Goal: Task Accomplishment & Management: Manage account settings

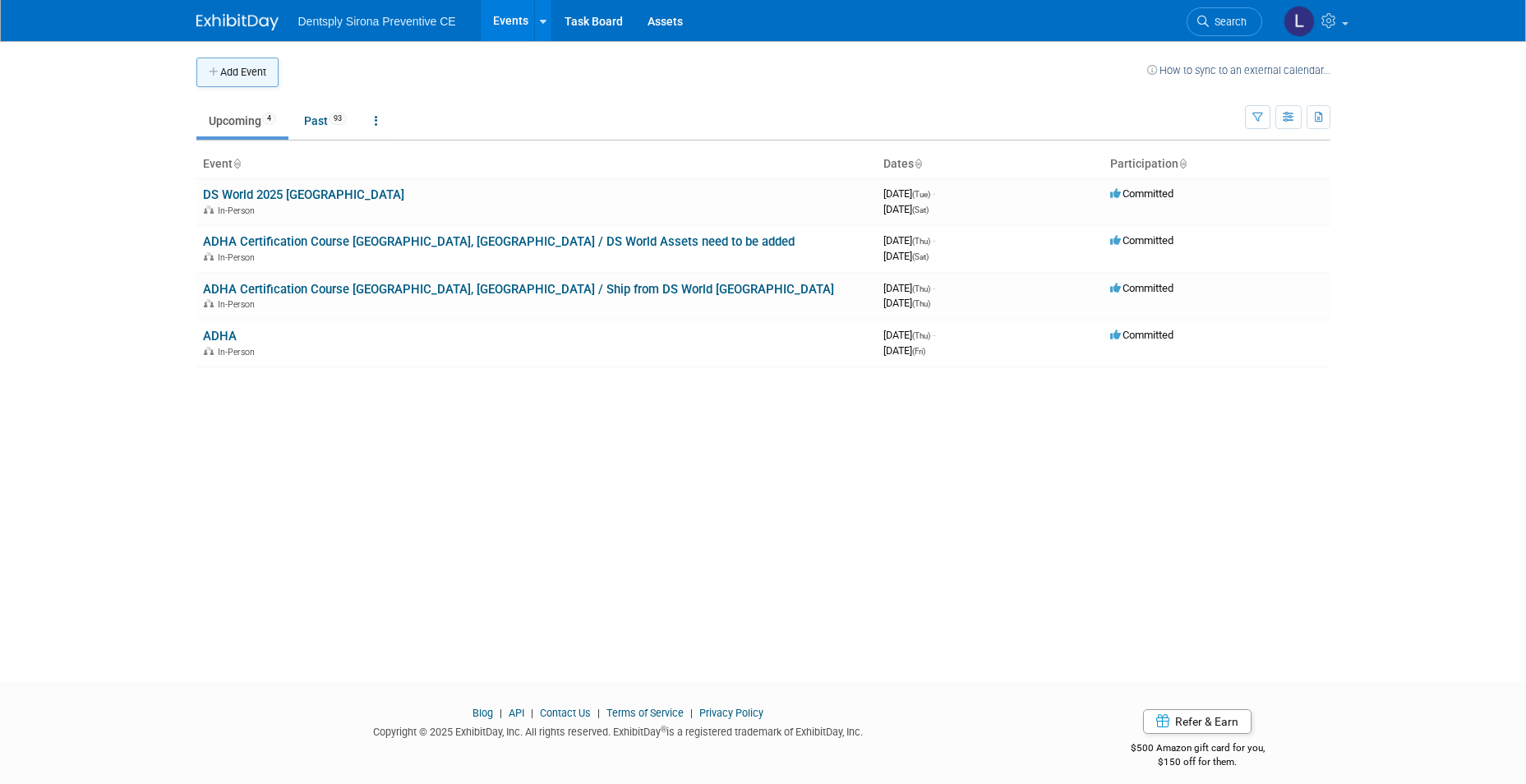
click at [258, 75] on button "Add Event" at bounding box center [237, 72] width 82 height 29
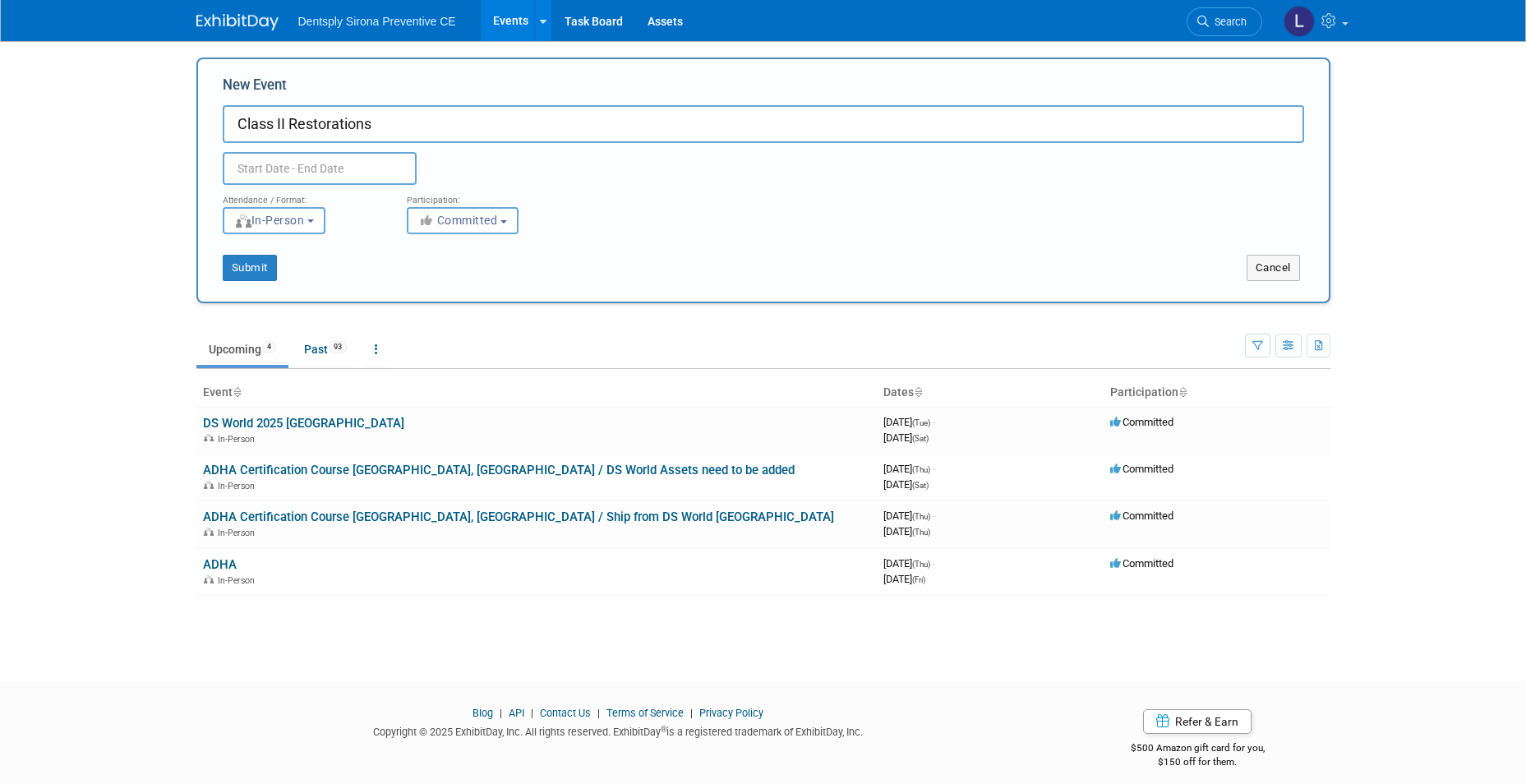
type input "Class II Restorations"
click at [296, 157] on input "text" at bounding box center [319, 168] width 194 height 33
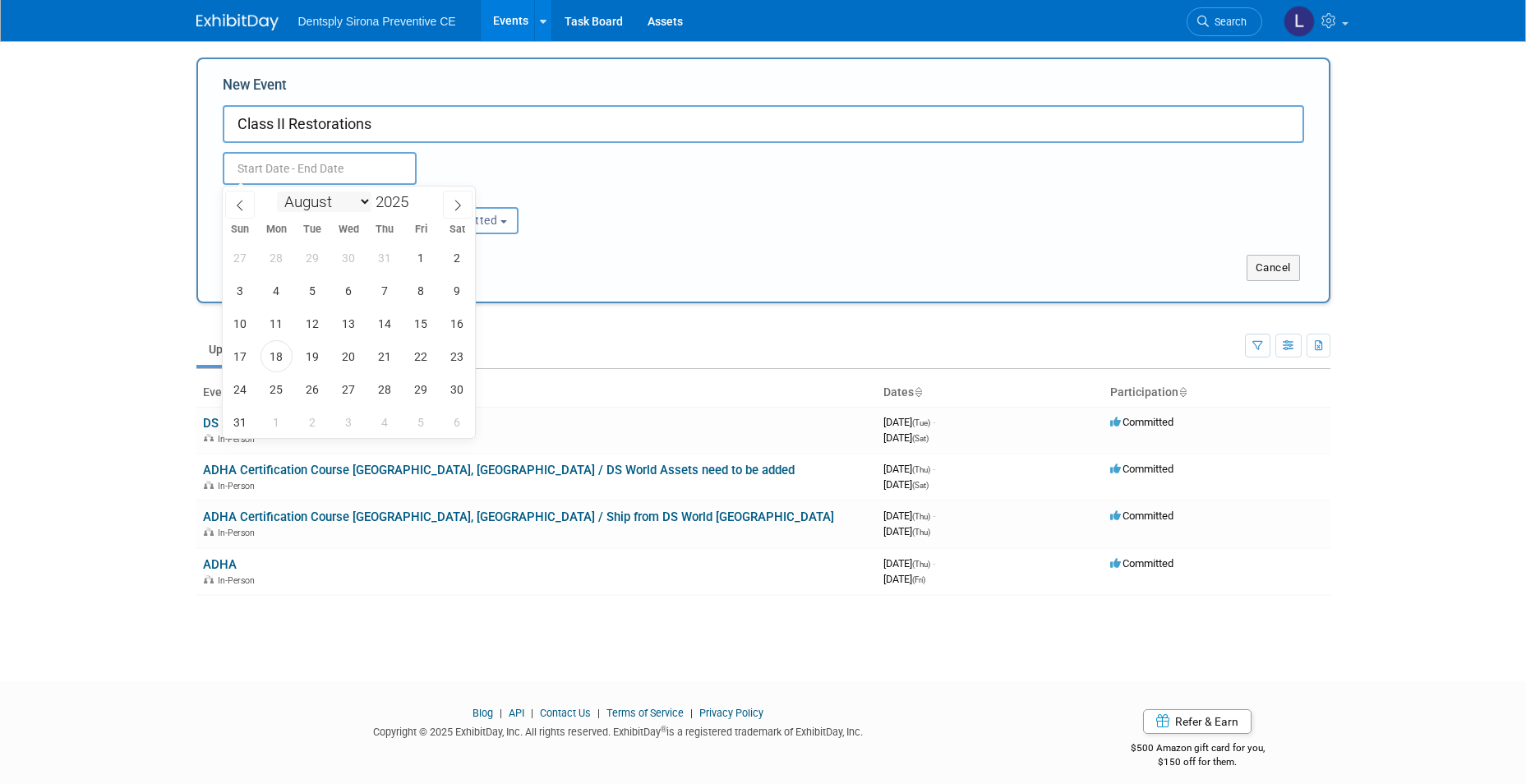
click at [360, 204] on select "January February March April May June July August September October November De…" at bounding box center [324, 202] width 95 height 21
select select "9"
click at [277, 191] on select "January February March April May June July August September October November De…" at bounding box center [324, 202] width 95 height 21
click at [418, 292] on span "10" at bounding box center [421, 290] width 32 height 32
click at [443, 289] on span "11" at bounding box center [457, 290] width 32 height 32
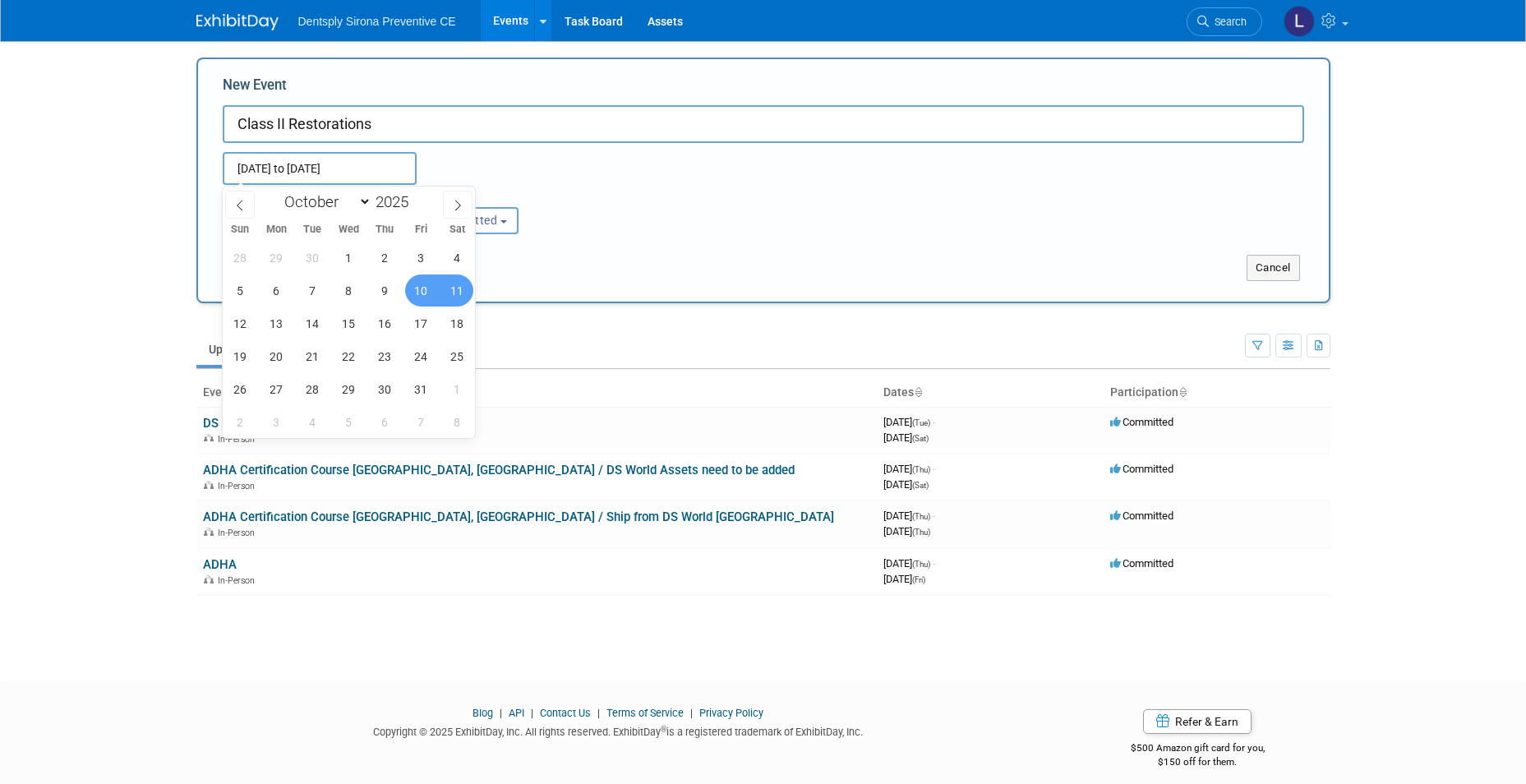
type input "[DATE] to [DATE]"
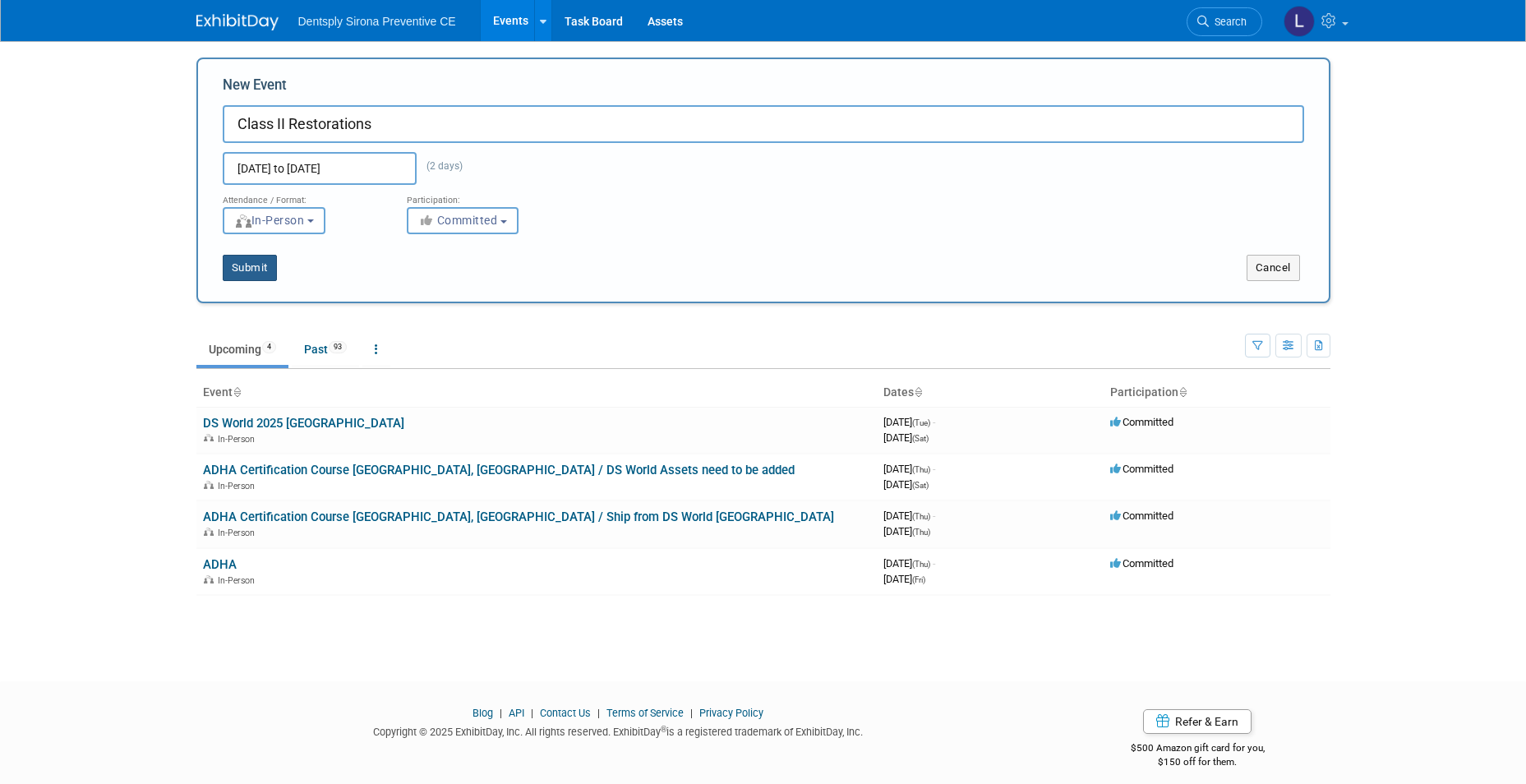
click at [267, 272] on button "Submit" at bounding box center [249, 267] width 54 height 26
type input "Class II Restorations"
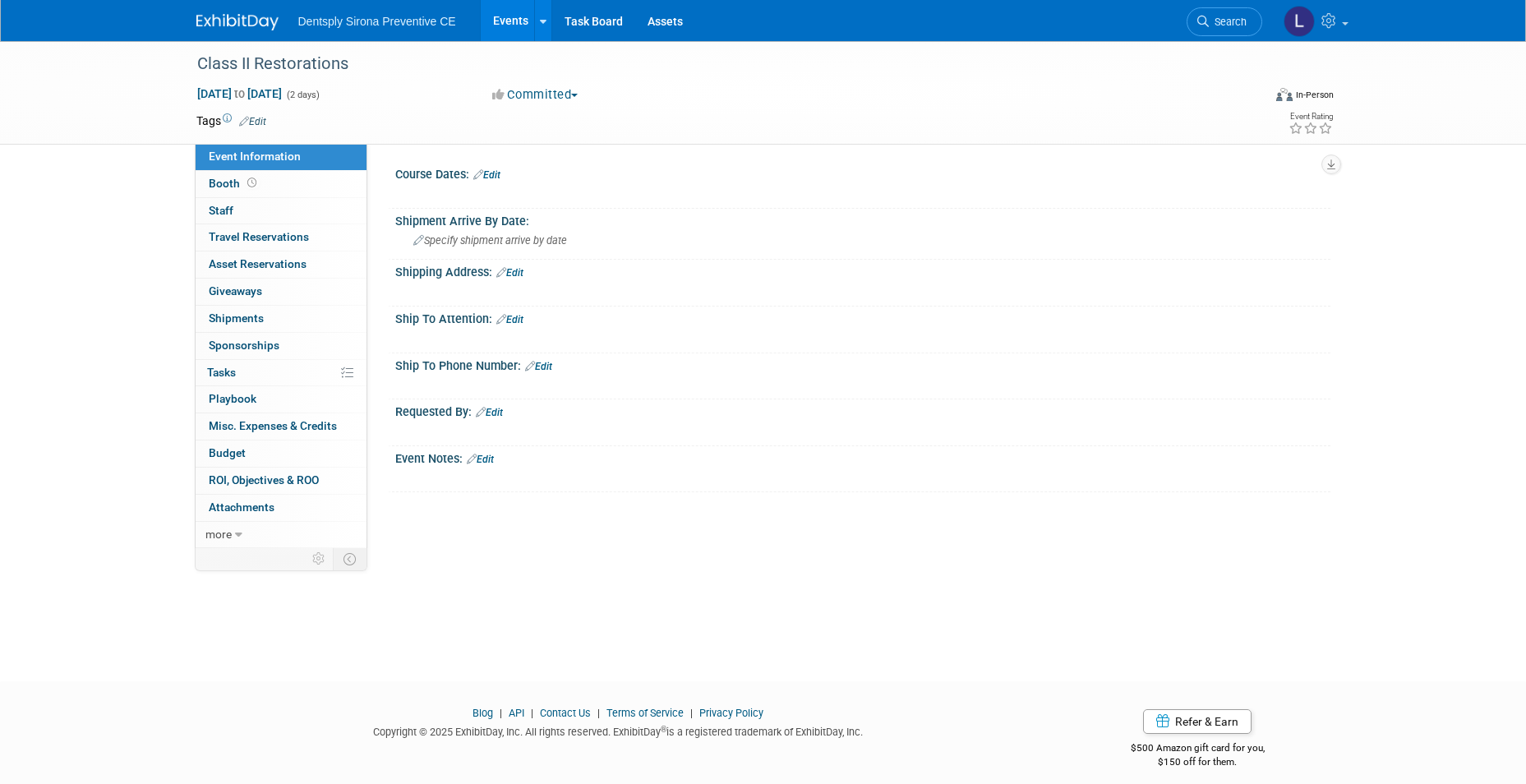
click at [493, 172] on link "Edit" at bounding box center [487, 174] width 27 height 11
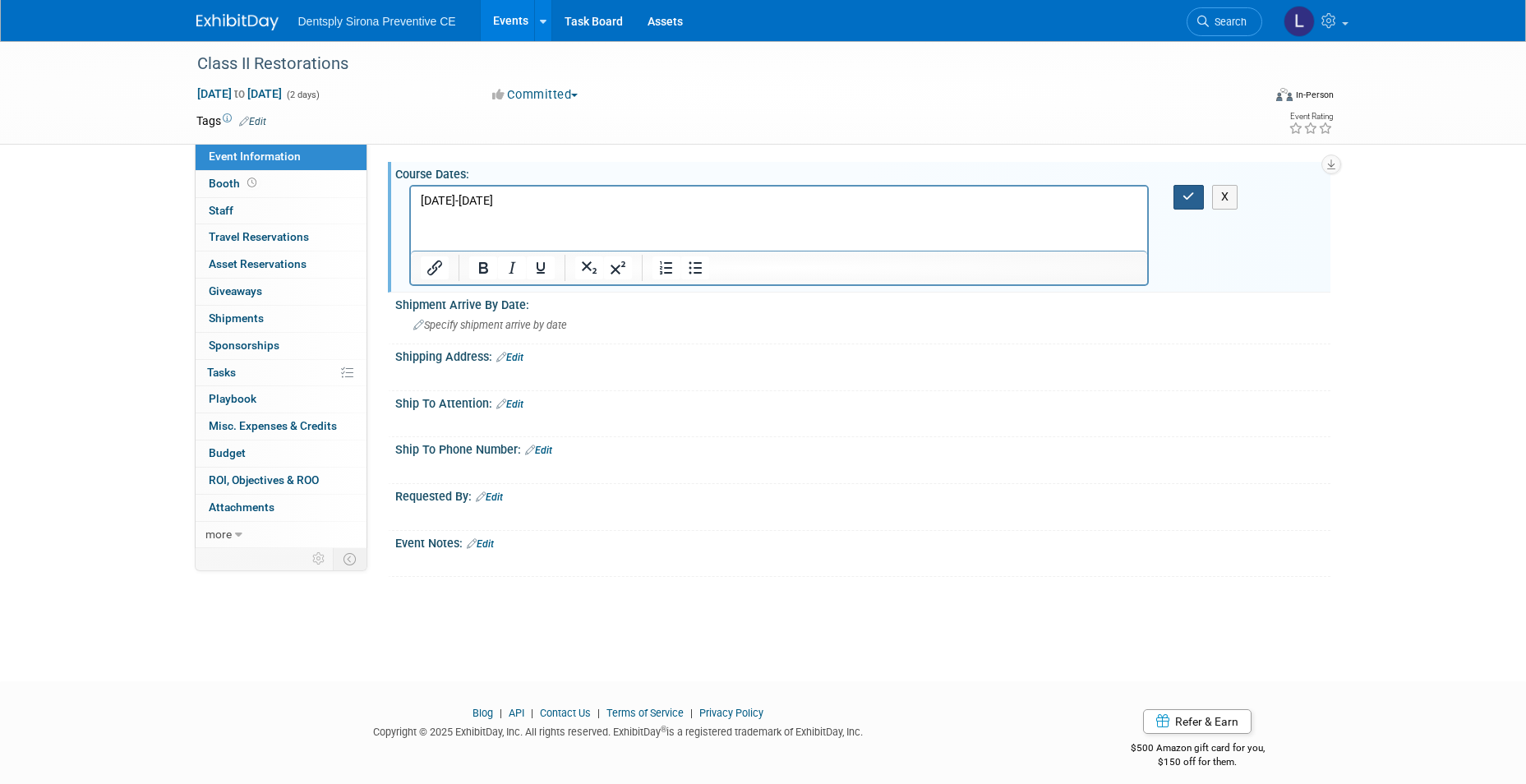
click at [1193, 200] on icon "button" at bounding box center [1189, 196] width 12 height 11
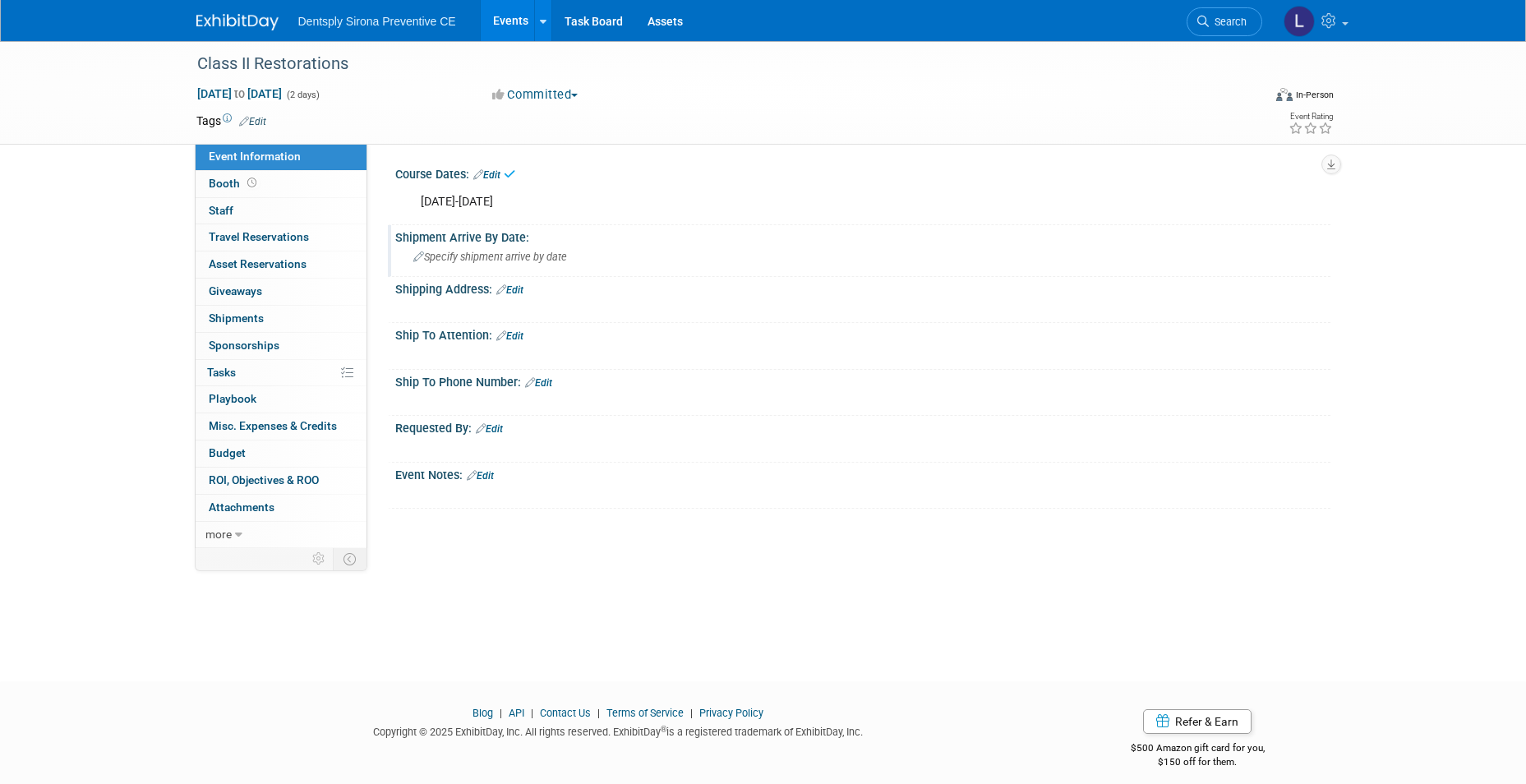
click at [513, 257] on span "Specify shipment arrive by date" at bounding box center [490, 257] width 154 height 12
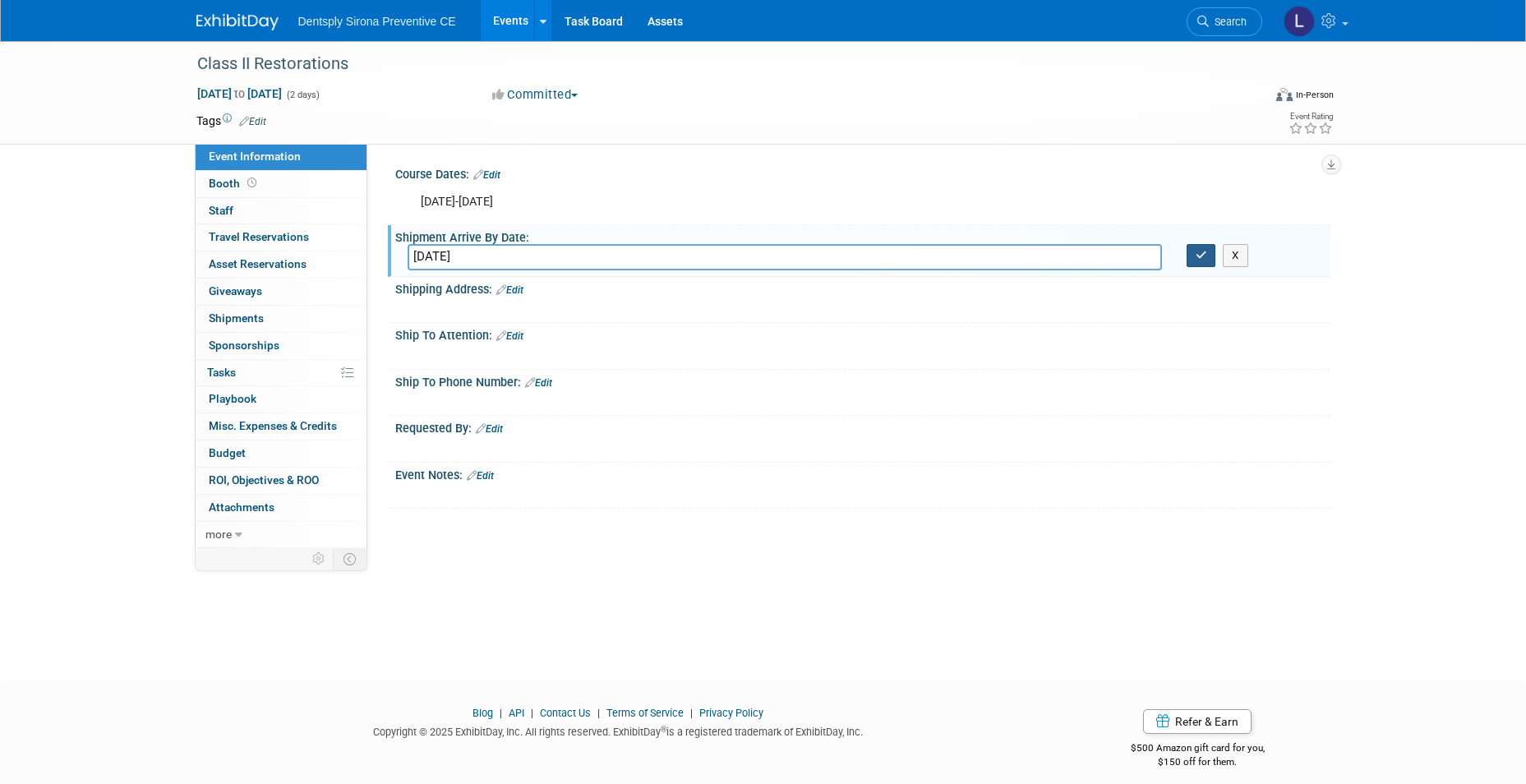
type input "[DATE]"
click at [1203, 259] on icon "button" at bounding box center [1201, 255] width 11 height 10
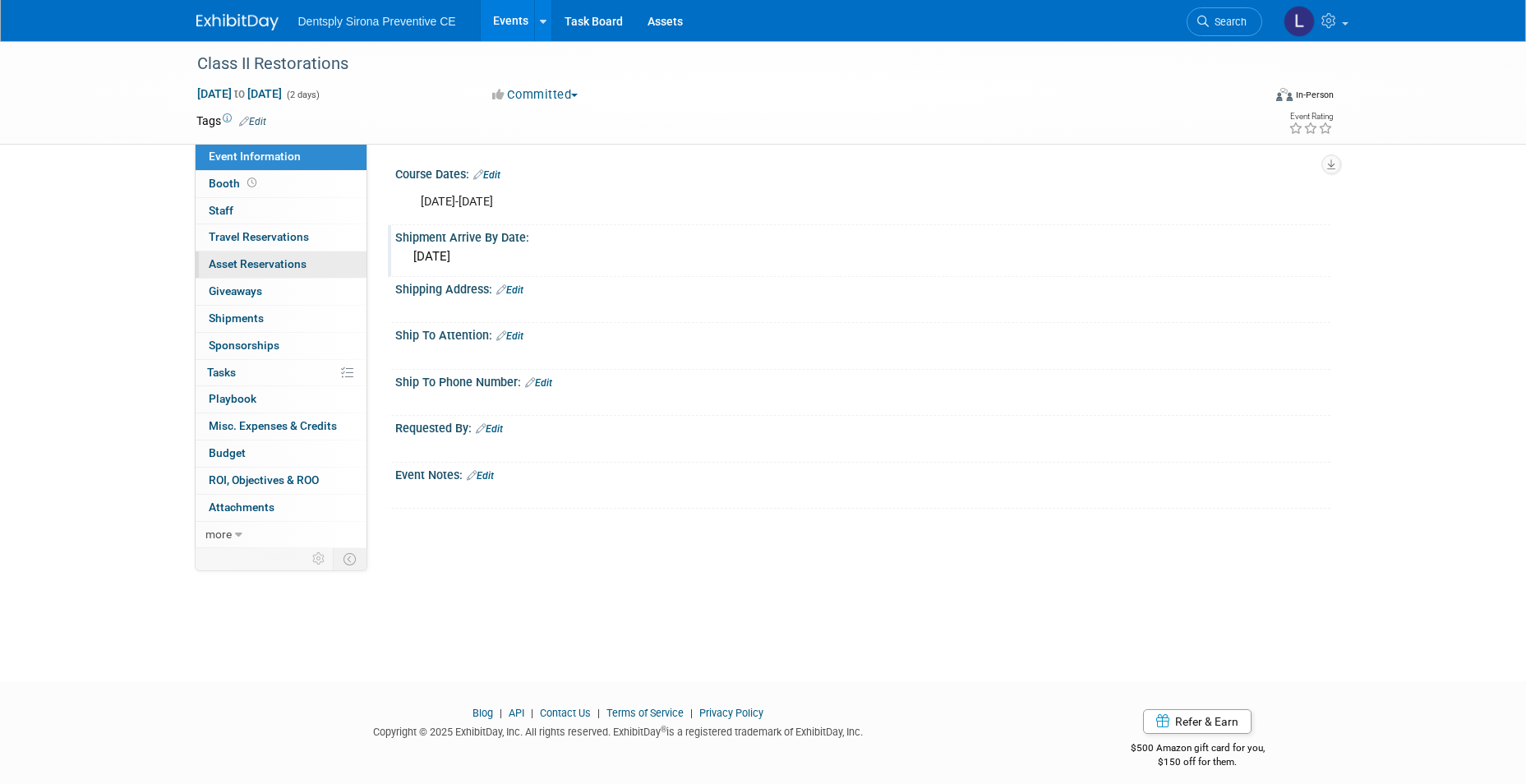
click at [255, 268] on span "Asset Reservations 0" at bounding box center [257, 263] width 97 height 13
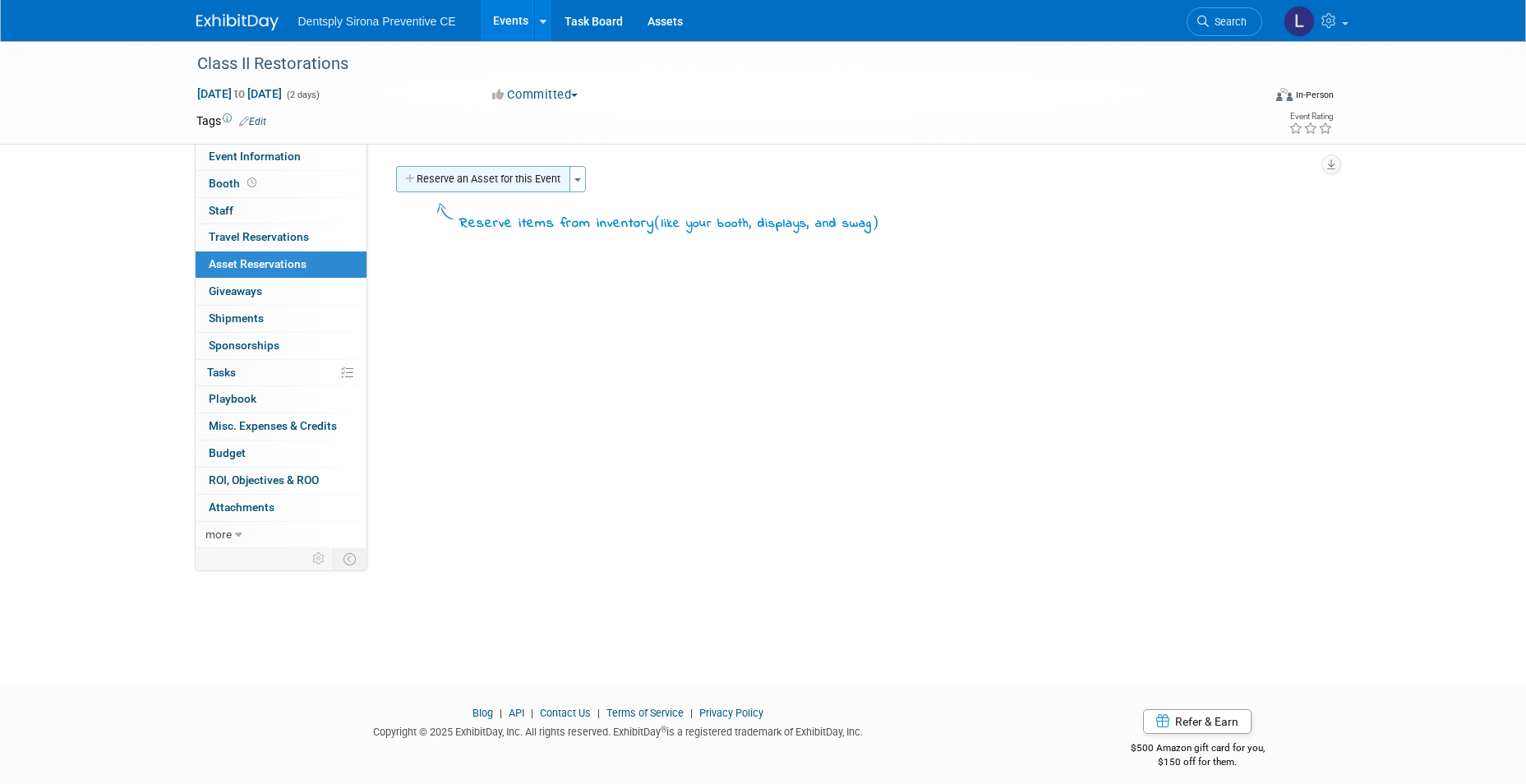
click at [451, 188] on button "Reserve an Asset for this Event" at bounding box center [483, 179] width 174 height 26
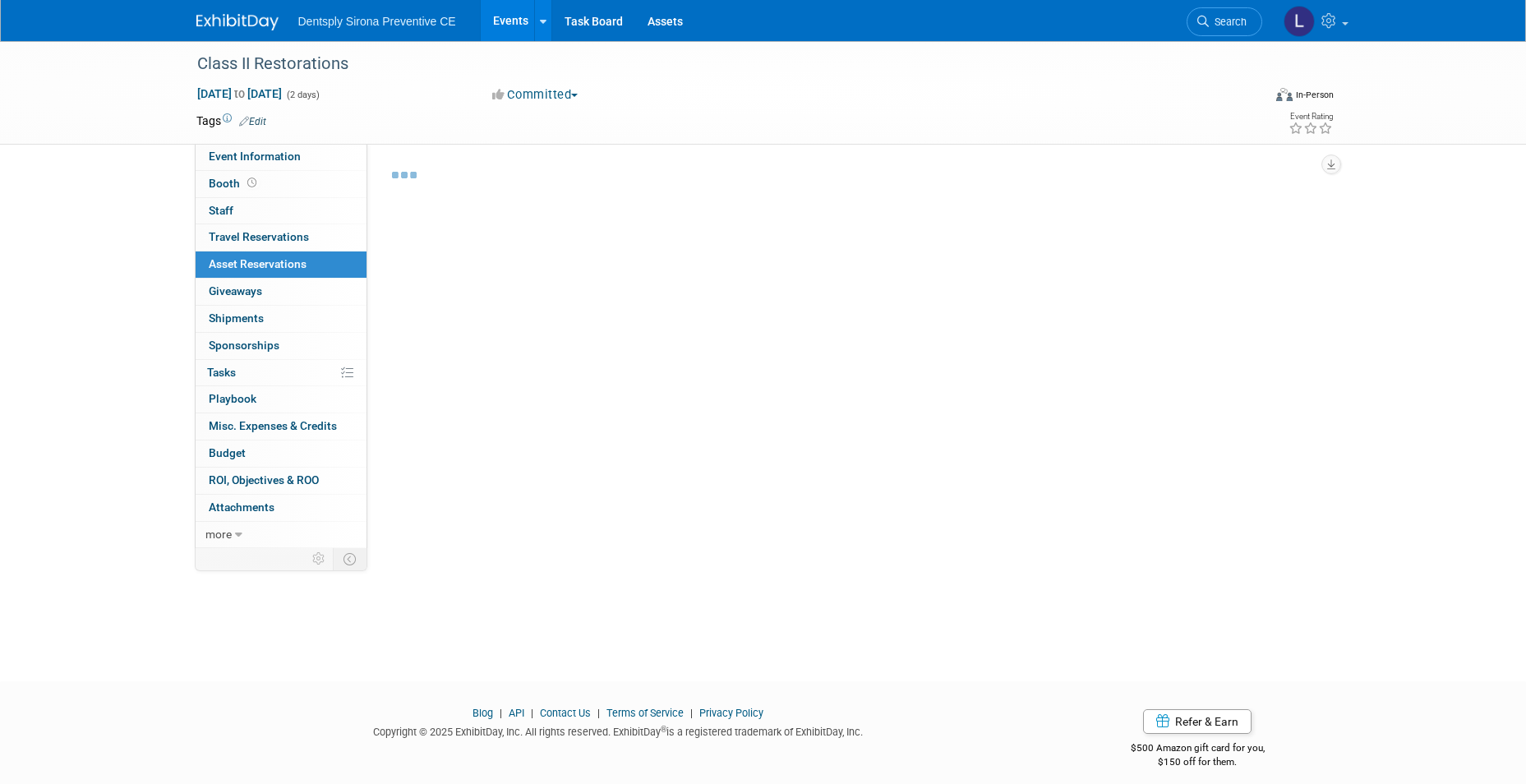
scroll to position [12, 0]
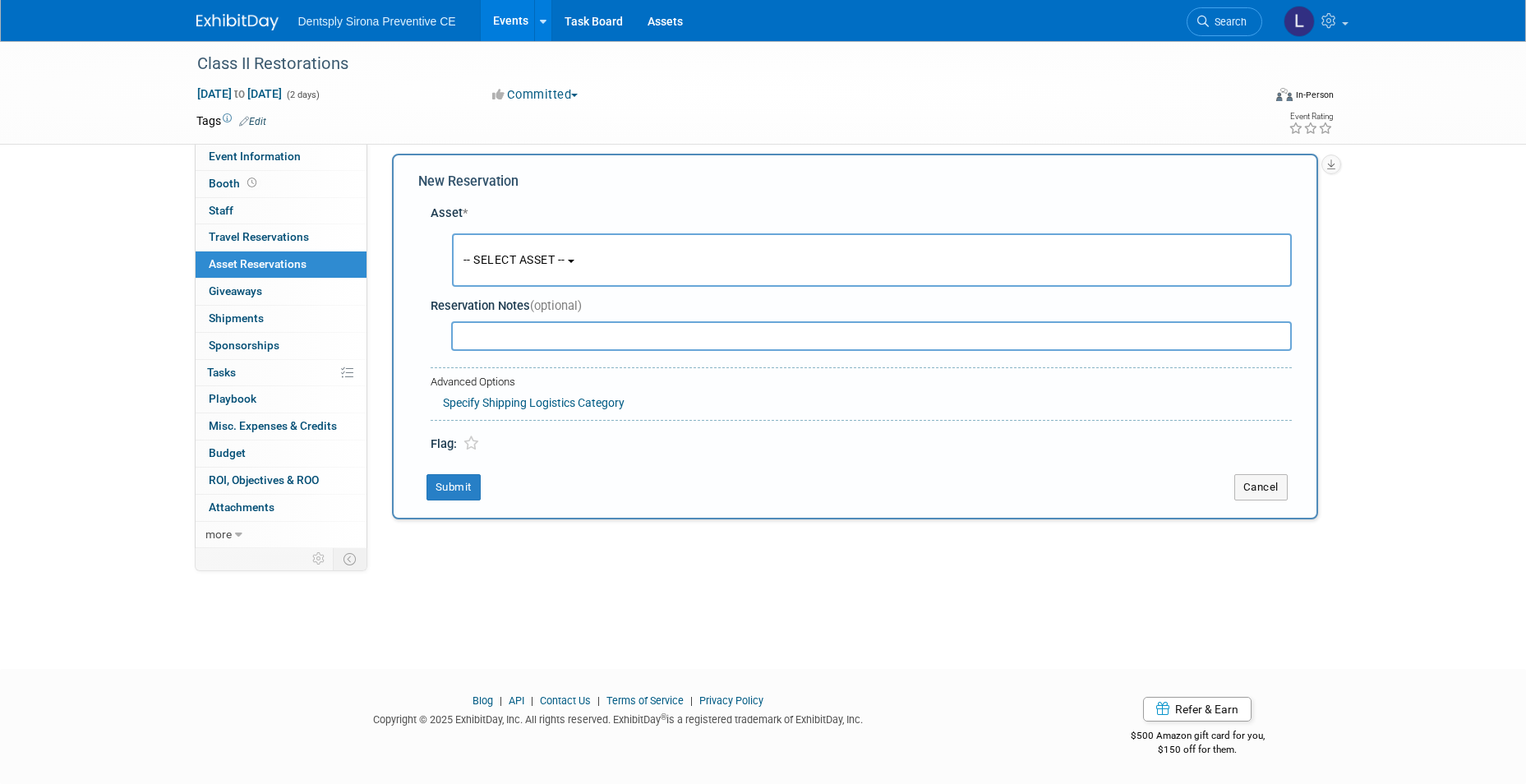
click at [478, 261] on span "-- SELECT ASSET --" at bounding box center [514, 259] width 102 height 13
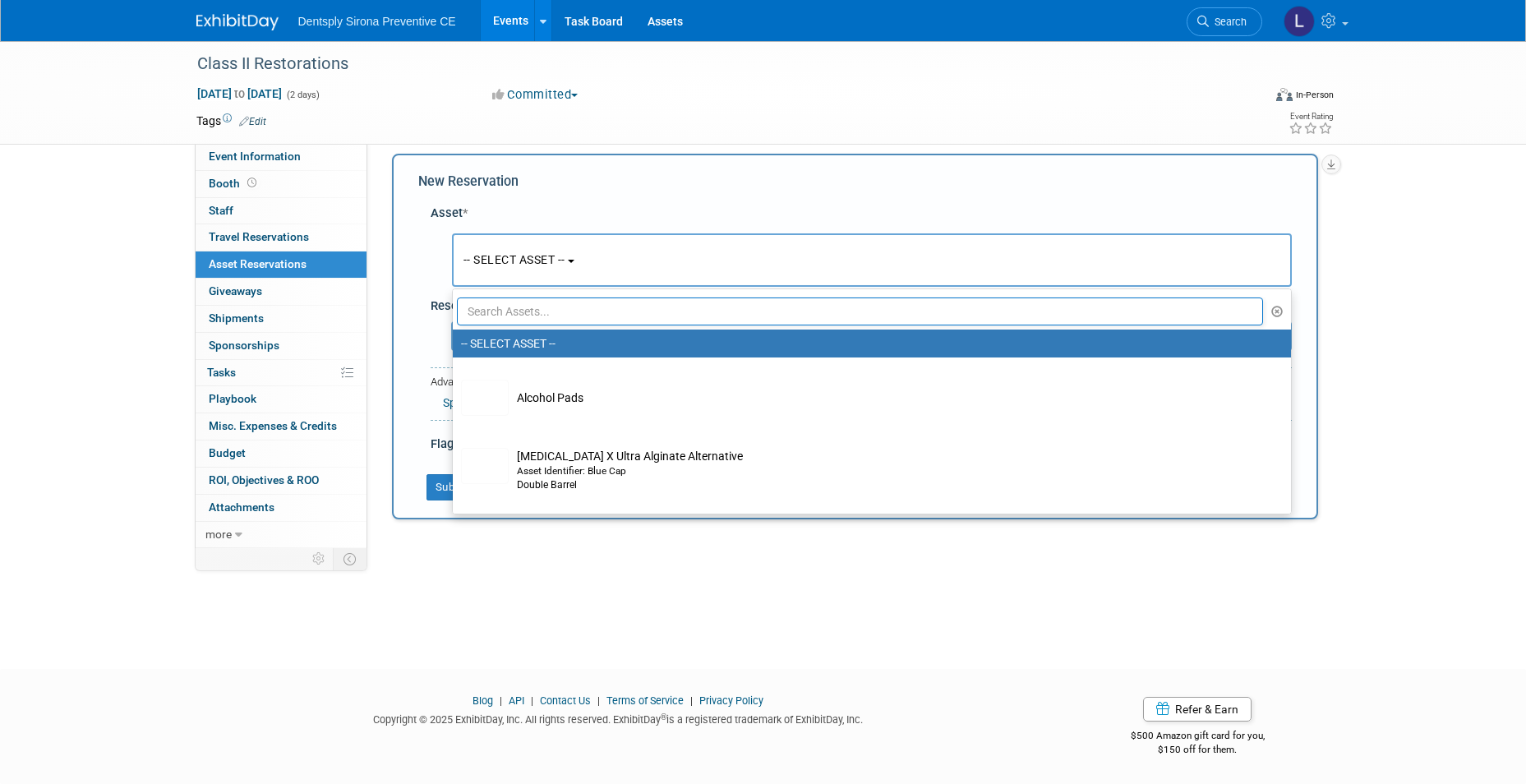
click at [489, 306] on input "text" at bounding box center [861, 311] width 807 height 28
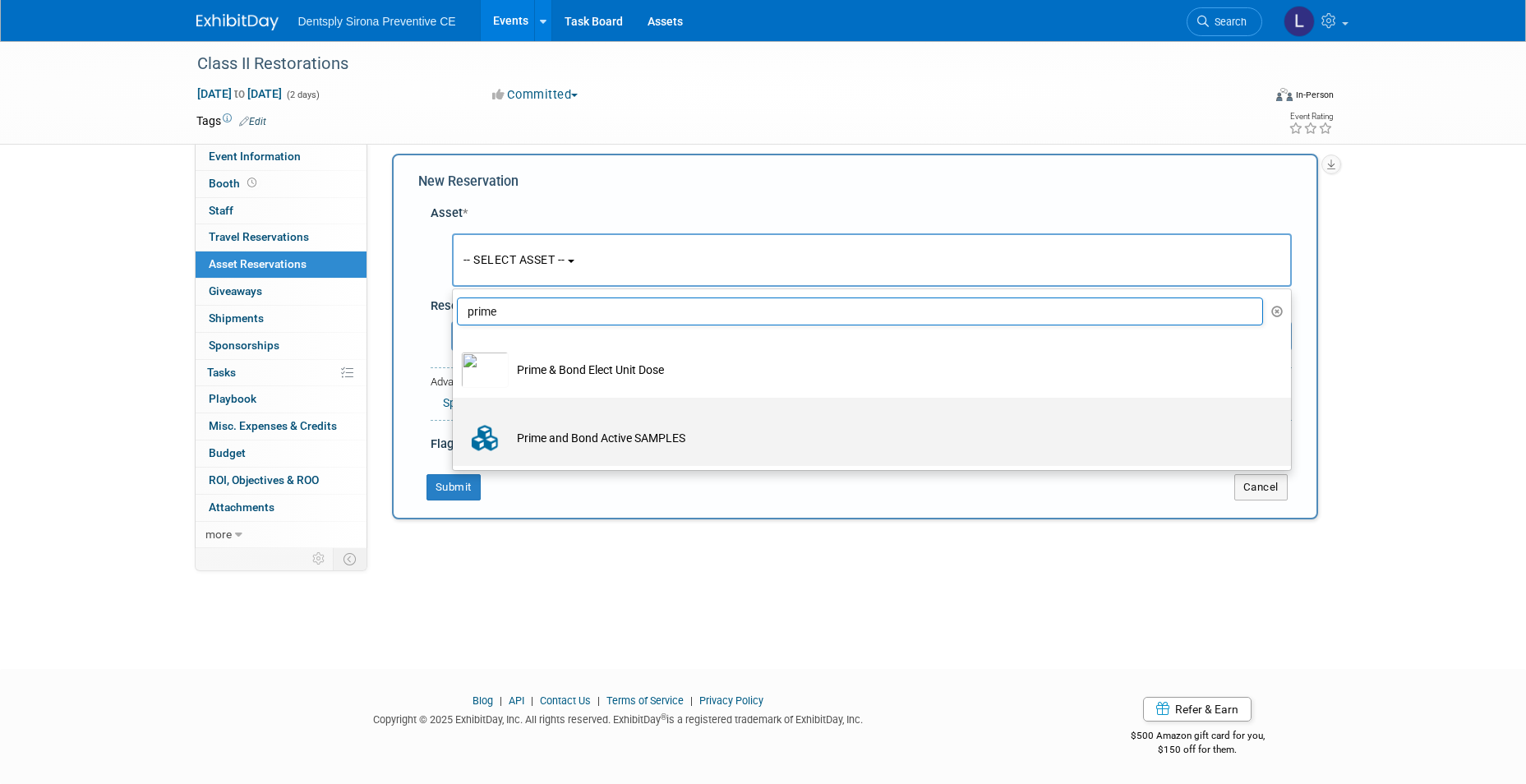
type input "prime"
click at [581, 437] on td "Prime and Bond Active SAMPLES" at bounding box center [883, 438] width 750 height 36
click at [455, 417] on input "Prime and Bond Active SAMPLES" at bounding box center [449, 412] width 10 height 10
select select "10721102"
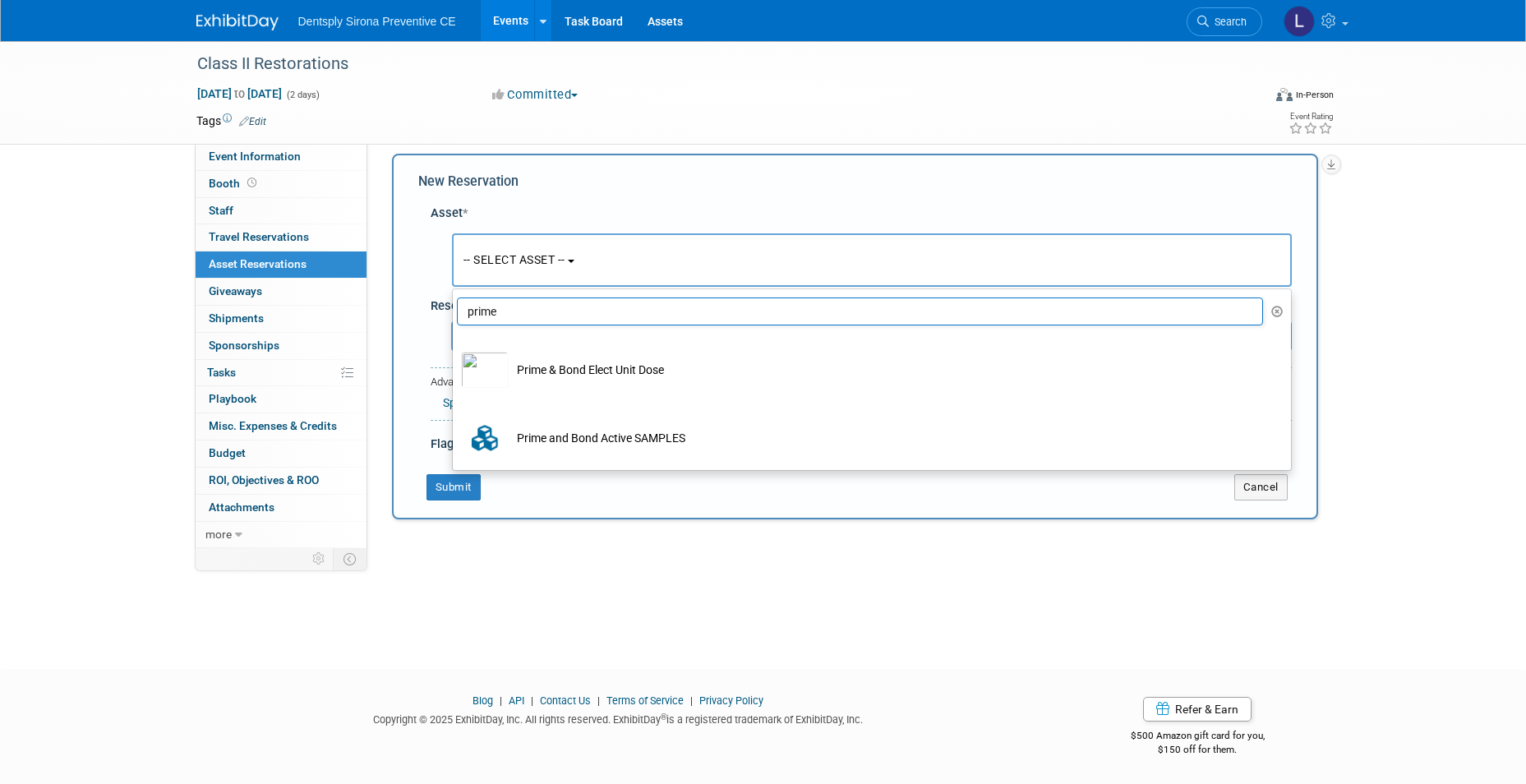
select select "9"
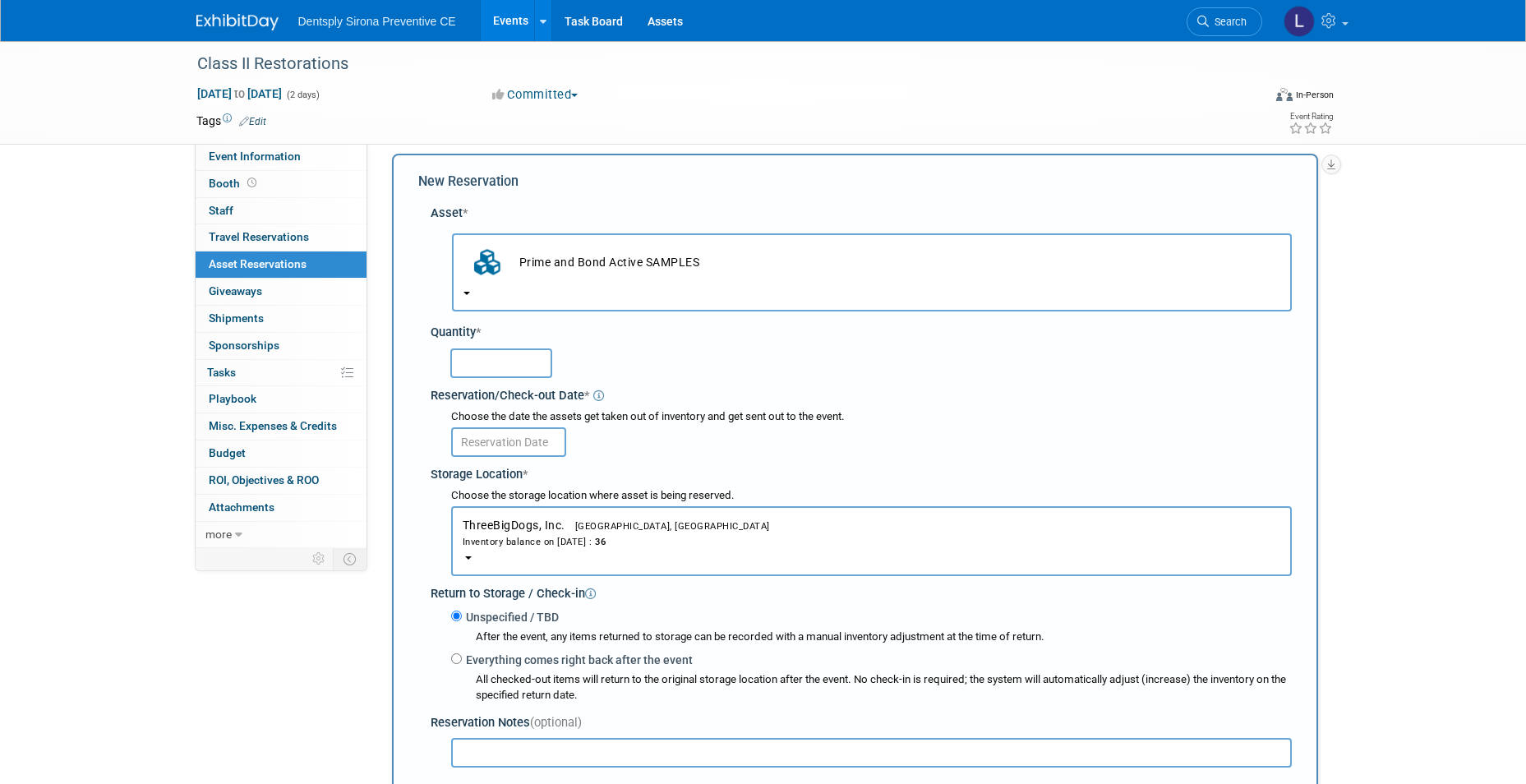
click at [532, 363] on input "text" at bounding box center [501, 363] width 102 height 29
type input "25"
click at [513, 450] on input "text" at bounding box center [508, 442] width 115 height 29
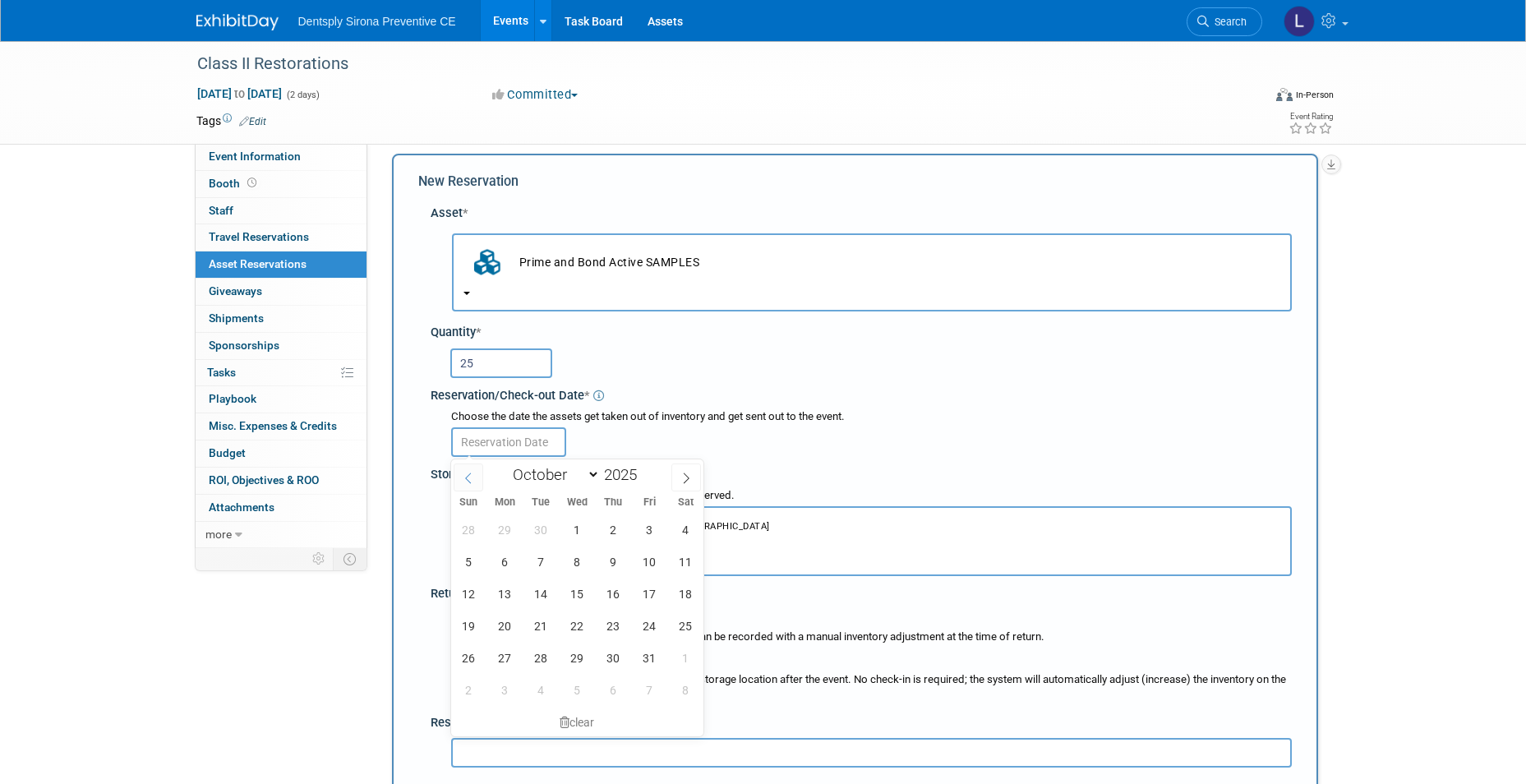
click at [465, 480] on icon at bounding box center [468, 478] width 11 height 11
select select "8"
click at [514, 651] on span "29" at bounding box center [505, 657] width 32 height 32
type input "[DATE]"
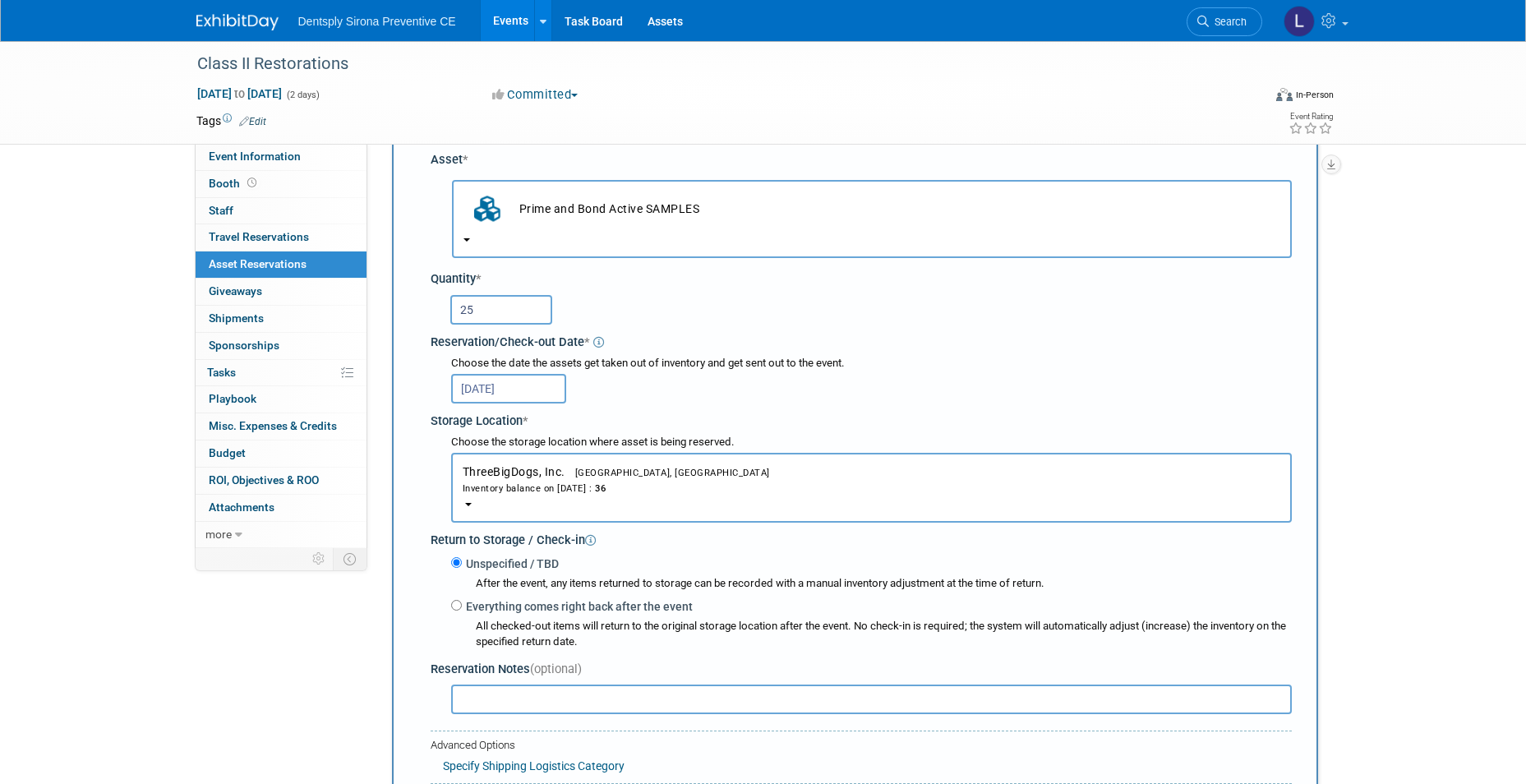
scroll to position [95, 0]
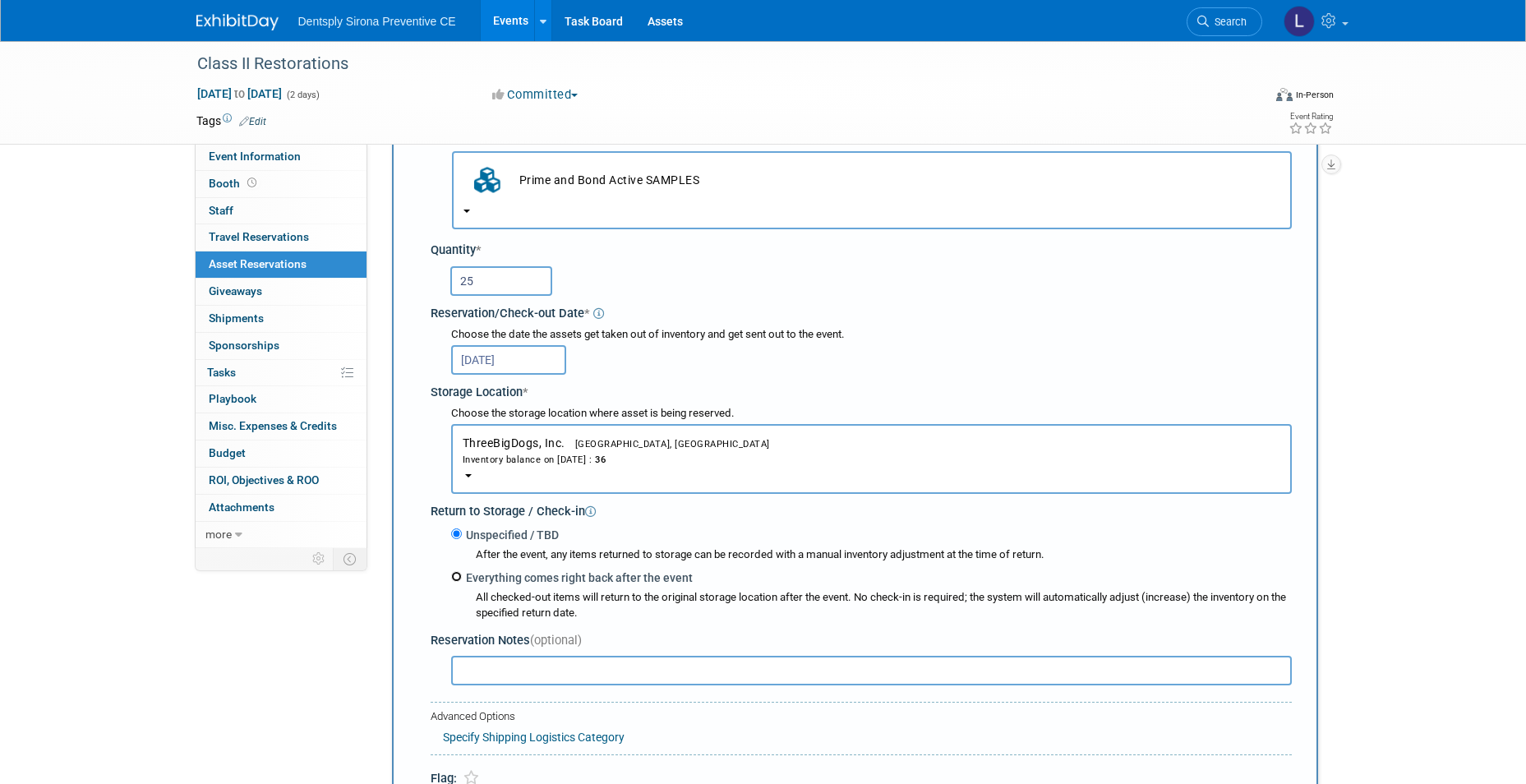
click at [453, 579] on input "Everything comes right back after the event" at bounding box center [456, 576] width 10 height 10
radio input "true"
select select "9"
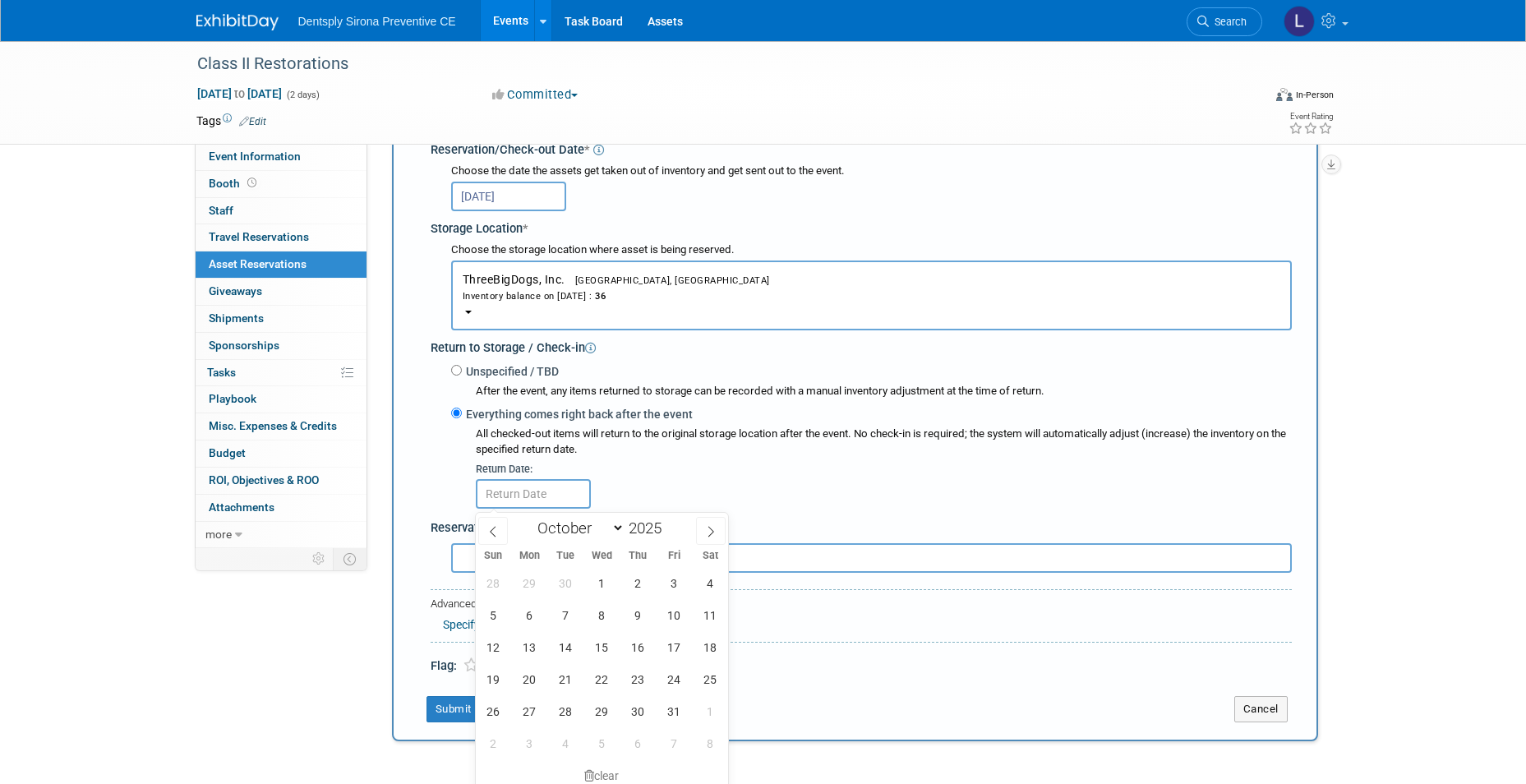
scroll to position [259, 0]
click at [576, 644] on span "14" at bounding box center [565, 646] width 32 height 32
type input "[DATE]"
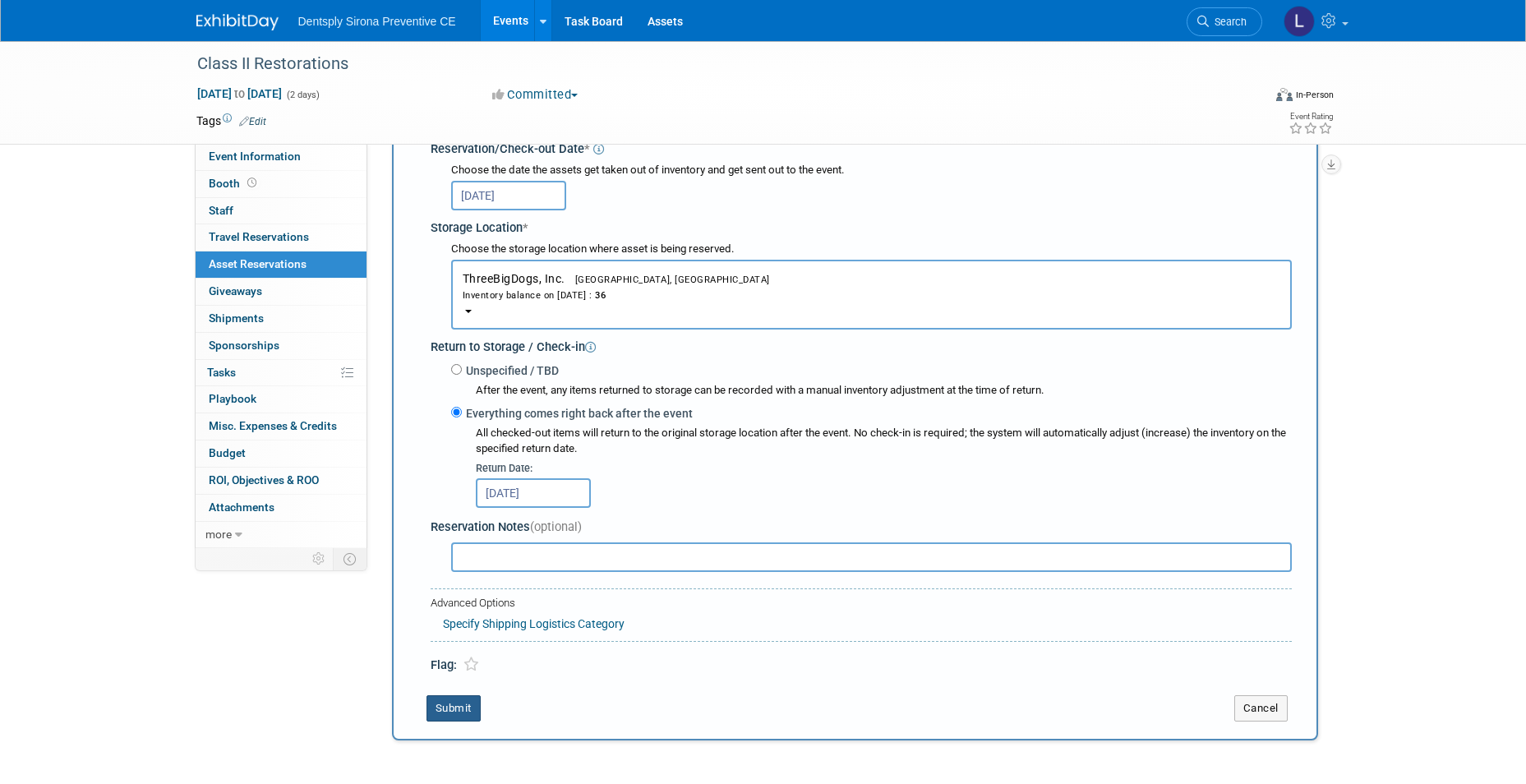
click at [450, 709] on button "Submit" at bounding box center [453, 708] width 54 height 26
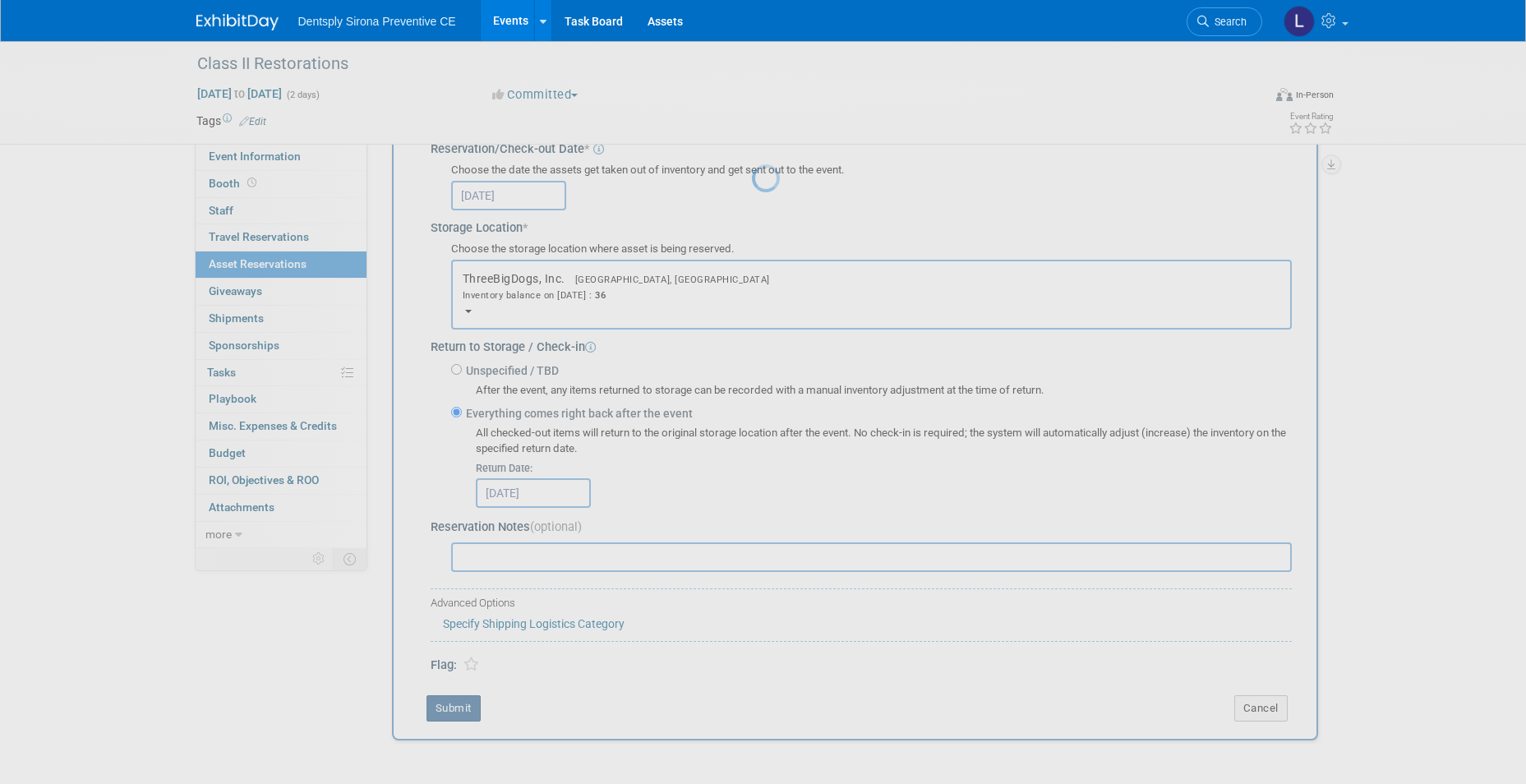
scroll to position [12, 0]
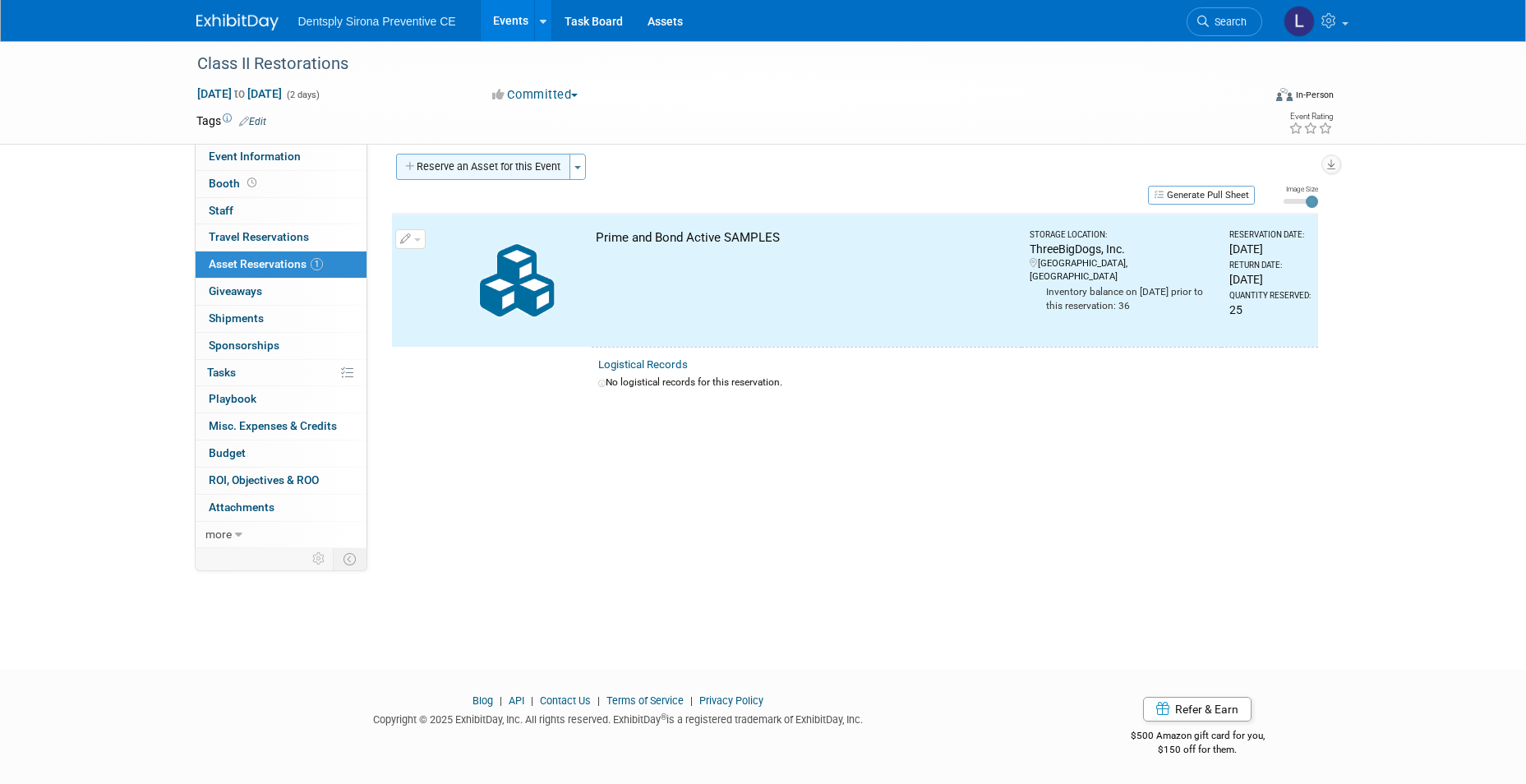
click at [484, 170] on button "Reserve an Asset for this Event" at bounding box center [483, 166] width 174 height 26
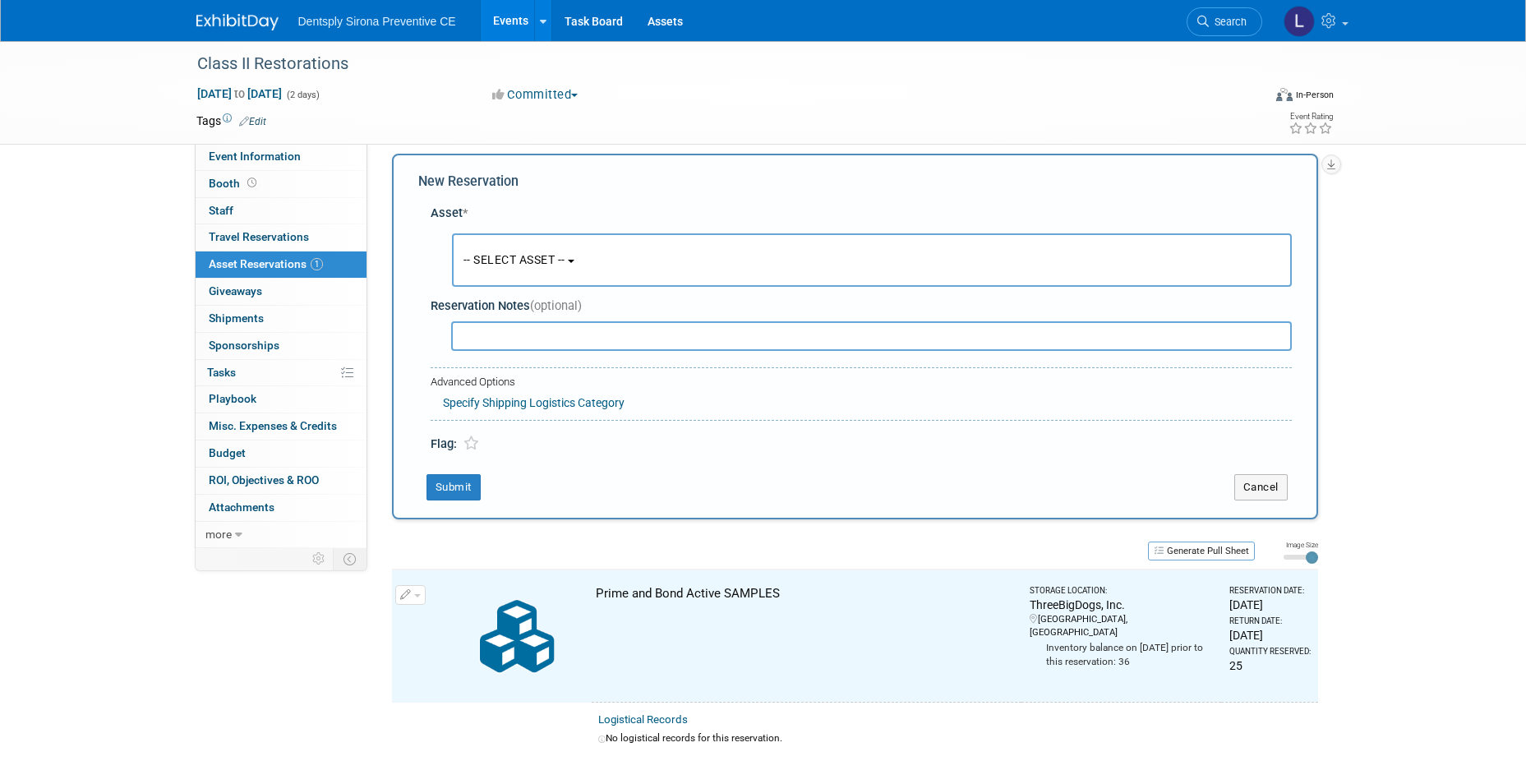
scroll to position [16, 0]
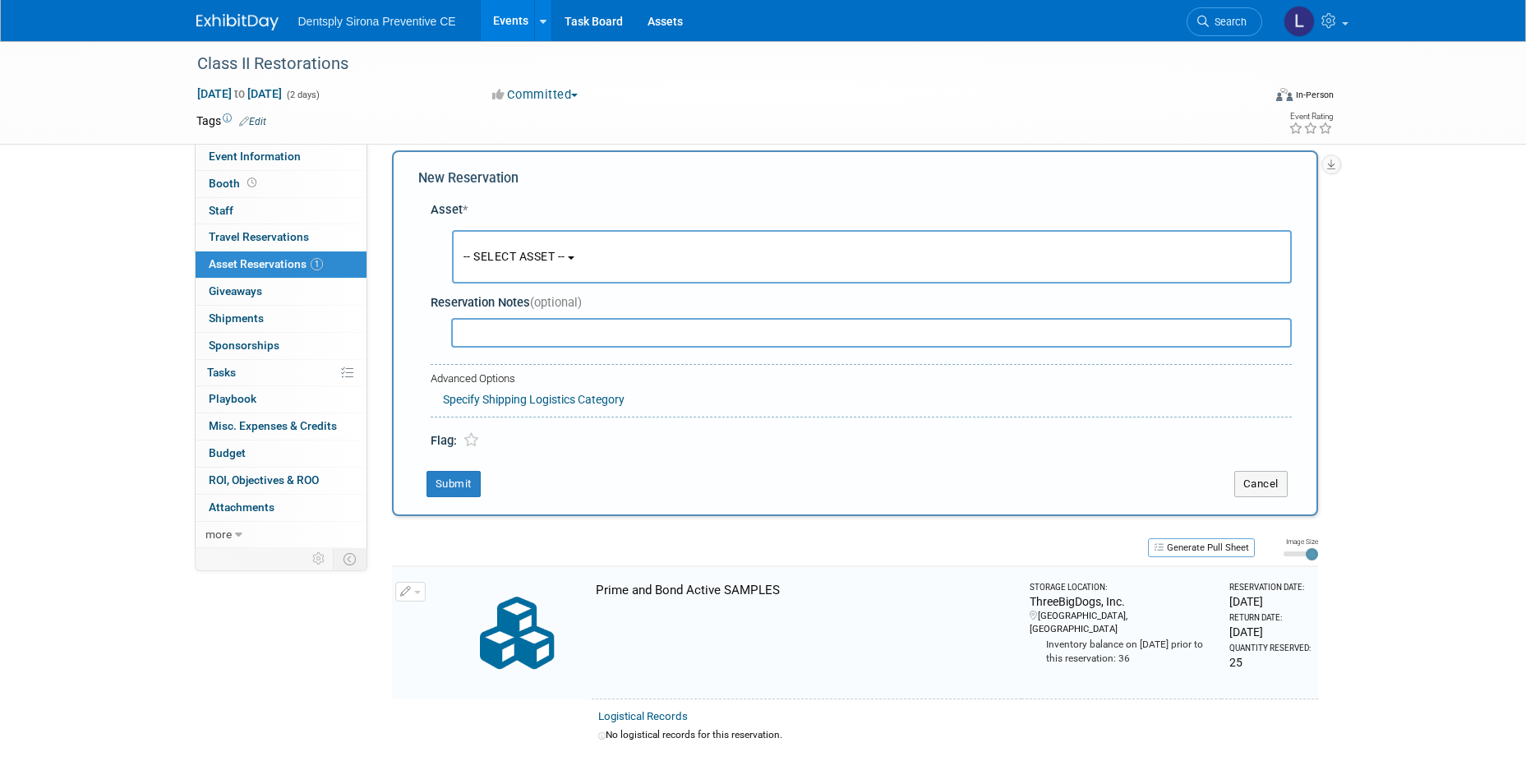
click at [505, 258] on span "-- SELECT ASSET --" at bounding box center [514, 256] width 102 height 13
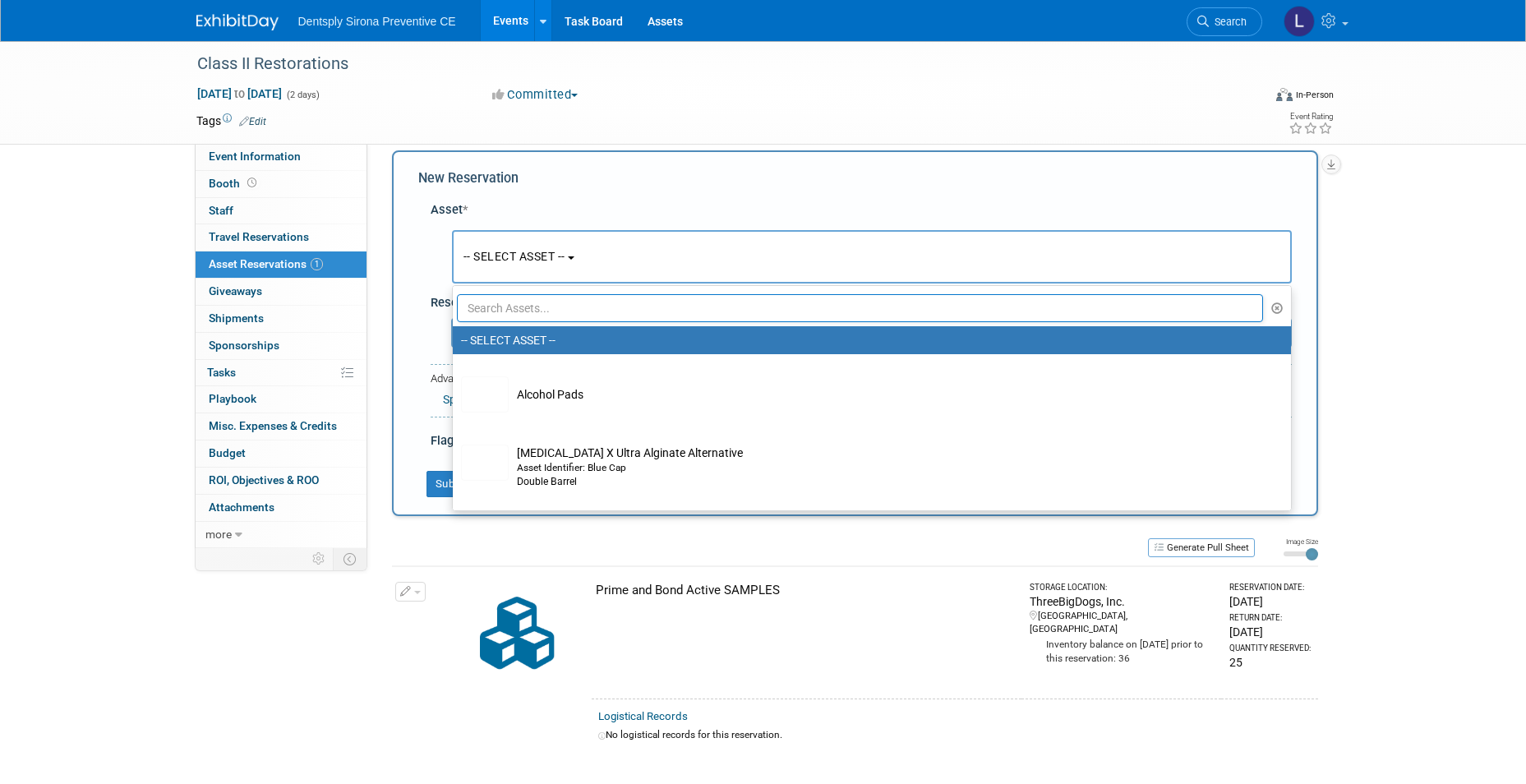
click at [520, 304] on input "text" at bounding box center [861, 308] width 807 height 28
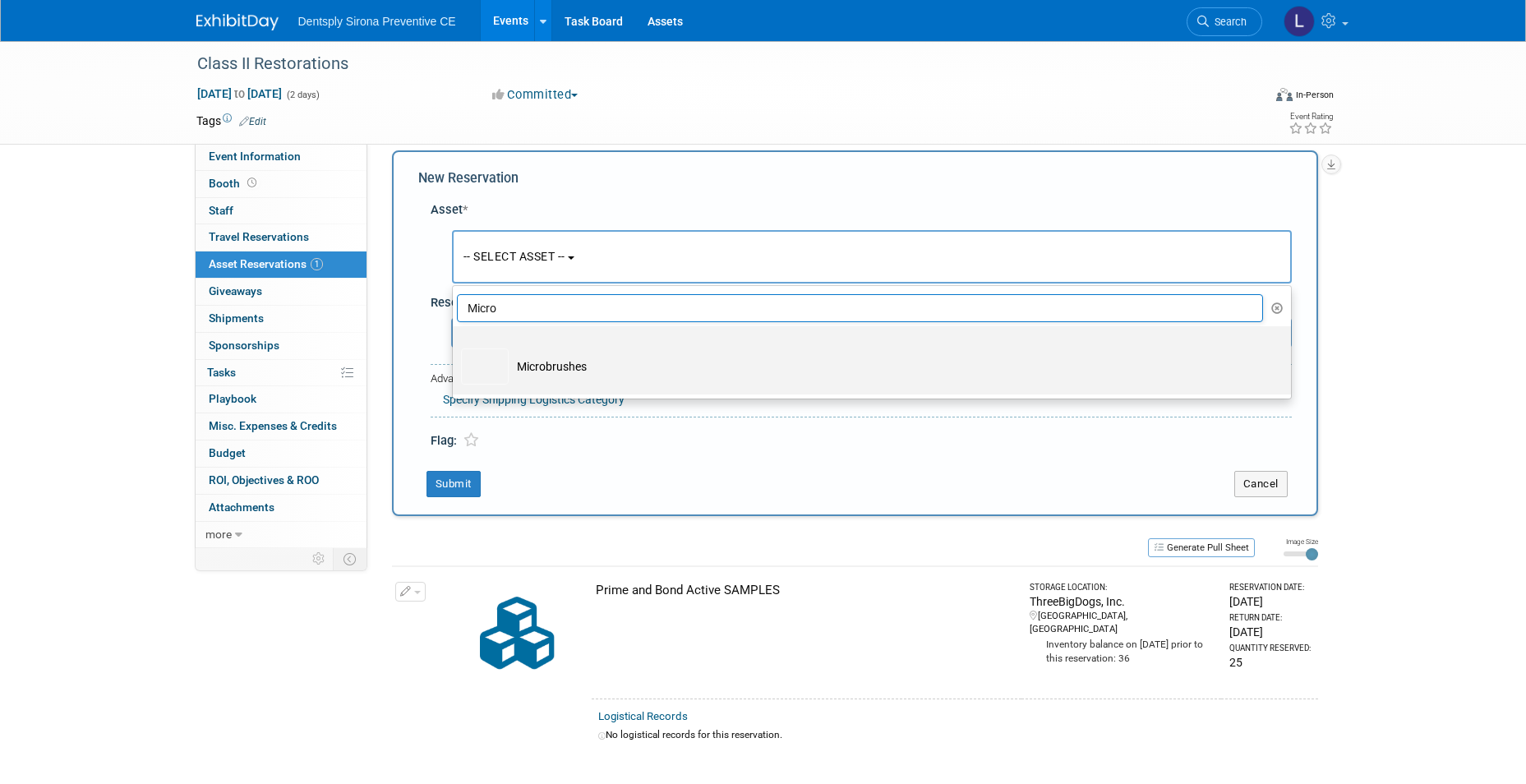
type input "Micro"
click at [512, 371] on td "Microbrushes" at bounding box center [883, 367] width 750 height 36
click at [455, 346] on input "Microbrushes" at bounding box center [449, 341] width 10 height 10
select select "10718975"
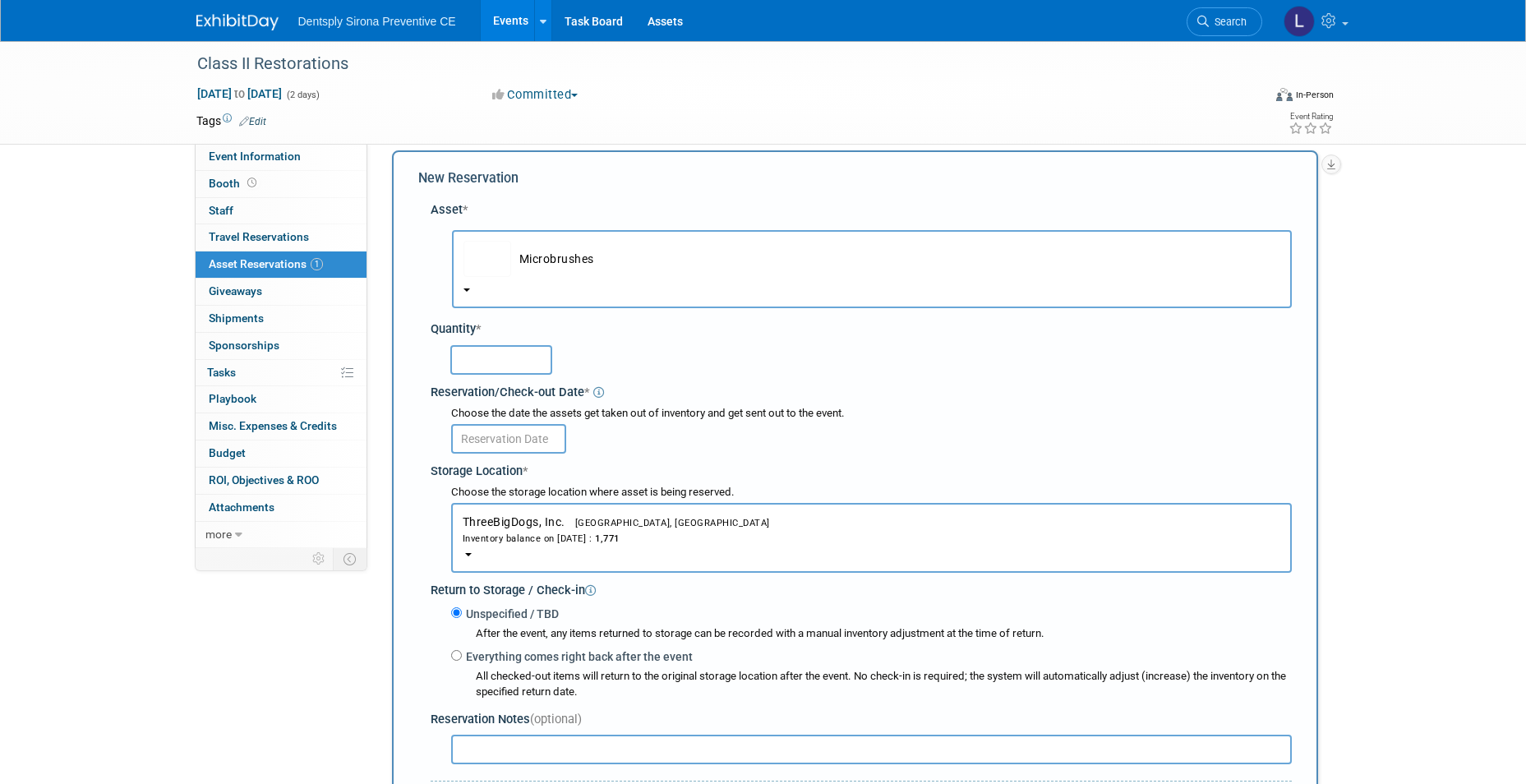
click at [492, 365] on input "text" at bounding box center [501, 360] width 102 height 29
type input "100"
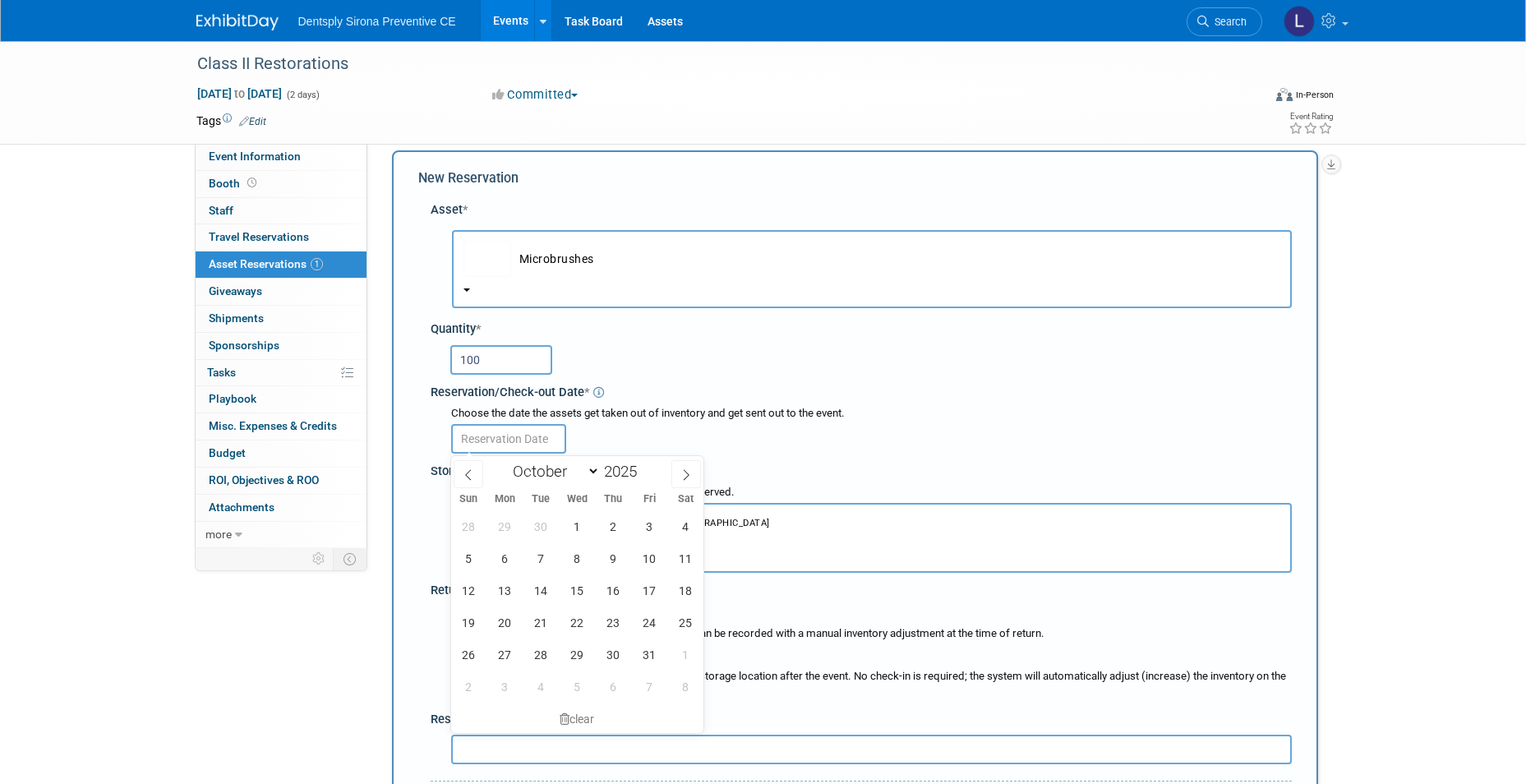
click at [512, 443] on input "text" at bounding box center [508, 439] width 115 height 29
click at [472, 469] on icon at bounding box center [468, 474] width 11 height 11
select select "8"
click at [498, 646] on span "29" at bounding box center [505, 654] width 32 height 32
type input "[DATE]"
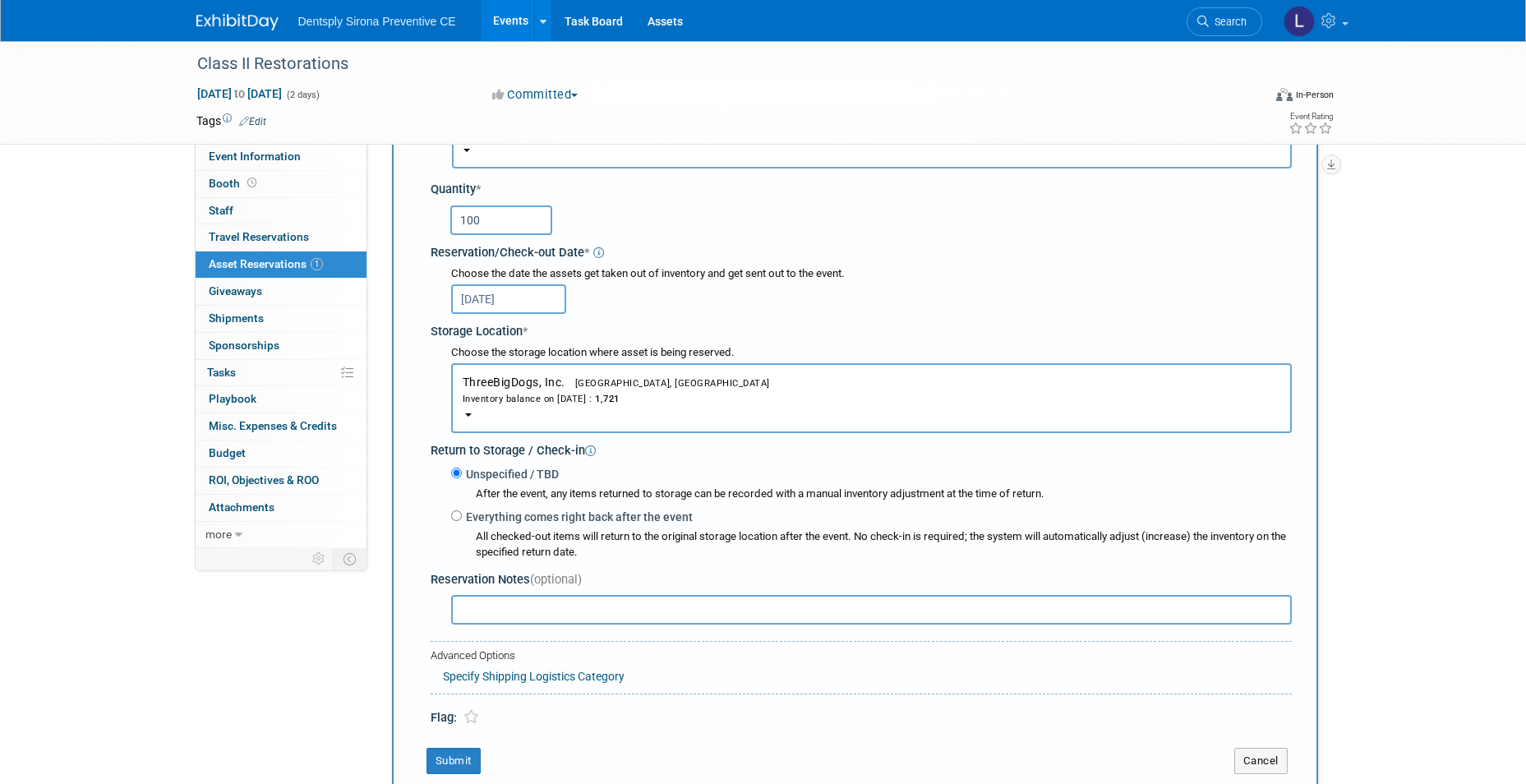
scroll to position [180, 0]
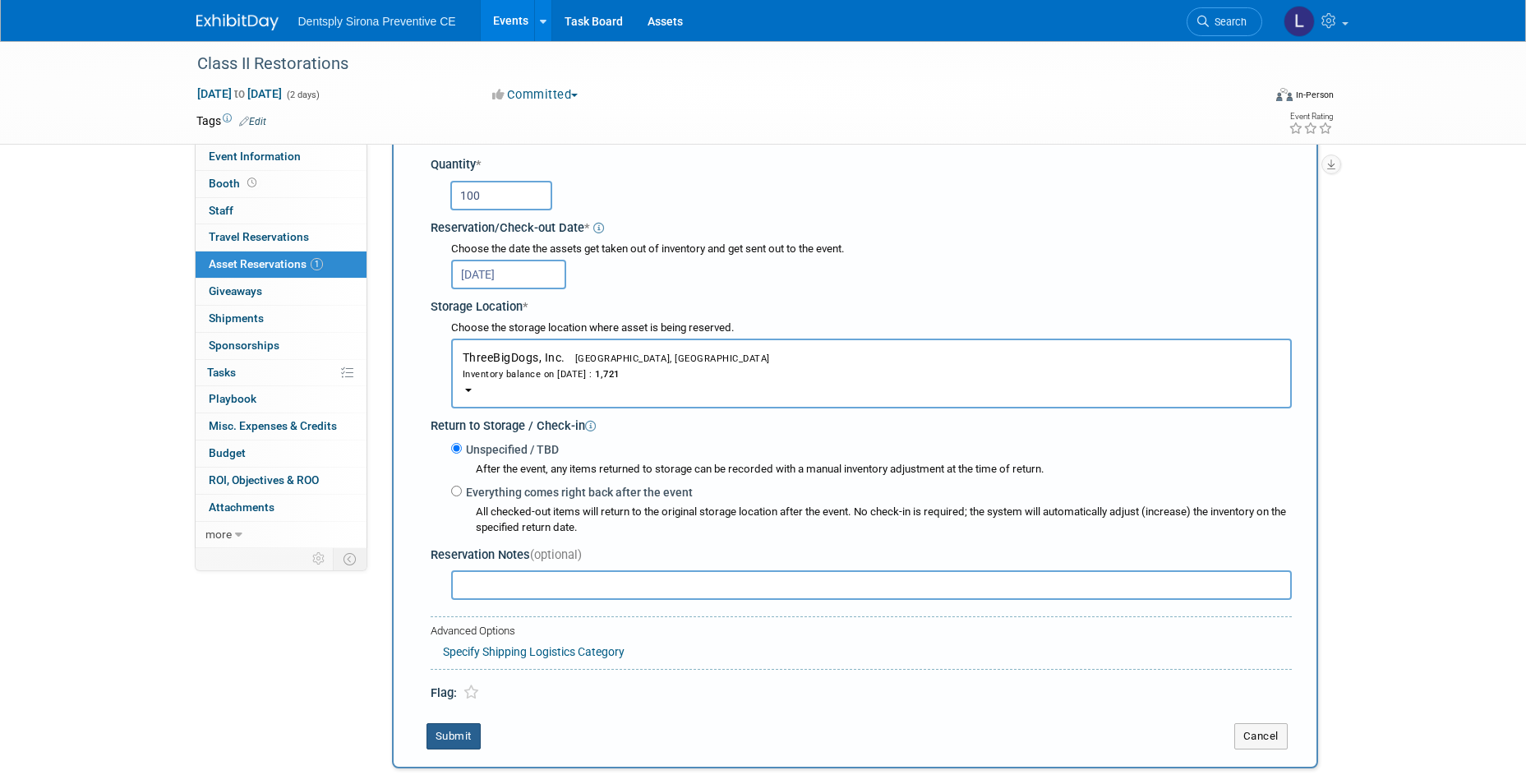
click at [463, 727] on button "Submit" at bounding box center [453, 736] width 54 height 26
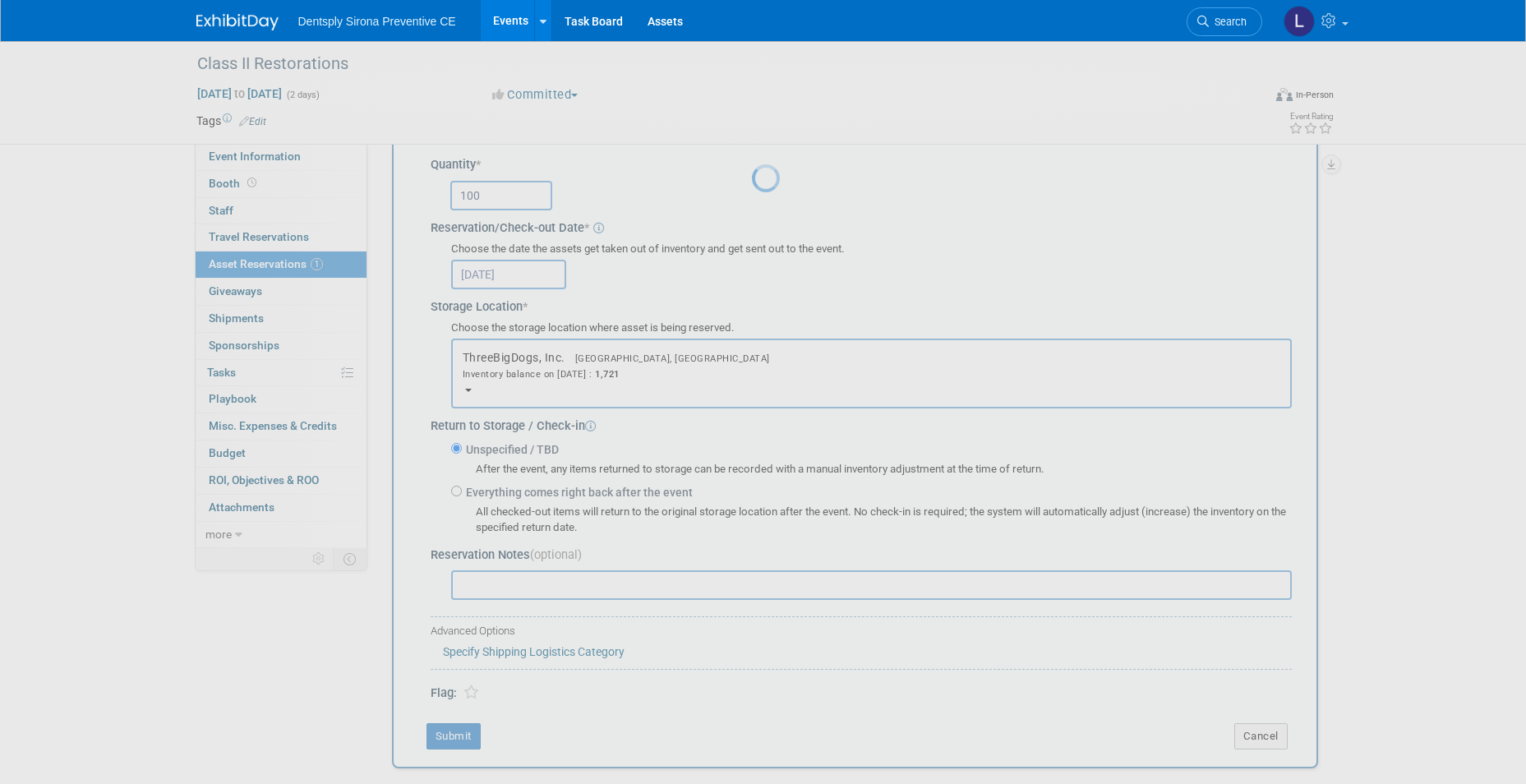
scroll to position [12, 0]
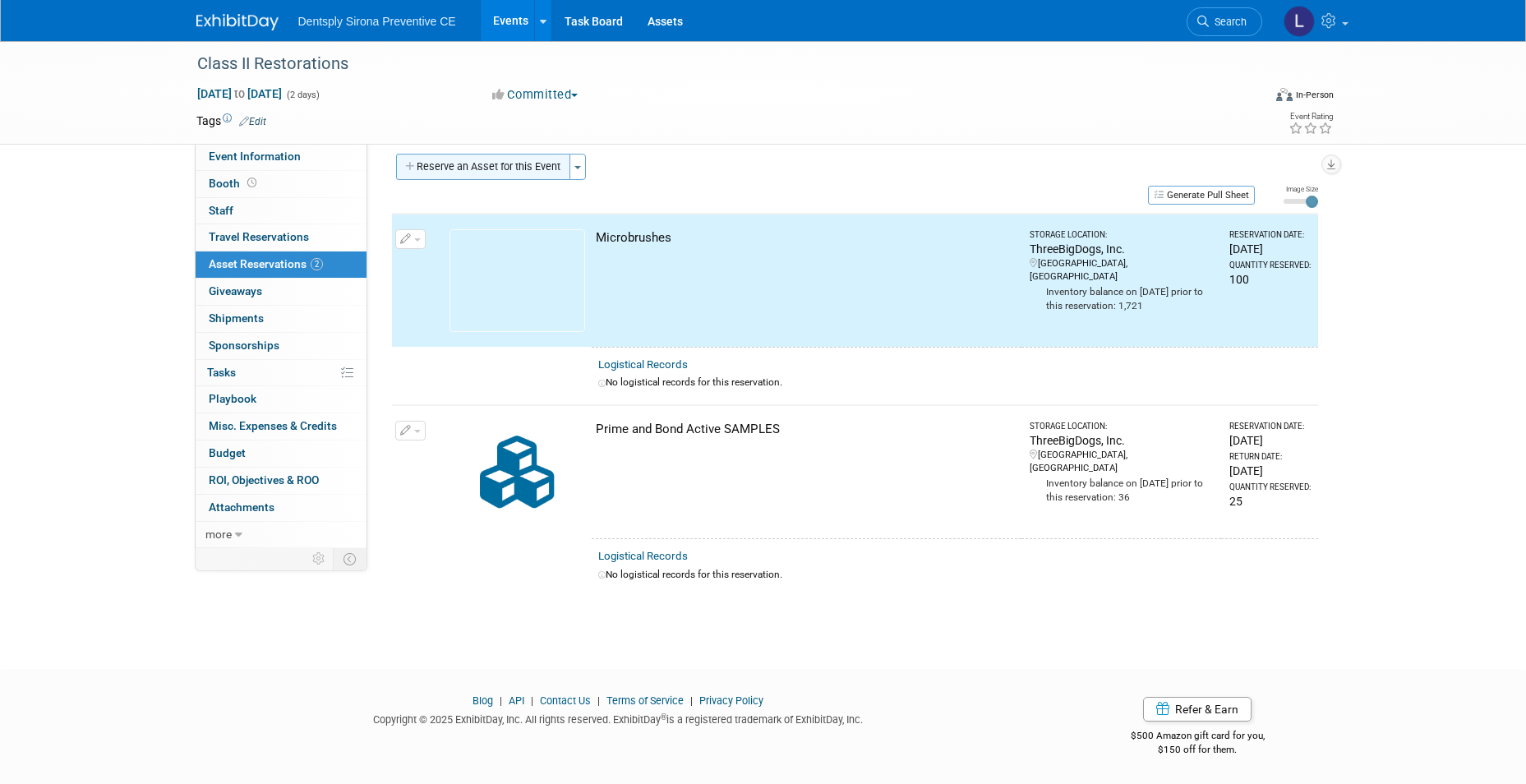
click at [518, 176] on button "Reserve an Asset for this Event" at bounding box center [483, 166] width 174 height 26
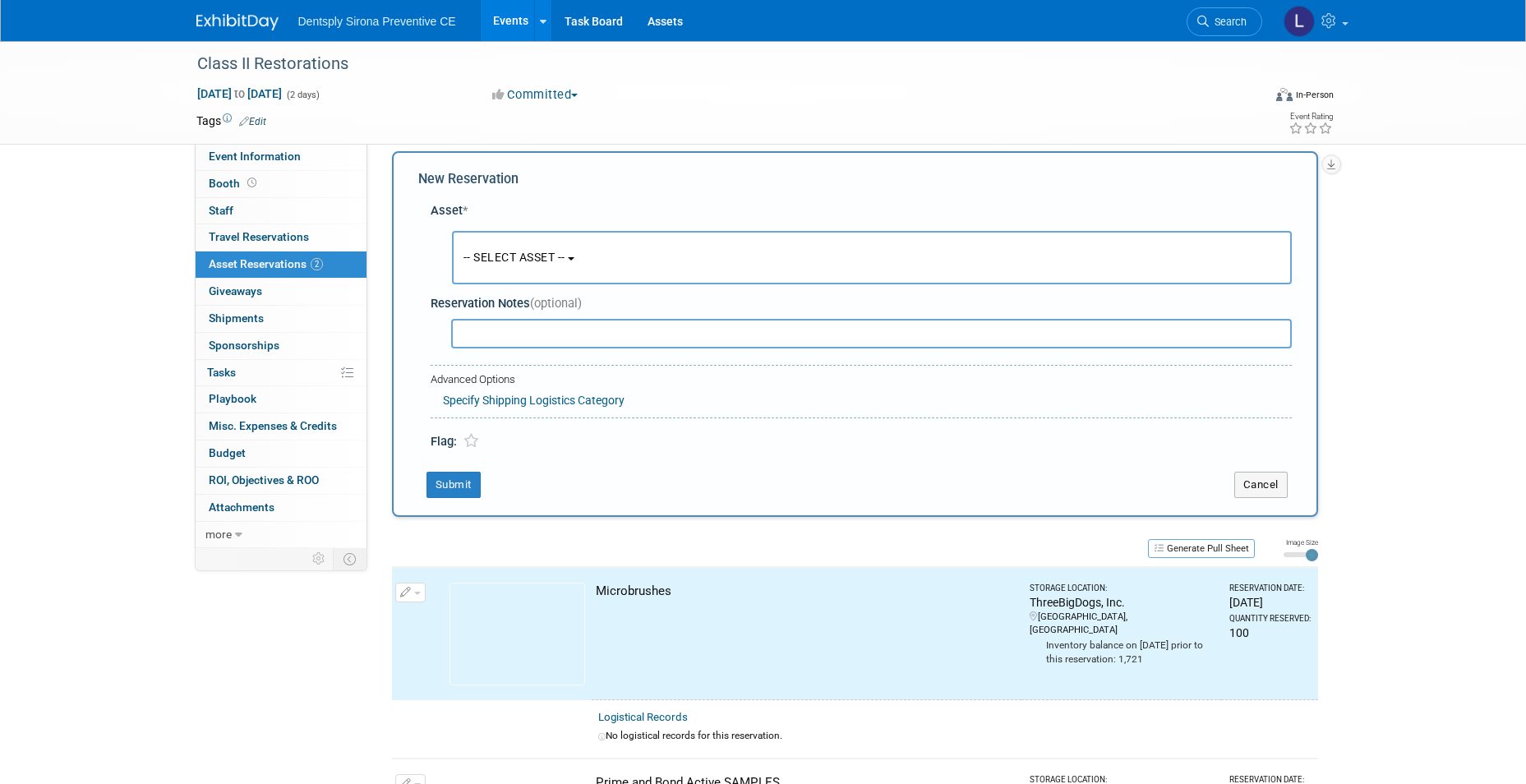
scroll to position [16, 0]
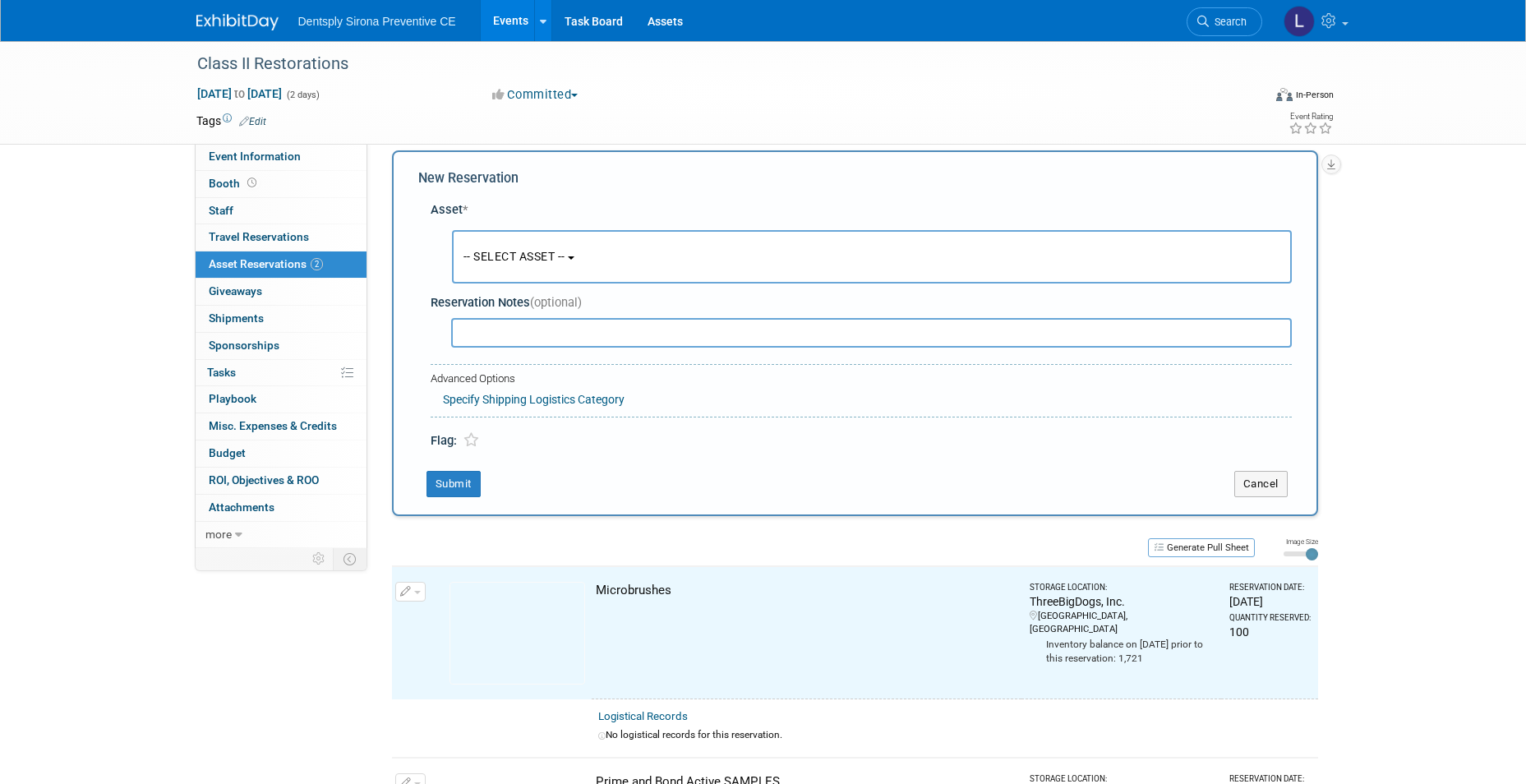
click at [482, 252] on span "-- SELECT ASSET --" at bounding box center [514, 256] width 102 height 13
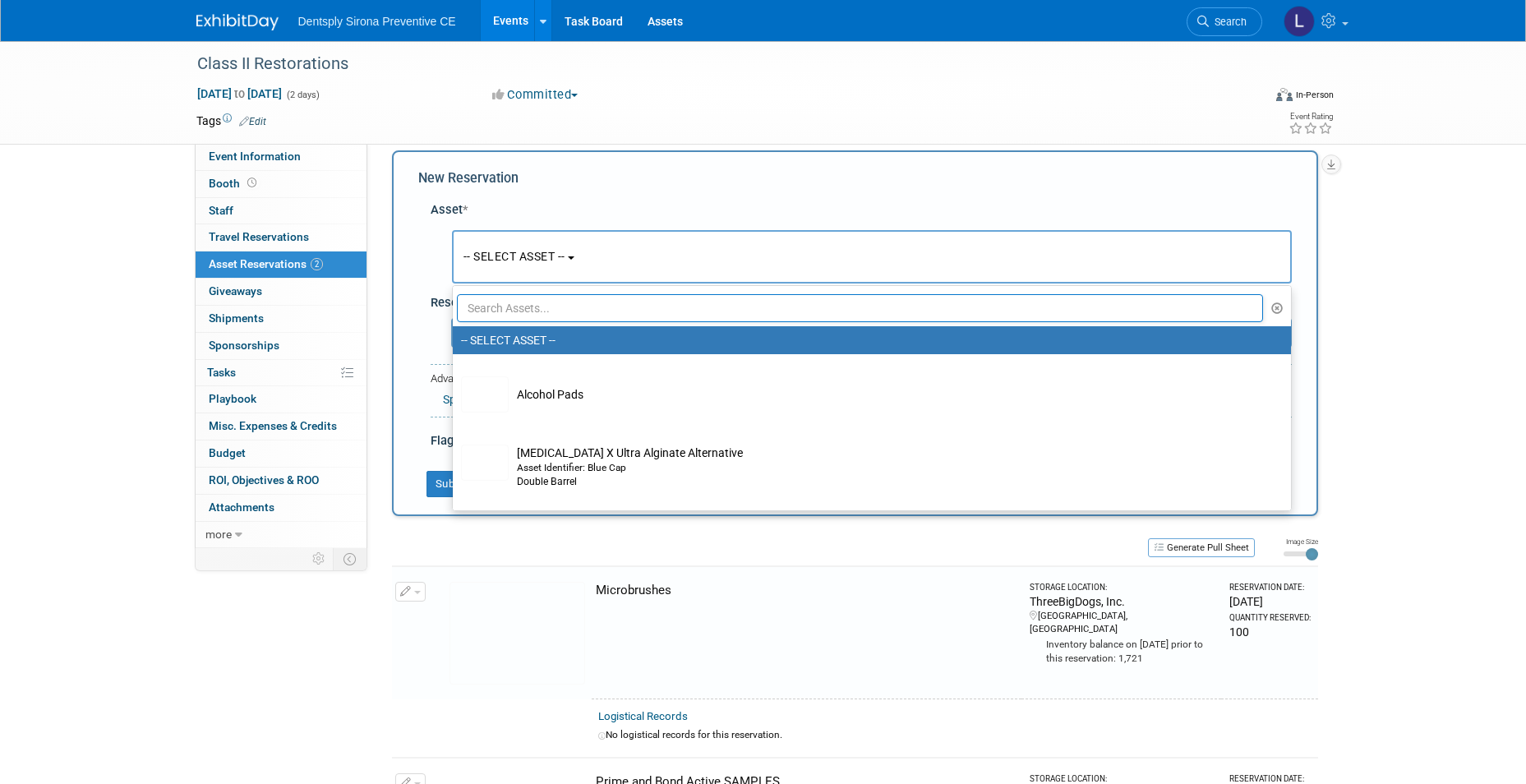
click at [487, 309] on input "text" at bounding box center [861, 308] width 807 height 28
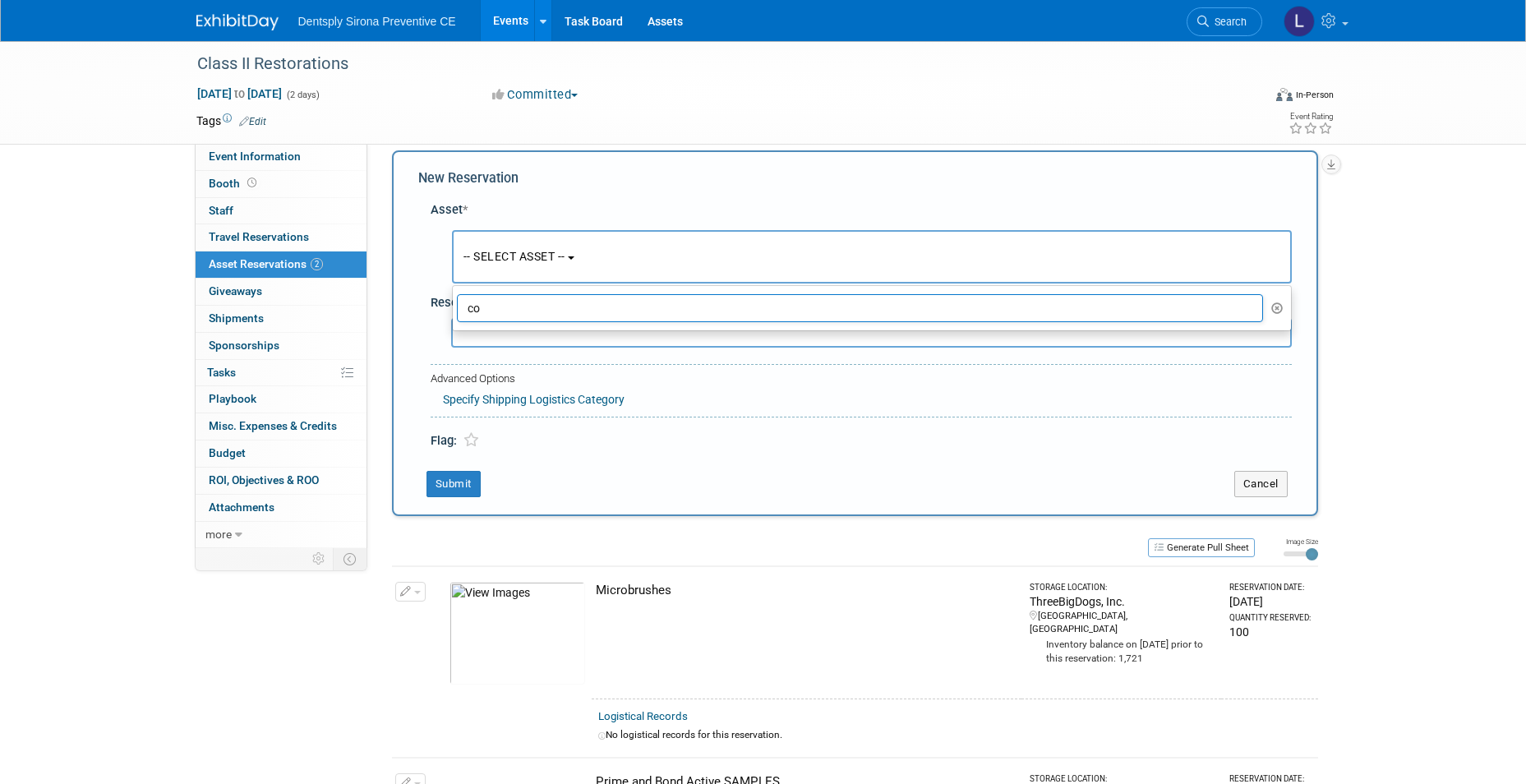
type input "c"
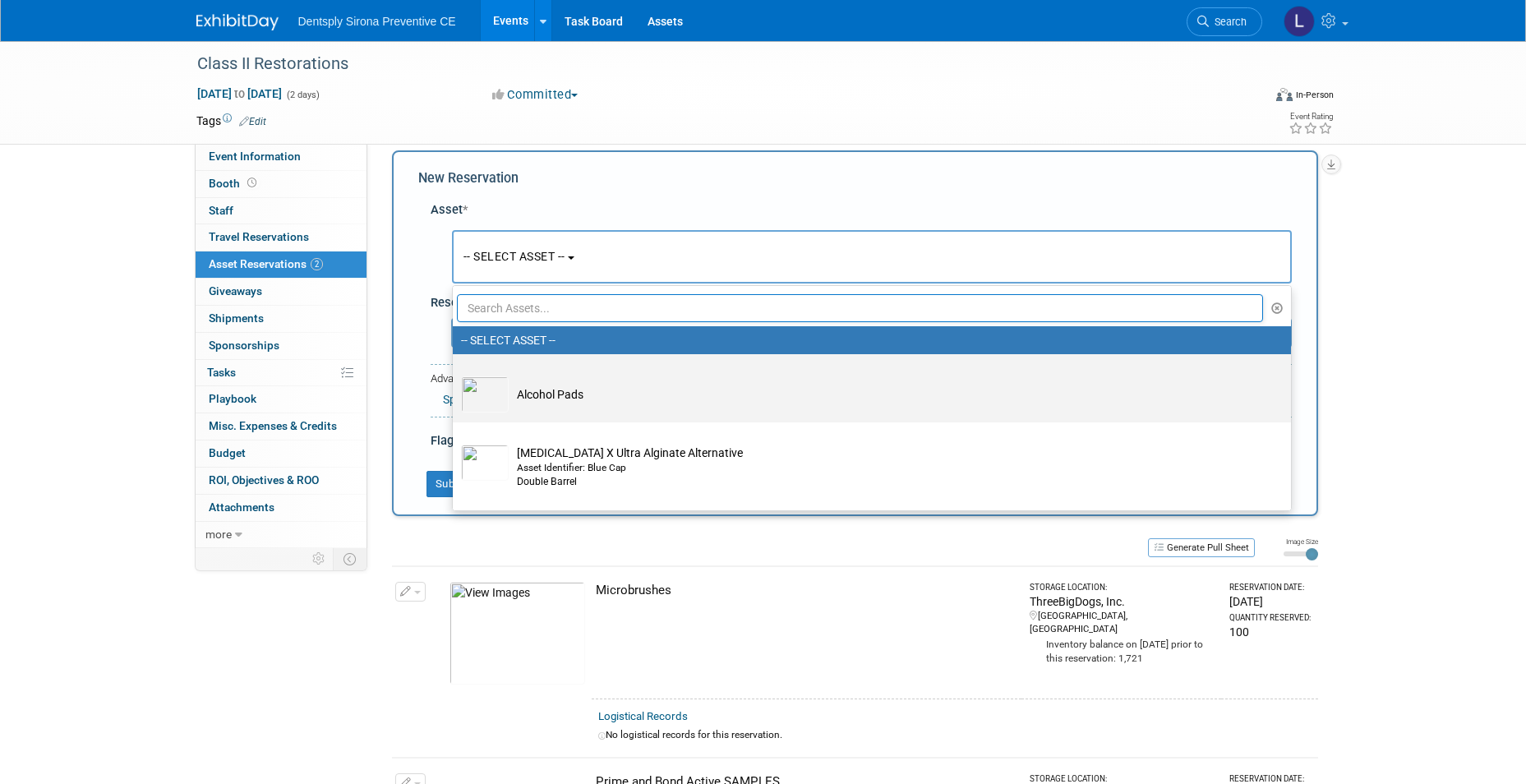
click at [553, 388] on td "Alcohol Pads" at bounding box center [883, 394] width 750 height 36
click at [455, 373] on input "Alcohol Pads" at bounding box center [449, 368] width 10 height 10
select select "10718827"
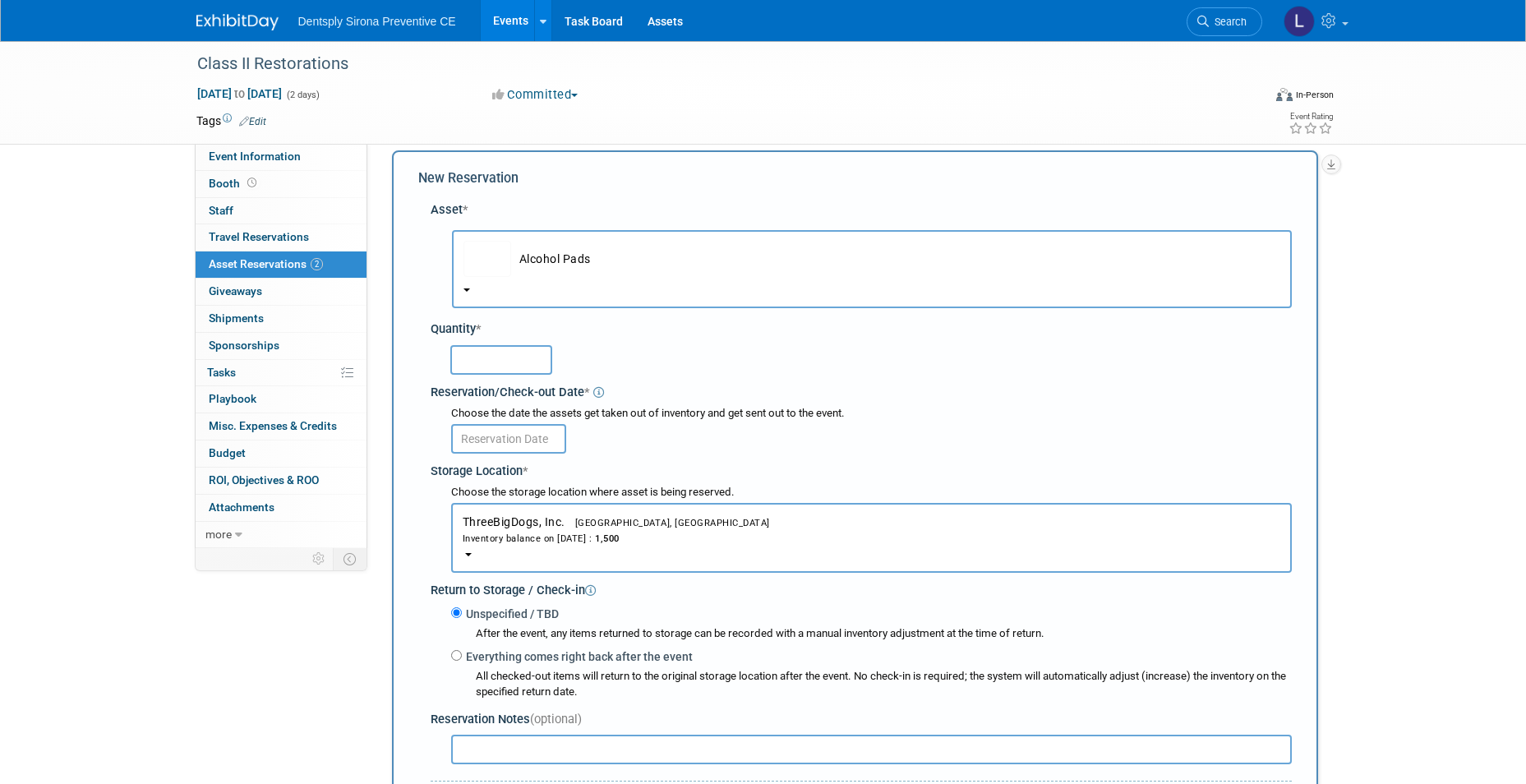
click at [531, 356] on input "text" at bounding box center [501, 360] width 102 height 29
type input "100"
click at [503, 430] on input "text" at bounding box center [508, 439] width 115 height 29
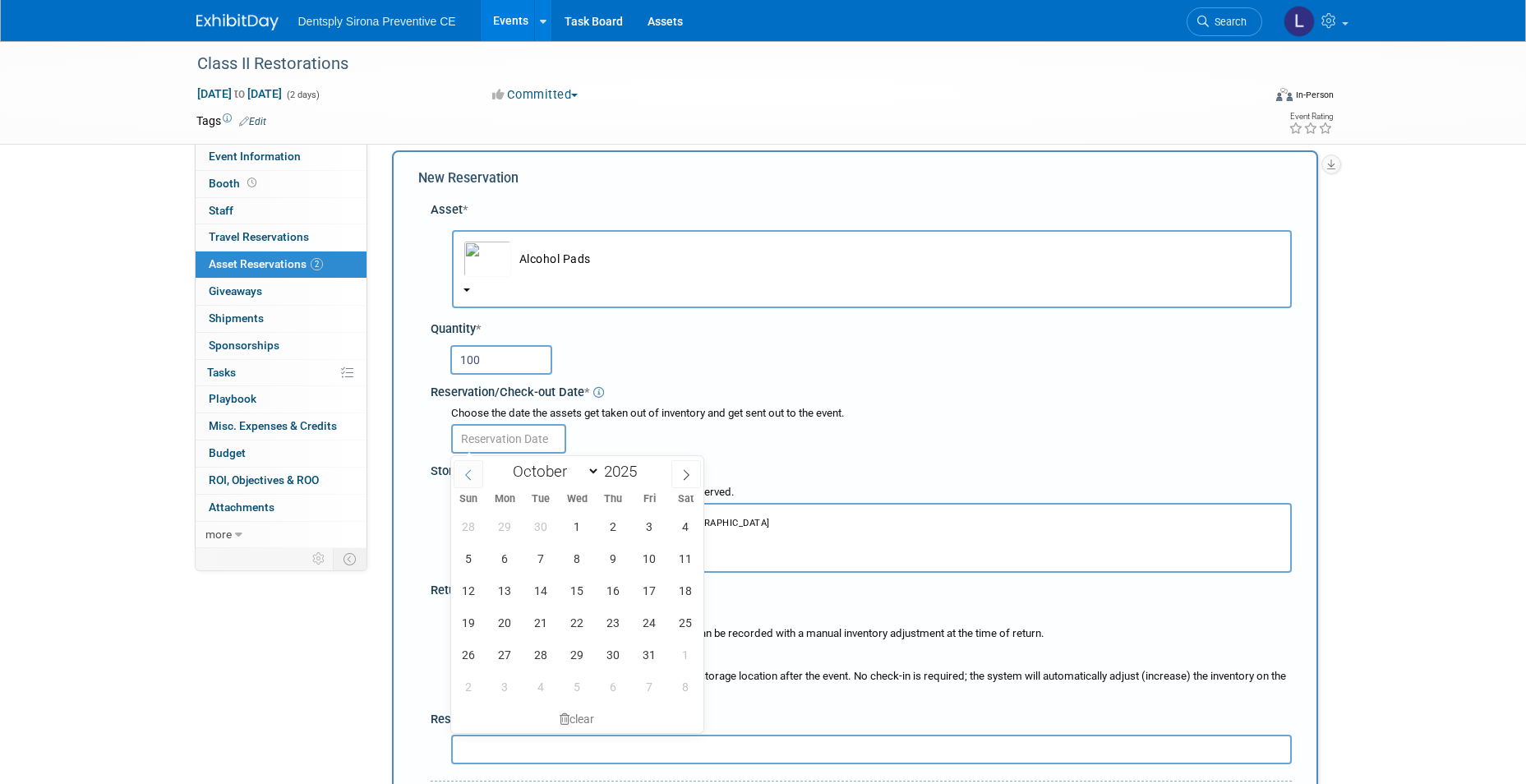
click at [465, 472] on icon at bounding box center [468, 474] width 11 height 11
select select "8"
click at [500, 641] on span "29" at bounding box center [505, 654] width 32 height 32
type input "[DATE]"
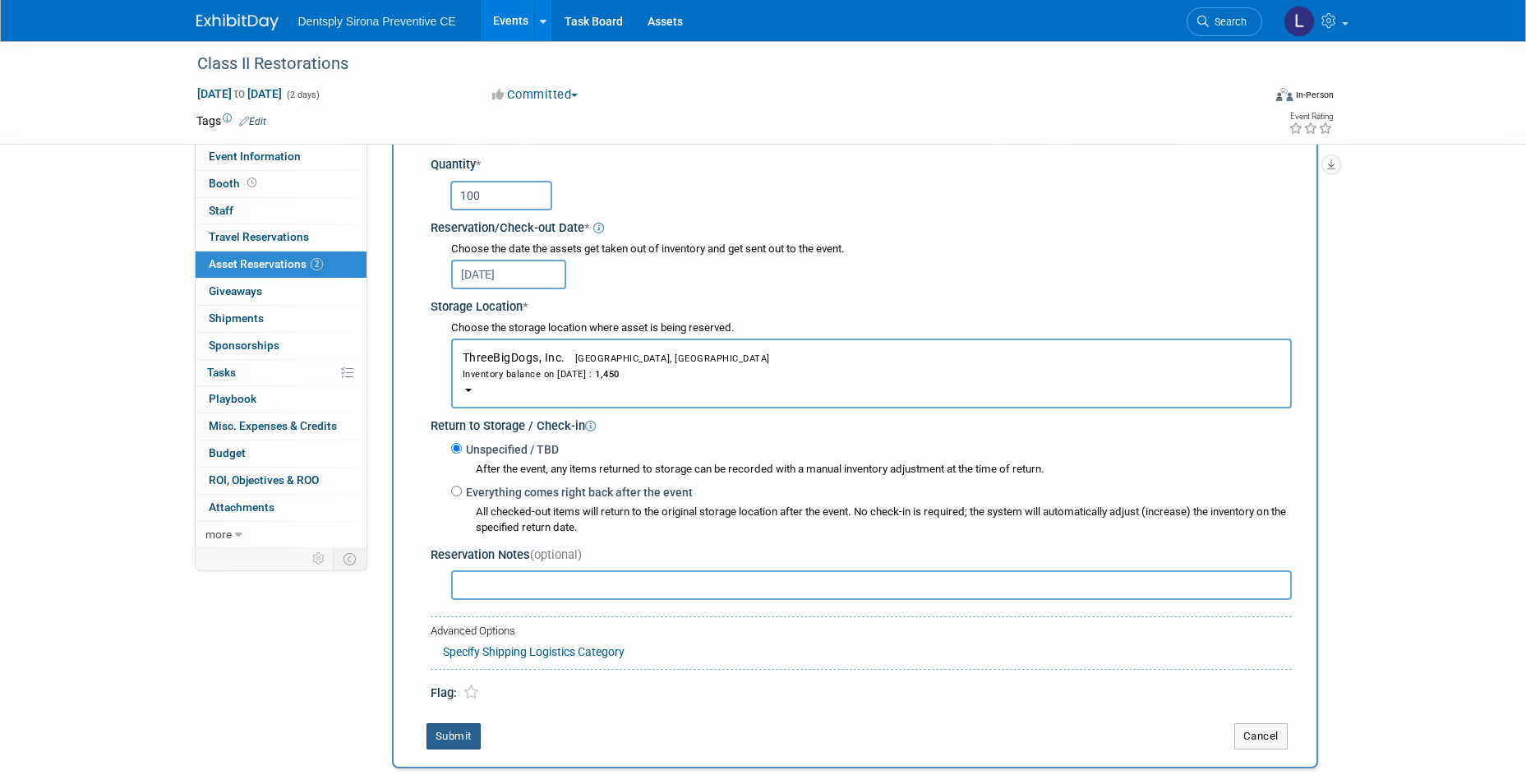
click at [466, 731] on button "Submit" at bounding box center [453, 736] width 54 height 26
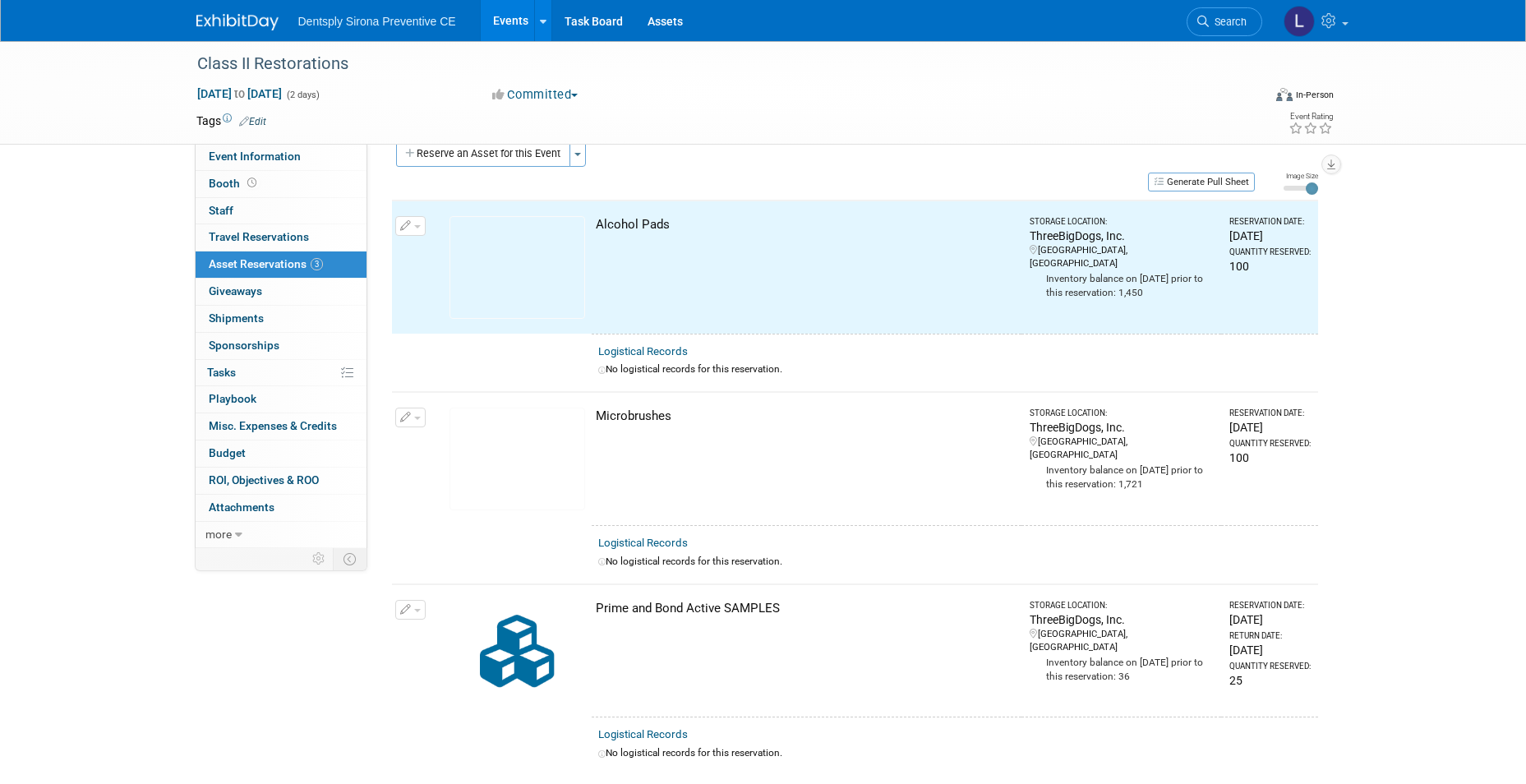
scroll to position [21, 0]
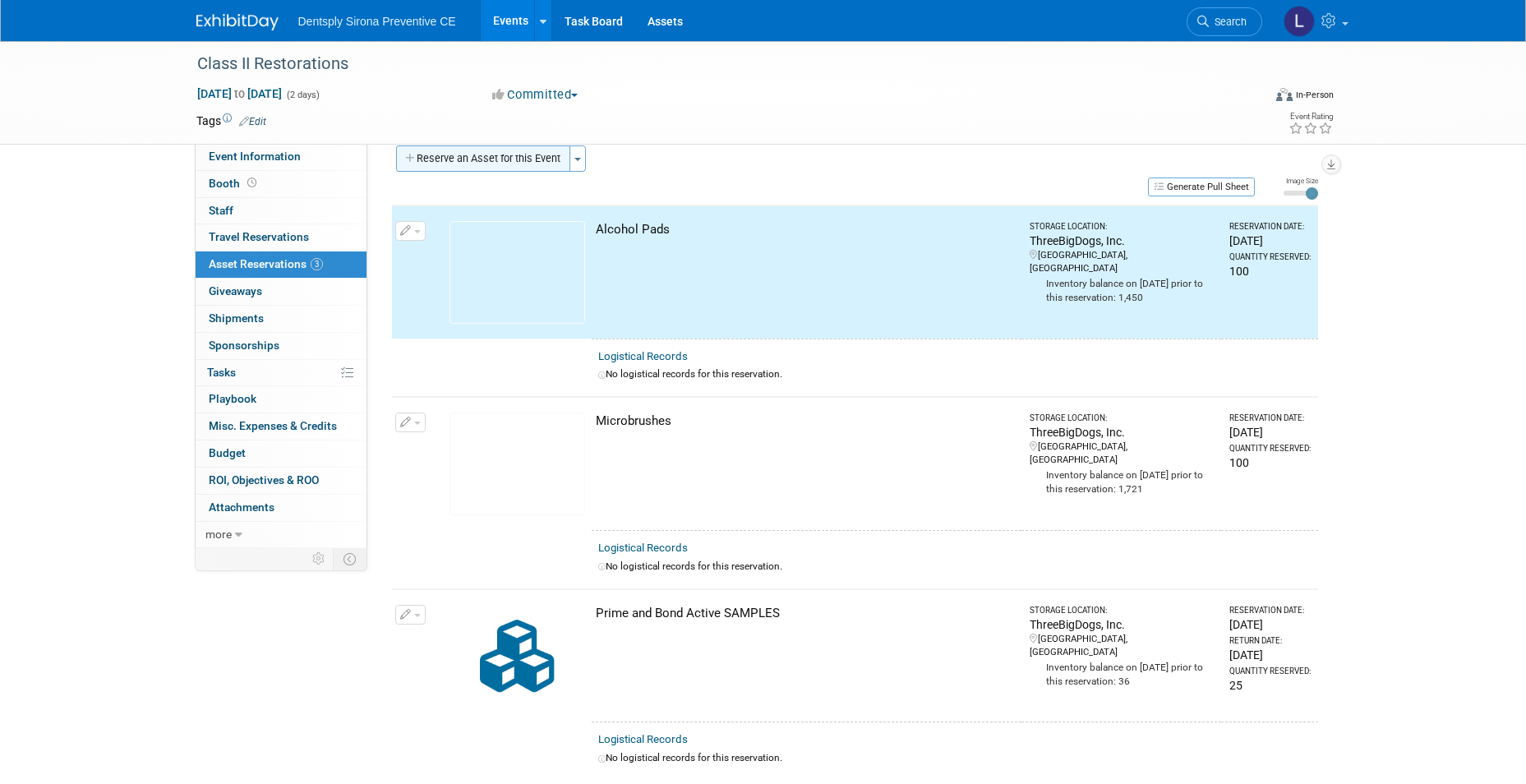
click at [480, 149] on button "Reserve an Asset for this Event" at bounding box center [483, 159] width 174 height 26
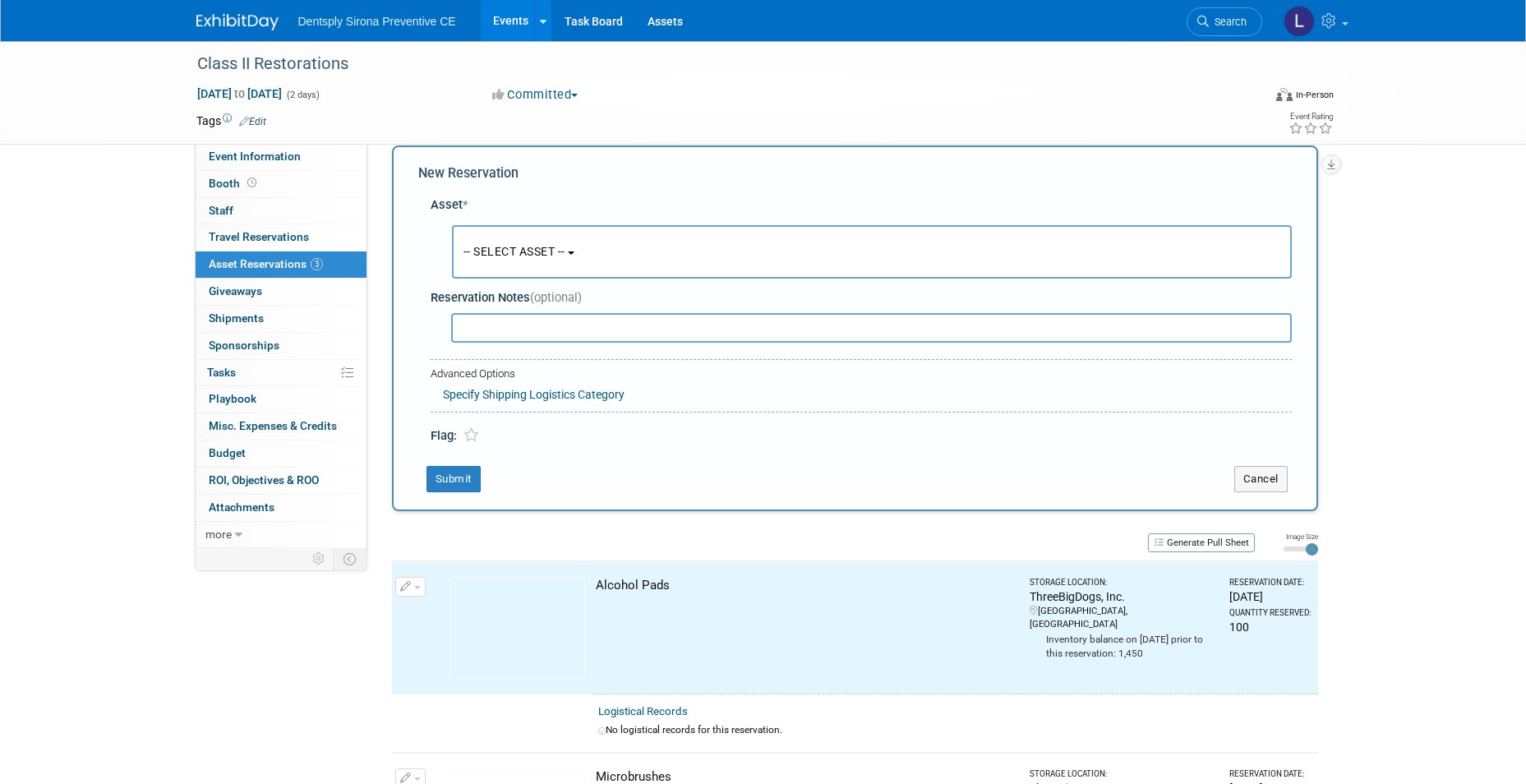
scroll to position [16, 0]
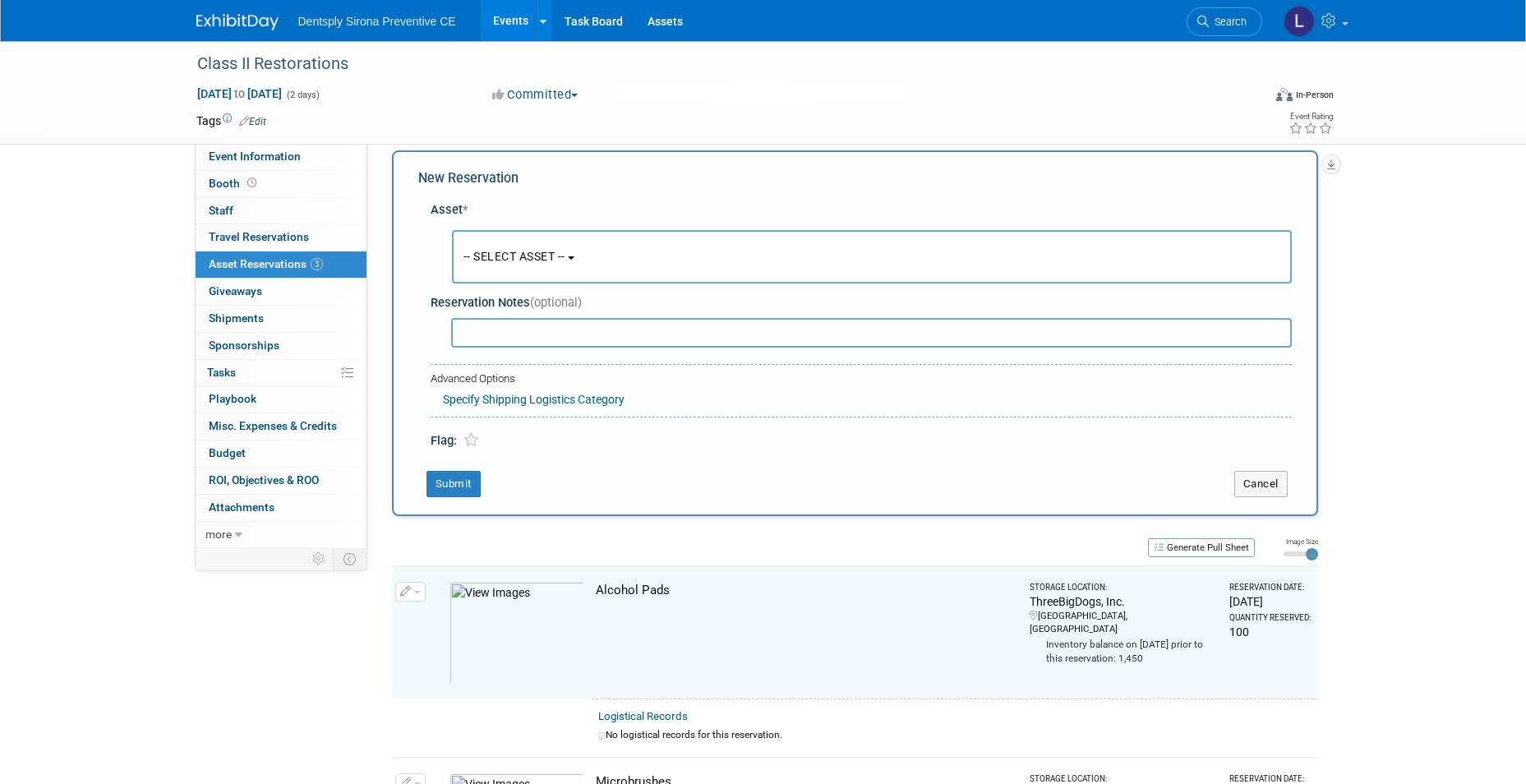
click at [472, 260] on span "-- SELECT ASSET --" at bounding box center [514, 256] width 102 height 13
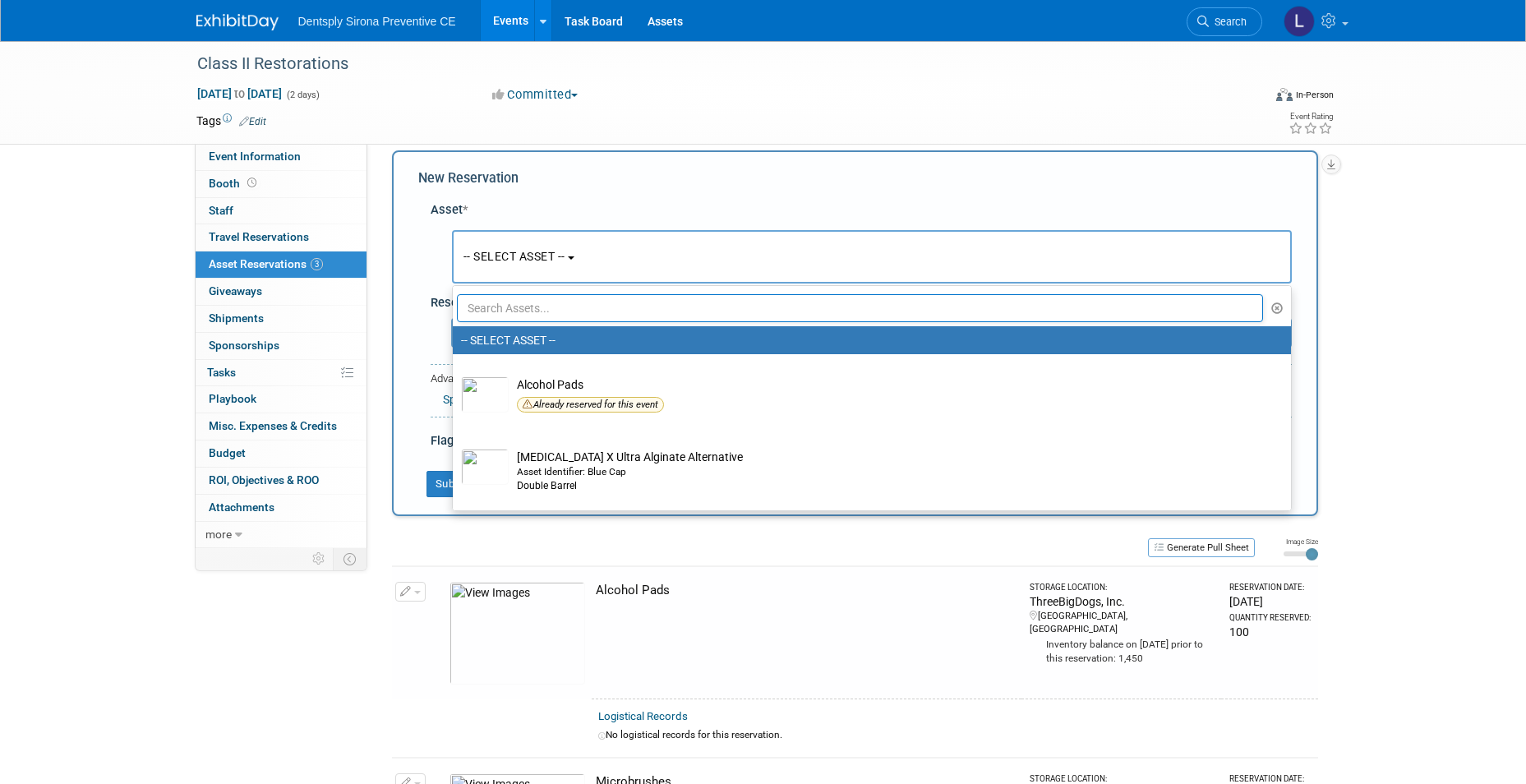
click at [493, 304] on input "text" at bounding box center [861, 308] width 807 height 28
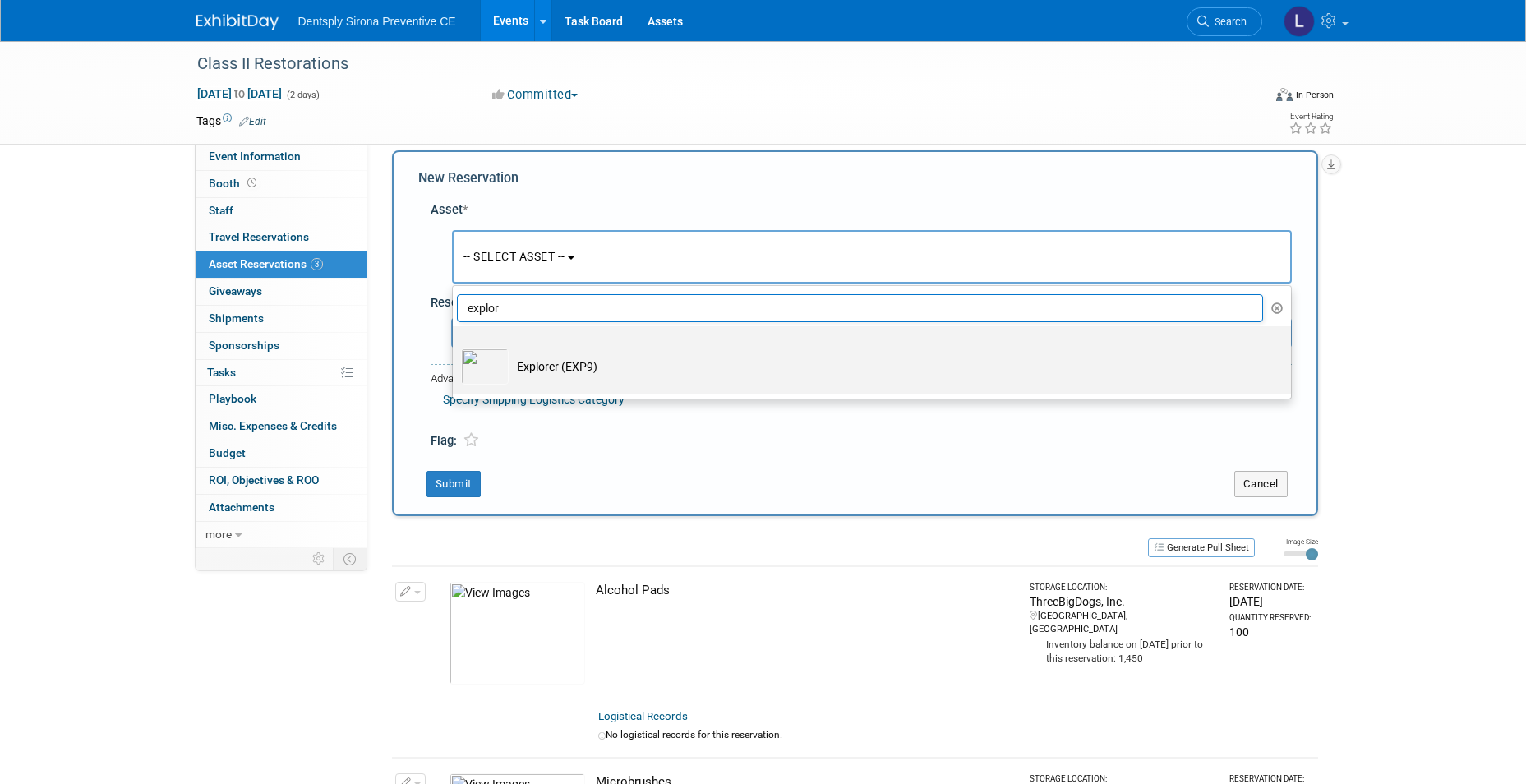
type input "explor"
click at [526, 369] on td "Explorer (EXP9)" at bounding box center [883, 367] width 750 height 36
click at [455, 346] on input "Explorer (EXP9)" at bounding box center [449, 341] width 10 height 10
select select "10718969"
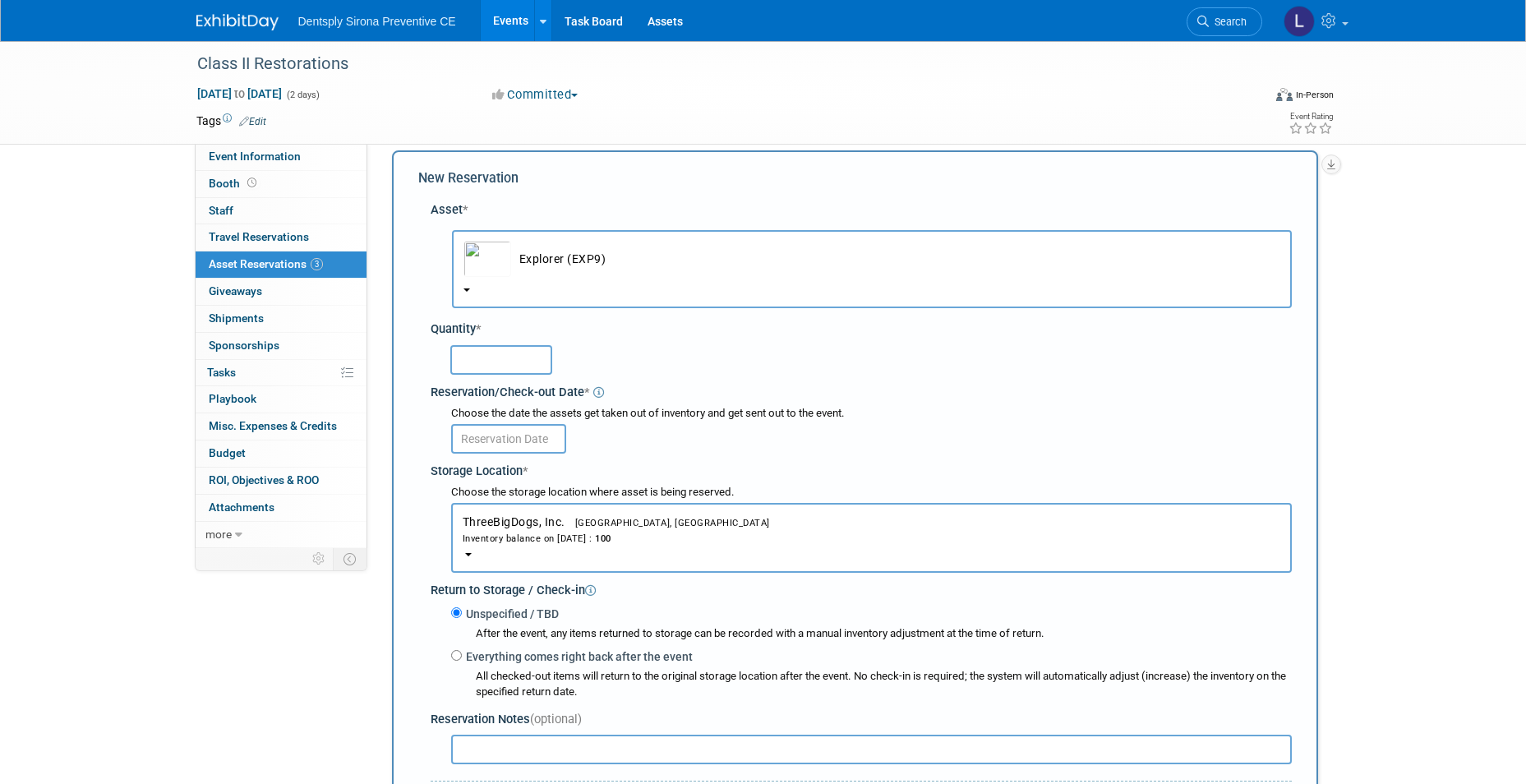
click at [519, 361] on input "text" at bounding box center [501, 360] width 102 height 29
type input "25"
click at [509, 441] on input "text" at bounding box center [508, 439] width 115 height 29
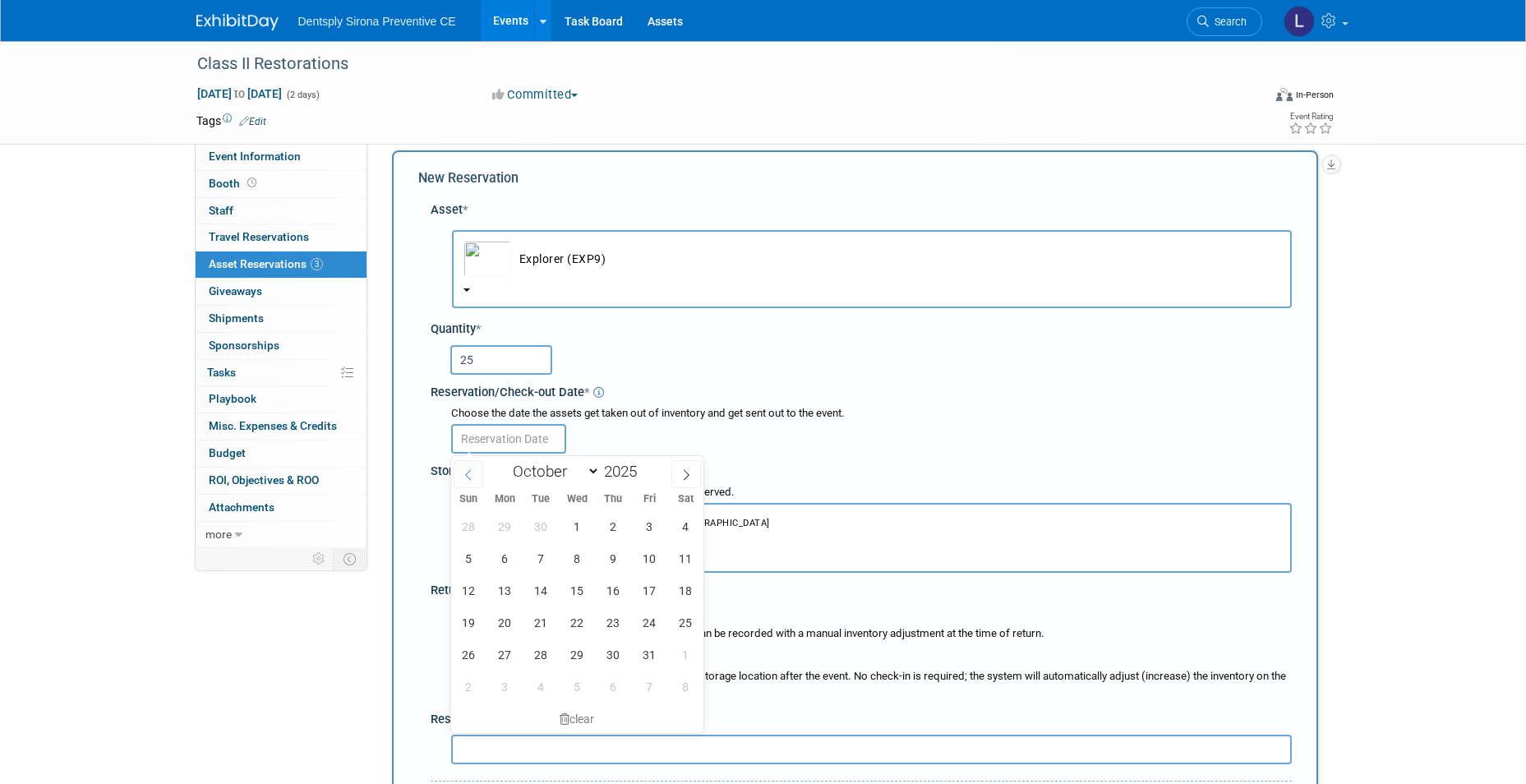
click at [469, 477] on icon at bounding box center [468, 474] width 11 height 11
select select "8"
click at [495, 645] on span "29" at bounding box center [505, 654] width 32 height 32
type input "[DATE]"
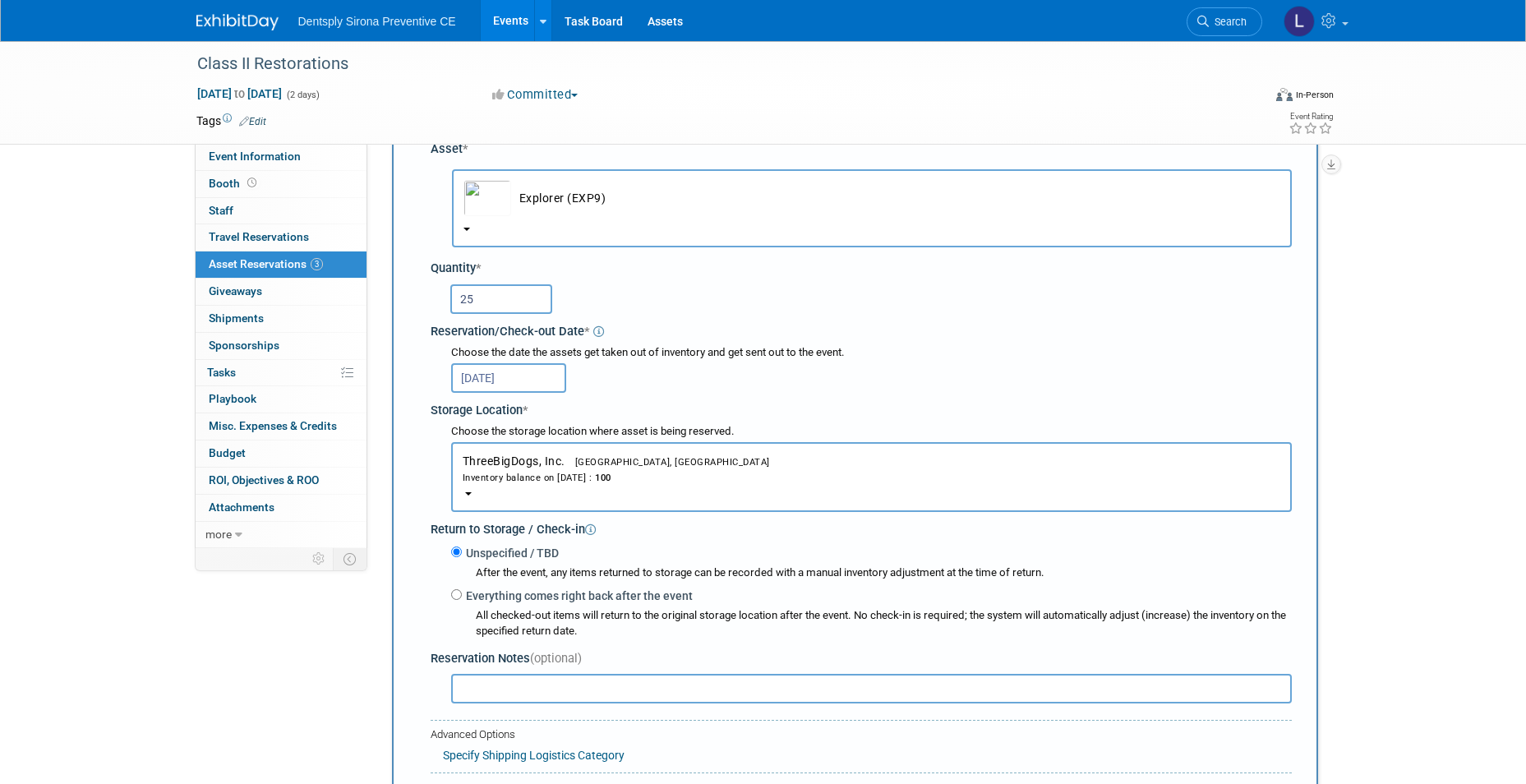
scroll to position [180, 0]
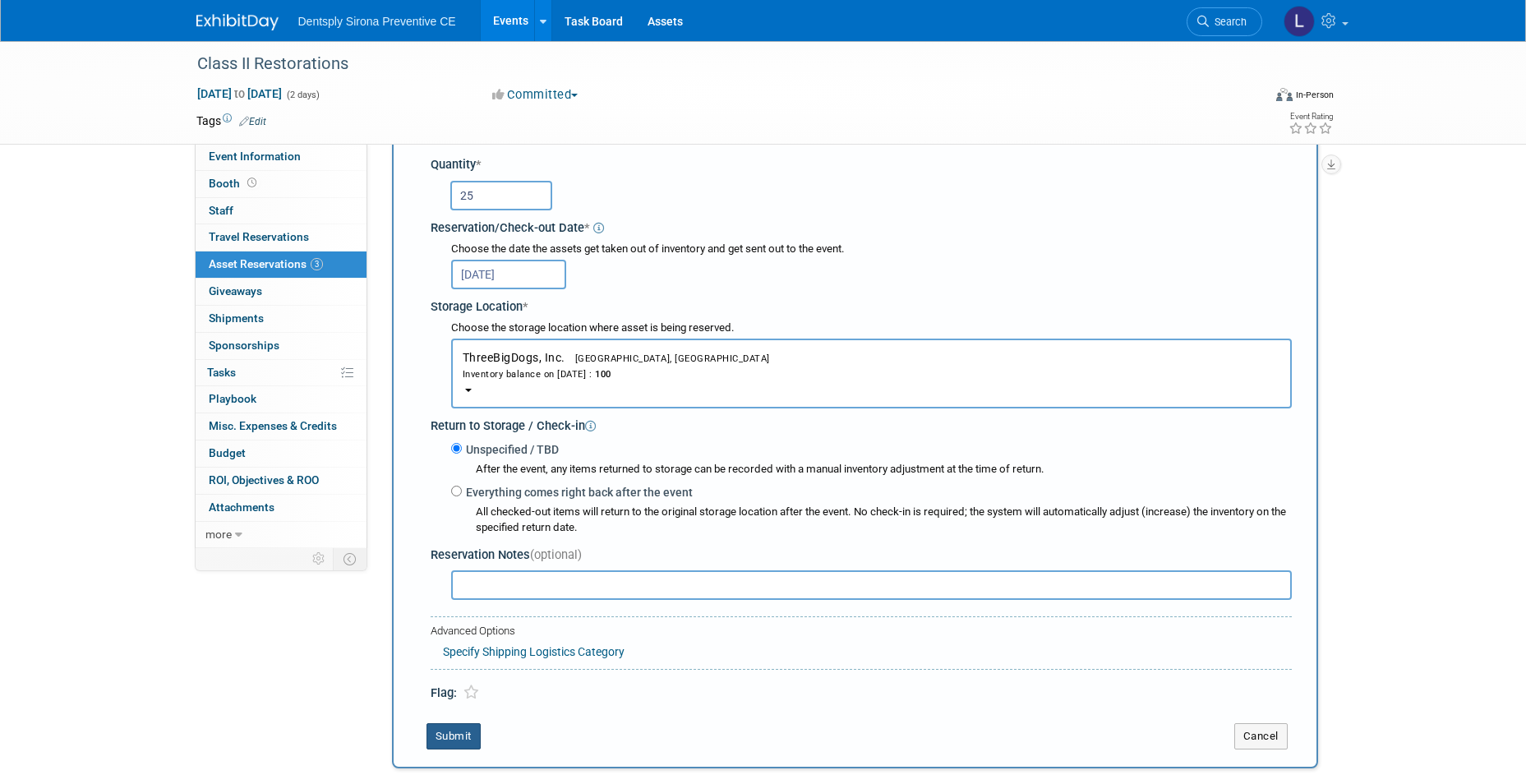
click at [468, 730] on button "Submit" at bounding box center [453, 736] width 54 height 26
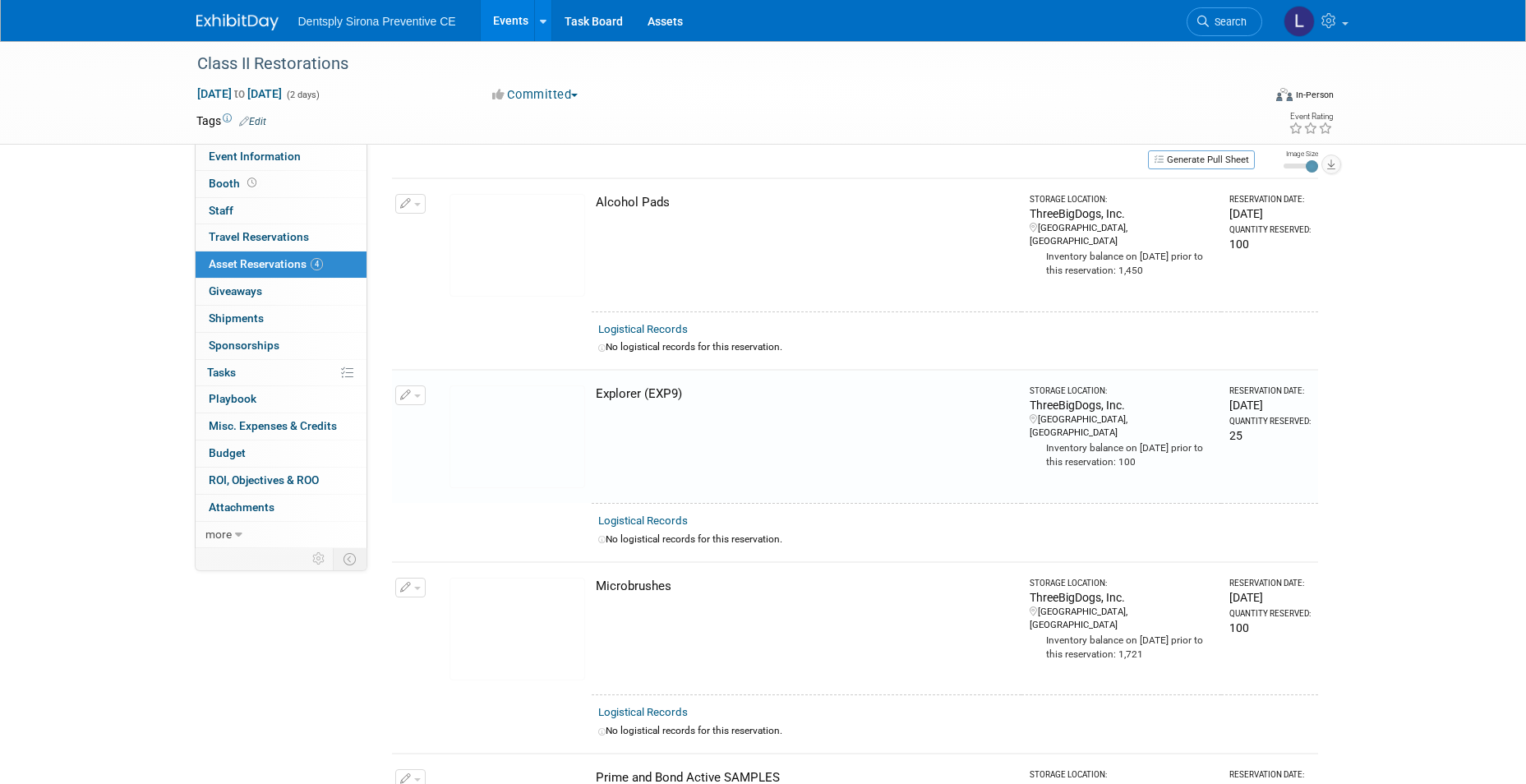
scroll to position [0, 0]
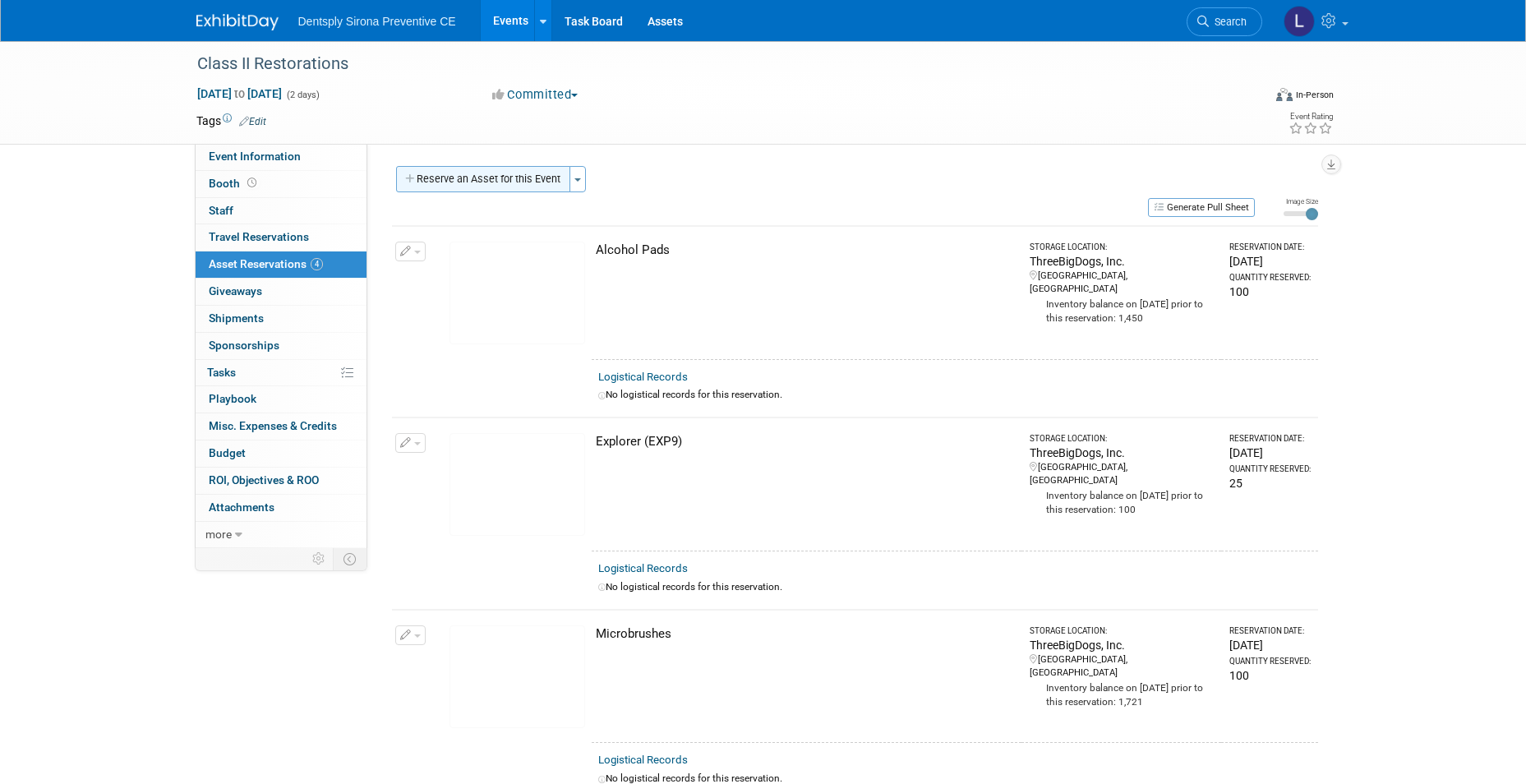
click at [488, 184] on button "Reserve an Asset for this Event" at bounding box center [483, 179] width 174 height 26
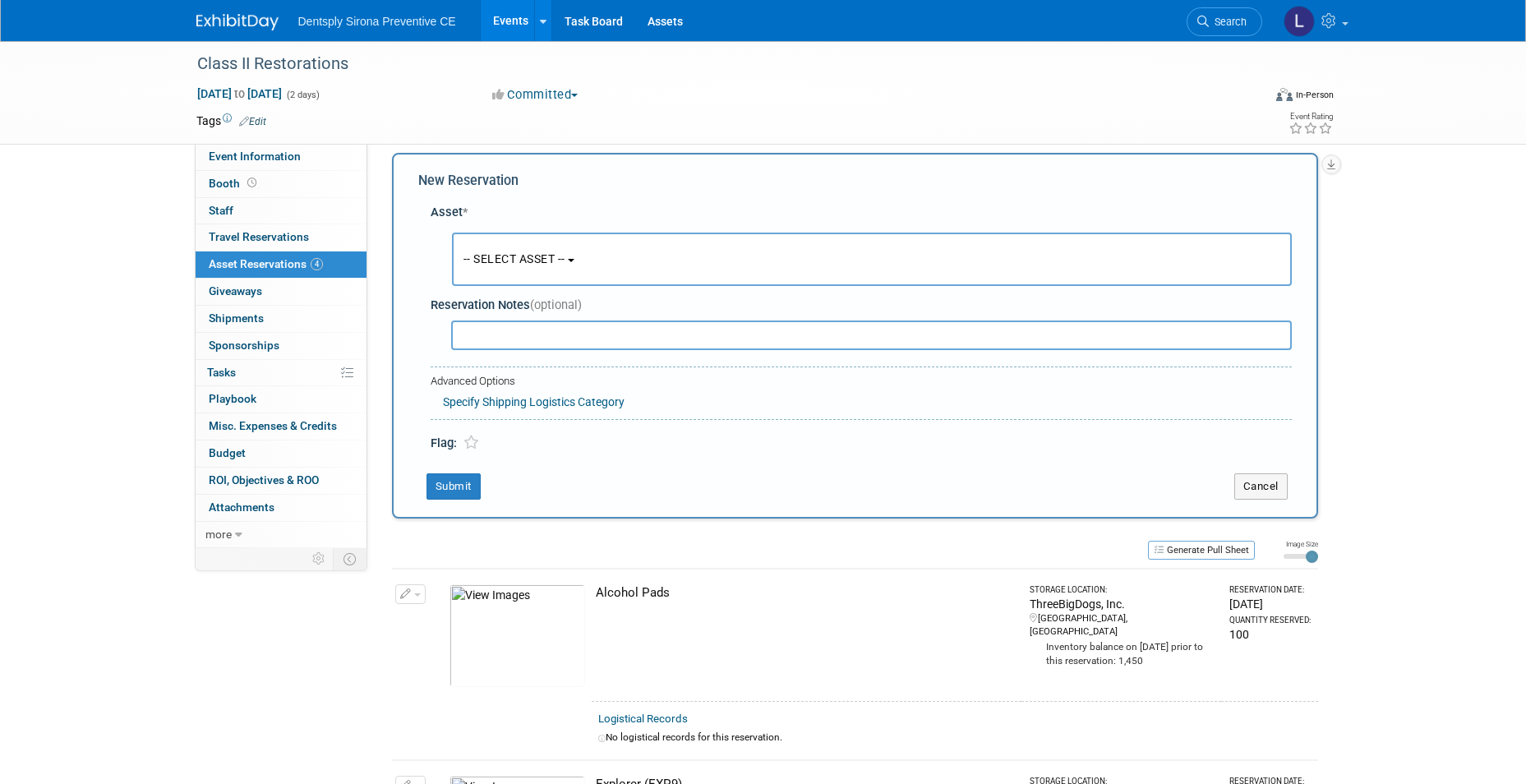
scroll to position [16, 0]
drag, startPoint x: 478, startPoint y: 244, endPoint x: 487, endPoint y: 269, distance: 26.6
click at [479, 245] on button "-- SELECT ASSET --" at bounding box center [872, 257] width 840 height 53
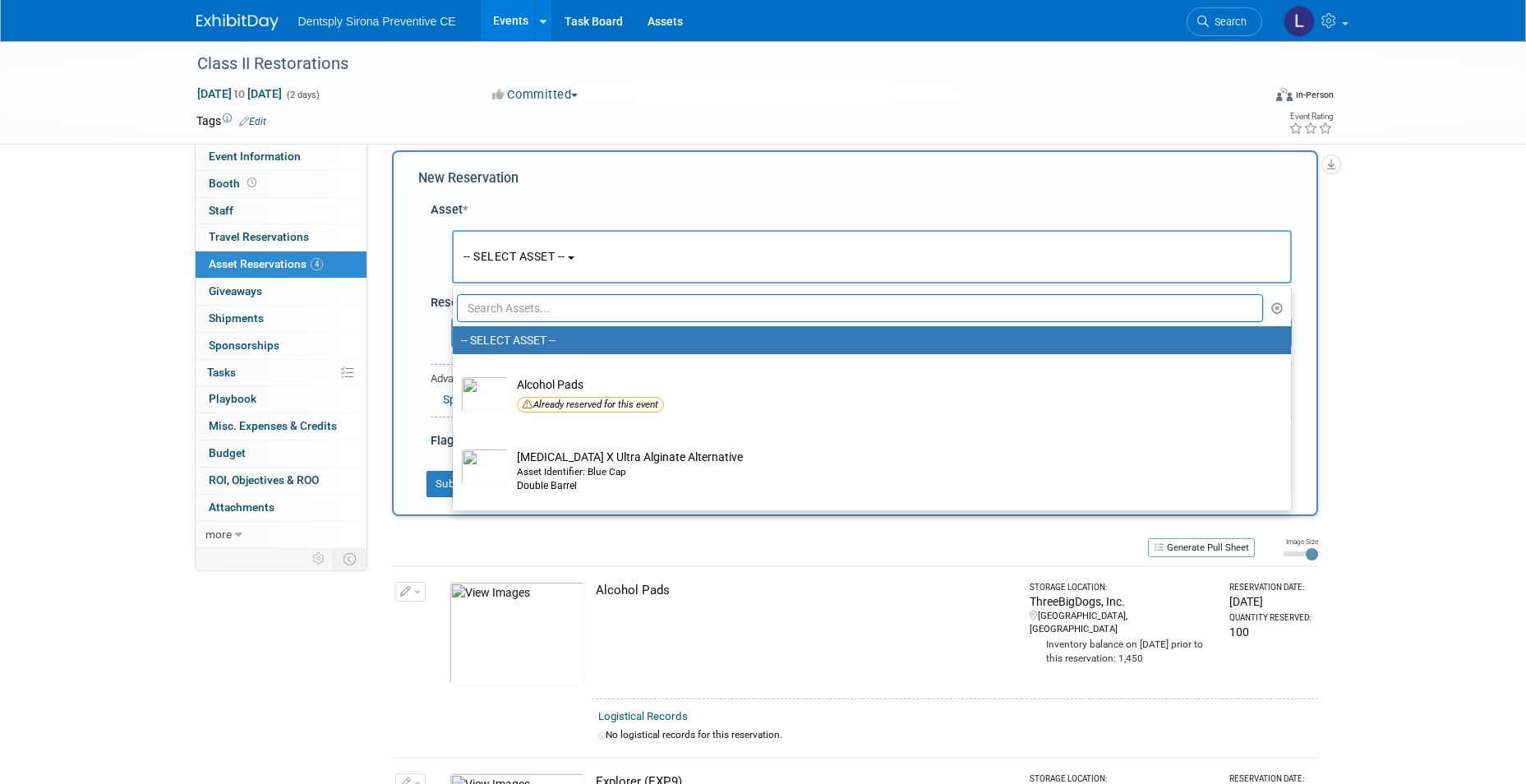
click at [483, 300] on input "text" at bounding box center [861, 308] width 807 height 28
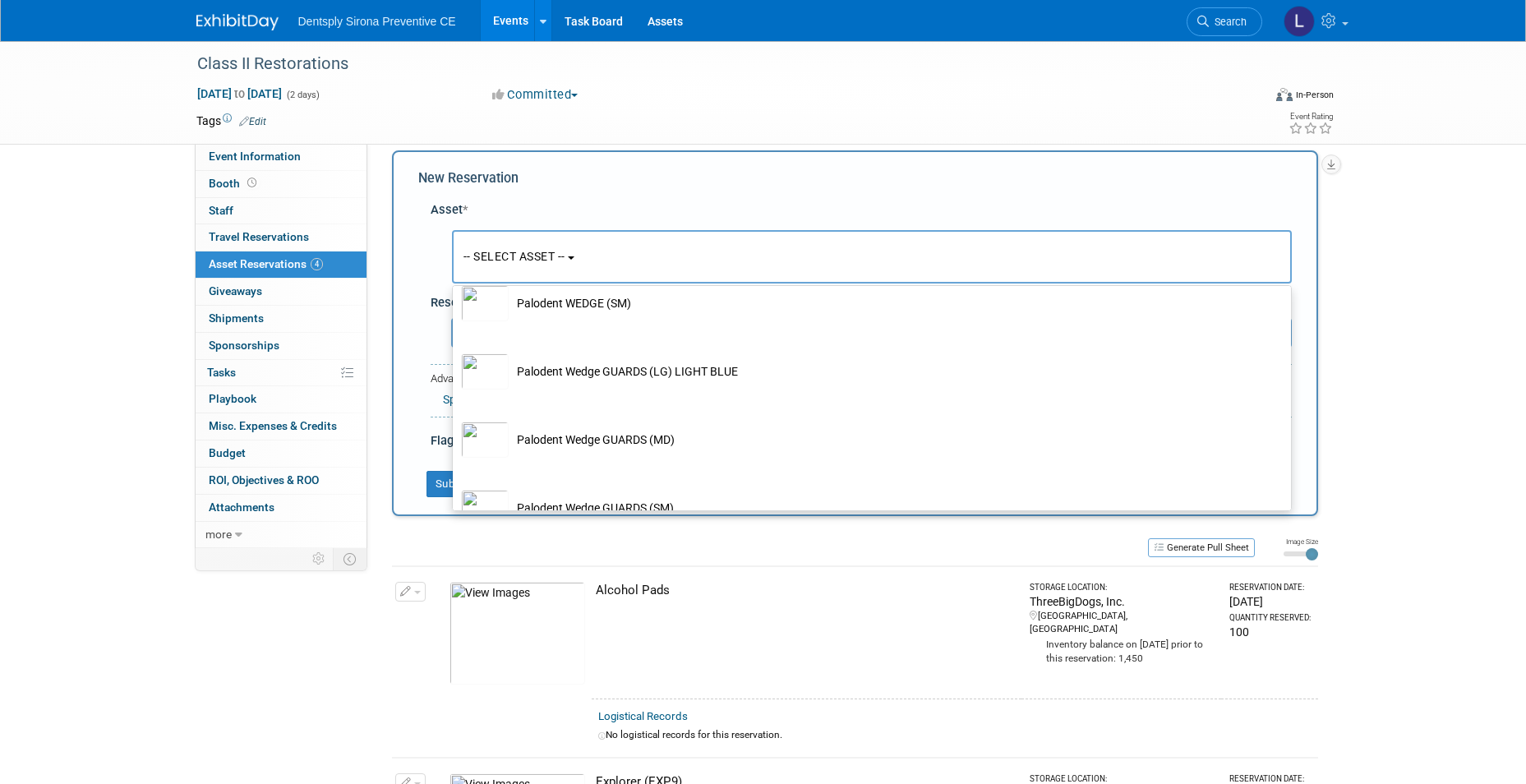
scroll to position [235, 0]
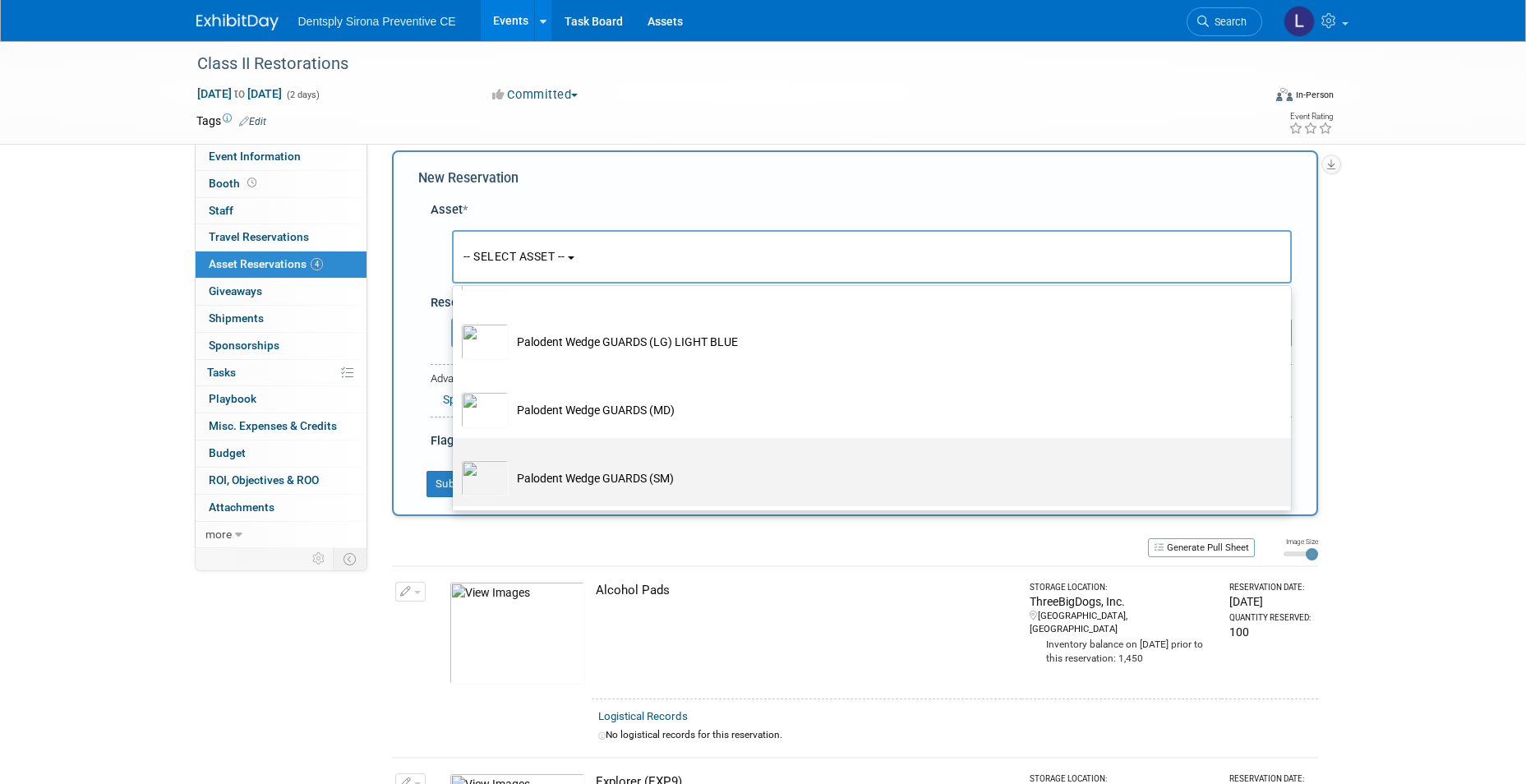
type input "wedge"
click at [577, 486] on td "Palodent Wedge GUARDS (SM)" at bounding box center [883, 478] width 750 height 36
click at [455, 458] on input "Palodent Wedge GUARDS (SM)" at bounding box center [449, 452] width 10 height 10
select select "10718995"
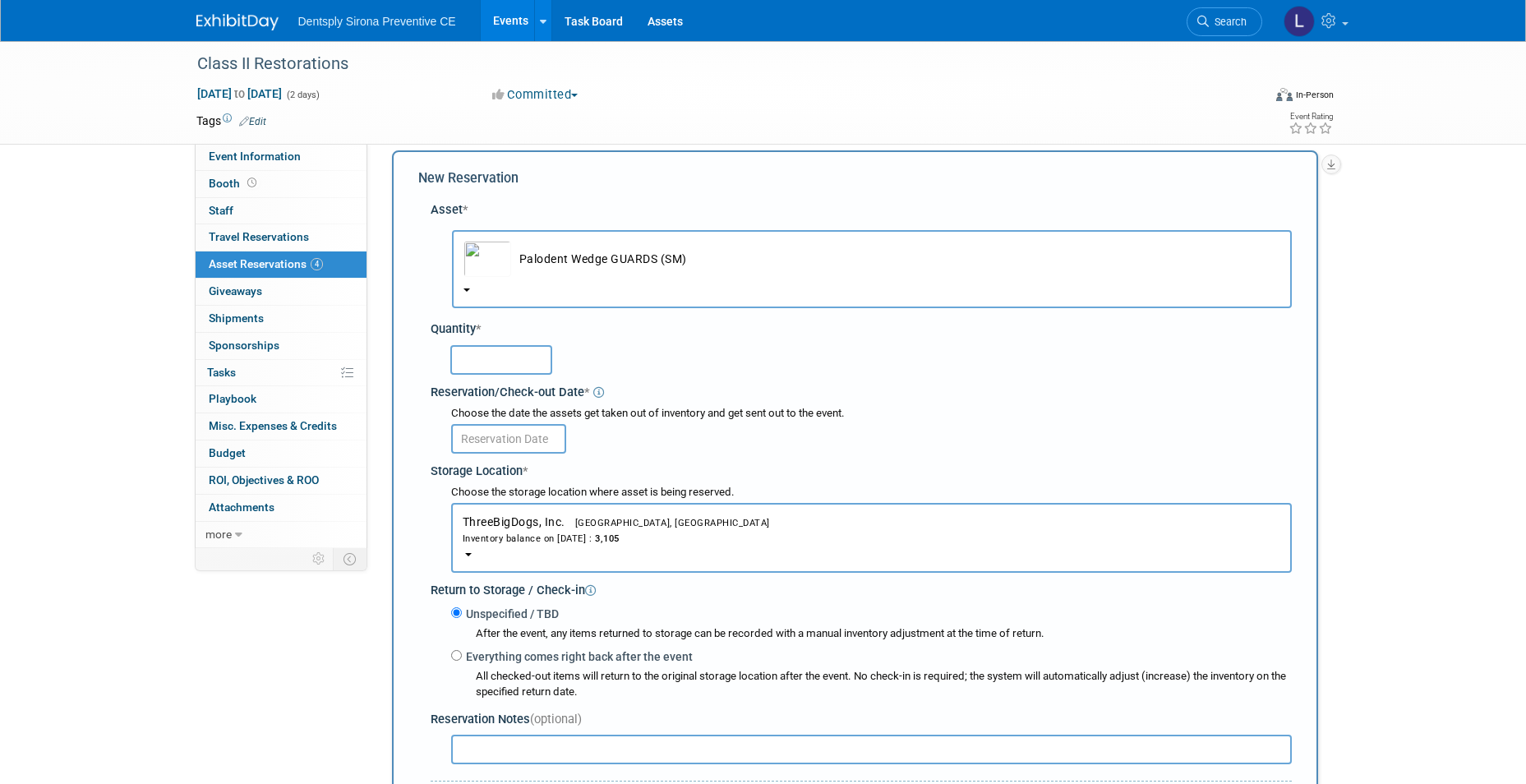
click at [533, 364] on input "text" at bounding box center [501, 360] width 102 height 29
type input "50"
click at [530, 442] on input "text" at bounding box center [508, 439] width 115 height 29
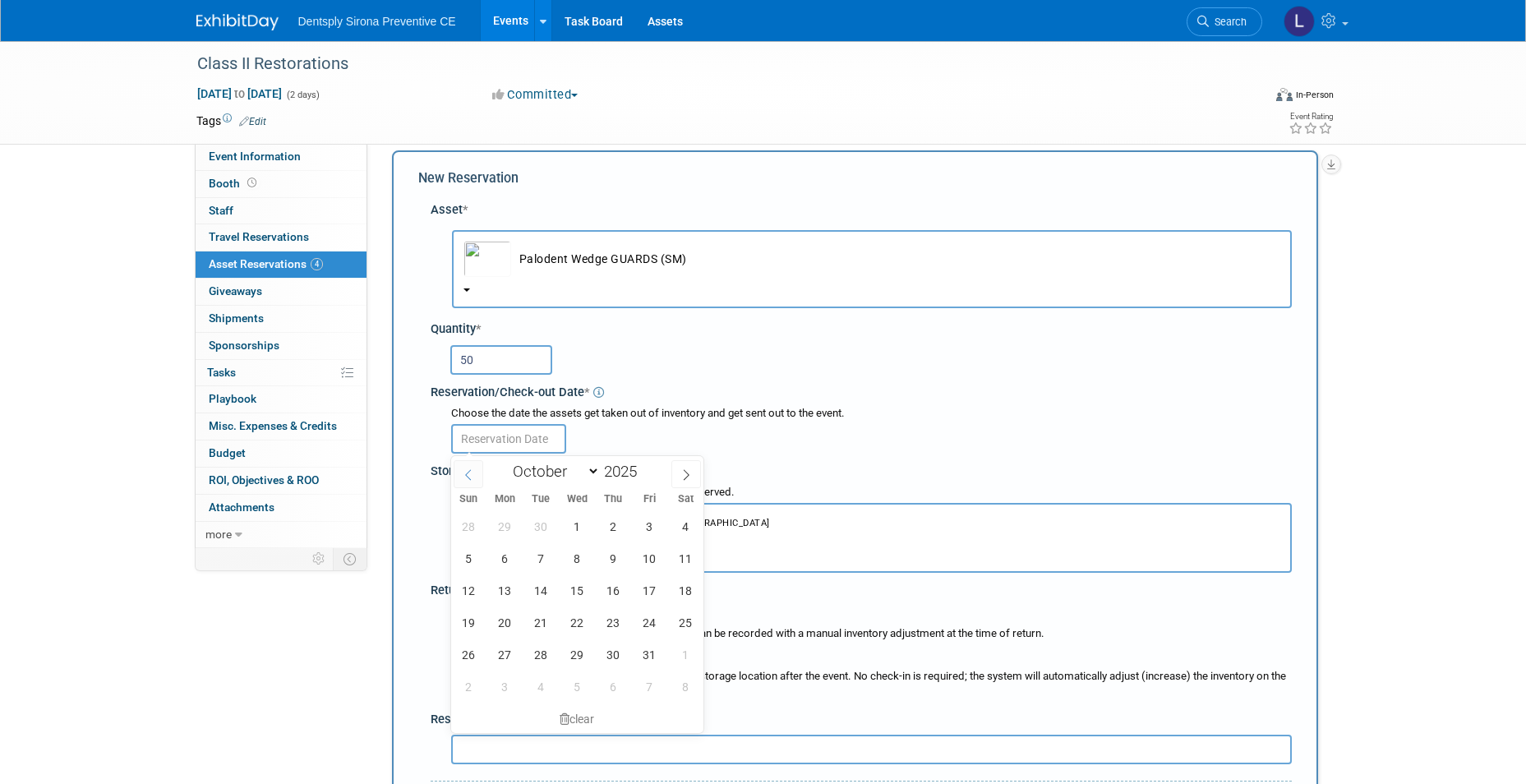
click at [474, 480] on span at bounding box center [468, 474] width 29 height 28
select select "8"
click at [497, 658] on span "29" at bounding box center [505, 654] width 32 height 32
type input "[DATE]"
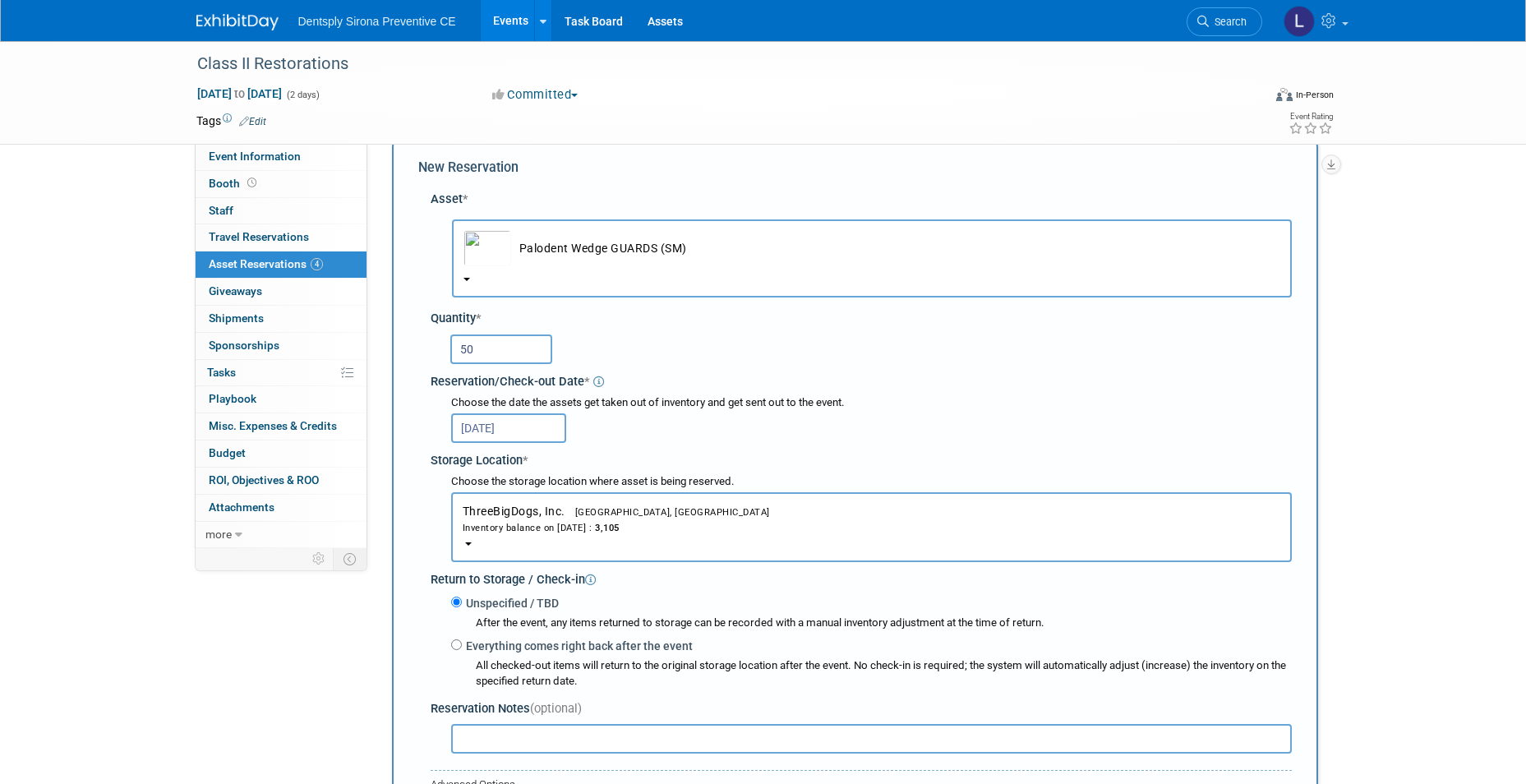
scroll to position [180, 0]
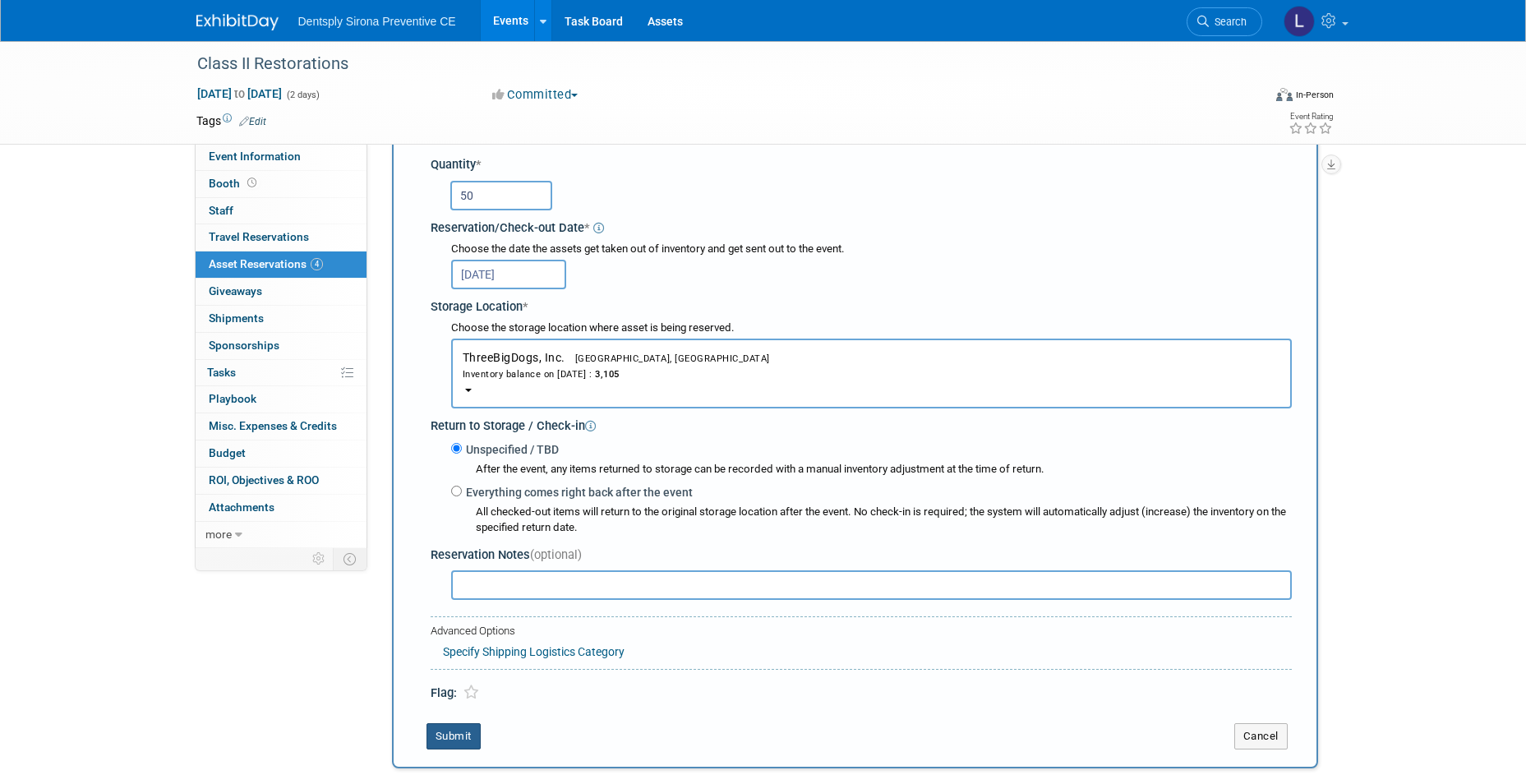
click at [474, 731] on button "Submit" at bounding box center [453, 736] width 54 height 26
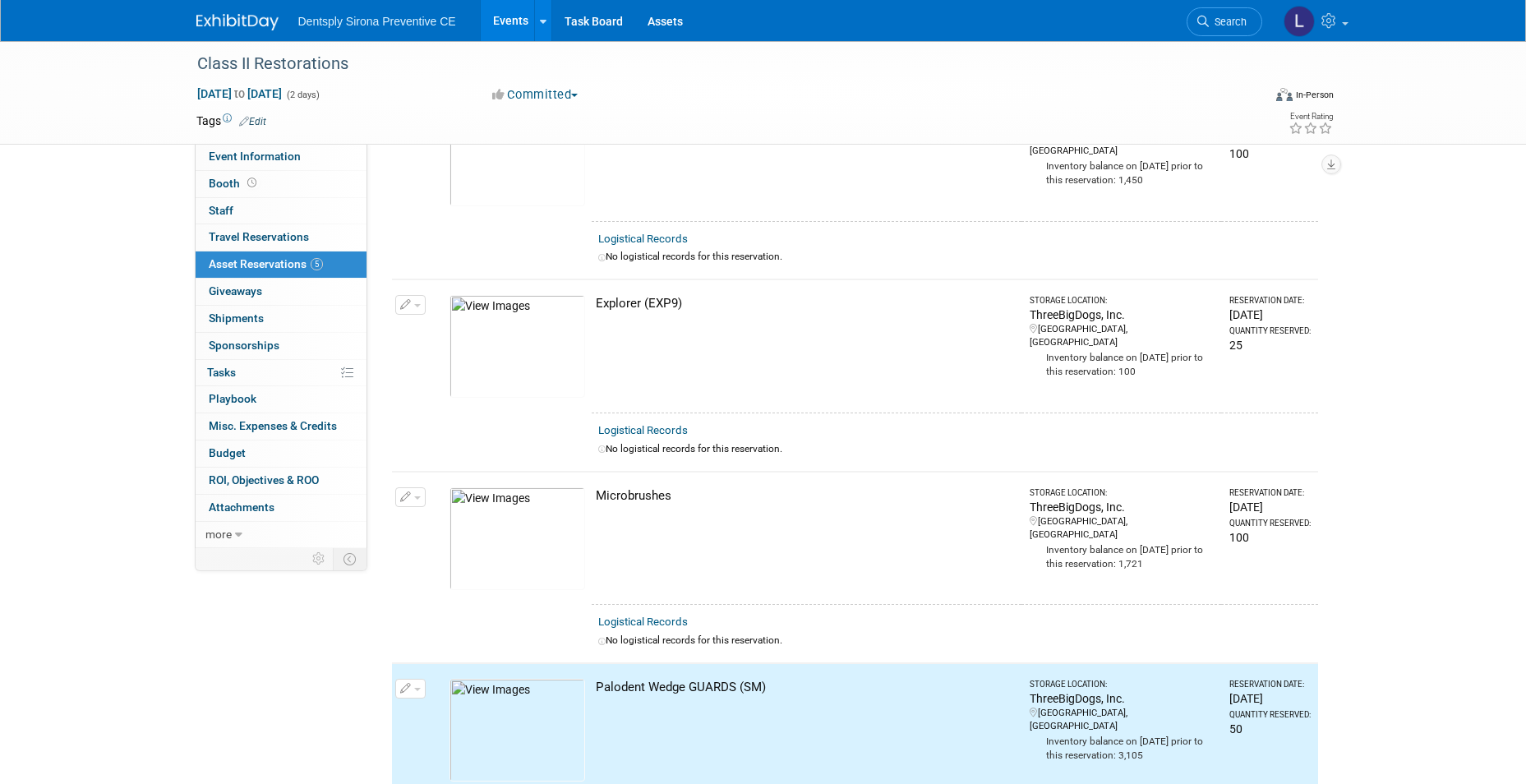
scroll to position [0, 0]
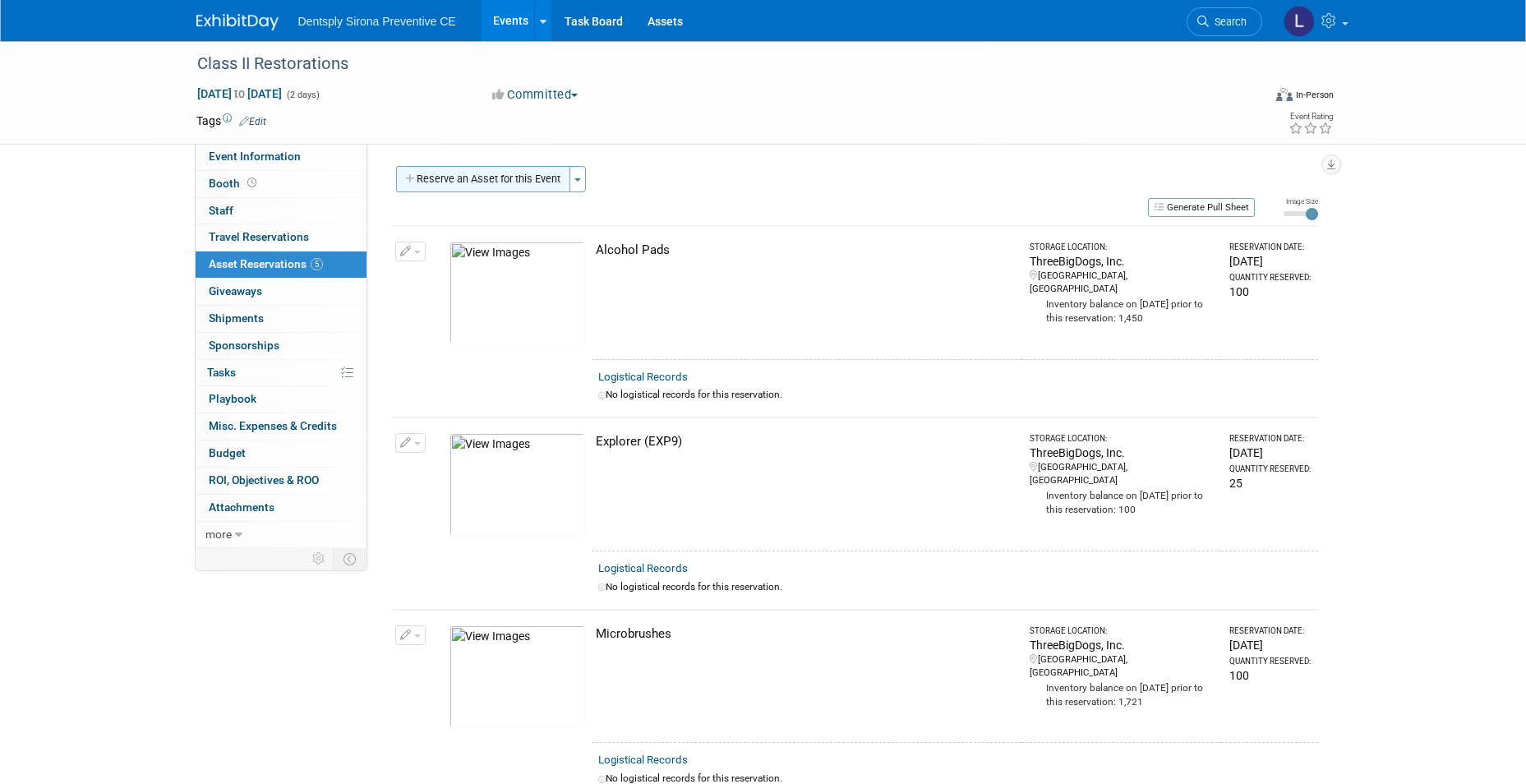
click at [458, 166] on div "Course Dates: Edit [DATE]-[DATE] X Shipment Arrive By Date: [DATE] Shipping Add…" at bounding box center [849, 346] width 964 height 405
click at [455, 184] on button "Reserve an Asset for this Event" at bounding box center [483, 179] width 174 height 26
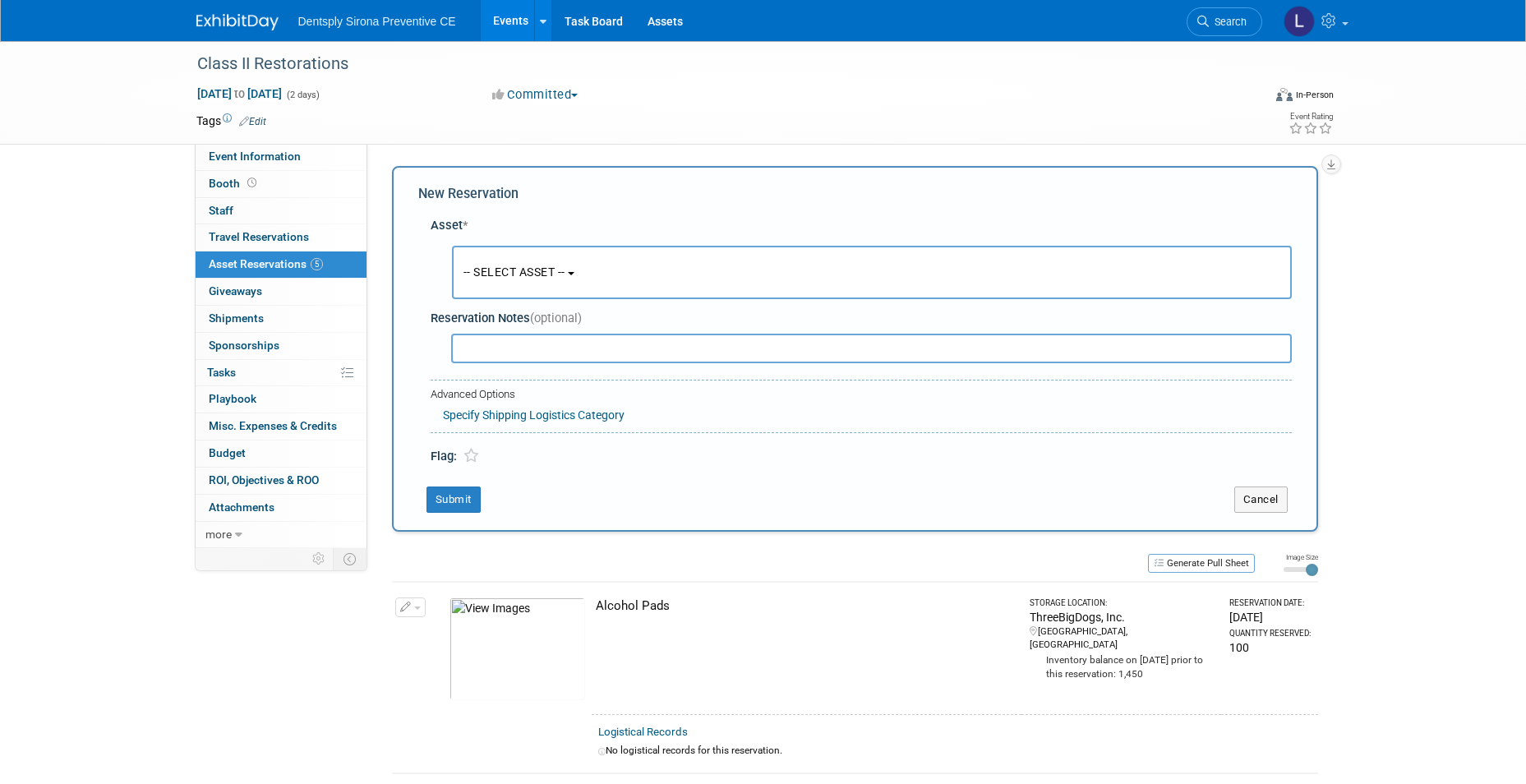
scroll to position [16, 0]
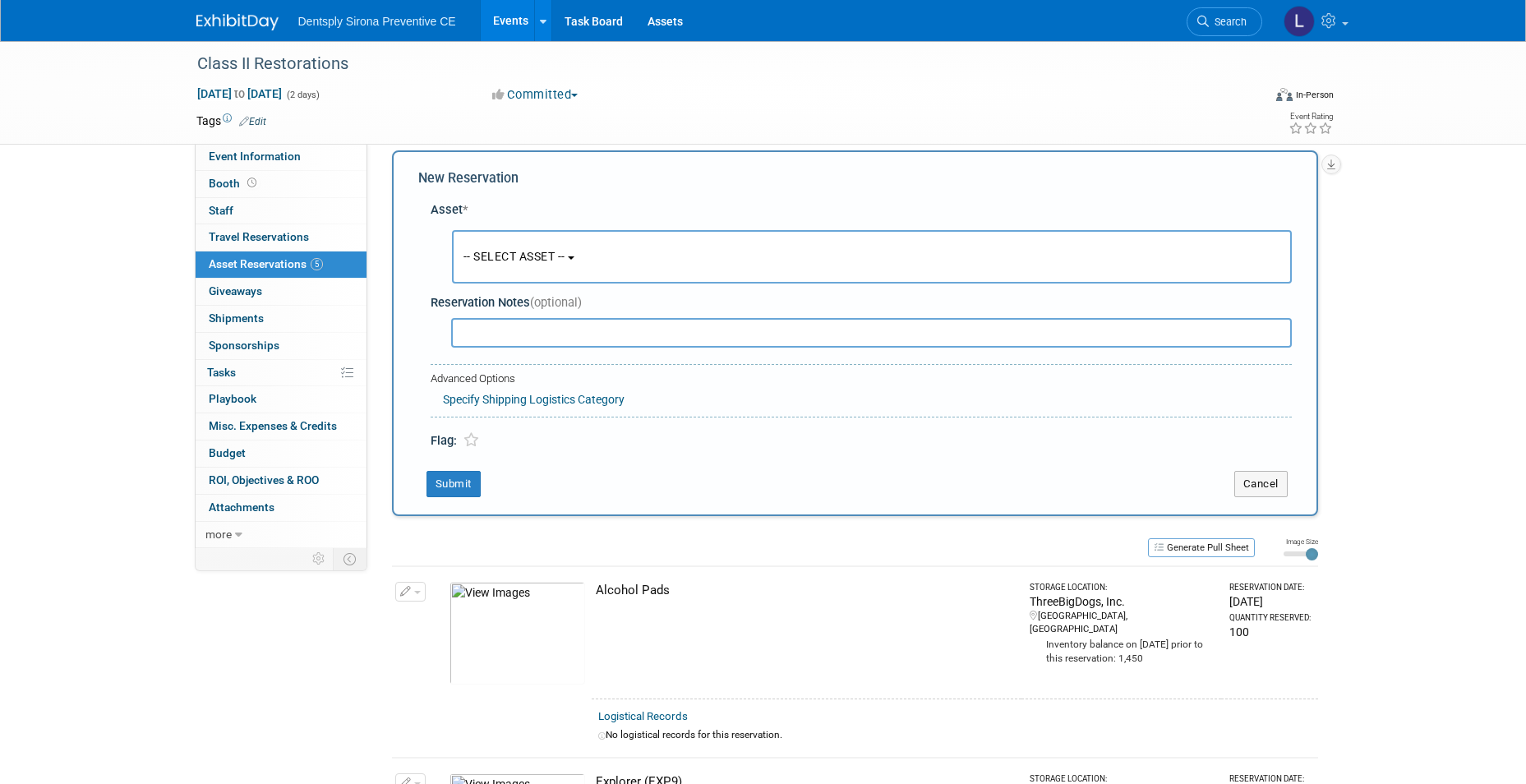
click at [486, 267] on button "-- SELECT ASSET --" at bounding box center [872, 257] width 840 height 53
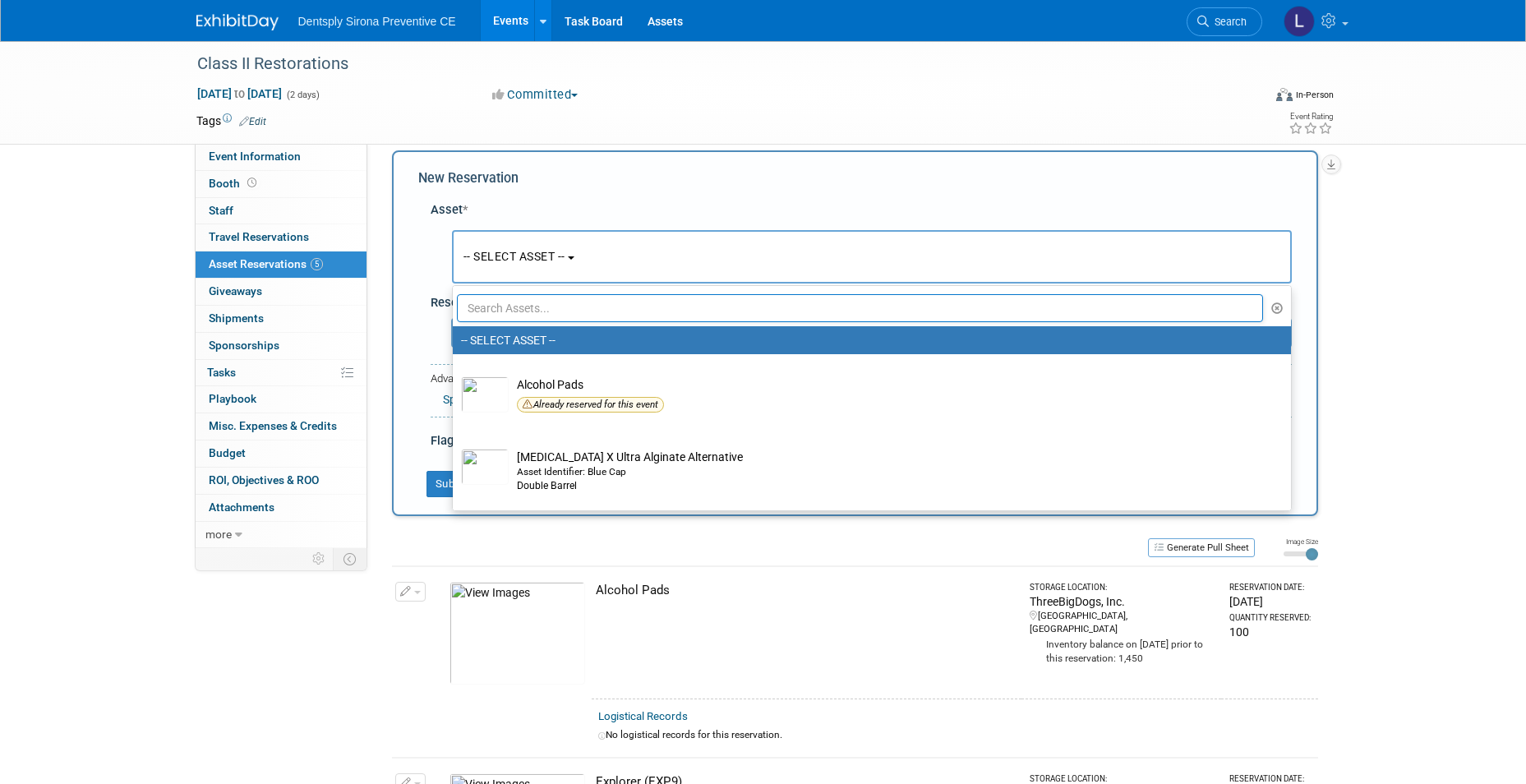
click at [493, 307] on input "text" at bounding box center [861, 308] width 807 height 28
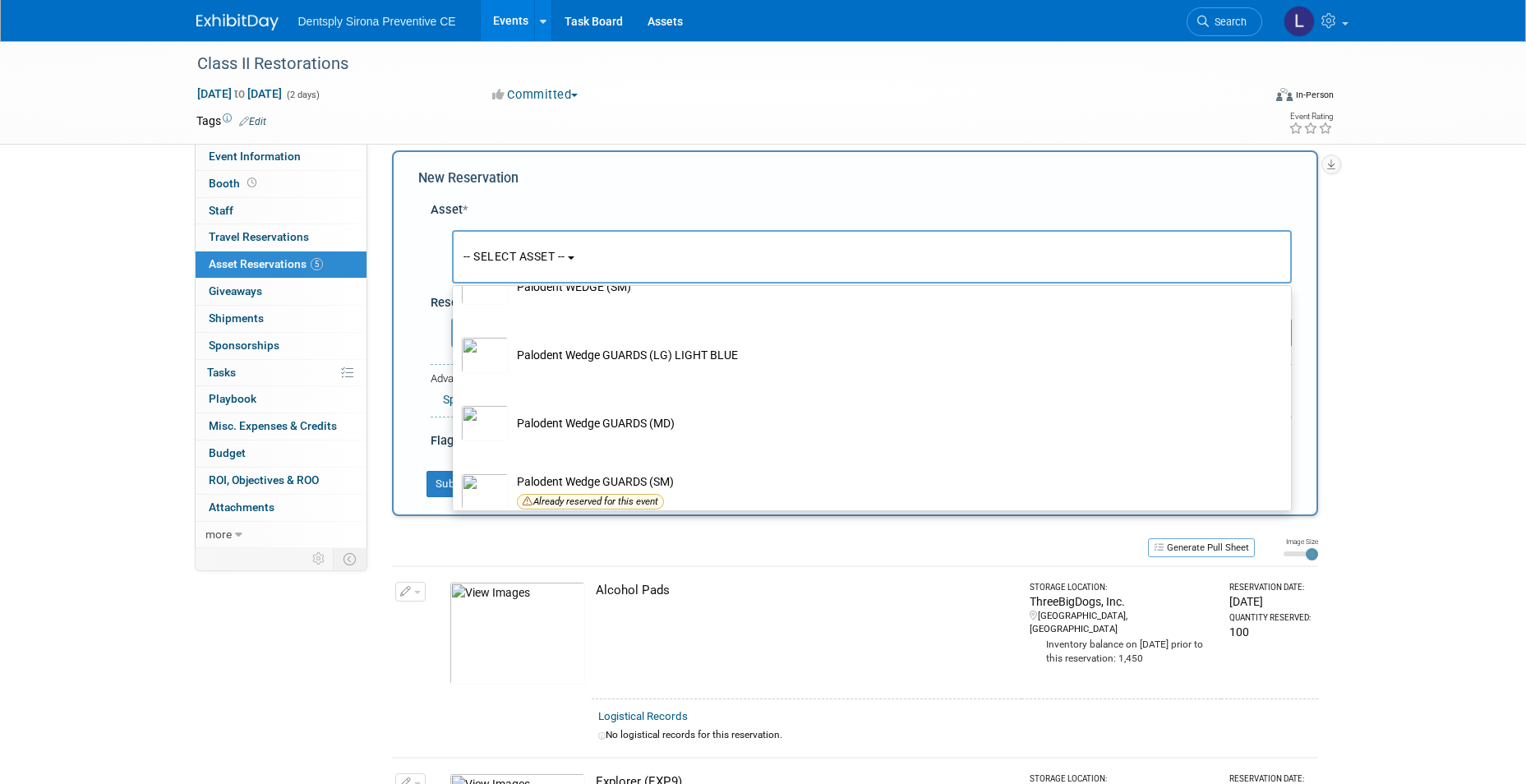
scroll to position [238, 0]
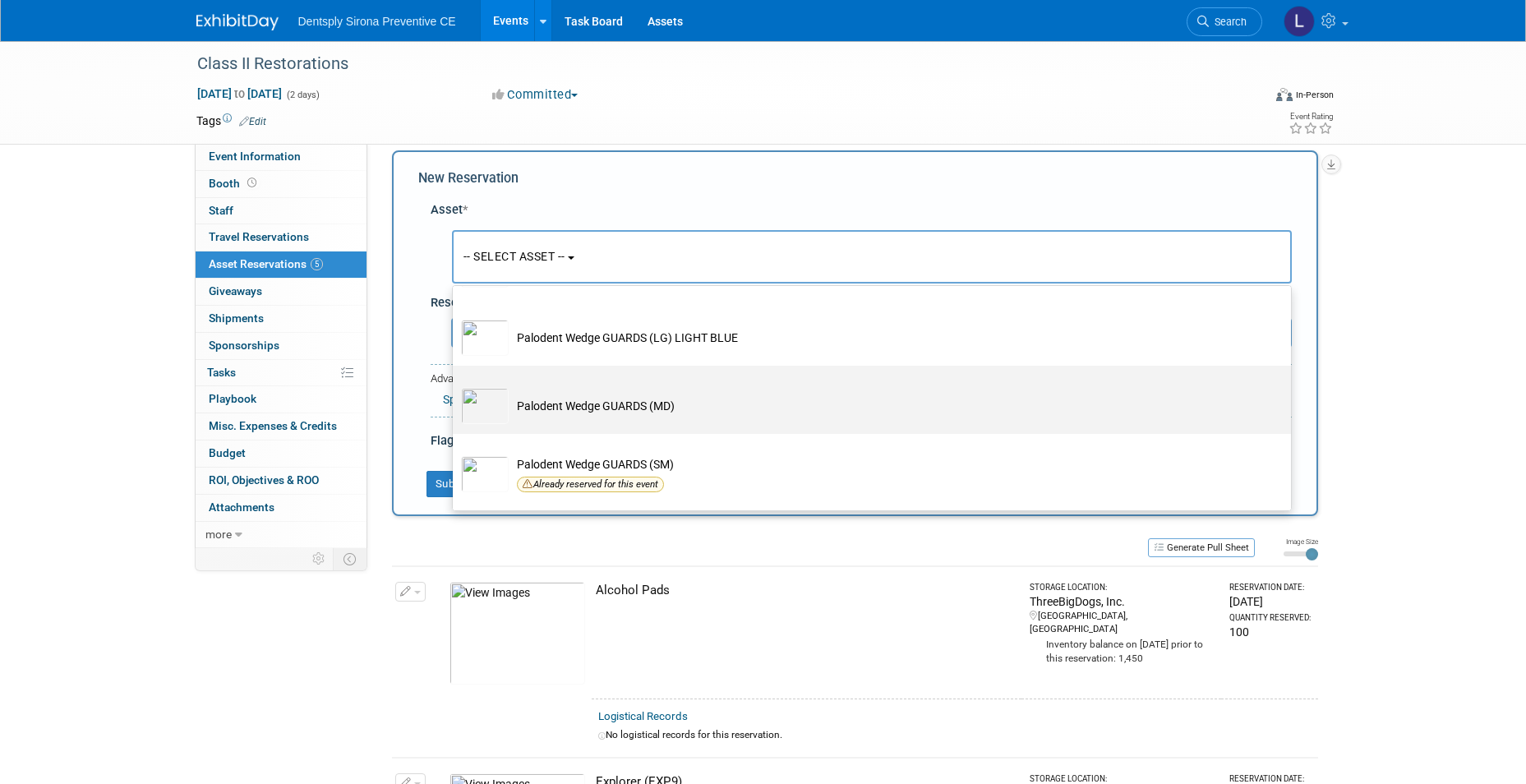
type input "wedge"
click at [511, 414] on td "Palodent Wedge GUARDS (MD)" at bounding box center [883, 406] width 750 height 36
click at [455, 386] on input "Palodent Wedge GUARDS (MD)" at bounding box center [449, 379] width 10 height 10
select select "10718994"
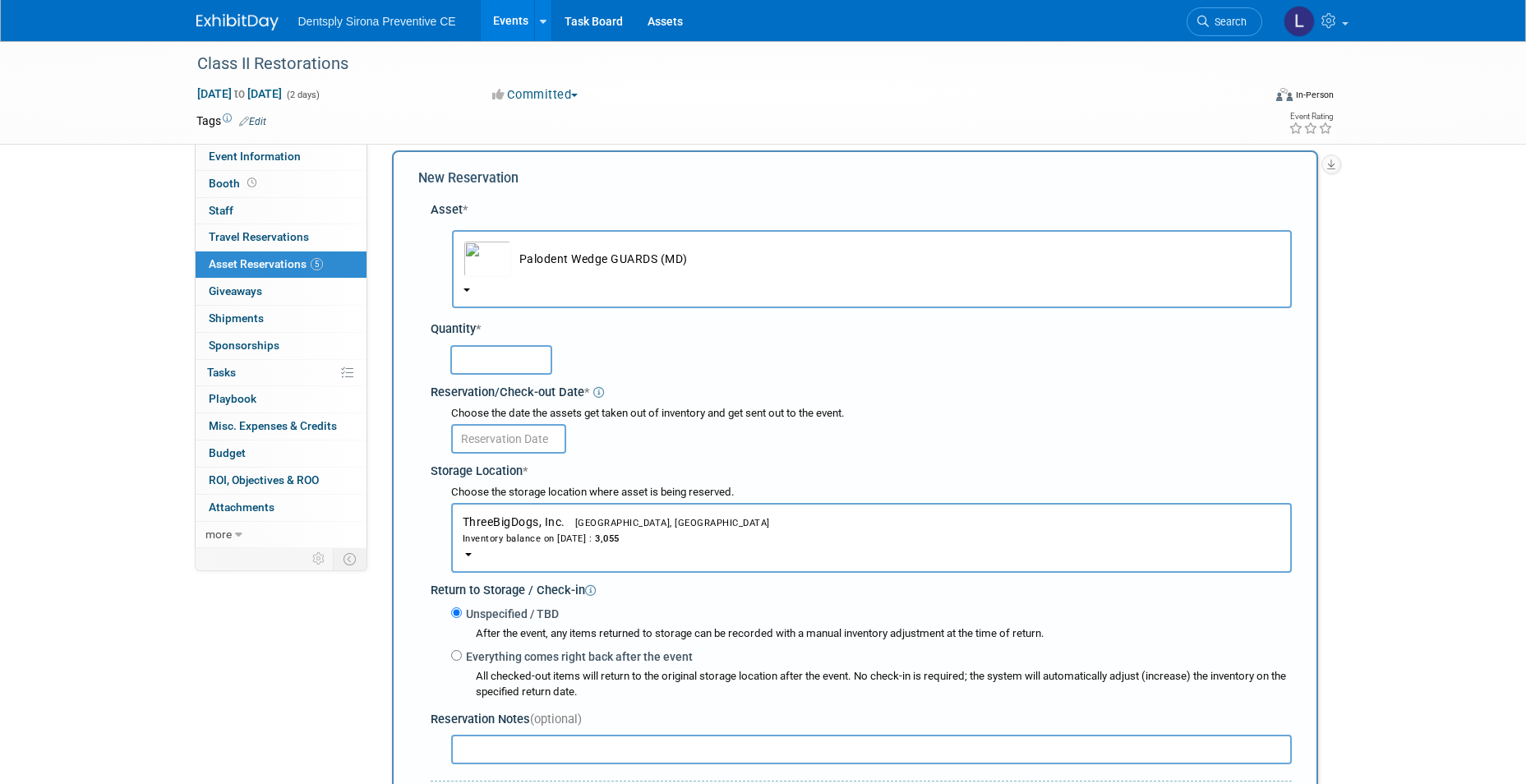
click at [499, 362] on input "text" at bounding box center [501, 360] width 102 height 29
type input "50"
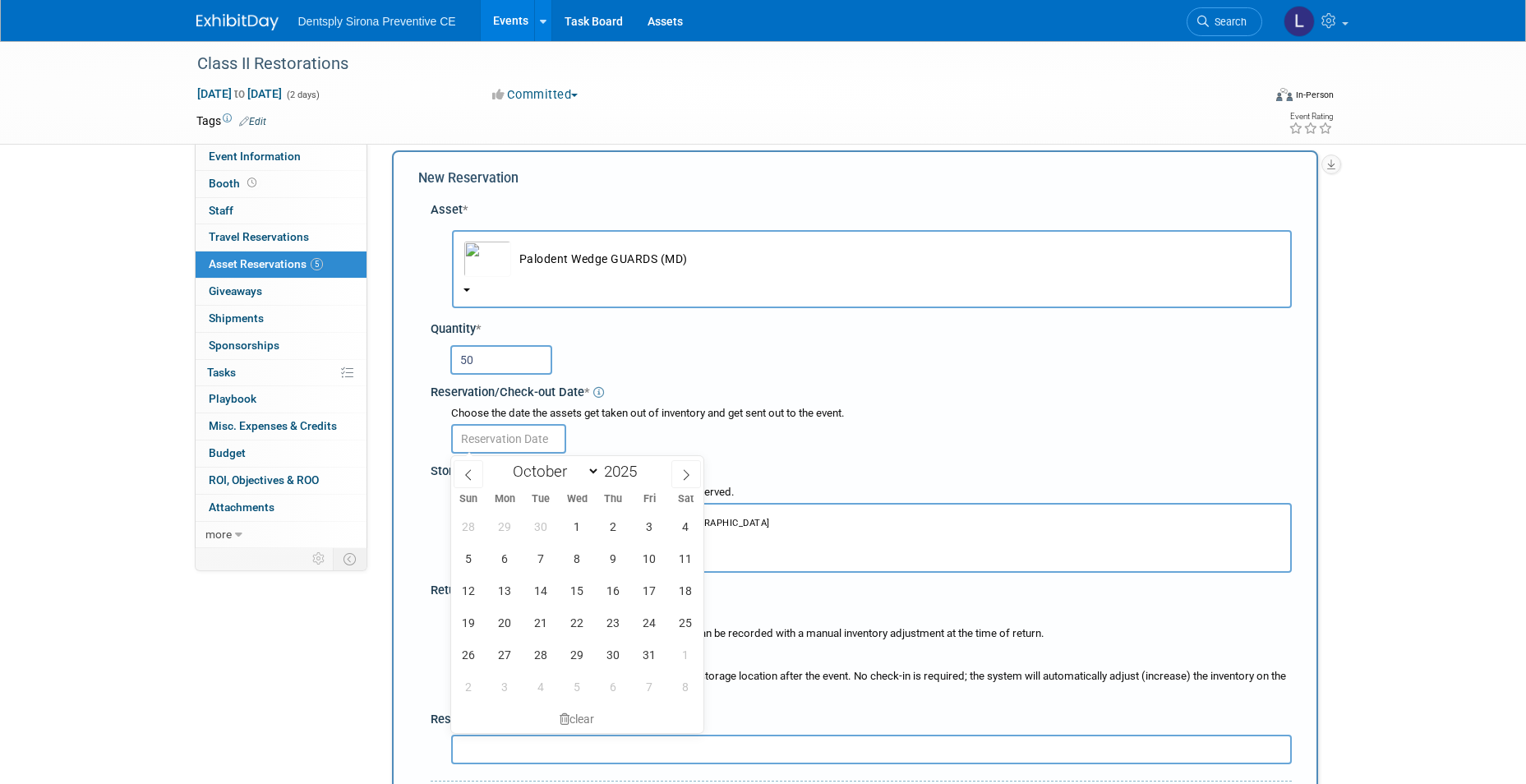
click at [503, 445] on input "text" at bounding box center [508, 439] width 115 height 29
click at [471, 462] on span at bounding box center [468, 474] width 29 height 28
select select "8"
click at [506, 646] on span "29" at bounding box center [505, 654] width 32 height 32
type input "[DATE]"
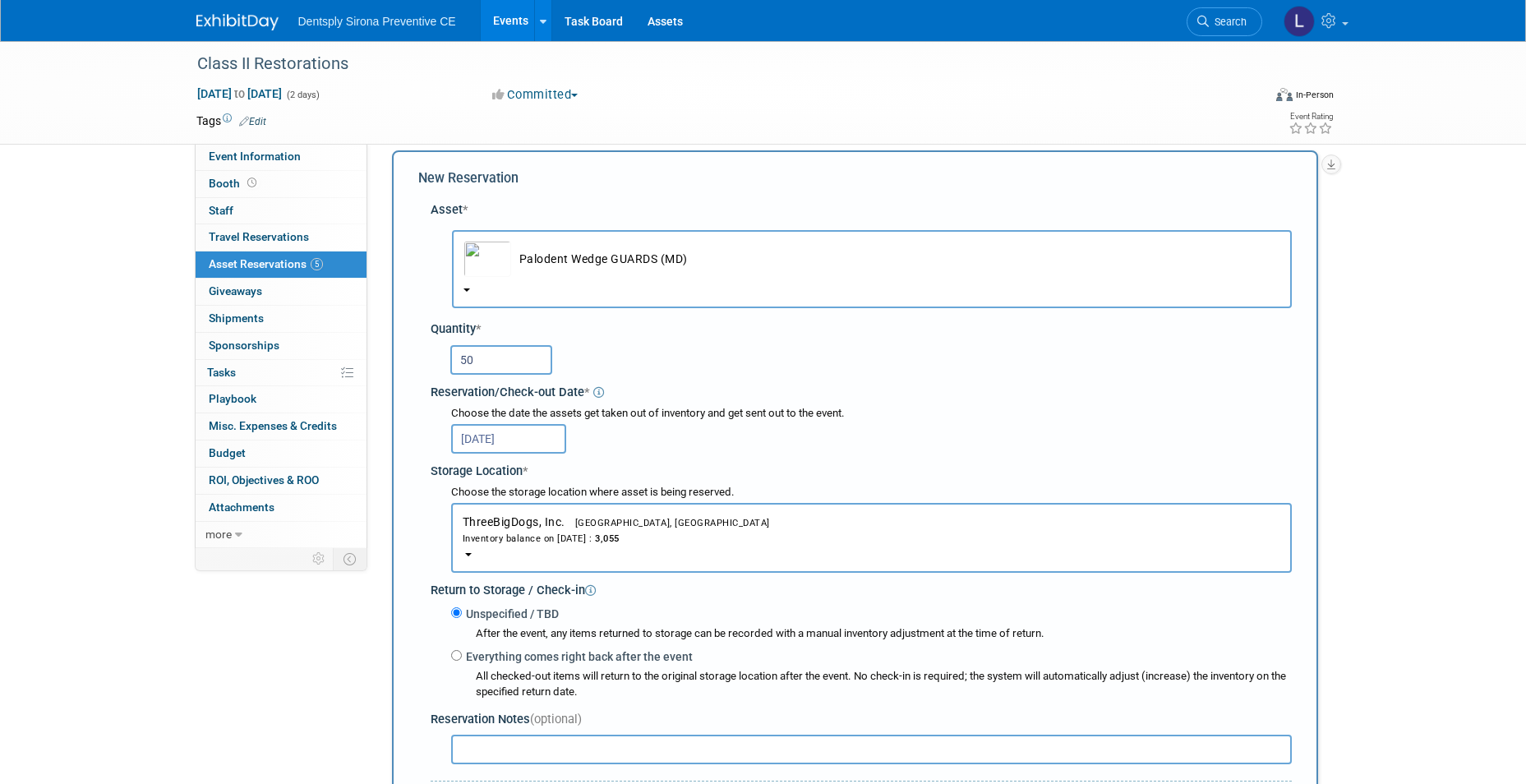
scroll to position [344, 0]
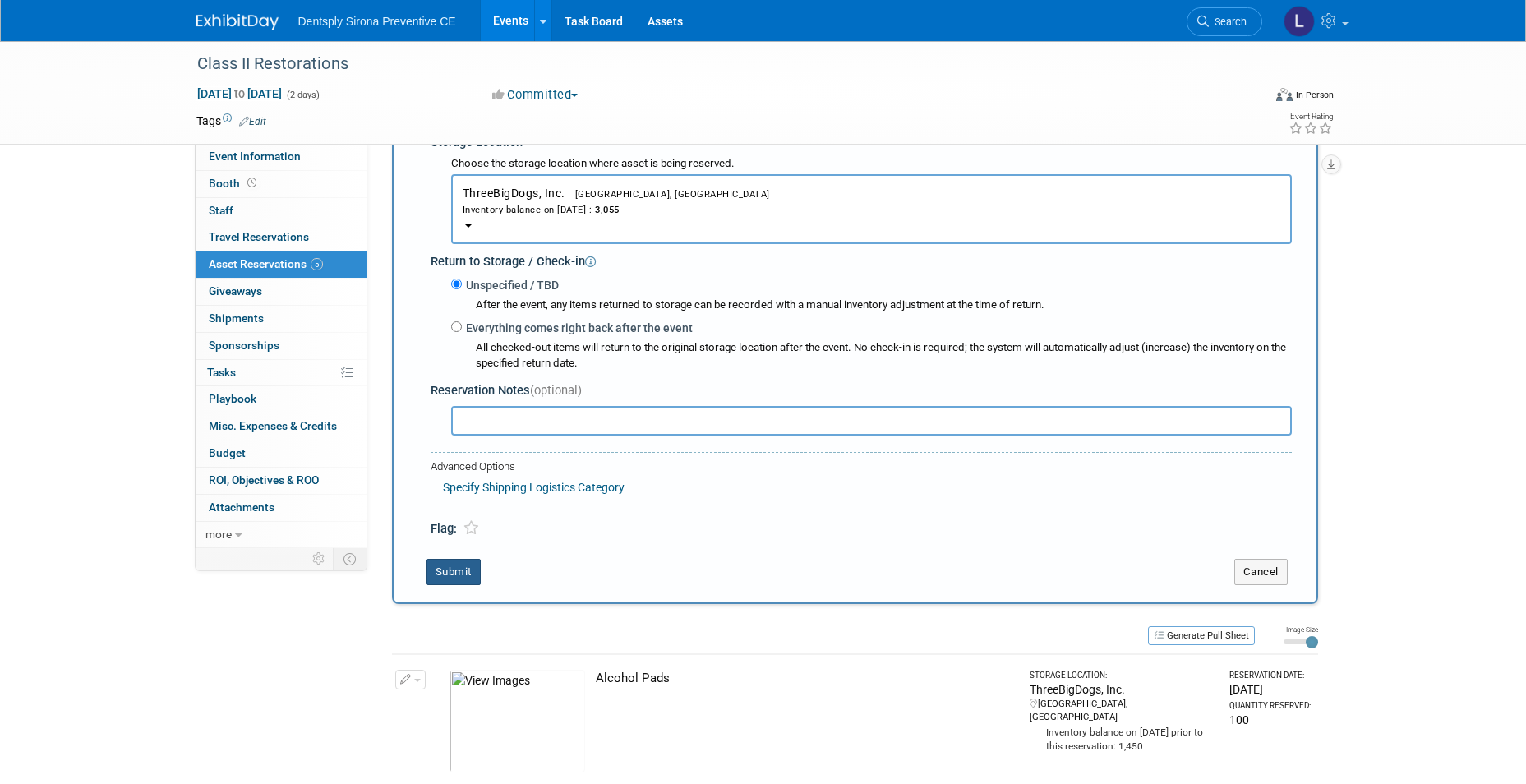
click at [458, 581] on button "Submit" at bounding box center [453, 572] width 54 height 26
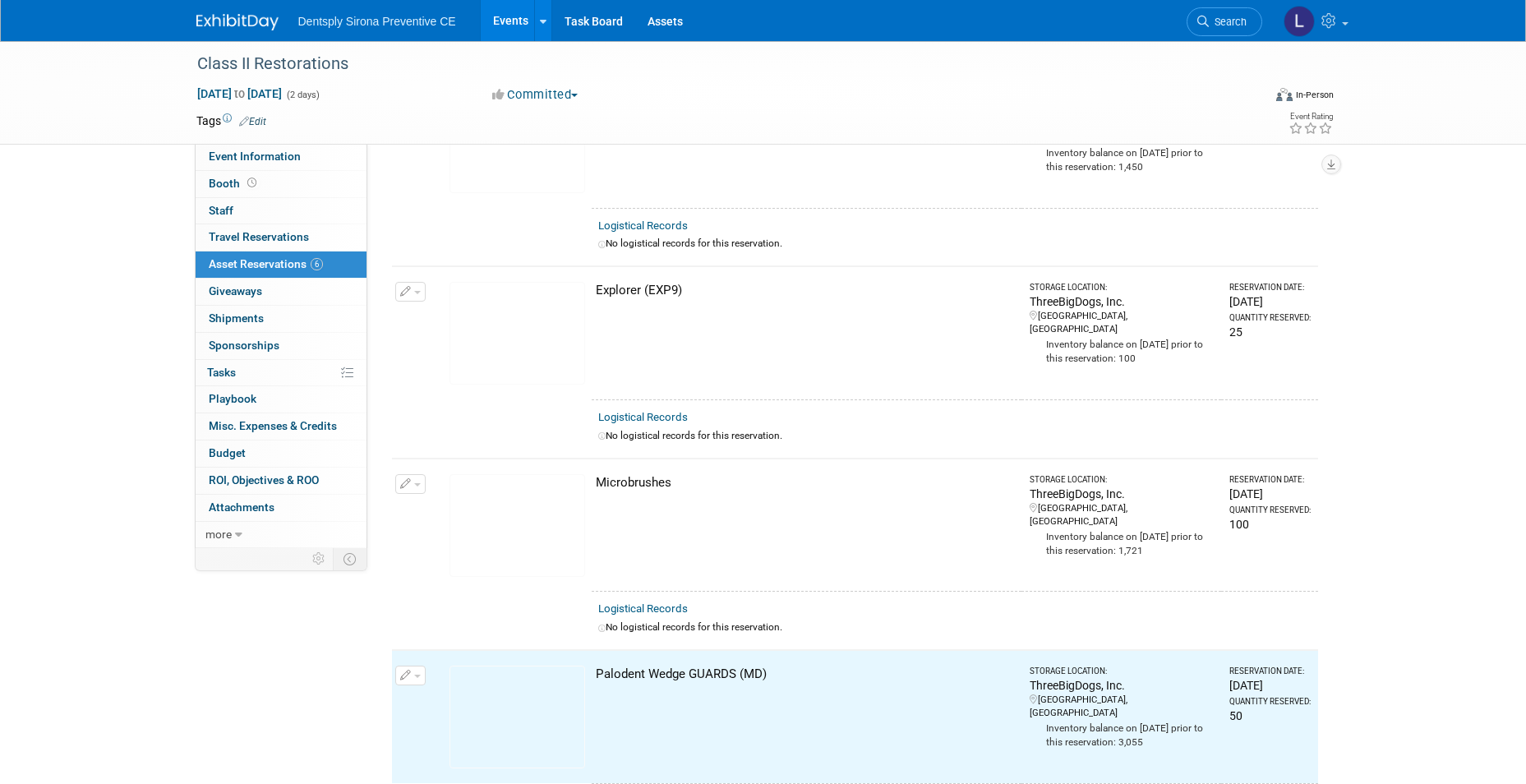
scroll to position [0, 0]
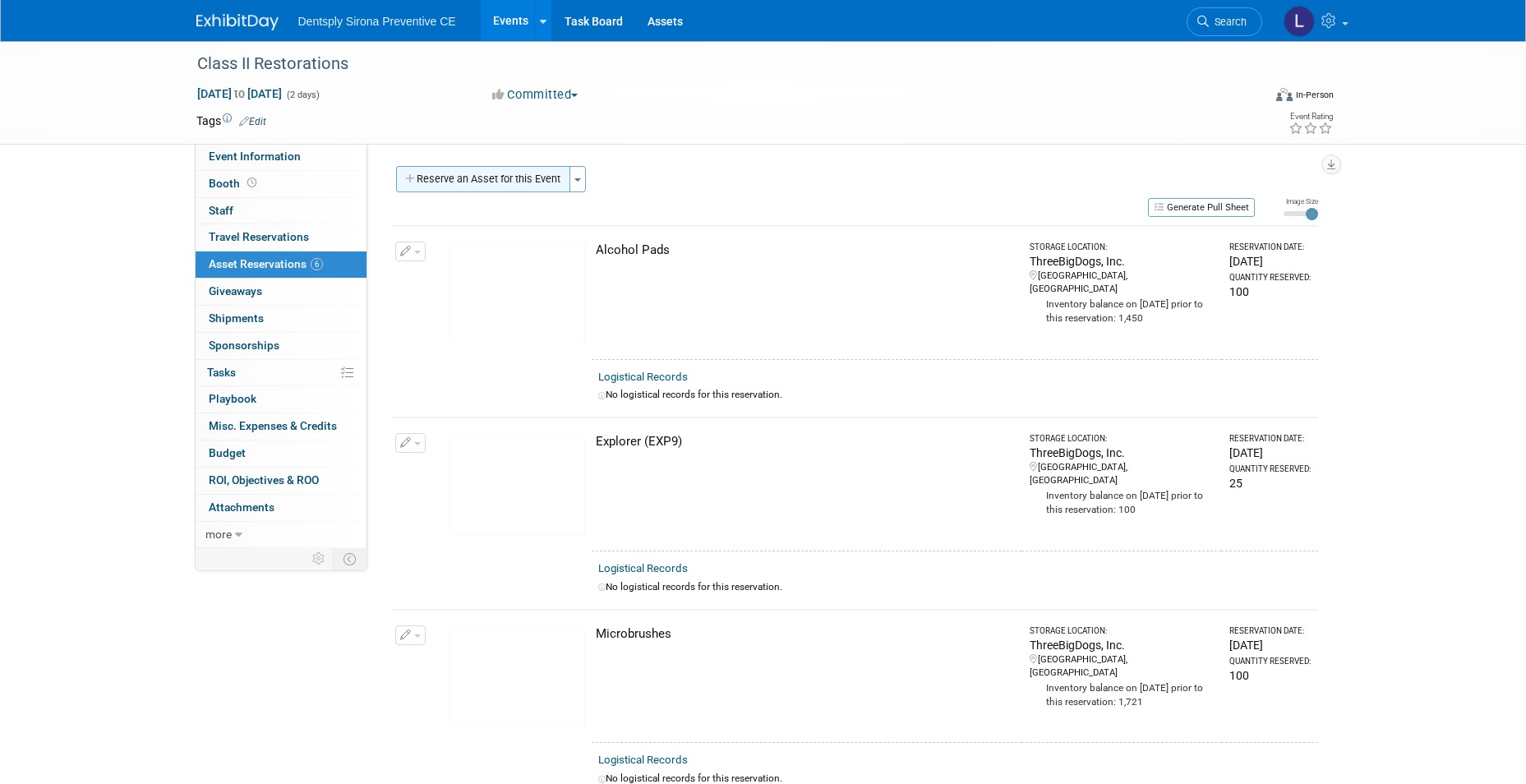
click at [468, 176] on button "Reserve an Asset for this Event" at bounding box center [483, 179] width 174 height 26
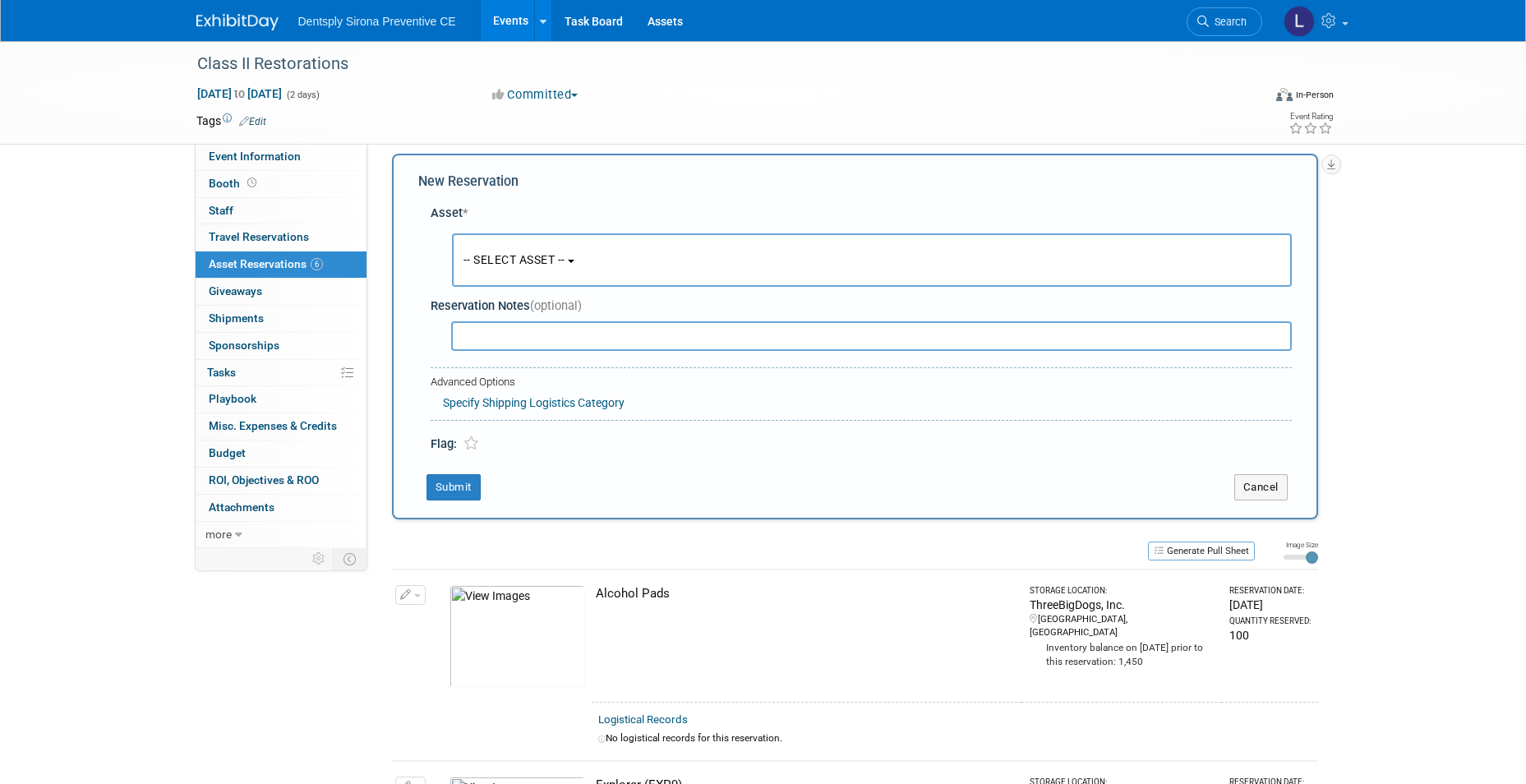
scroll to position [16, 0]
click at [471, 246] on button "-- SELECT ASSET --" at bounding box center [872, 257] width 840 height 53
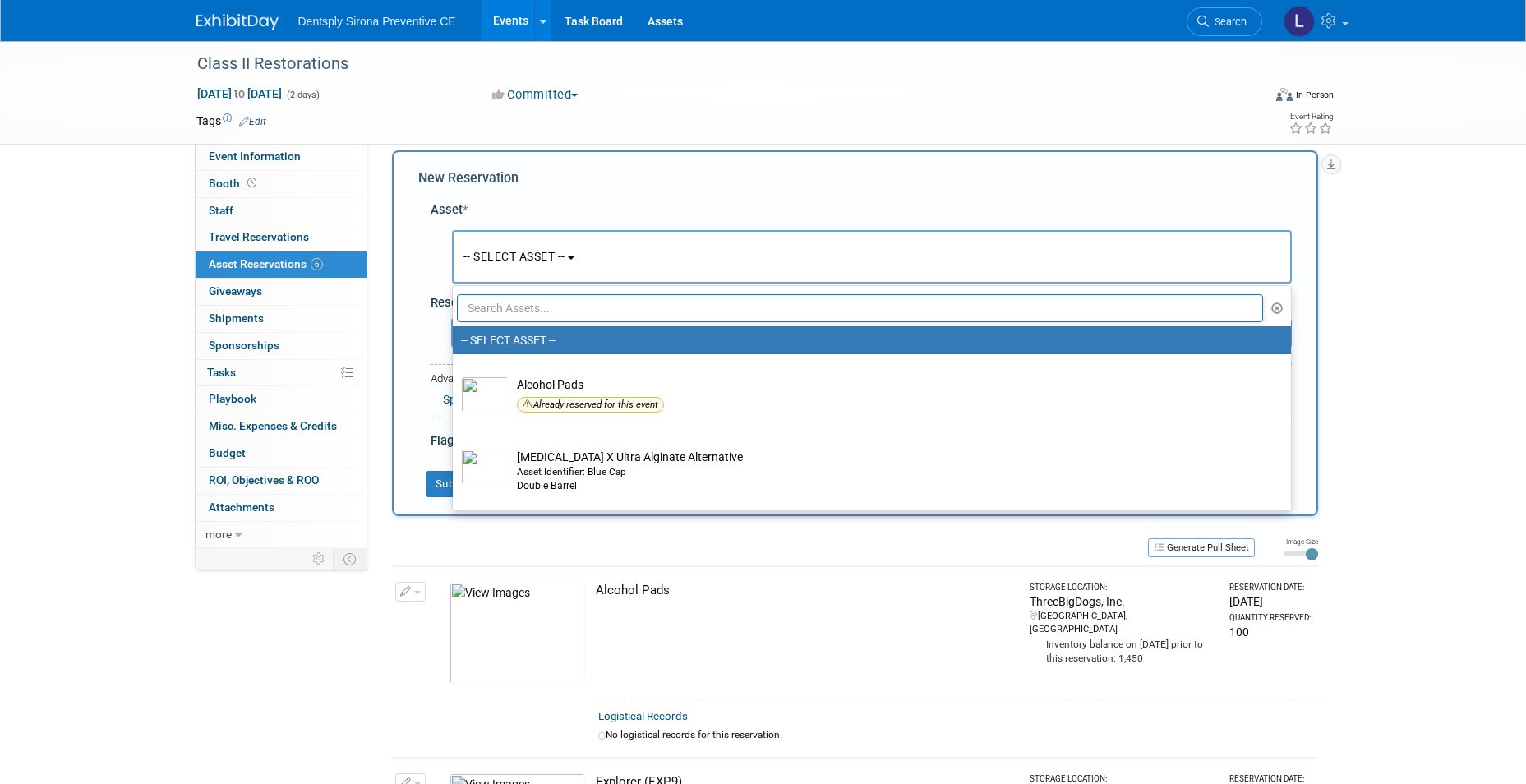
click at [485, 298] on input "text" at bounding box center [861, 308] width 807 height 28
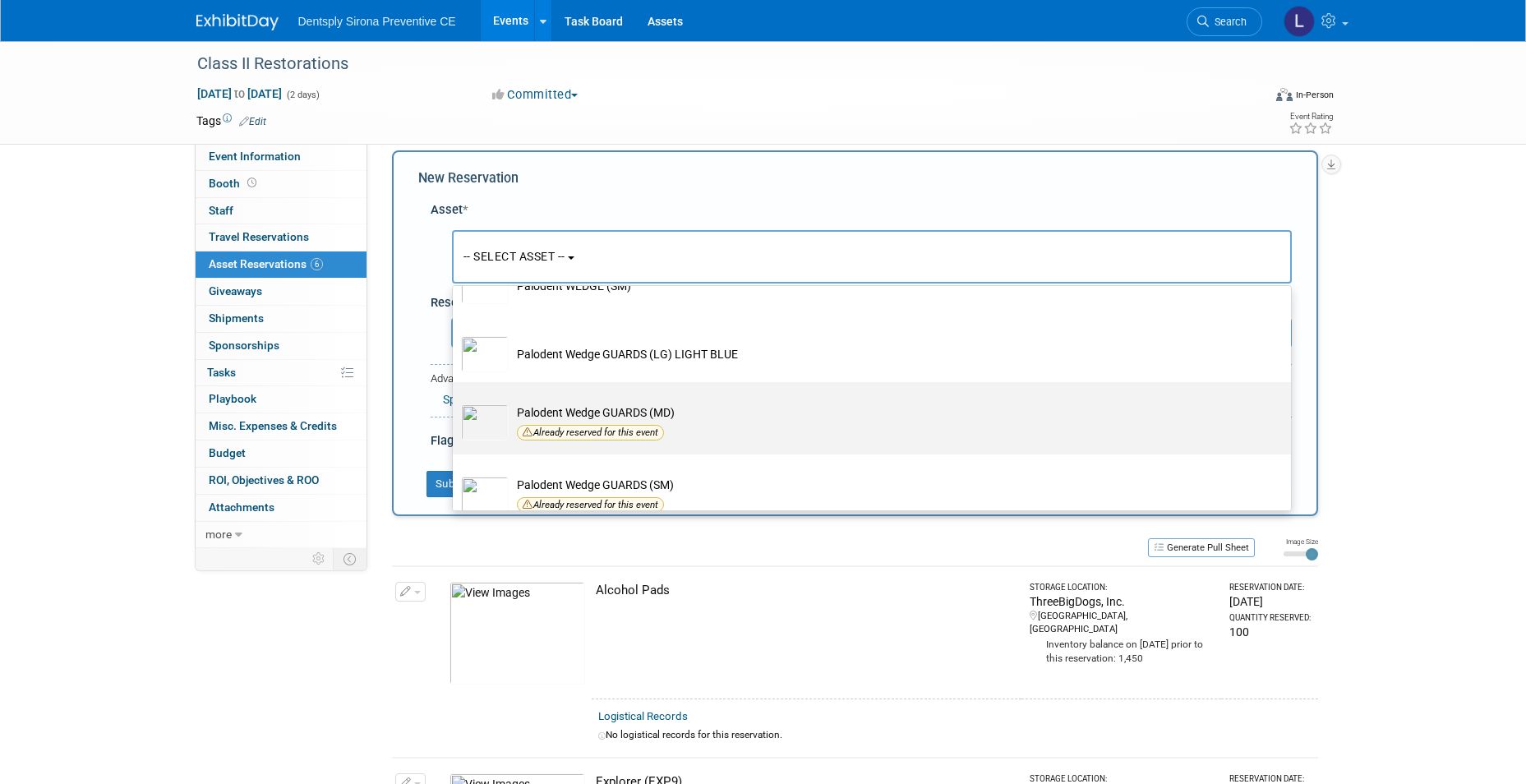
scroll to position [241, 0]
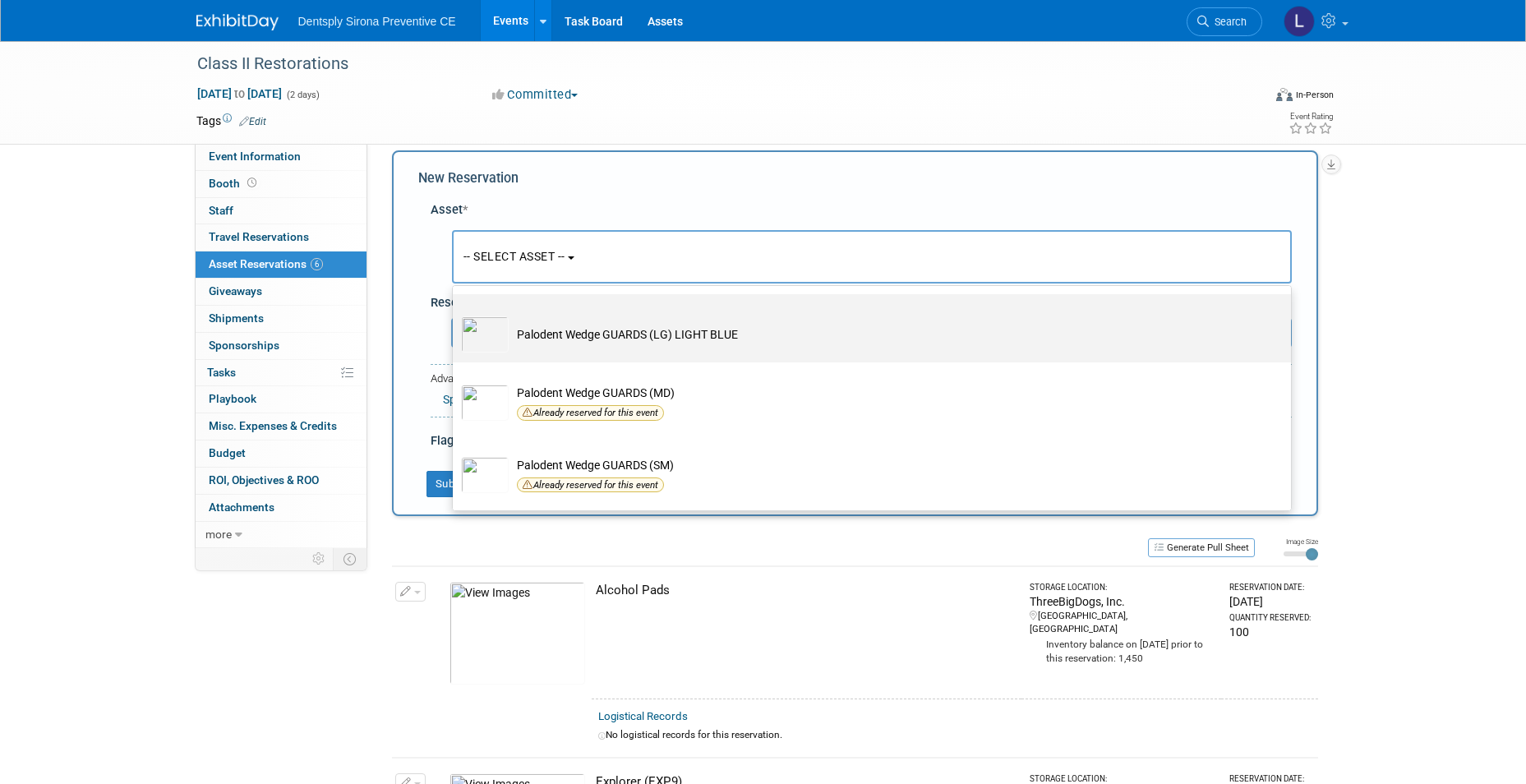
type input "wed"
click at [563, 331] on td "Palodent Wedge GUARDS (LG) LIGHT BLUE" at bounding box center [883, 335] width 750 height 36
click at [455, 314] on input "Palodent Wedge GUARDS (LG) LIGHT BLUE" at bounding box center [449, 309] width 10 height 10
select select "10718993"
select select "9"
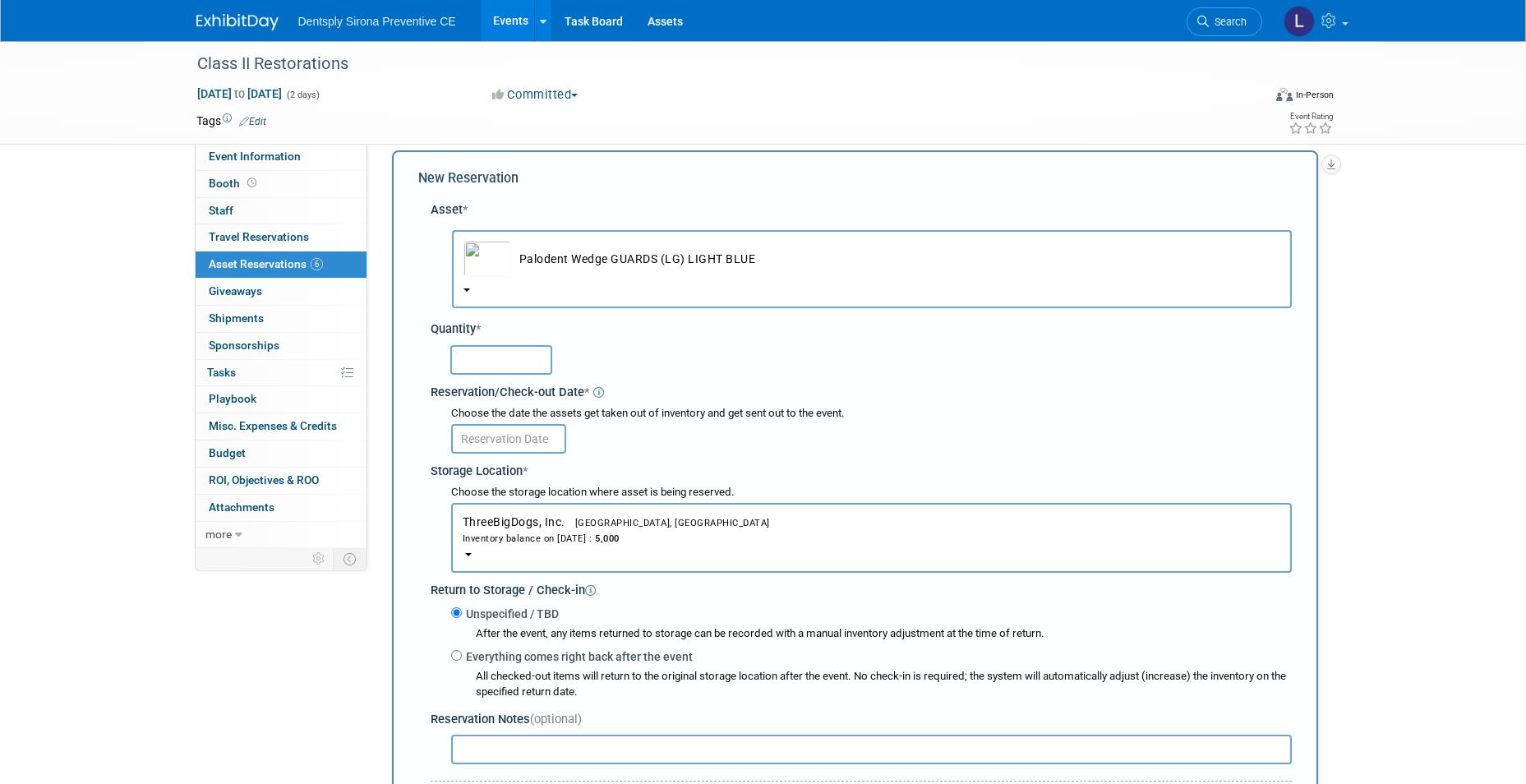
click at [485, 357] on input "text" at bounding box center [501, 360] width 102 height 29
type input "50"
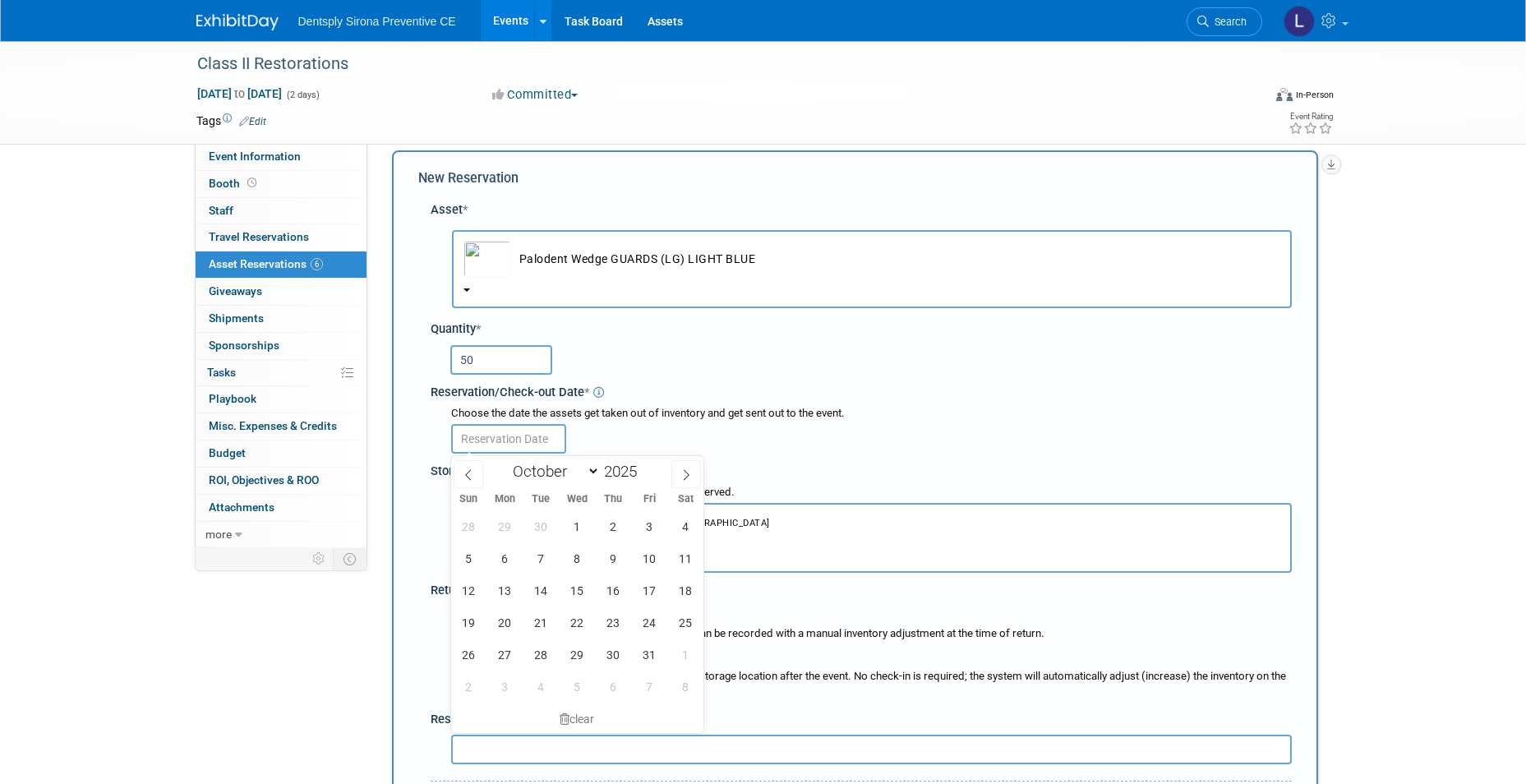
click at [507, 441] on input "text" at bounding box center [508, 439] width 115 height 29
click at [468, 476] on icon at bounding box center [468, 474] width 11 height 11
select select "8"
click at [501, 647] on span "29" at bounding box center [505, 654] width 32 height 32
type input "[DATE]"
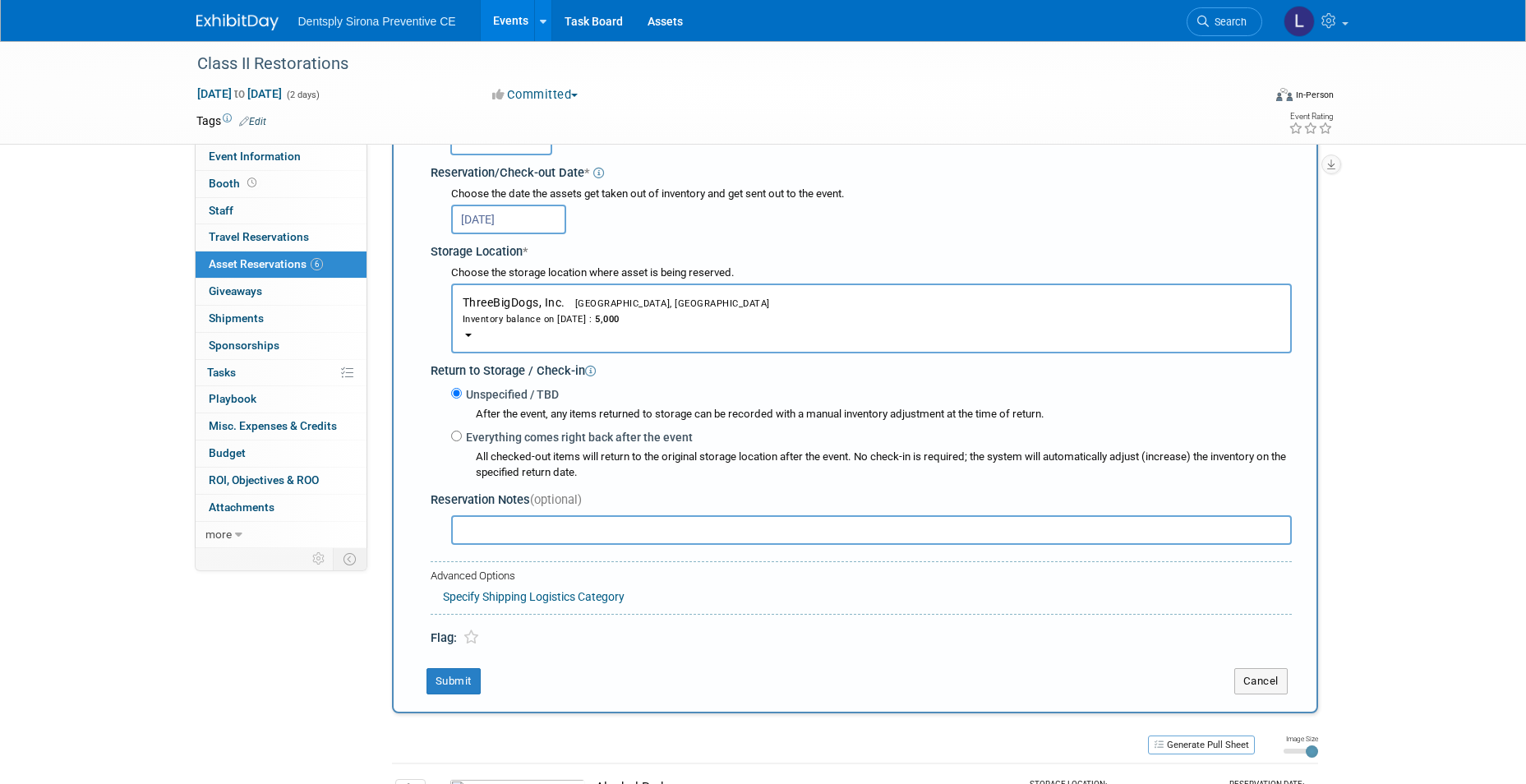
scroll to position [426, 0]
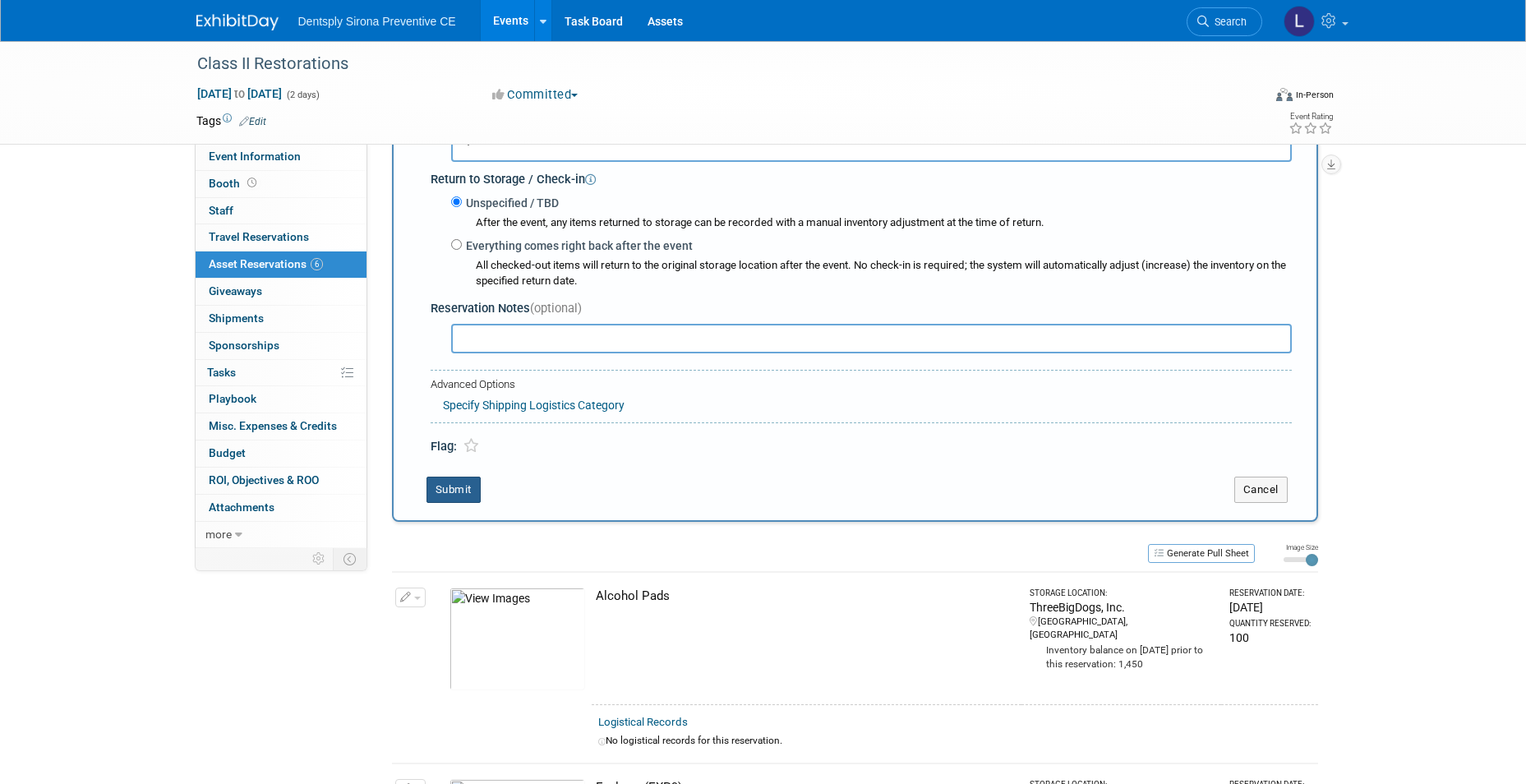
click at [460, 486] on button "Submit" at bounding box center [453, 490] width 54 height 26
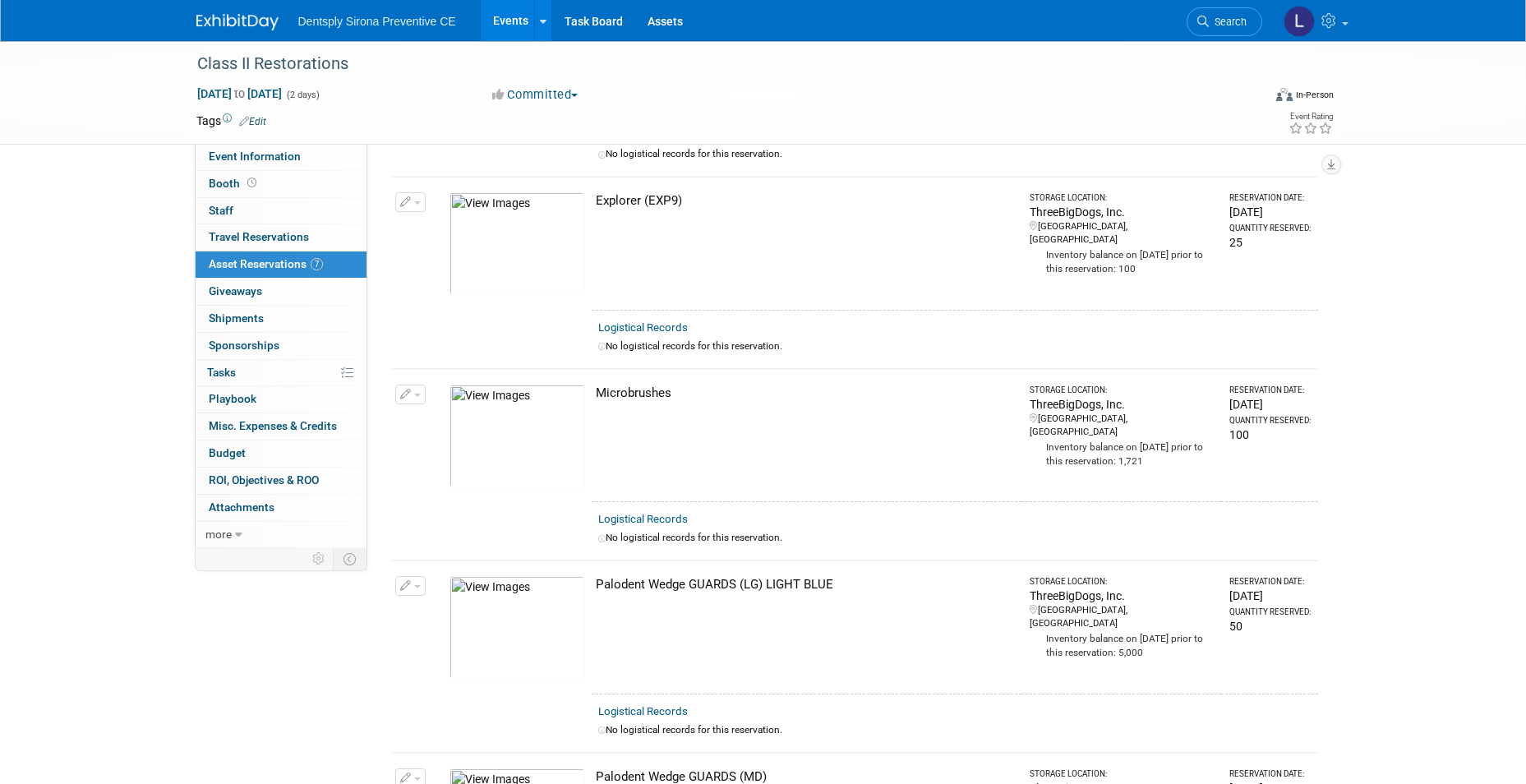
scroll to position [0, 0]
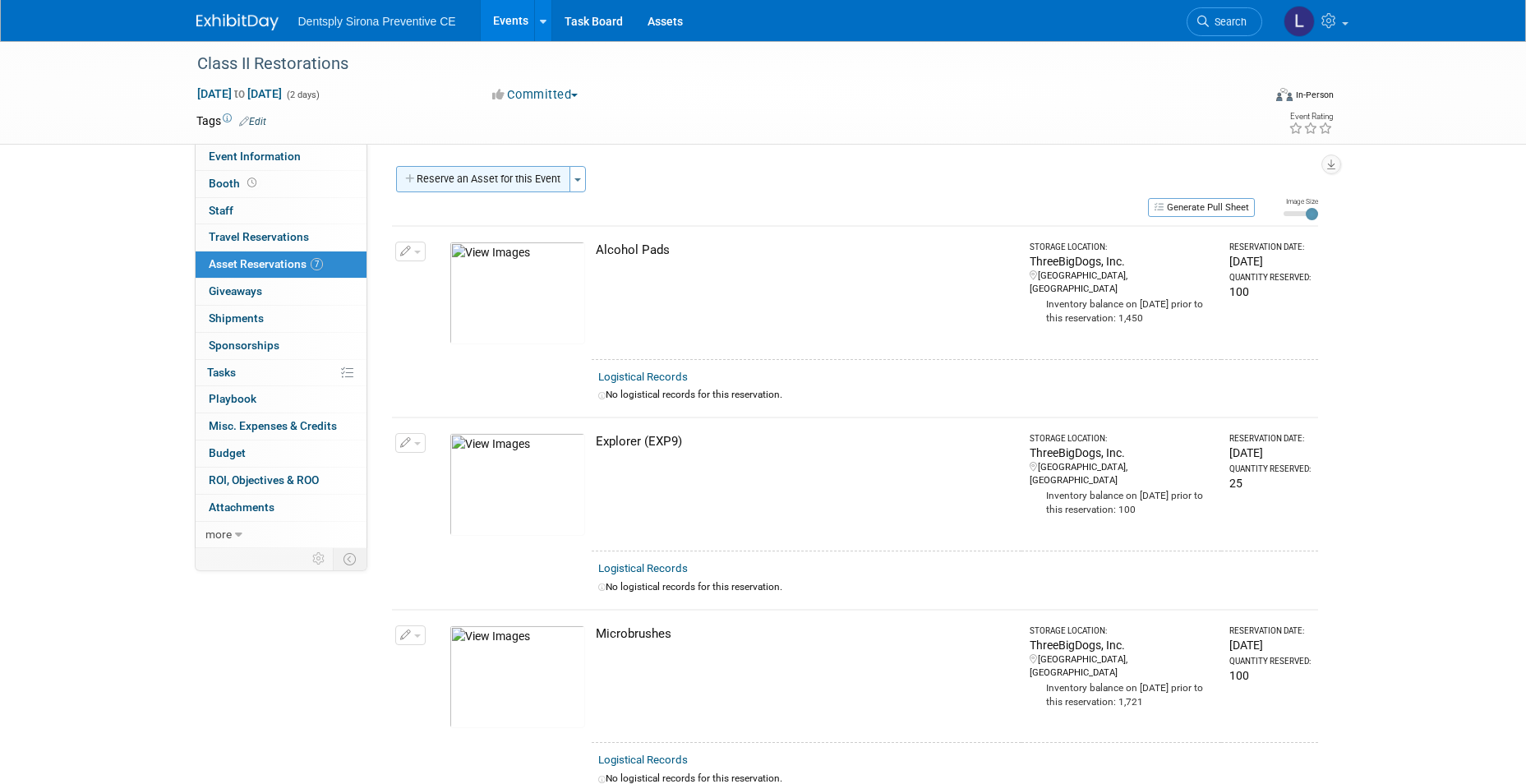
click at [524, 172] on button "Reserve an Asset for this Event" at bounding box center [483, 179] width 174 height 26
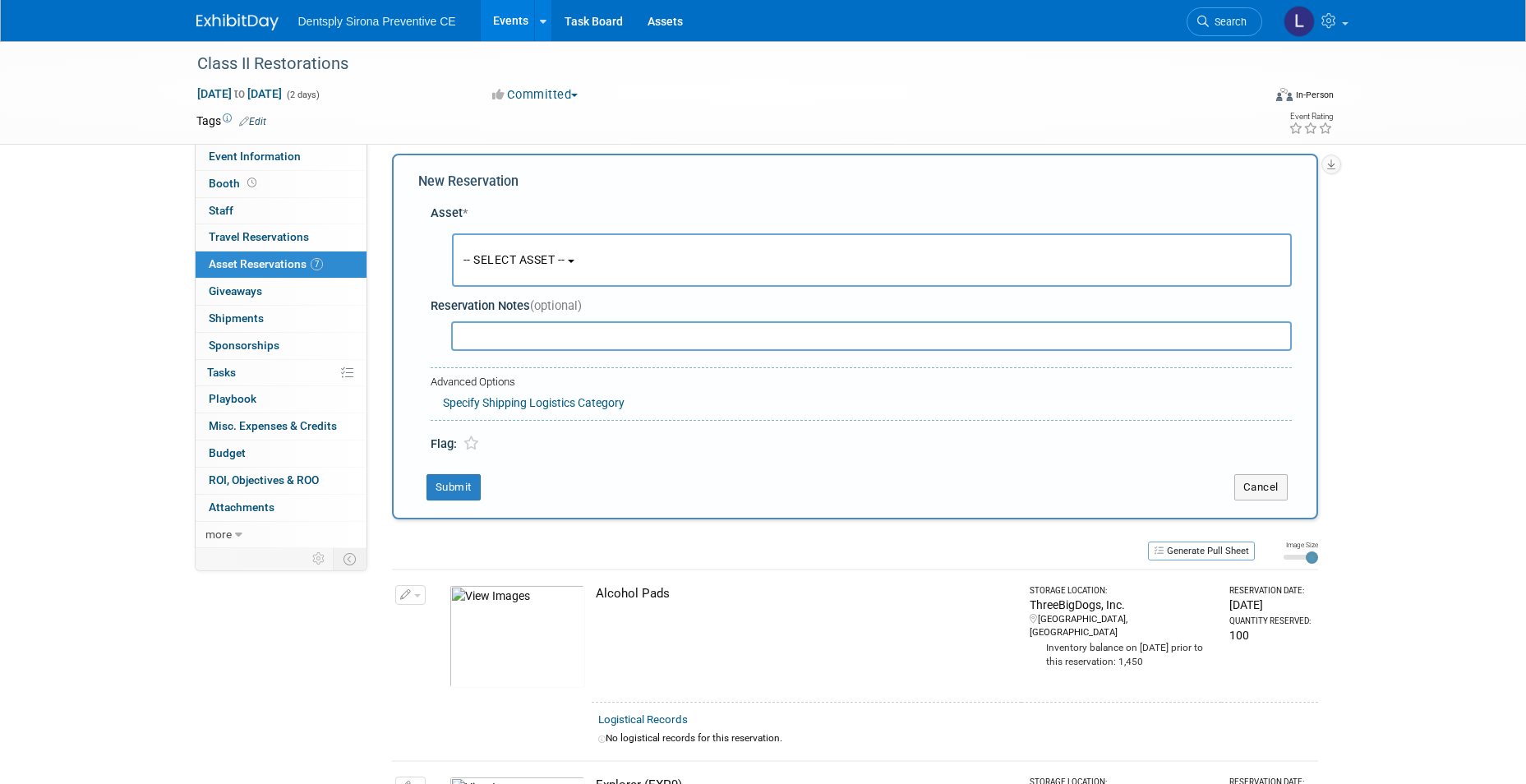
scroll to position [16, 0]
click at [522, 260] on span "-- SELECT ASSET --" at bounding box center [514, 256] width 102 height 13
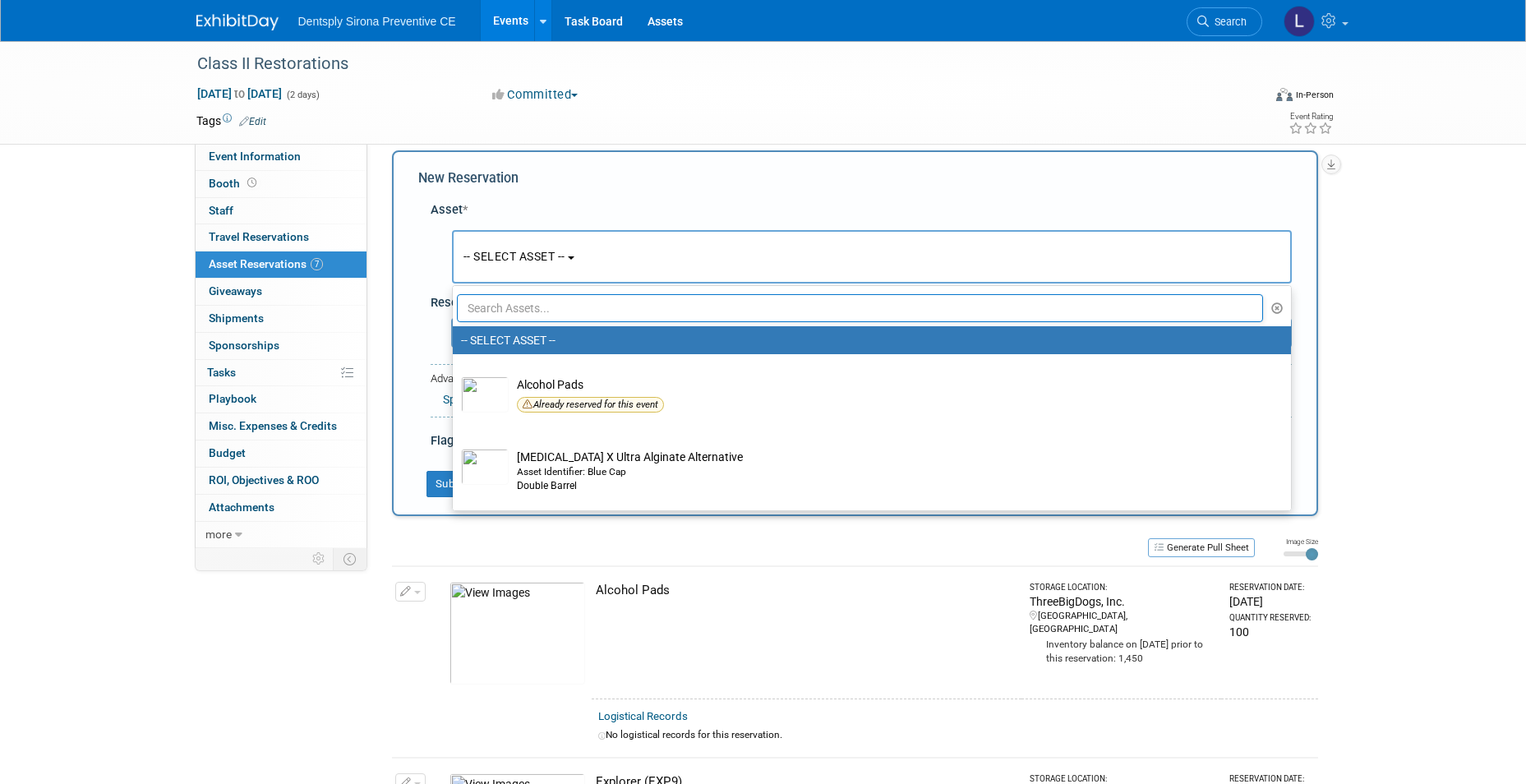
click at [512, 308] on input "text" at bounding box center [861, 308] width 807 height 28
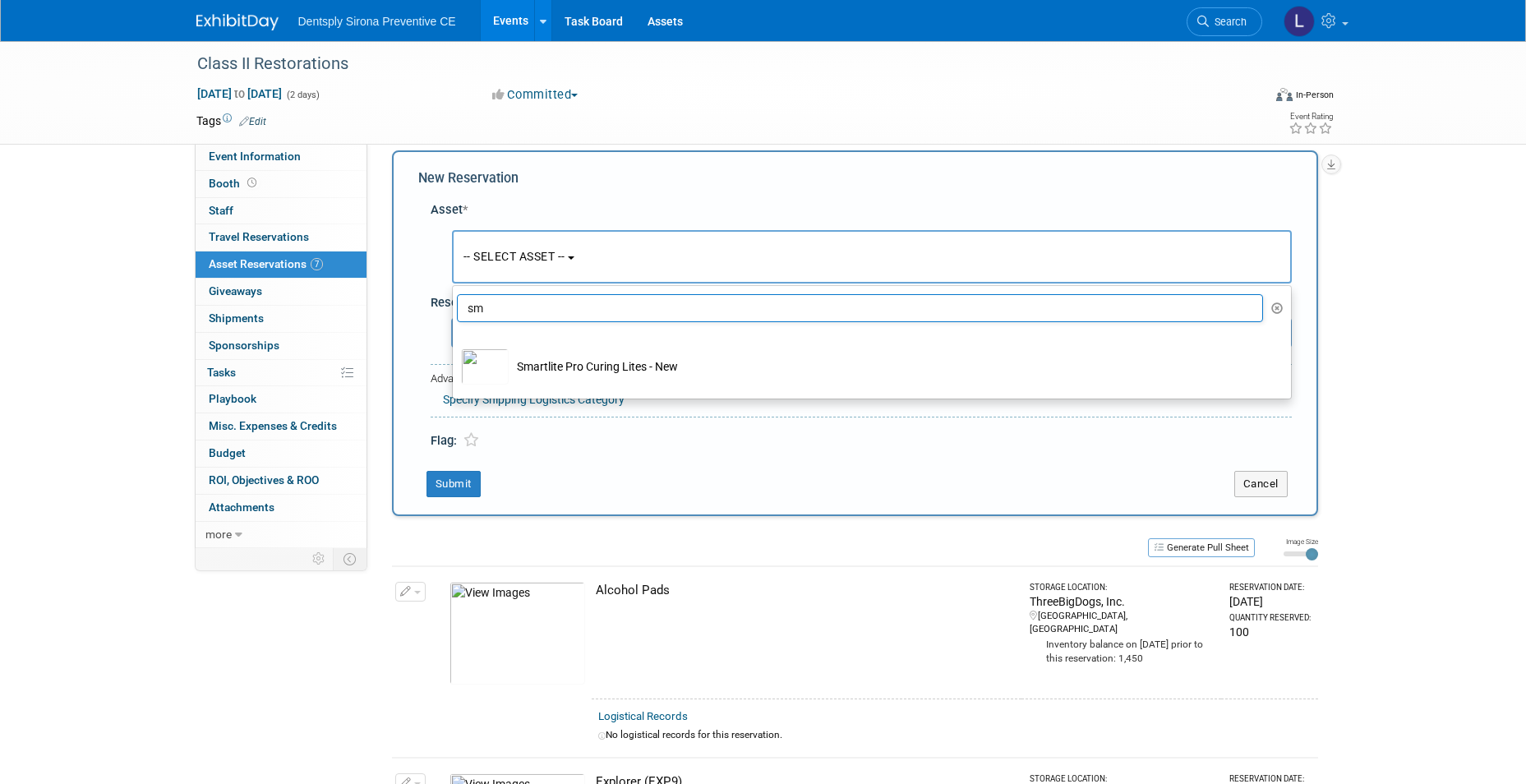
type input "s"
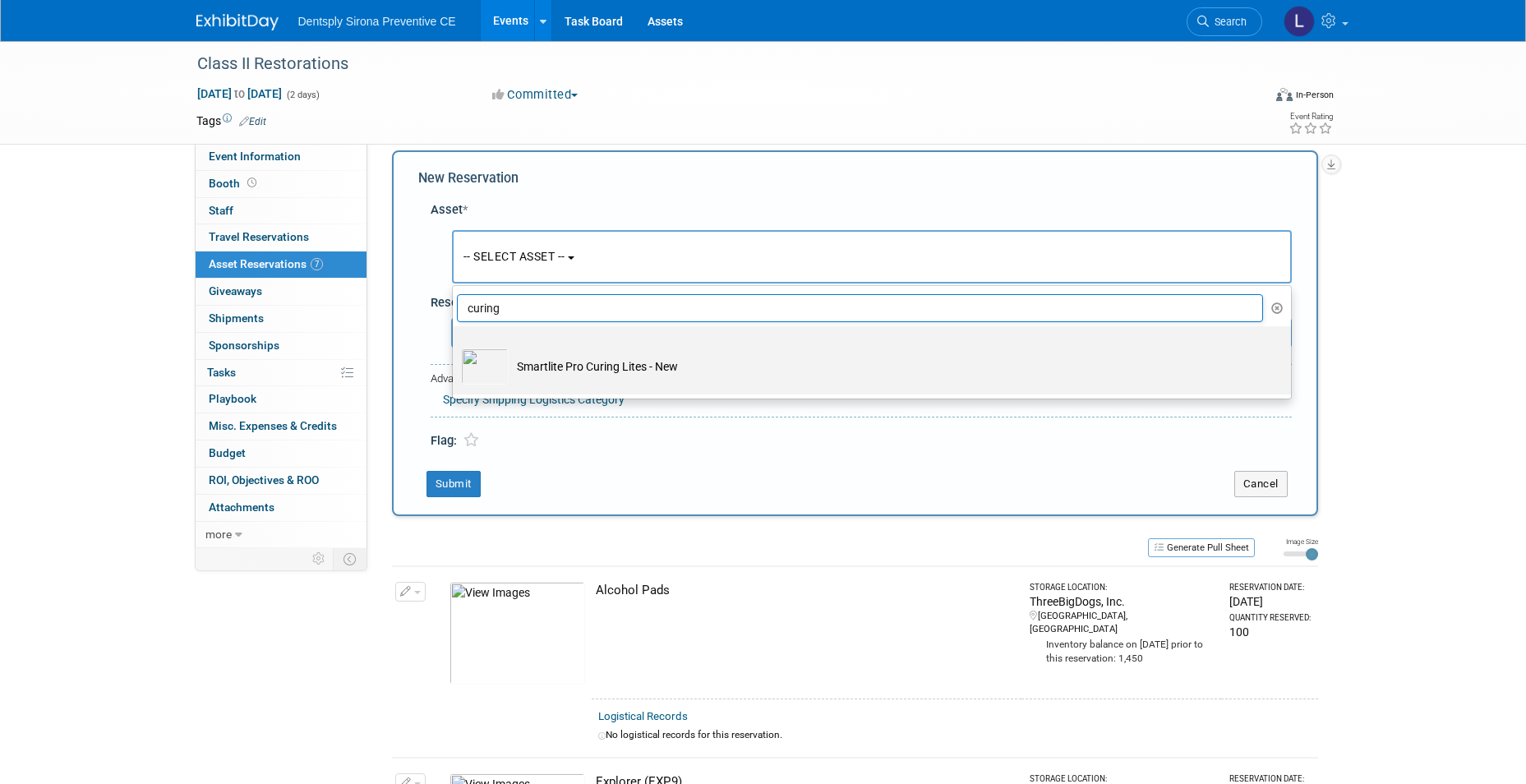
type input "curing"
click at [582, 357] on td "Smartlite Pro Curing Lites - New" at bounding box center [883, 367] width 750 height 36
click at [455, 346] on input "Smartlite Pro Curing Lites - New" at bounding box center [449, 341] width 10 height 10
select select "10718963"
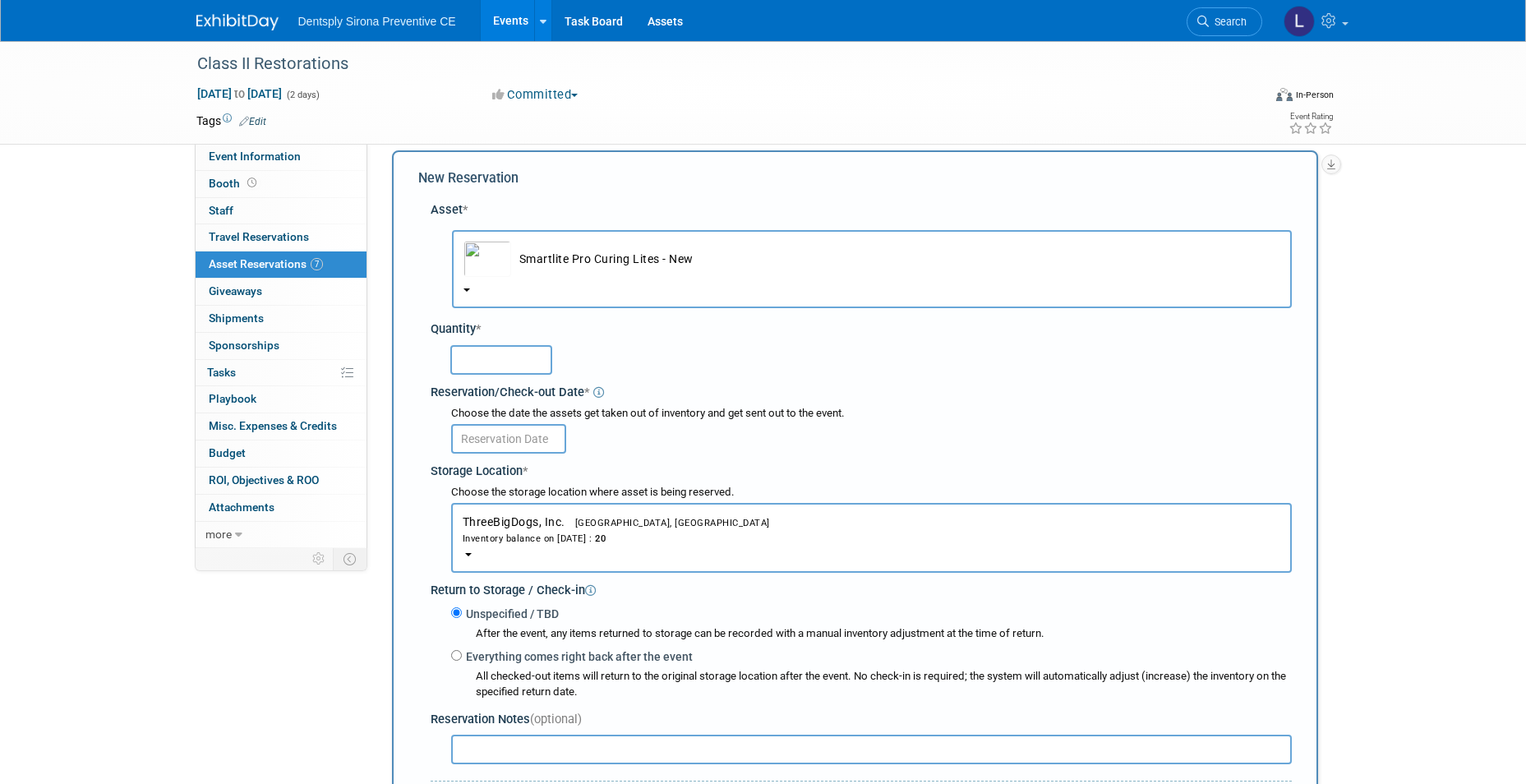
click at [518, 363] on input "text" at bounding box center [501, 360] width 102 height 29
type input "20"
click at [501, 437] on input "text" at bounding box center [508, 439] width 115 height 29
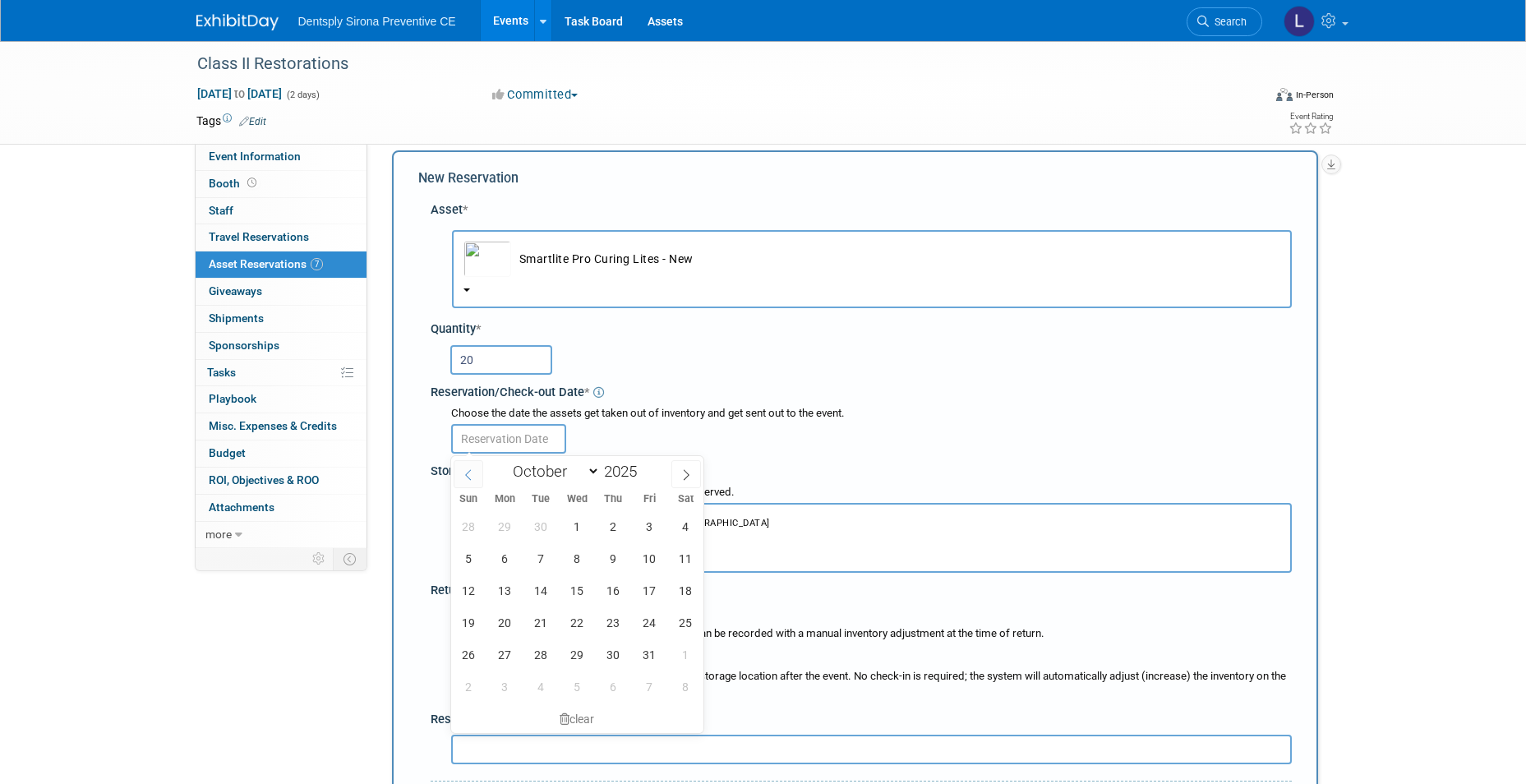
click at [480, 476] on span at bounding box center [468, 474] width 29 height 28
select select "8"
click at [505, 648] on span "29" at bounding box center [505, 654] width 32 height 32
type input "[DATE]"
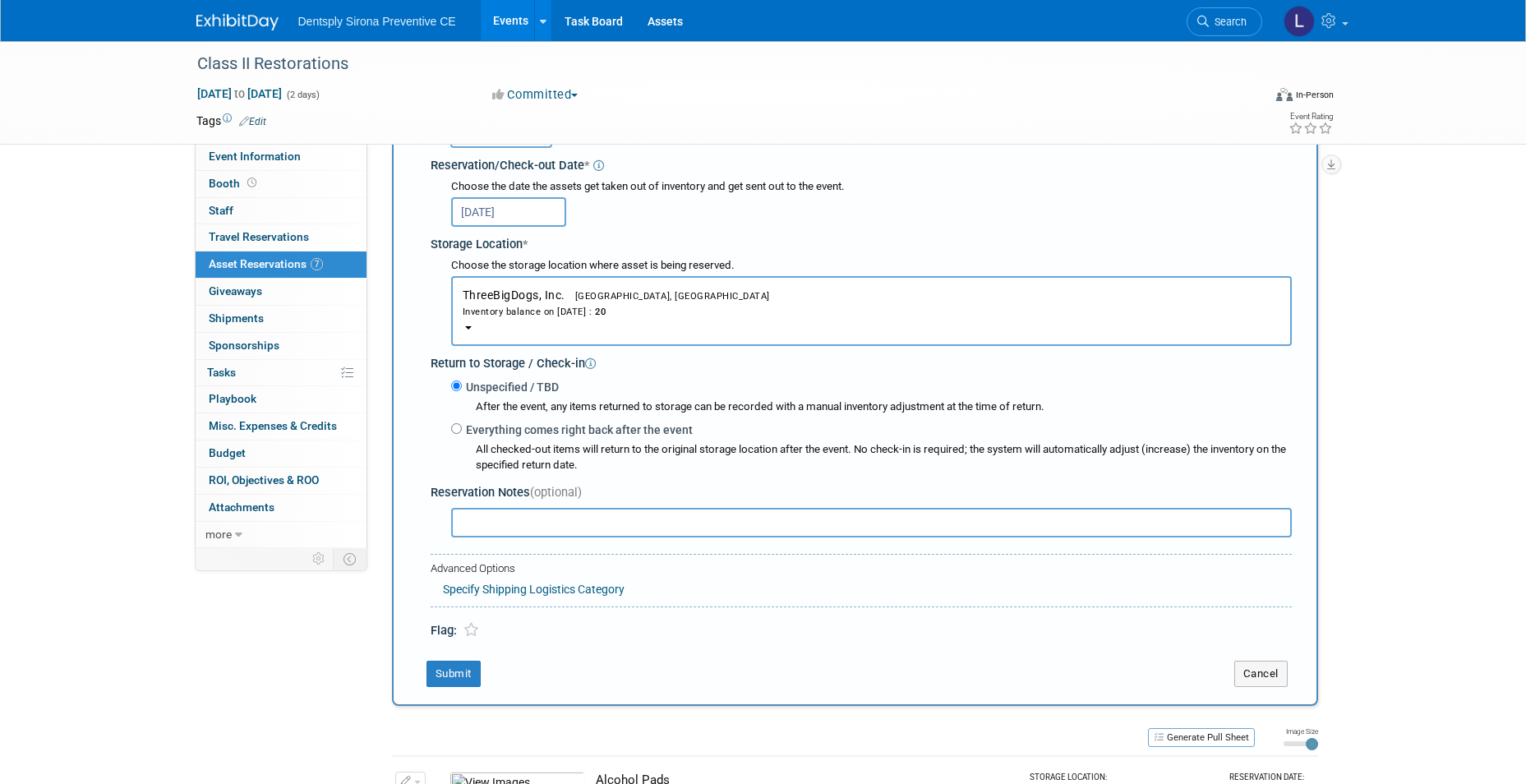
scroll to position [262, 0]
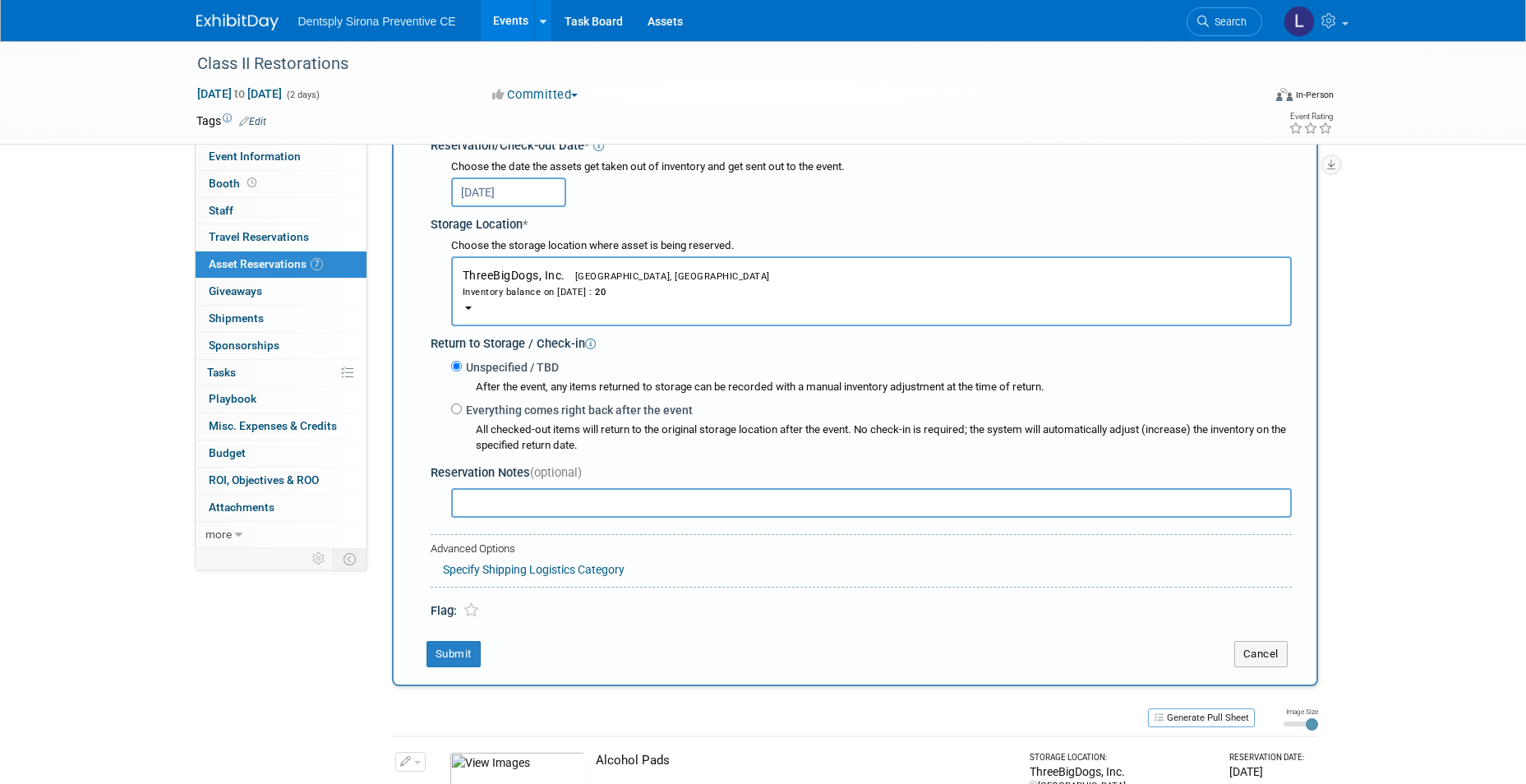
click at [488, 505] on input "text" at bounding box center [871, 503] width 841 height 29
type input "with chargers and extra batteries"
click at [474, 609] on icon at bounding box center [471, 610] width 16 height 14
click at [472, 649] on button "Submit" at bounding box center [453, 654] width 54 height 26
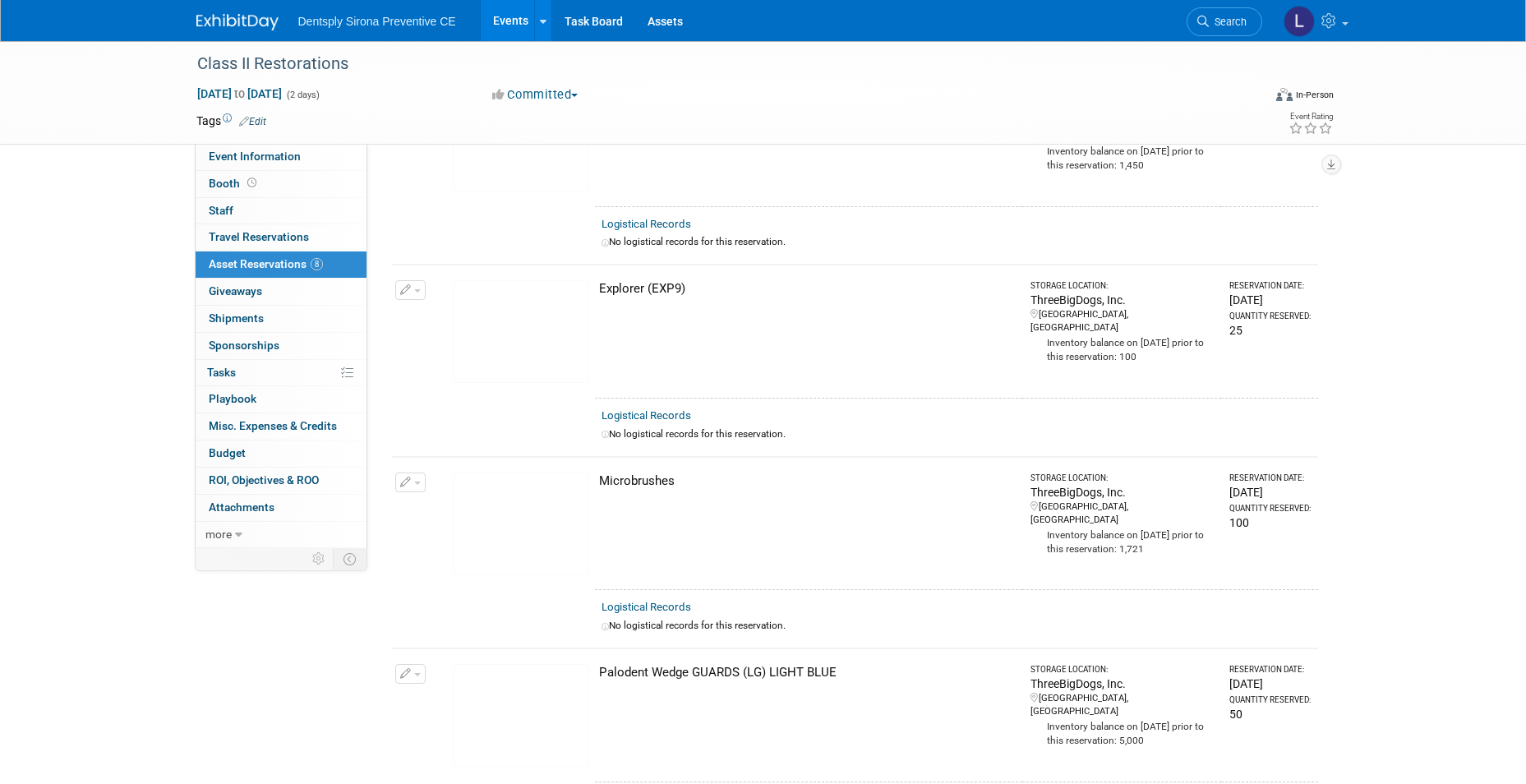
scroll to position [0, 0]
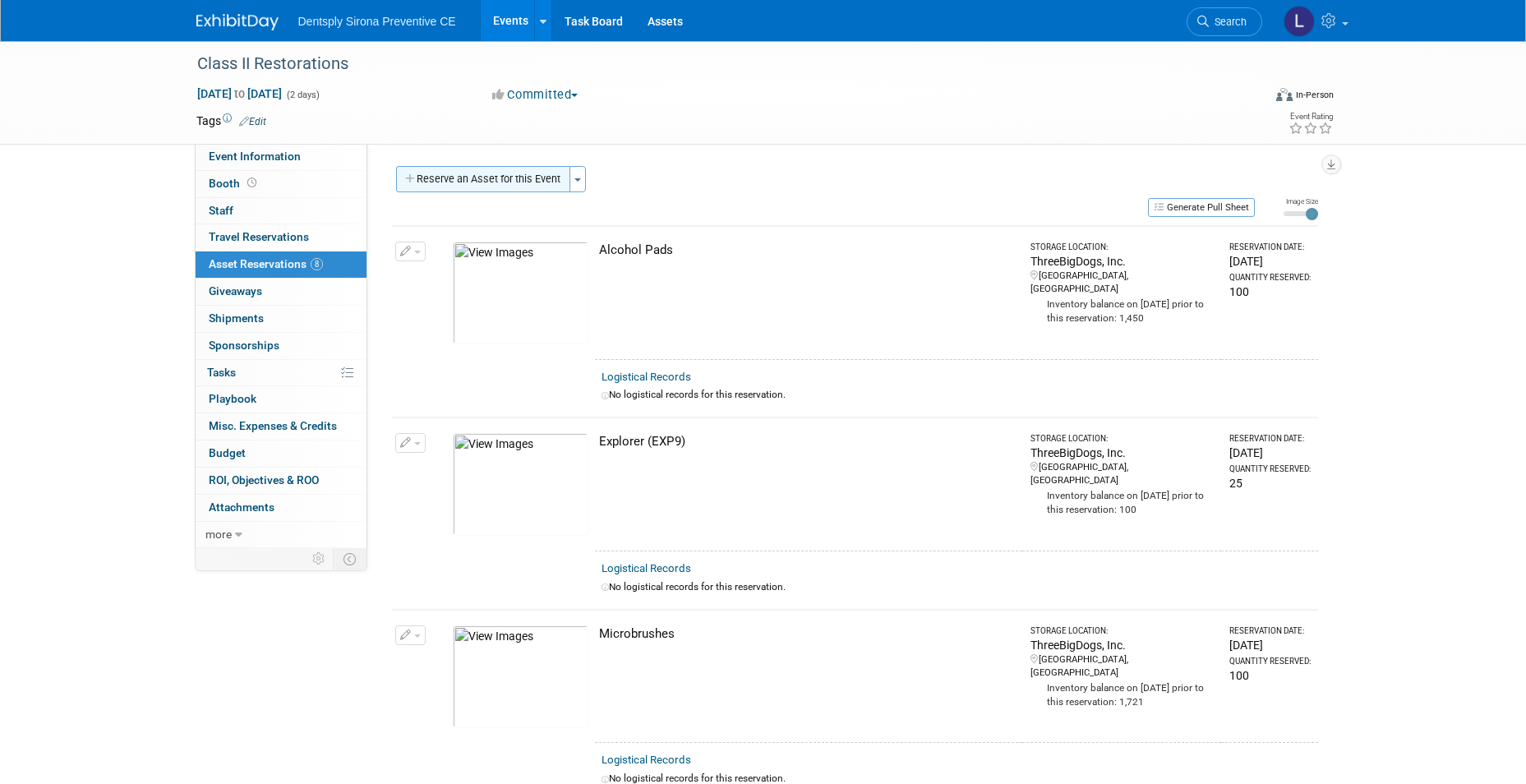
click at [512, 184] on button "Reserve an Asset for this Event" at bounding box center [483, 179] width 174 height 26
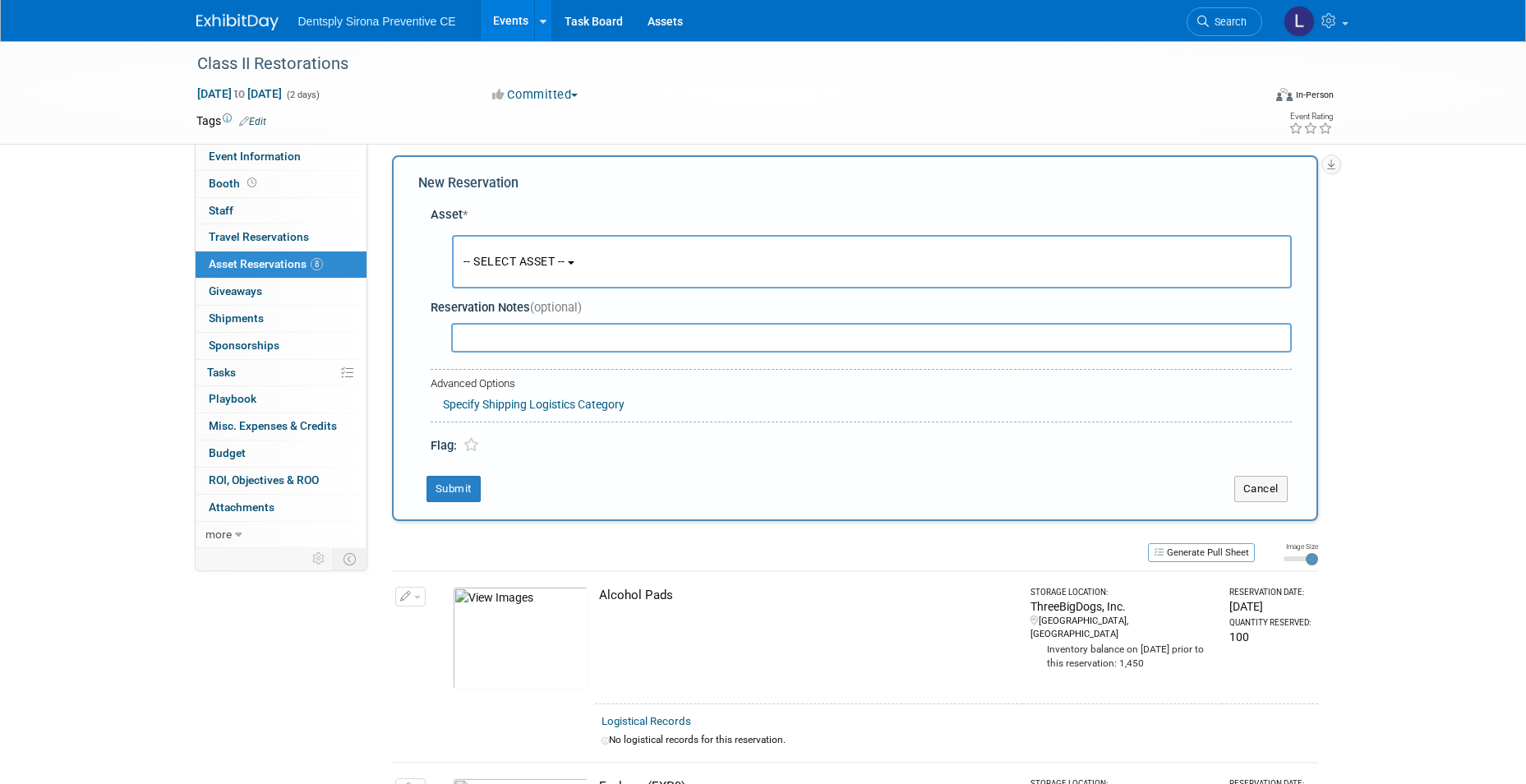
scroll to position [16, 0]
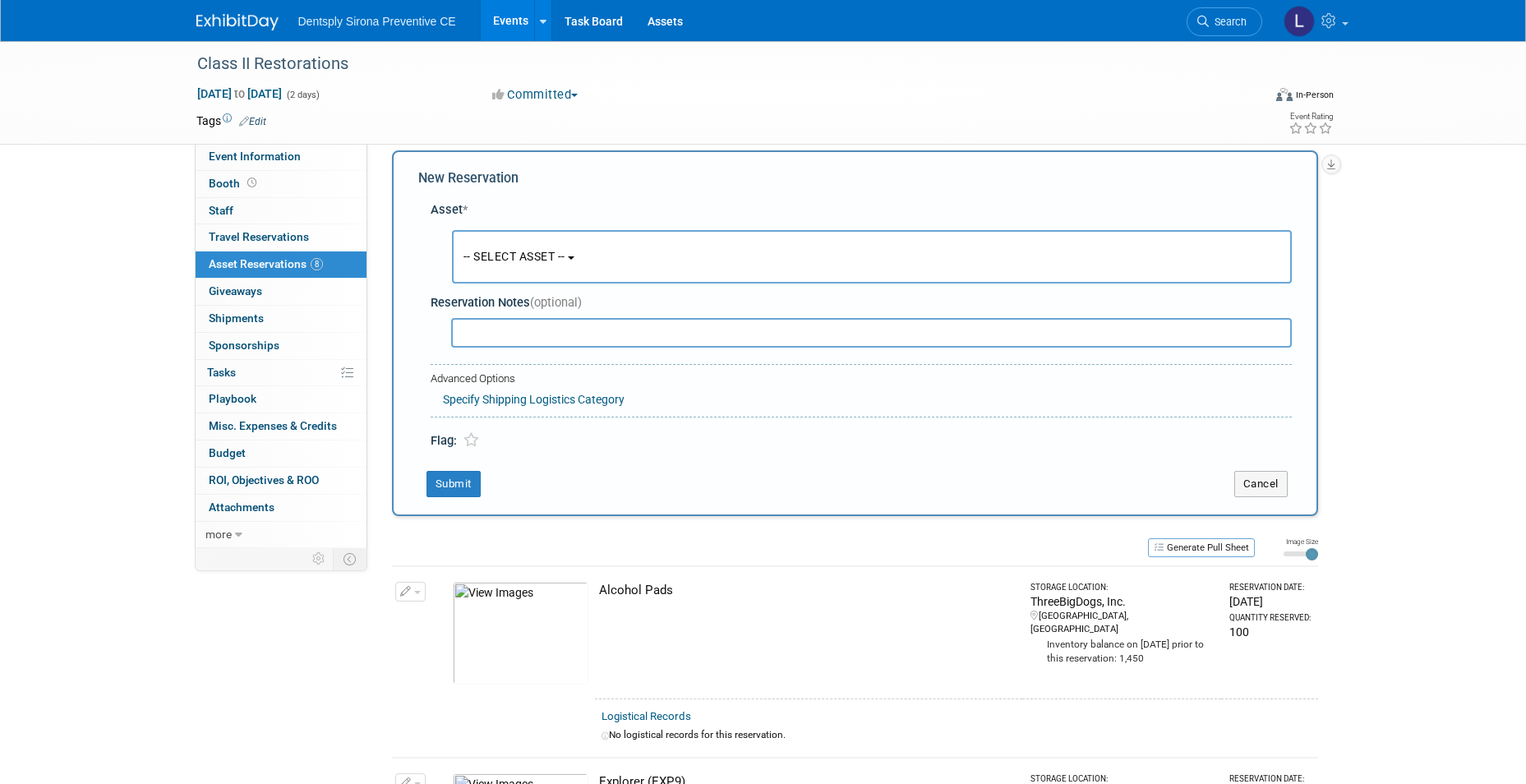
click at [480, 248] on button "-- SELECT ASSET --" at bounding box center [872, 257] width 840 height 53
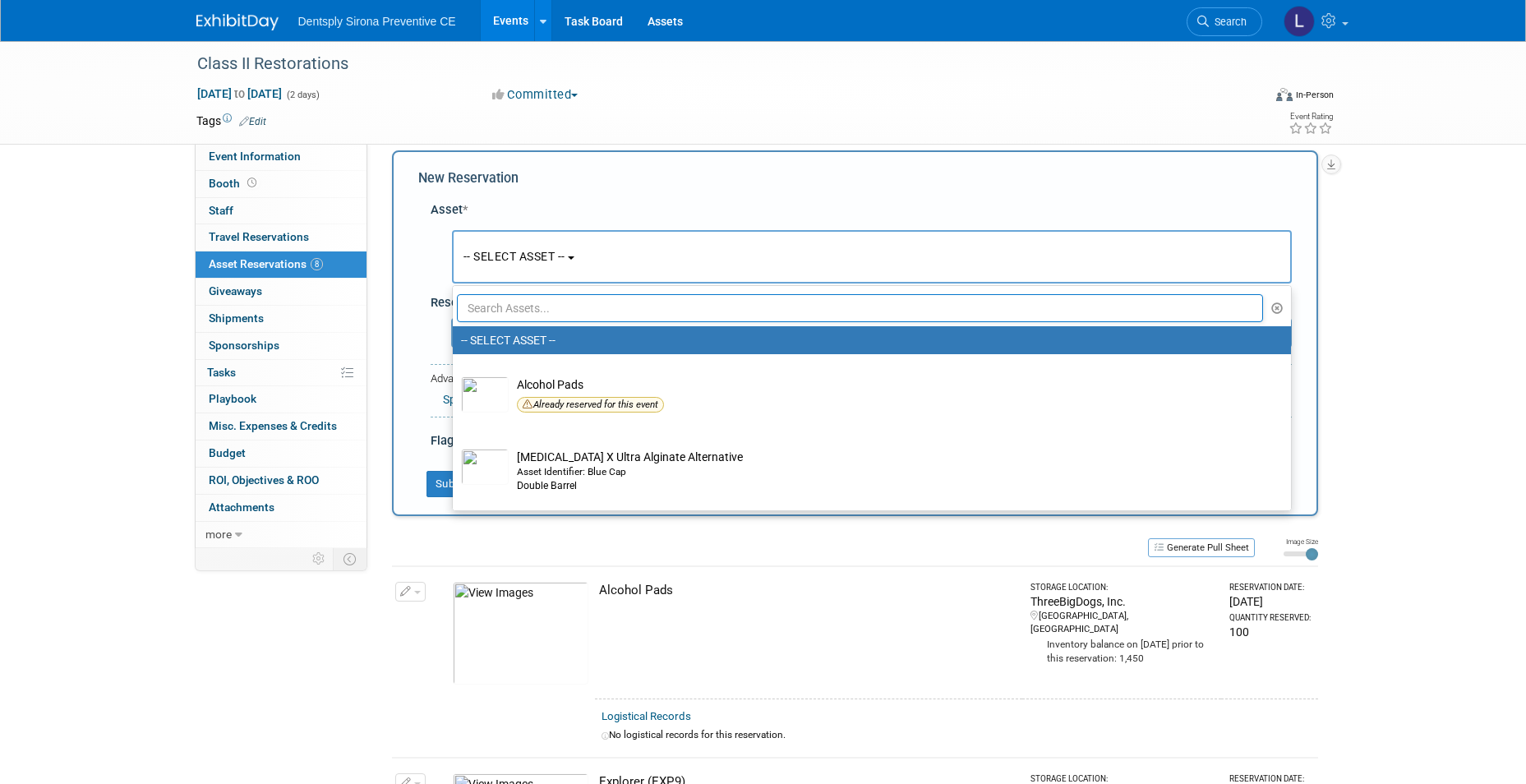
click at [487, 313] on input "text" at bounding box center [861, 308] width 807 height 28
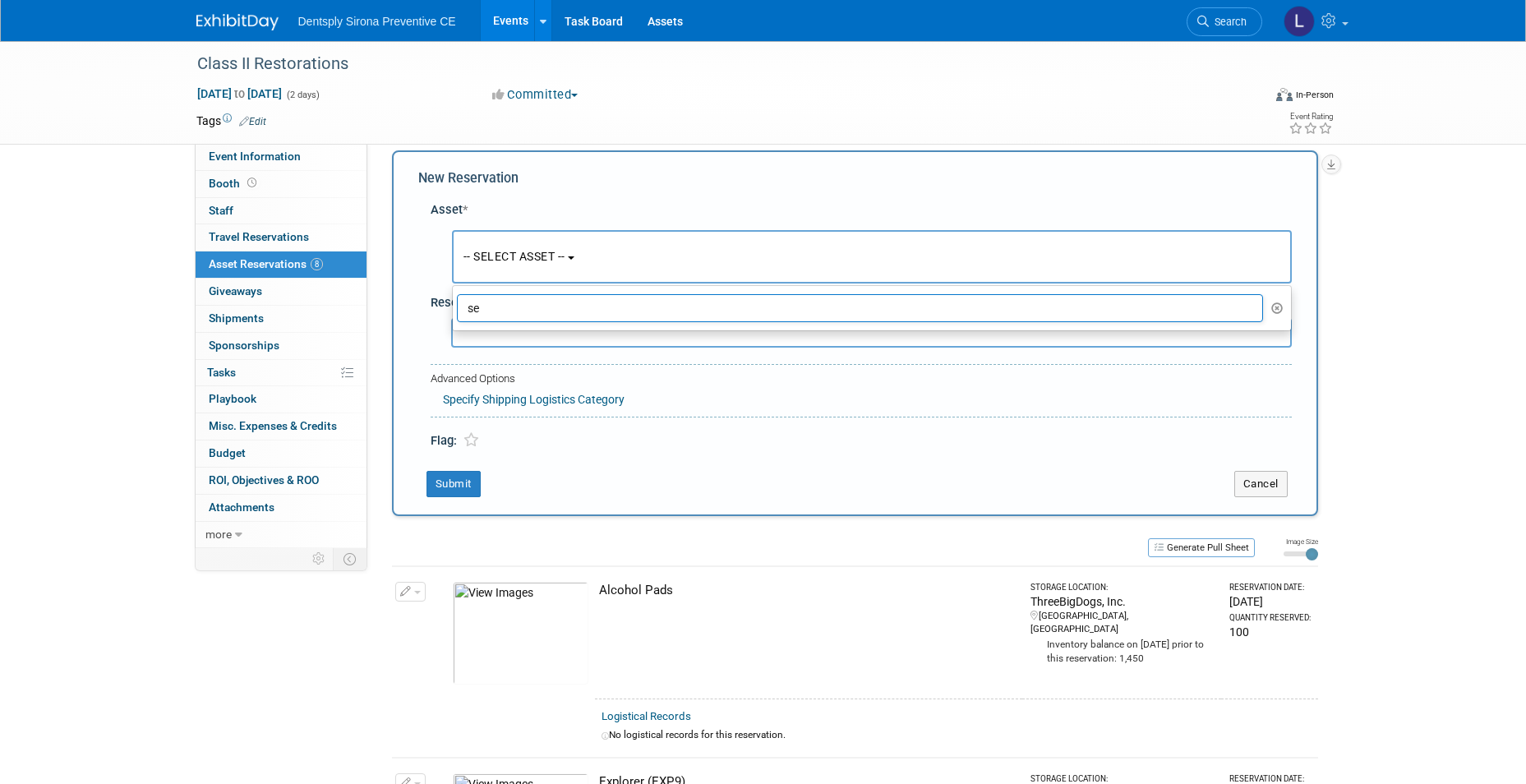
type input "s"
type input "f"
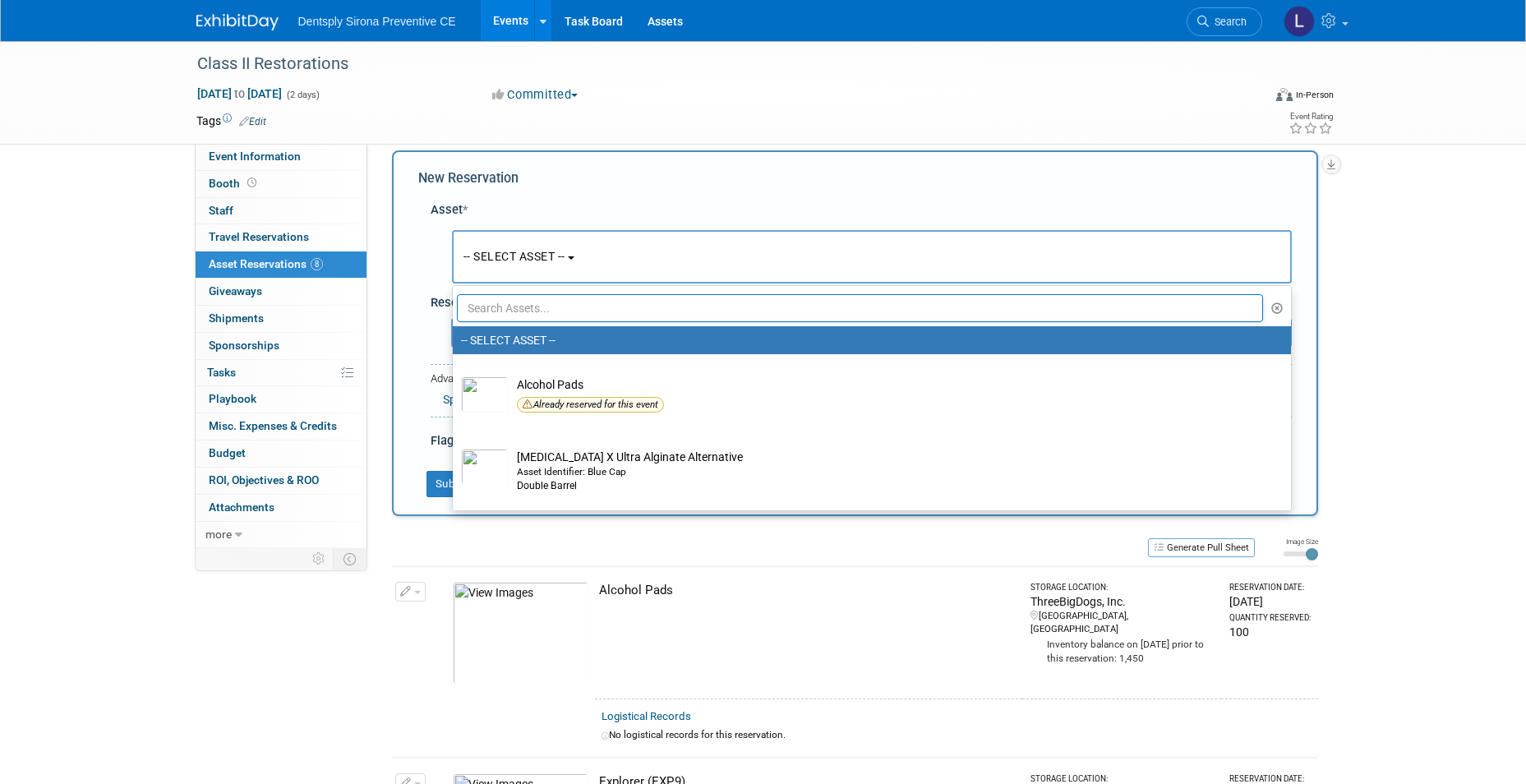
click at [512, 301] on input "text" at bounding box center [861, 308] width 807 height 28
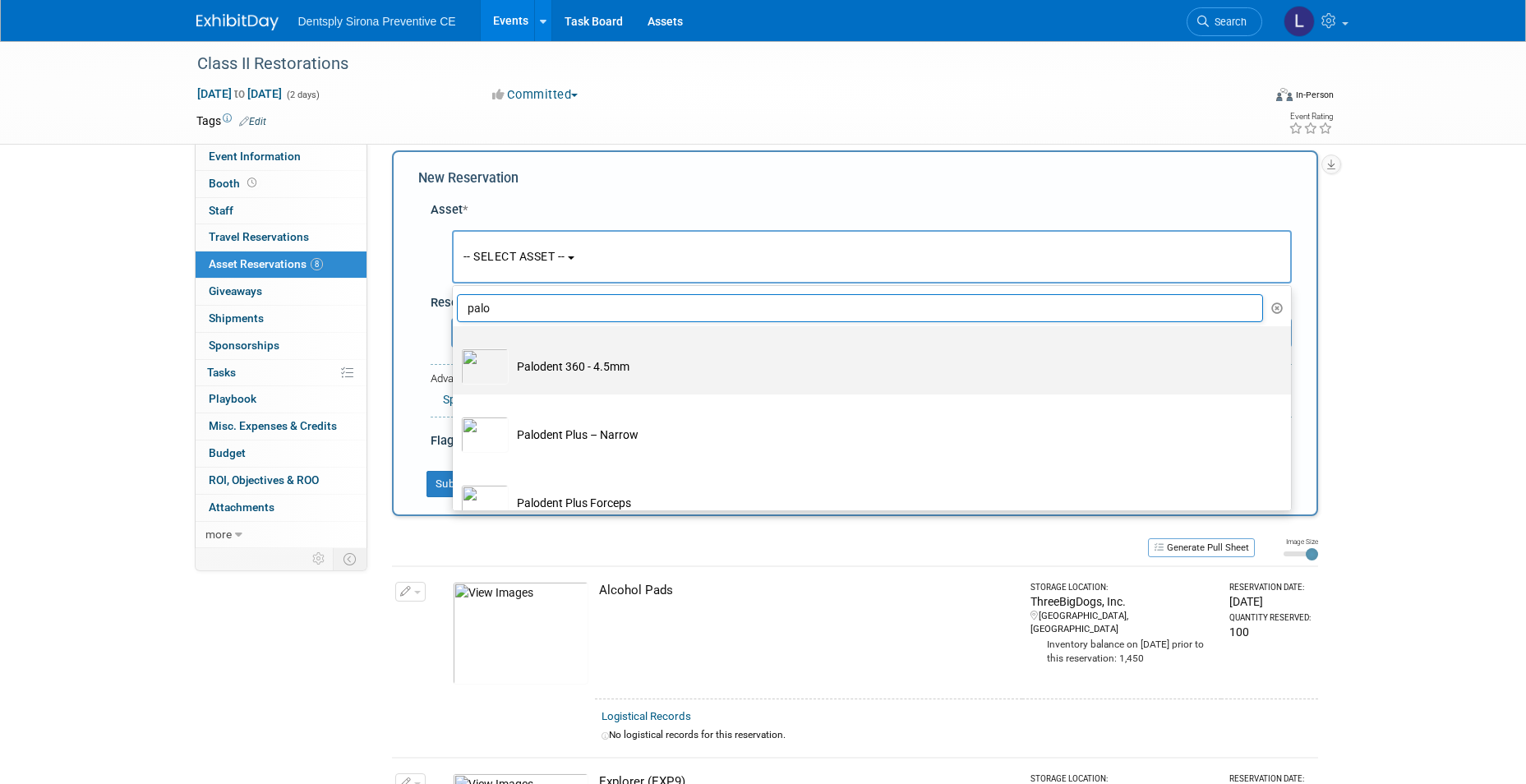
type input "palo"
click at [547, 385] on label "Palodent 360 - 4.5mm" at bounding box center [867, 360] width 813 height 61
click at [455, 346] on input "Palodent 360 - 4.5mm" at bounding box center [449, 341] width 10 height 10
select select "10718980"
select select "9"
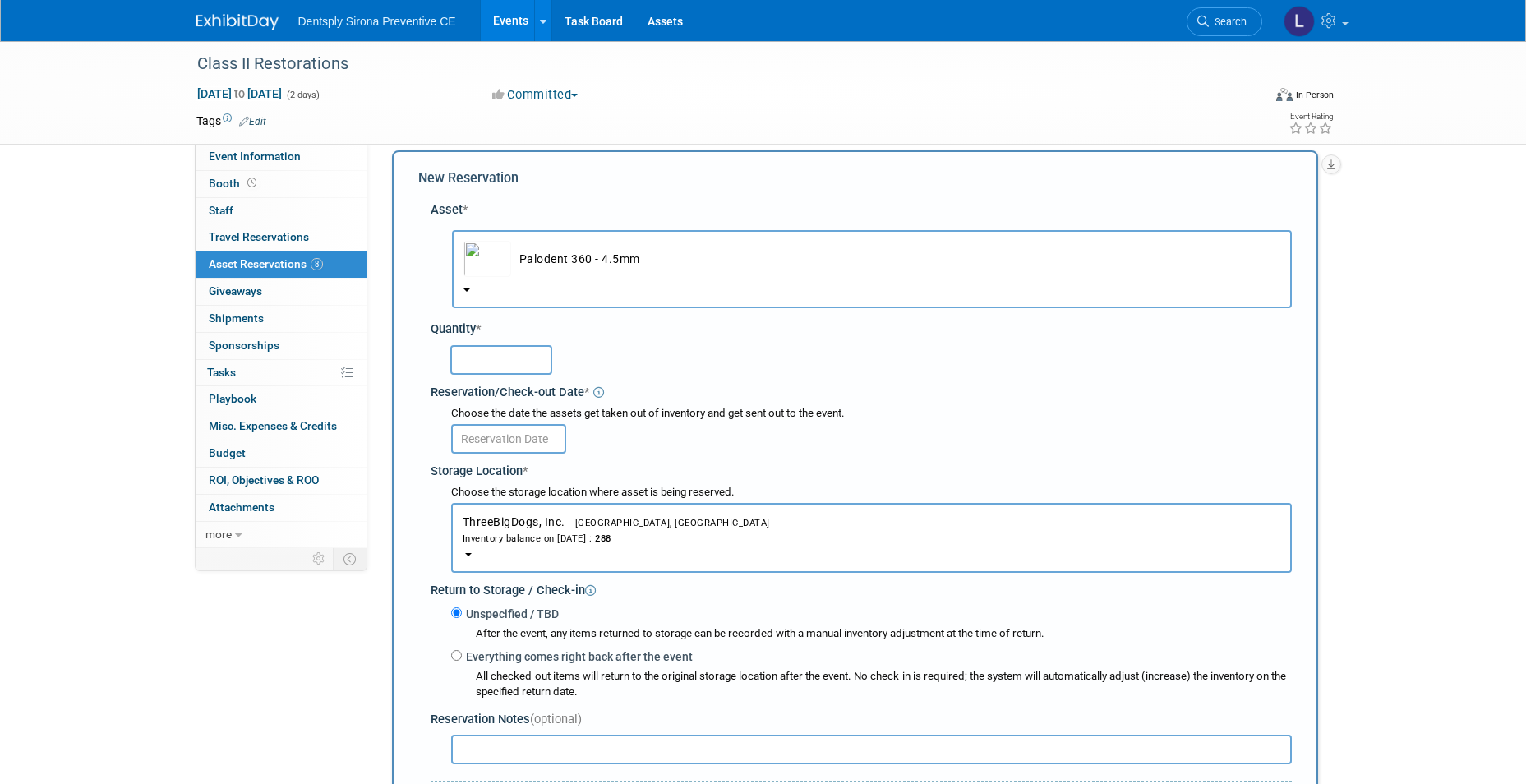
click at [526, 363] on input "text" at bounding box center [501, 360] width 102 height 29
type input "50"
click at [547, 431] on input "text" at bounding box center [508, 439] width 115 height 29
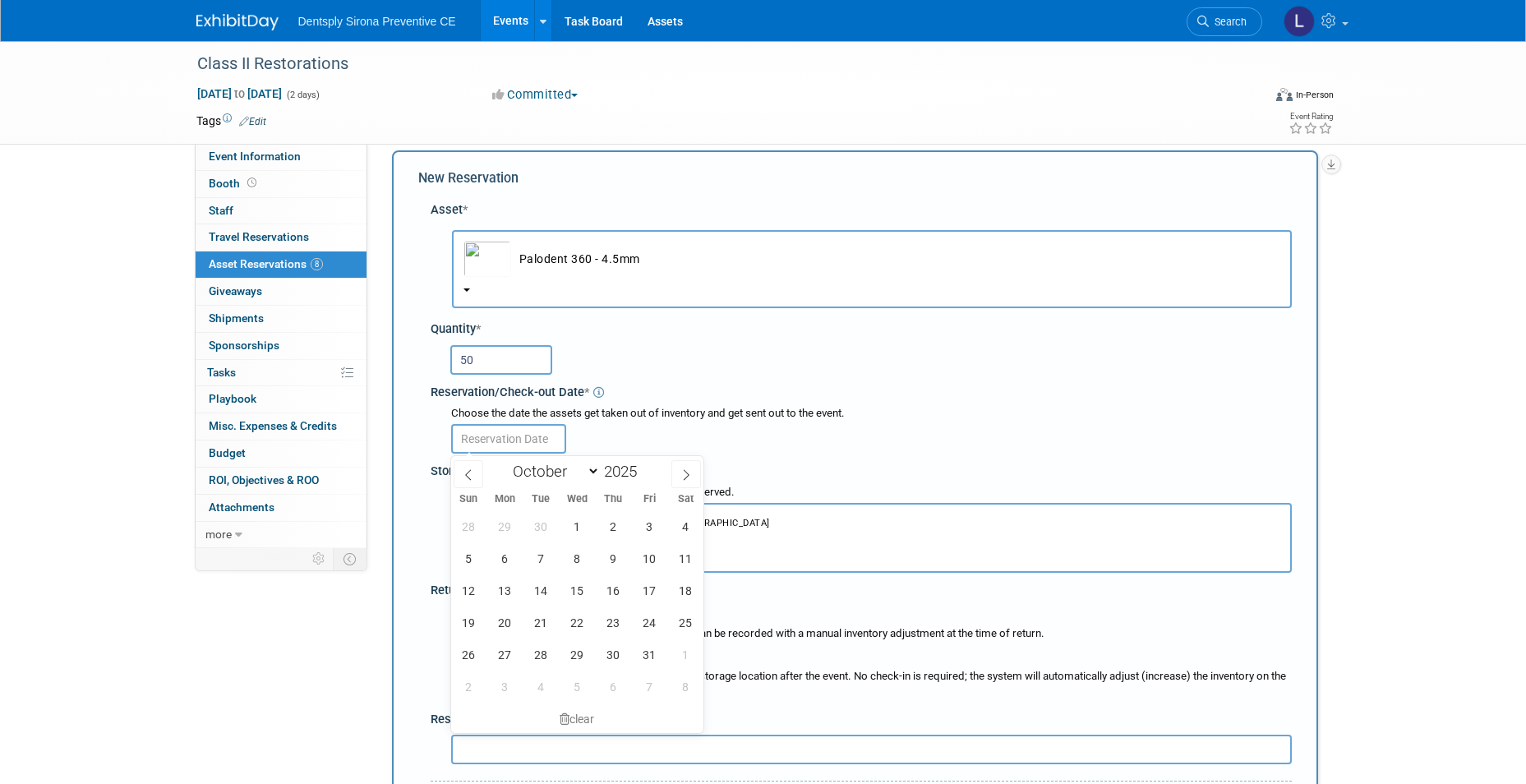
click at [468, 490] on div "Sun Mon Tue Wed Thu Fri Sat" at bounding box center [577, 499] width 253 height 23
click at [471, 480] on span at bounding box center [468, 474] width 29 height 28
select select "8"
click at [516, 651] on span "29" at bounding box center [505, 654] width 32 height 32
type input "[DATE]"
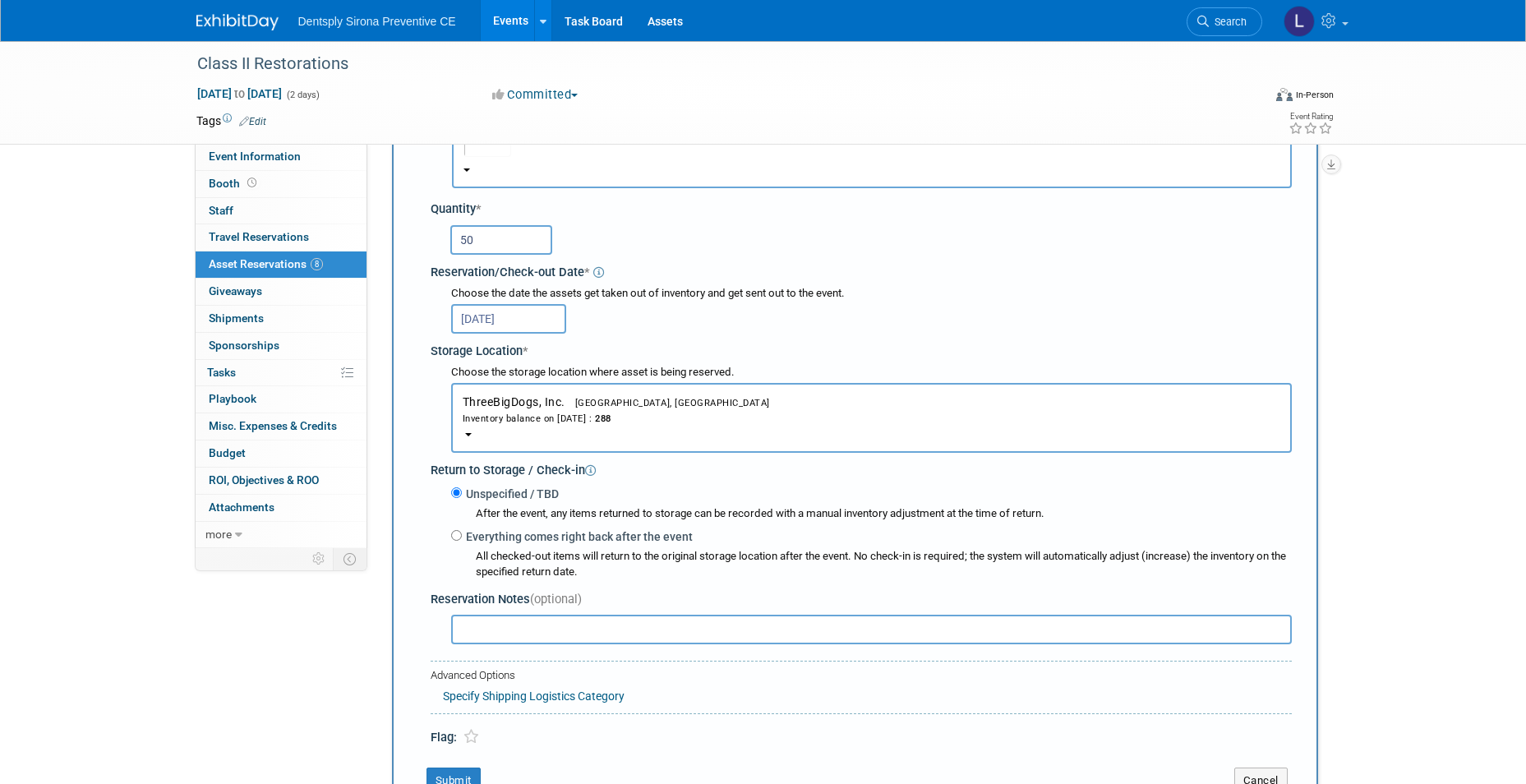
scroll to position [262, 0]
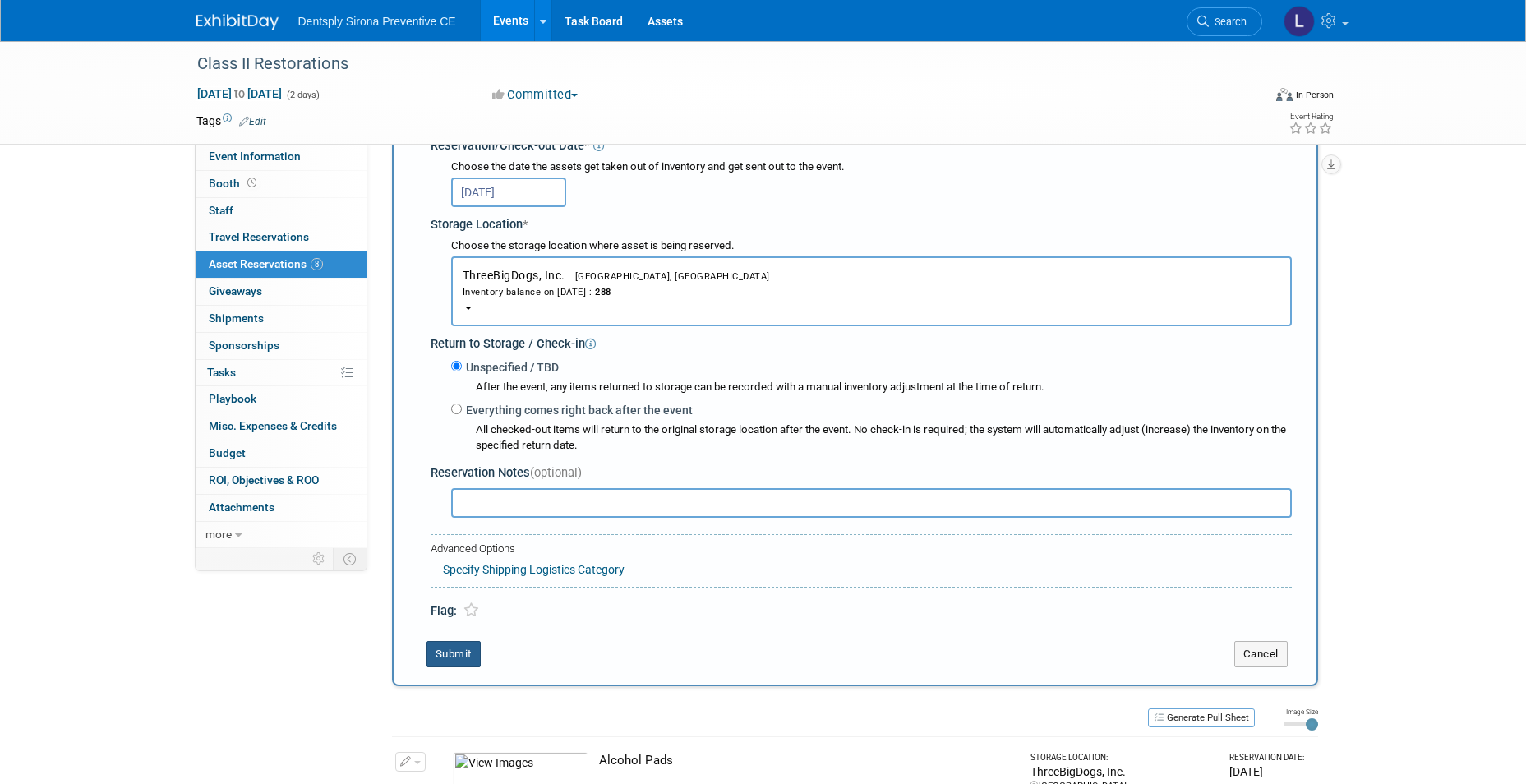
click at [468, 652] on button "Submit" at bounding box center [453, 654] width 54 height 26
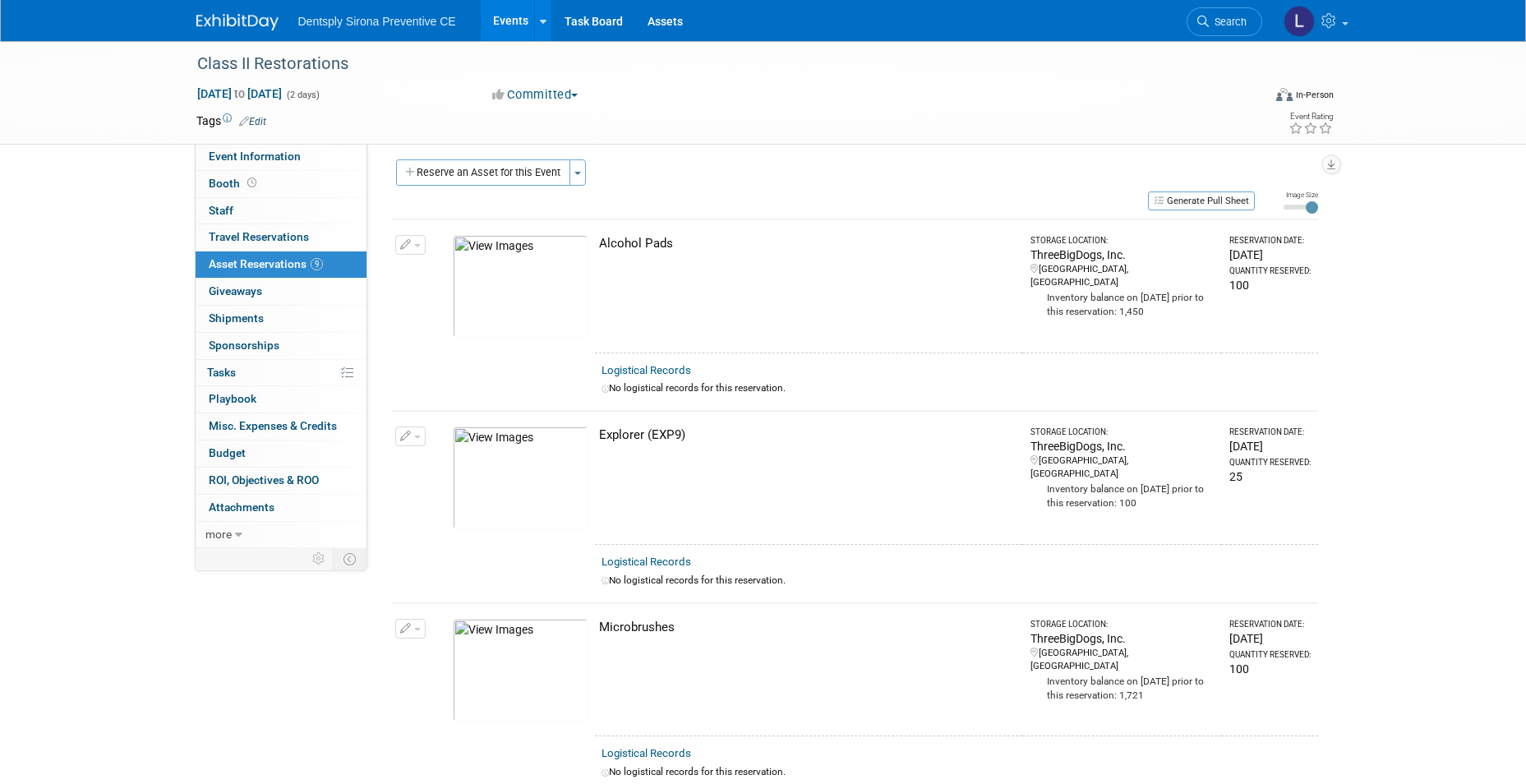
scroll to position [0, 0]
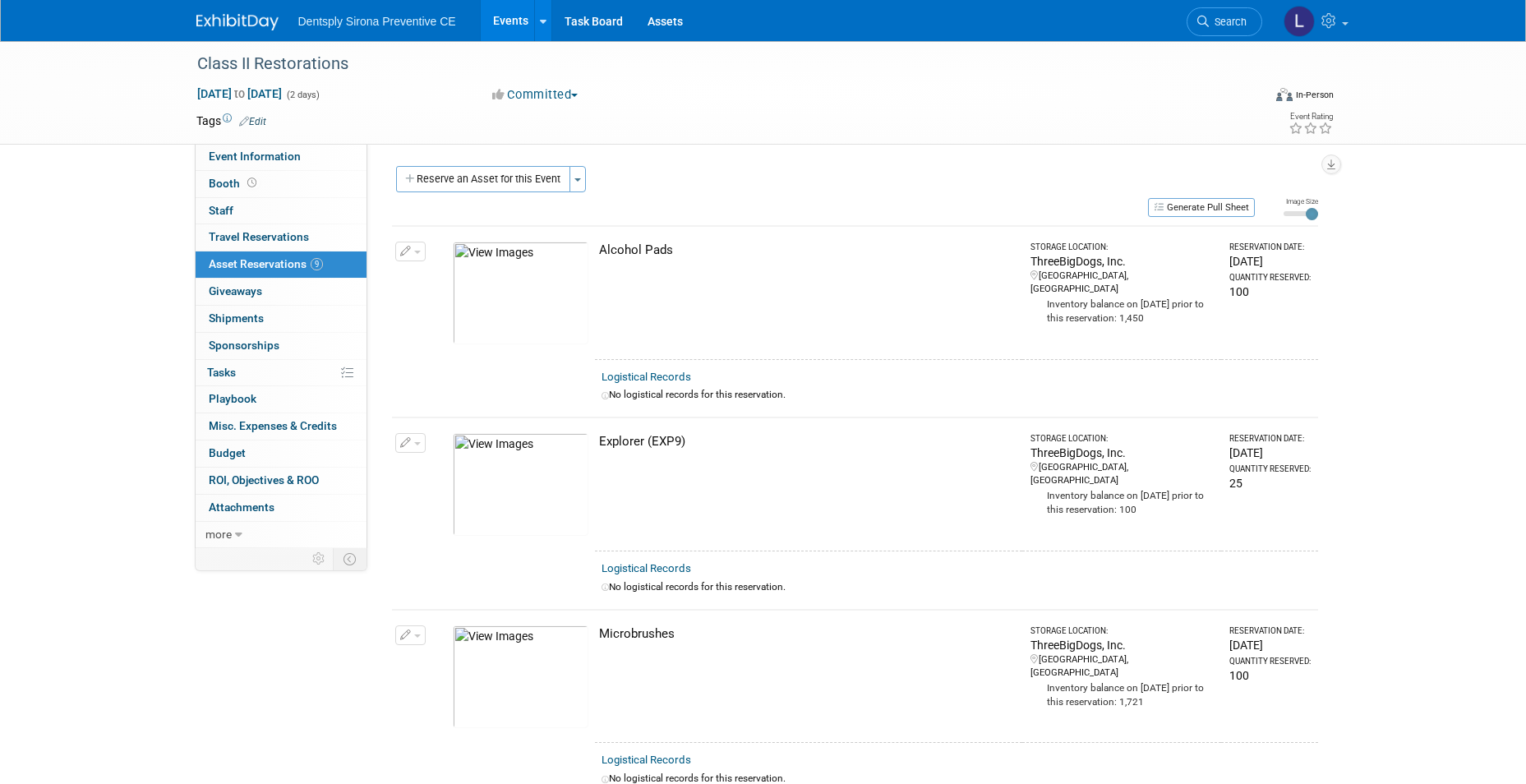
click at [487, 163] on div "Course Dates: Edit [DATE]-[DATE] X Shipment Arrive By Date: [DATE] Shipping Add…" at bounding box center [849, 346] width 964 height 405
click at [487, 170] on button "Reserve an Asset for this Event" at bounding box center [483, 179] width 174 height 26
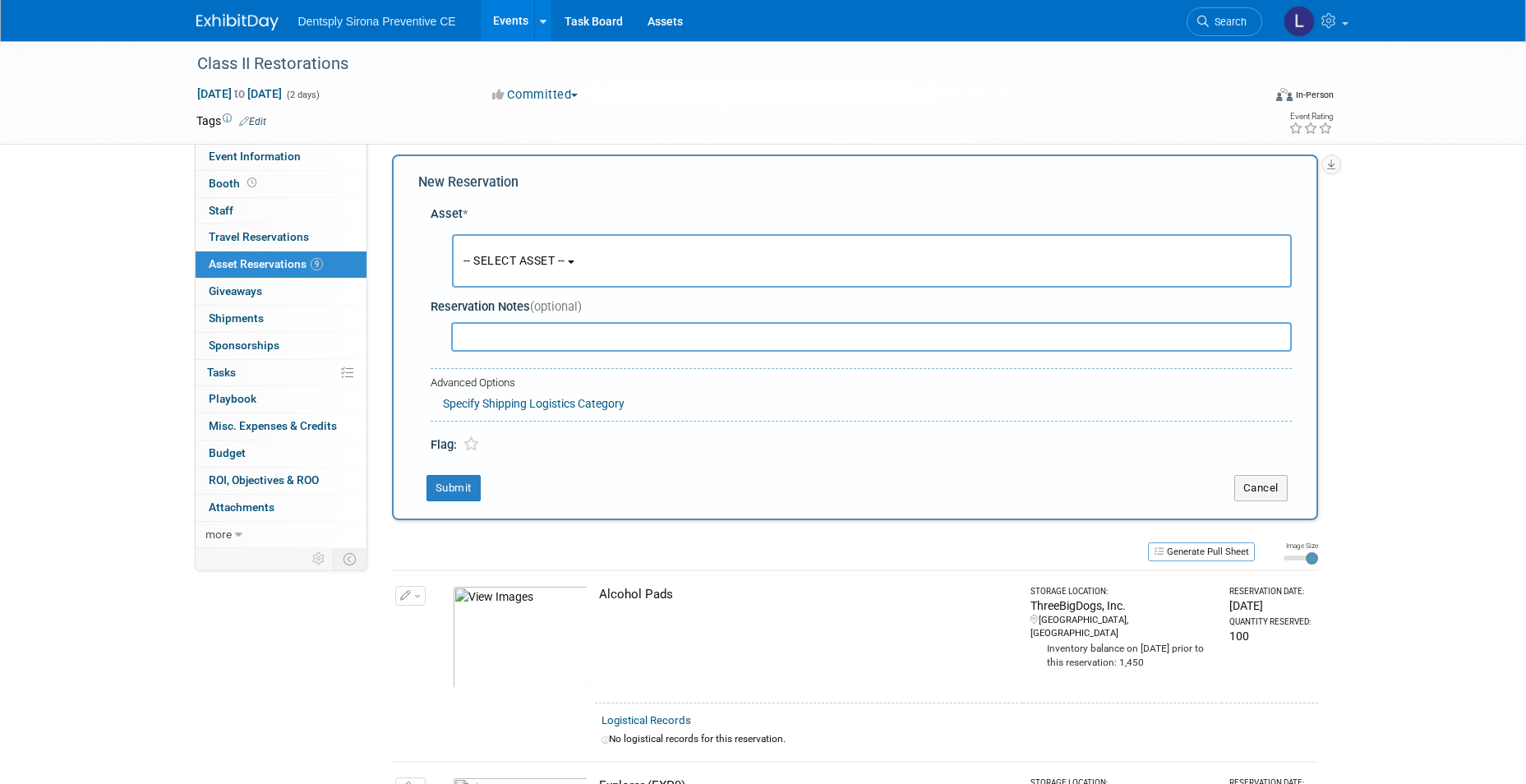
scroll to position [16, 0]
click at [499, 244] on button "-- SELECT ASSET --" at bounding box center [872, 257] width 840 height 53
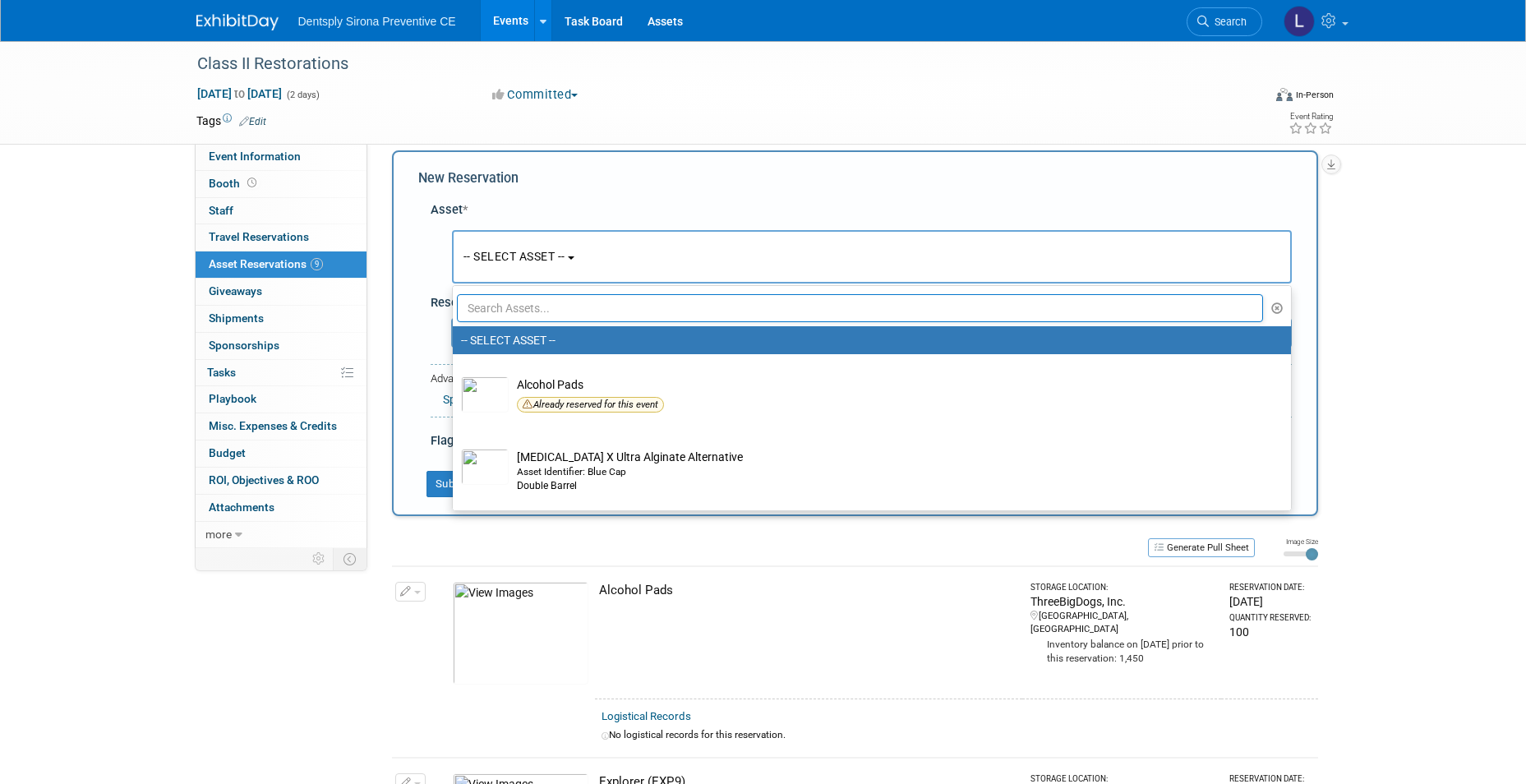
click at [503, 298] on input "text" at bounding box center [861, 308] width 807 height 28
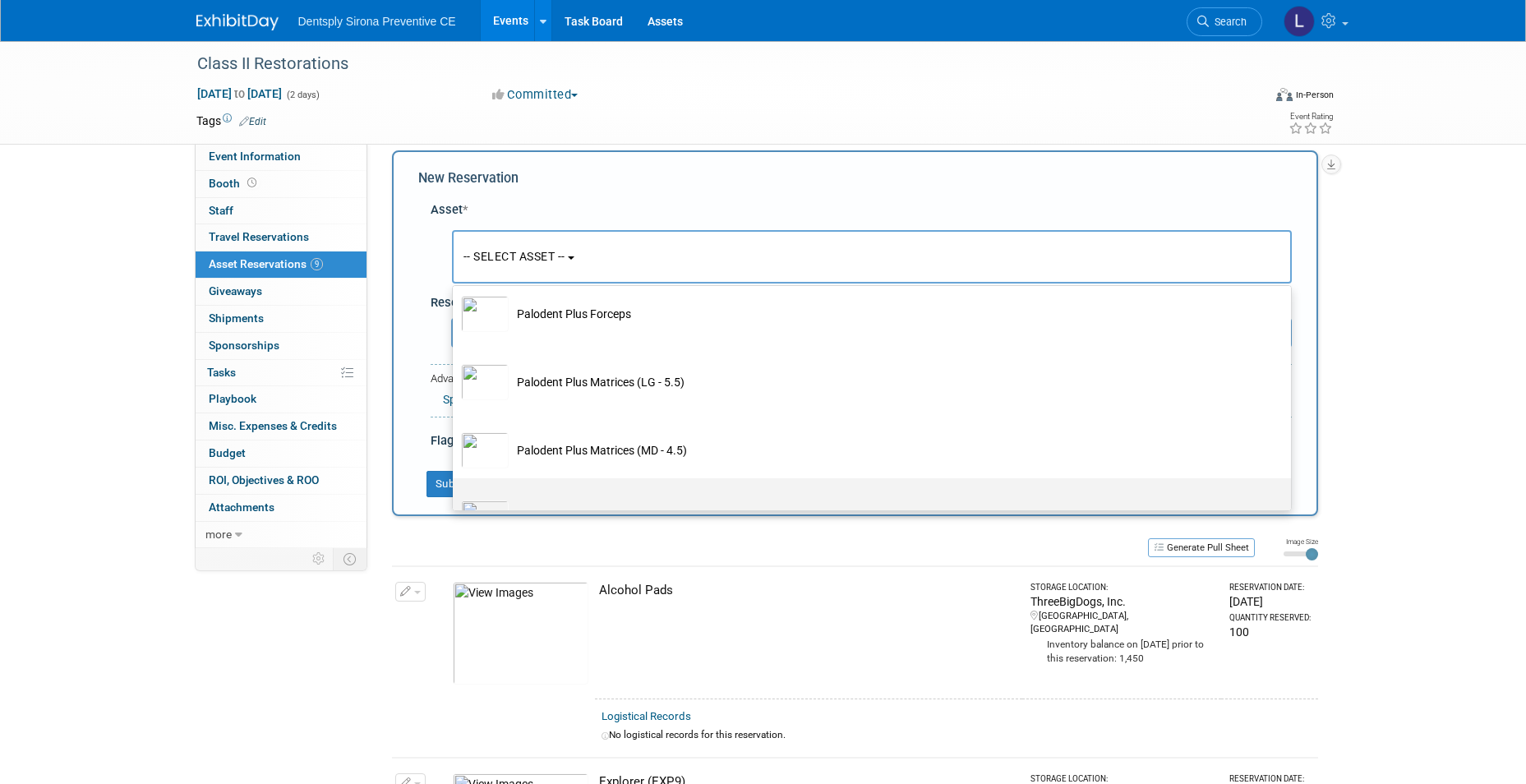
scroll to position [165, 0]
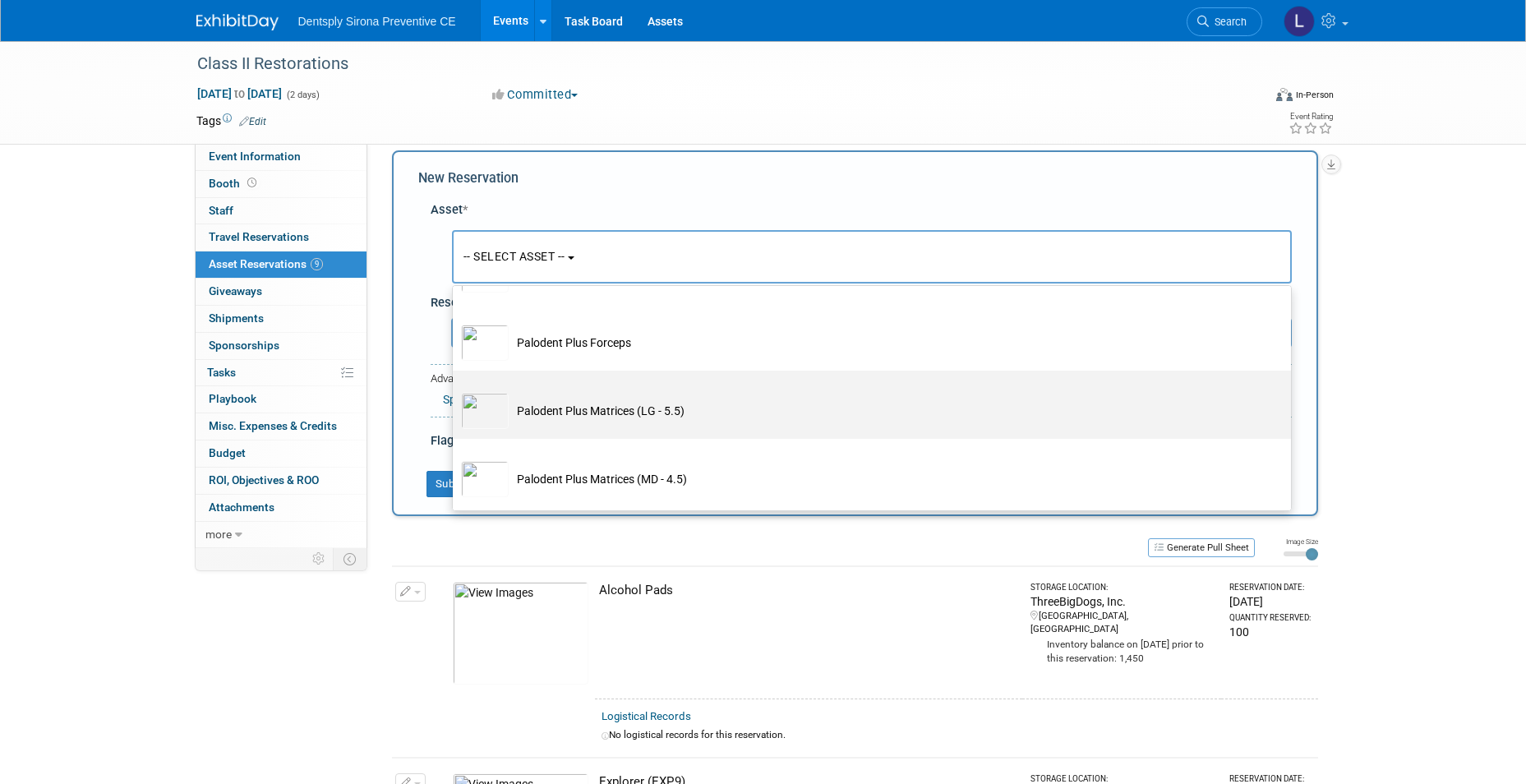
type input "palo"
click at [591, 407] on td "Palodent Plus Matrices (LG - 5.5)" at bounding box center [883, 411] width 750 height 36
click at [455, 391] on input "Palodent Plus Matrices (LG - 5.5)" at bounding box center [449, 385] width 10 height 10
select select "10718984"
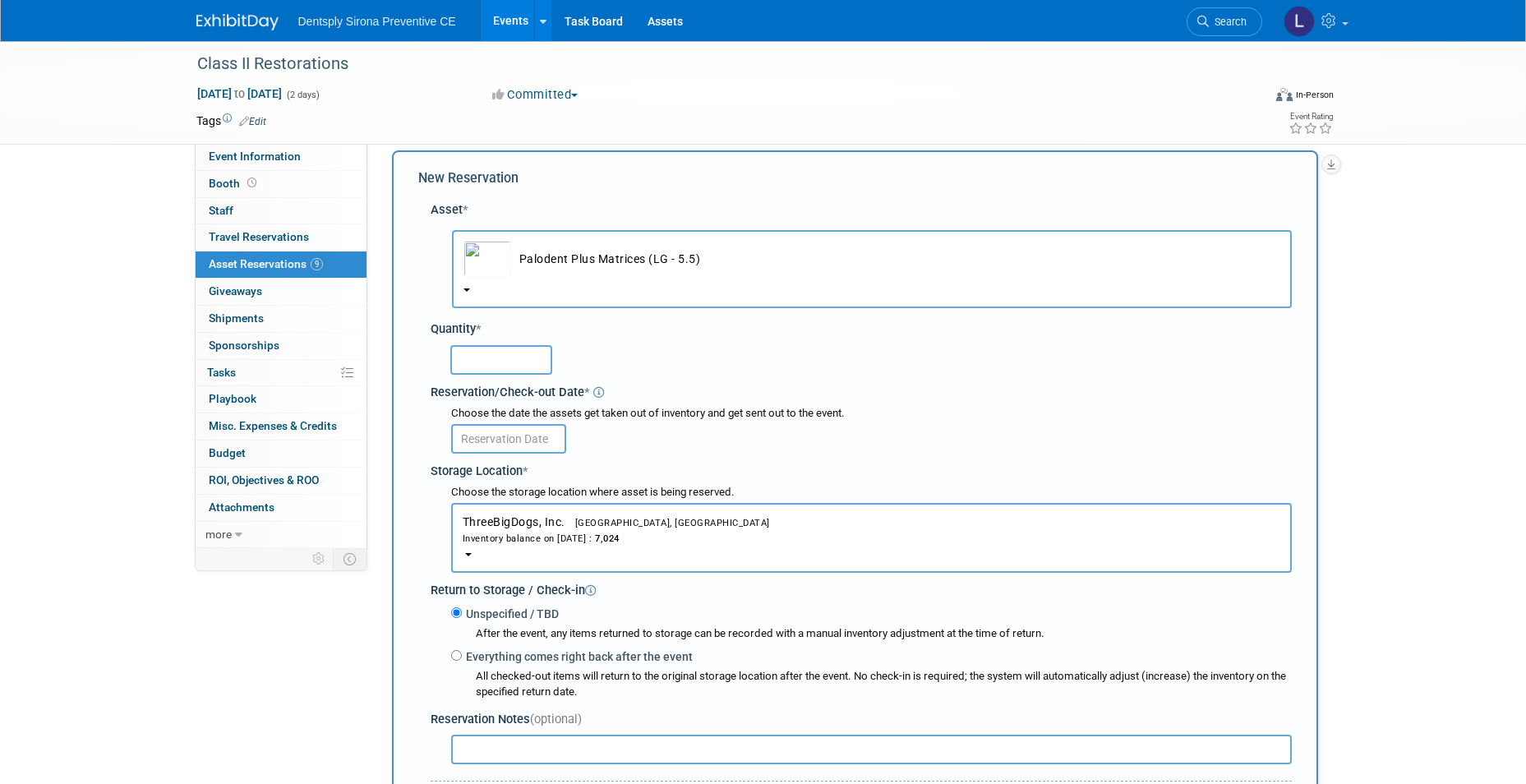
click at [519, 357] on input "text" at bounding box center [501, 360] width 102 height 29
type input "50"
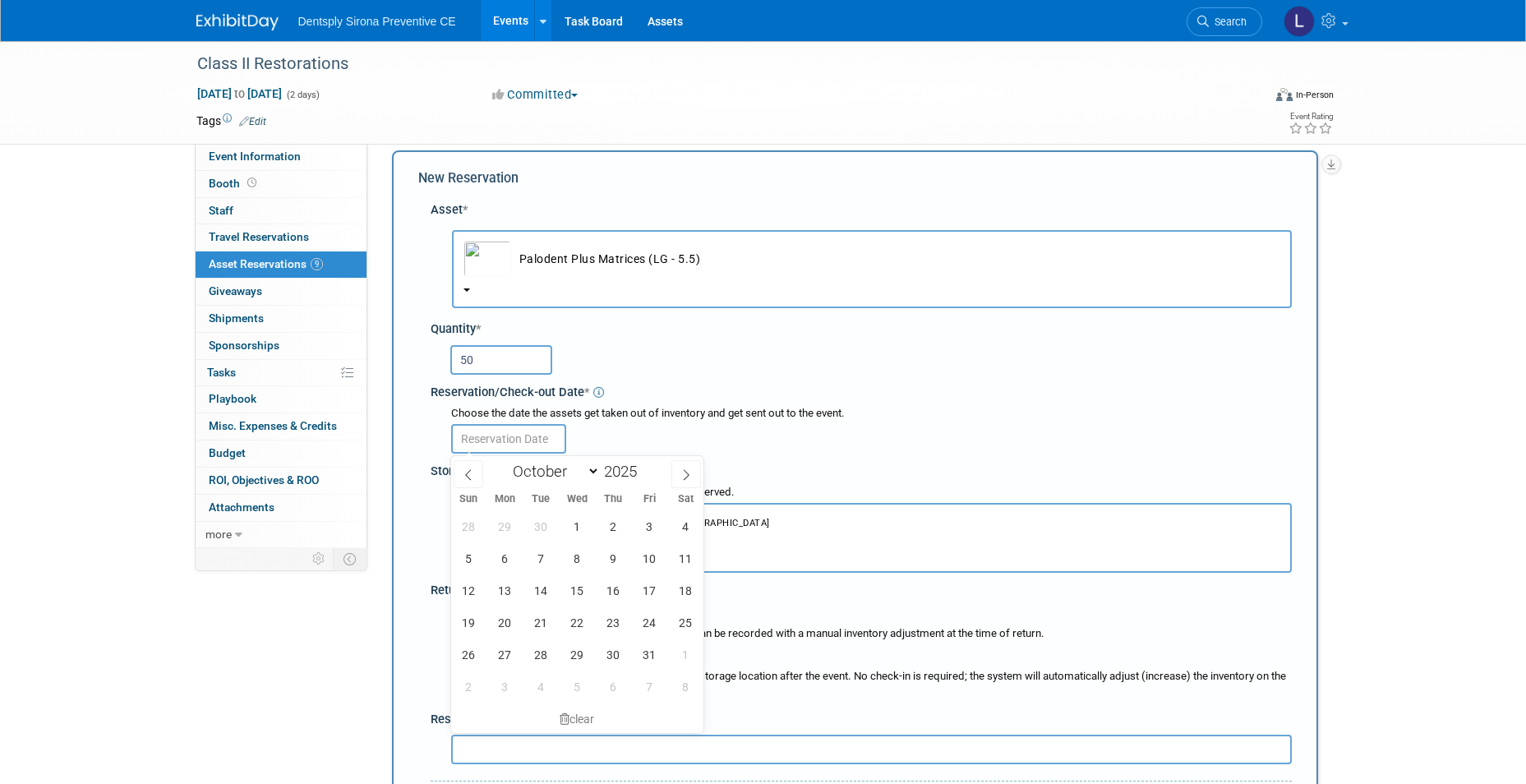
click at [482, 444] on input "text" at bounding box center [508, 439] width 115 height 29
click at [470, 469] on icon at bounding box center [468, 474] width 6 height 10
select select "8"
click at [503, 644] on span "29" at bounding box center [505, 654] width 32 height 32
type input "[DATE]"
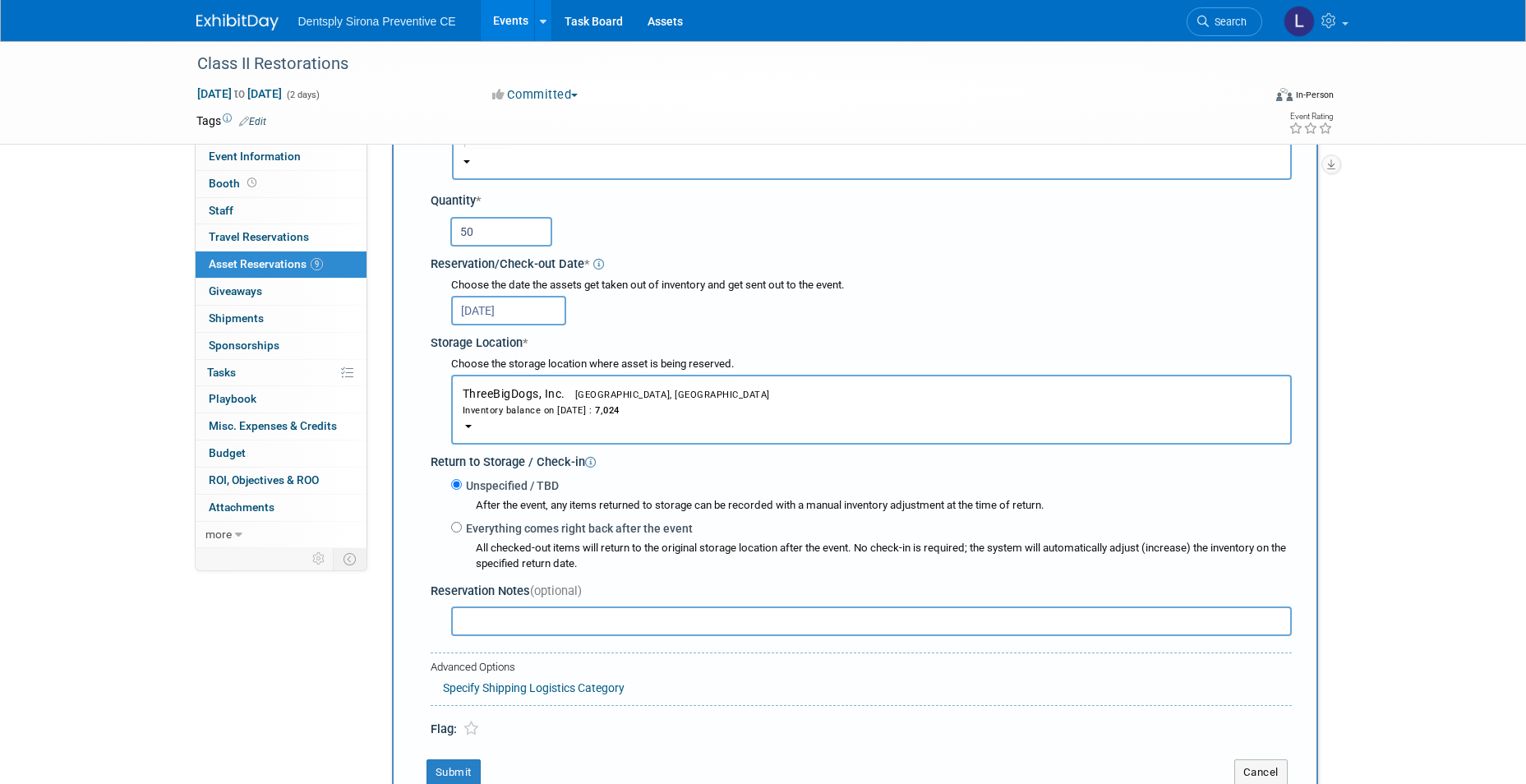
scroll to position [344, 0]
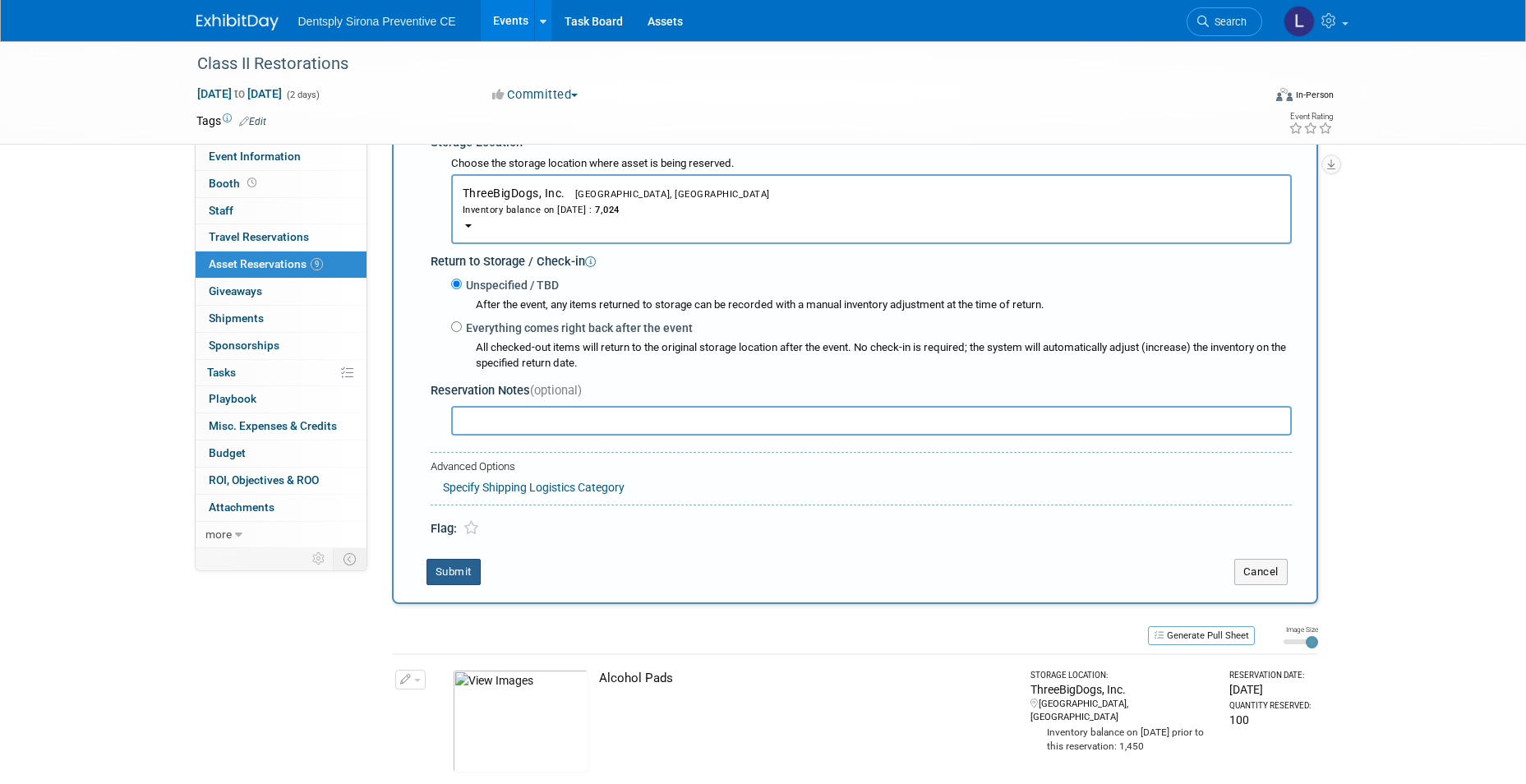
click at [467, 577] on button "Submit" at bounding box center [453, 572] width 54 height 26
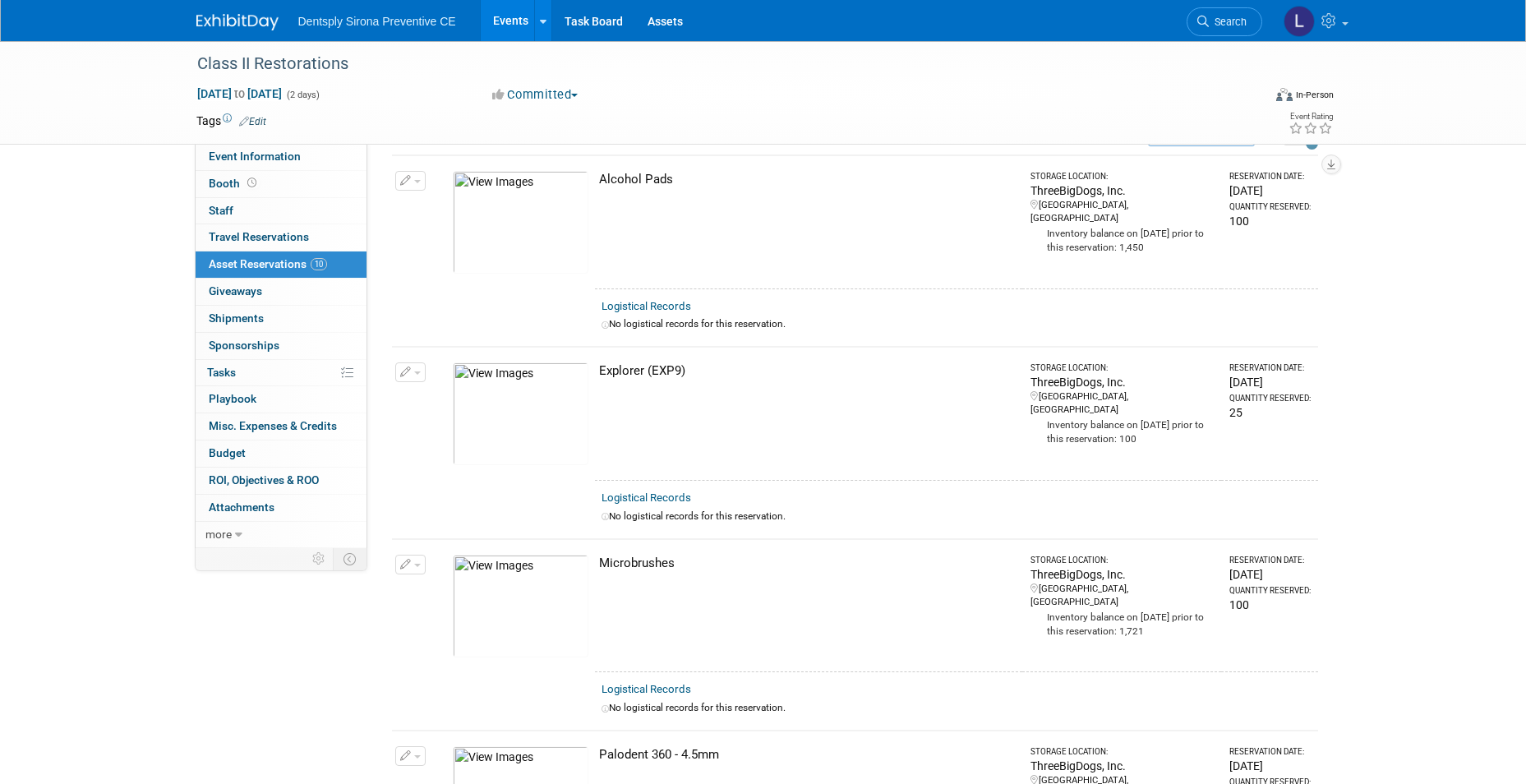
scroll to position [0, 0]
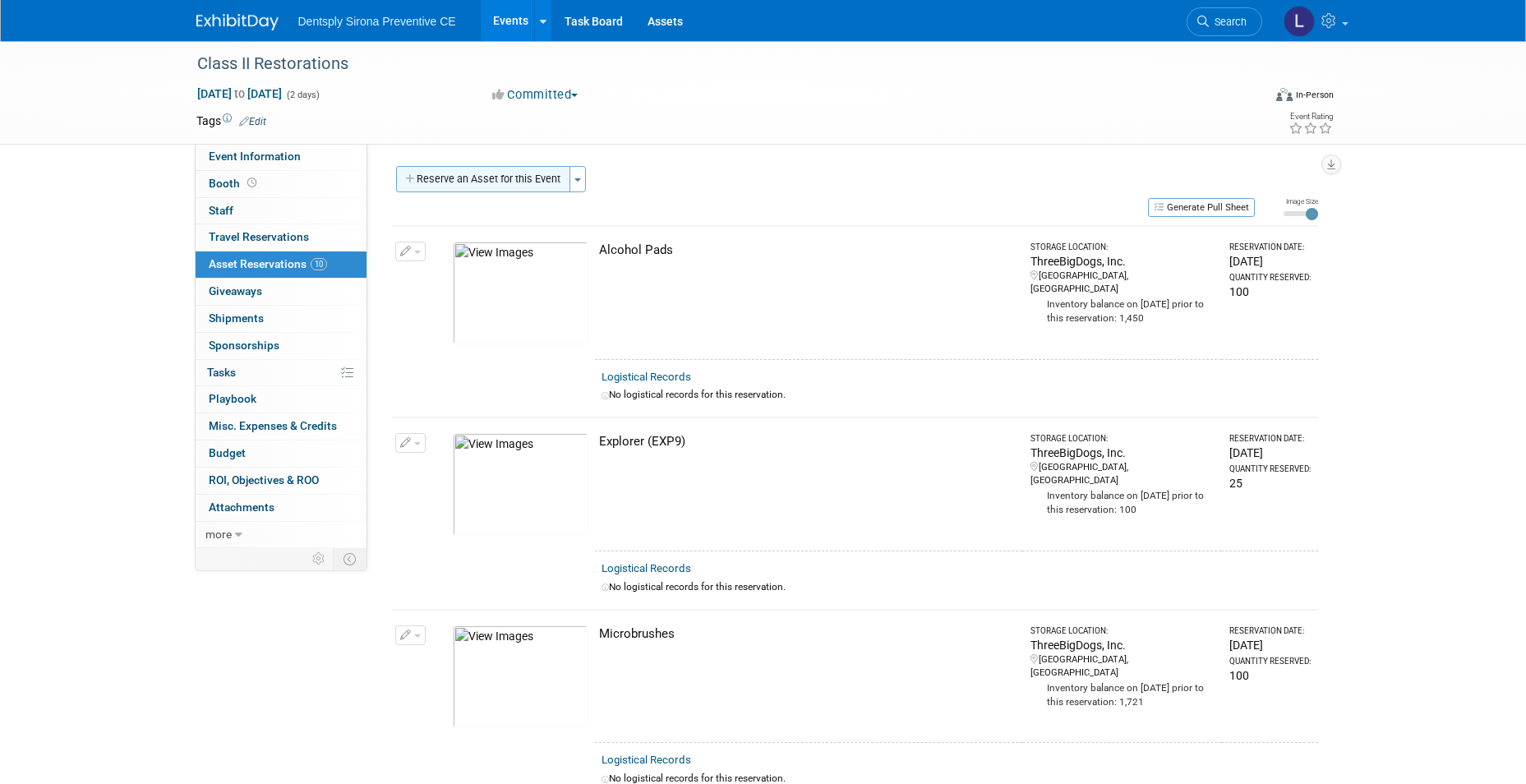
click at [500, 166] on button "Reserve an Asset for this Event" at bounding box center [483, 179] width 174 height 26
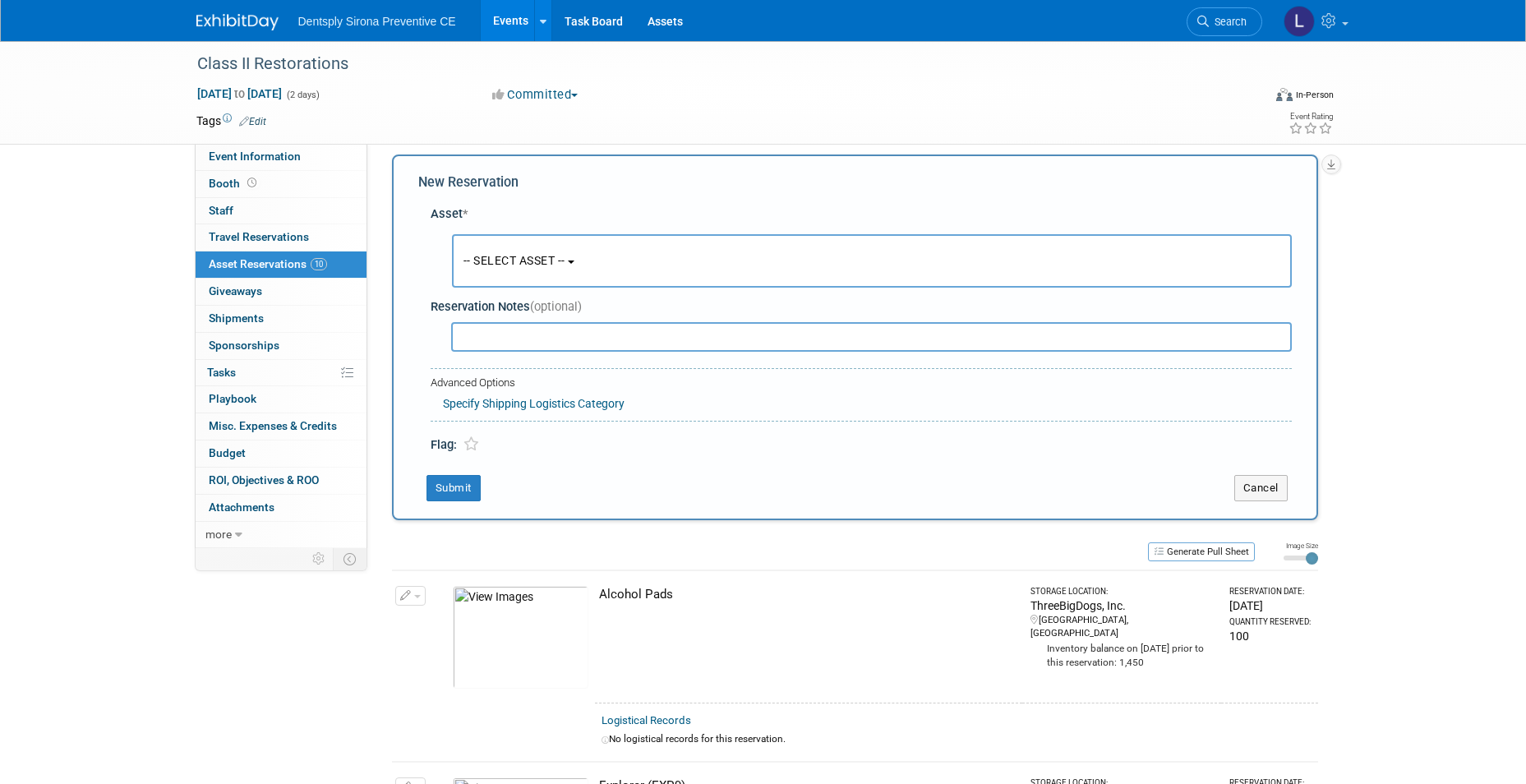
scroll to position [16, 0]
click at [507, 250] on span "-- SELECT ASSET --" at bounding box center [514, 256] width 102 height 13
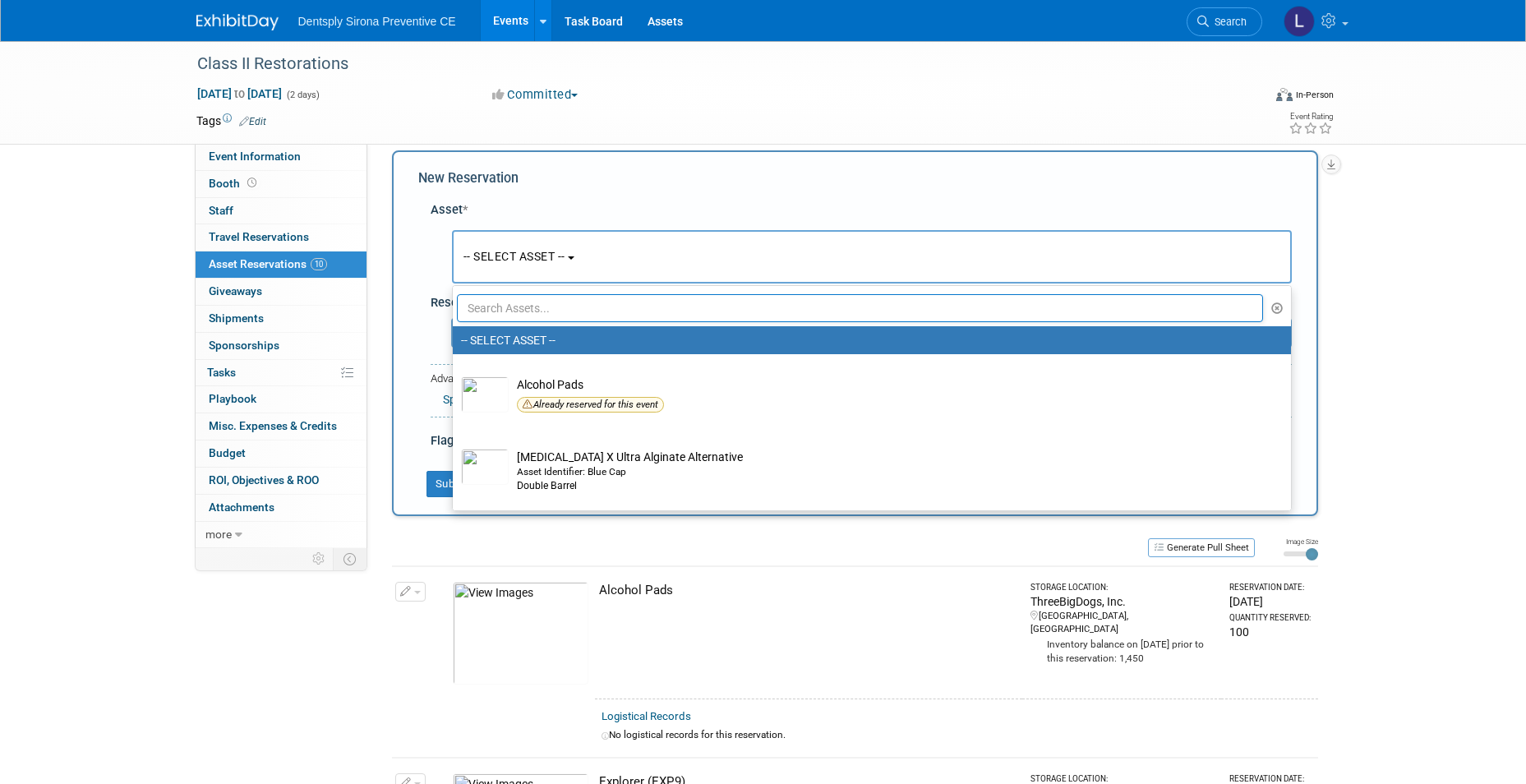
click at [512, 295] on input "text" at bounding box center [861, 308] width 807 height 28
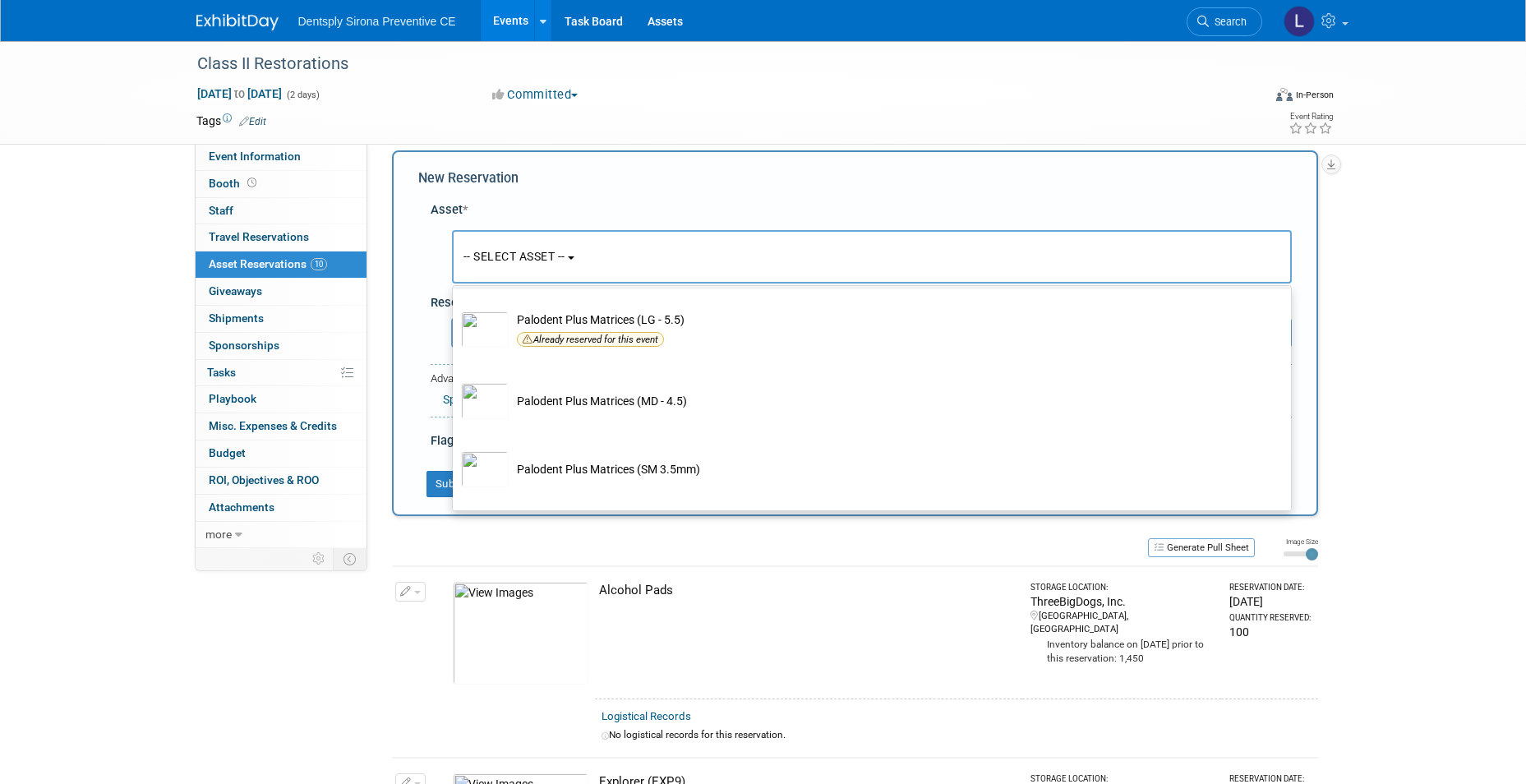
scroll to position [247, 0]
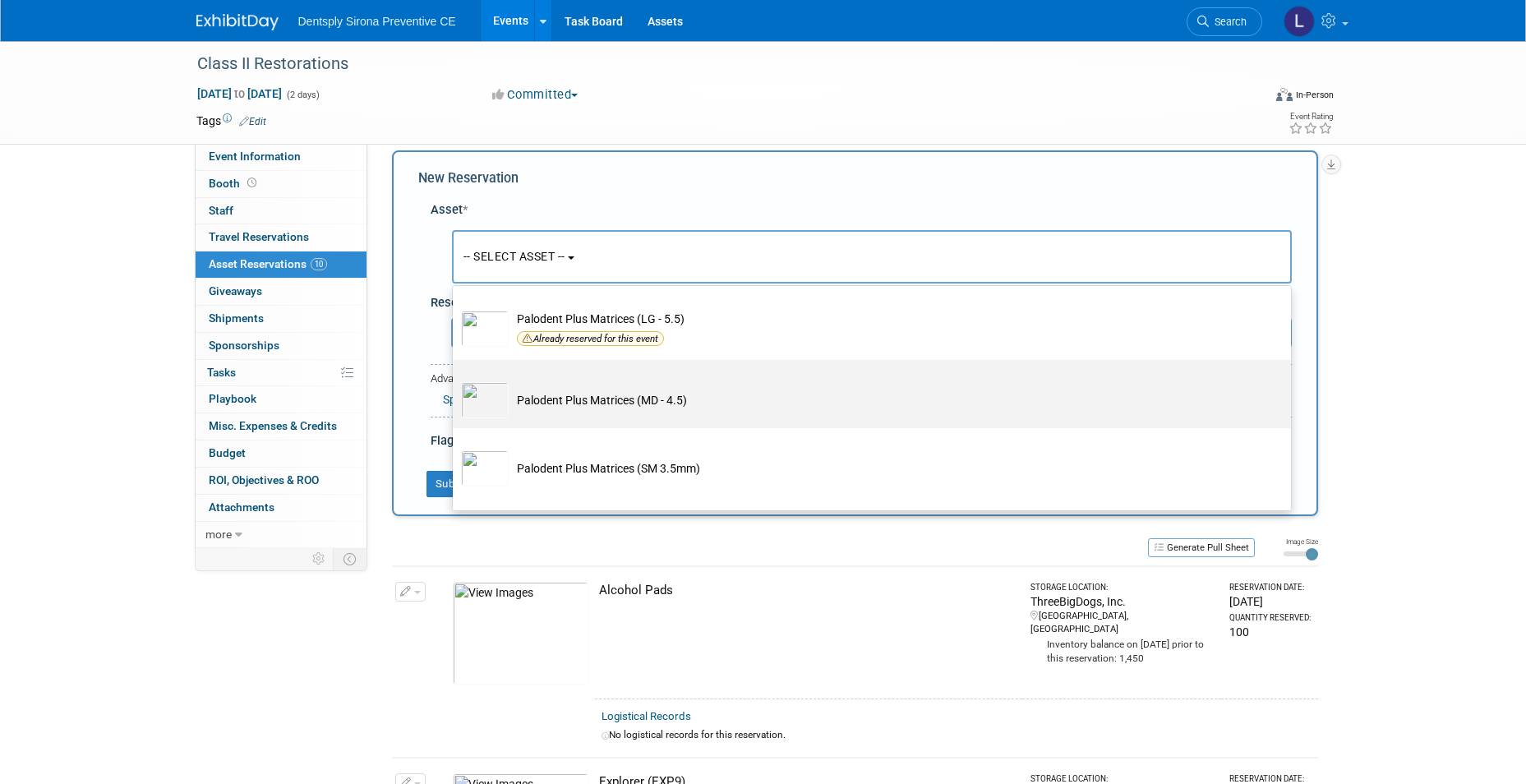
type input "palodent"
click at [622, 406] on td "Palodent Plus Matrices (MD - 4.5)" at bounding box center [883, 400] width 750 height 36
click at [455, 379] on input "Palodent Plus Matrices (MD - 4.5)" at bounding box center [449, 374] width 10 height 10
select select "10718985"
select select "9"
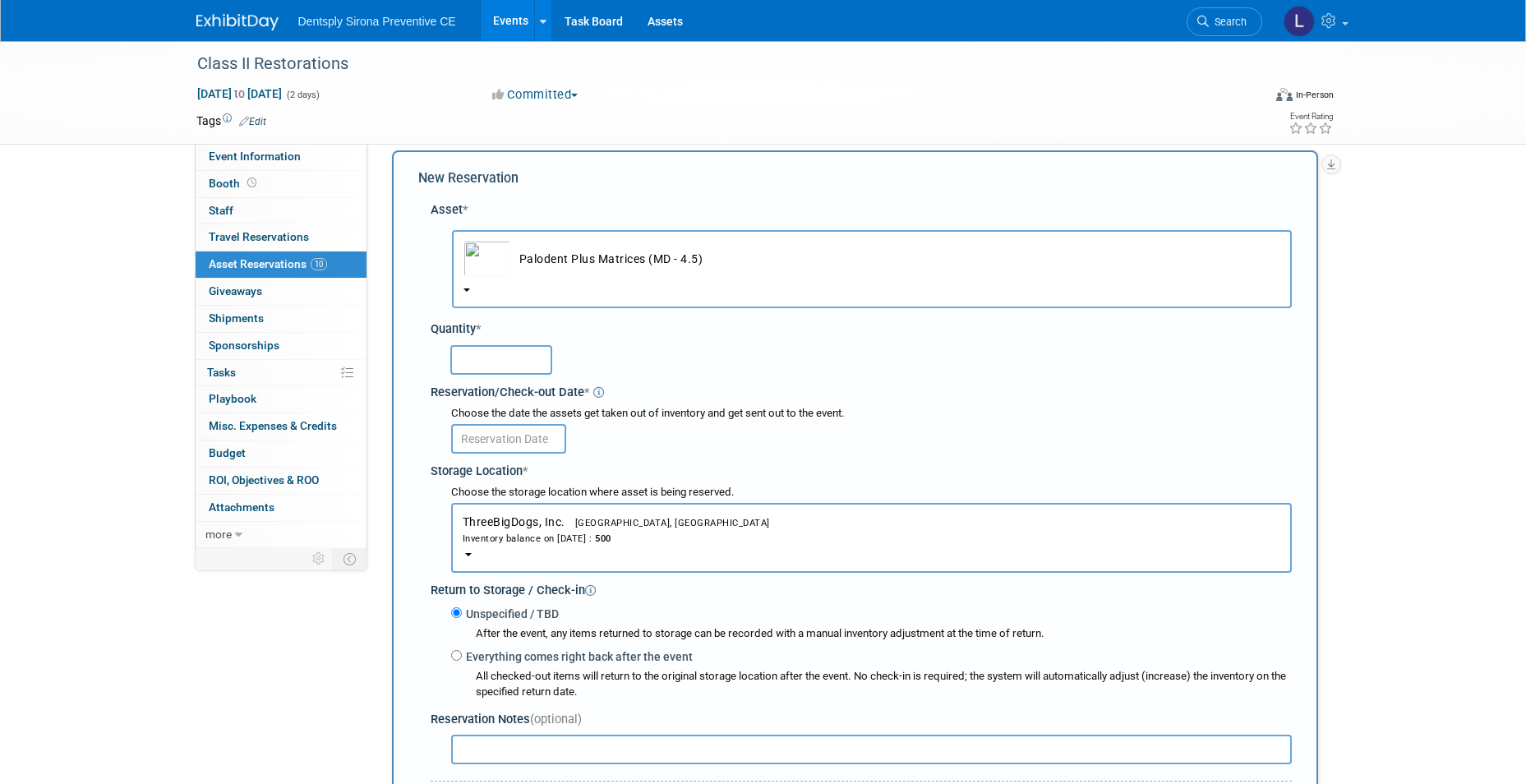
click at [524, 366] on input "text" at bounding box center [501, 360] width 102 height 29
type input "50"
click at [504, 438] on input "text" at bounding box center [508, 439] width 115 height 29
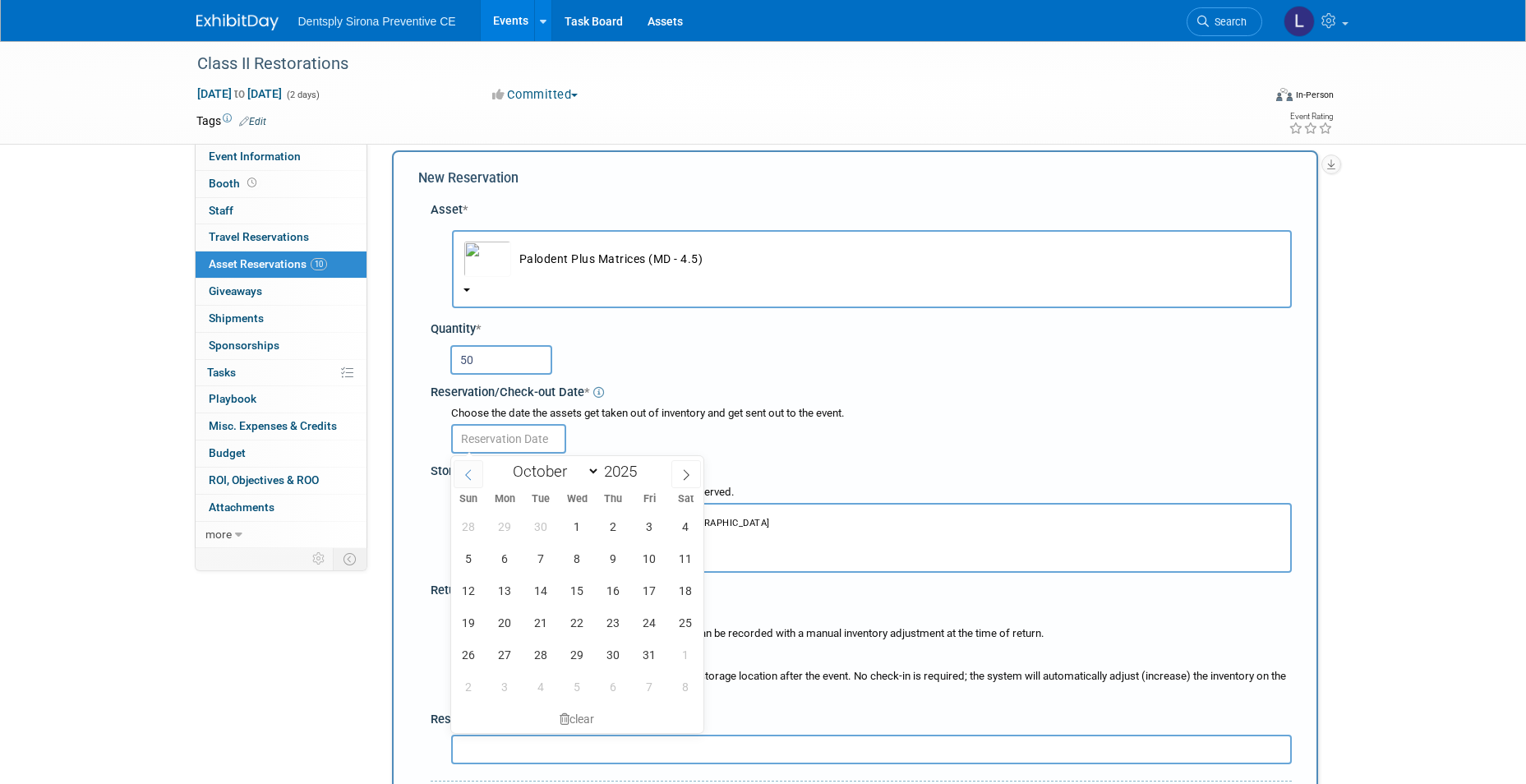
click at [467, 479] on icon at bounding box center [468, 474] width 11 height 11
select select "8"
click at [497, 651] on span "29" at bounding box center [505, 654] width 32 height 32
type input "[DATE]"
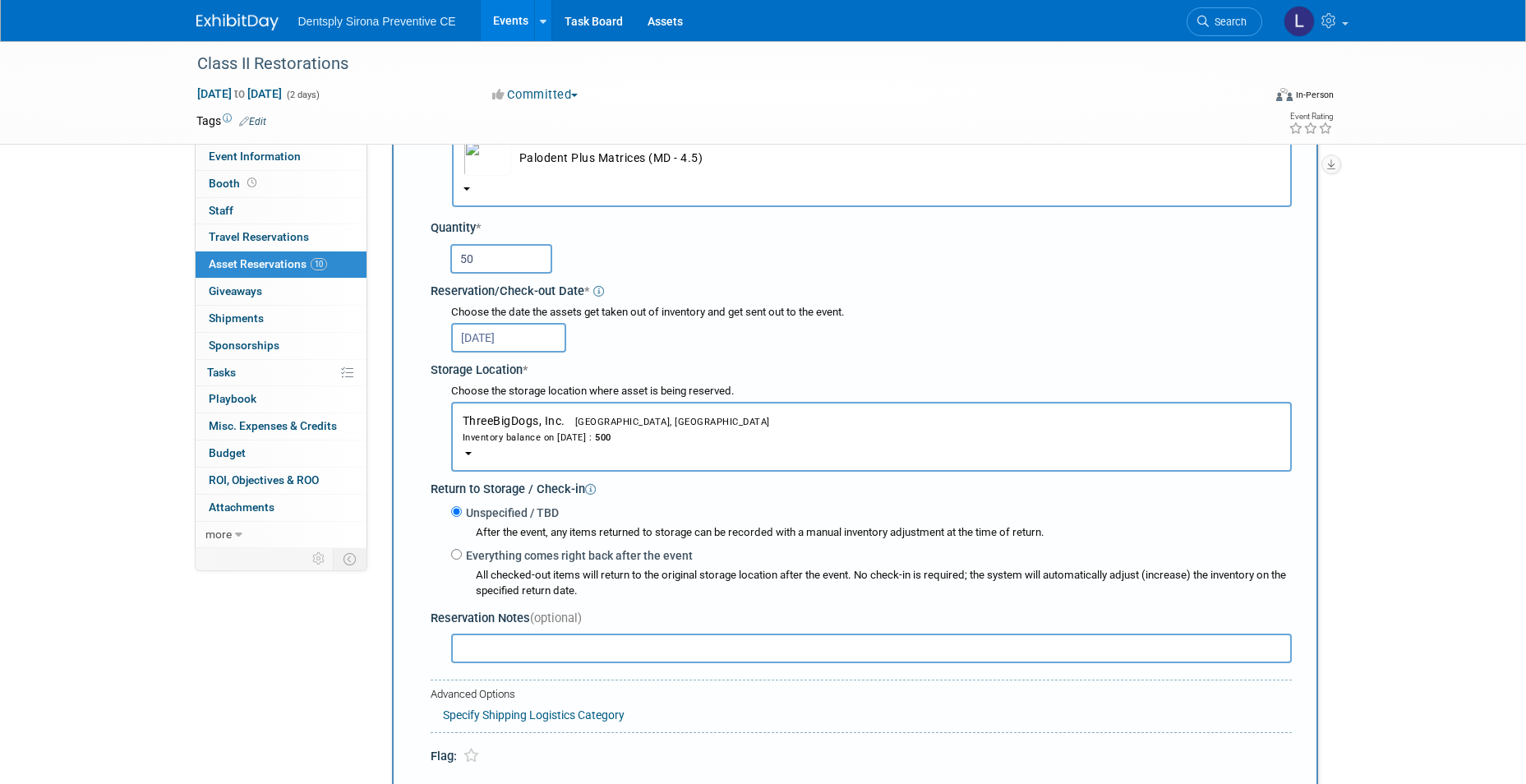
scroll to position [426, 0]
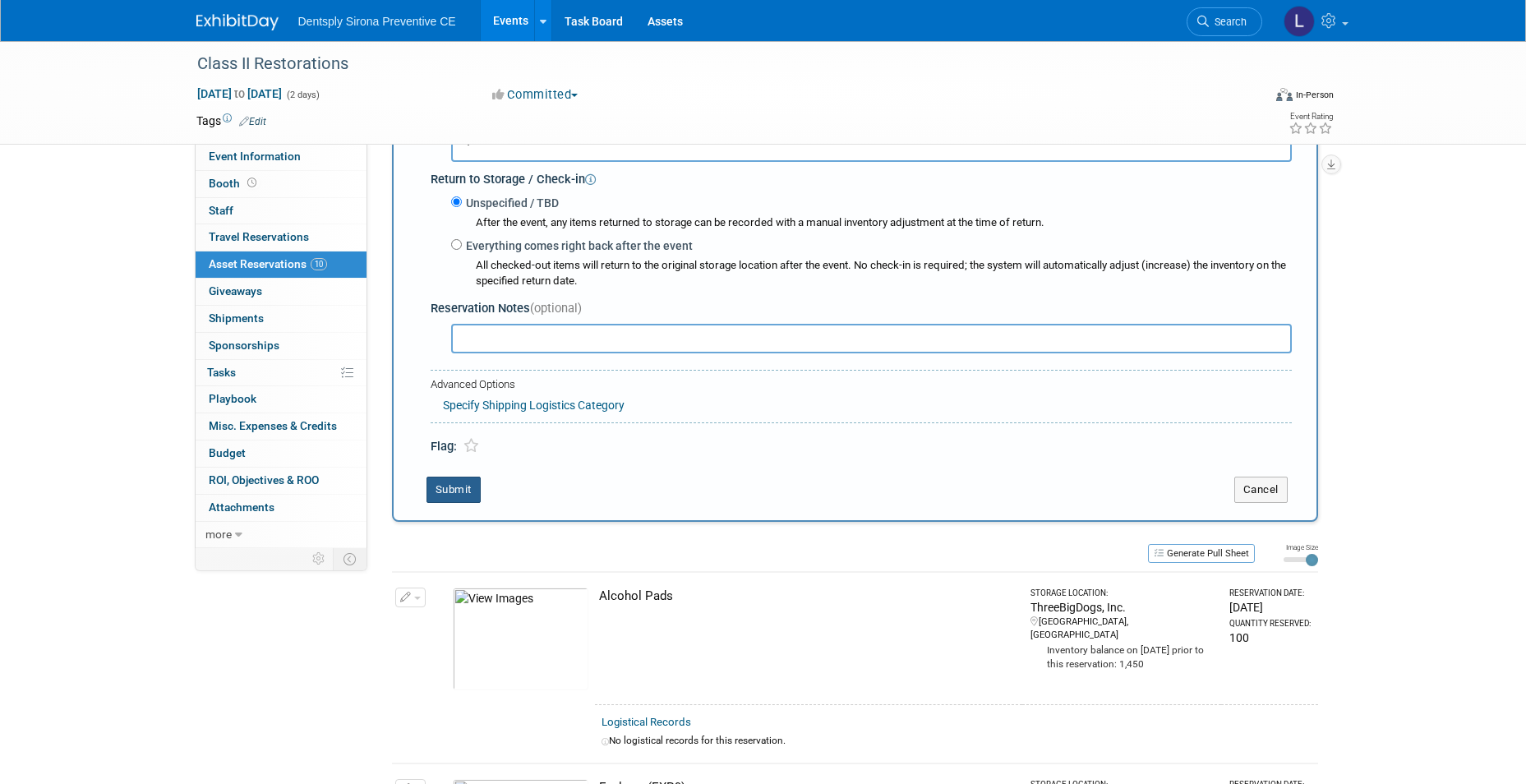
click at [463, 495] on button "Submit" at bounding box center [453, 490] width 54 height 26
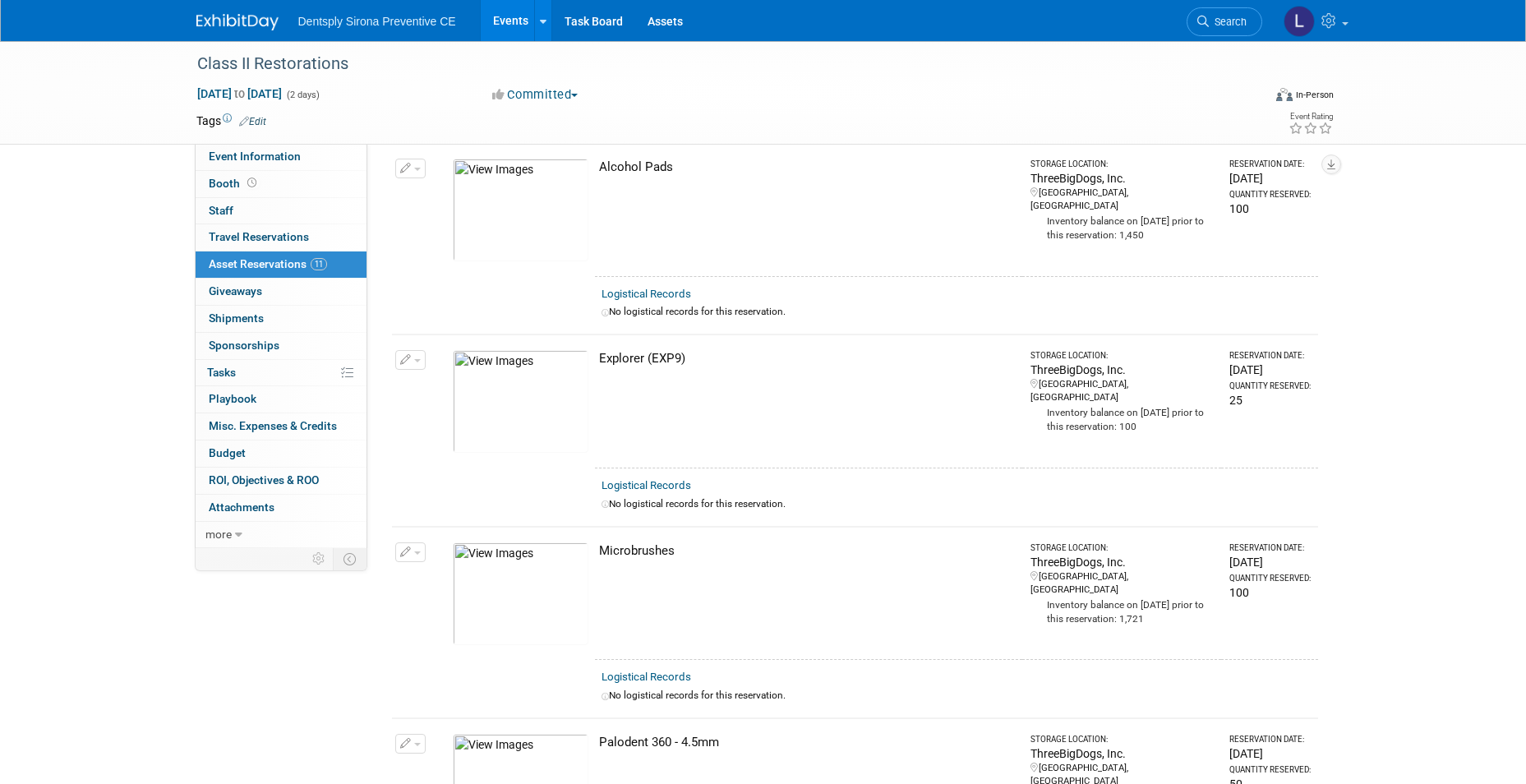
scroll to position [0, 0]
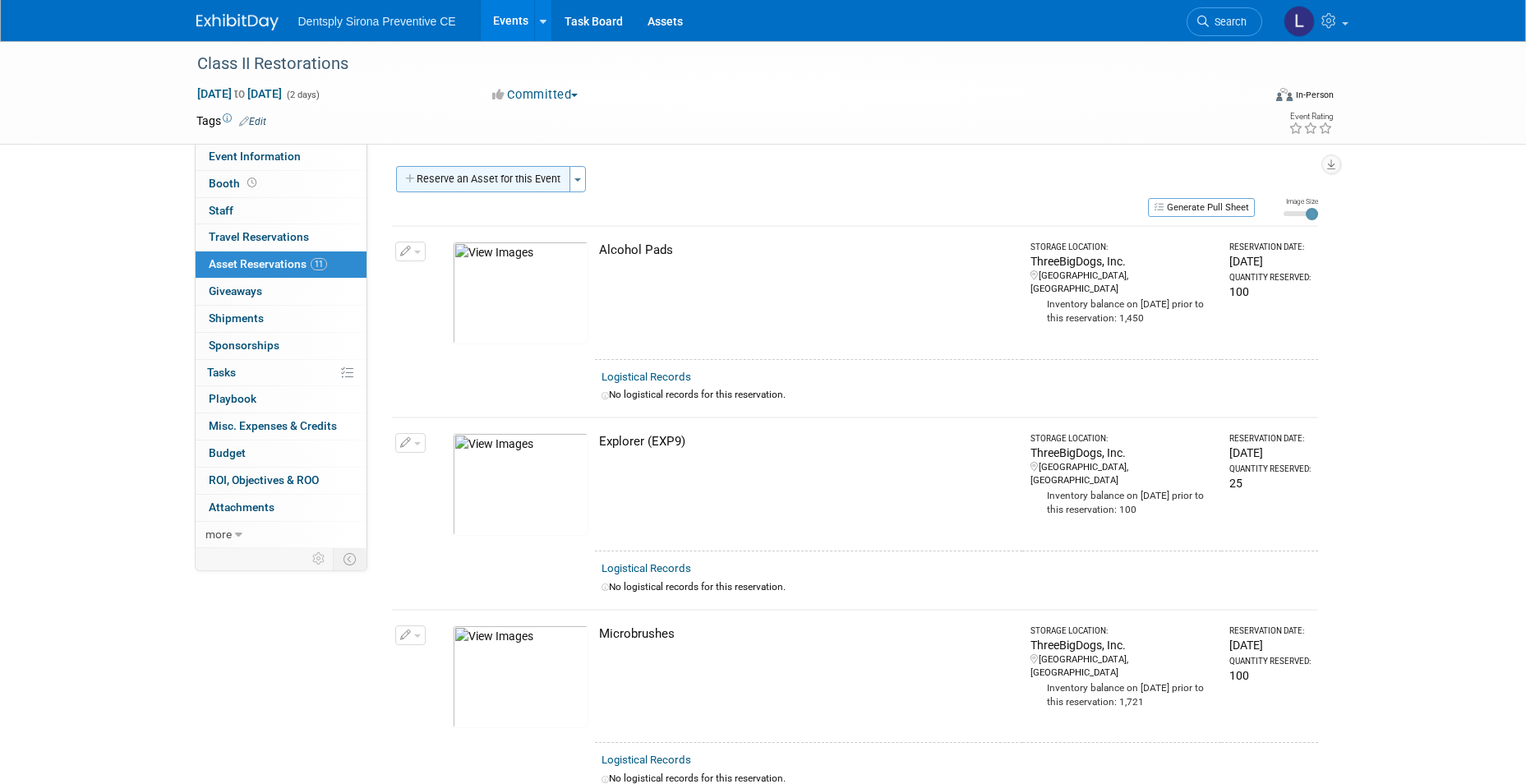
click at [498, 180] on button "Reserve an Asset for this Event" at bounding box center [483, 179] width 174 height 26
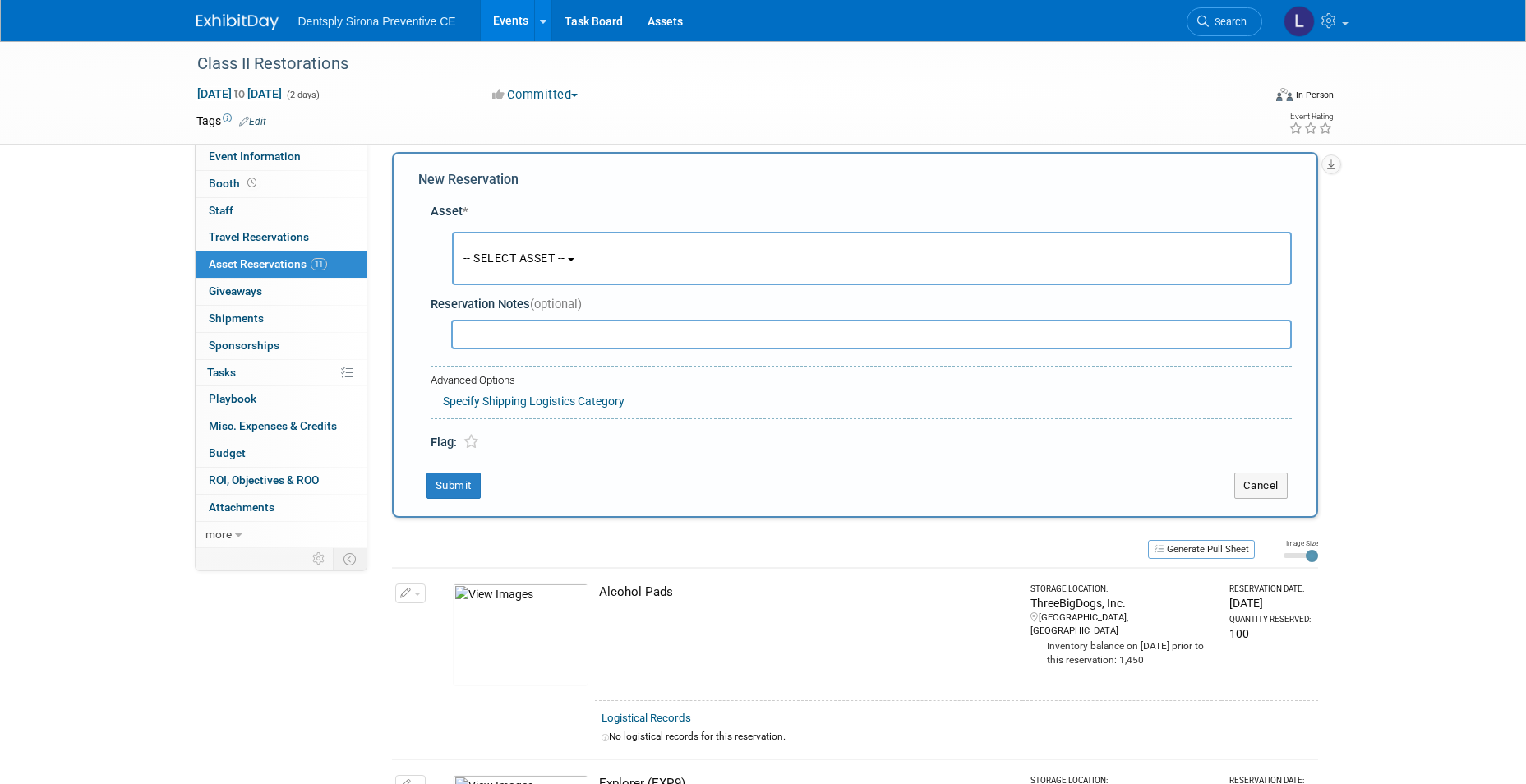
scroll to position [16, 0]
click at [536, 269] on button "-- SELECT ASSET --" at bounding box center [872, 257] width 840 height 53
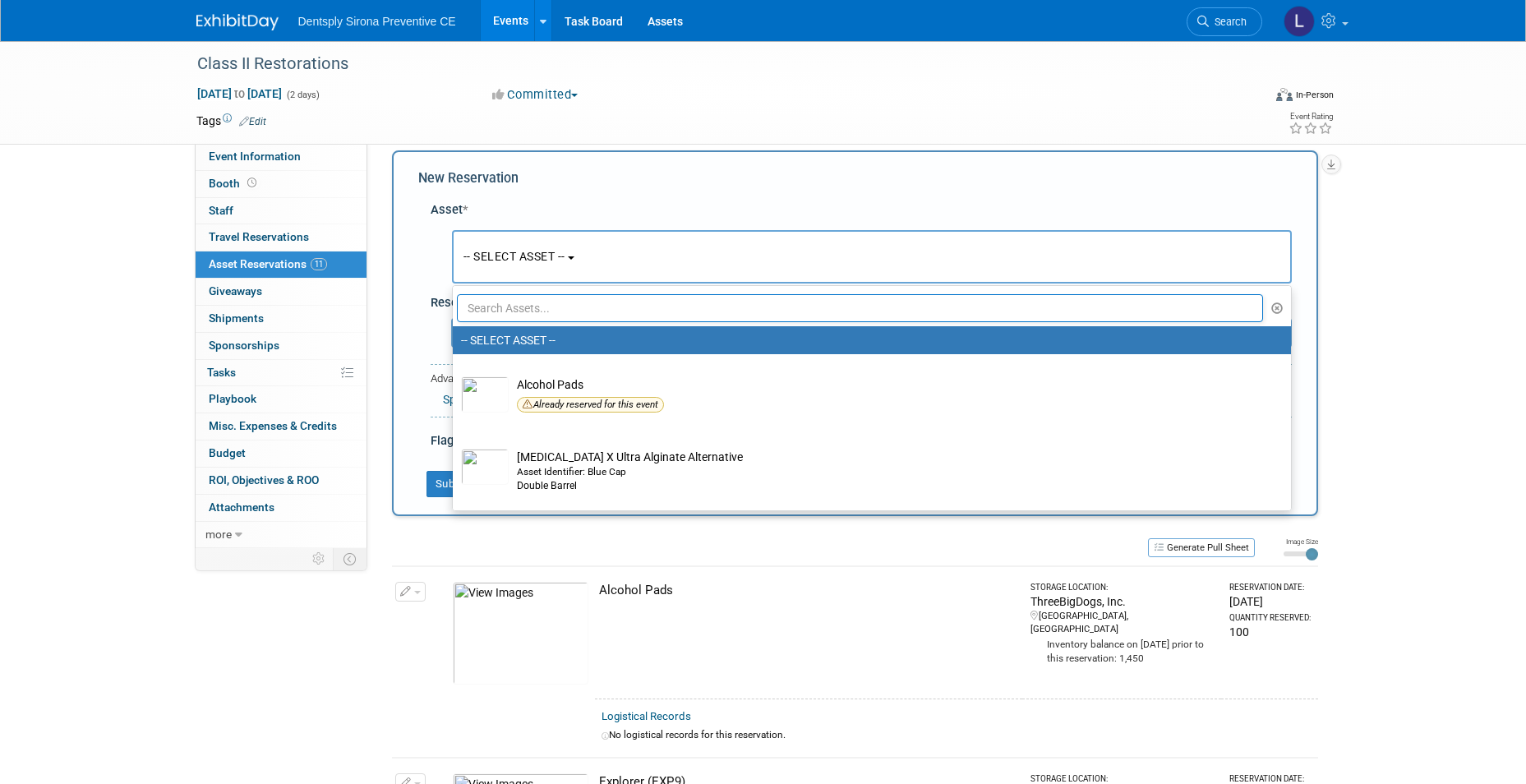
click at [534, 304] on input "text" at bounding box center [861, 308] width 807 height 28
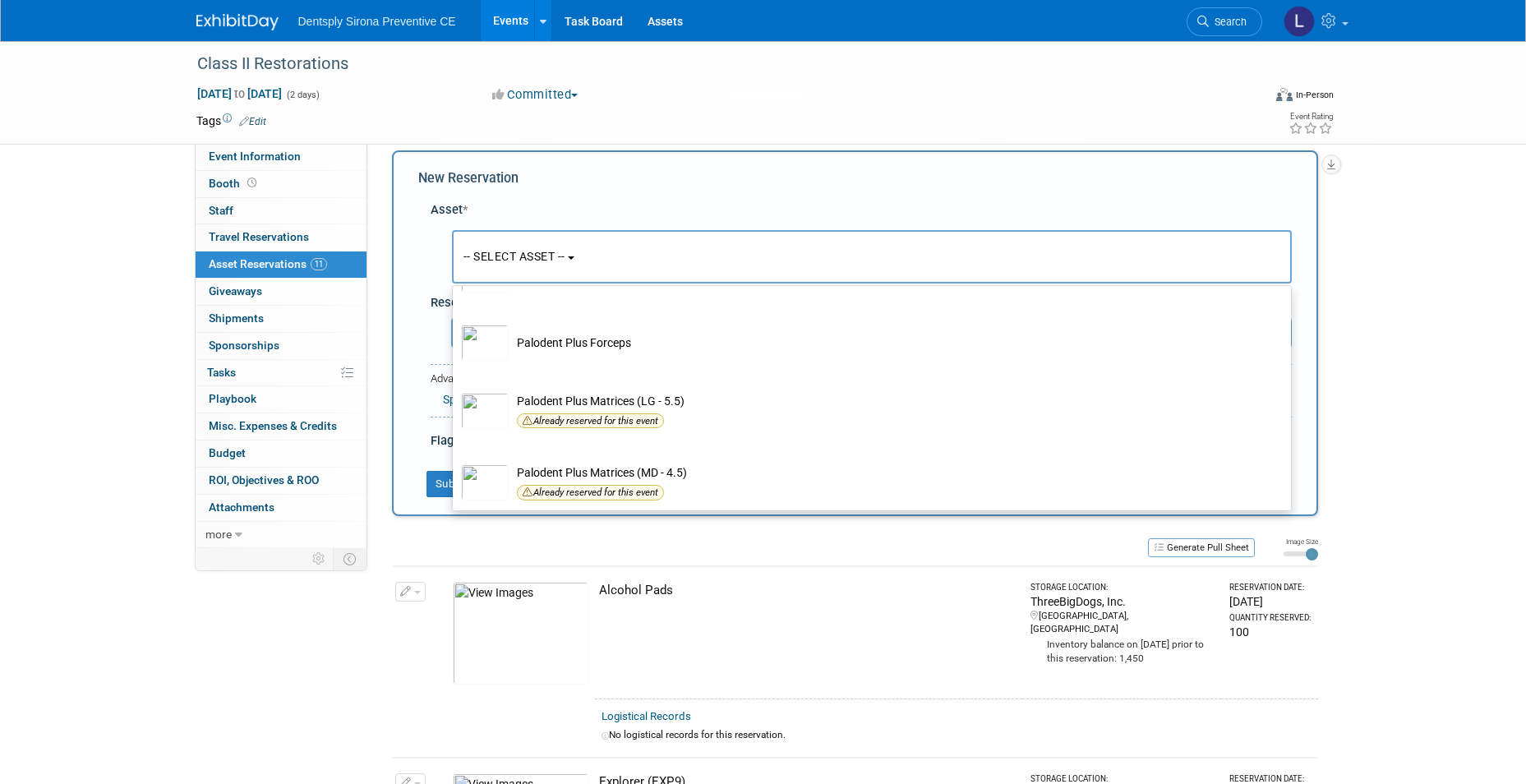
scroll to position [329, 0]
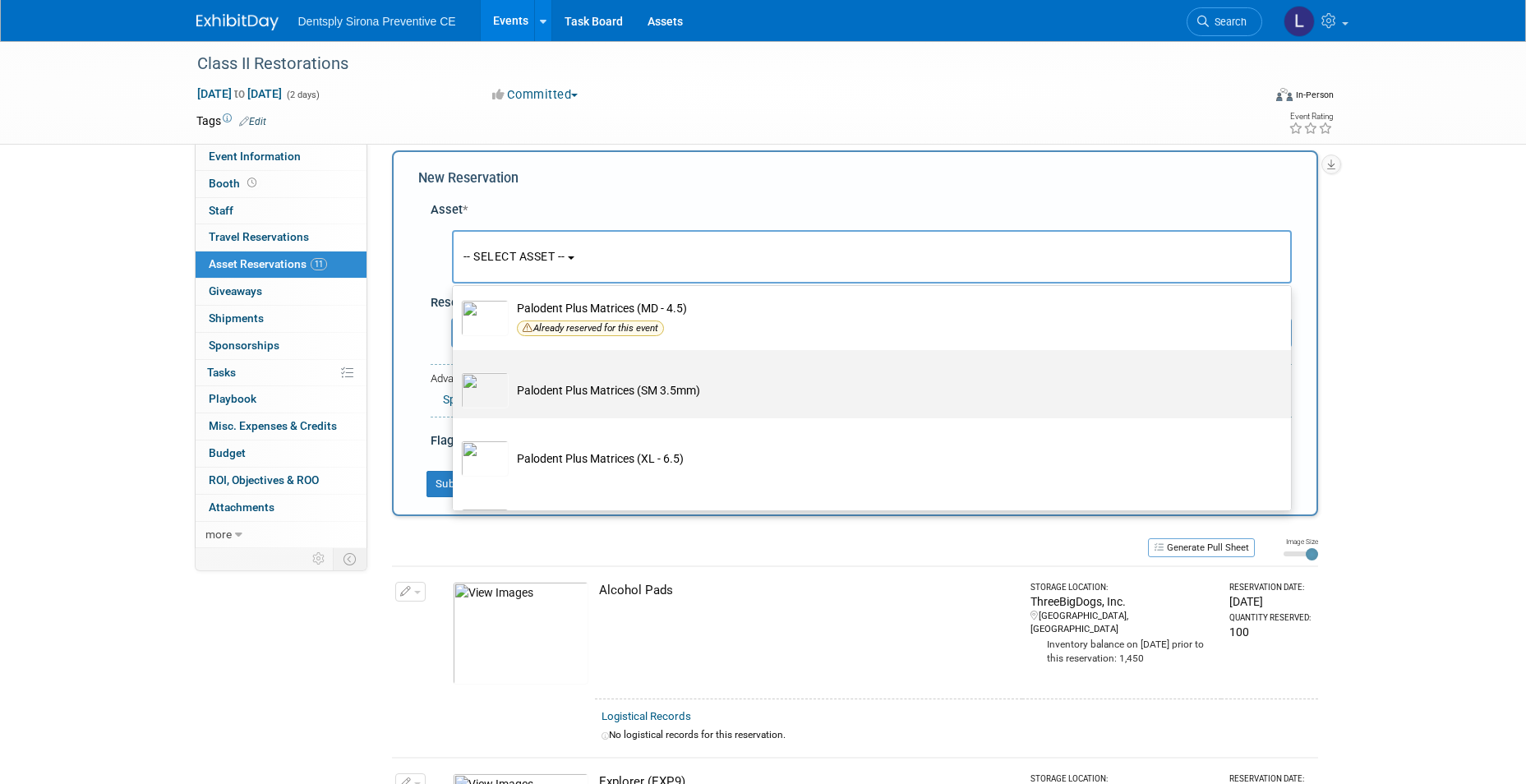
type input "palodent"
click at [541, 391] on td "Palodent Plus Matrices (SM 3.5mm)" at bounding box center [883, 391] width 750 height 36
click at [455, 370] on input "Palodent Plus Matrices (SM 3.5mm)" at bounding box center [449, 364] width 10 height 10
select select "10718986"
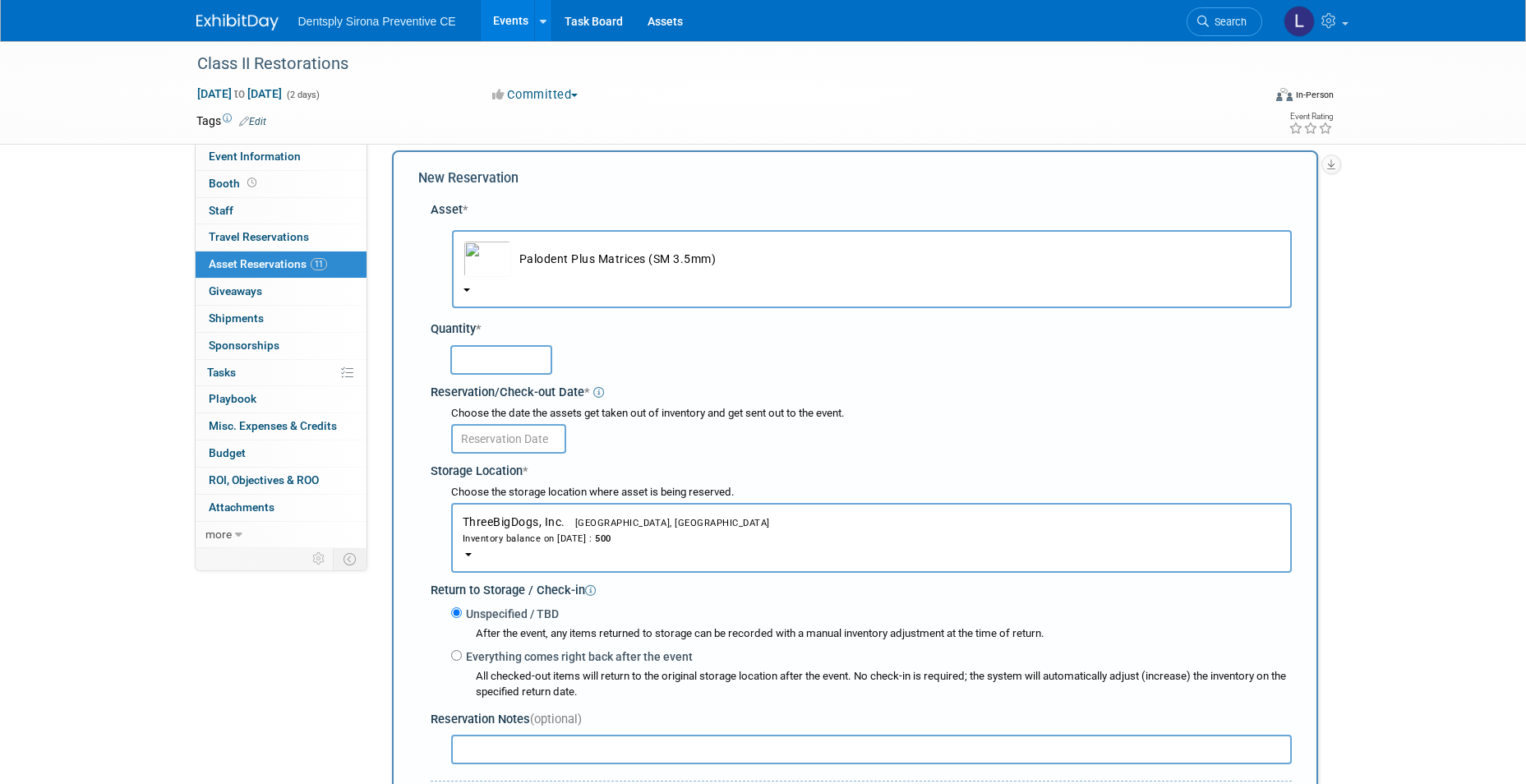
click at [523, 351] on input "text" at bounding box center [501, 360] width 102 height 29
type input "50"
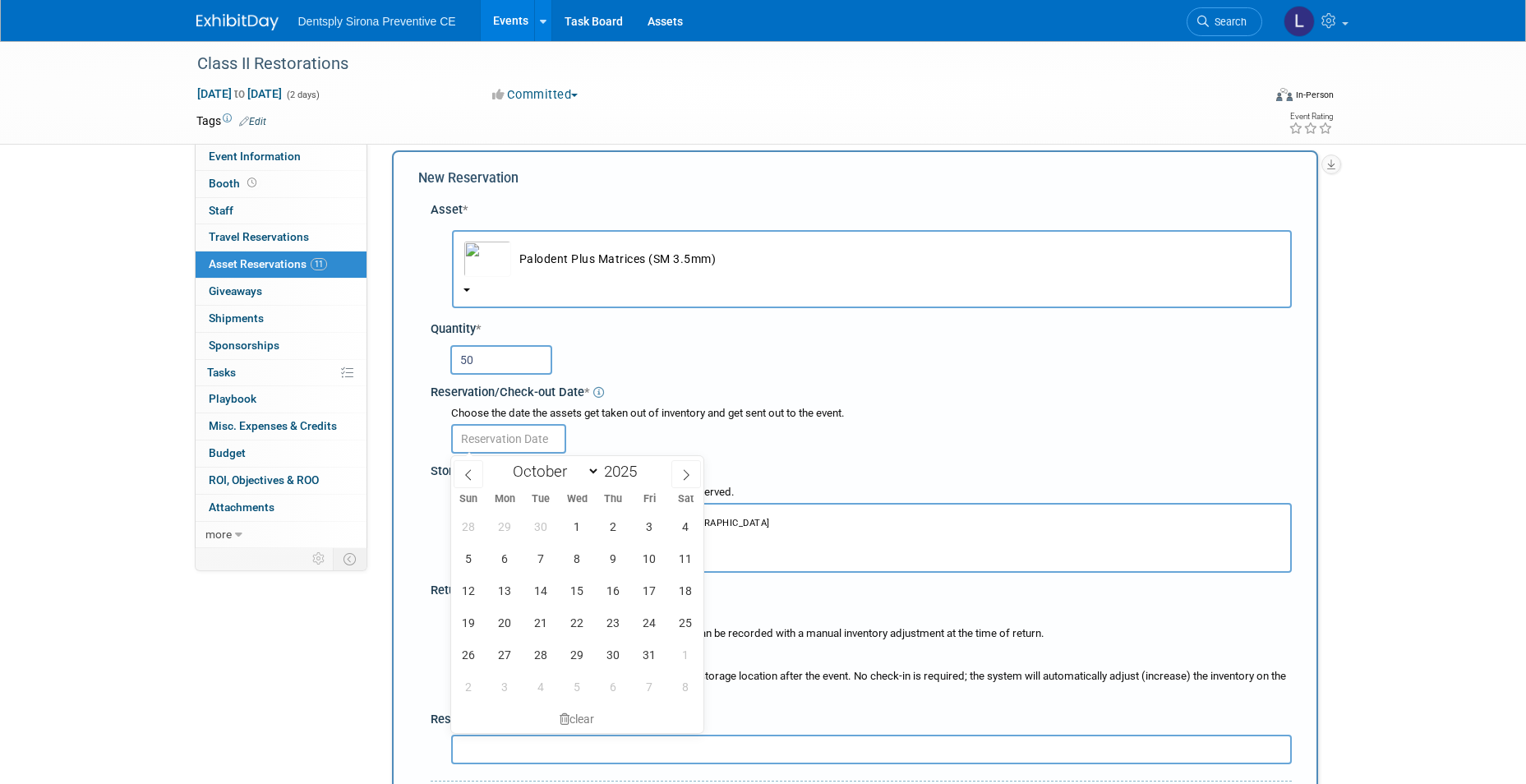
click at [499, 442] on input "text" at bounding box center [508, 439] width 115 height 29
click at [473, 474] on icon at bounding box center [468, 474] width 11 height 11
select select "8"
click at [497, 649] on span "29" at bounding box center [505, 654] width 32 height 32
type input "[DATE]"
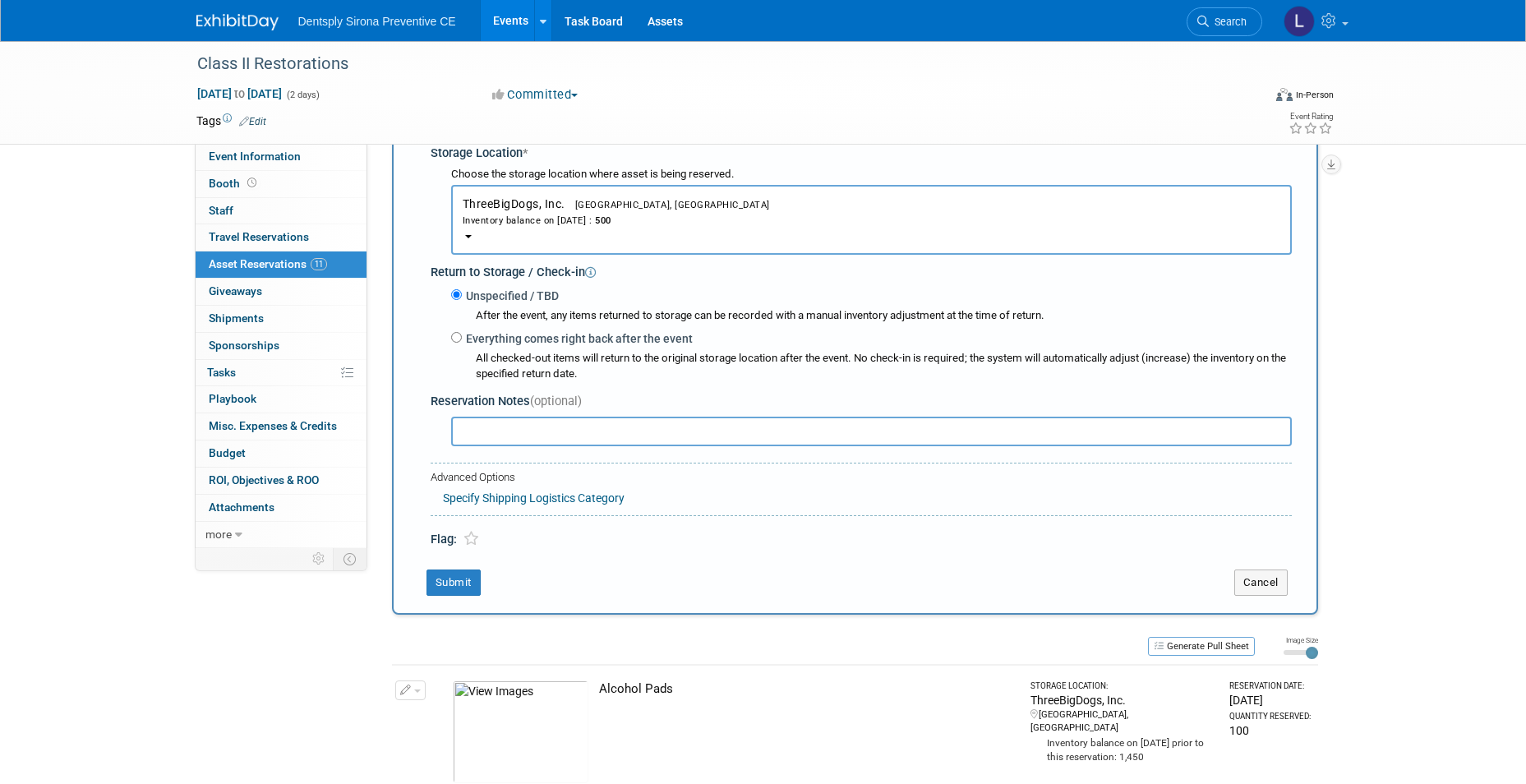
scroll to position [344, 0]
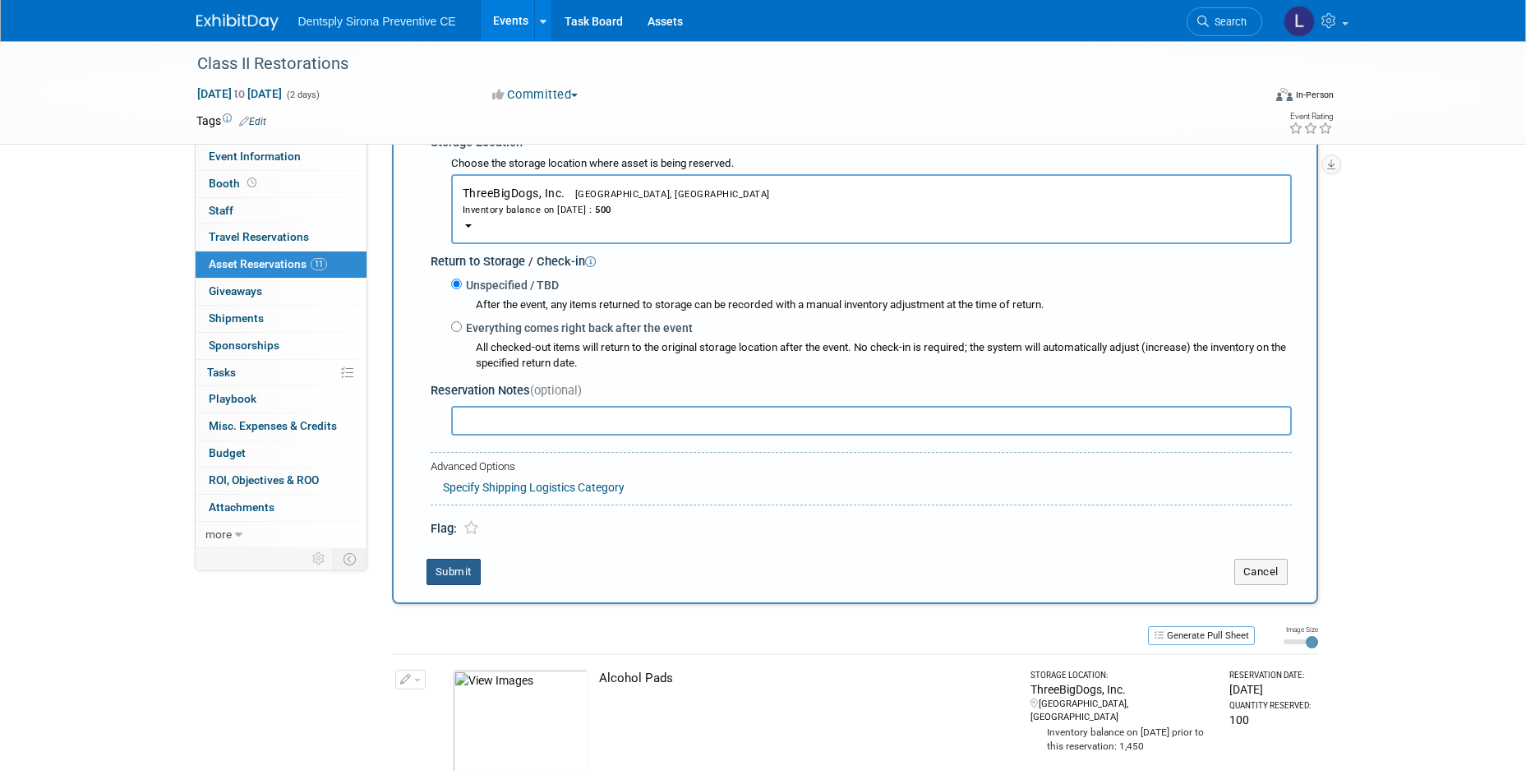
click at [446, 580] on button "Submit" at bounding box center [453, 572] width 54 height 26
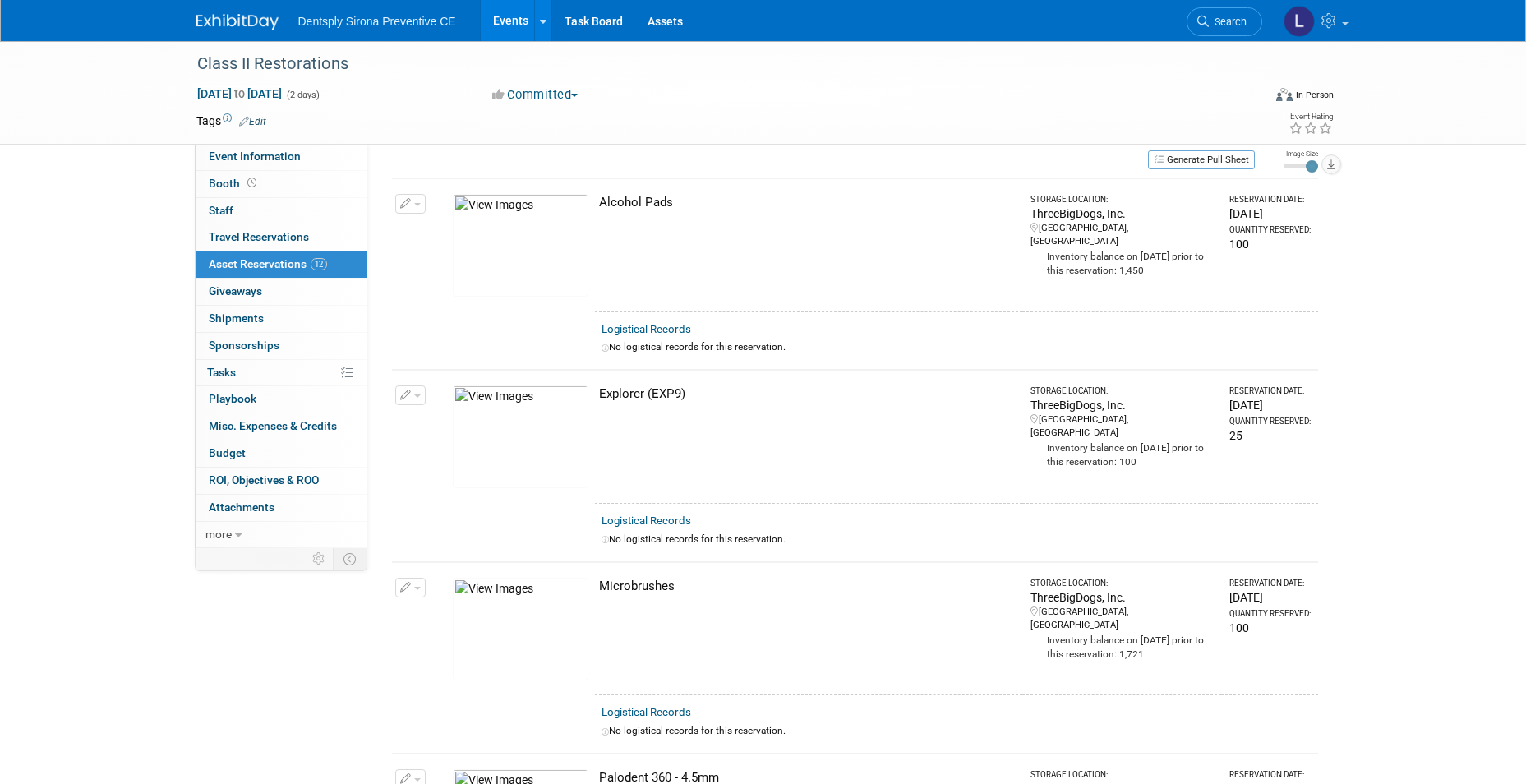
scroll to position [0, 0]
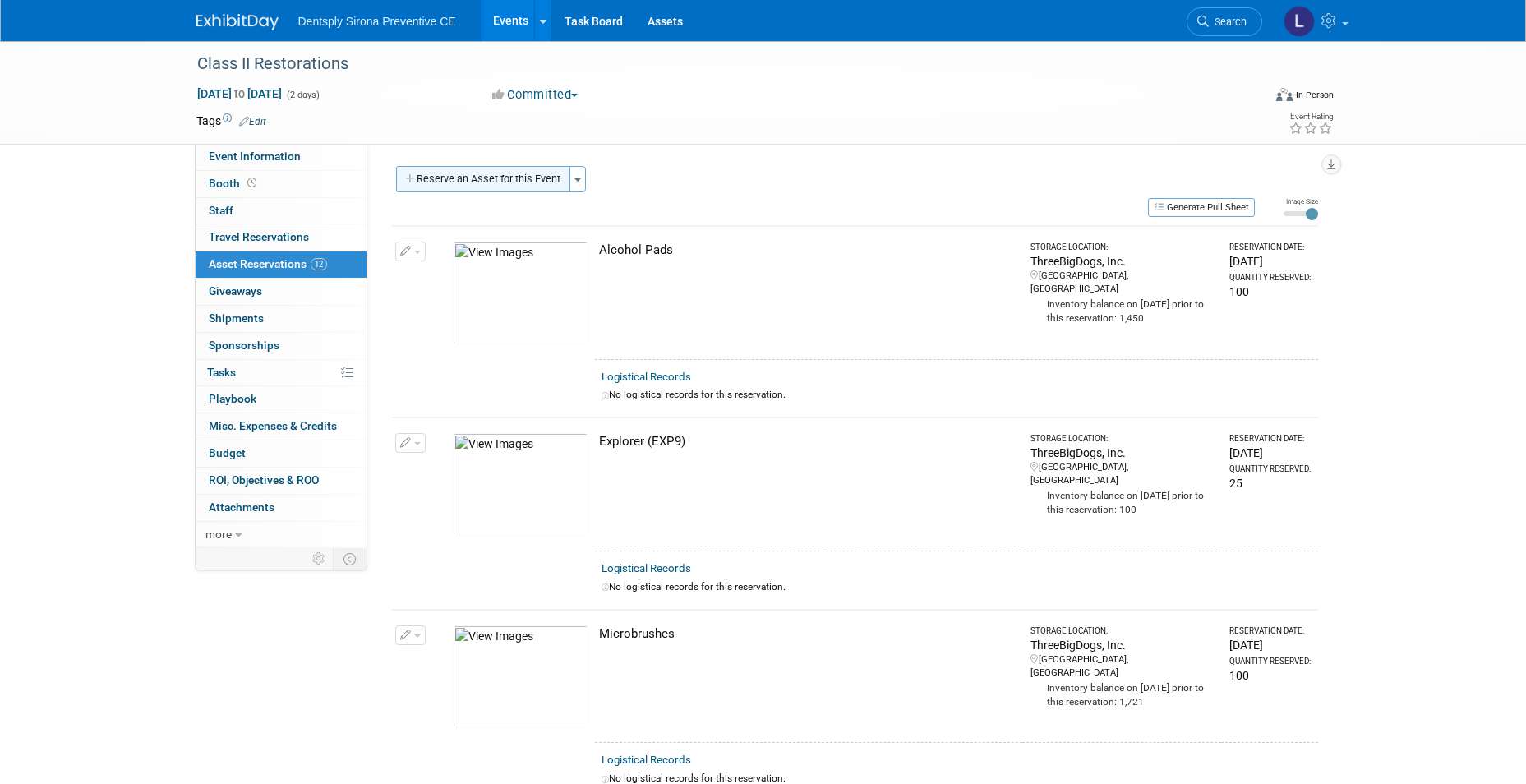
click at [453, 182] on button "Reserve an Asset for this Event" at bounding box center [483, 179] width 174 height 26
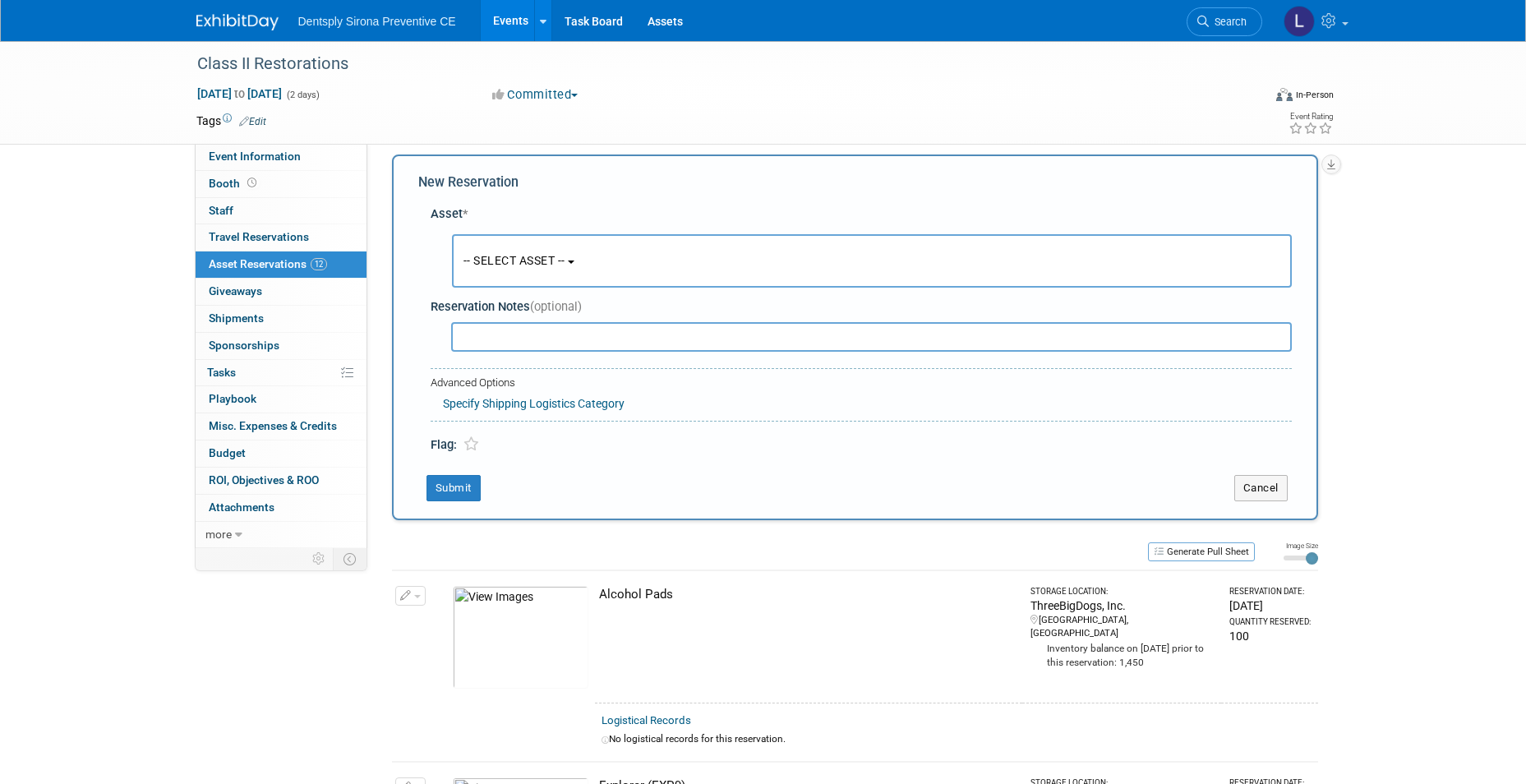
scroll to position [16, 0]
click at [474, 253] on span "-- SELECT ASSET --" at bounding box center [514, 256] width 102 height 13
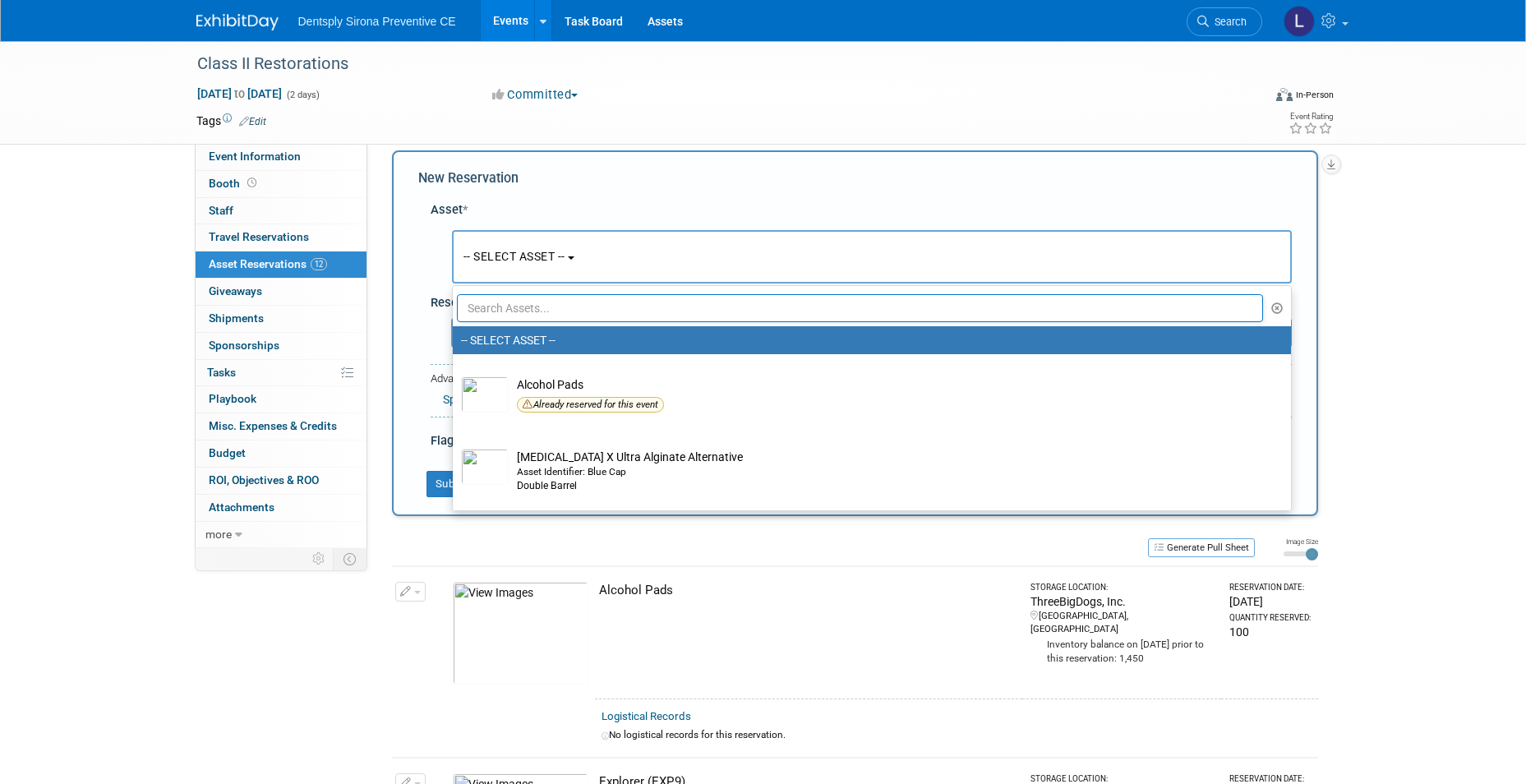
click at [494, 314] on input "text" at bounding box center [861, 308] width 807 height 28
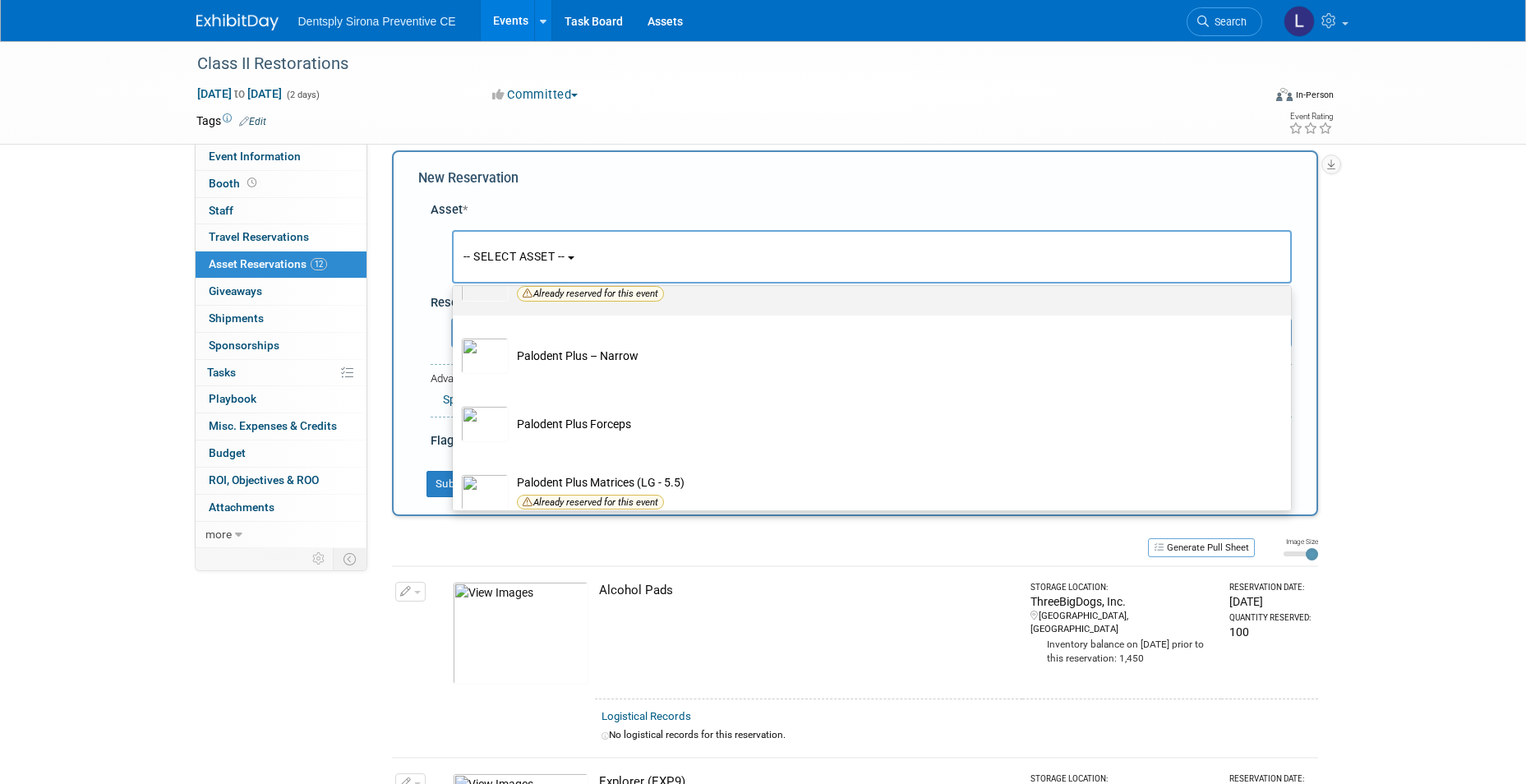
scroll to position [82, 0]
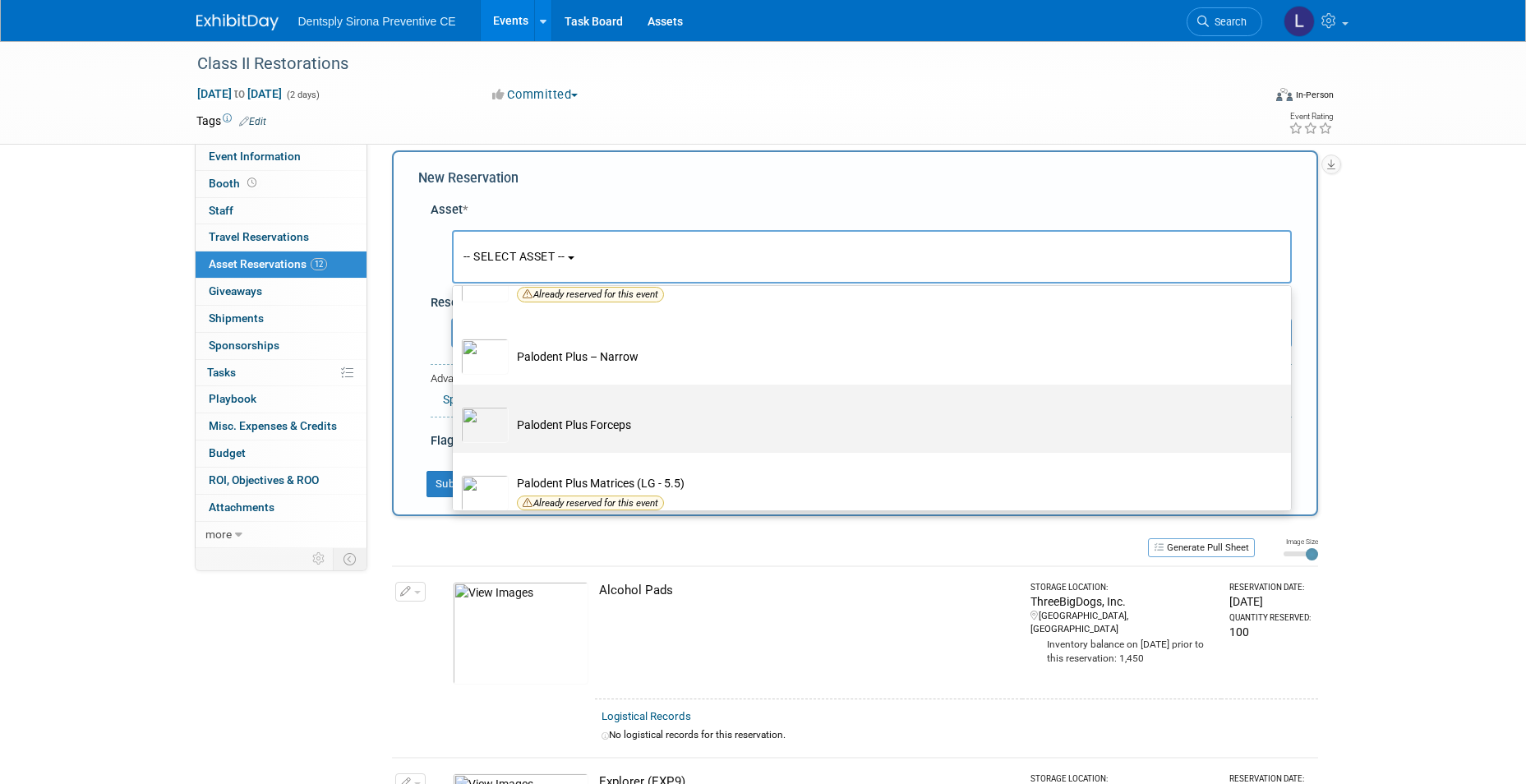
type input "palodent"
click at [600, 423] on td "Palodent Plus Forceps" at bounding box center [883, 425] width 750 height 36
click at [455, 405] on input "Palodent Plus Forceps" at bounding box center [449, 398] width 10 height 10
select select "10718983"
select select "9"
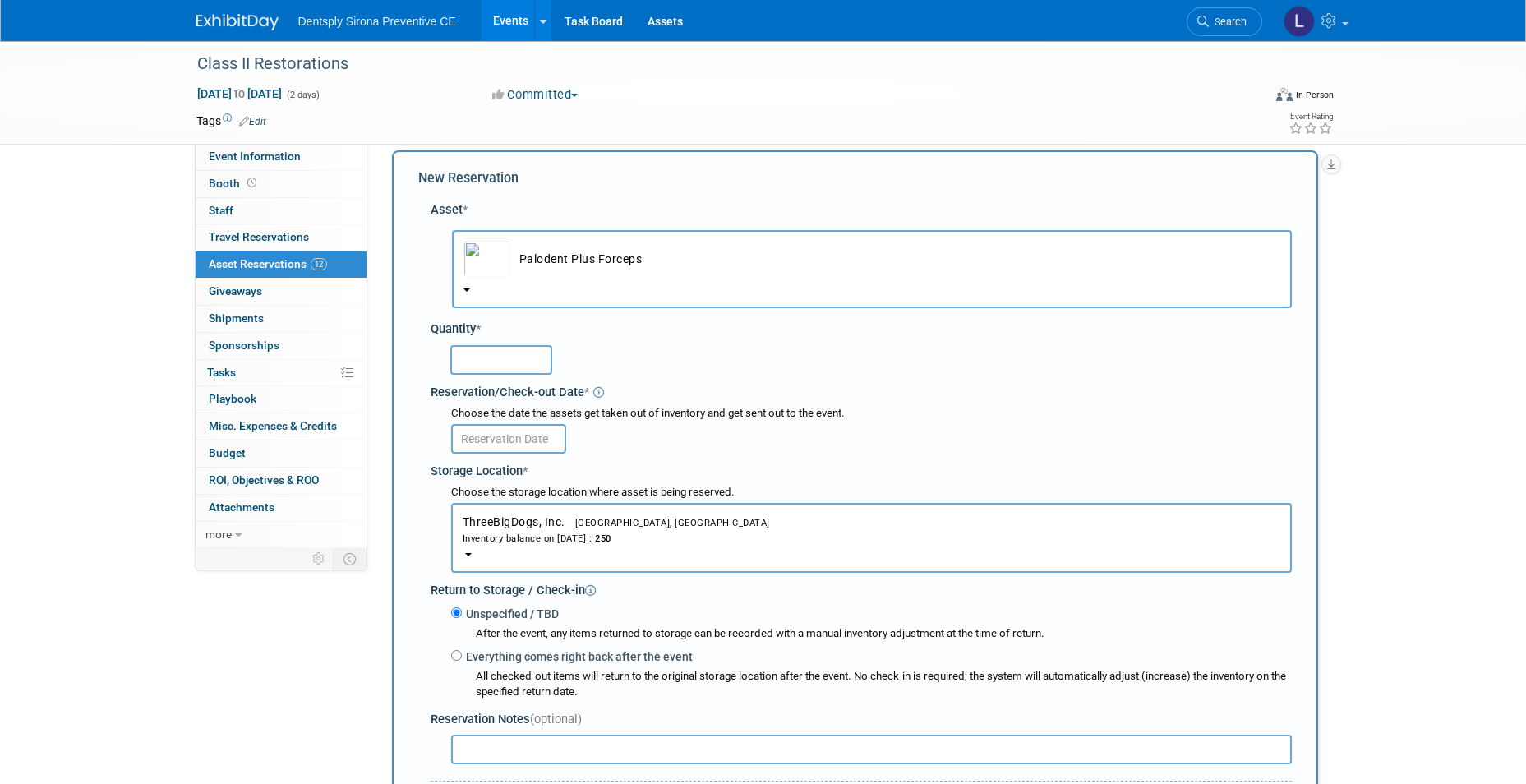
click at [508, 352] on input "text" at bounding box center [501, 360] width 102 height 29
type input "25"
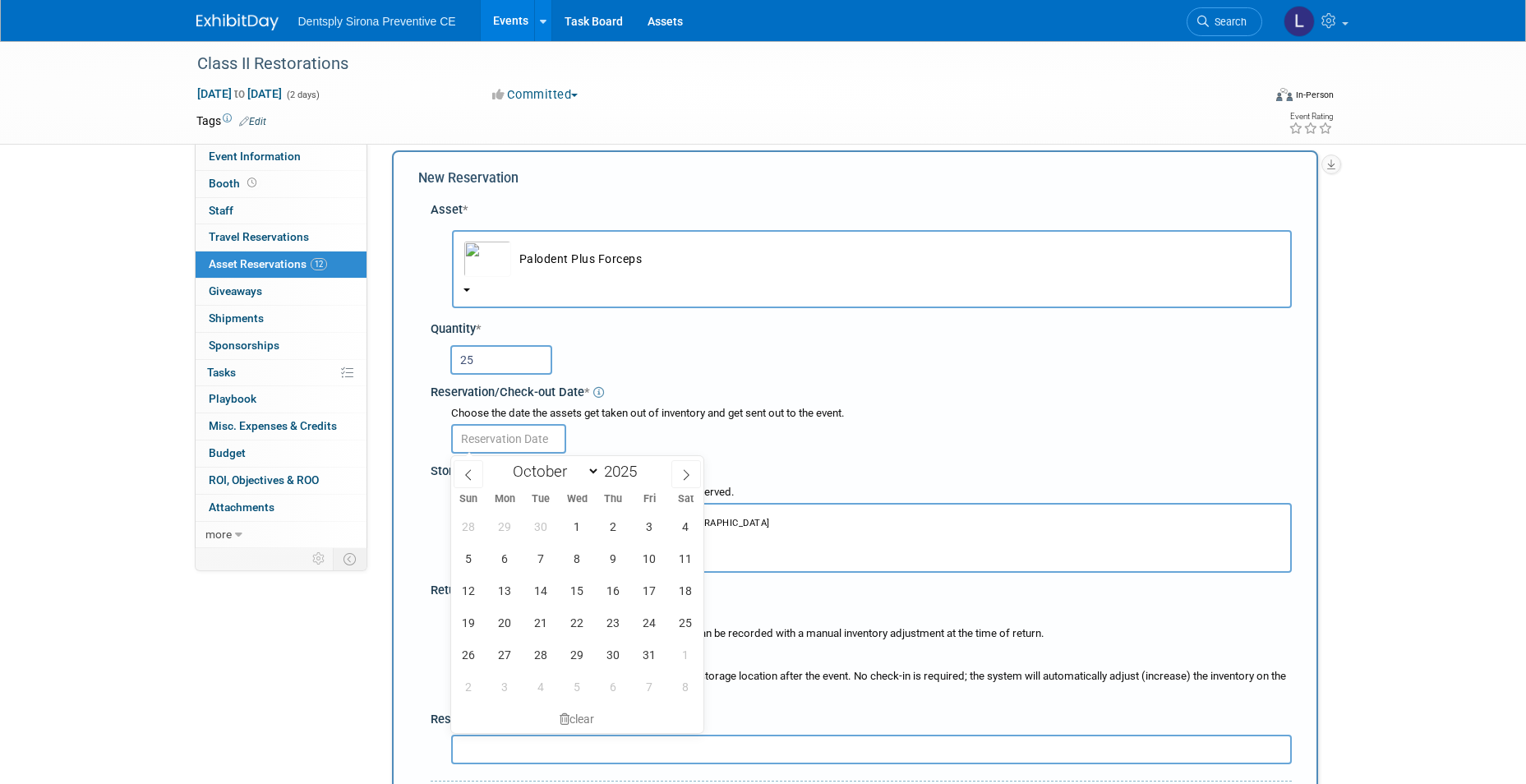
click at [522, 442] on input "text" at bounding box center [508, 439] width 115 height 29
click at [464, 483] on span at bounding box center [468, 474] width 29 height 28
select select "8"
click at [501, 649] on span "29" at bounding box center [505, 654] width 32 height 32
type input "[DATE]"
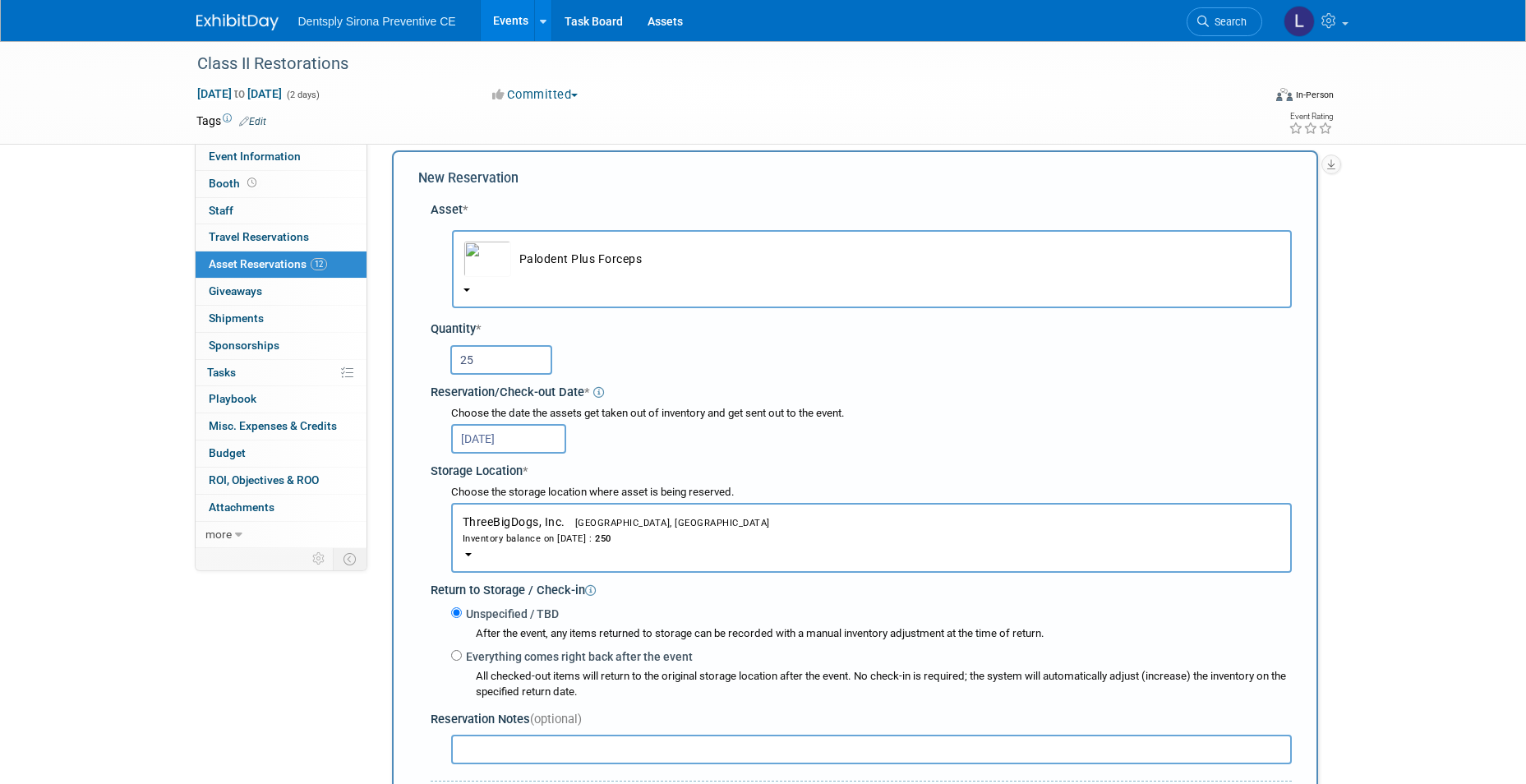
scroll to position [344, 0]
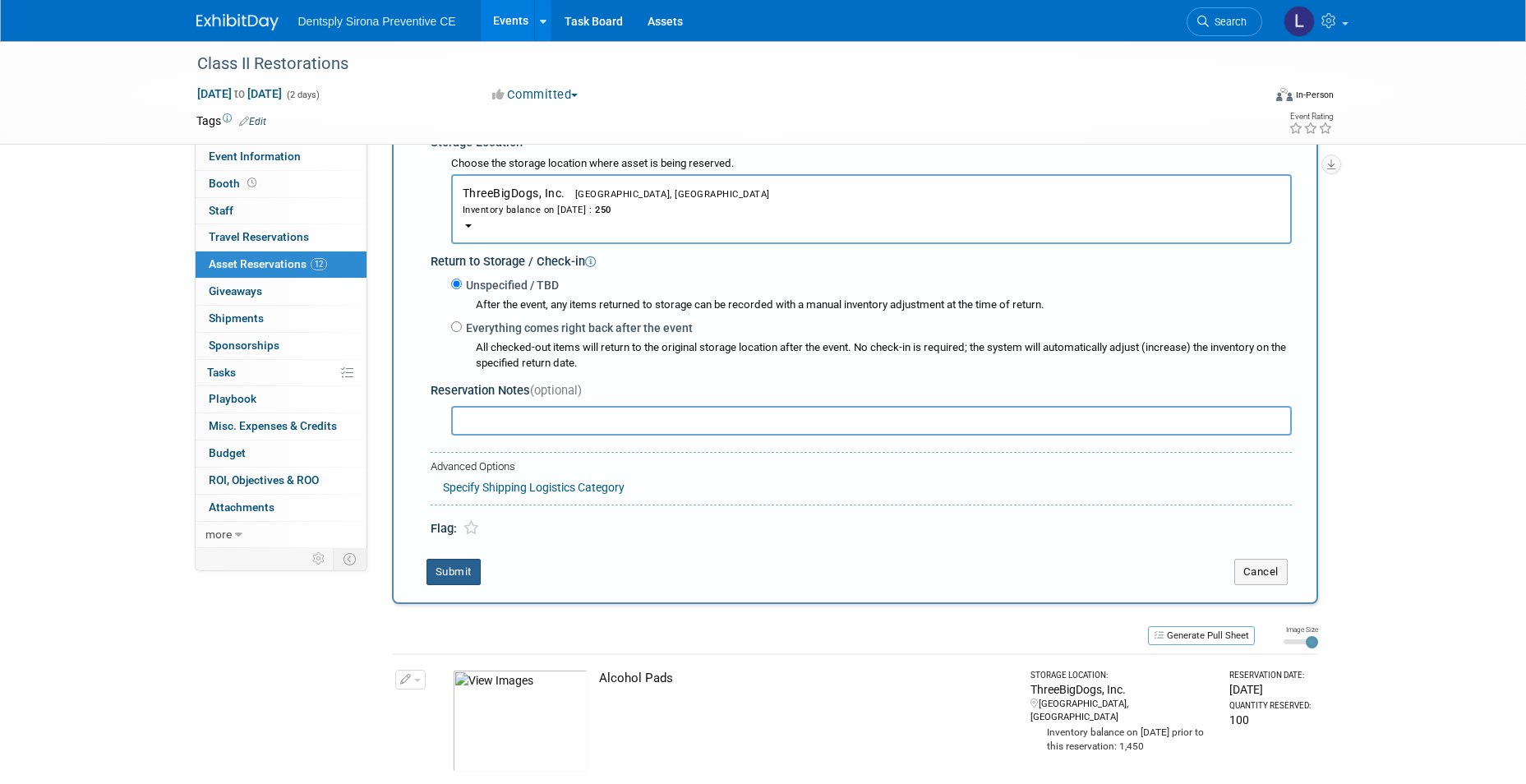
click at [449, 578] on button "Submit" at bounding box center [453, 572] width 54 height 26
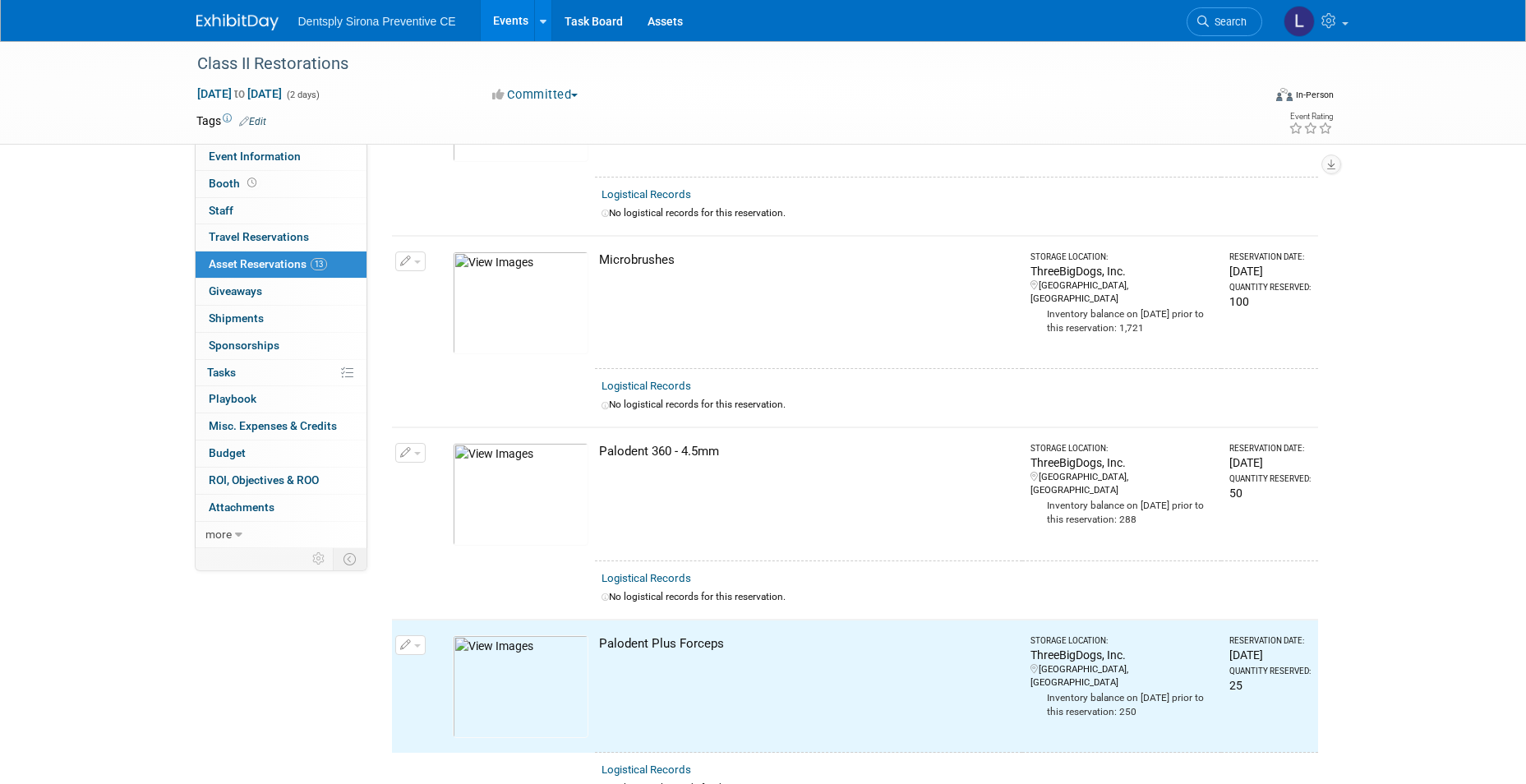
scroll to position [0, 0]
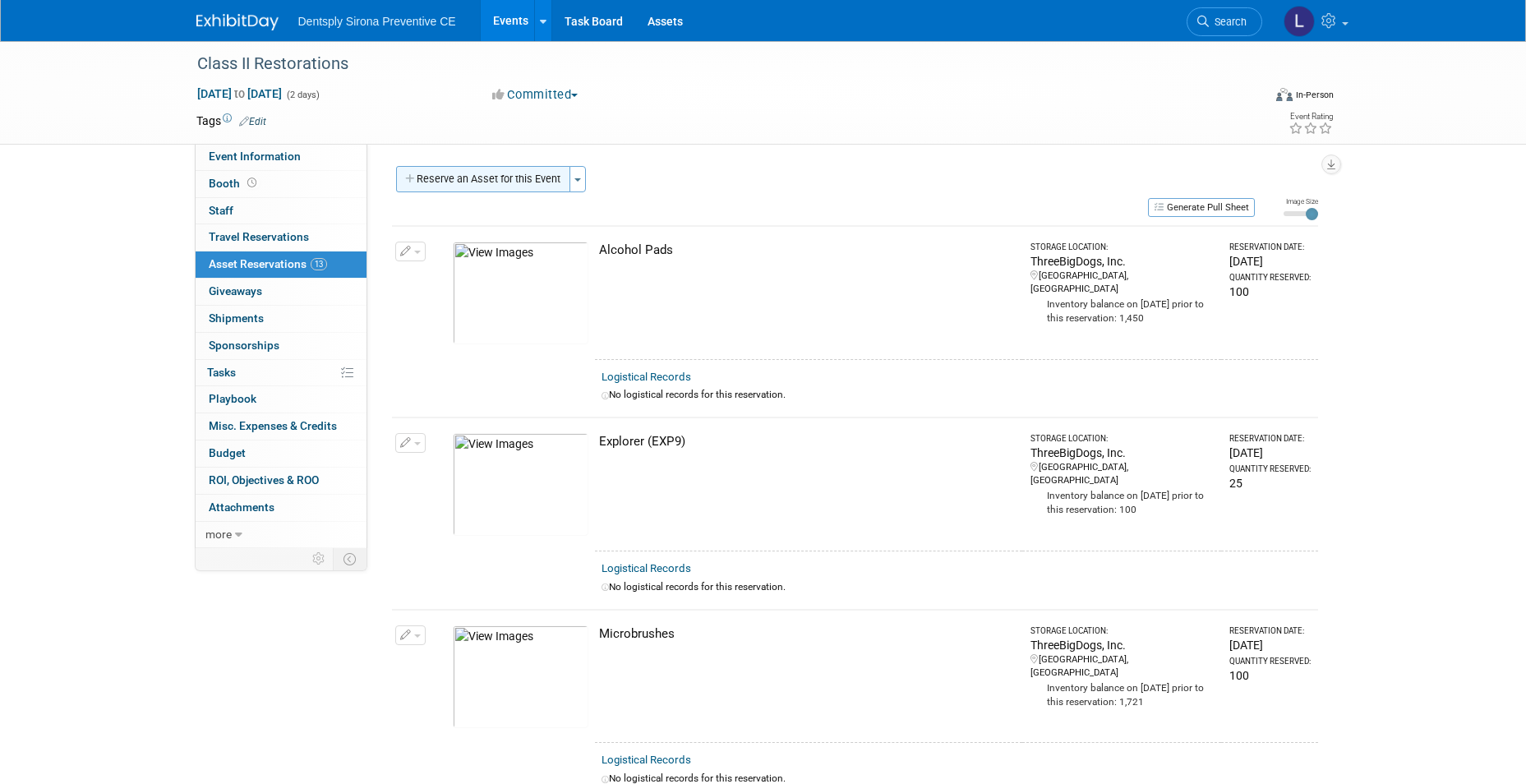
click at [496, 181] on button "Reserve an Asset for this Event" at bounding box center [483, 179] width 174 height 26
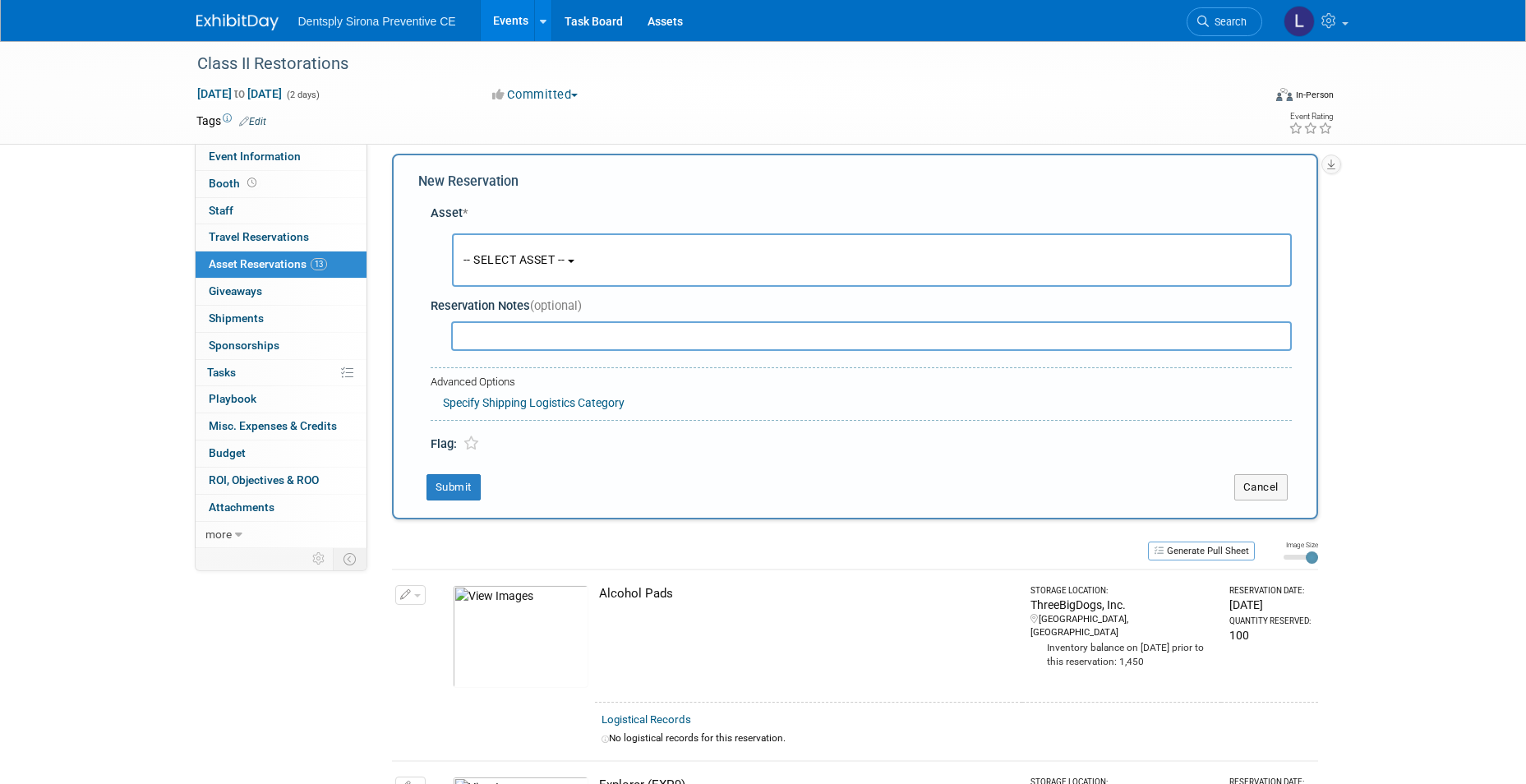
scroll to position [16, 0]
click at [480, 243] on button "-- SELECT ASSET --" at bounding box center [872, 257] width 840 height 53
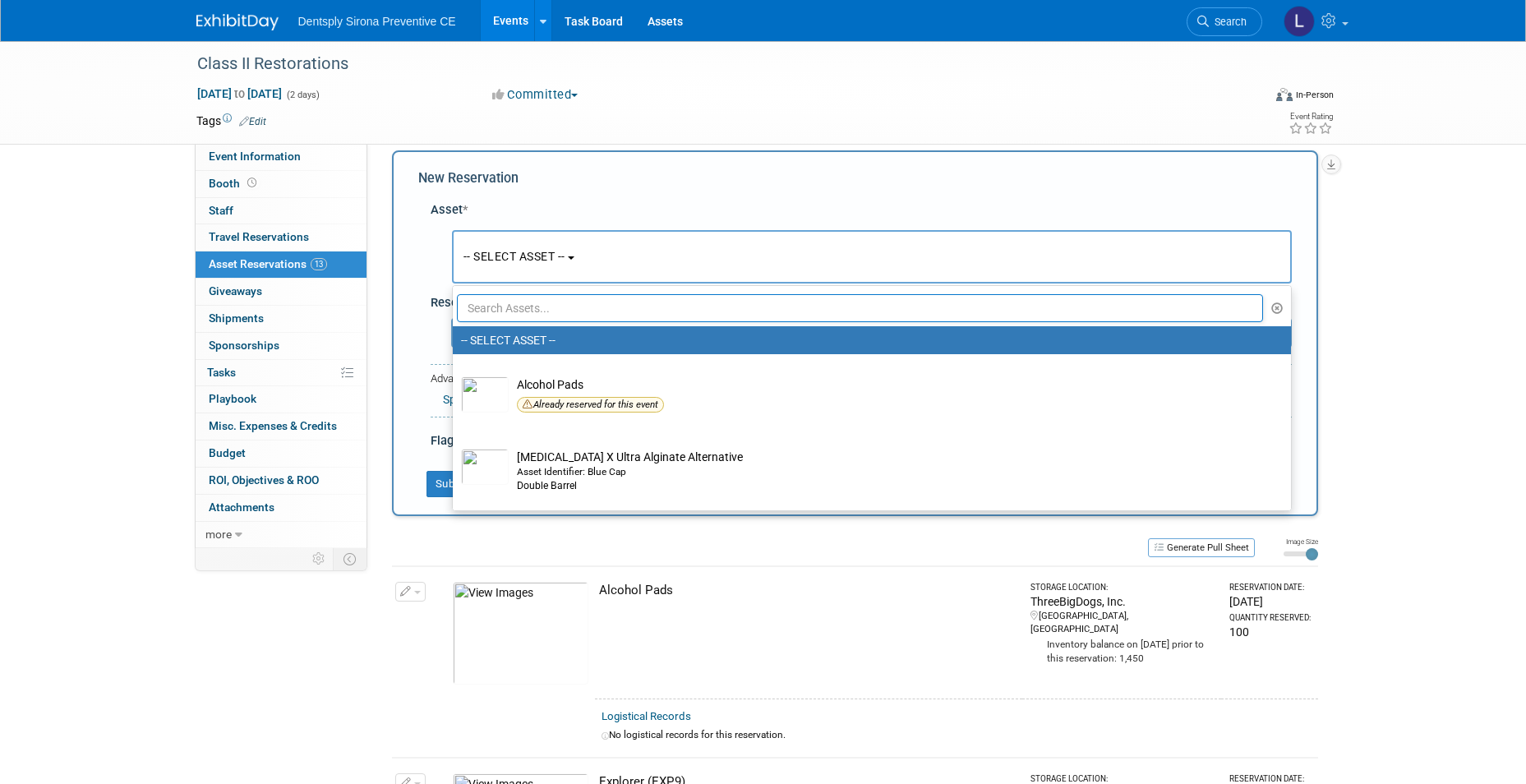
click at [484, 303] on input "text" at bounding box center [861, 308] width 807 height 28
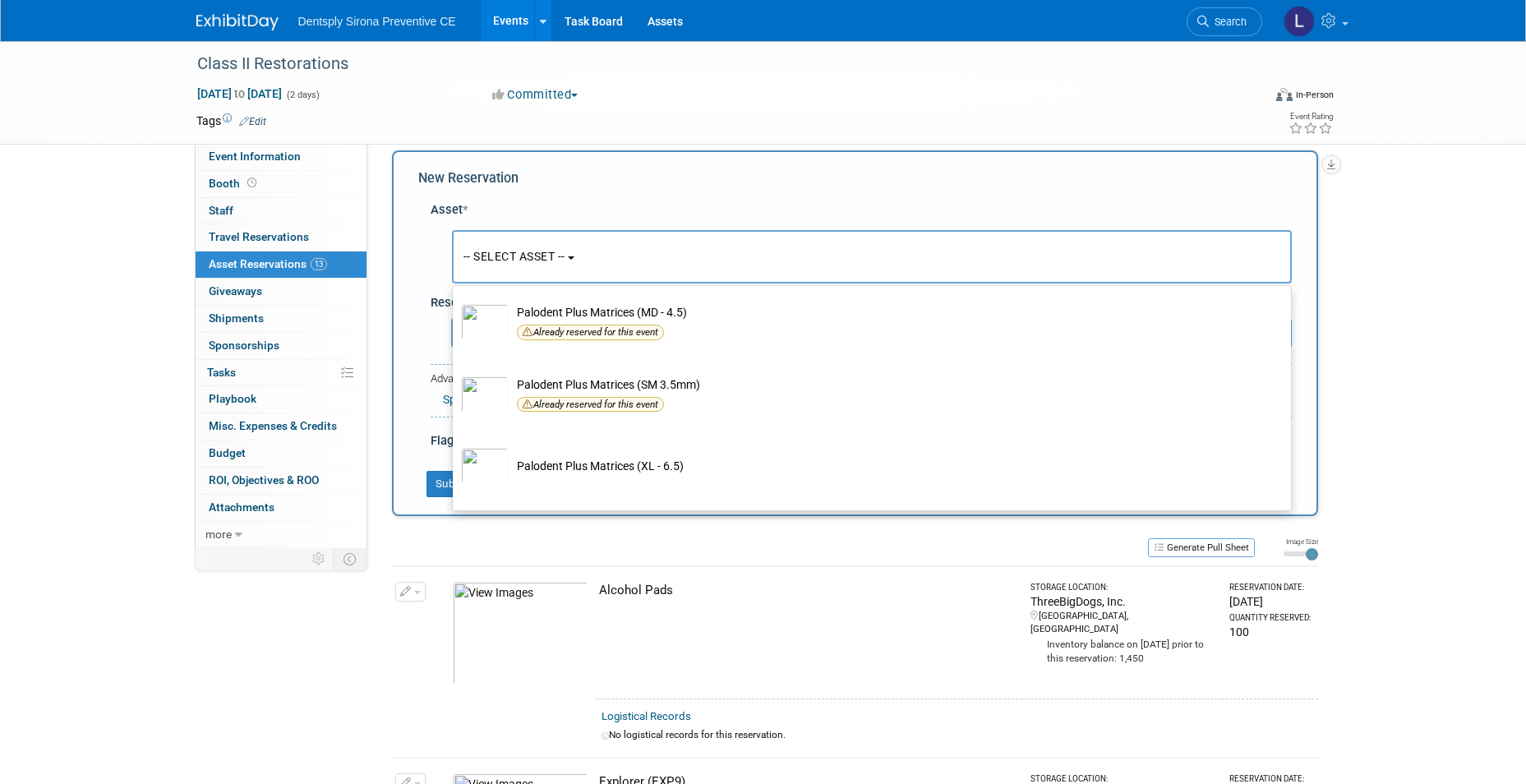
scroll to position [411, 0]
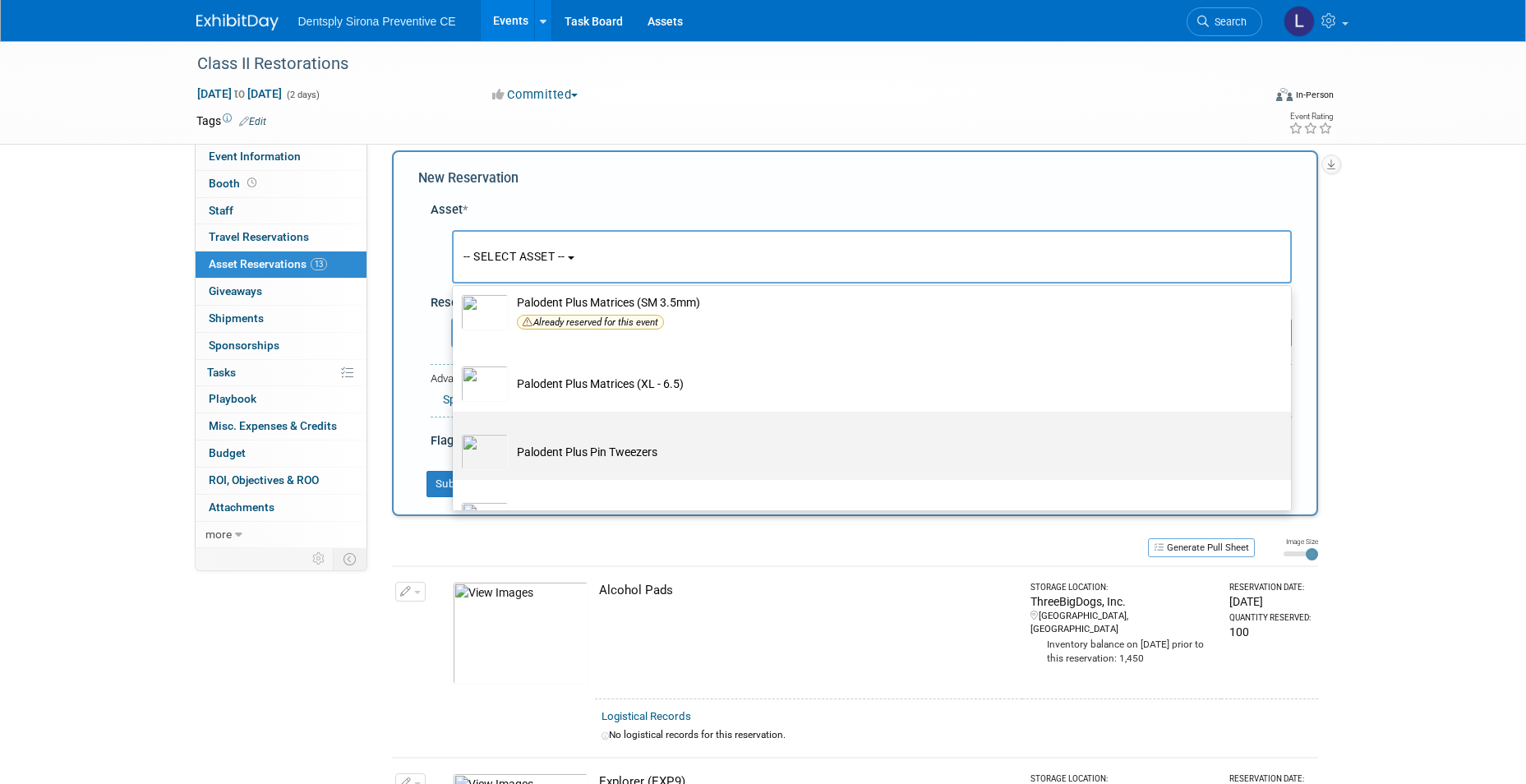
type input "palodent"
click at [588, 456] on td "Palodent Plus Pin Tweezers" at bounding box center [883, 452] width 750 height 36
click at [455, 431] on input "Palodent Plus Pin Tweezers" at bounding box center [449, 426] width 10 height 10
select select "10718988"
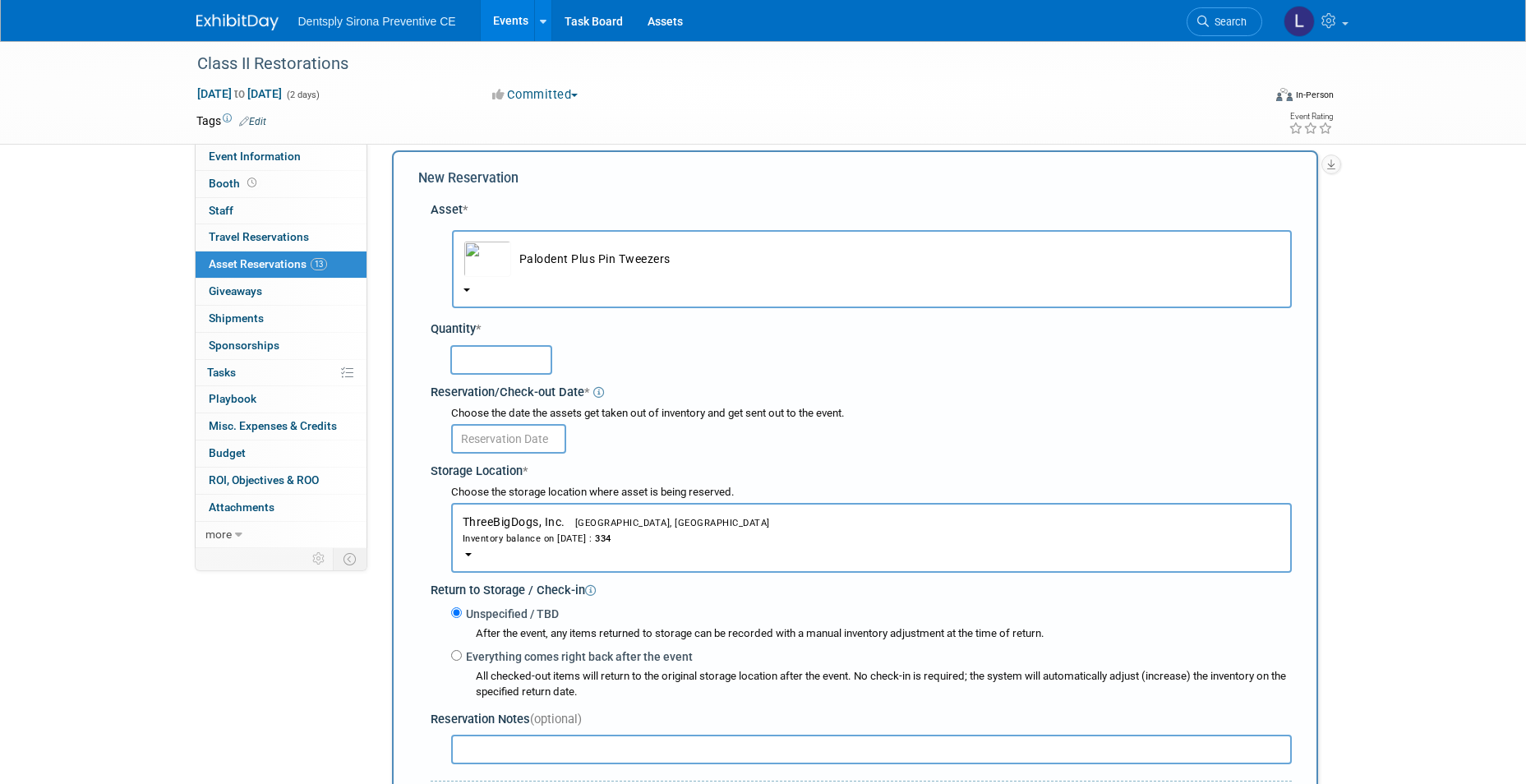
click at [504, 364] on input "text" at bounding box center [501, 360] width 102 height 29
type input "25"
click at [466, 451] on body "Dentsply Sirona Preventive CE Events Add Event Bulk Upload Events Shareable Eve…" at bounding box center [763, 376] width 1526 height 784
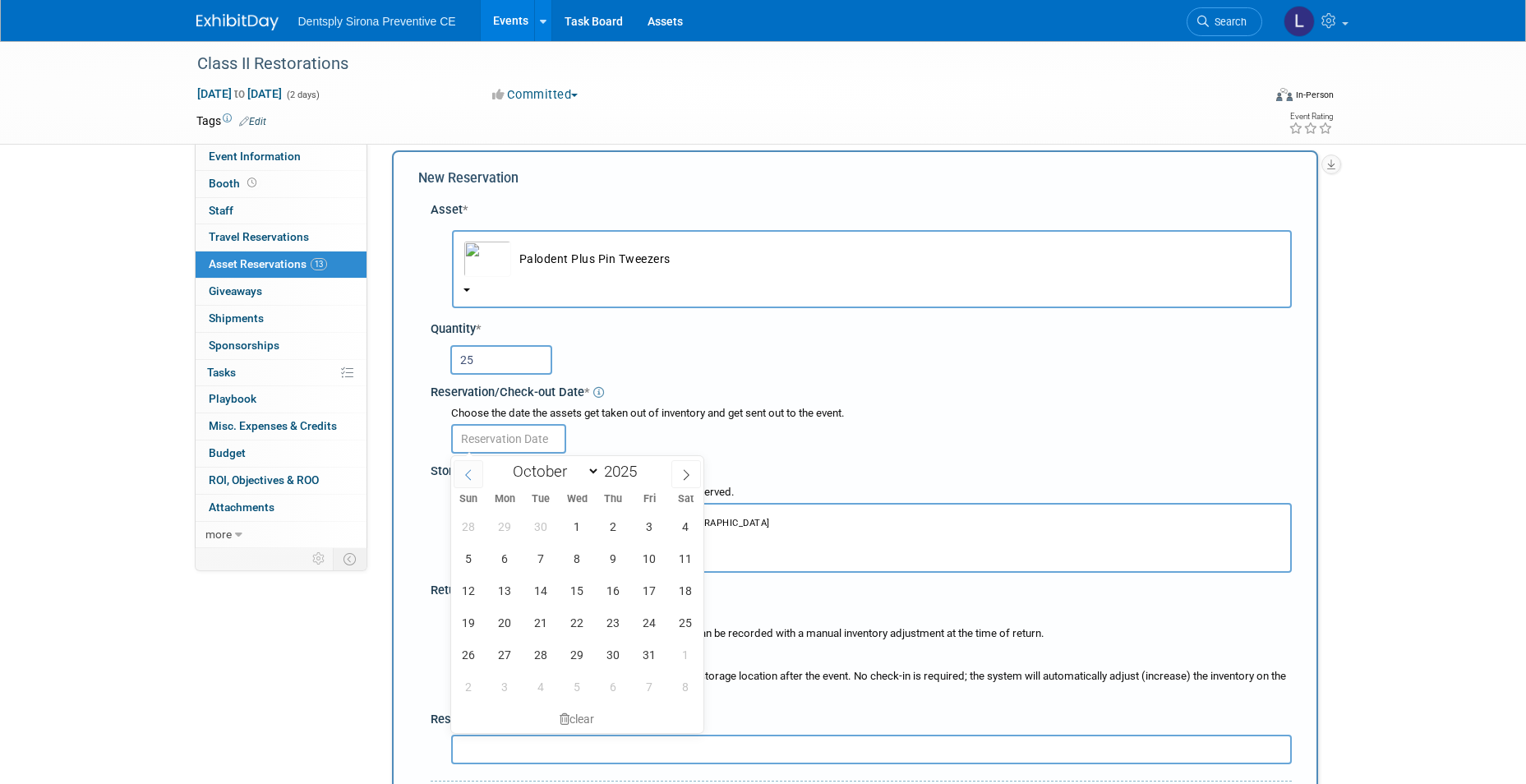
click at [470, 480] on span at bounding box center [468, 474] width 29 height 28
select select "8"
click at [506, 653] on span "29" at bounding box center [505, 654] width 32 height 32
type input "[DATE]"
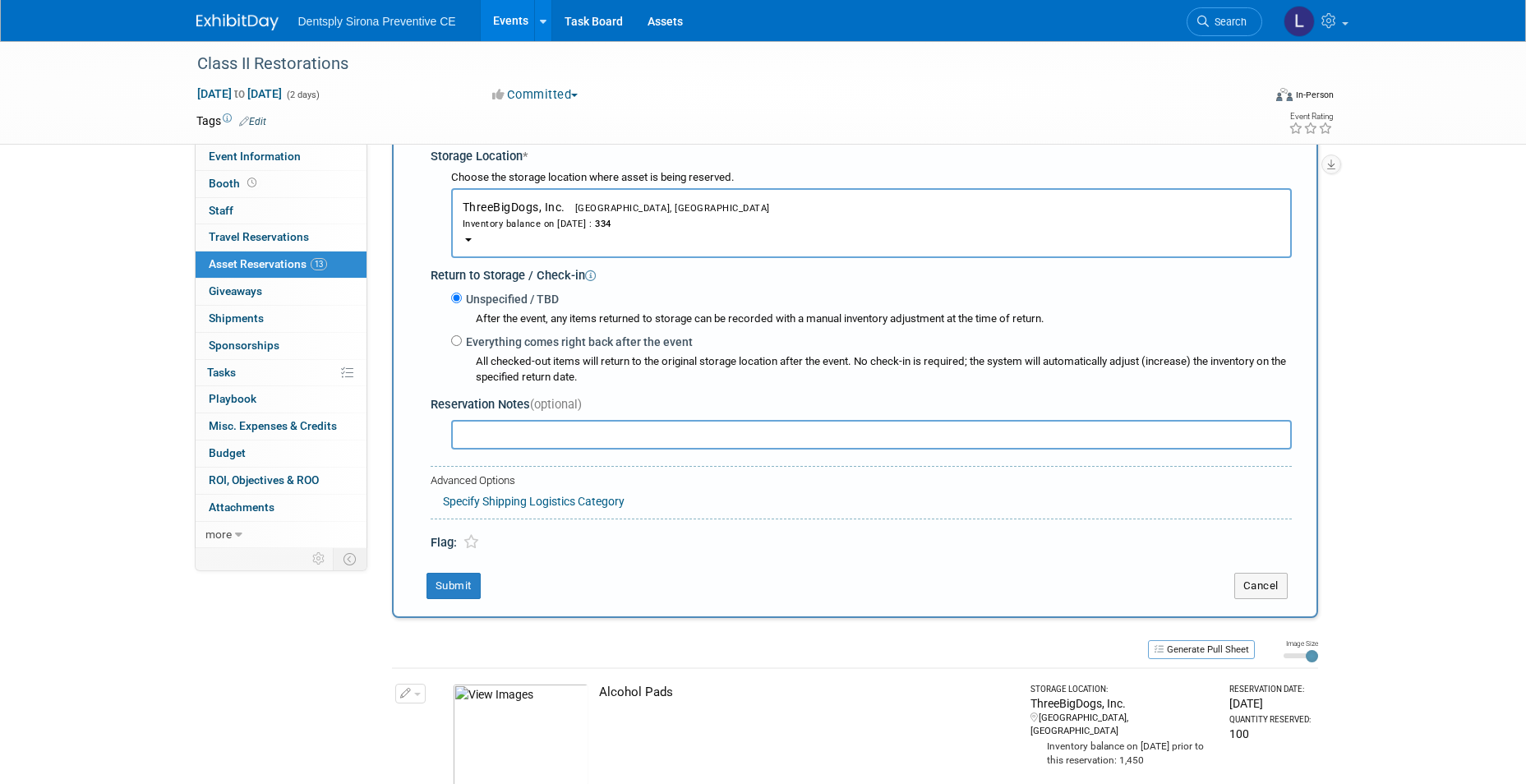
scroll to position [344, 0]
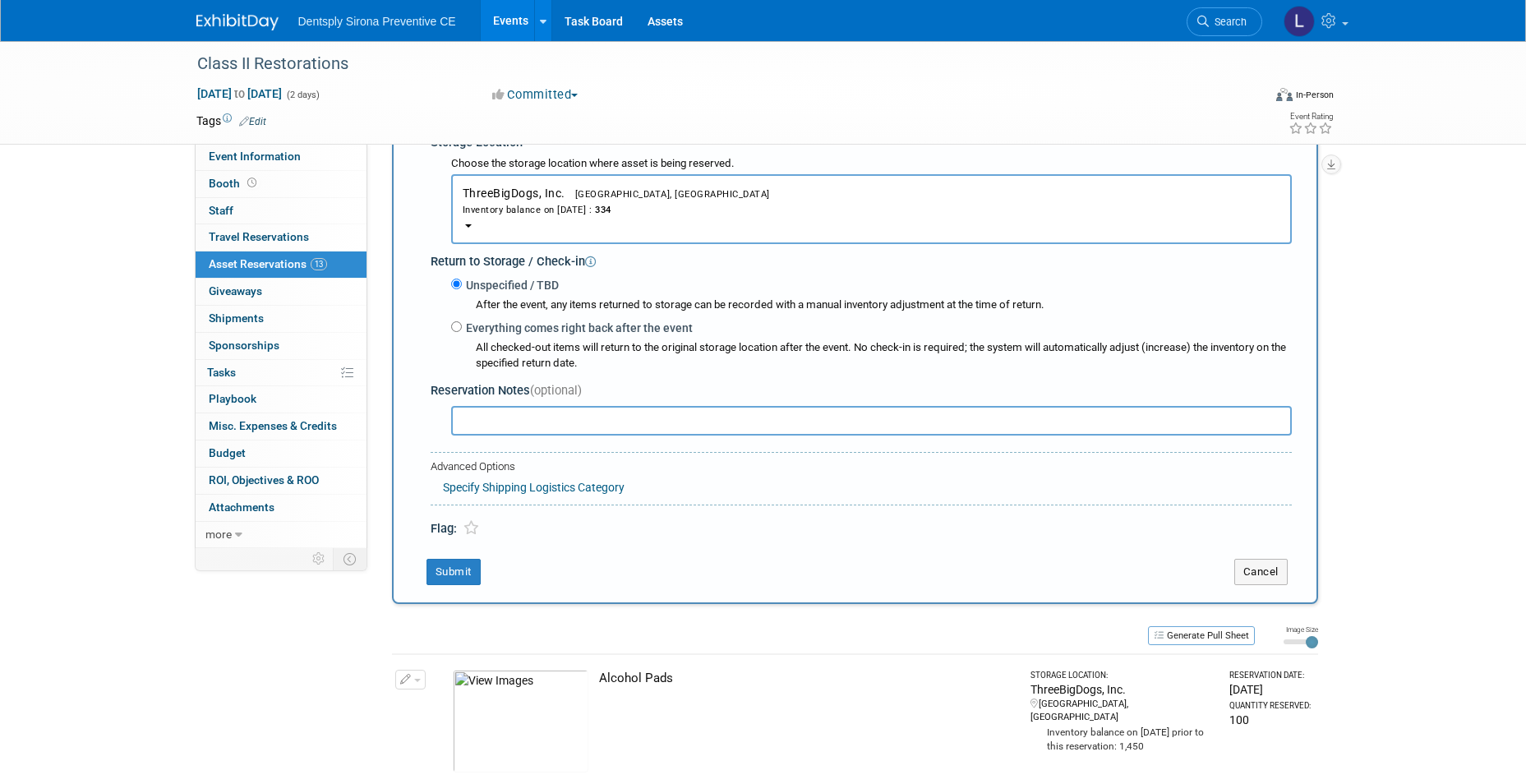
click at [450, 559] on div "New Reservation Asset * -- SELECT ASSET --" at bounding box center [855, 212] width 926 height 782
click at [459, 332] on input "Everything comes right back after the event" at bounding box center [456, 326] width 10 height 10
radio input "true"
select select "9"
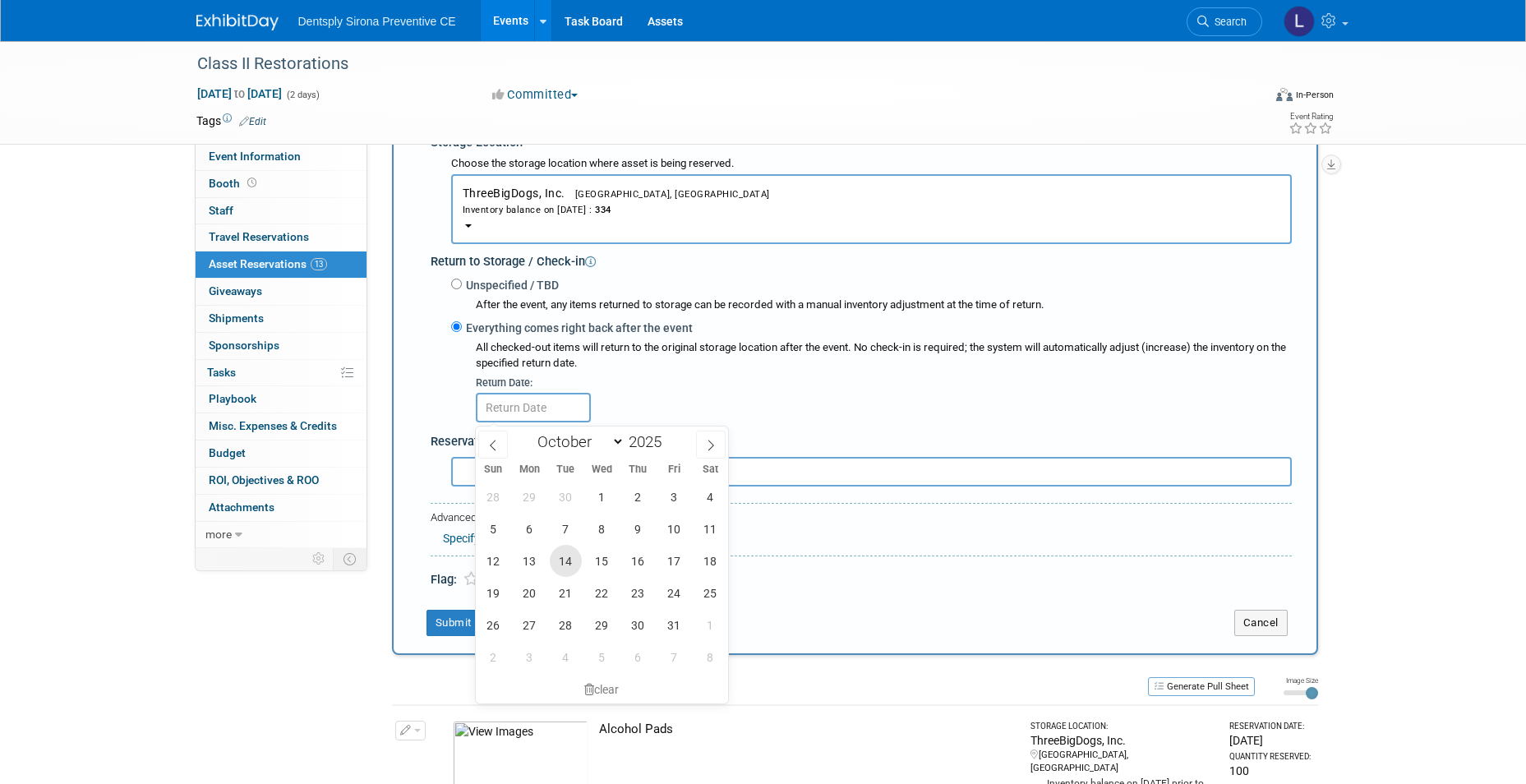
click at [562, 558] on span "14" at bounding box center [565, 561] width 32 height 32
type input "[DATE]"
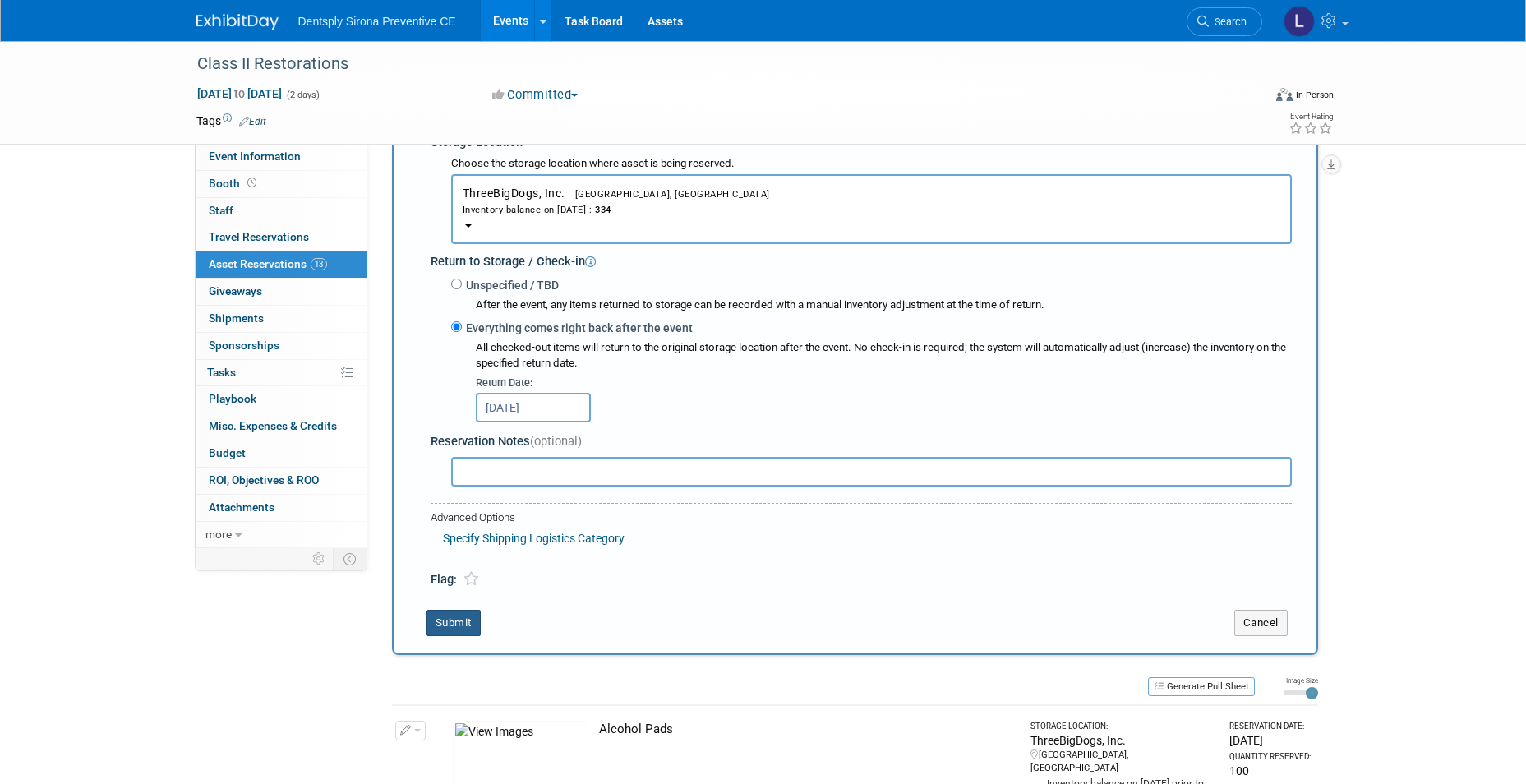
click at [443, 620] on button "Submit" at bounding box center [453, 623] width 54 height 26
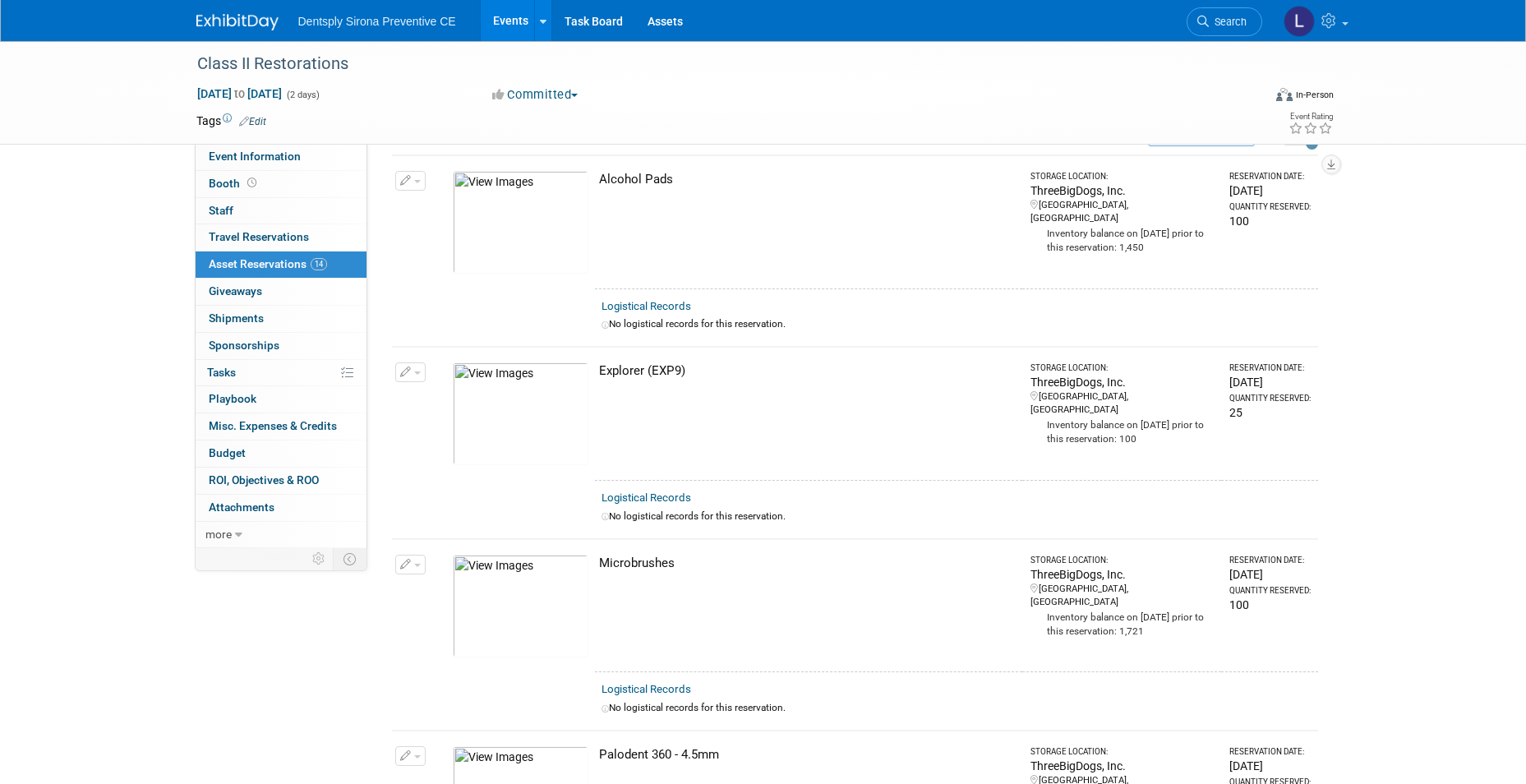
scroll to position [0, 0]
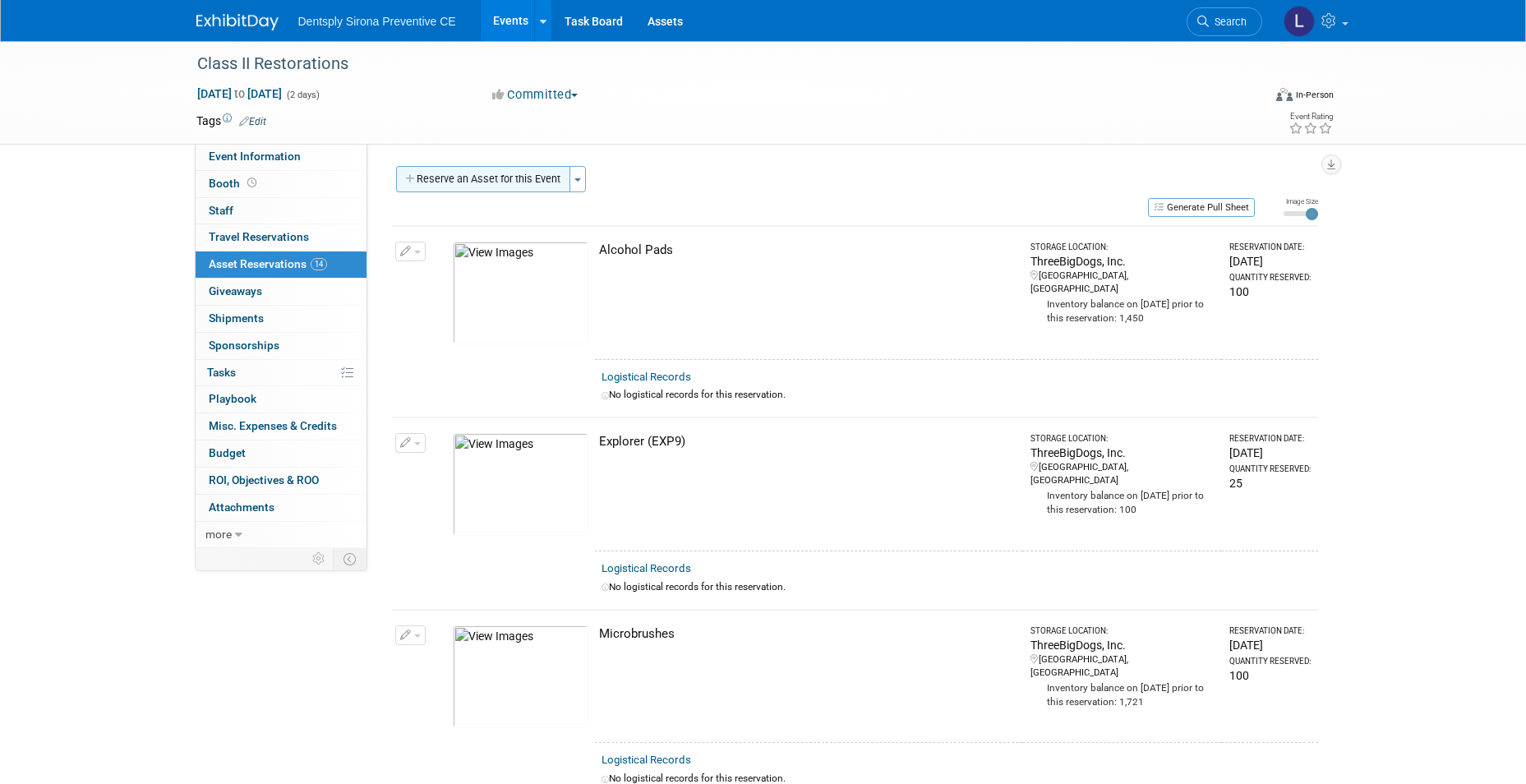
click at [468, 182] on button "Reserve an Asset for this Event" at bounding box center [483, 179] width 174 height 26
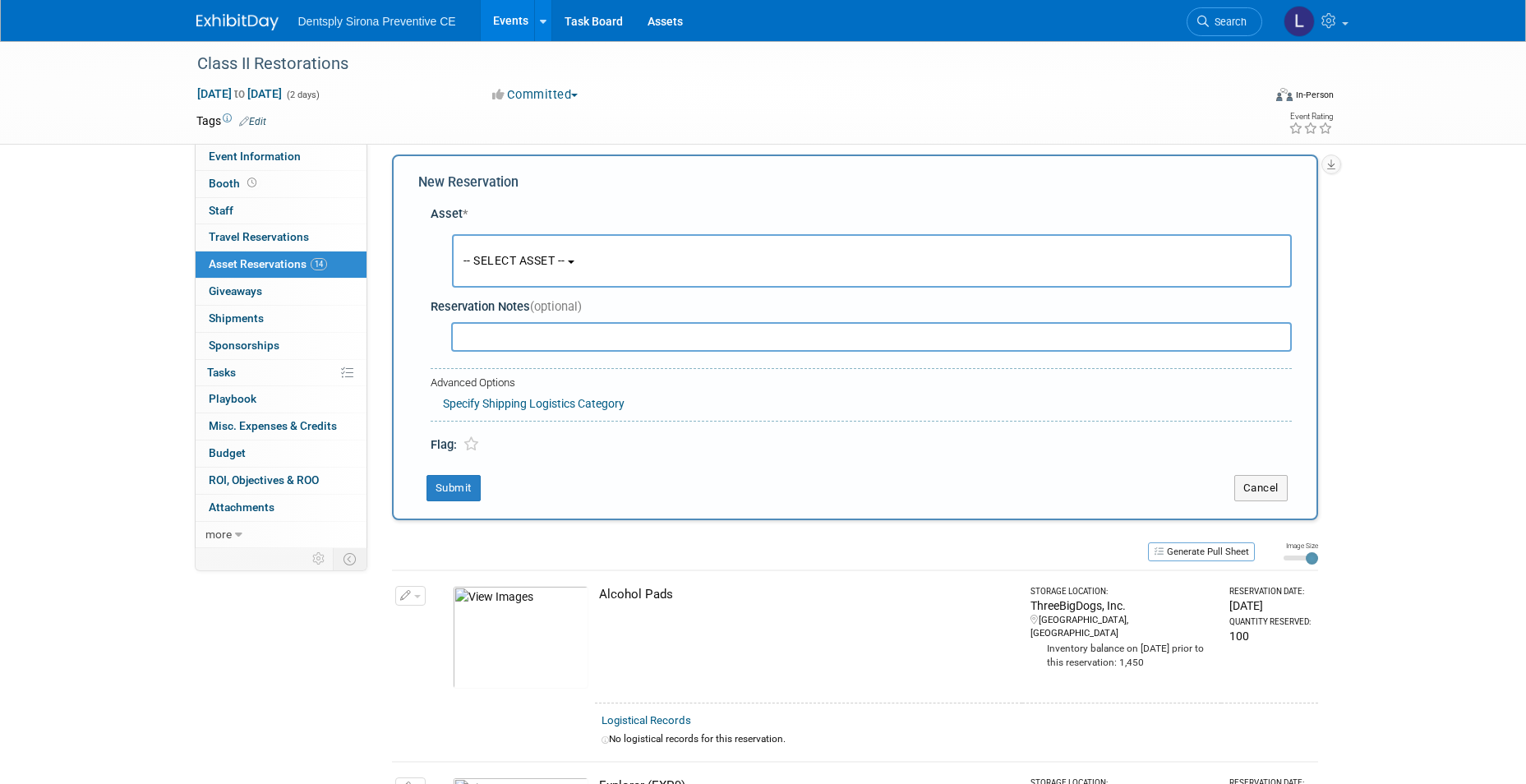
scroll to position [16, 0]
click at [485, 255] on span "-- SELECT ASSET --" at bounding box center [514, 256] width 102 height 13
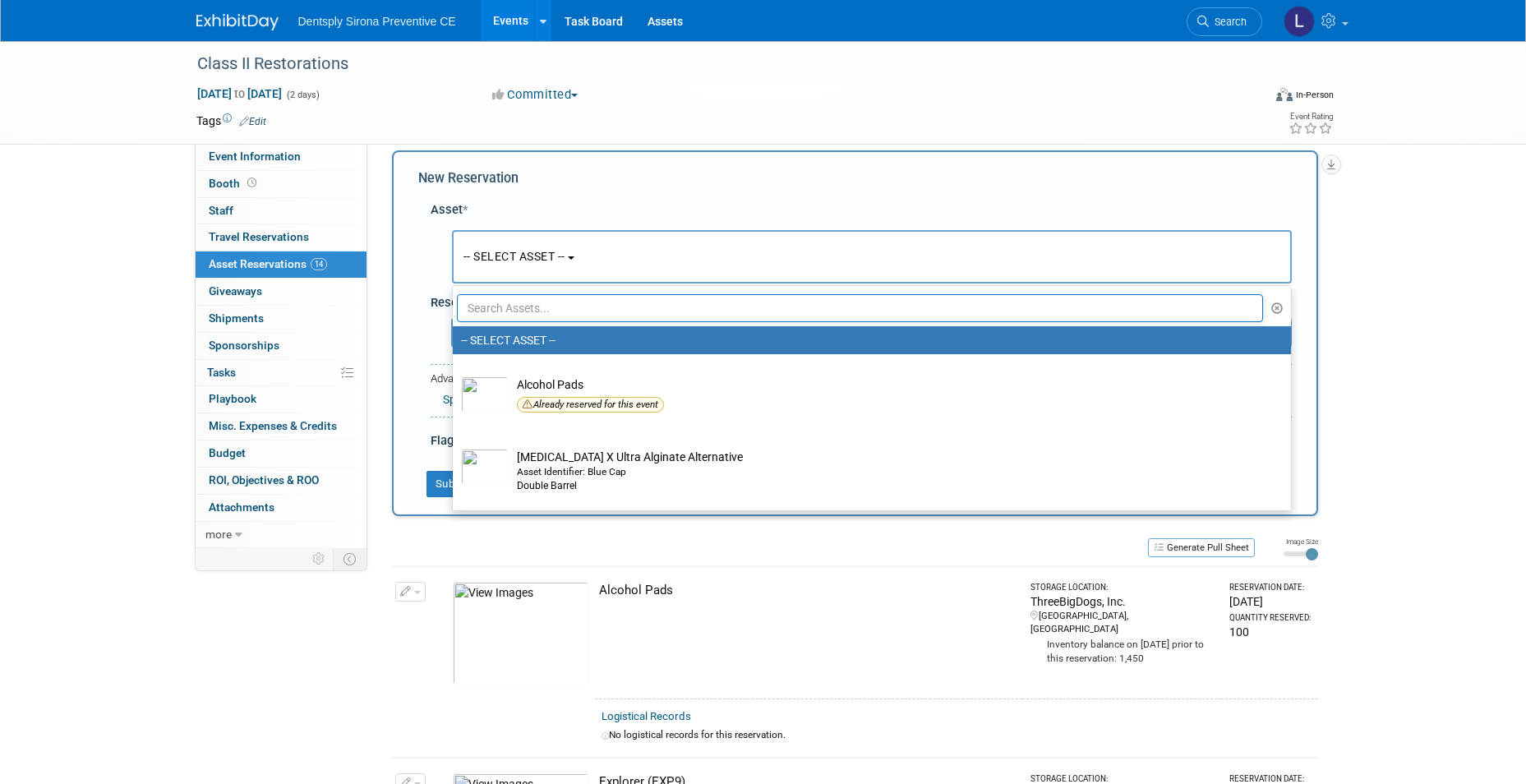
click at [500, 304] on input "text" at bounding box center [861, 308] width 807 height 28
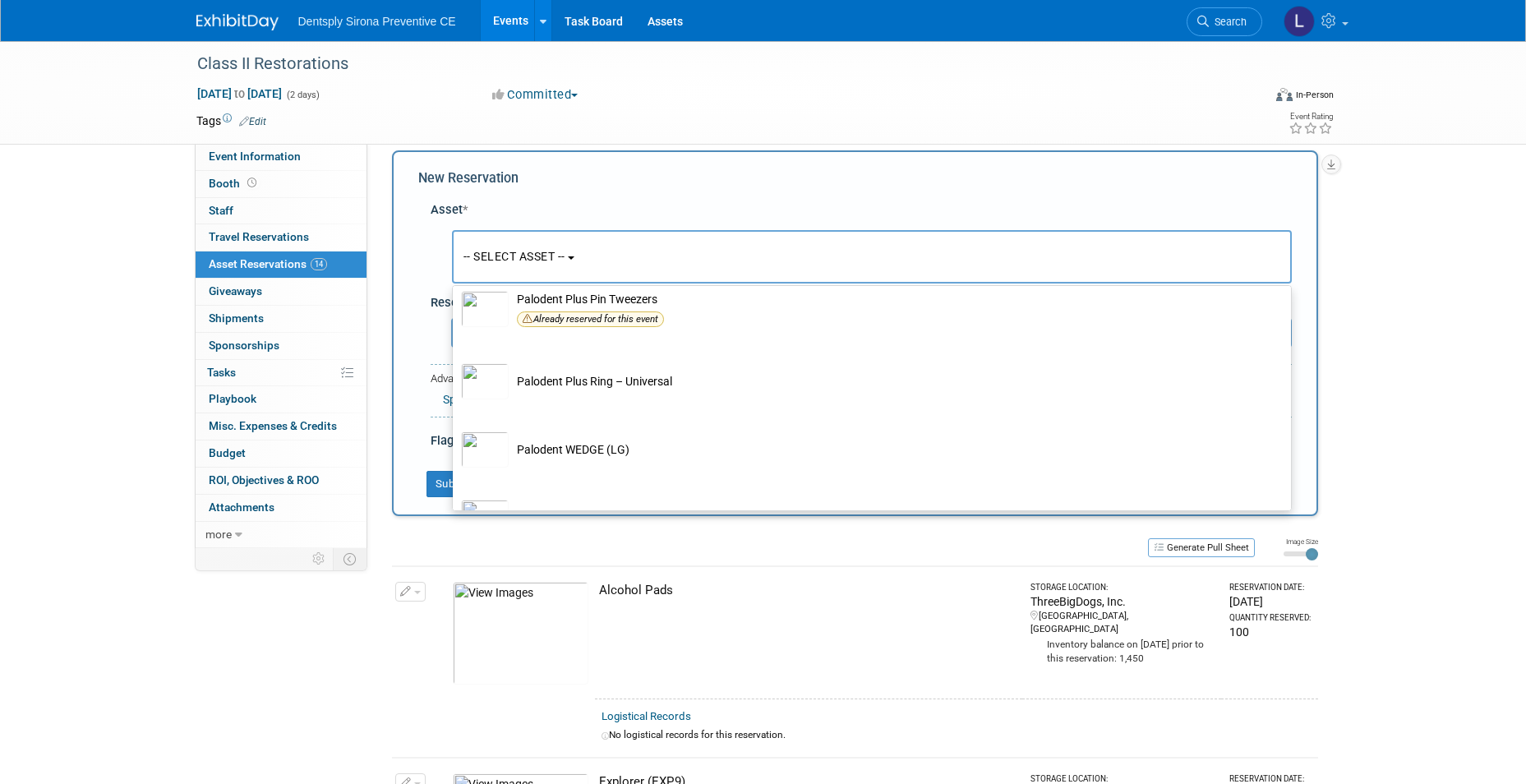
scroll to position [575, 0]
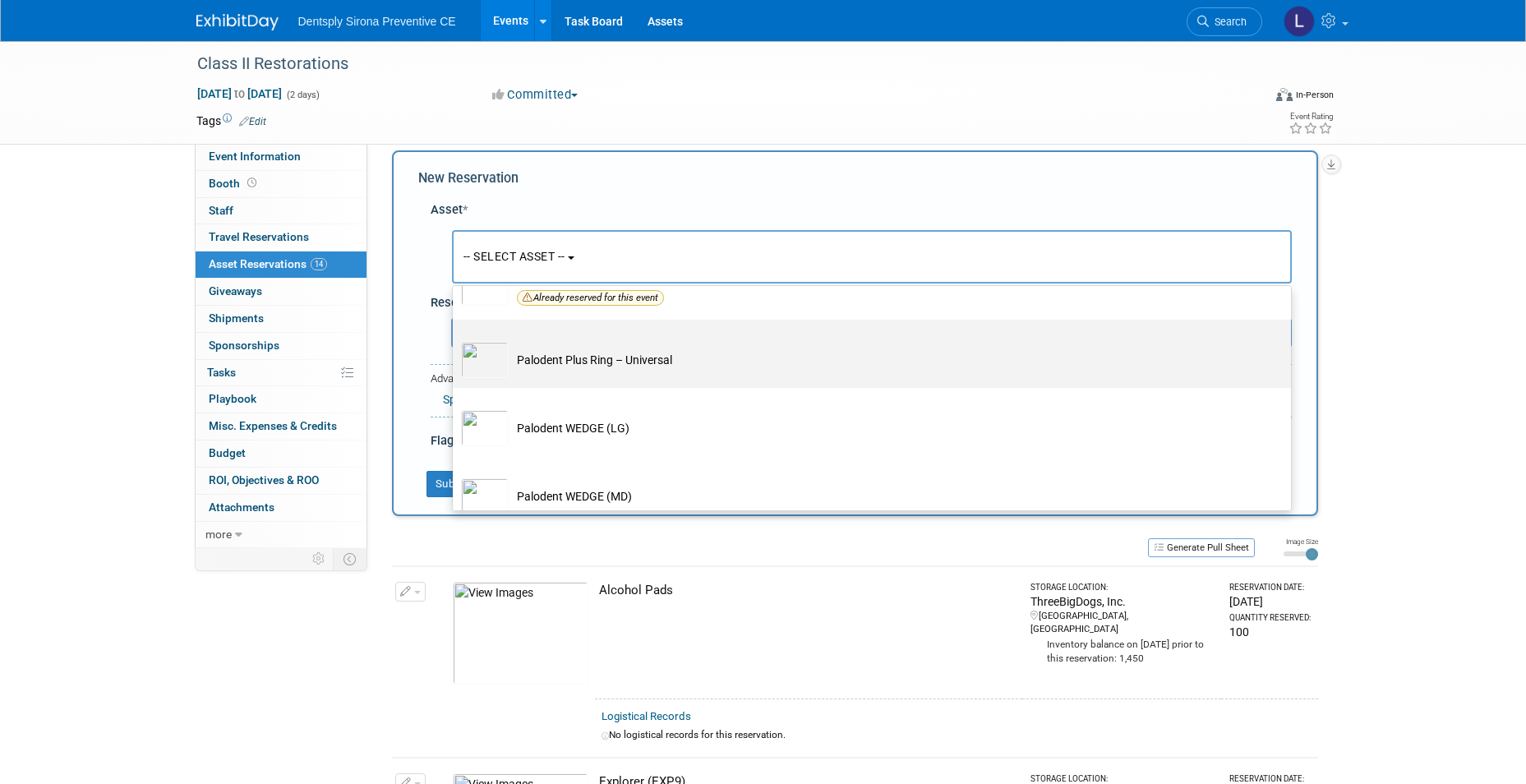
type input "Palodent"
click at [559, 376] on td "Palodent Plus Ring – Universal" at bounding box center [883, 360] width 750 height 36
click at [455, 339] on input "Palodent Plus Ring – Universal" at bounding box center [449, 334] width 10 height 10
select select "10718989"
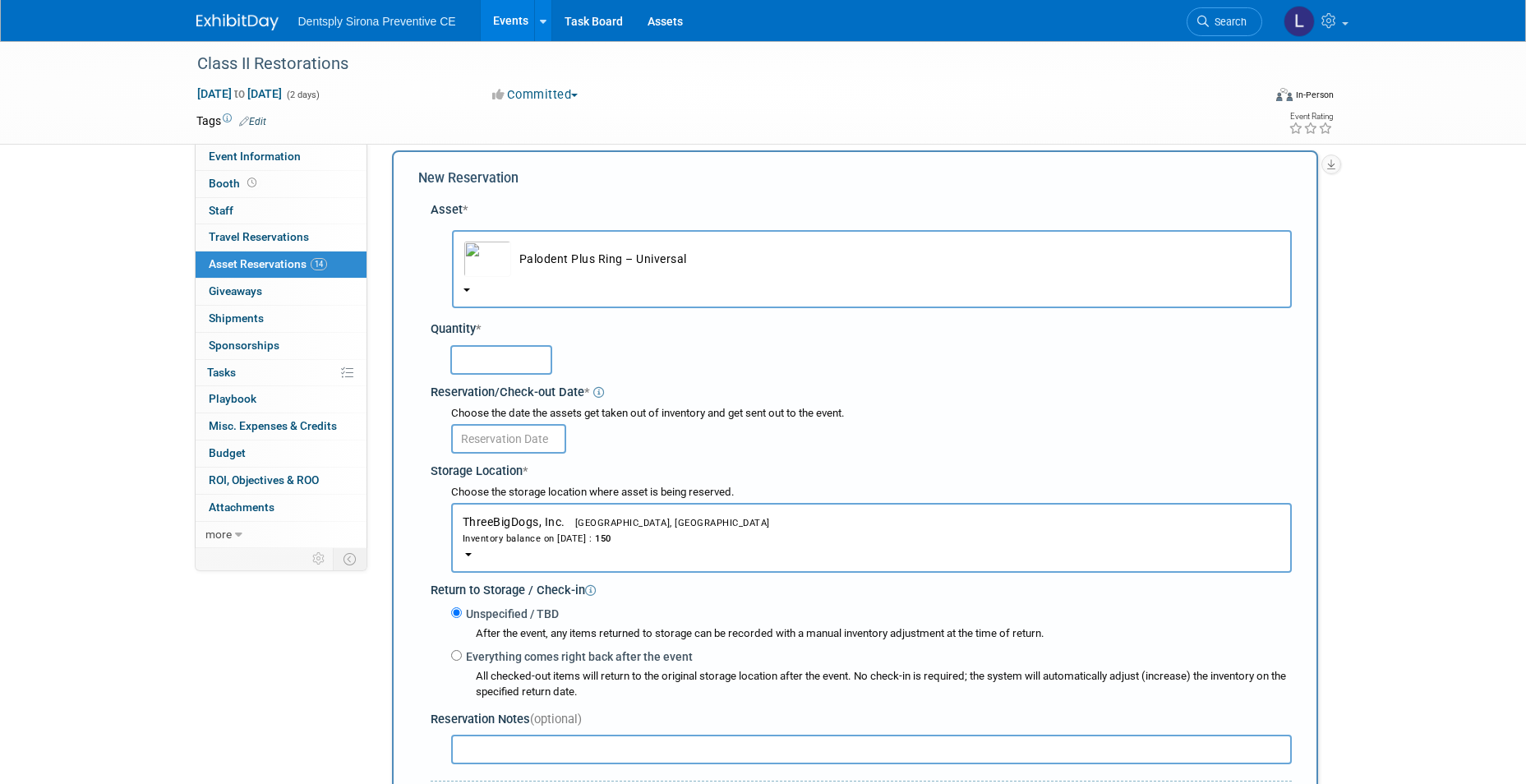
click at [499, 367] on input "text" at bounding box center [501, 360] width 102 height 29
type input "50"
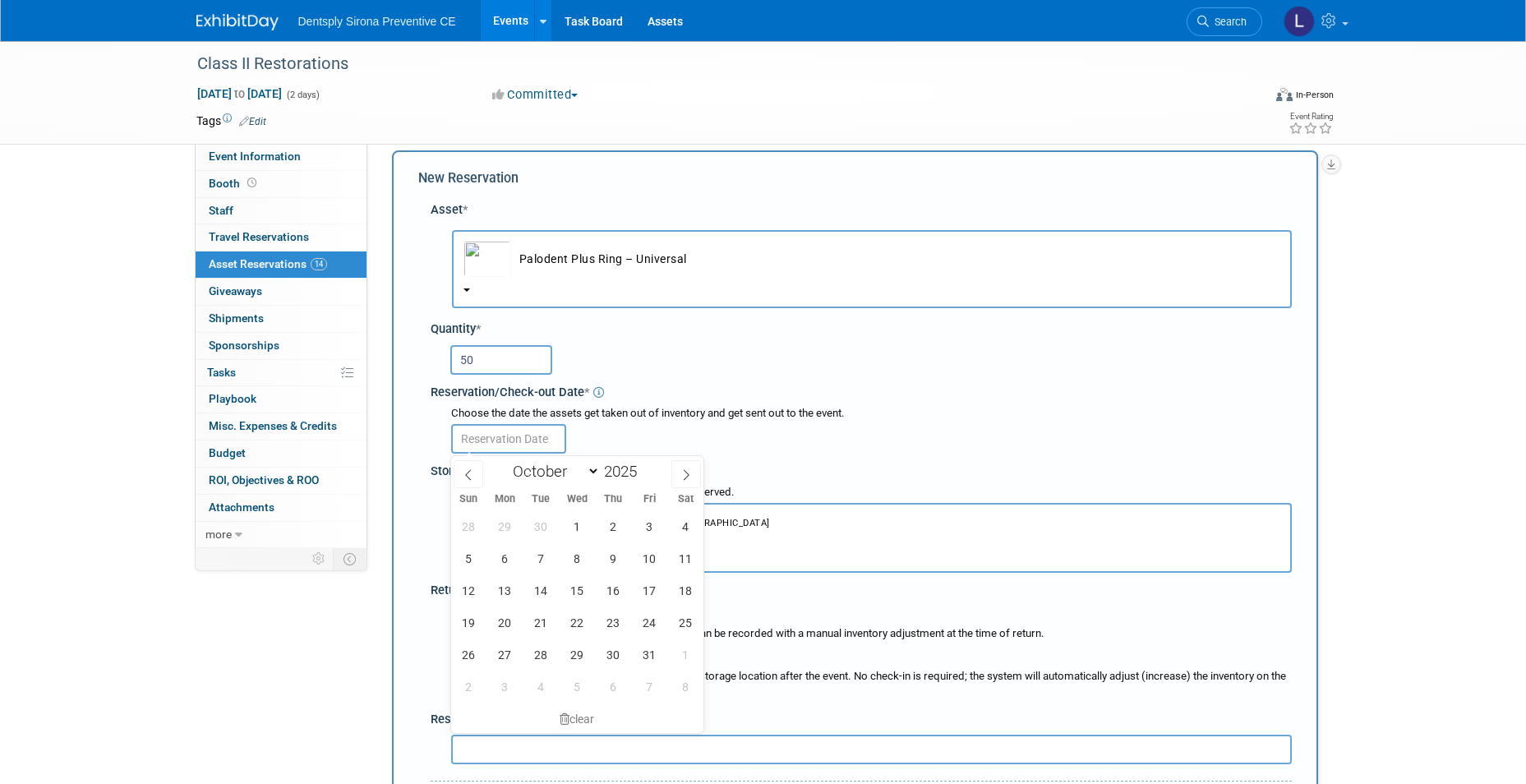
click at [478, 434] on input "text" at bounding box center [508, 439] width 115 height 29
click at [473, 480] on span at bounding box center [468, 474] width 29 height 28
select select "8"
click at [500, 643] on span "29" at bounding box center [505, 654] width 32 height 32
type input "[DATE]"
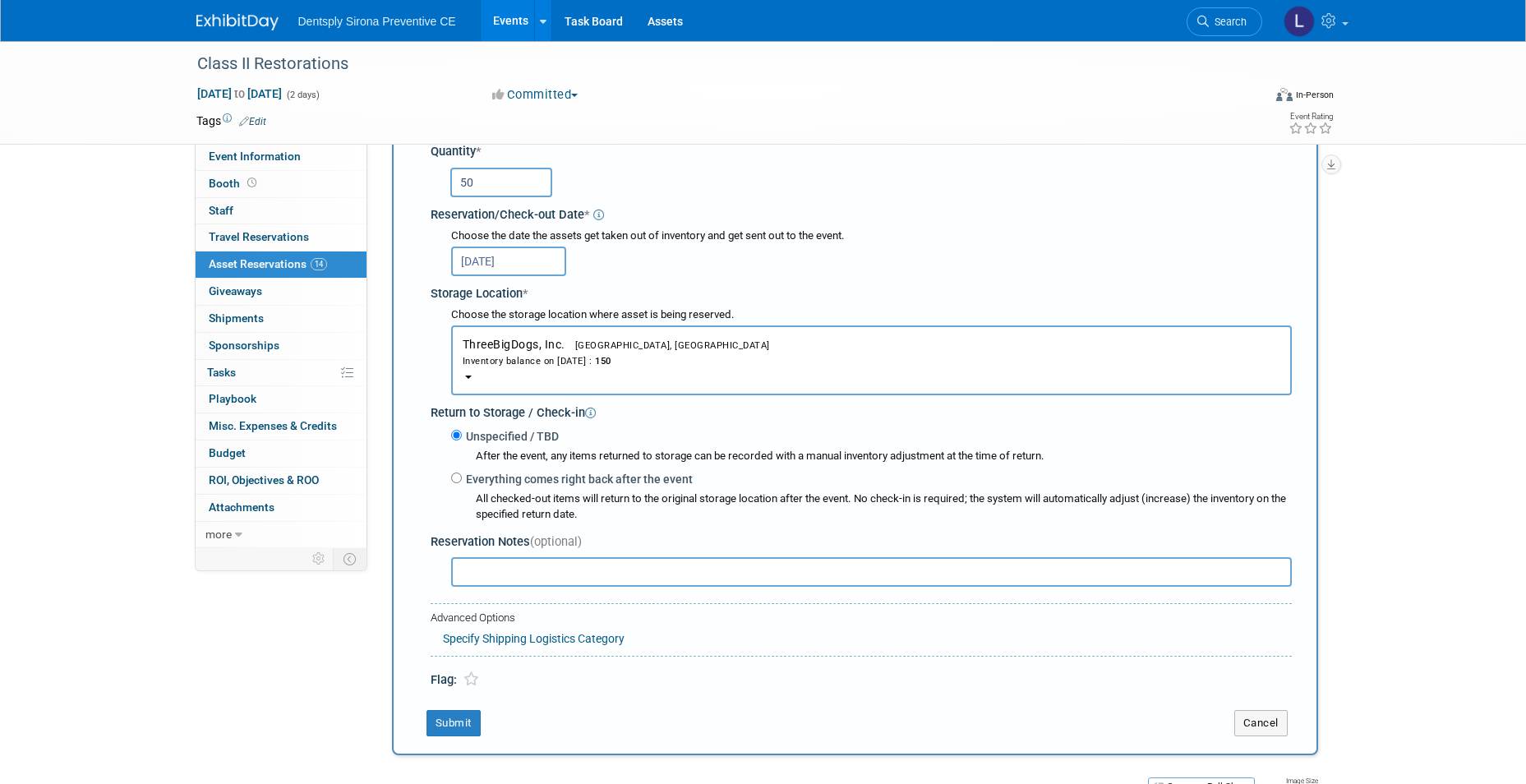
scroll to position [344, 0]
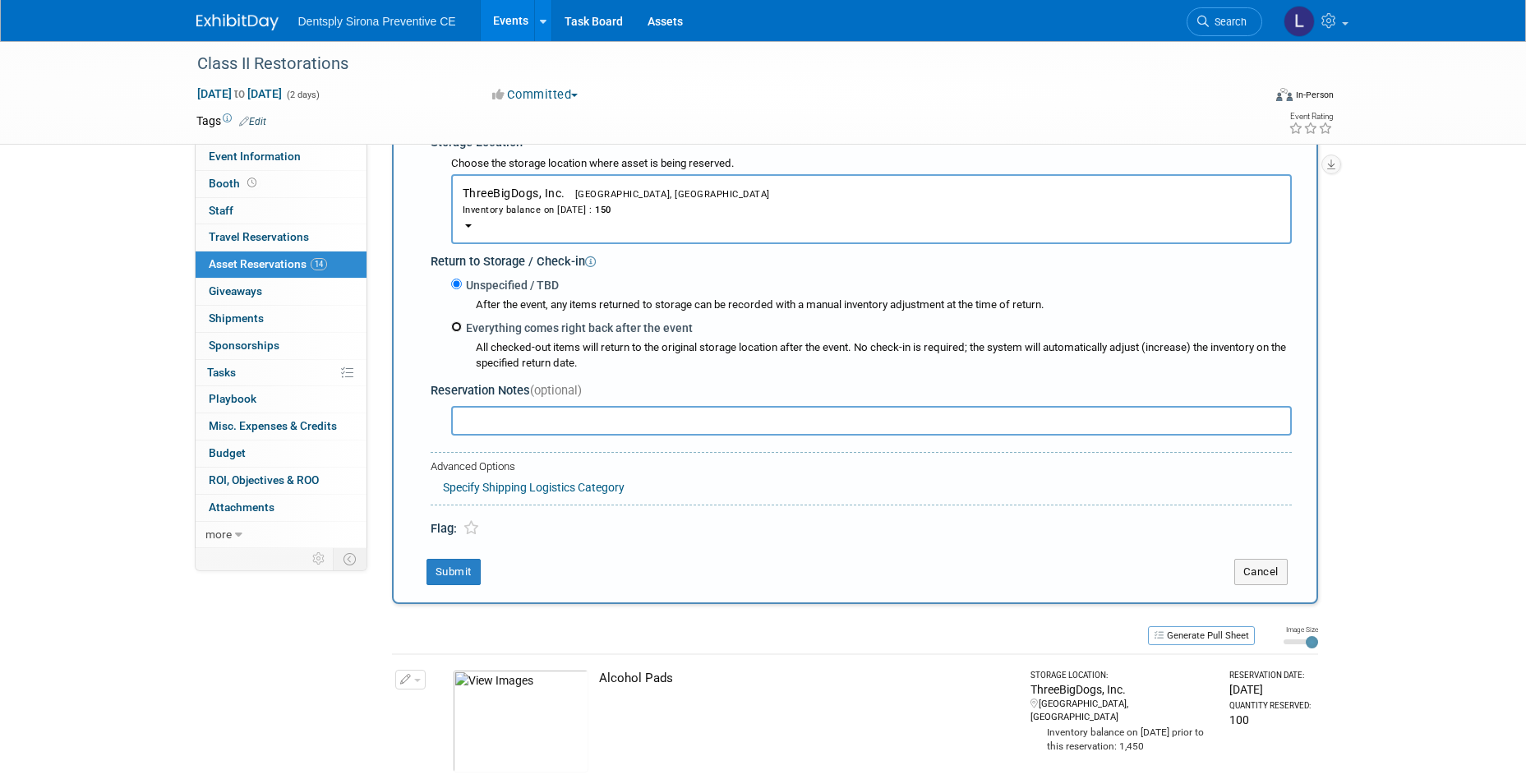
click at [458, 325] on input "Everything comes right back after the event" at bounding box center [456, 326] width 10 height 10
radio input "true"
select select "9"
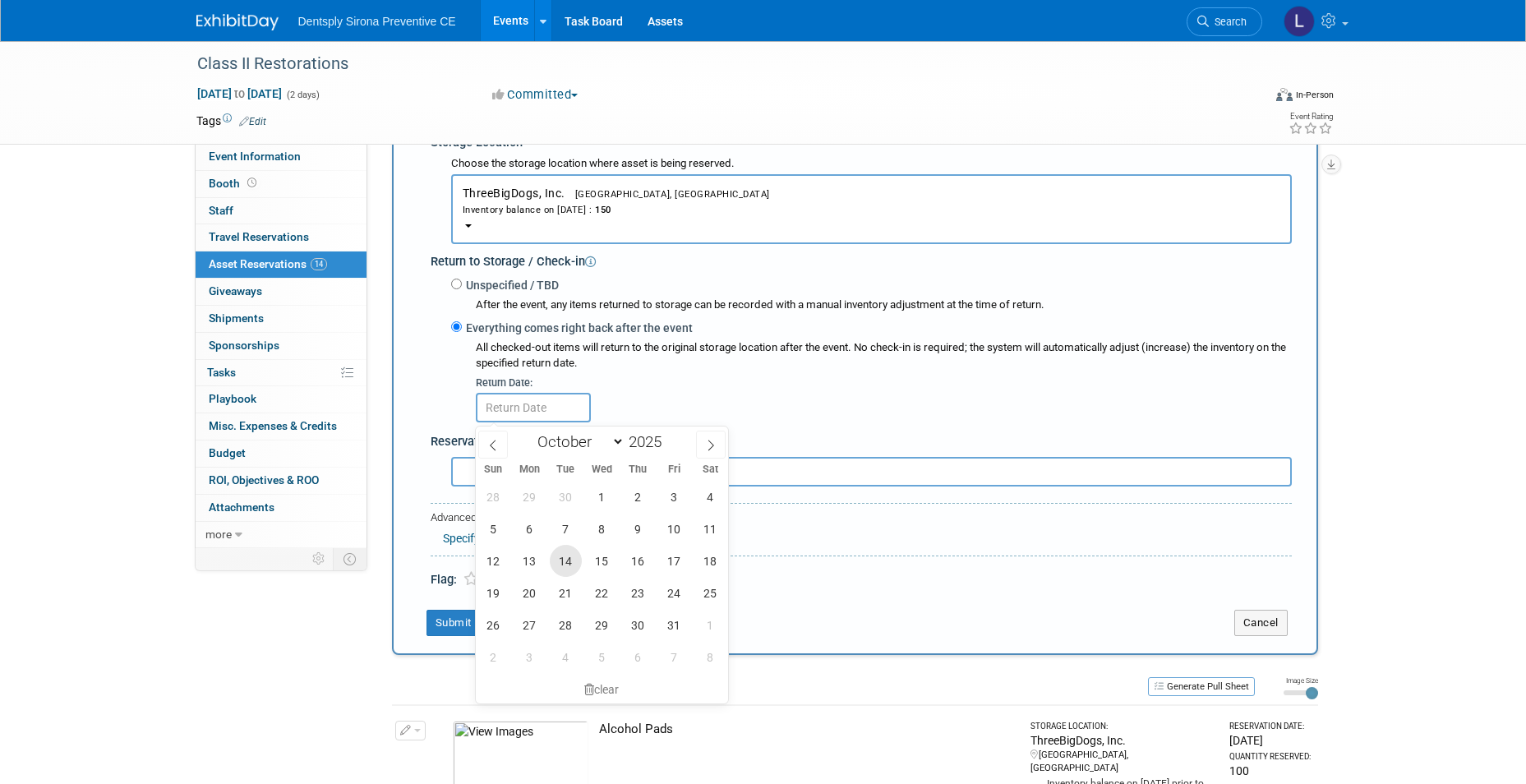
click at [549, 562] on span "14" at bounding box center [565, 561] width 32 height 32
type input "[DATE]"
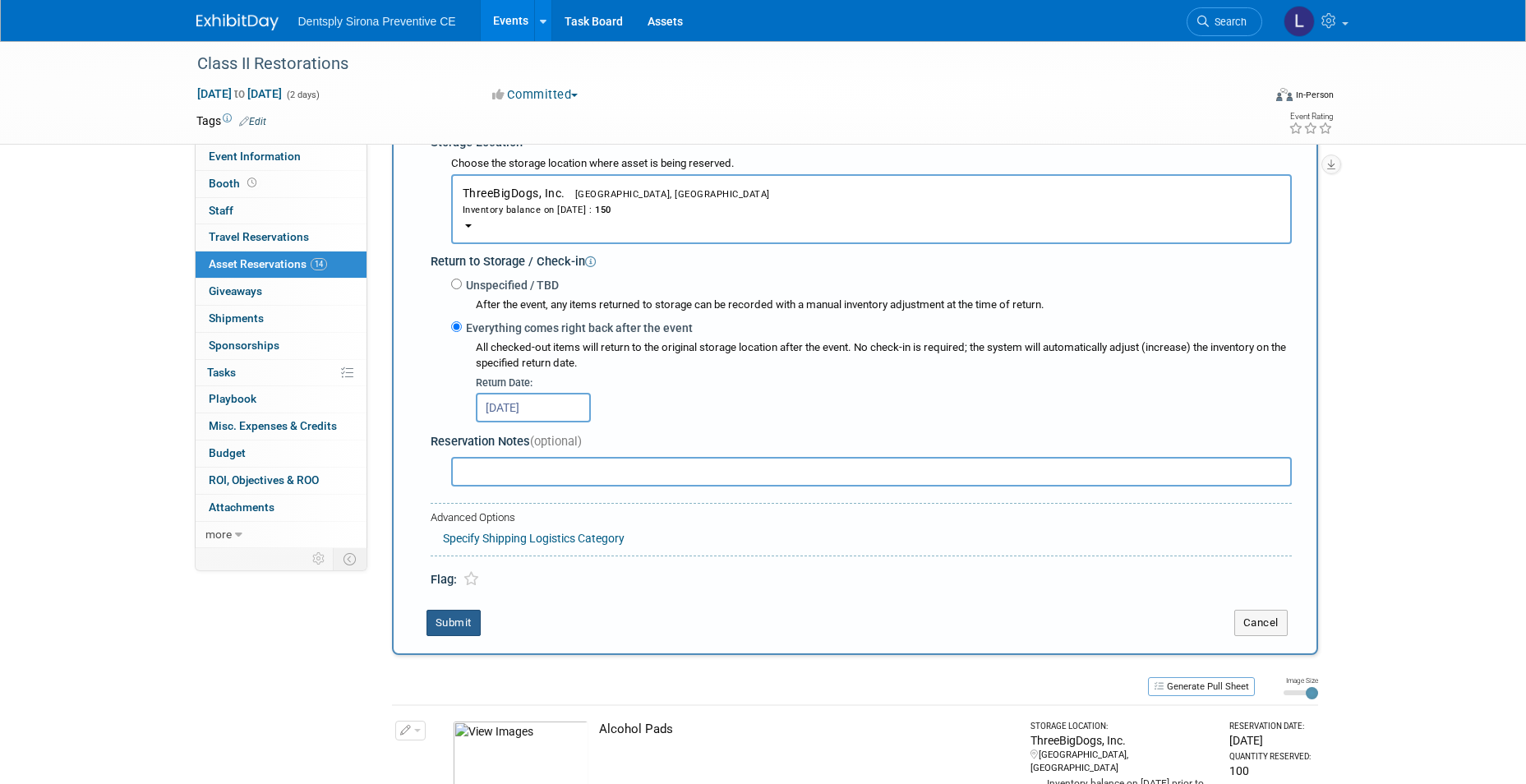
click at [462, 623] on button "Submit" at bounding box center [453, 623] width 54 height 26
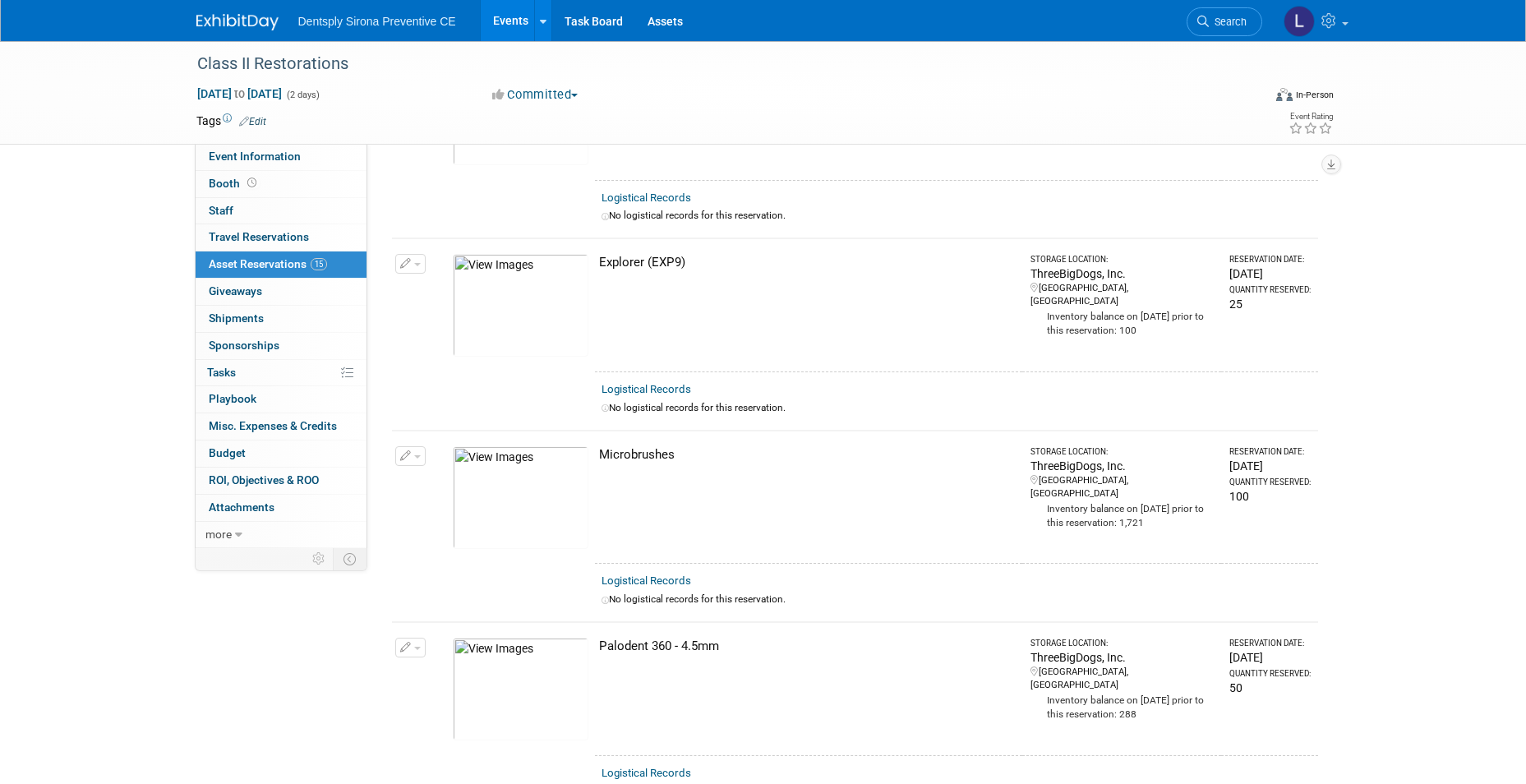
scroll to position [0, 0]
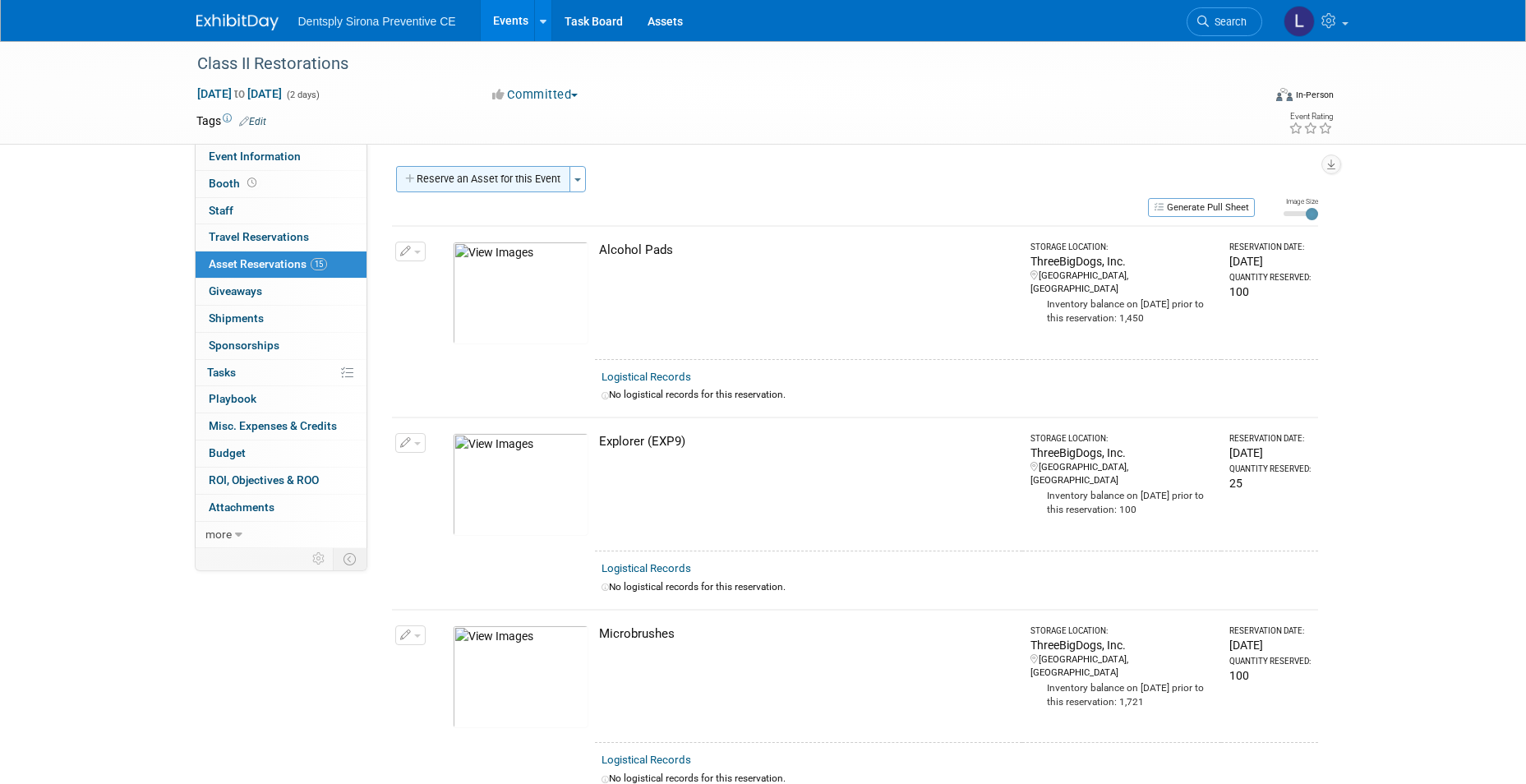
click at [476, 171] on button "Reserve an Asset for this Event" at bounding box center [483, 179] width 174 height 26
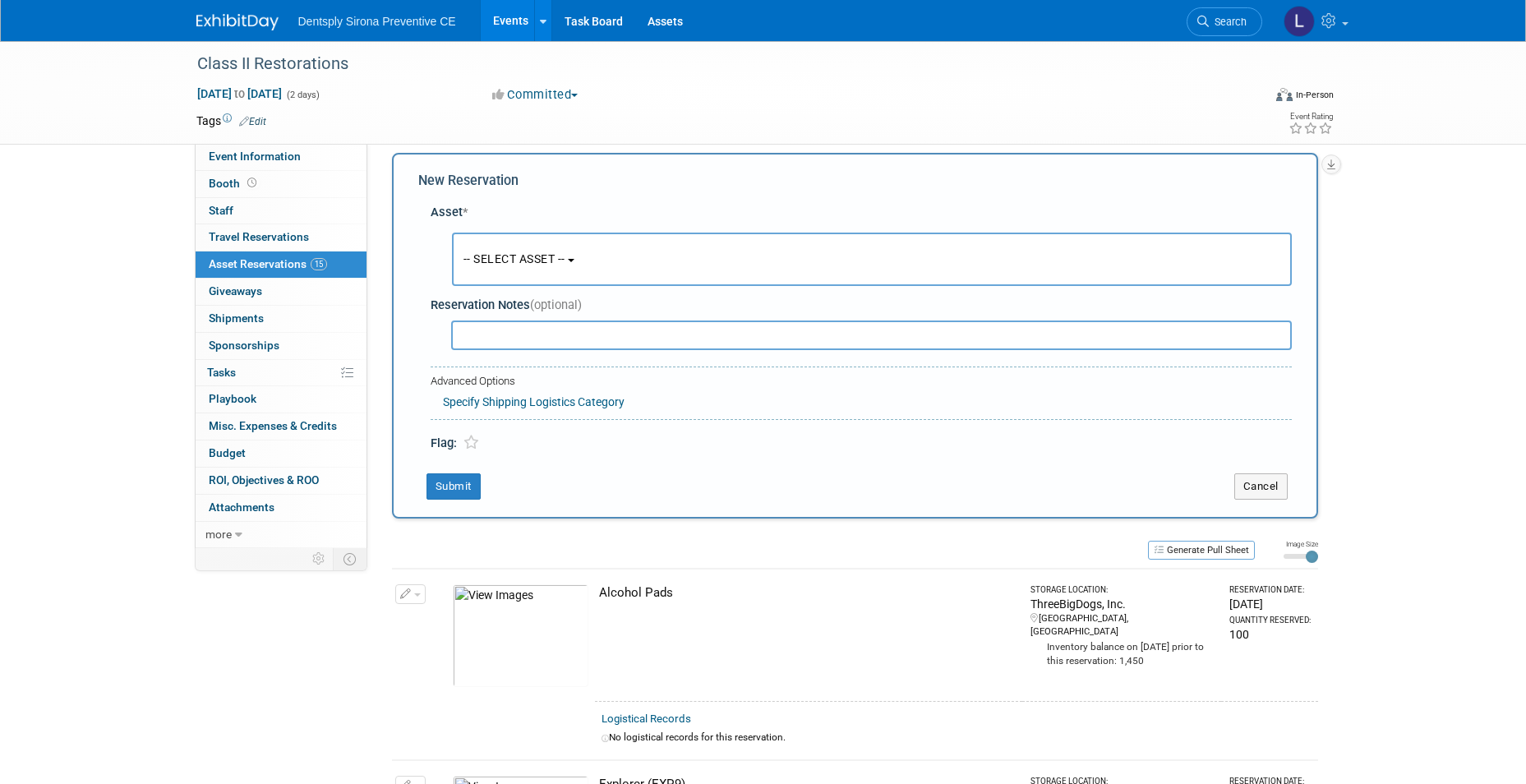
scroll to position [16, 0]
click at [474, 267] on button "-- SELECT ASSET --" at bounding box center [872, 257] width 840 height 53
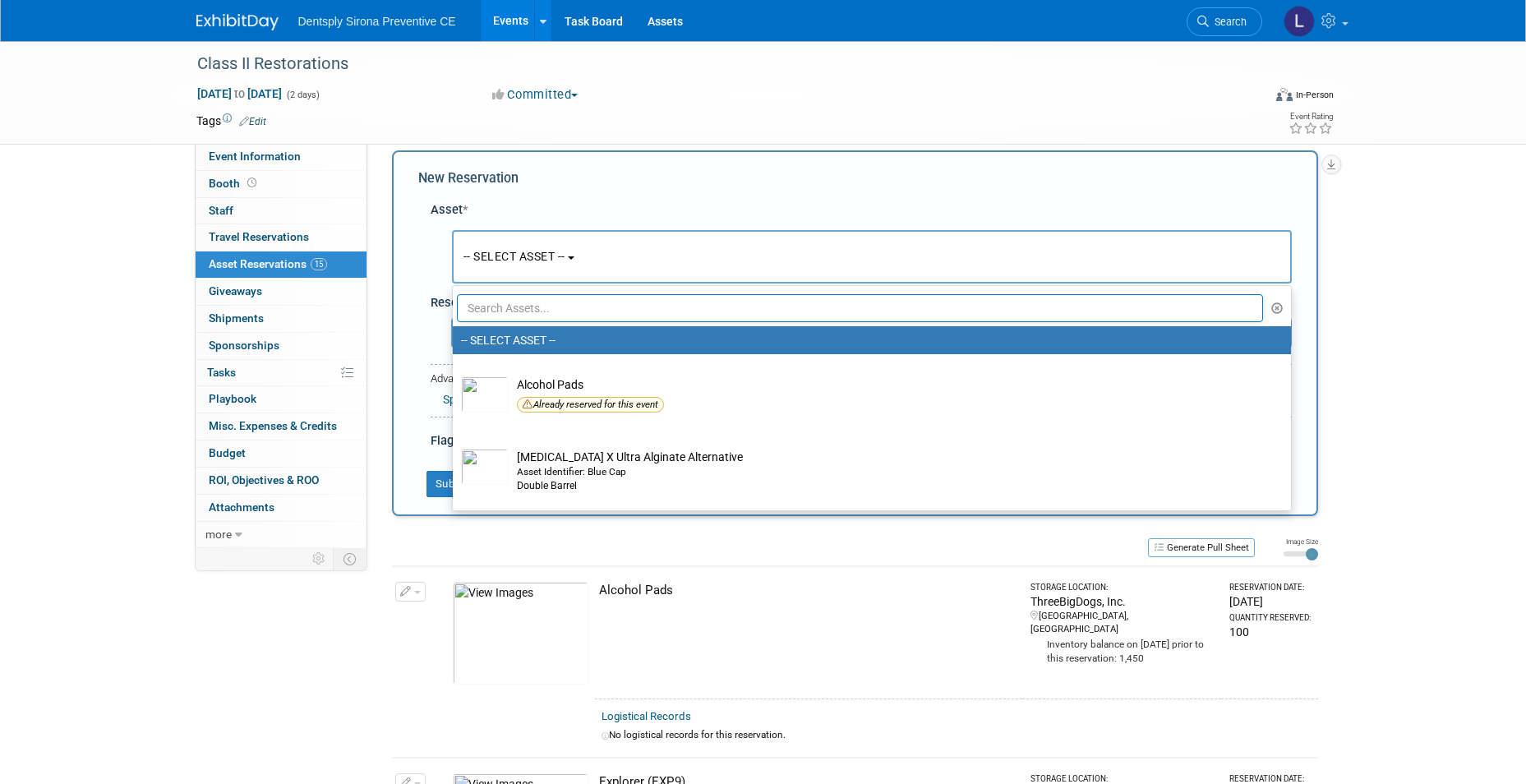
click at [487, 306] on input "text" at bounding box center [861, 308] width 807 height 28
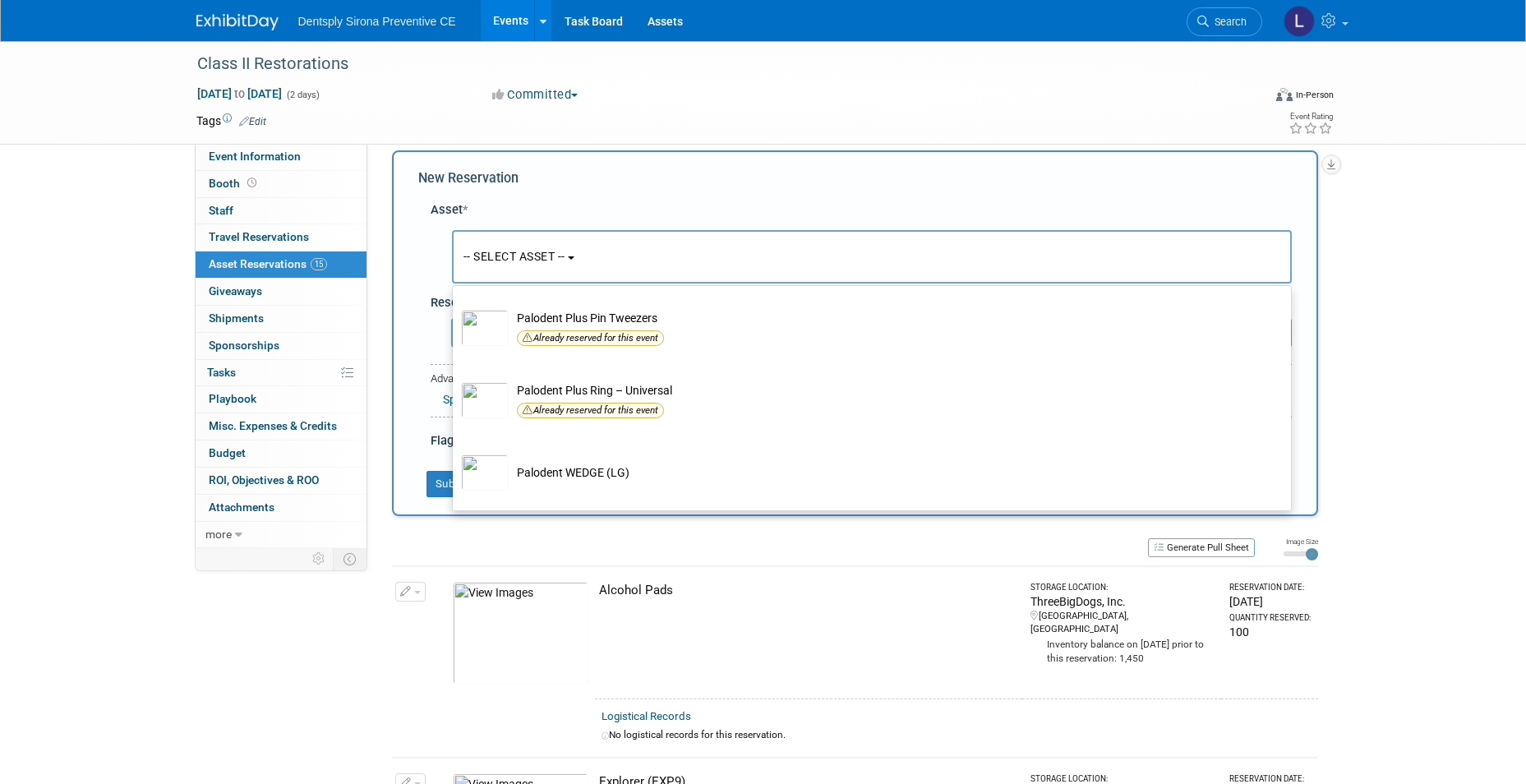
scroll to position [575, 0]
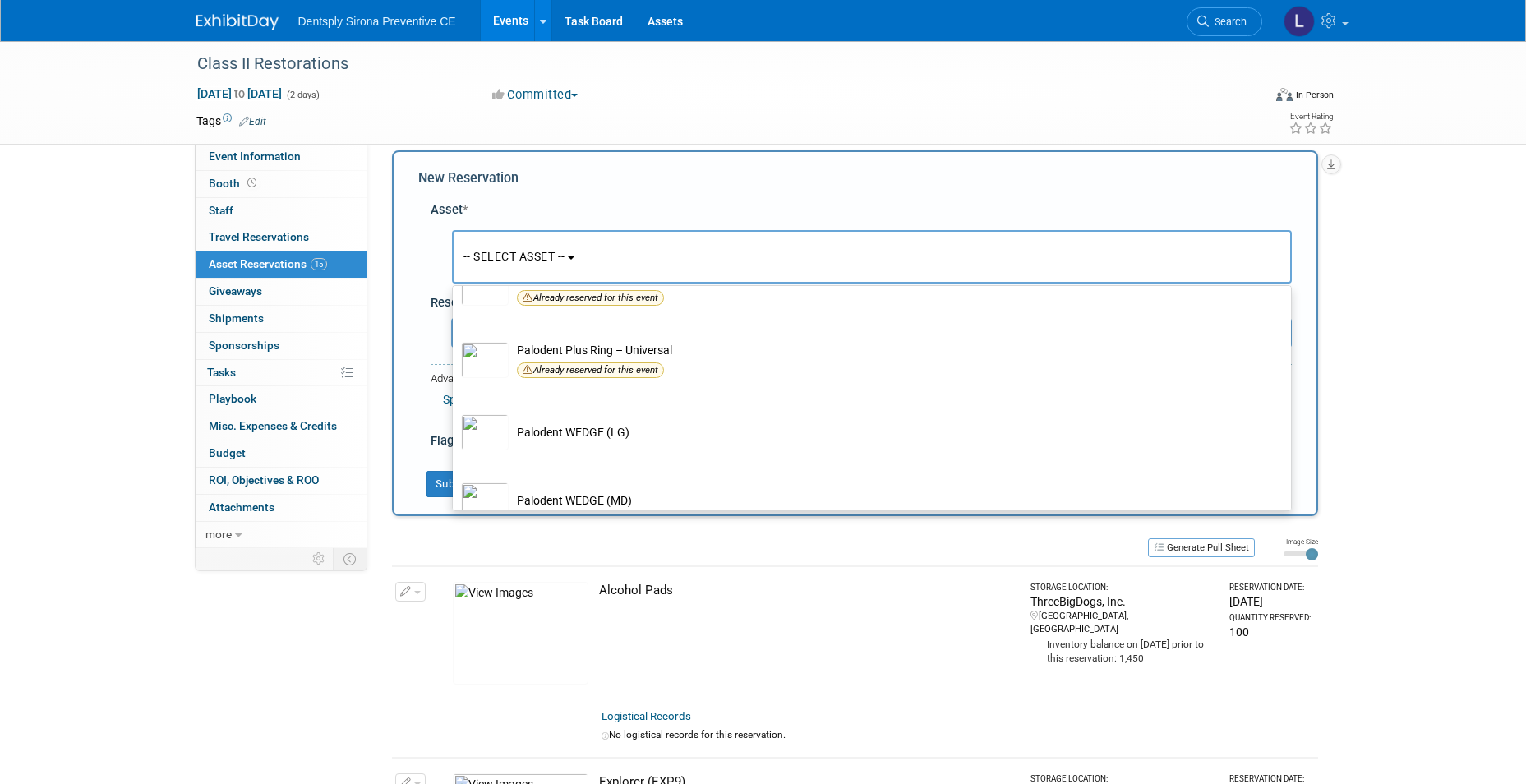
type input "palodent"
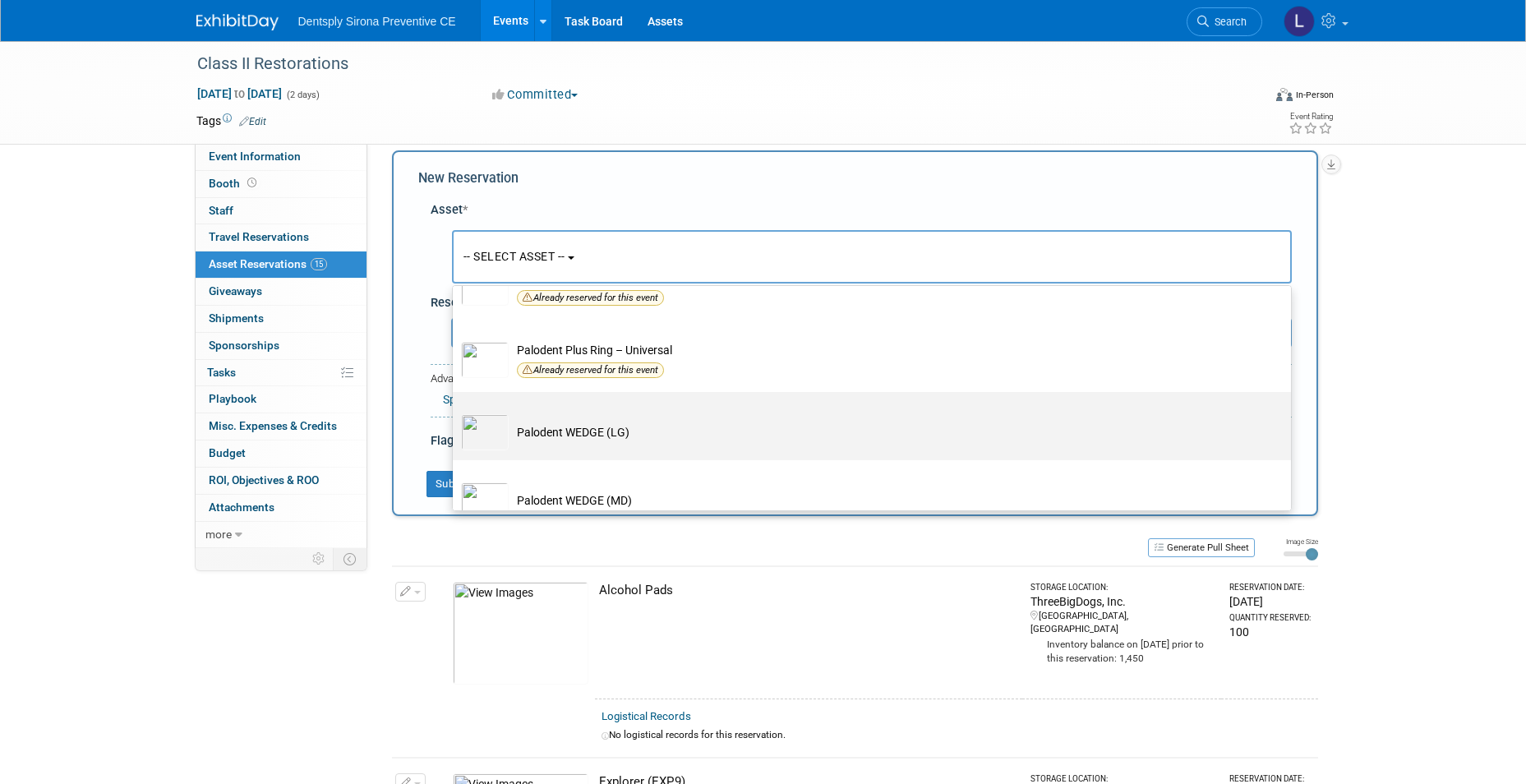
click at [567, 441] on td "Palodent WEDGE (LG)" at bounding box center [883, 432] width 750 height 36
click at [455, 411] on input "Palodent WEDGE (LG)" at bounding box center [449, 406] width 10 height 10
select select "10718990"
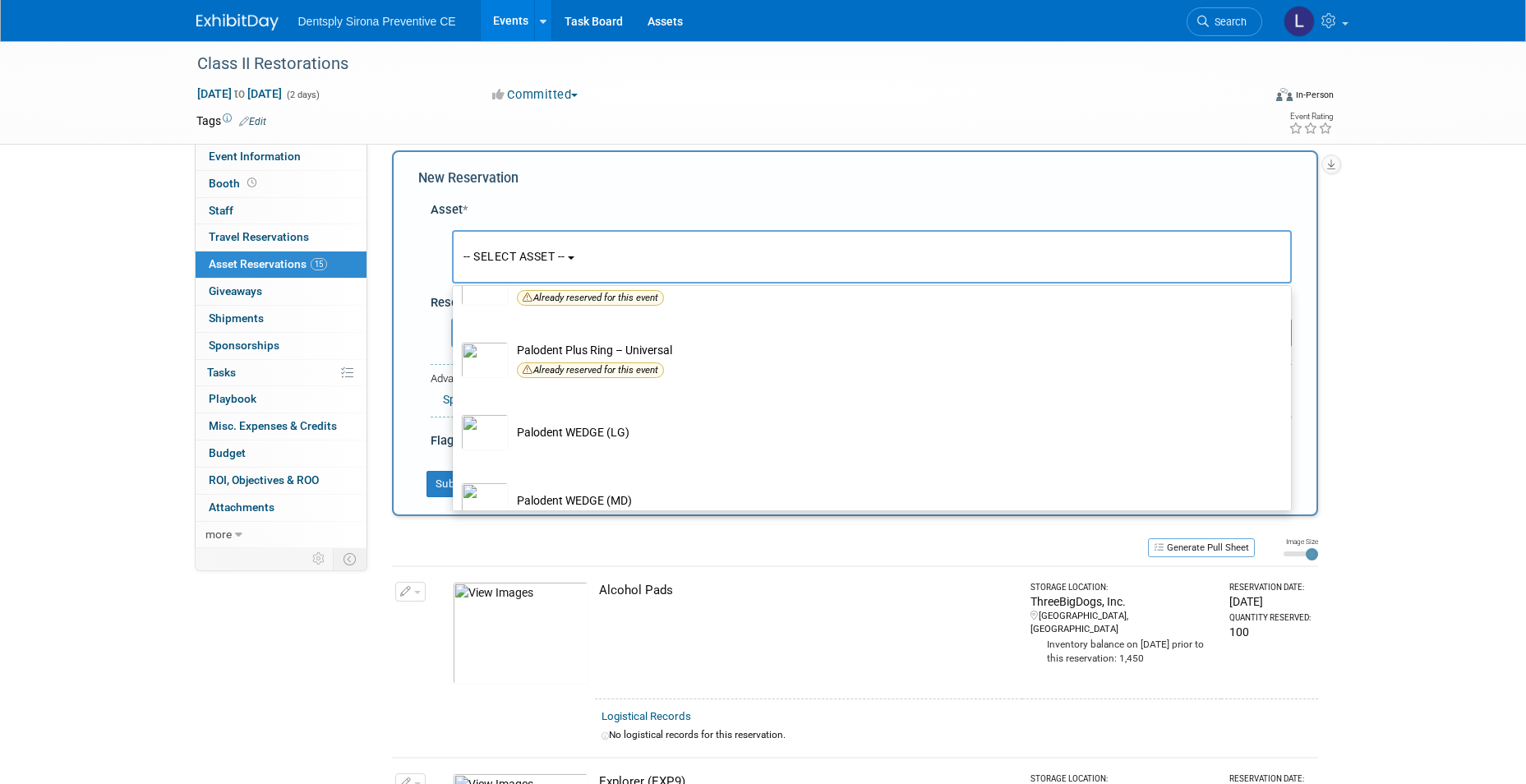
select select "9"
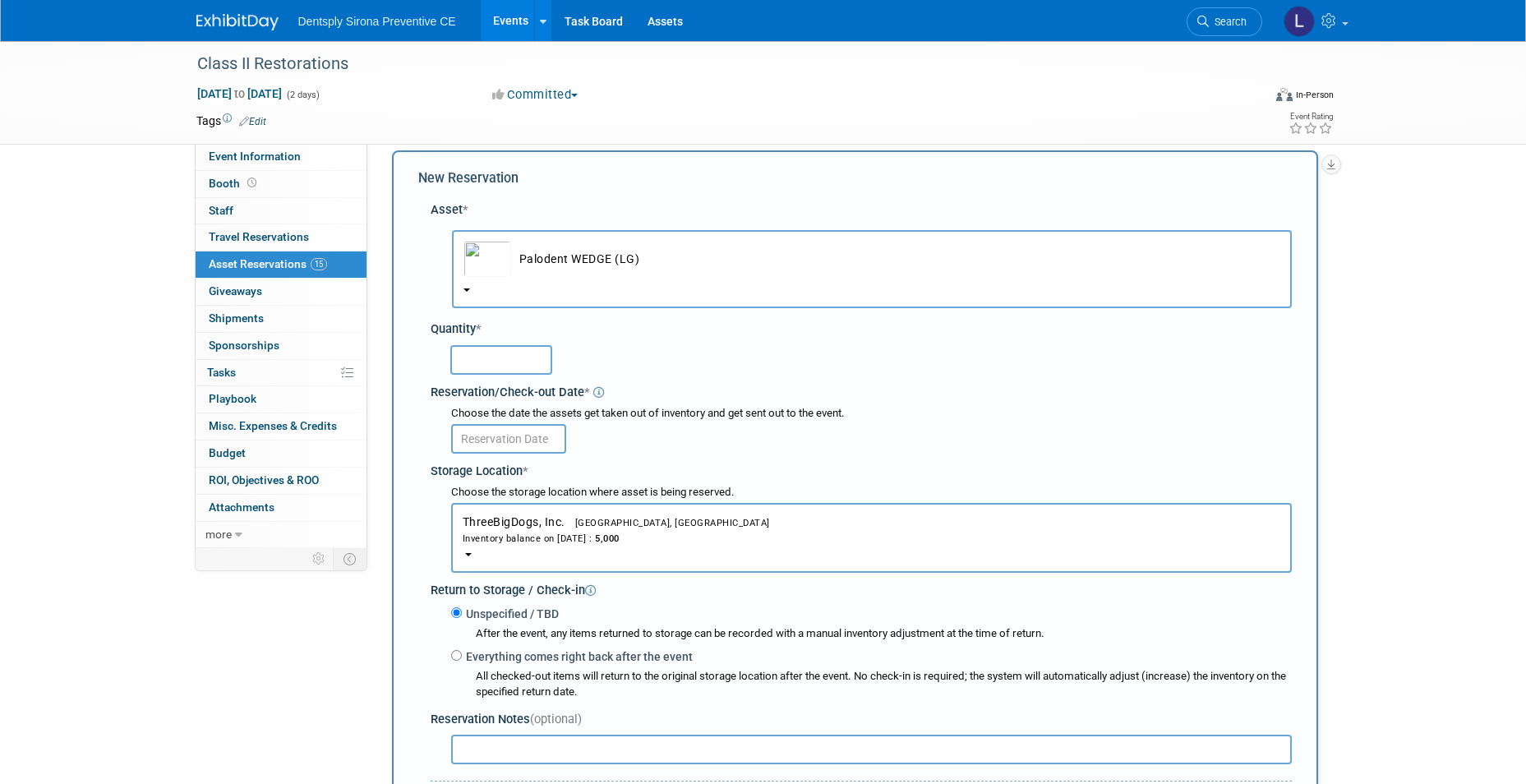
click at [507, 362] on input "text" at bounding box center [501, 360] width 102 height 29
type input "50"
click at [494, 436] on input "text" at bounding box center [508, 439] width 115 height 29
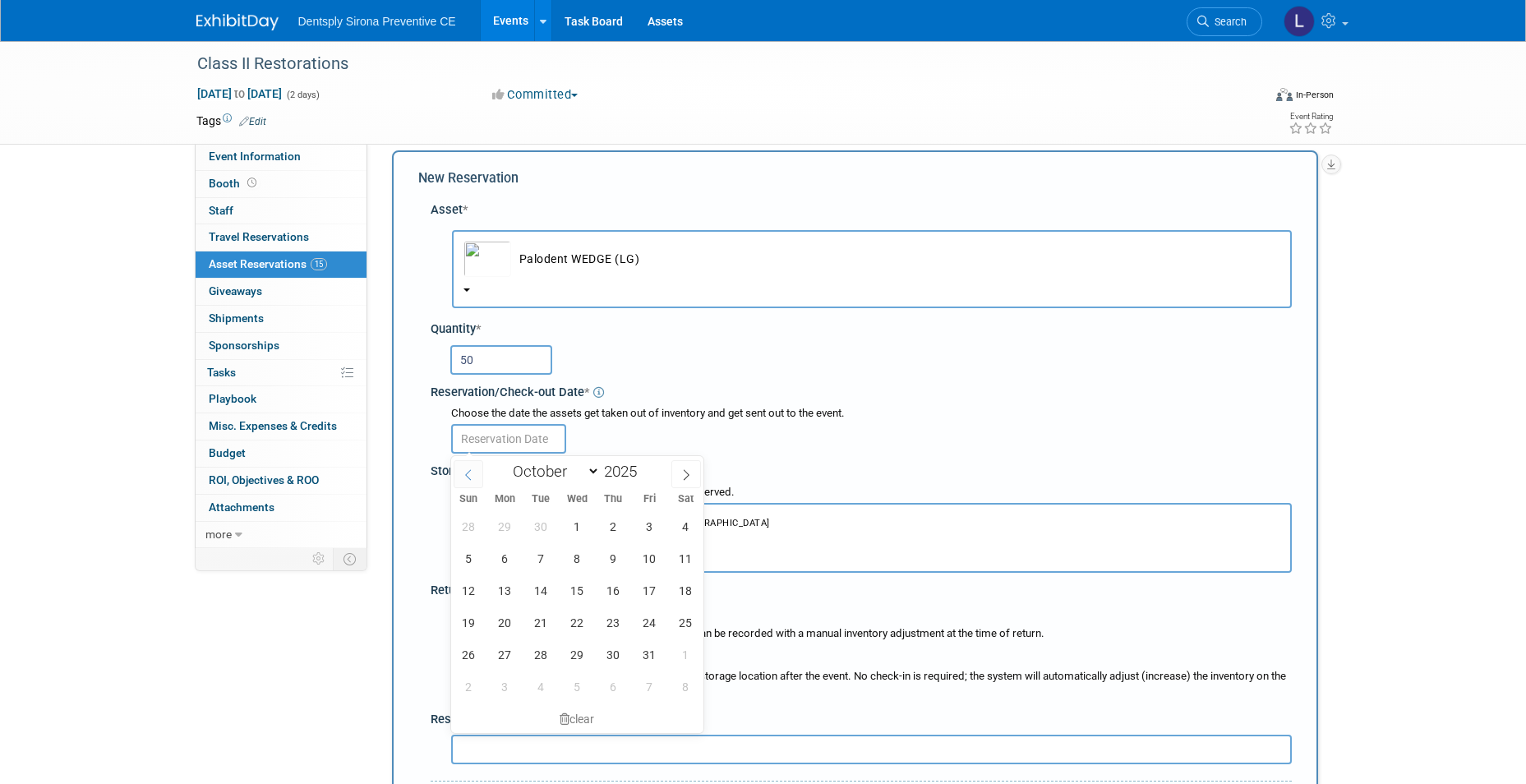
click at [464, 474] on icon at bounding box center [468, 474] width 11 height 11
select select "8"
click at [504, 645] on span "29" at bounding box center [505, 654] width 32 height 32
type input "[DATE]"
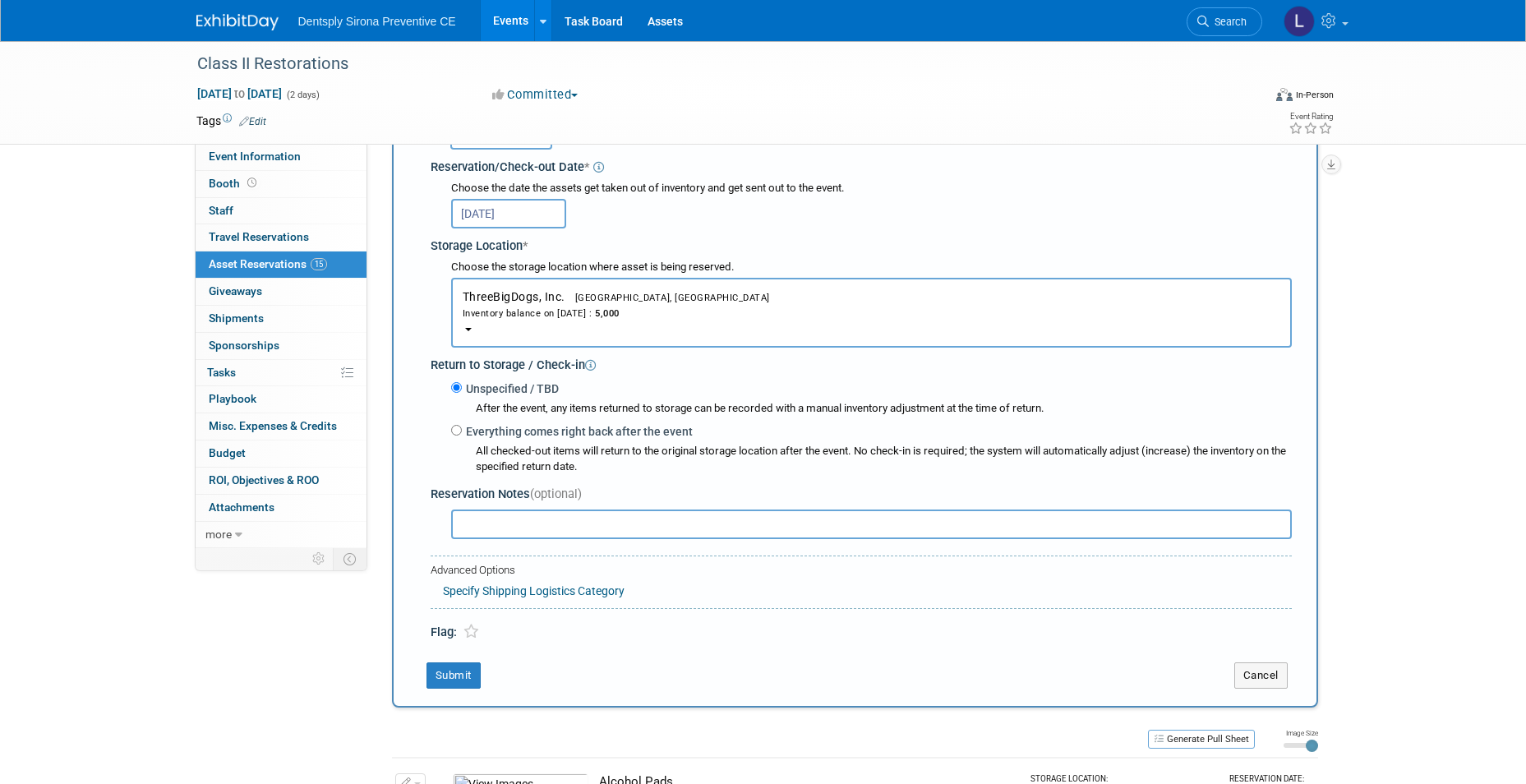
scroll to position [180, 0]
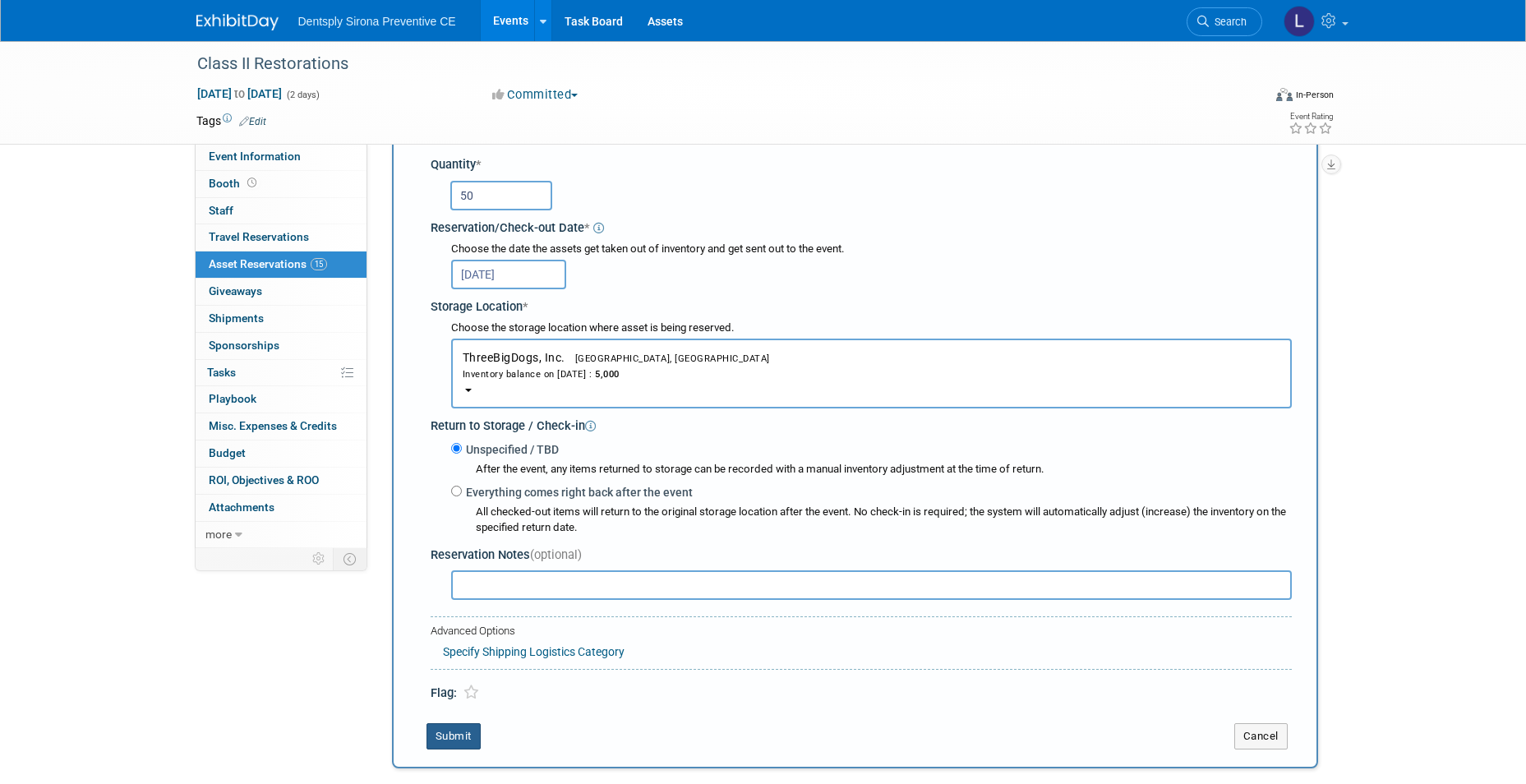
click at [448, 744] on button "Submit" at bounding box center [453, 736] width 54 height 26
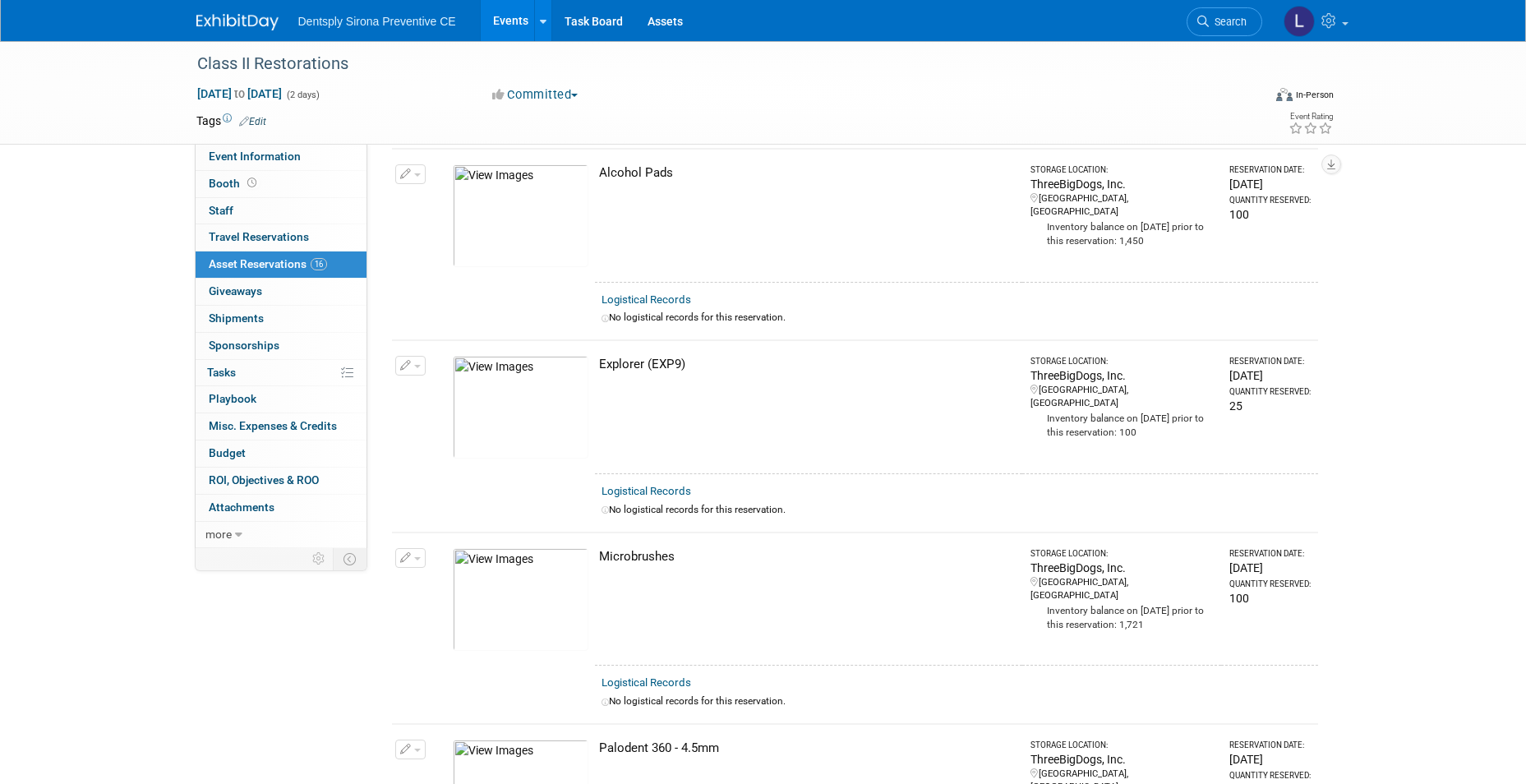
scroll to position [0, 0]
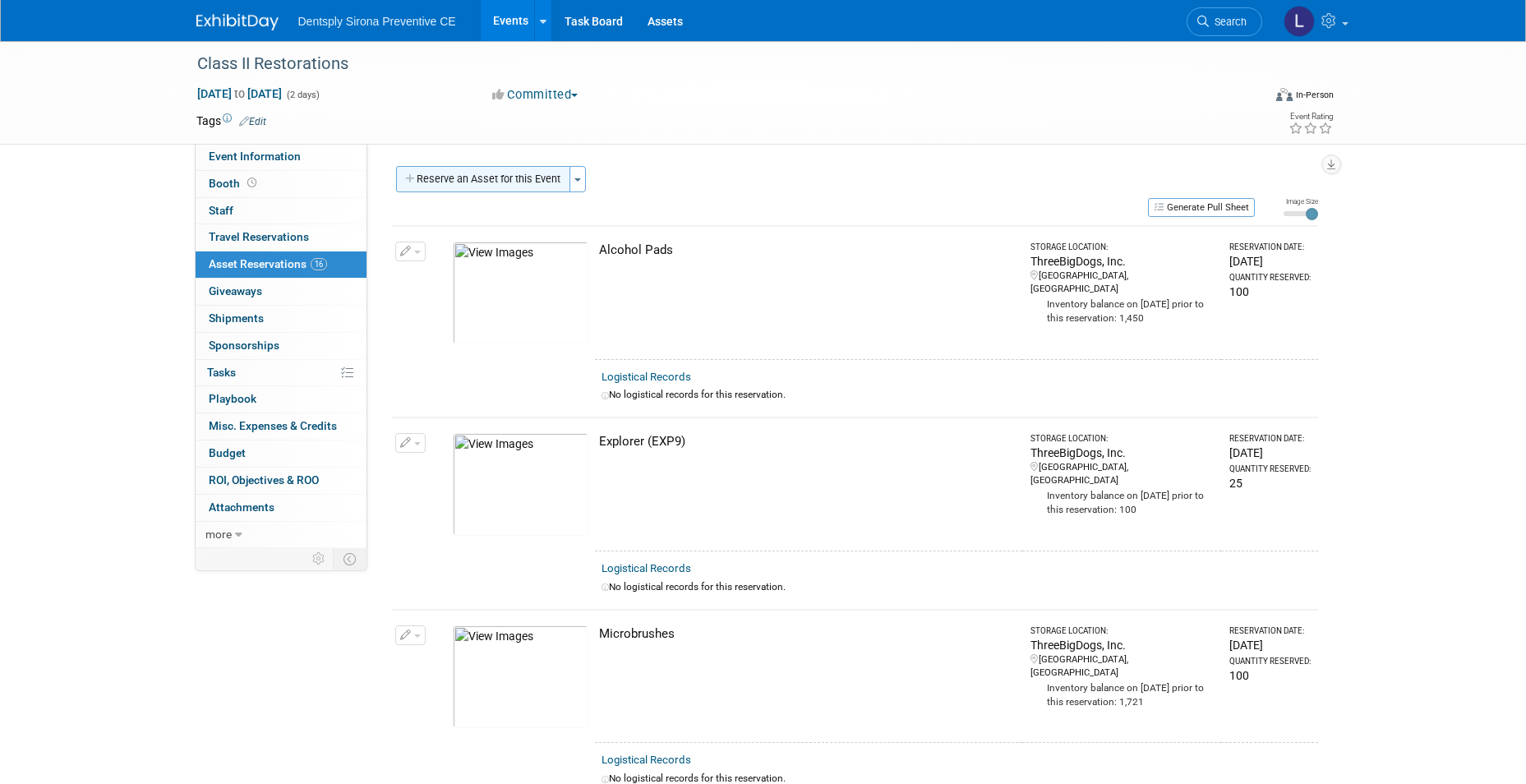
click at [445, 189] on button "Reserve an Asset for this Event" at bounding box center [483, 179] width 174 height 26
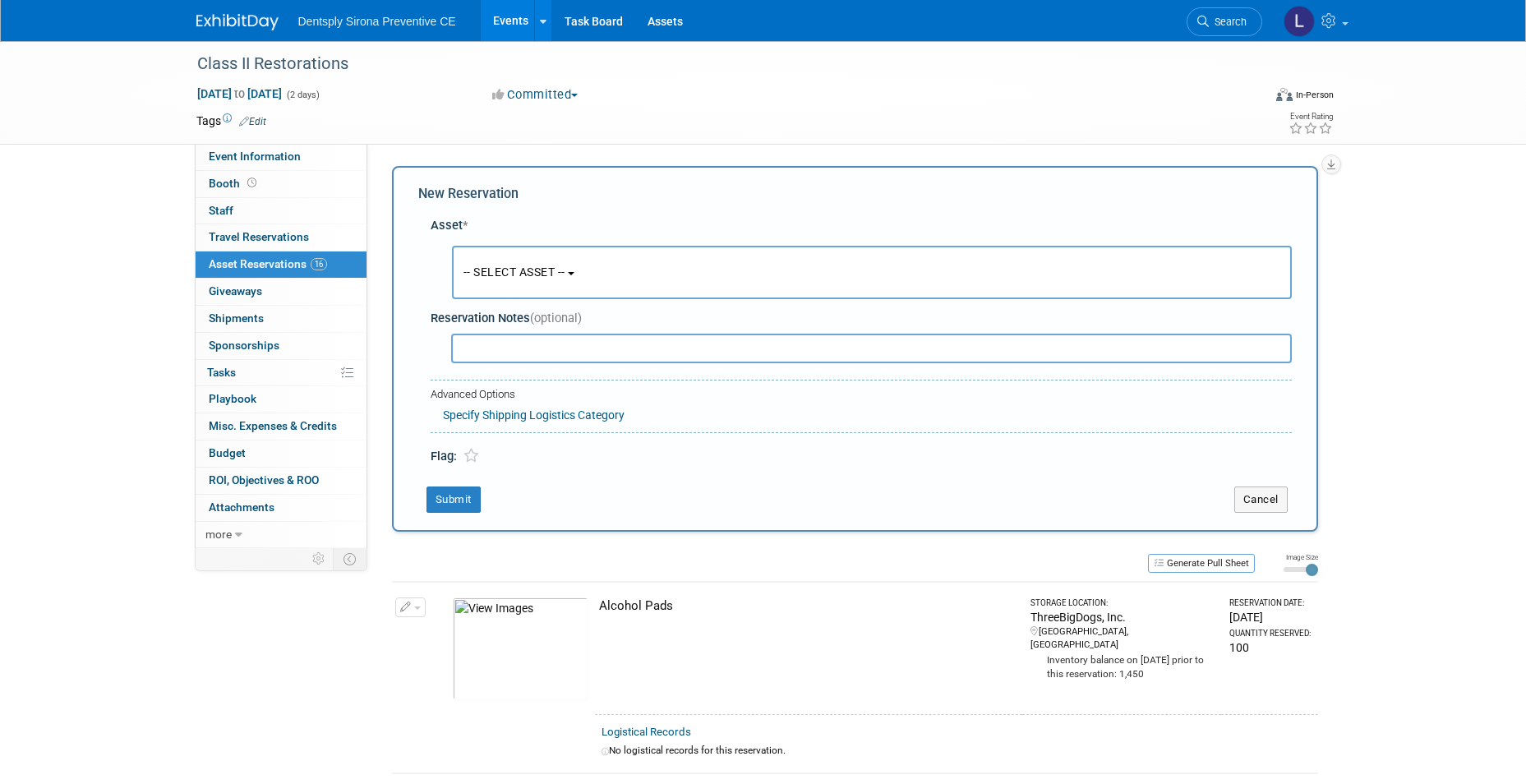
scroll to position [16, 0]
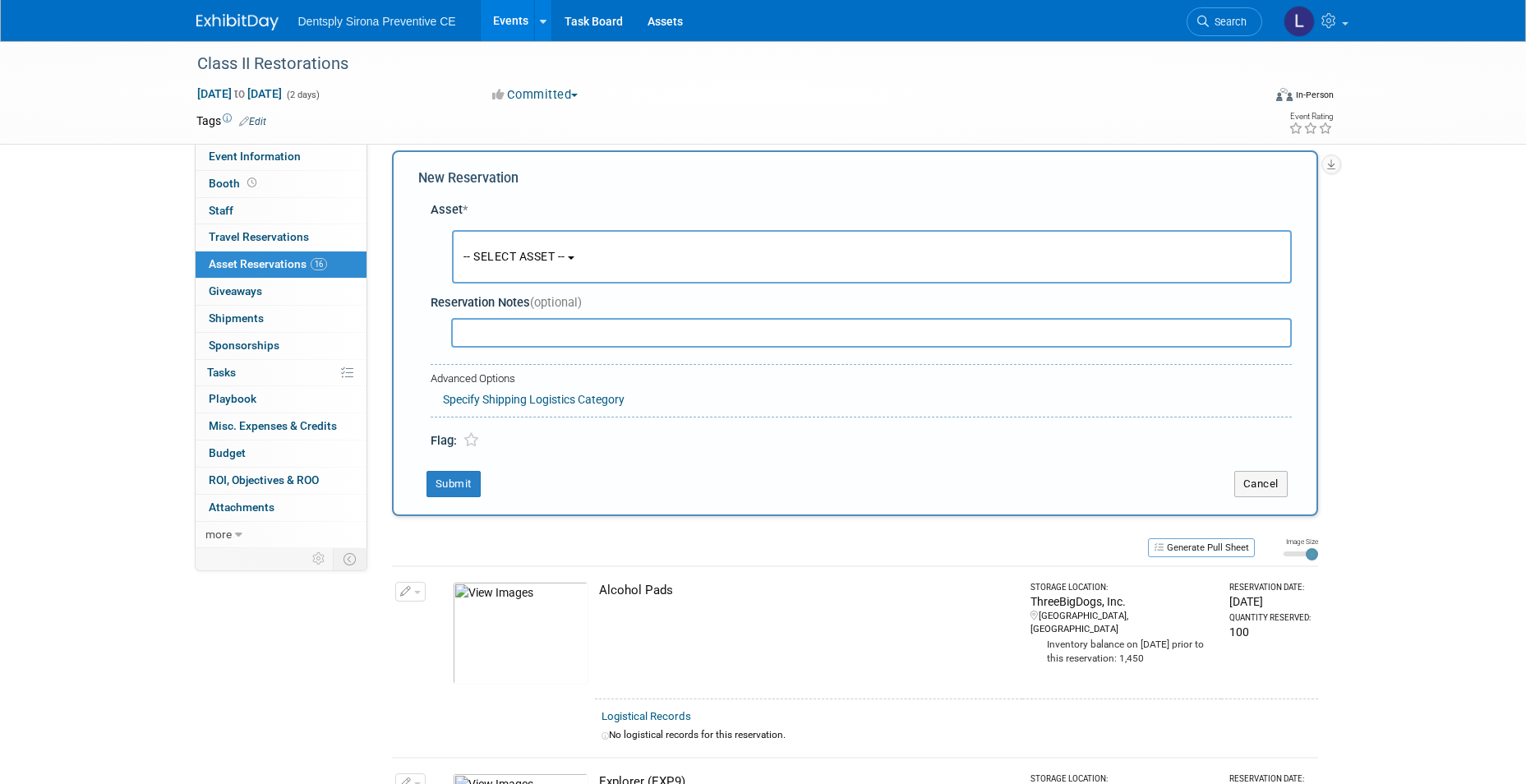
drag, startPoint x: 492, startPoint y: 253, endPoint x: 495, endPoint y: 284, distance: 31.1
click at [492, 254] on span "-- SELECT ASSET --" at bounding box center [514, 256] width 102 height 13
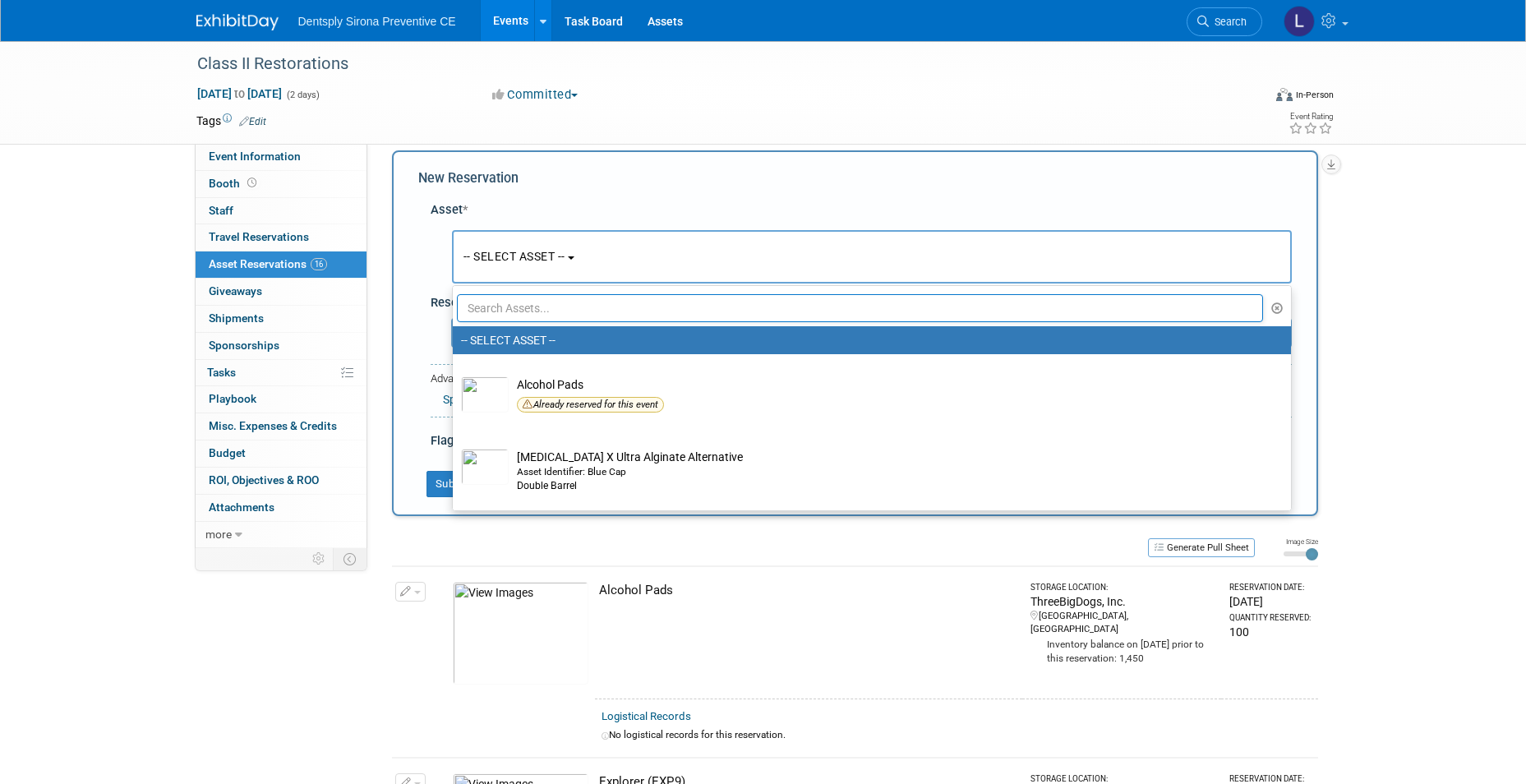
click at [497, 304] on input "text" at bounding box center [861, 308] width 807 height 28
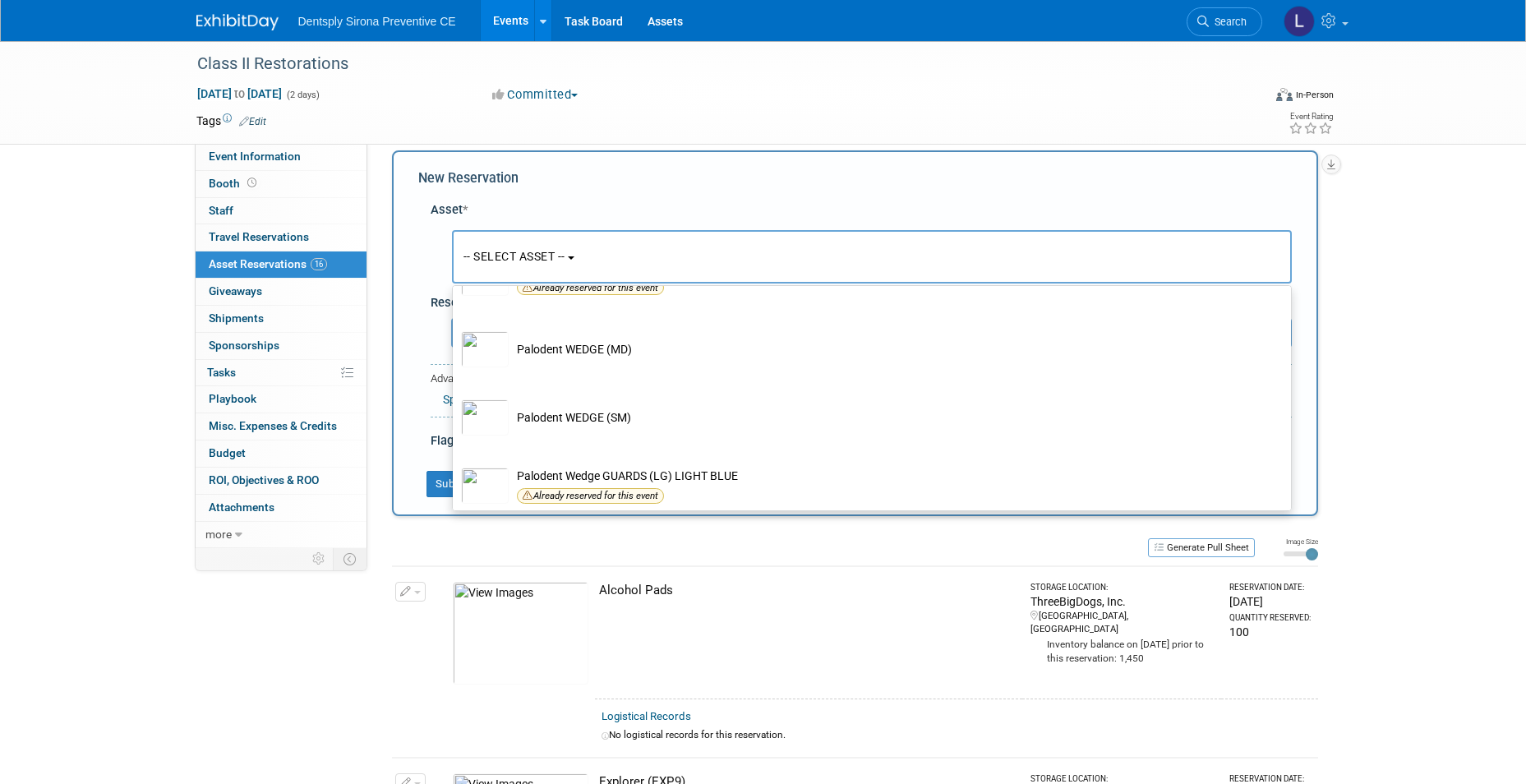
scroll to position [739, 0]
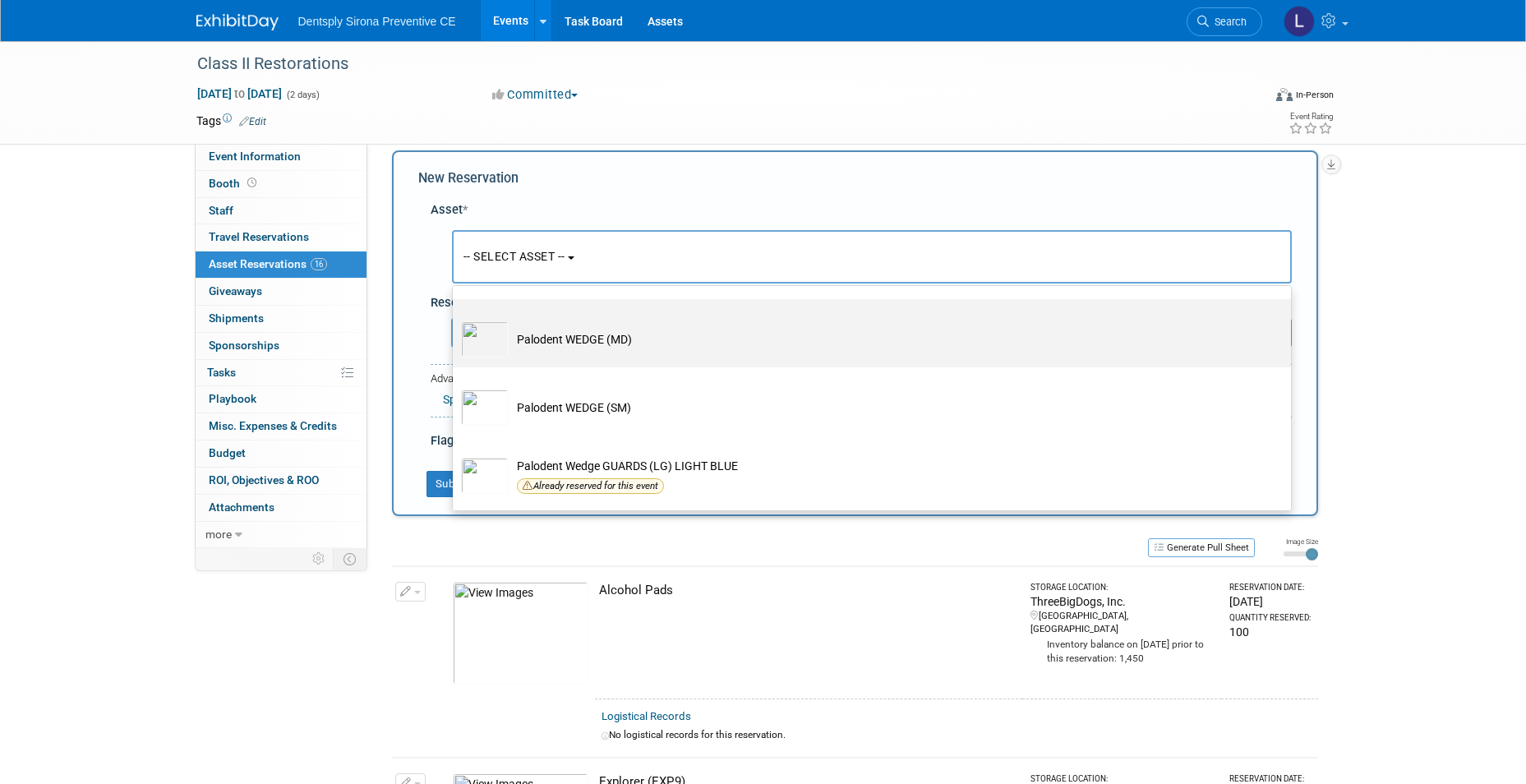
type input "palodent"
click at [580, 346] on td "Palodent WEDGE (MD)" at bounding box center [883, 339] width 750 height 36
click at [455, 319] on input "Palodent WEDGE (MD)" at bounding box center [449, 313] width 10 height 10
select select "10718991"
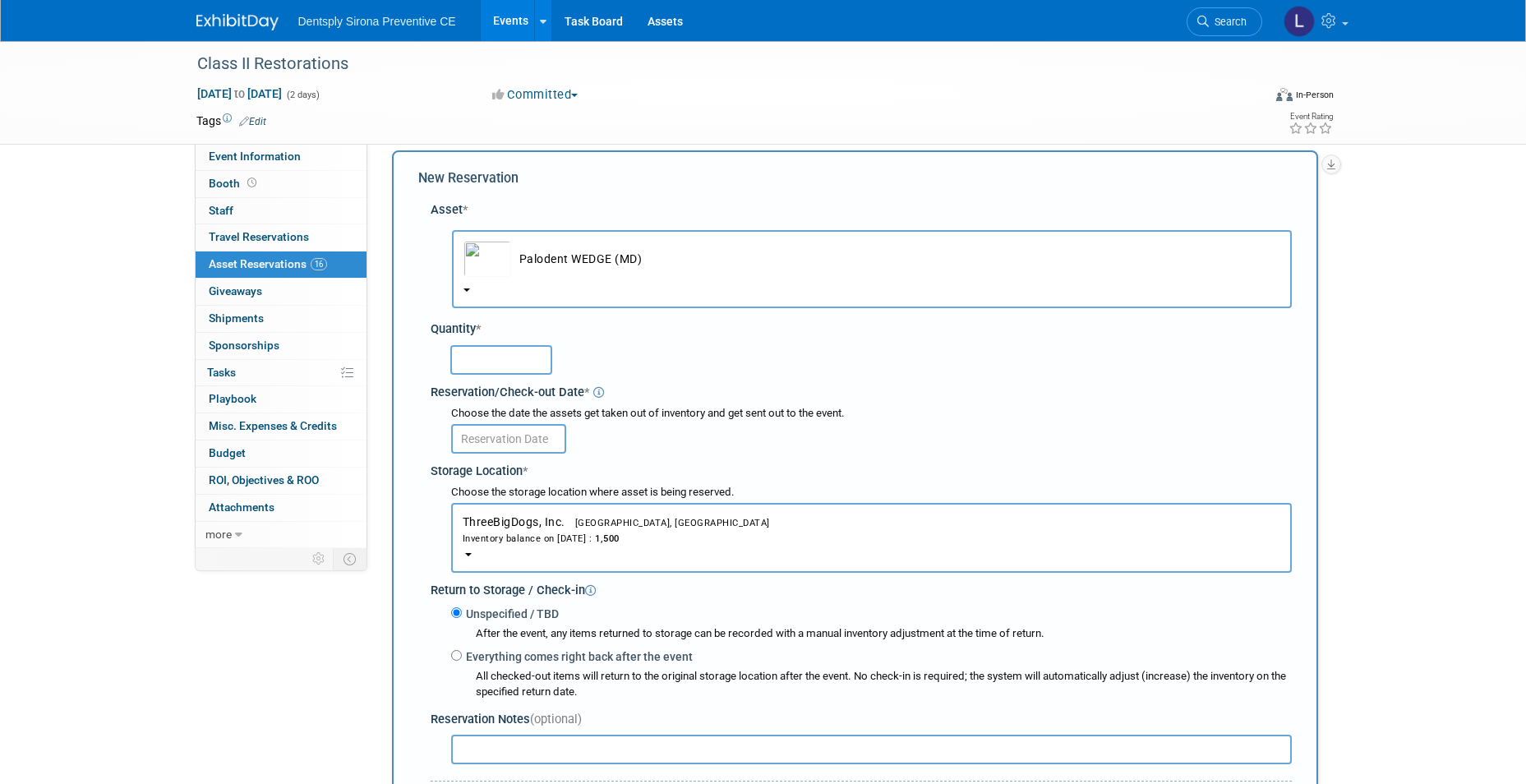
click at [517, 359] on input "text" at bounding box center [501, 360] width 102 height 29
type input "50"
click at [510, 443] on input "text" at bounding box center [508, 439] width 115 height 29
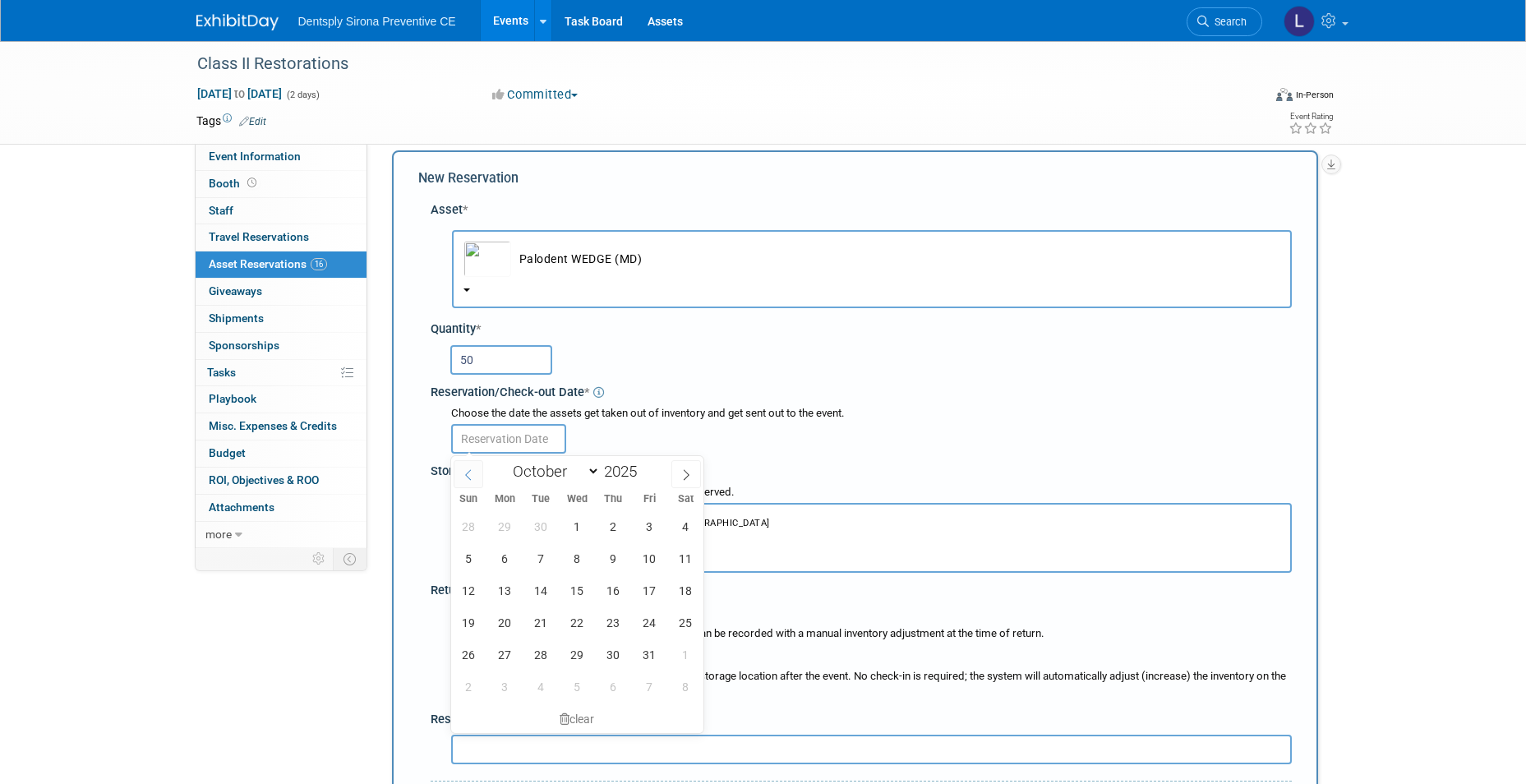
click at [481, 474] on span at bounding box center [468, 474] width 29 height 28
select select "8"
click at [512, 654] on span "29" at bounding box center [505, 654] width 32 height 32
type input "[DATE]"
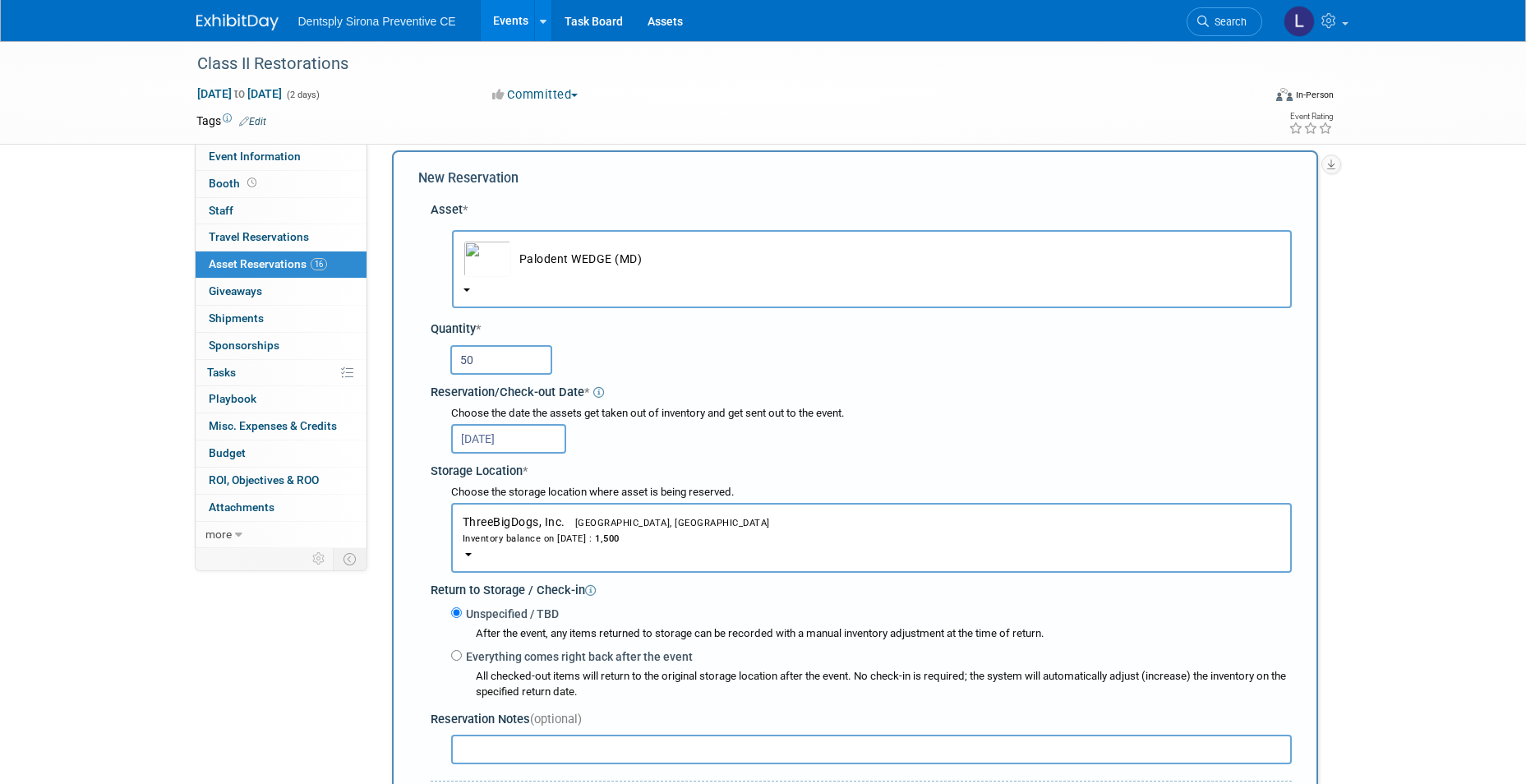
scroll to position [344, 0]
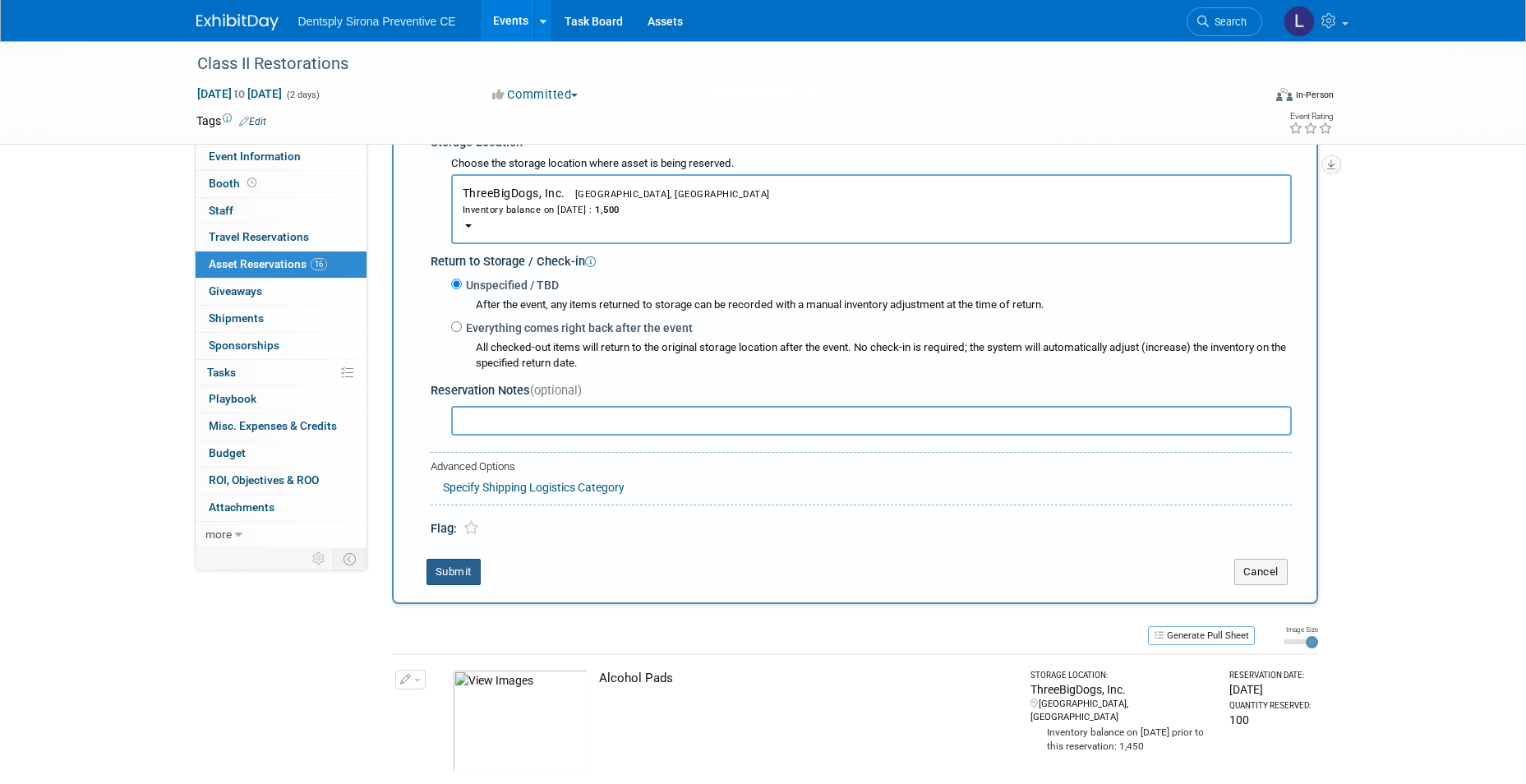
click at [432, 579] on button "Submit" at bounding box center [453, 572] width 54 height 26
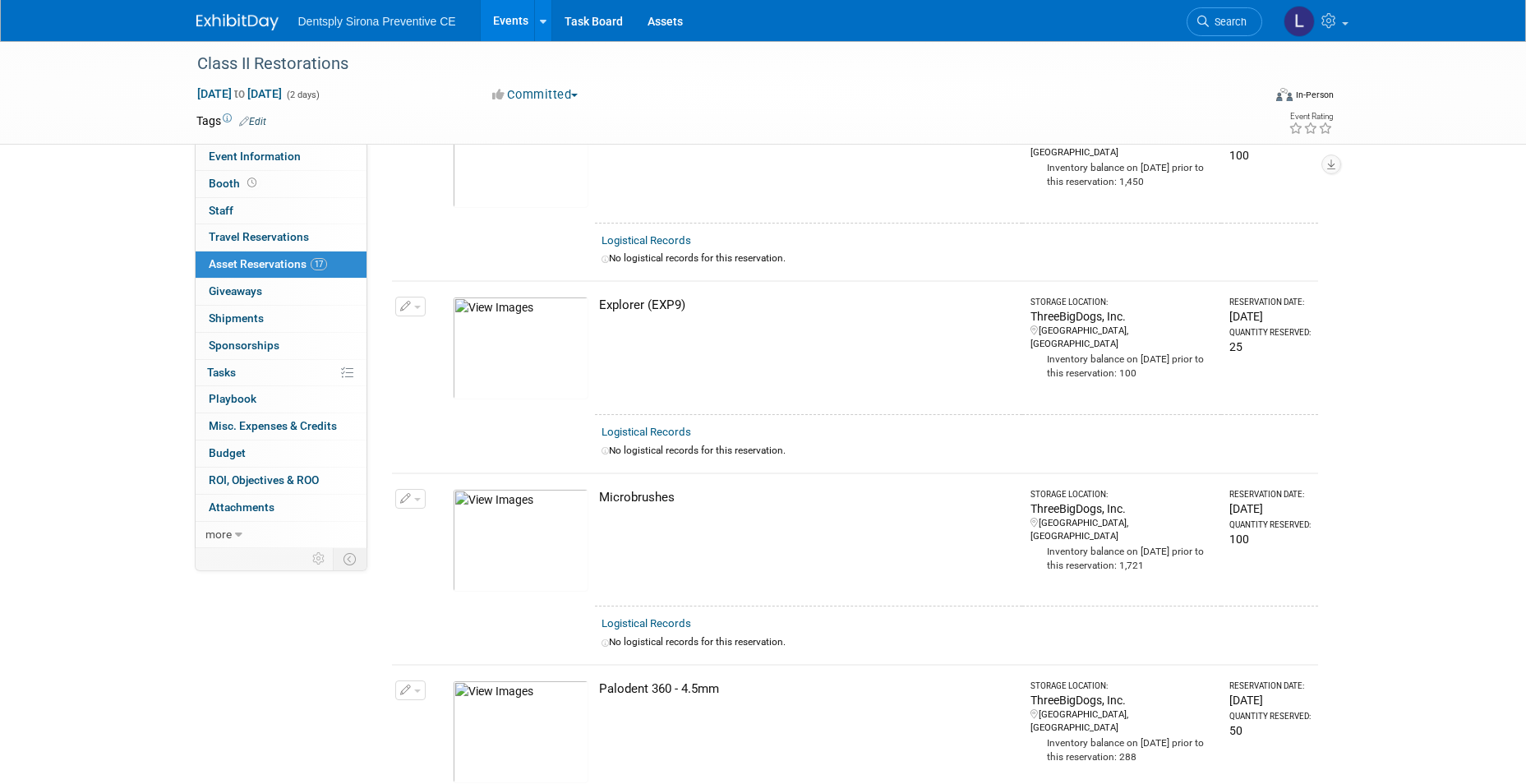
scroll to position [0, 0]
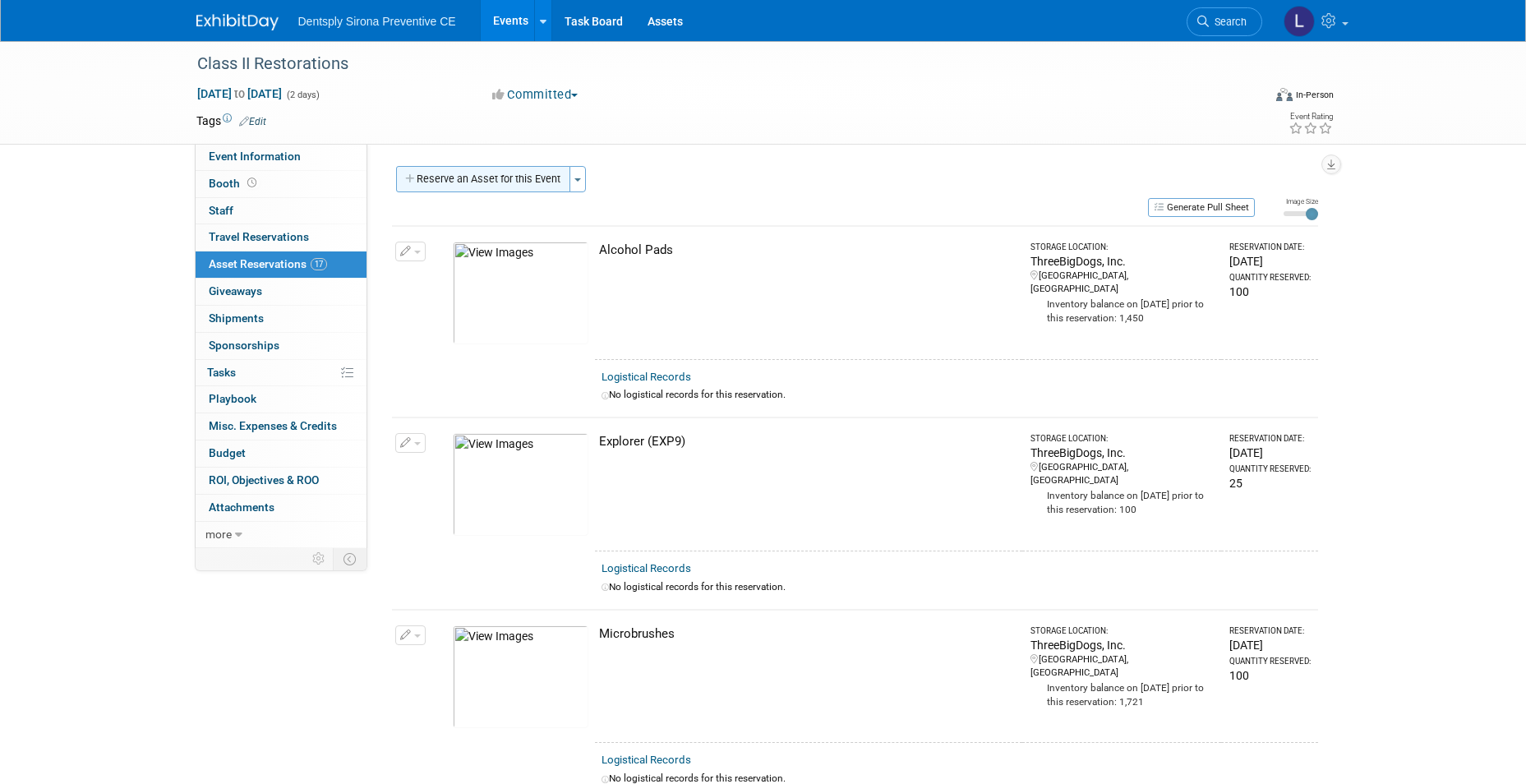
click at [479, 178] on button "Reserve an Asset for this Event" at bounding box center [483, 179] width 174 height 26
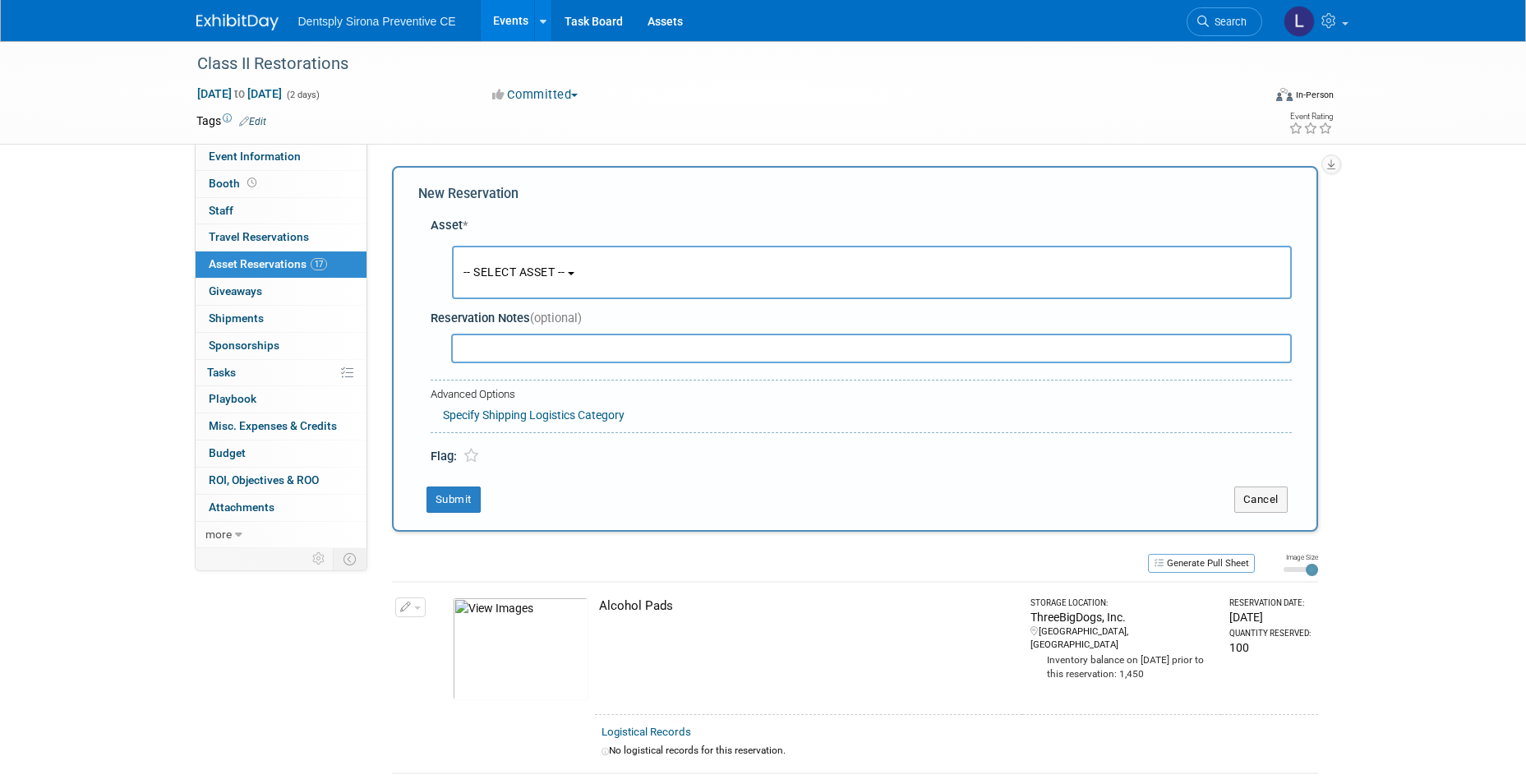
scroll to position [16, 0]
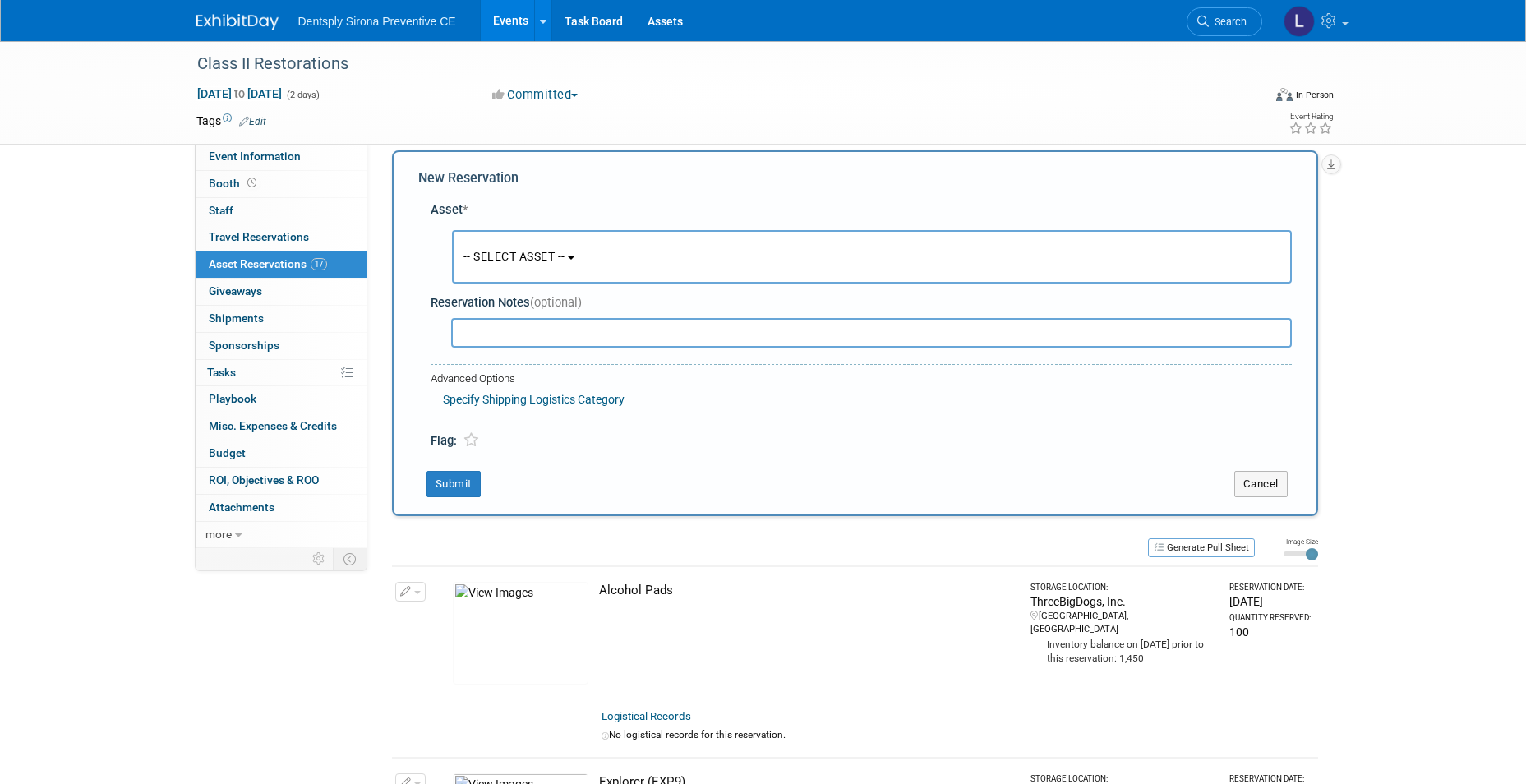
click at [487, 247] on button "-- SELECT ASSET --" at bounding box center [872, 257] width 840 height 53
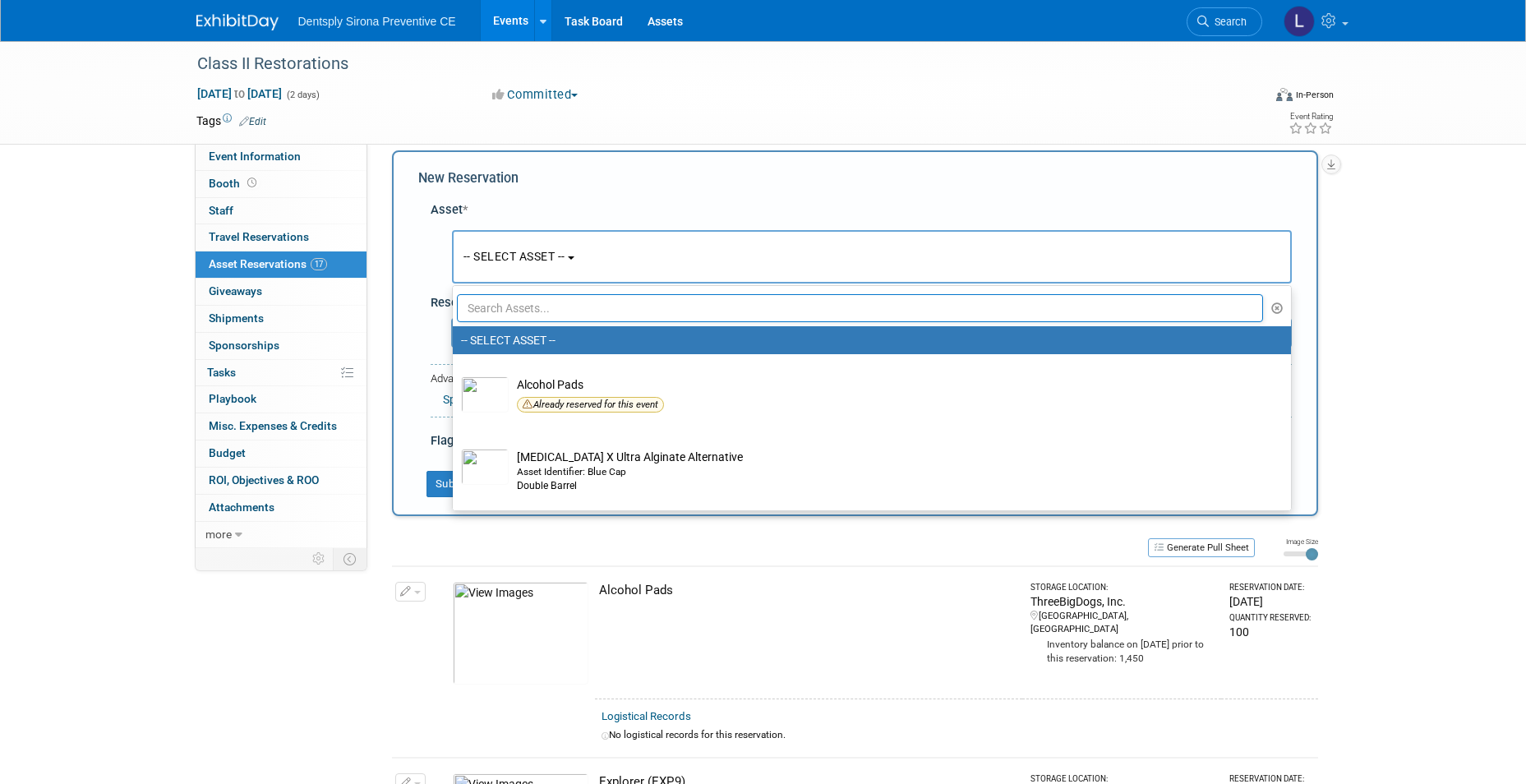
click at [499, 310] on input "text" at bounding box center [861, 308] width 807 height 28
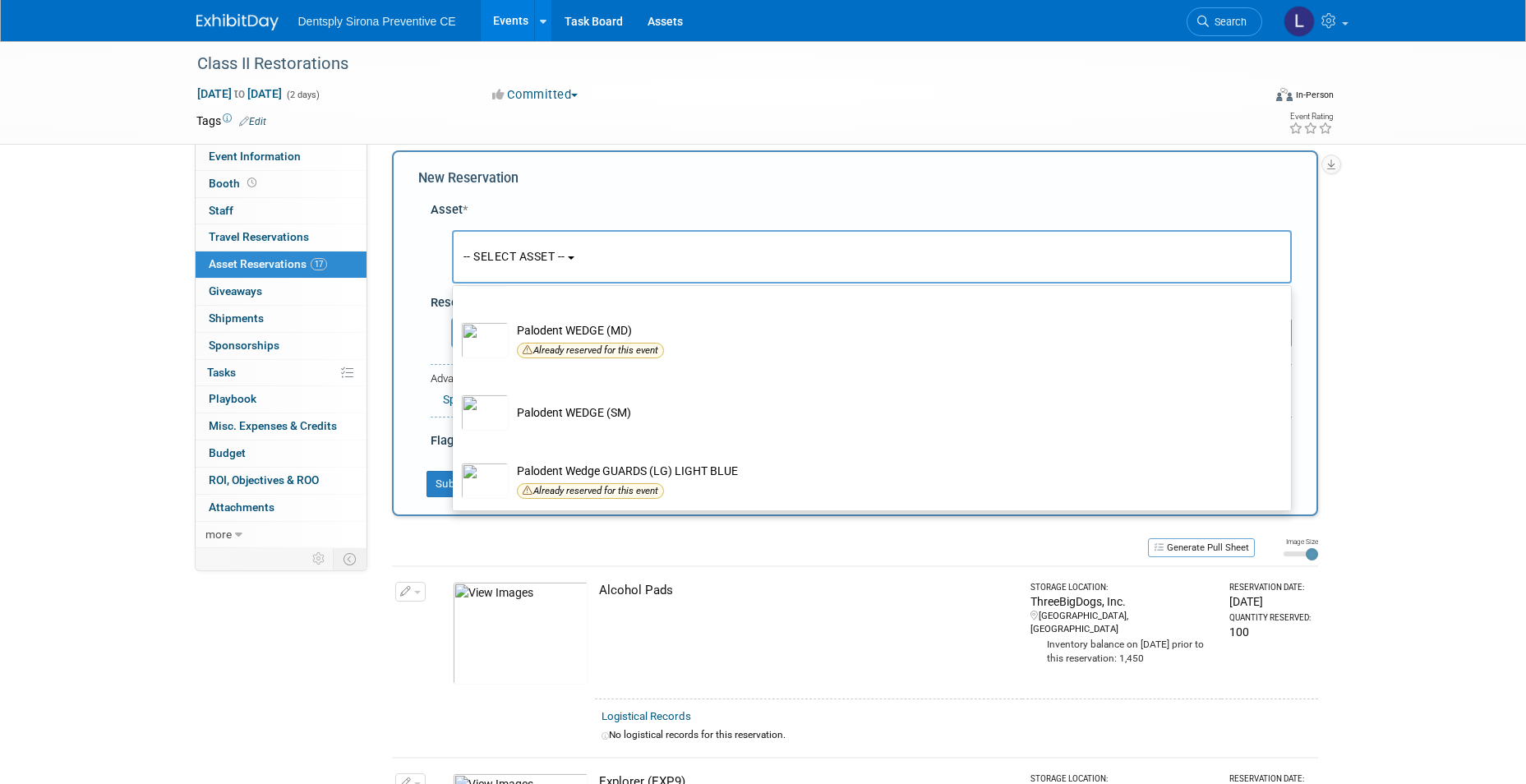
scroll to position [739, 0]
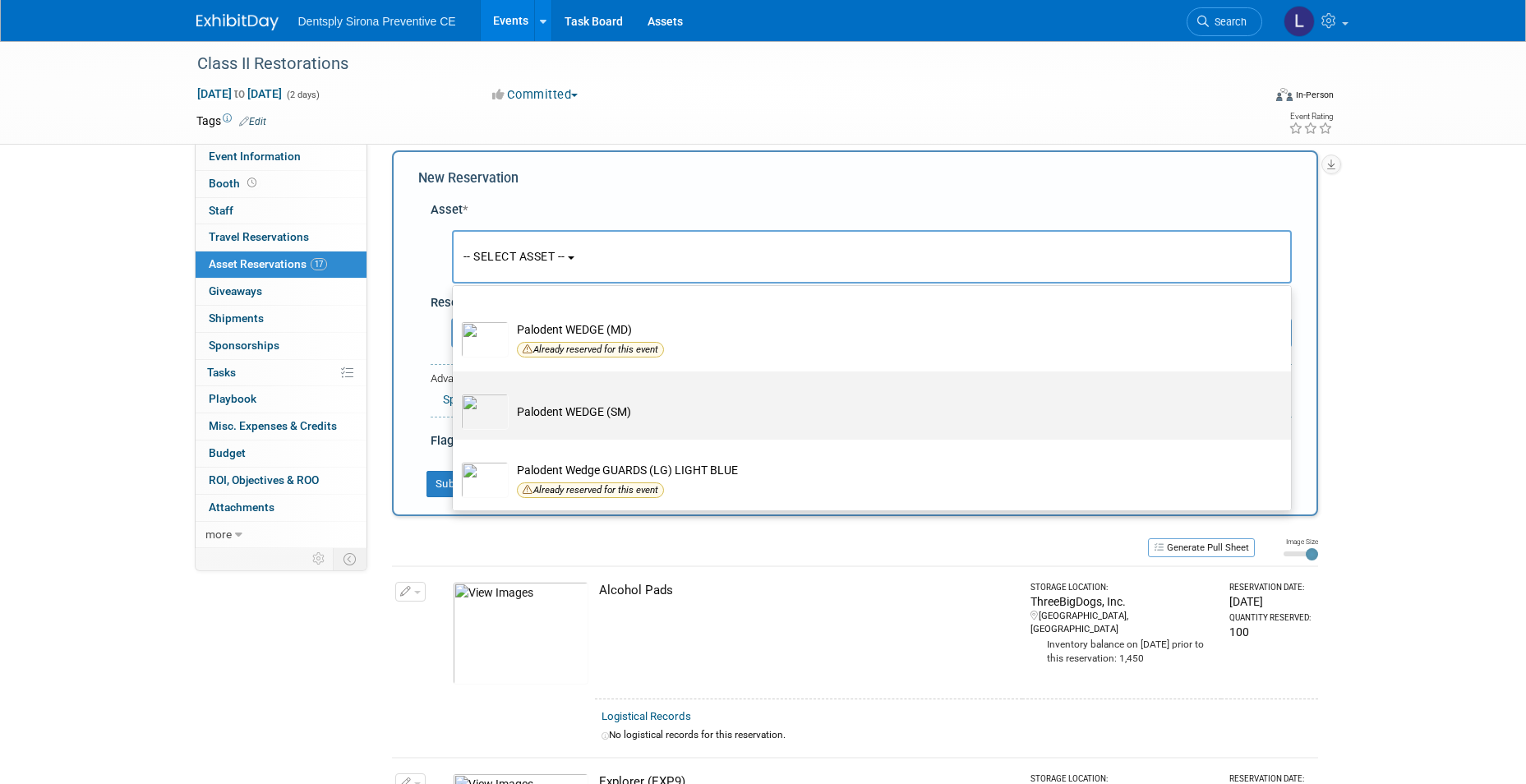
type input "palodent"
click at [519, 418] on td "Palodent WEDGE (SM)" at bounding box center [883, 411] width 750 height 36
click at [455, 391] on input "Palodent WEDGE (SM)" at bounding box center [449, 386] width 10 height 10
select select "10718992"
select select "9"
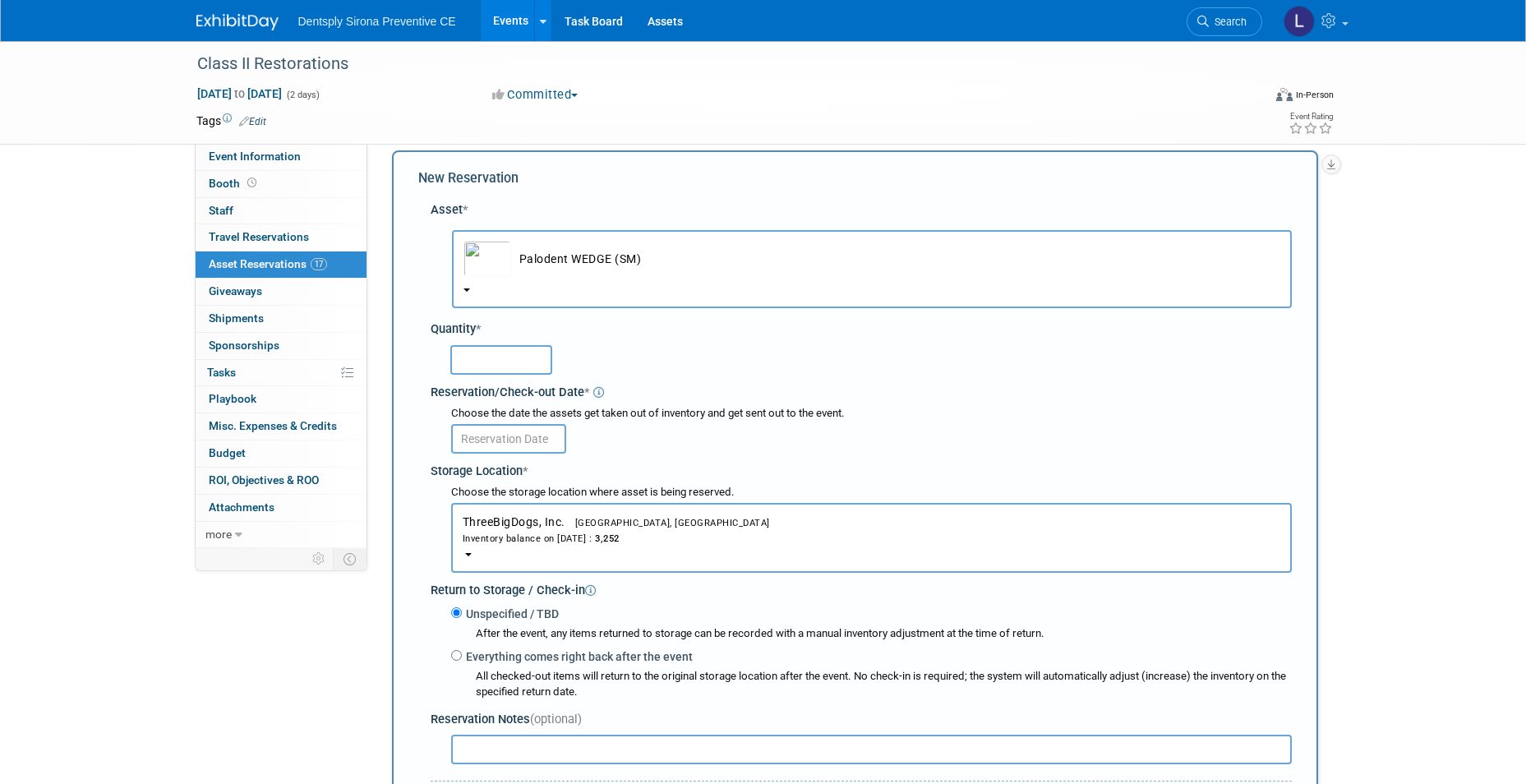
click at [495, 367] on input "text" at bounding box center [501, 360] width 102 height 29
type input "50"
click at [482, 444] on input "text" at bounding box center [508, 439] width 115 height 29
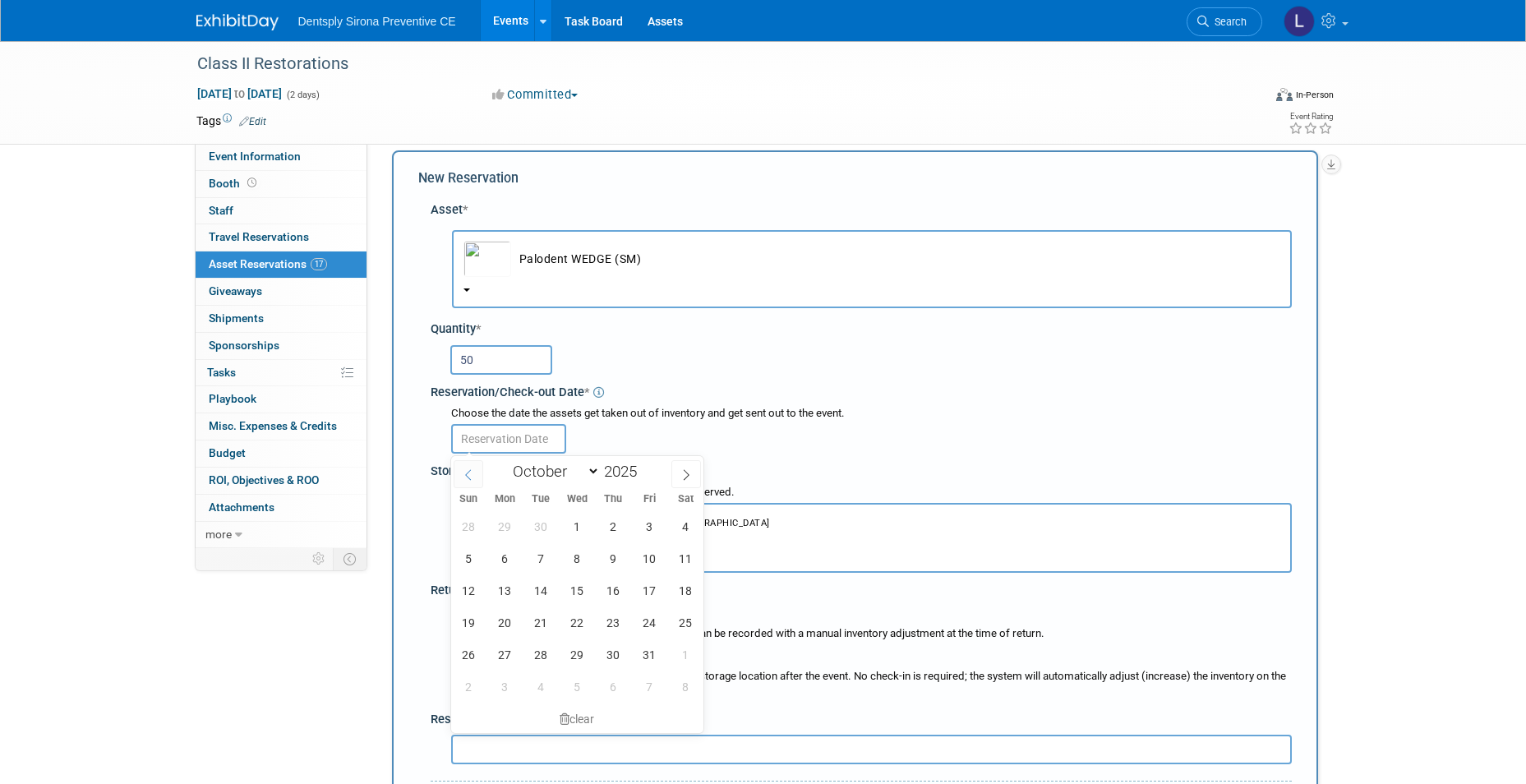
click at [459, 470] on span at bounding box center [468, 474] width 29 height 28
select select "8"
click at [501, 650] on span "29" at bounding box center [505, 654] width 32 height 32
type input "[DATE]"
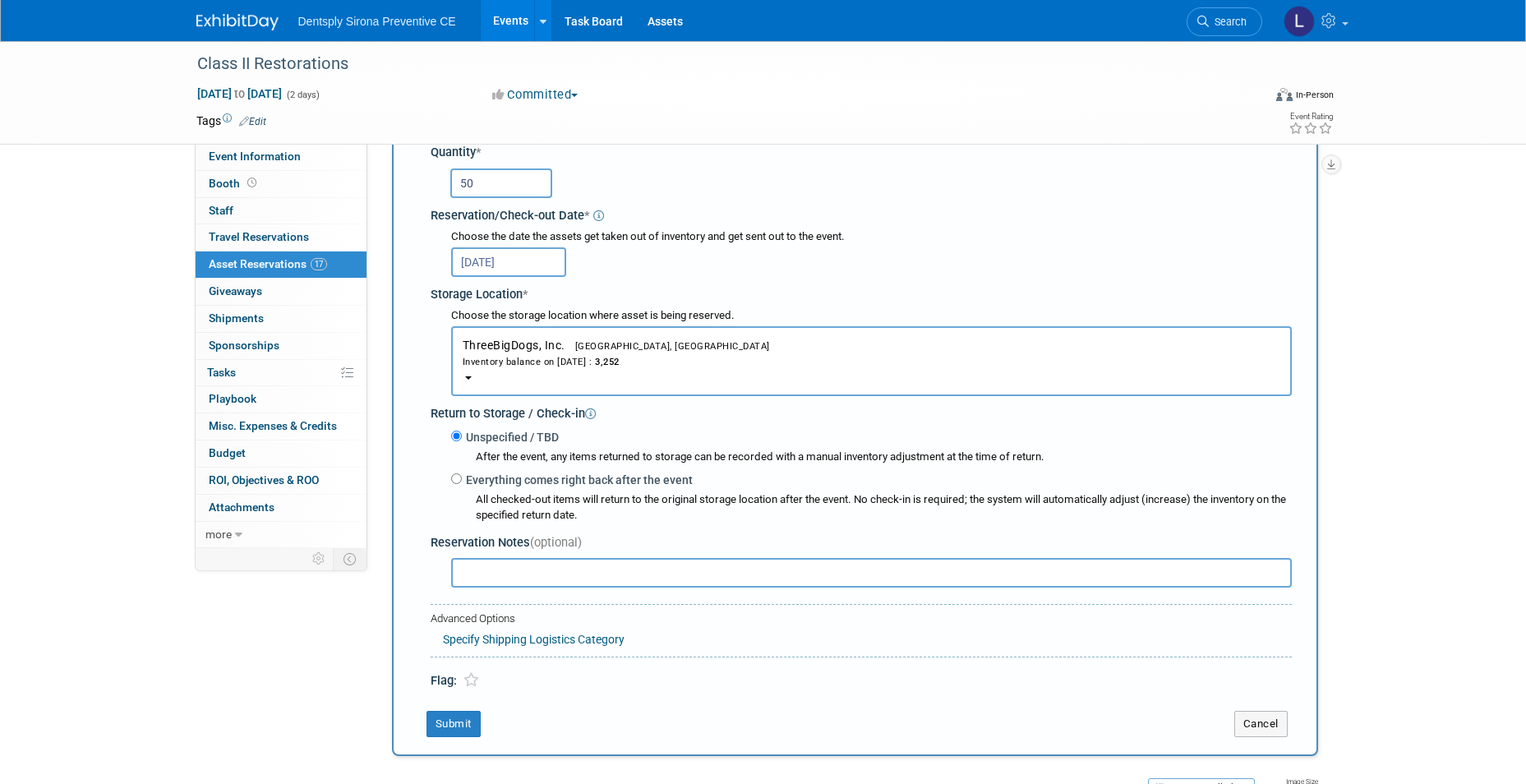
scroll to position [262, 0]
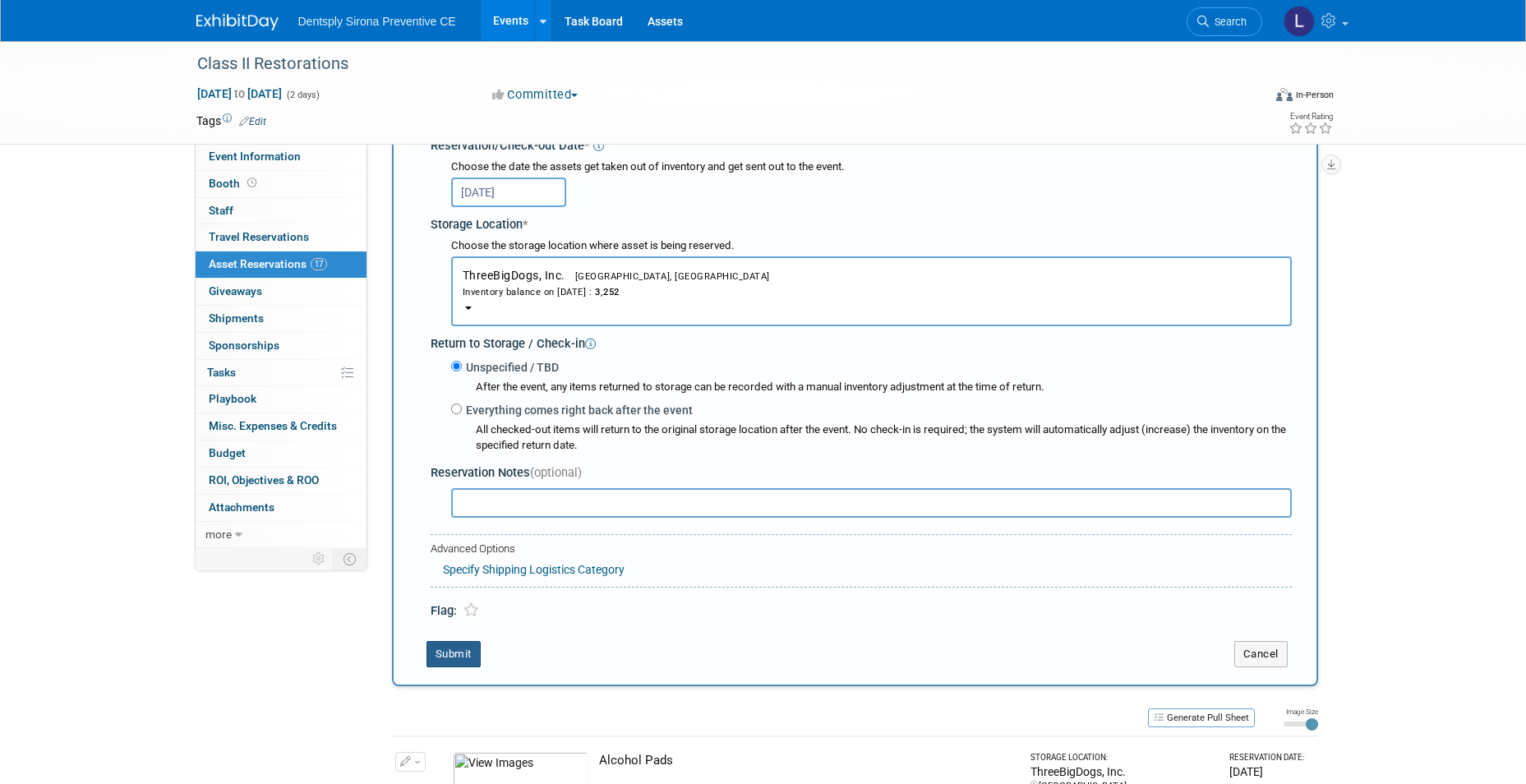
click at [468, 661] on button "Submit" at bounding box center [453, 654] width 54 height 26
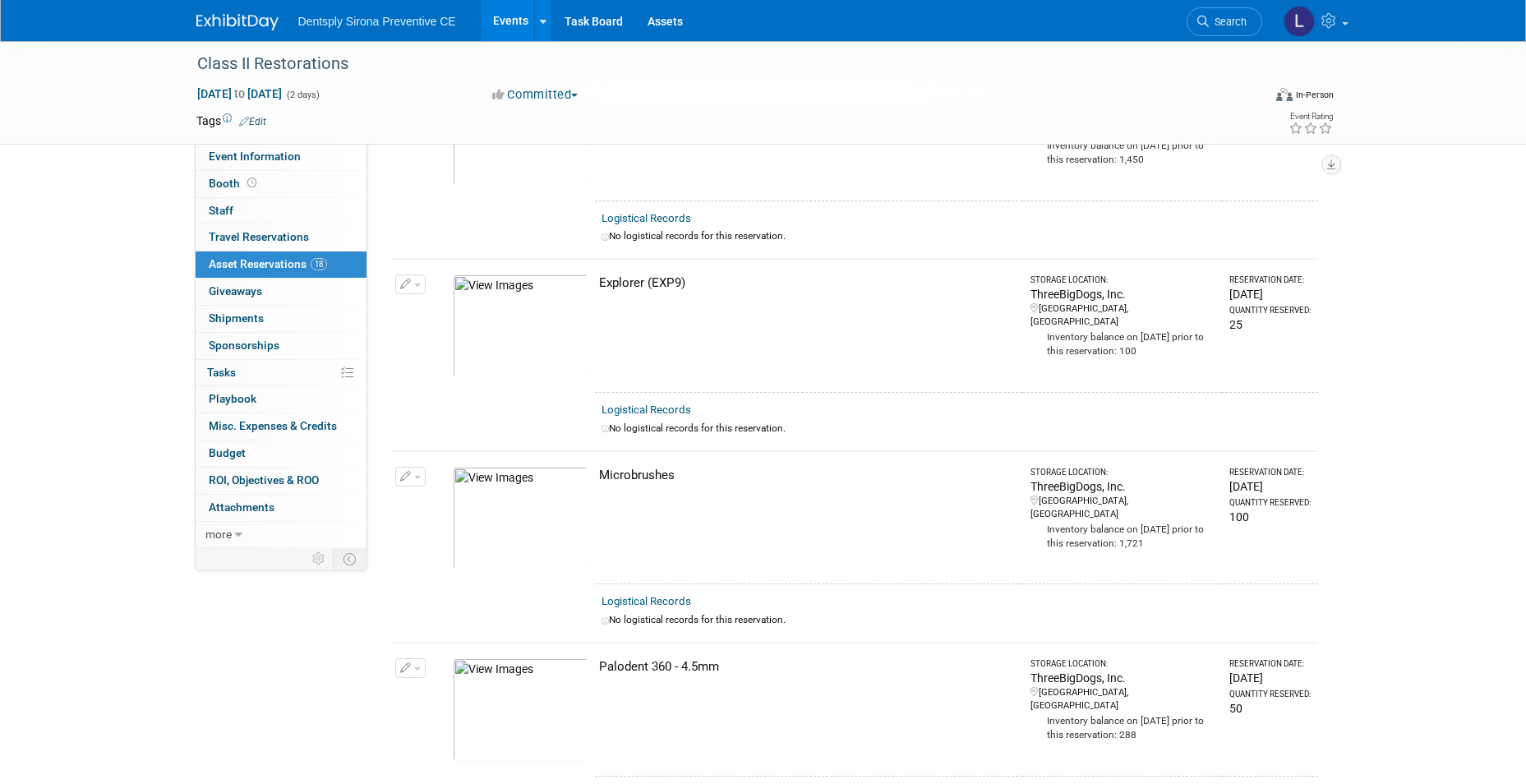
scroll to position [0, 0]
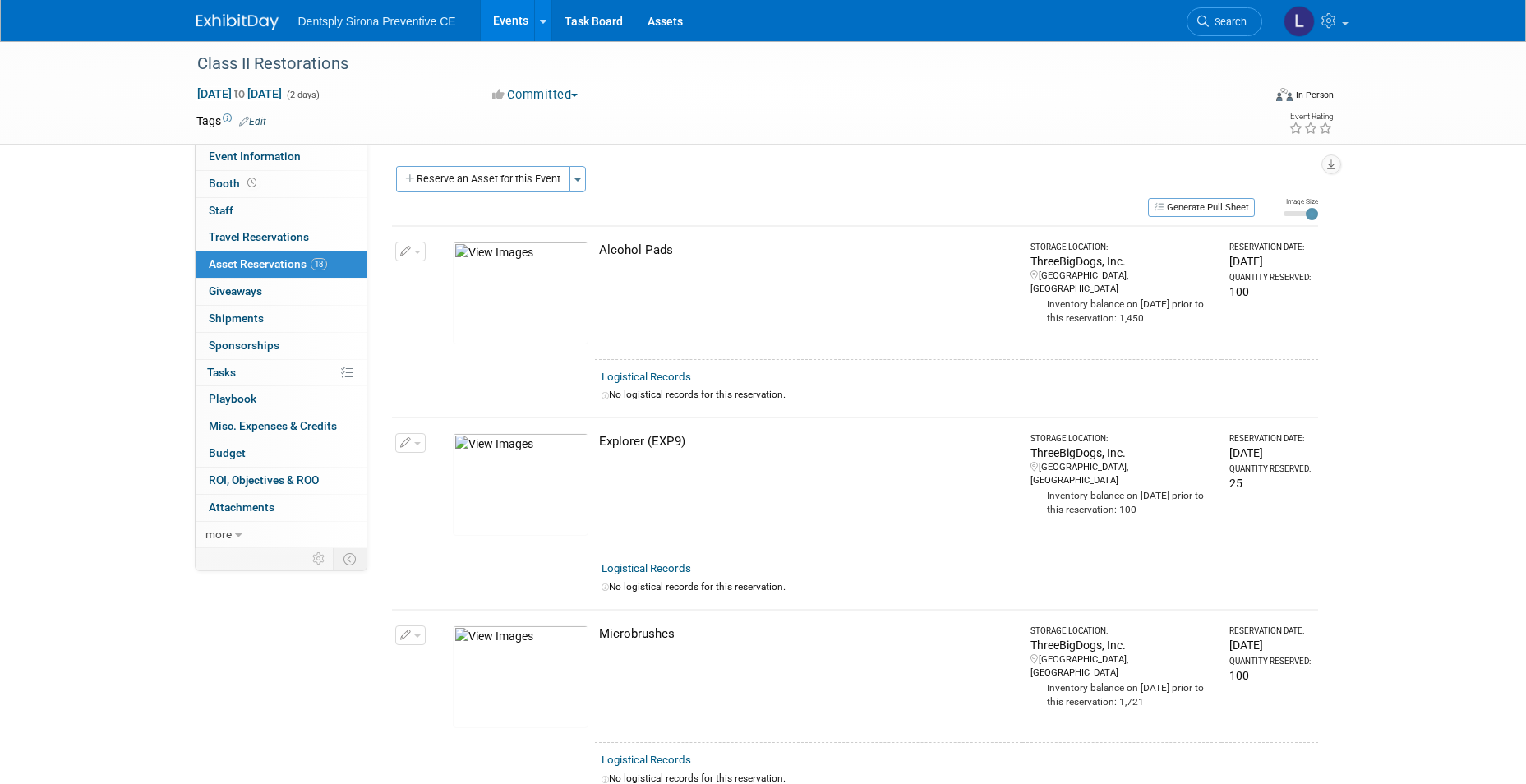
drag, startPoint x: 483, startPoint y: 173, endPoint x: 490, endPoint y: 191, distance: 19.3
click at [483, 173] on button "Reserve an Asset for this Event" at bounding box center [483, 179] width 174 height 26
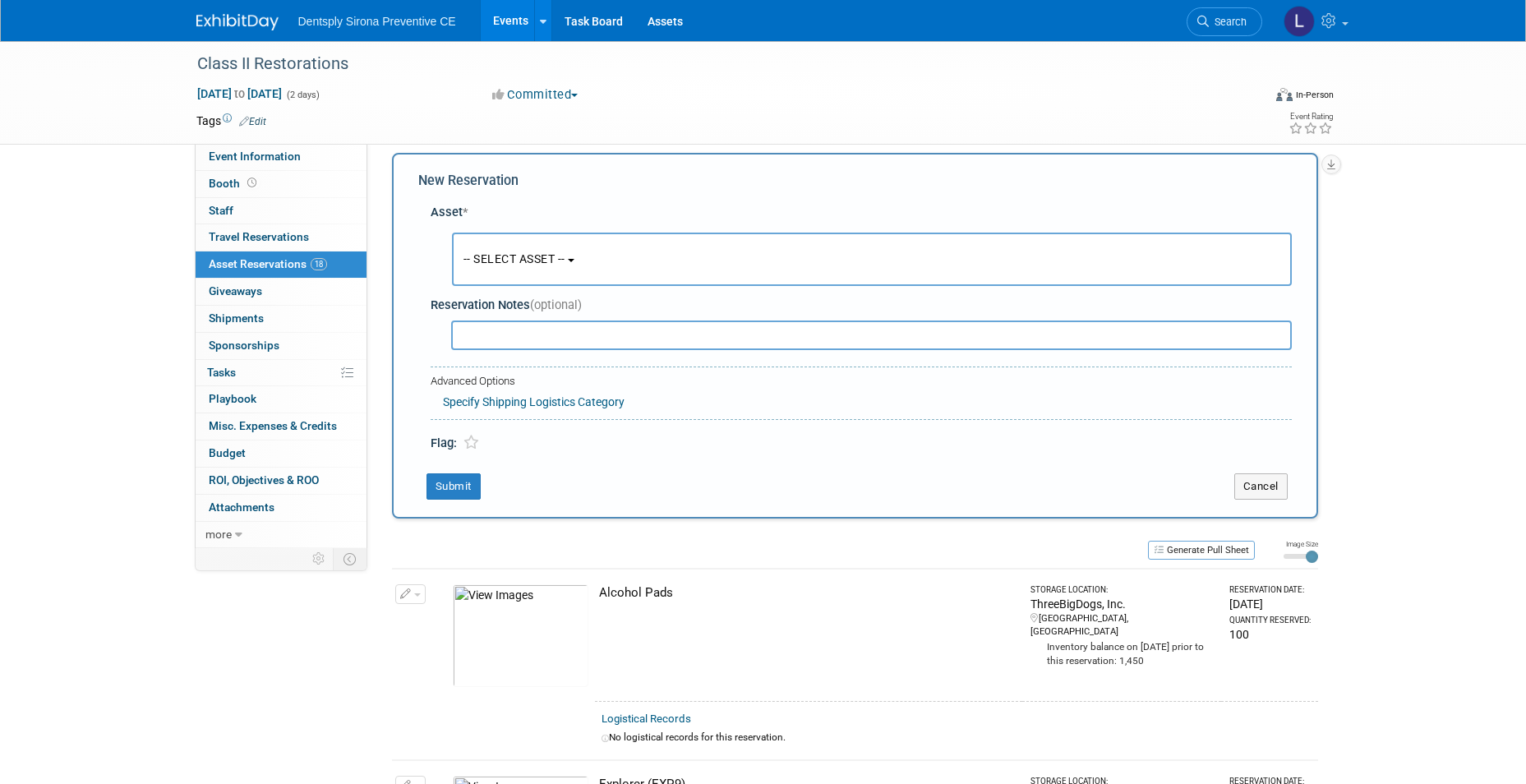
scroll to position [16, 0]
click at [487, 252] on span "-- SELECT ASSET --" at bounding box center [514, 256] width 102 height 13
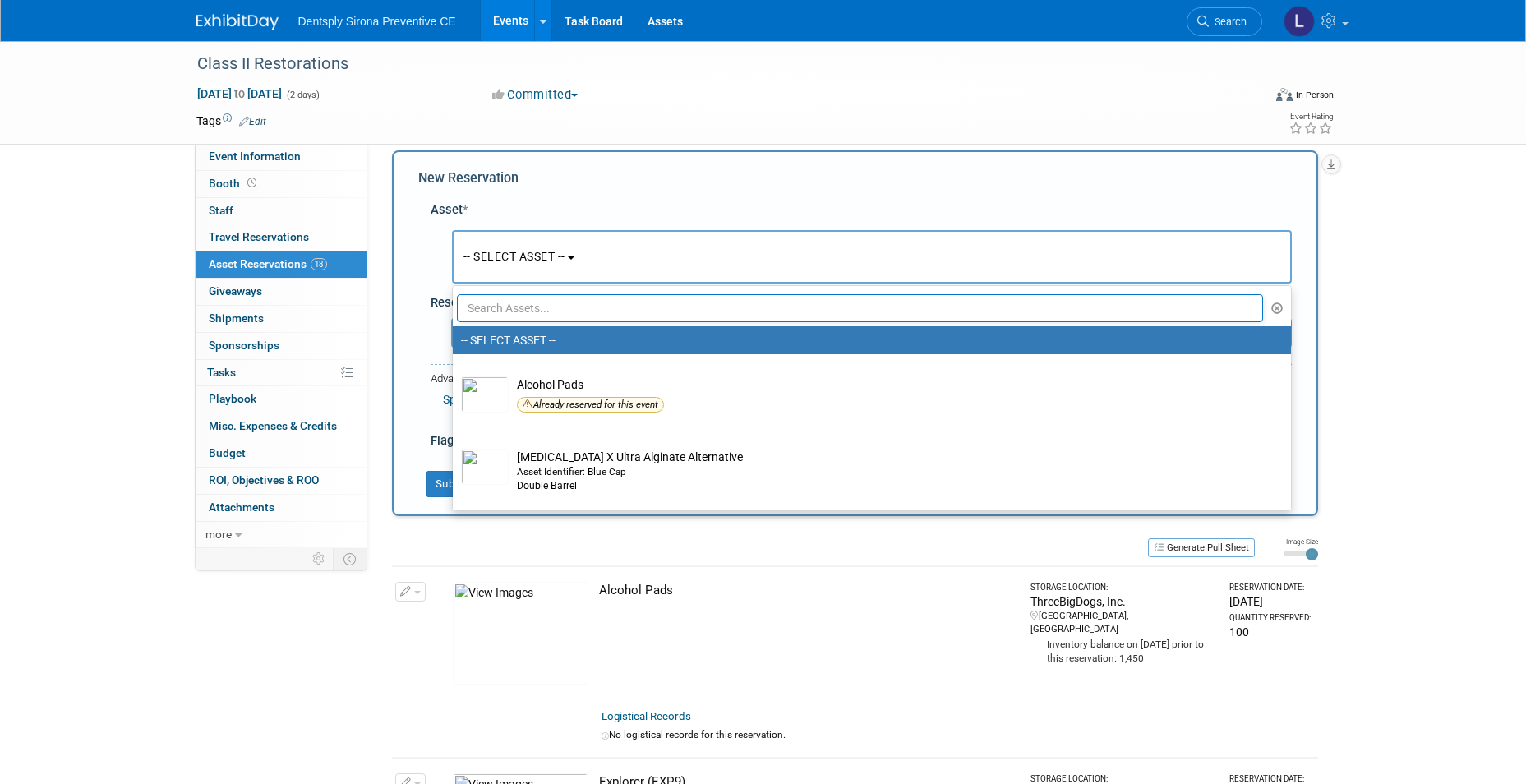
click at [487, 298] on input "text" at bounding box center [861, 308] width 807 height 28
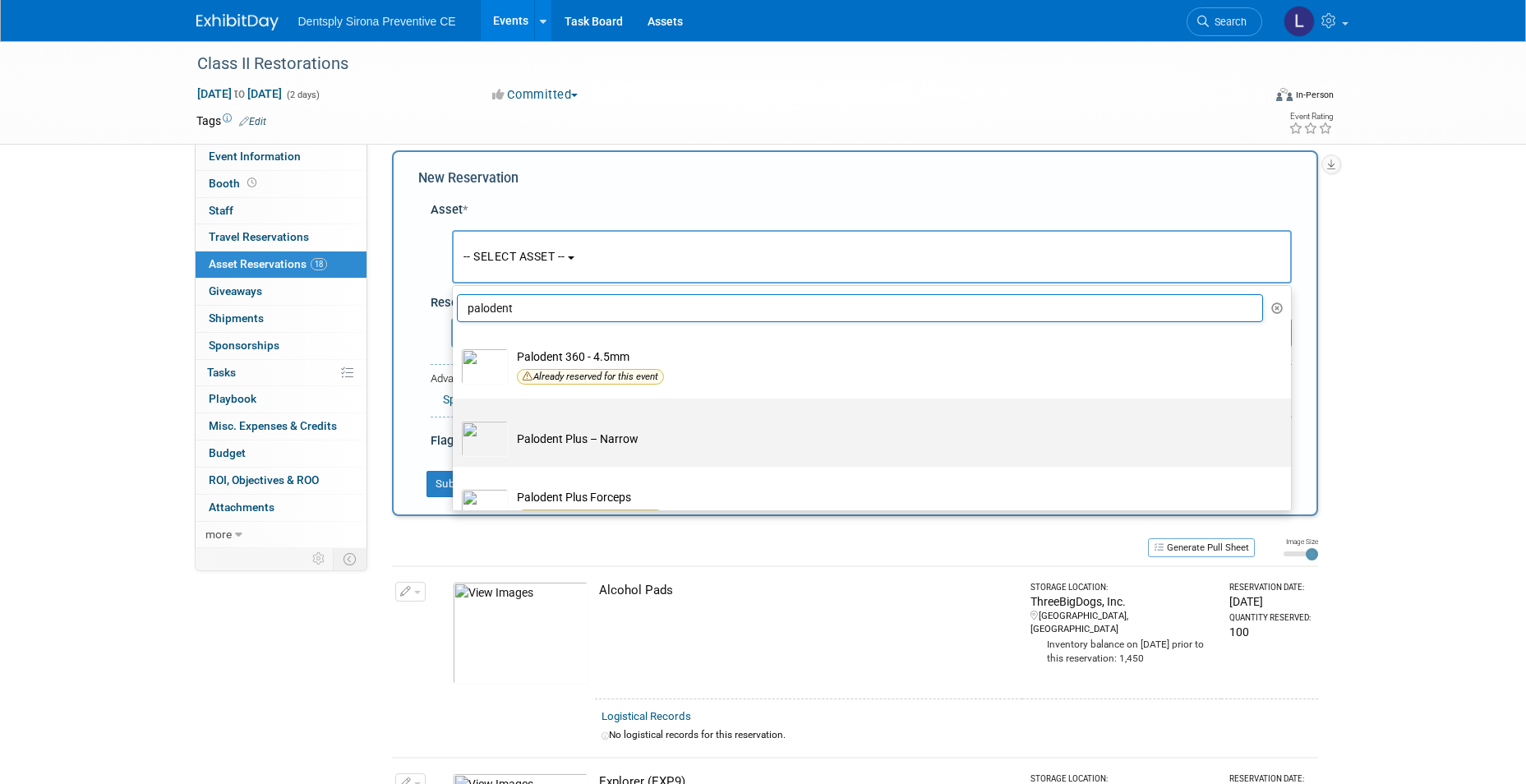
type input "palodent"
click at [625, 438] on td "Palodent Plus – Narrow" at bounding box center [883, 439] width 750 height 36
click at [455, 418] on input "Palodent Plus – Narrow" at bounding box center [449, 413] width 10 height 10
select select "10718982"
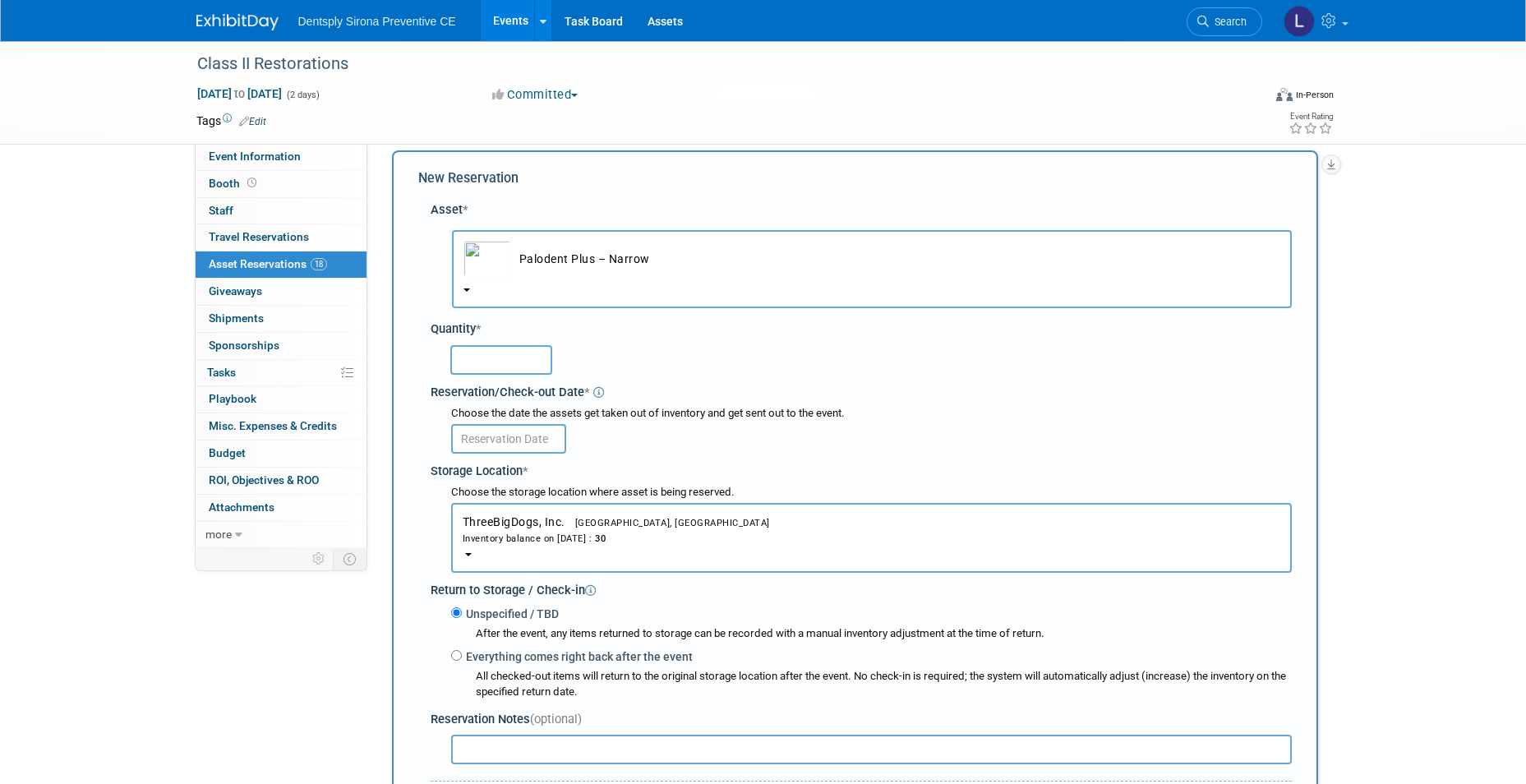
click at [522, 357] on input "text" at bounding box center [501, 360] width 102 height 29
type input "50"
click at [482, 430] on input "text" at bounding box center [508, 439] width 115 height 29
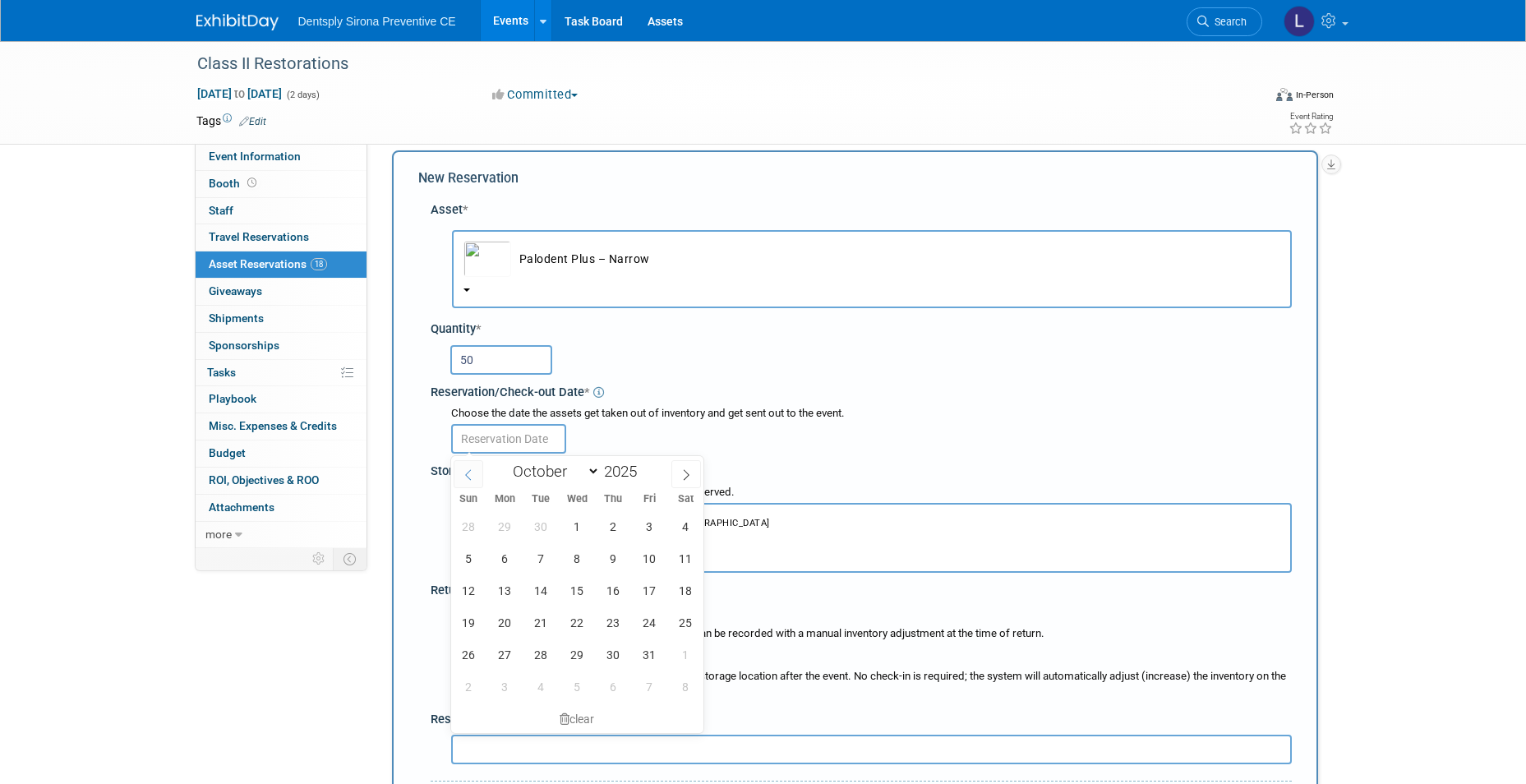
click at [464, 473] on icon at bounding box center [468, 474] width 11 height 11
select select "8"
click at [499, 653] on span "29" at bounding box center [505, 654] width 32 height 32
type input "[DATE]"
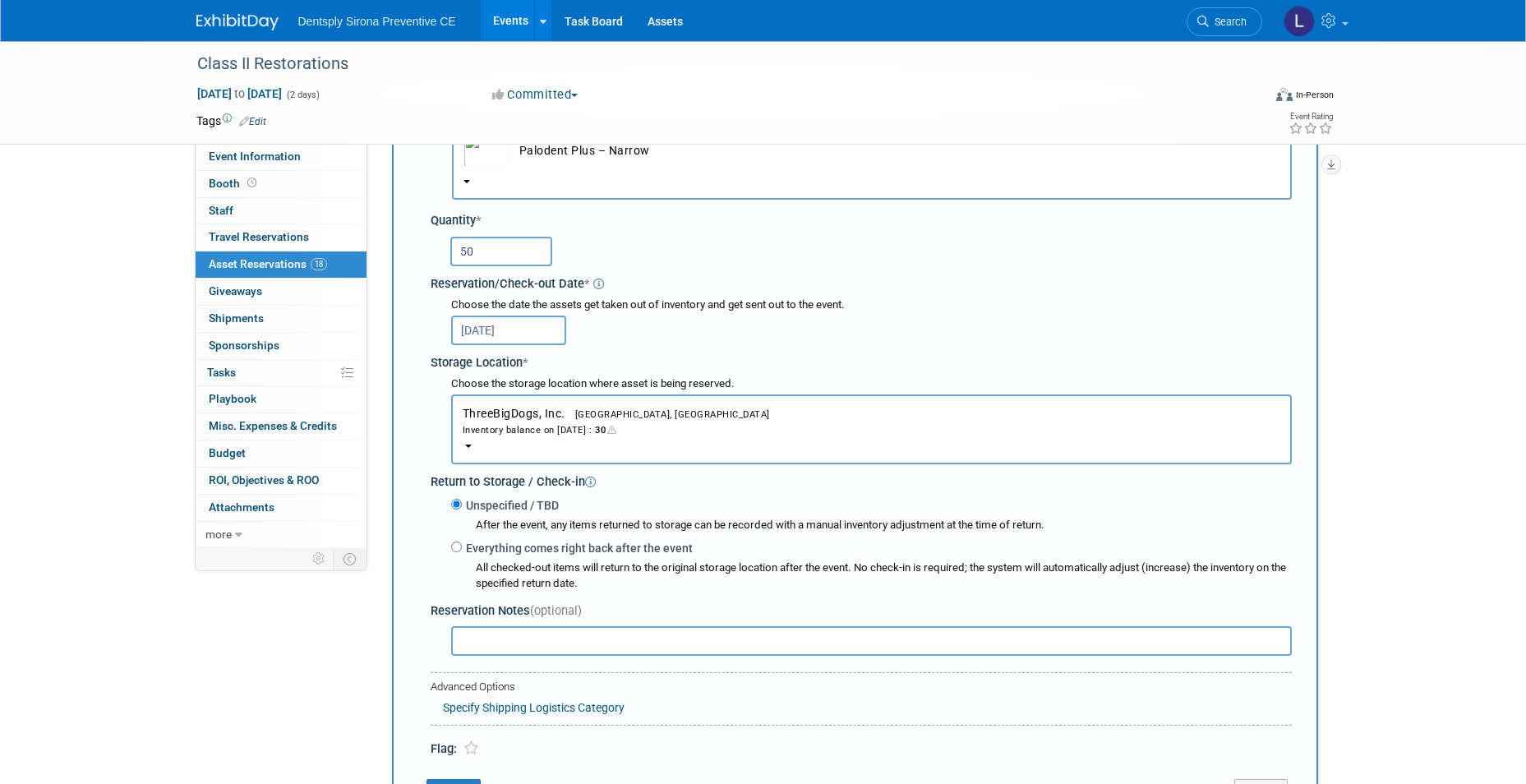
scroll to position [262, 0]
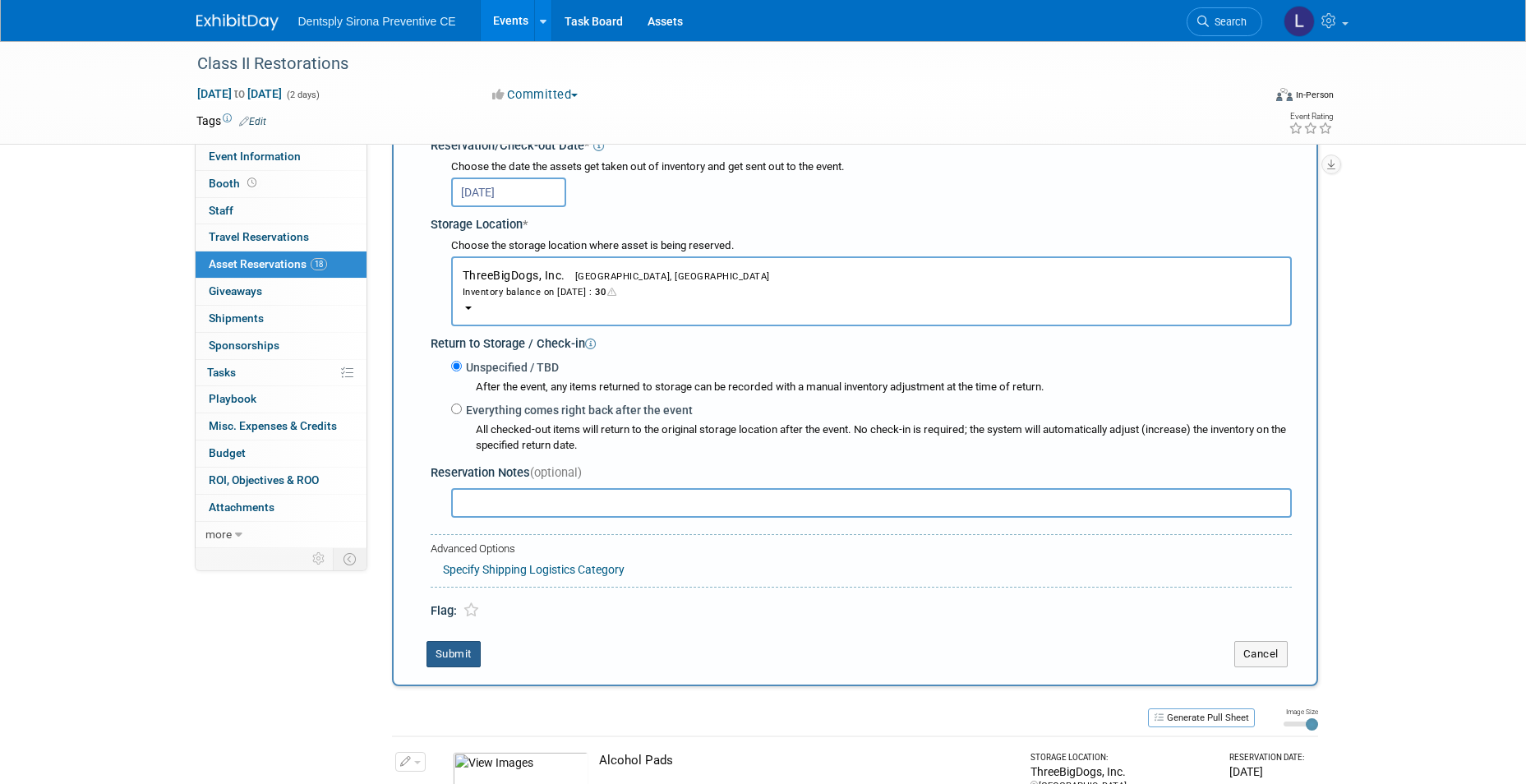
click at [455, 662] on button "Submit" at bounding box center [453, 654] width 54 height 26
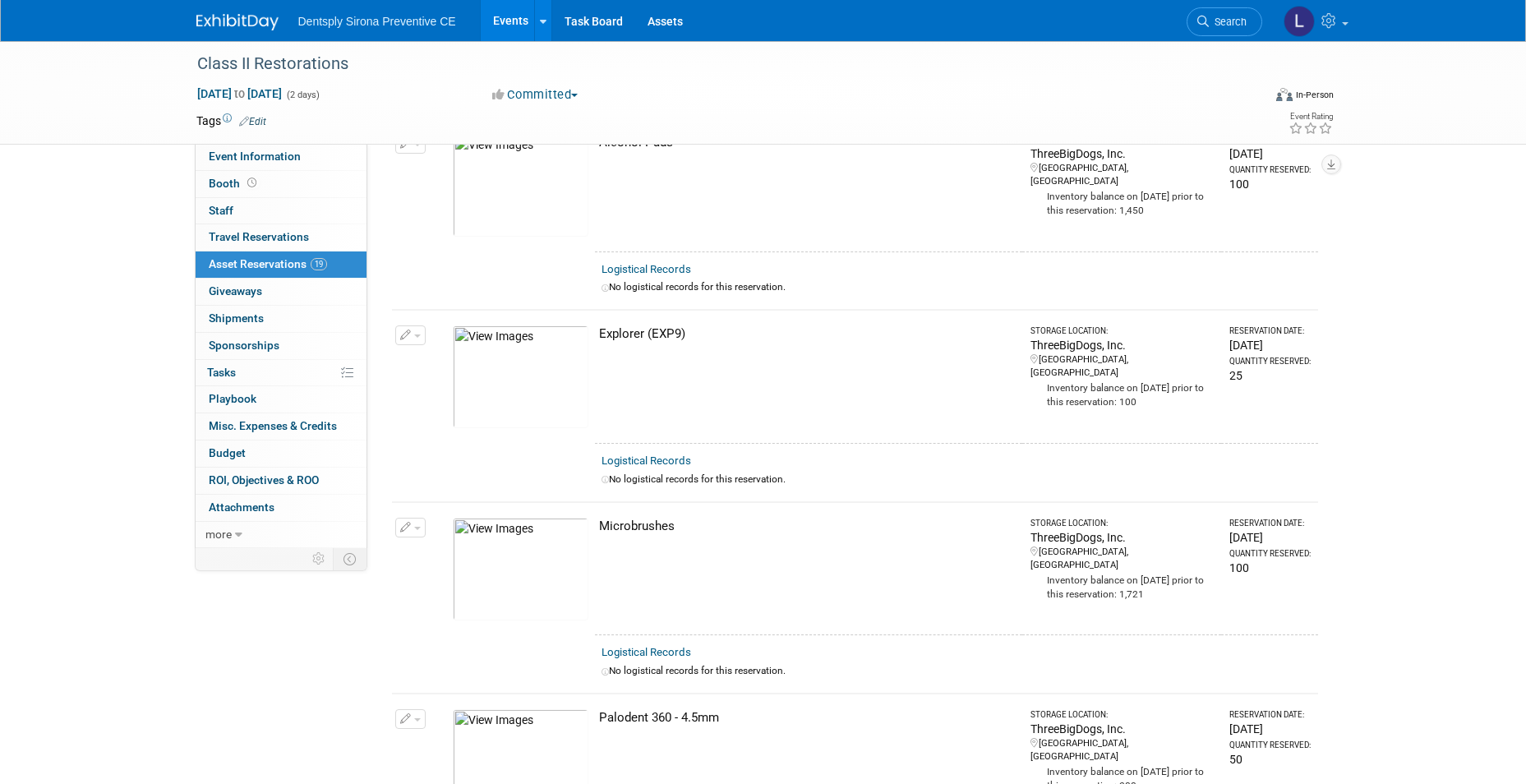
scroll to position [0, 0]
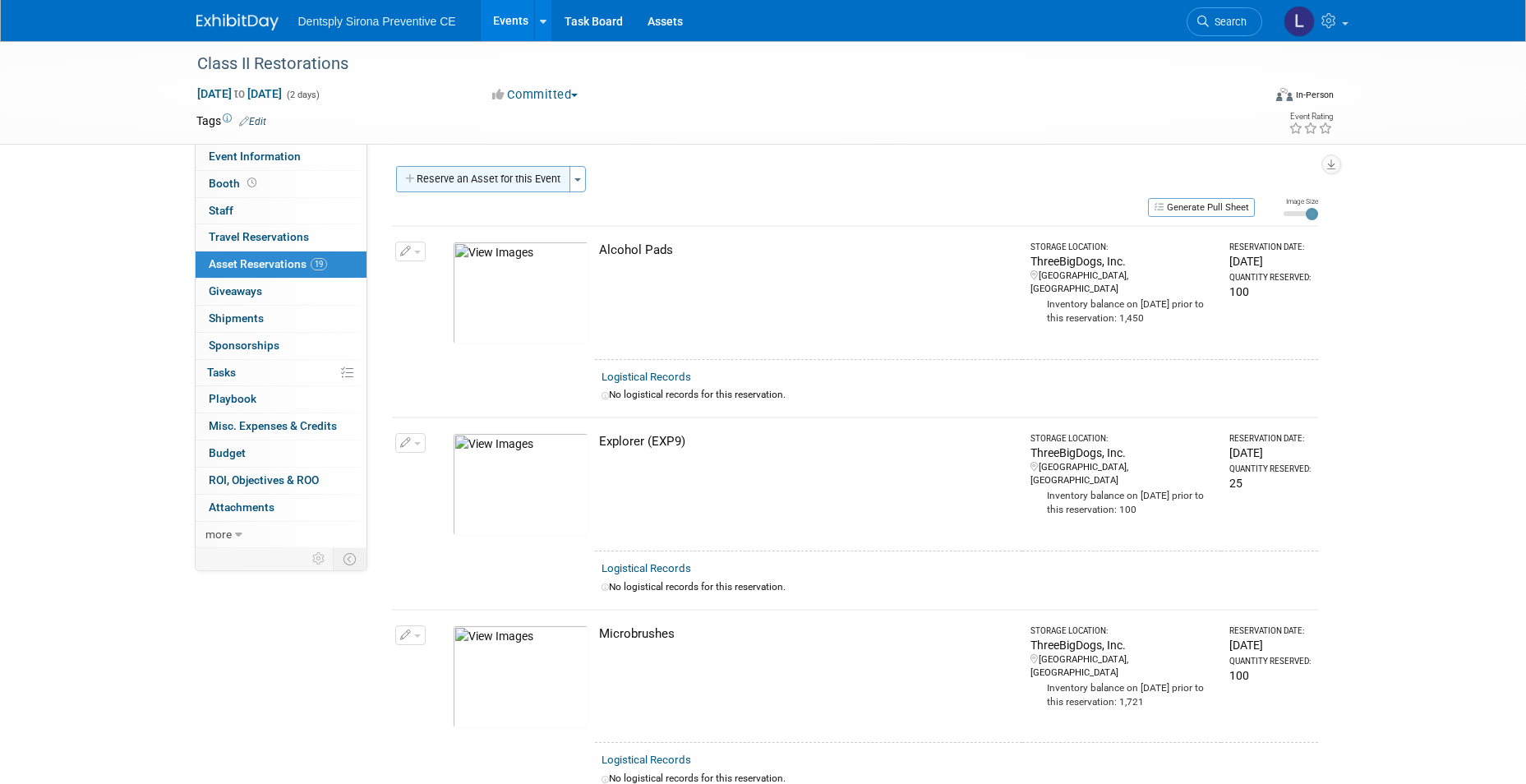
click at [491, 176] on button "Reserve an Asset for this Event" at bounding box center [483, 179] width 174 height 26
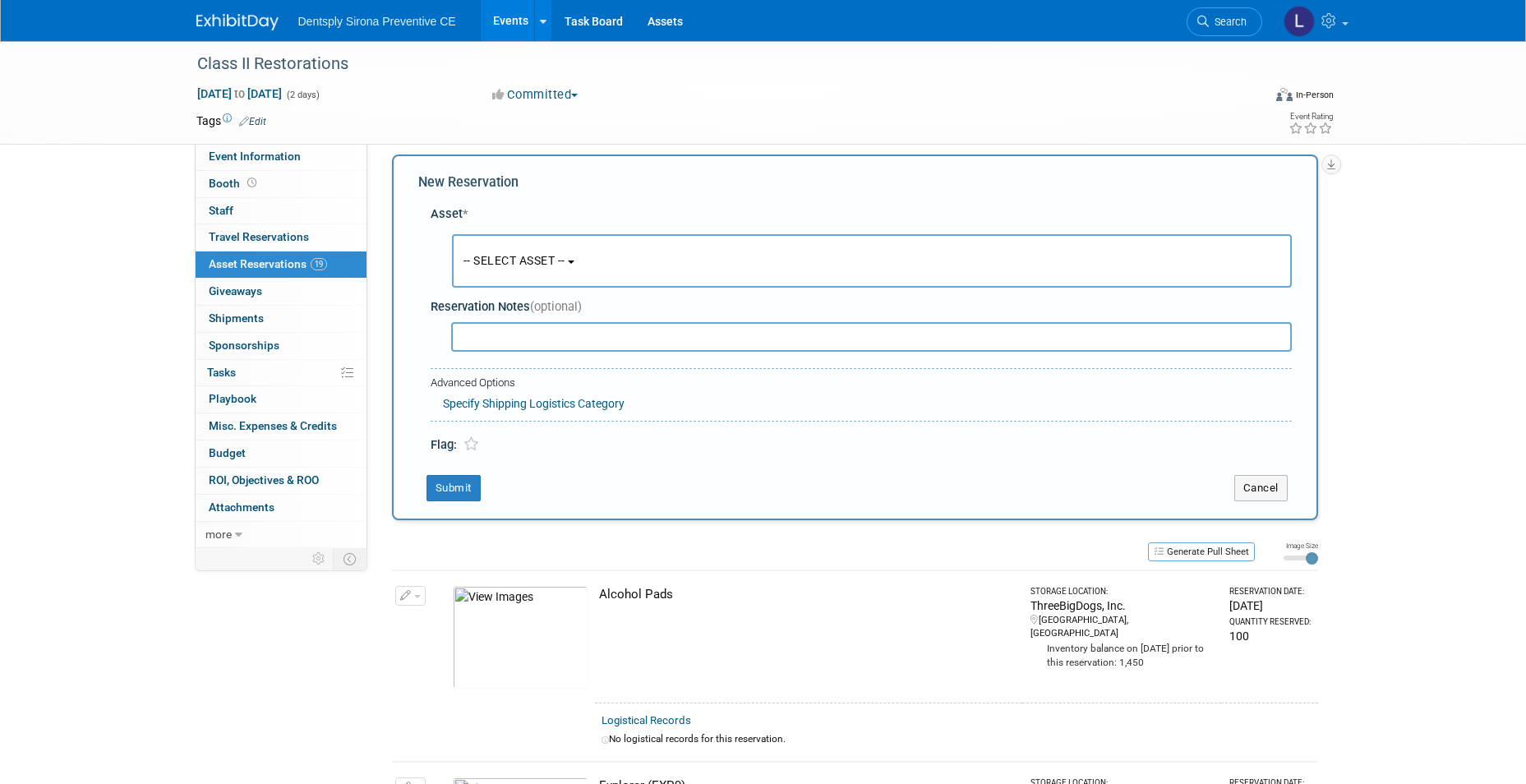
scroll to position [16, 0]
click at [509, 242] on button "-- SELECT ASSET --" at bounding box center [872, 257] width 840 height 53
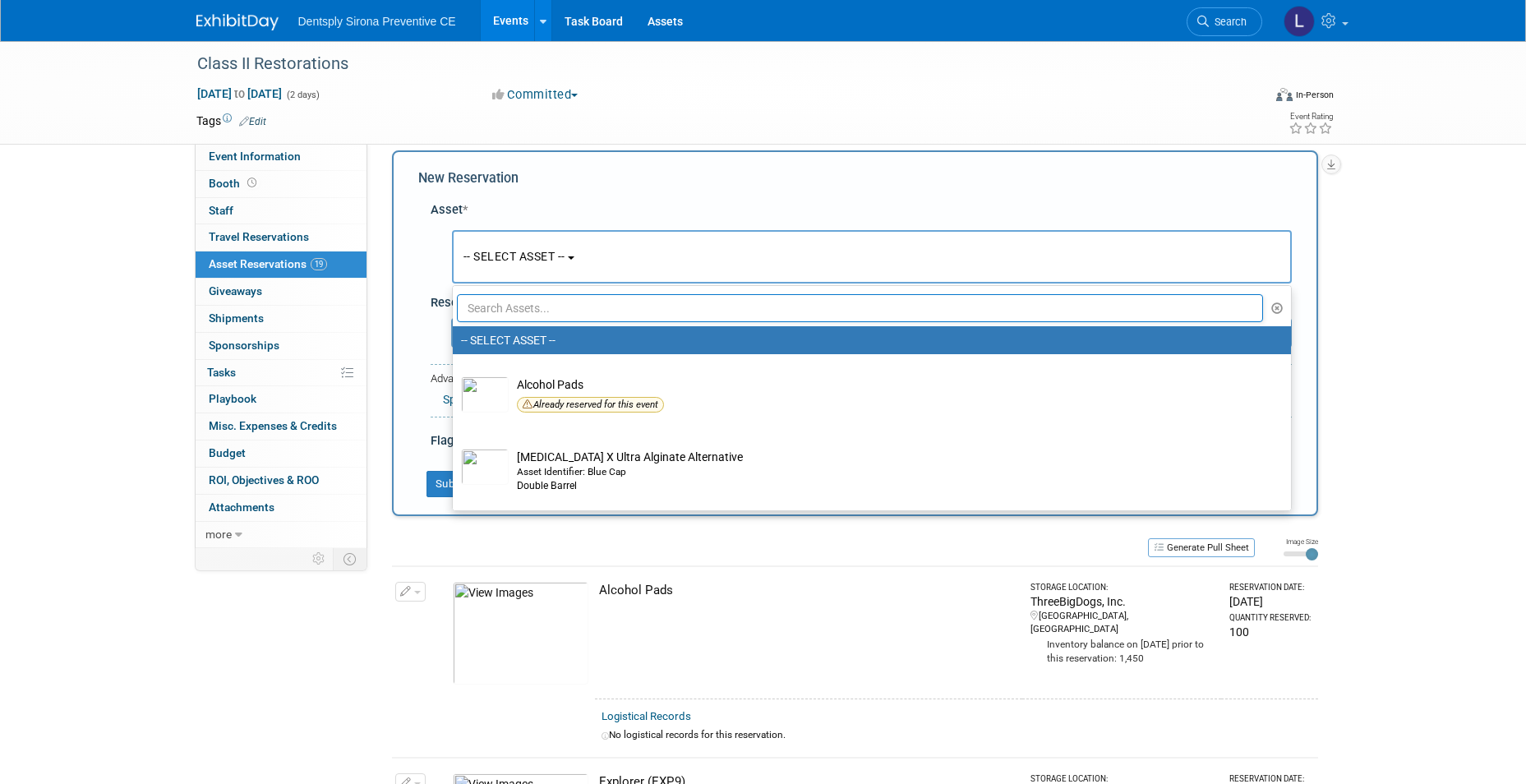
click at [511, 307] on input "text" at bounding box center [861, 308] width 807 height 28
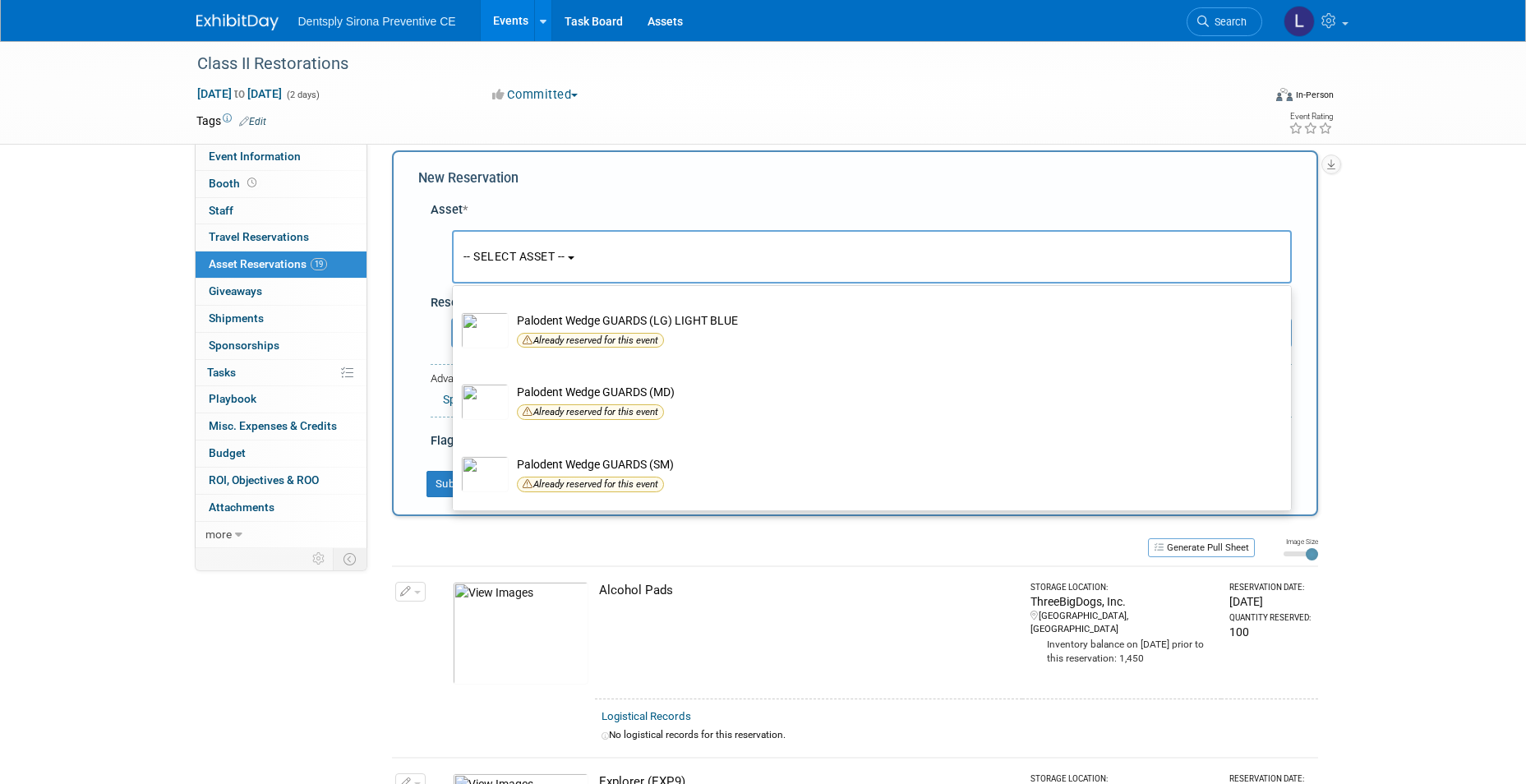
scroll to position [910, 0]
type input "palodent"
click at [608, 249] on button "-- SELECT ASSET --" at bounding box center [872, 257] width 840 height 53
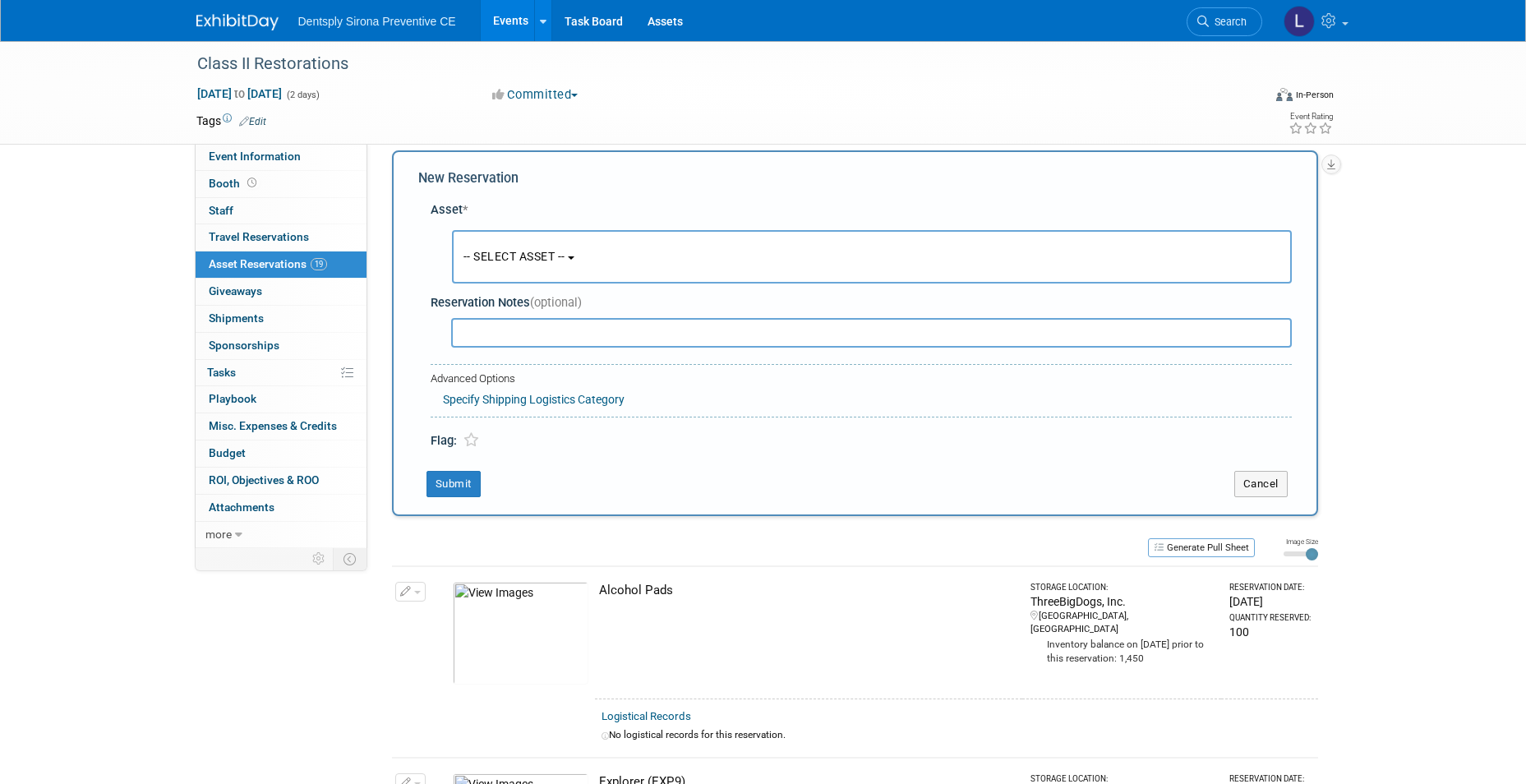
click at [537, 261] on span "-- SELECT ASSET --" at bounding box center [514, 256] width 102 height 13
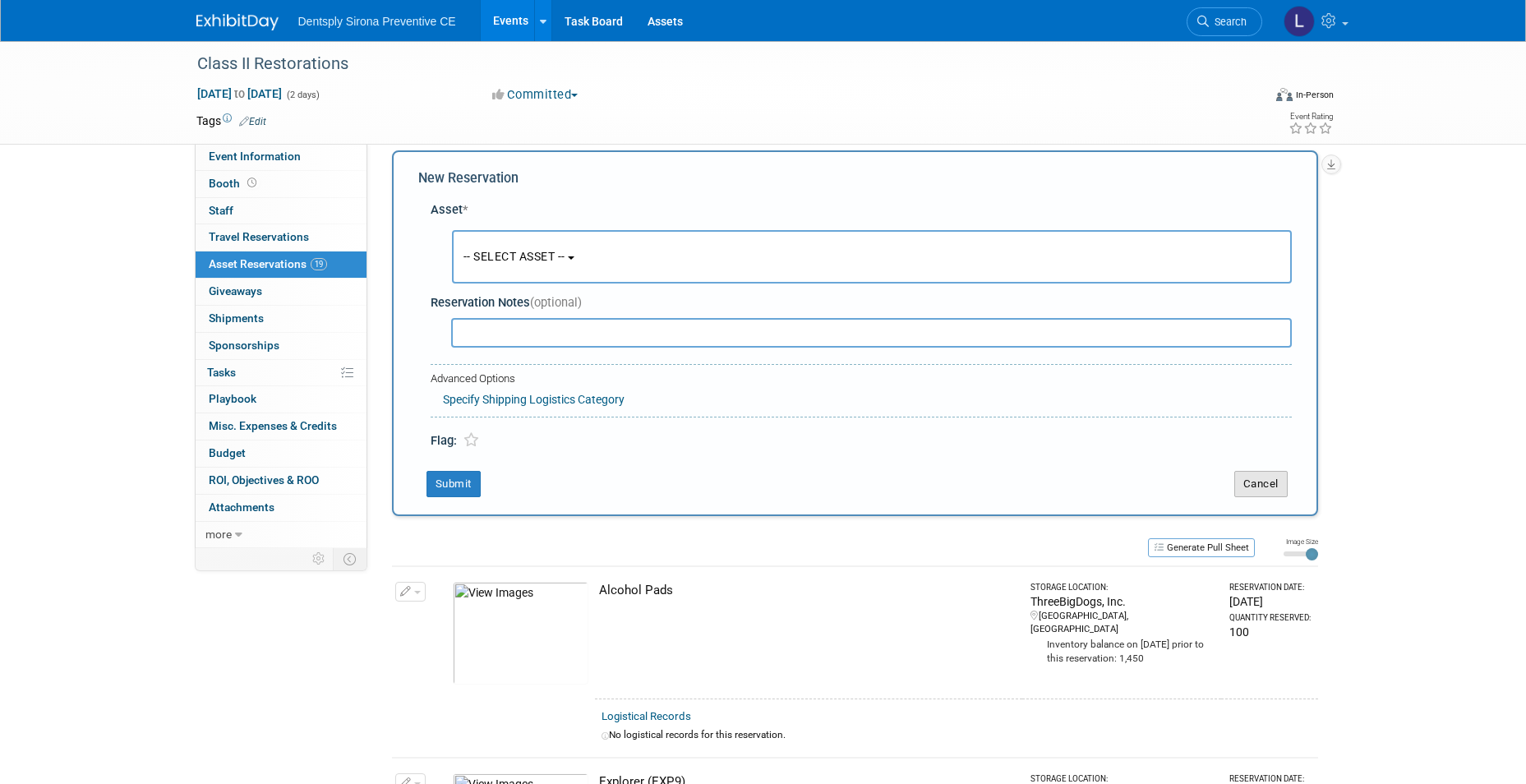
click at [1247, 489] on button "Cancel" at bounding box center [1261, 484] width 53 height 26
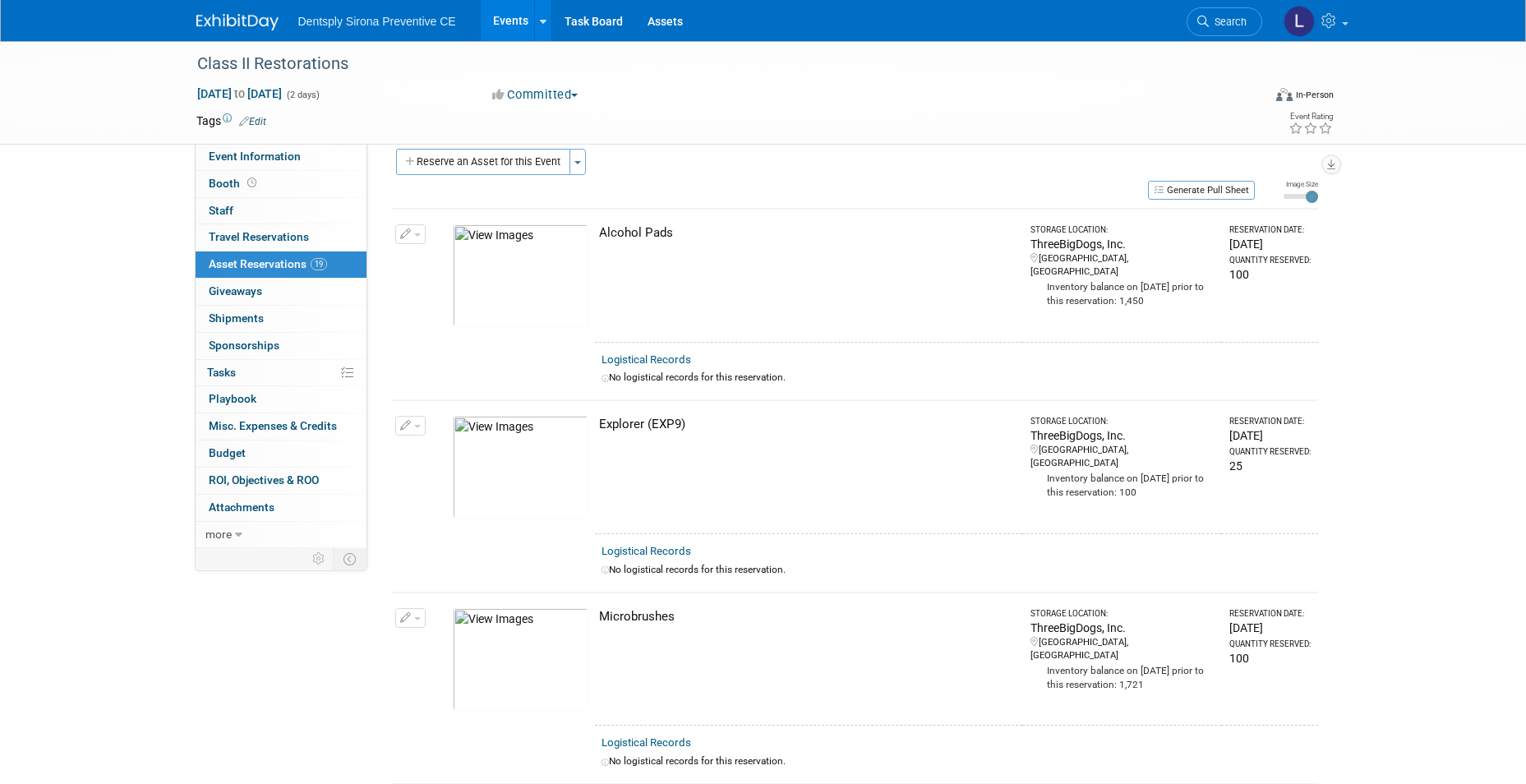
scroll to position [0, 0]
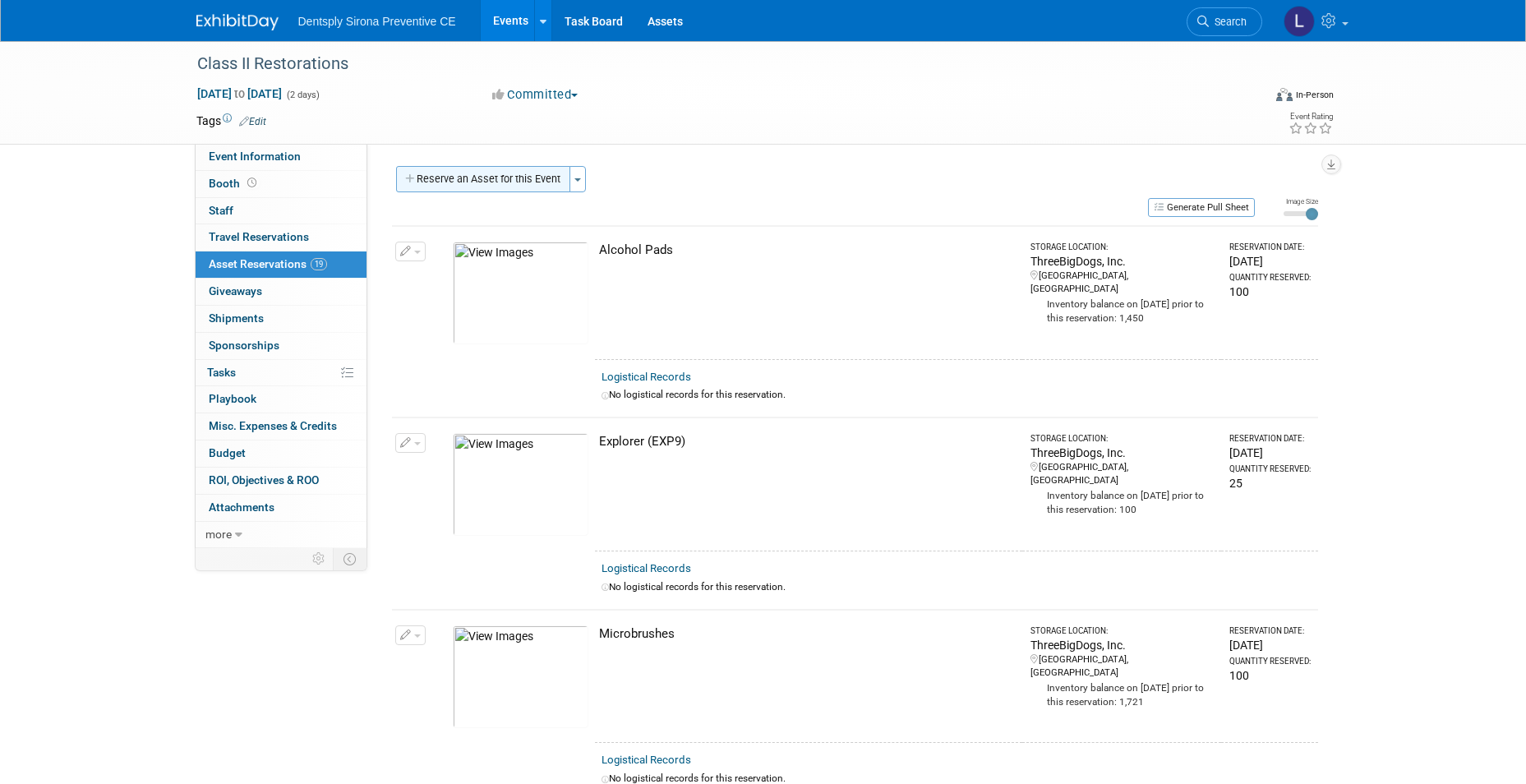
click at [476, 179] on button "Reserve an Asset for this Event" at bounding box center [483, 179] width 174 height 26
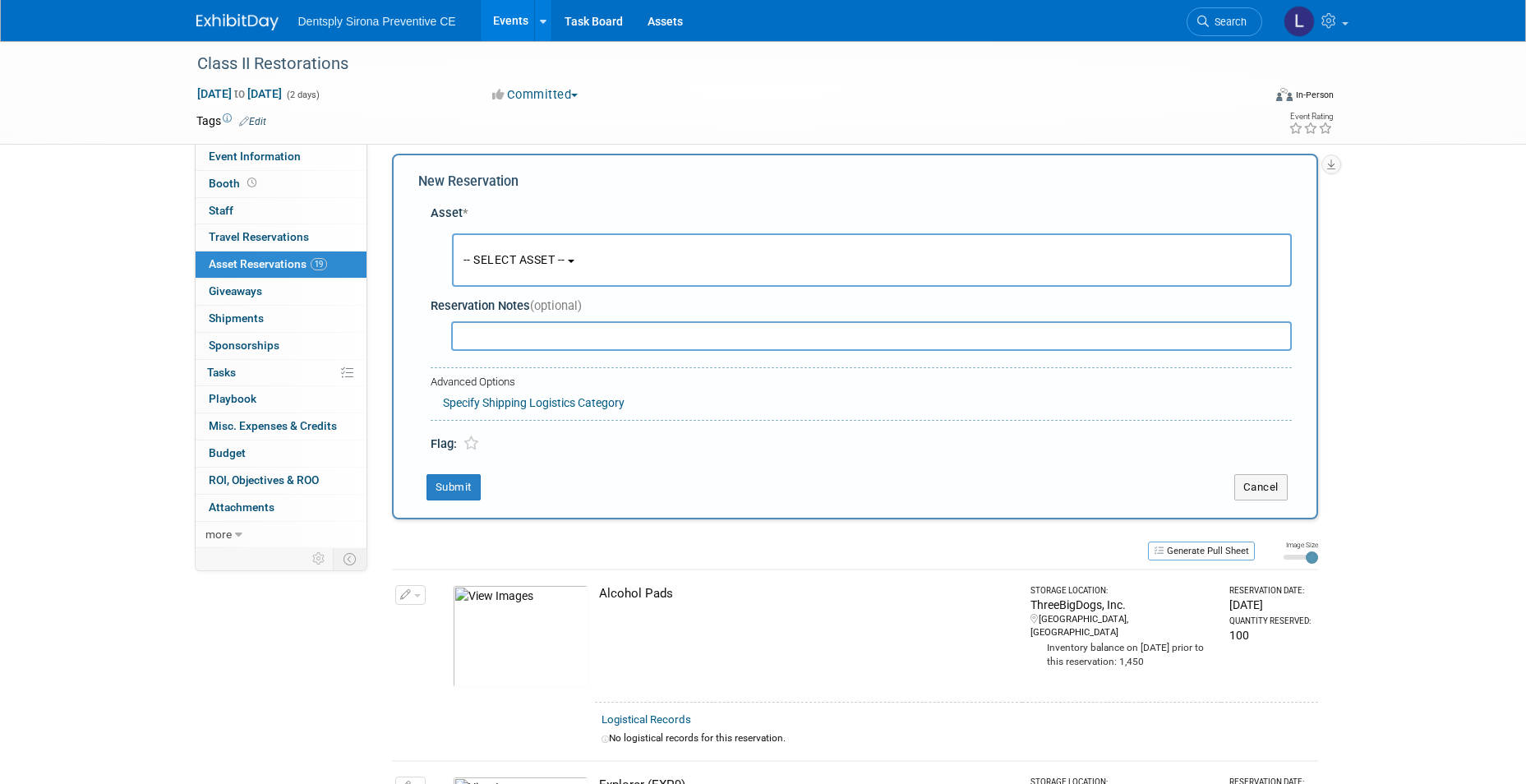
scroll to position [16, 0]
click at [520, 248] on button "-- SELECT ASSET --" at bounding box center [872, 257] width 840 height 53
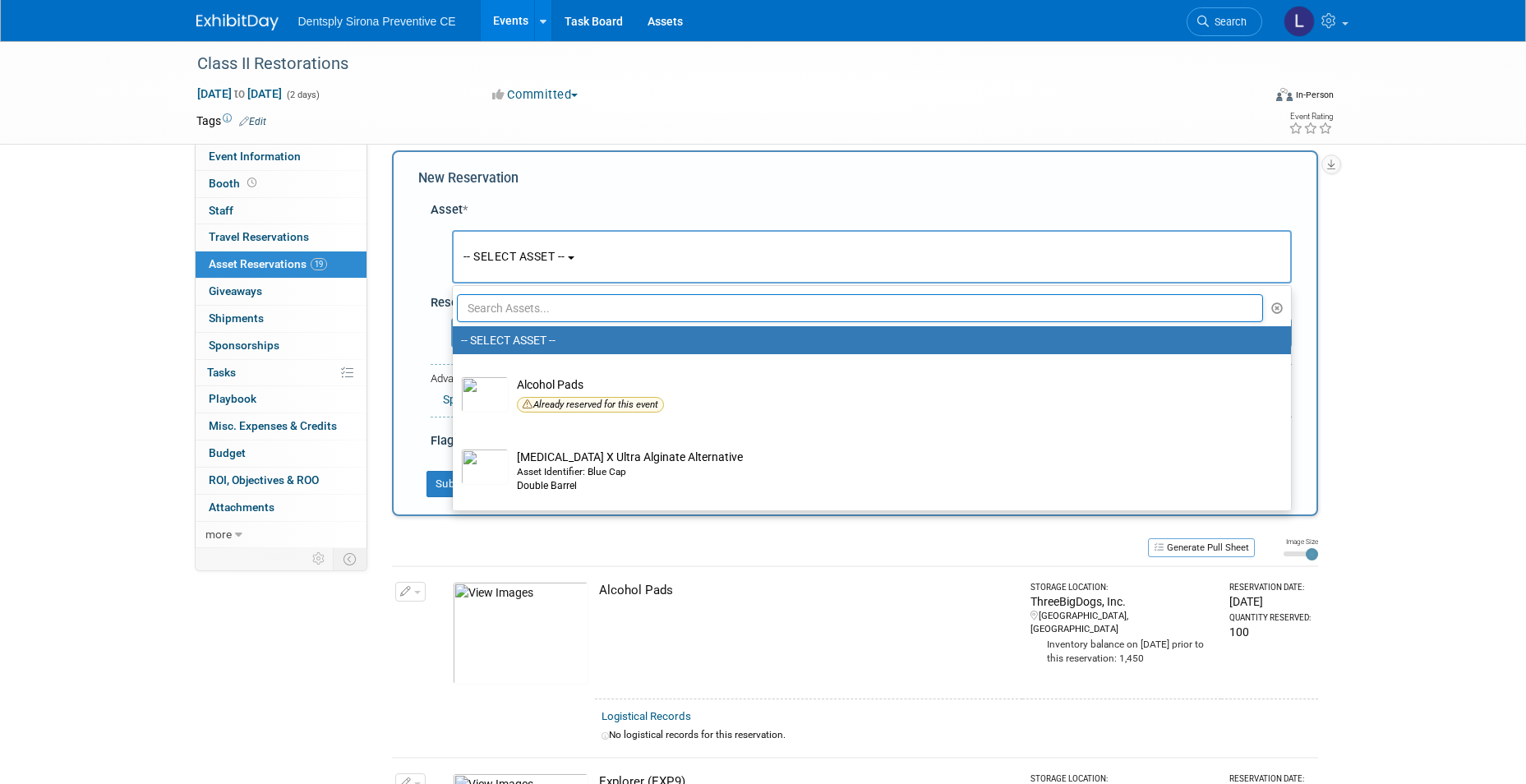
click at [522, 317] on input "text" at bounding box center [861, 308] width 807 height 28
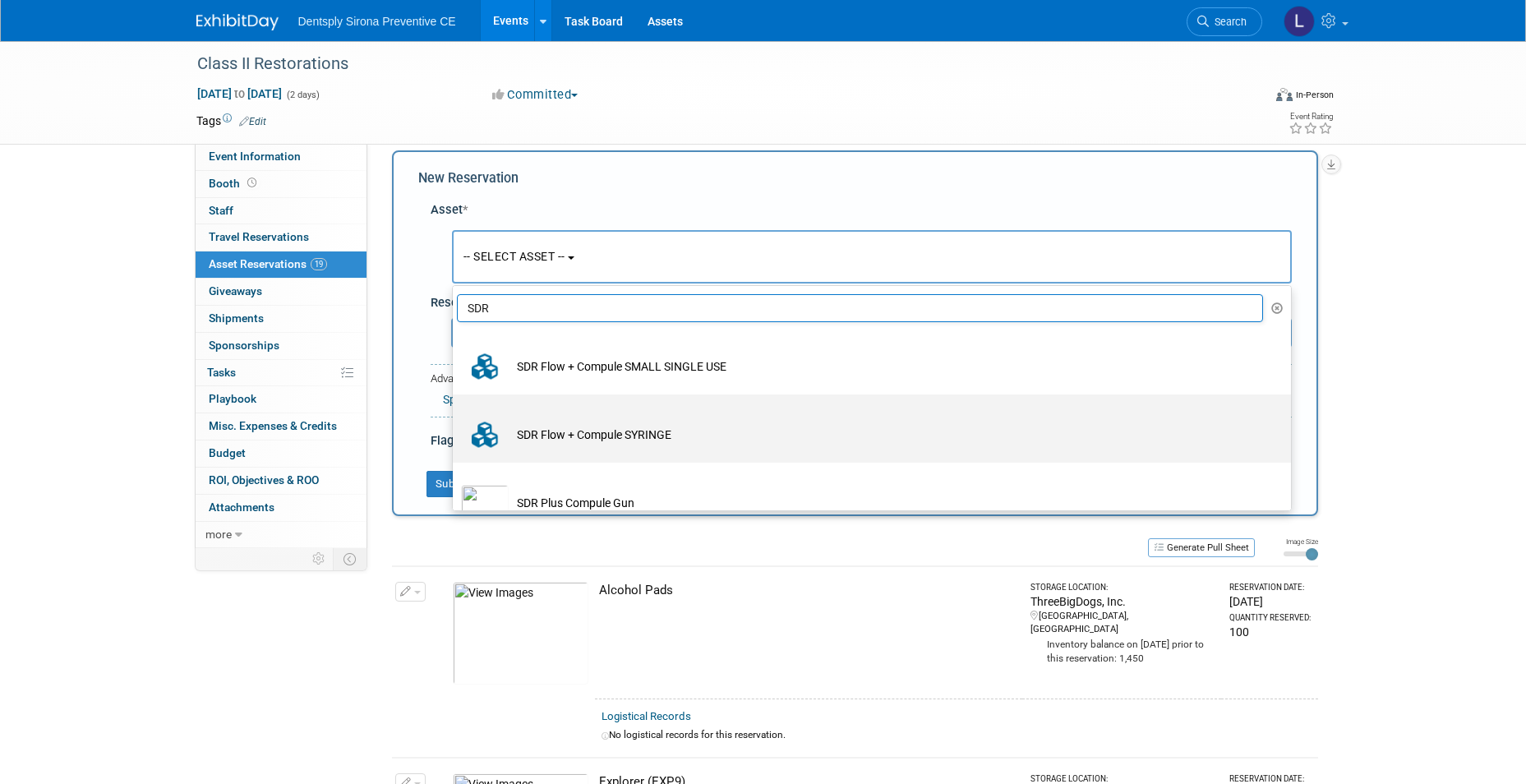
type input "SDR"
click at [640, 426] on td "SDR Flow + Compule SYRINGE" at bounding box center [883, 435] width 750 height 36
click at [455, 414] on input "SDR Flow + Compule SYRINGE" at bounding box center [449, 409] width 10 height 10
select select "10728251"
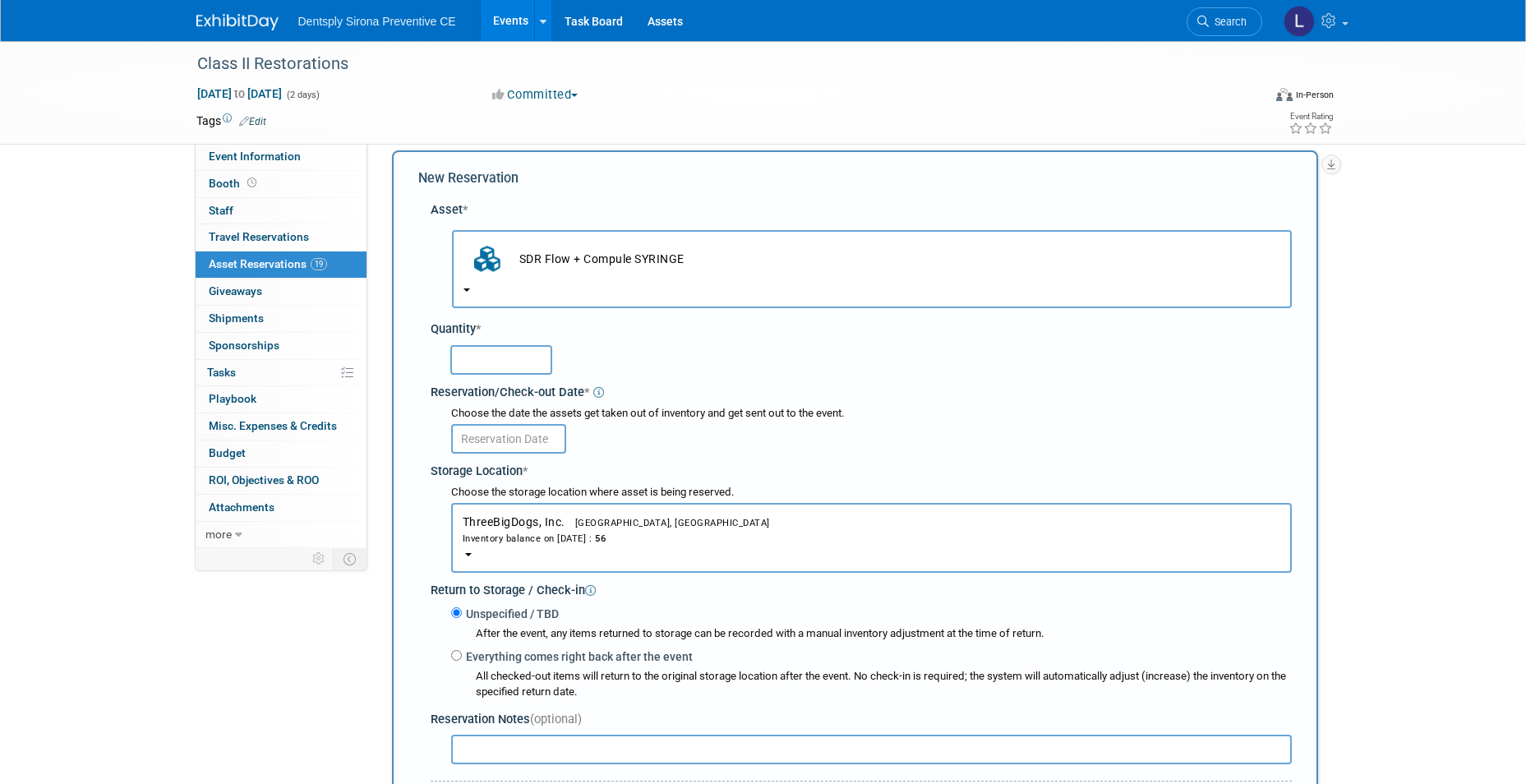
click at [524, 356] on input "text" at bounding box center [501, 360] width 102 height 29
type input "50"
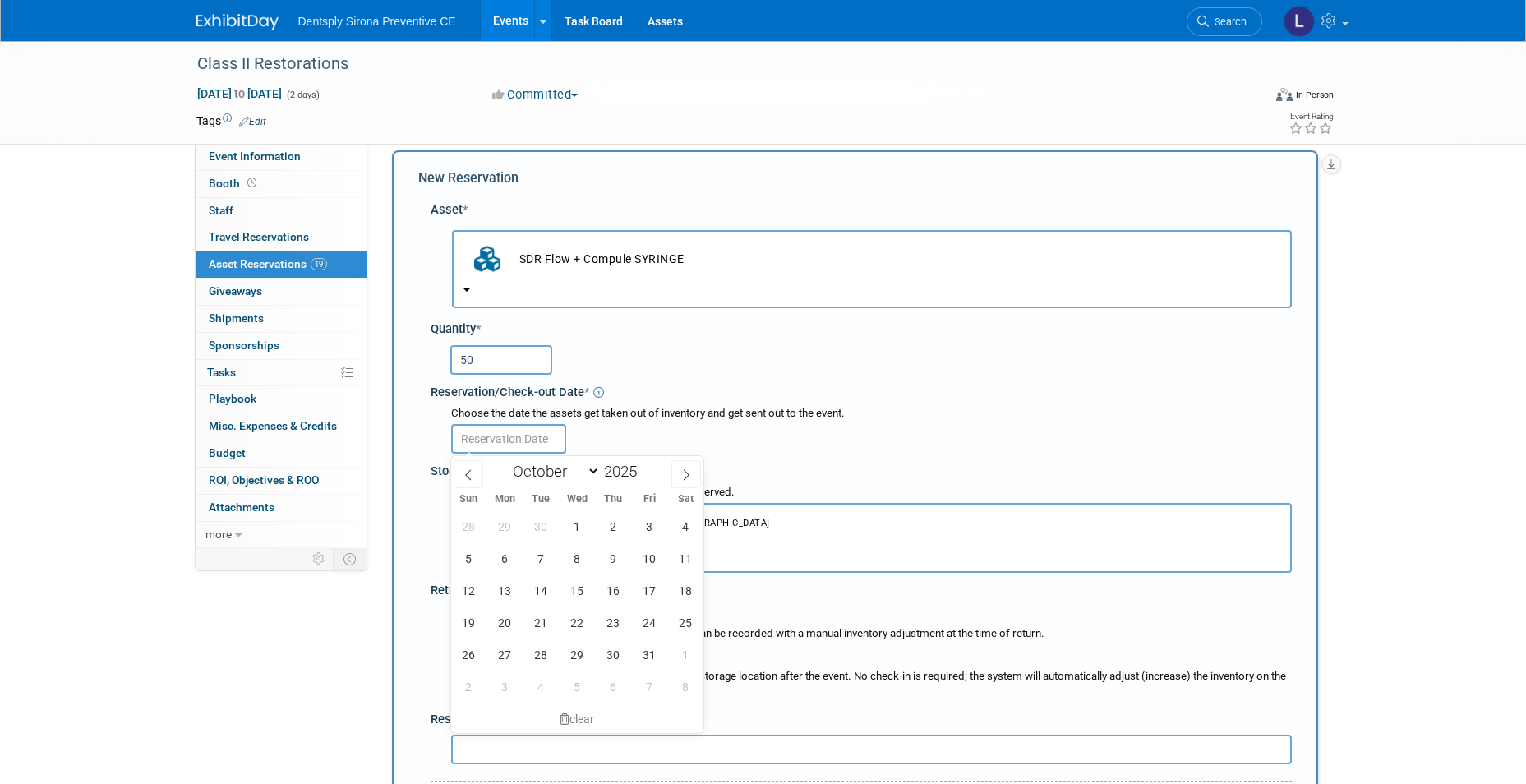
click at [522, 432] on input "text" at bounding box center [508, 439] width 115 height 29
click at [470, 474] on icon at bounding box center [468, 474] width 11 height 11
select select "8"
click at [506, 651] on span "29" at bounding box center [505, 654] width 32 height 32
type input "[DATE]"
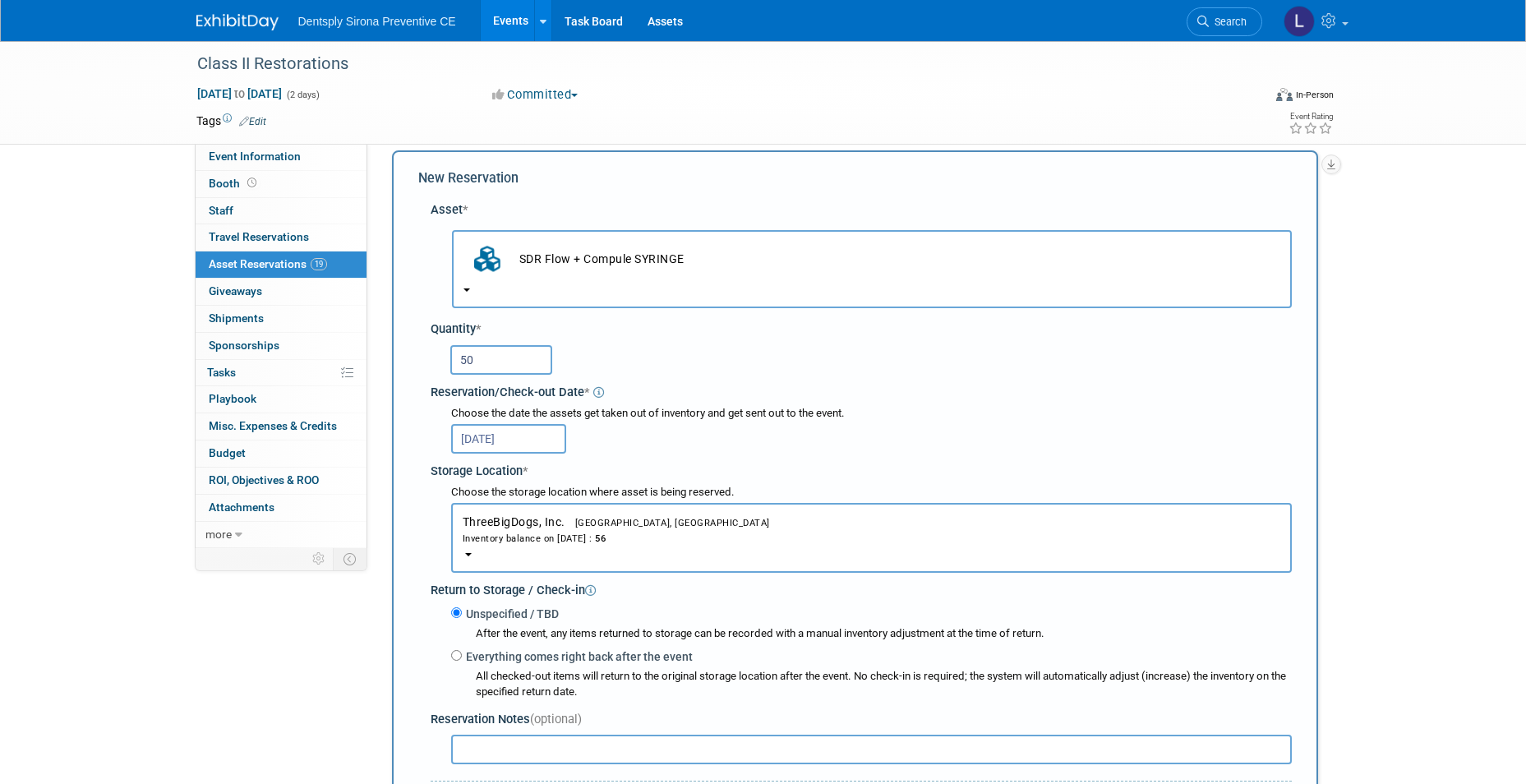
scroll to position [262, 0]
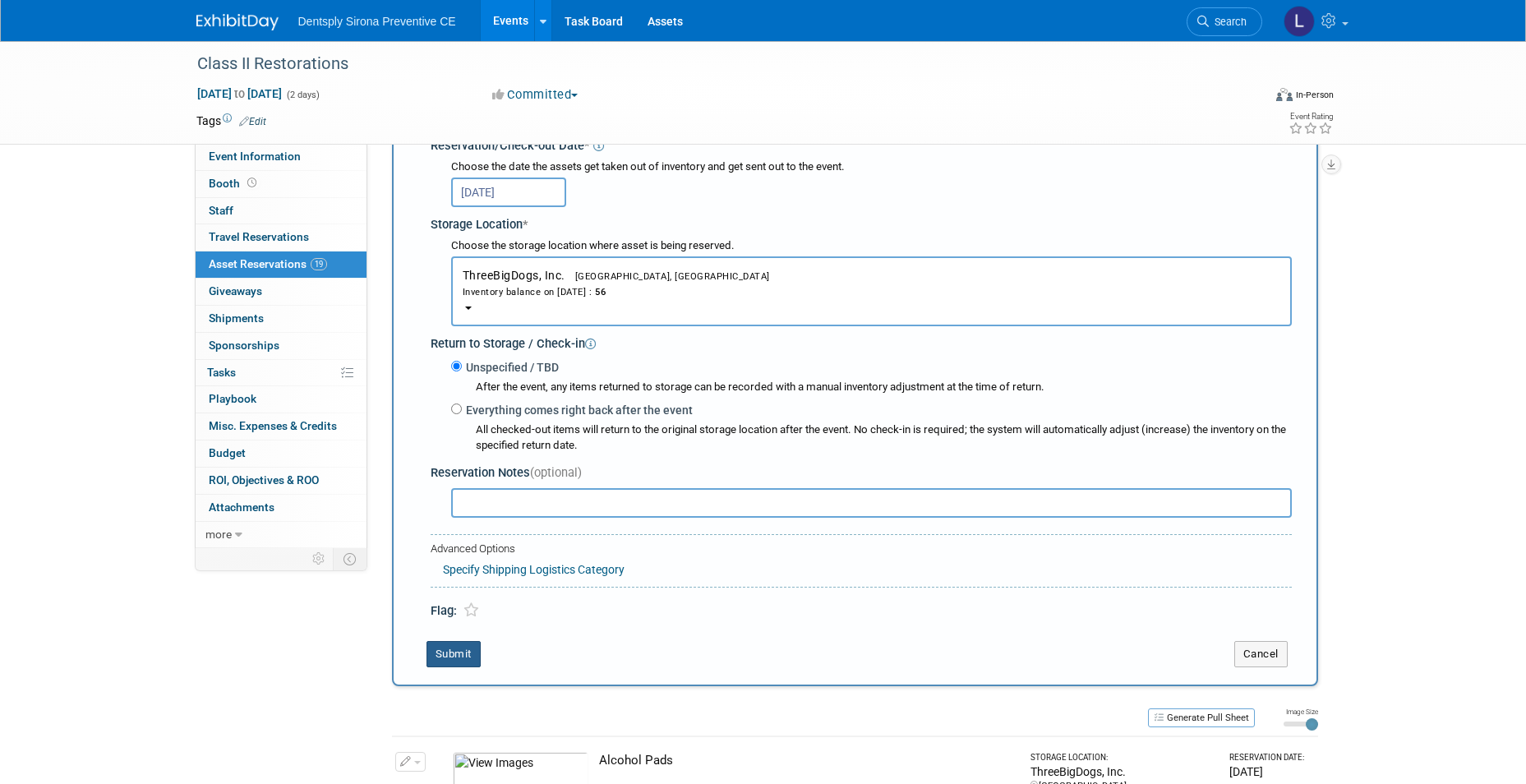
click at [468, 658] on button "Submit" at bounding box center [453, 654] width 54 height 26
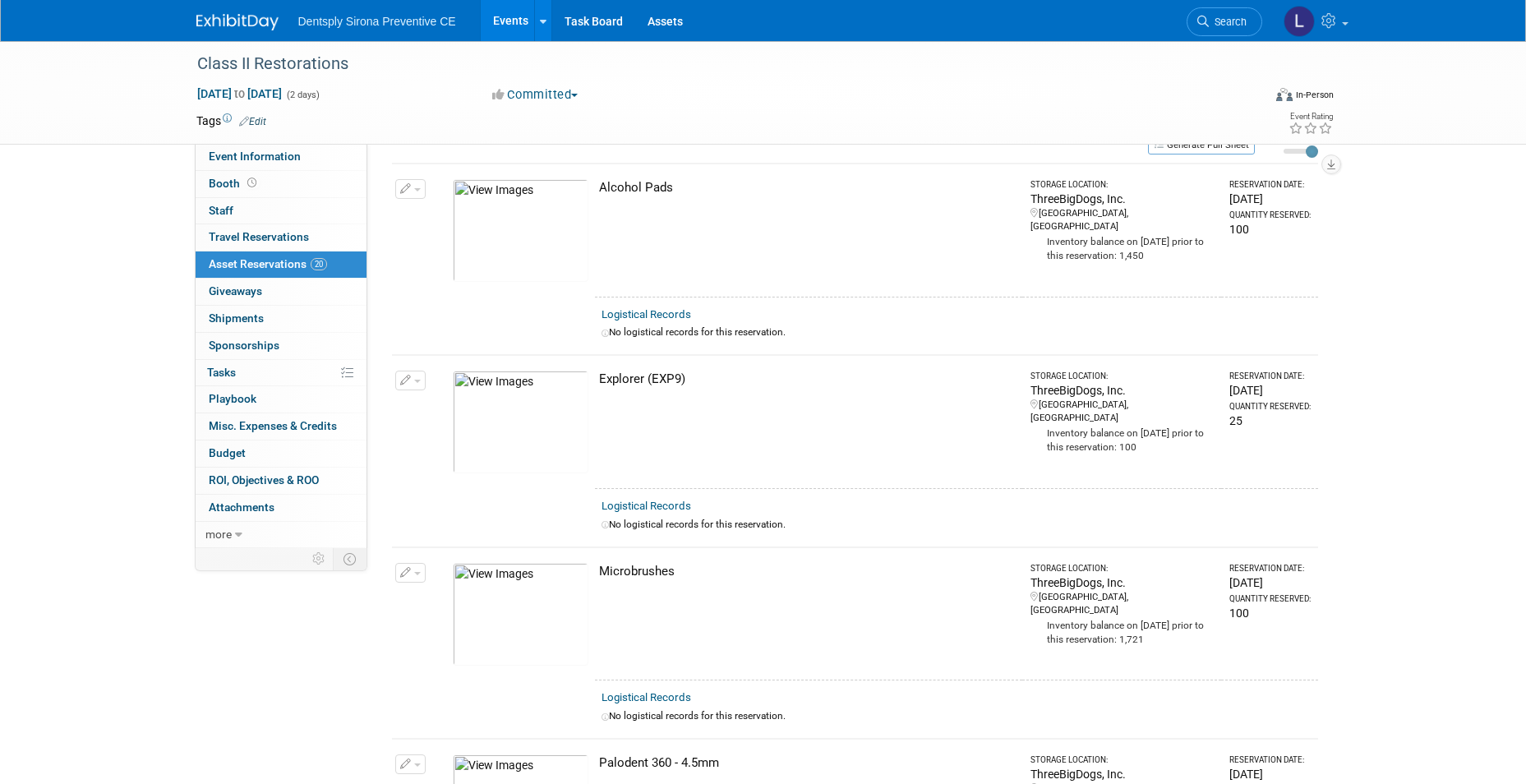
scroll to position [0, 0]
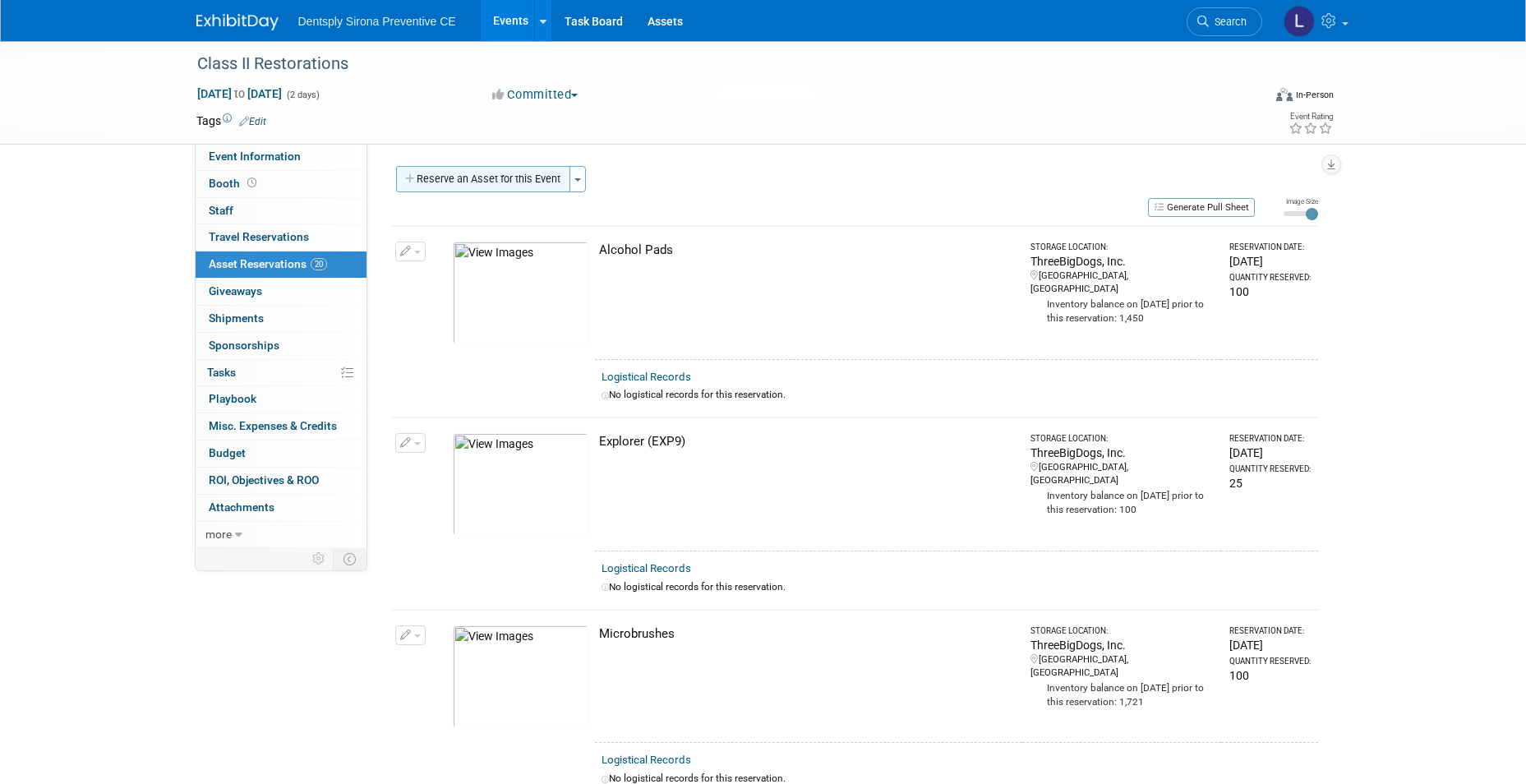
click at [494, 182] on button "Reserve an Asset for this Event" at bounding box center [483, 179] width 174 height 26
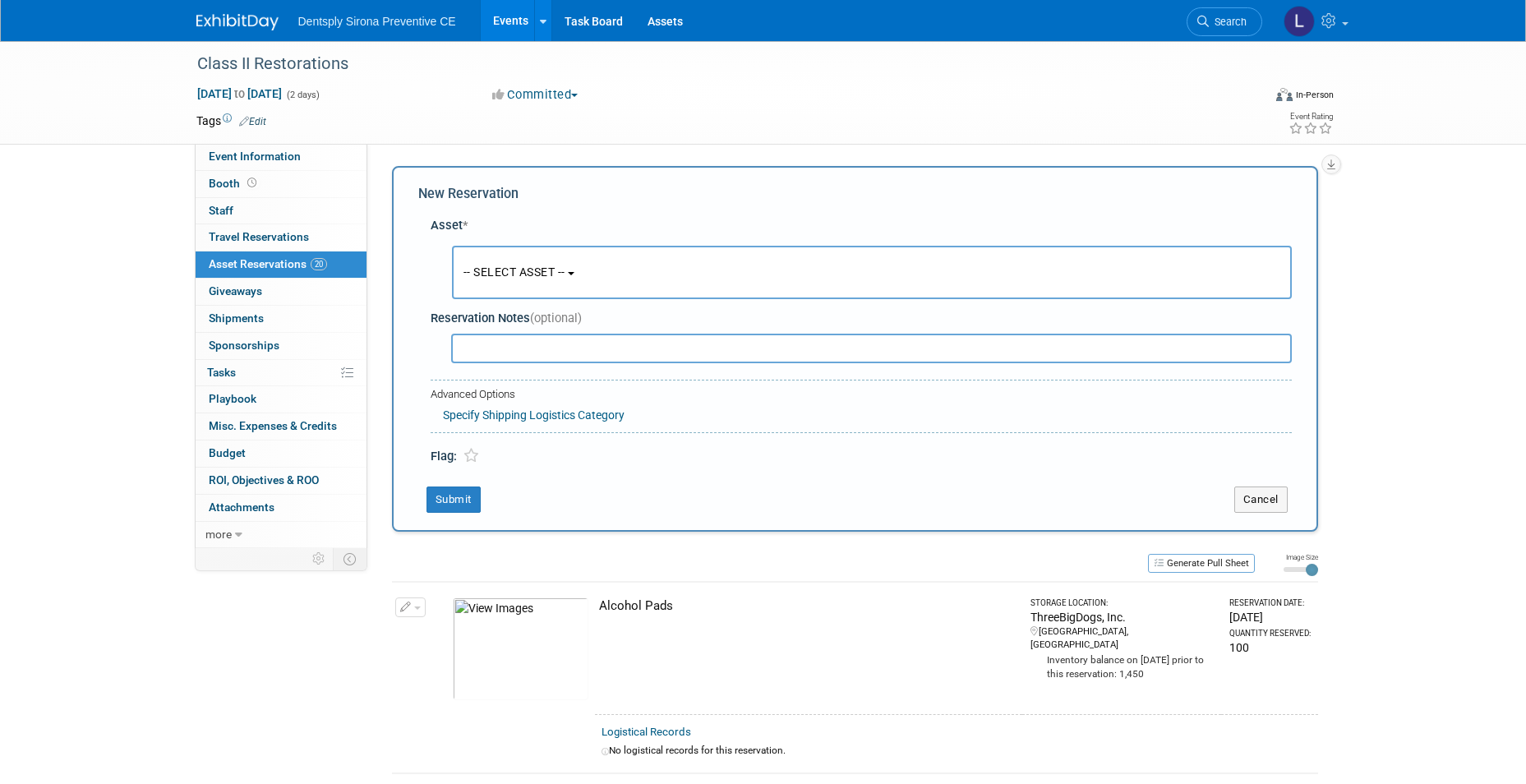
scroll to position [16, 0]
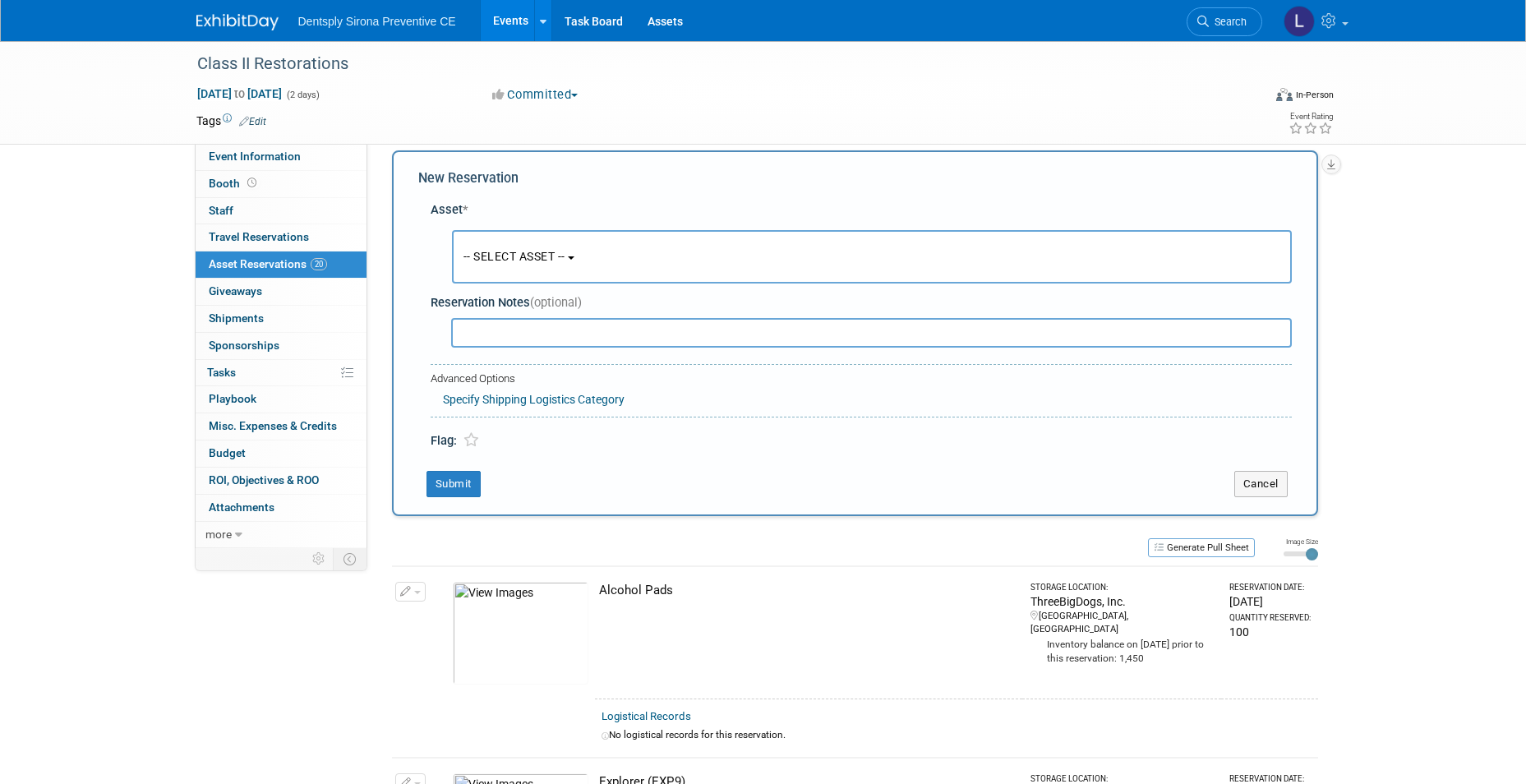
click at [480, 260] on span "-- SELECT ASSET --" at bounding box center [514, 256] width 102 height 13
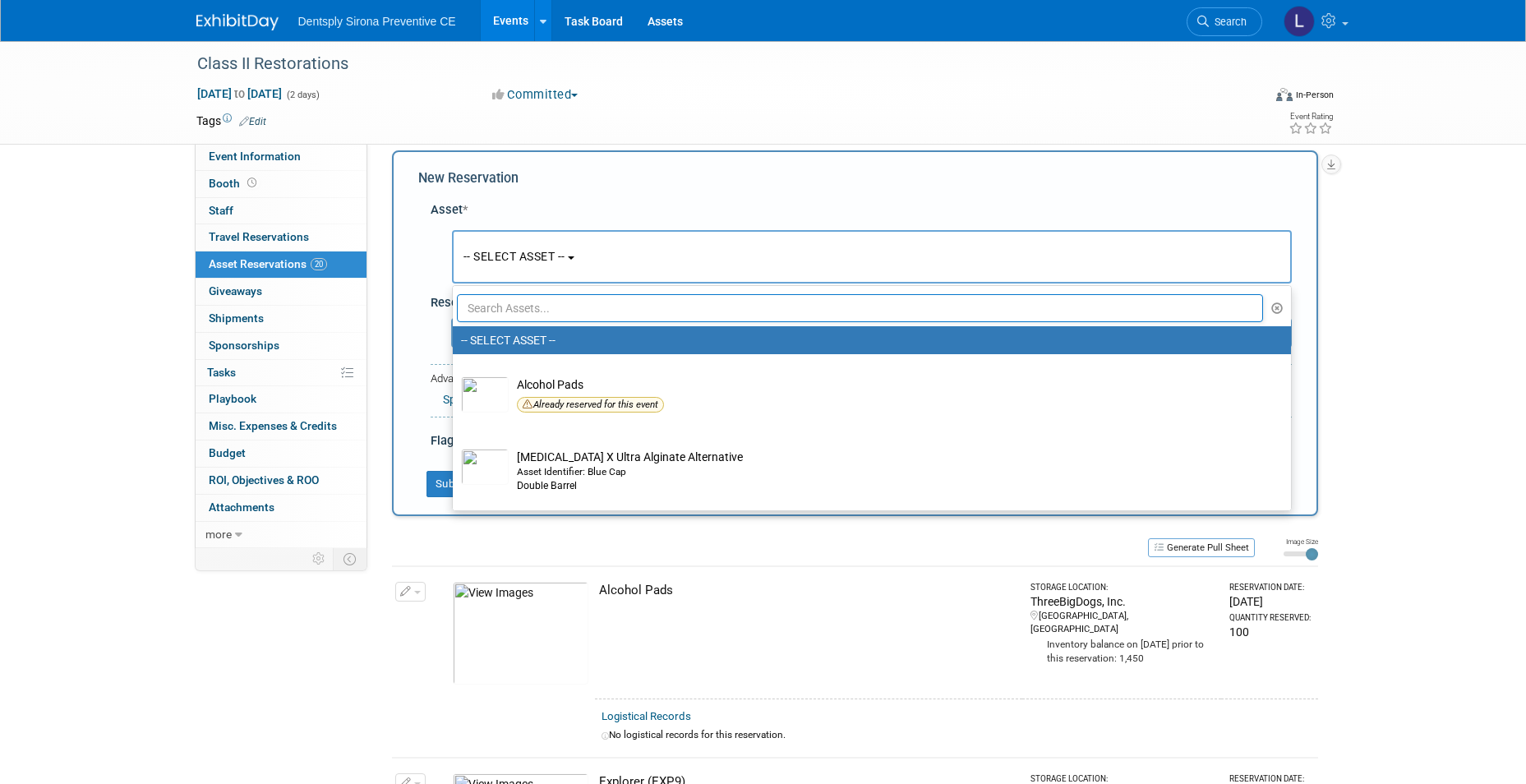
click at [492, 313] on input "text" at bounding box center [861, 308] width 807 height 28
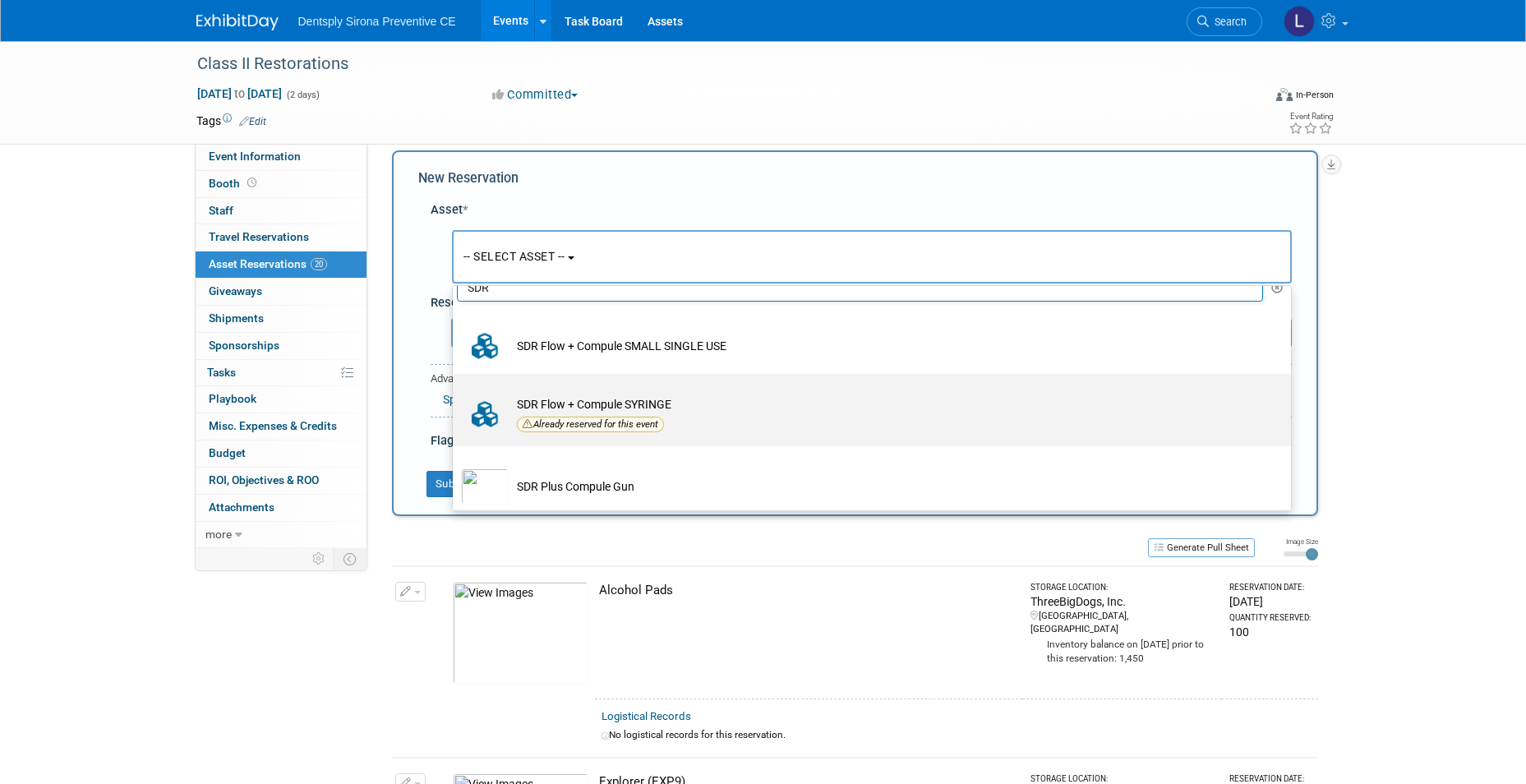
scroll to position [31, 0]
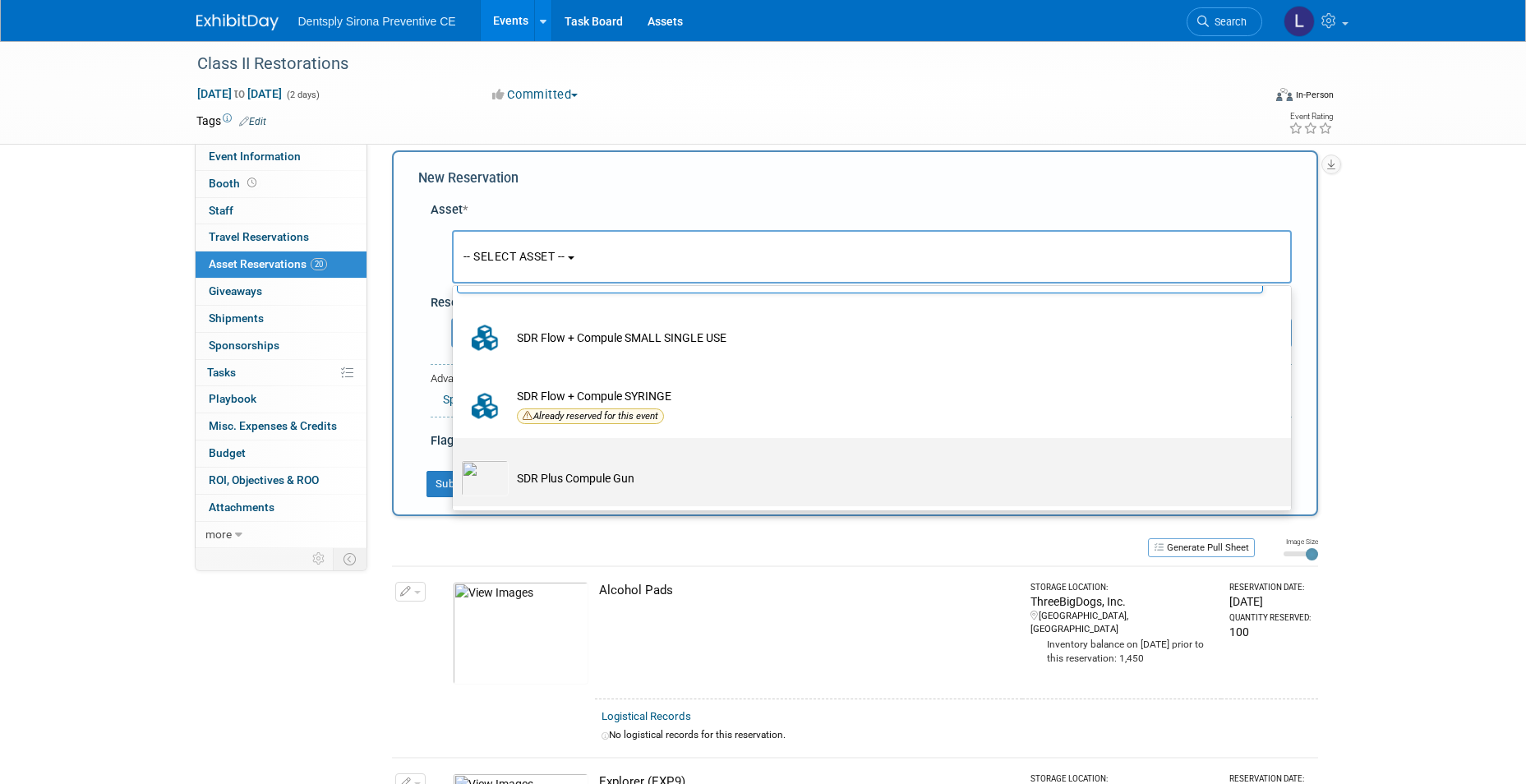
type input "SDR"
click at [595, 472] on td "SDR Plus Compule Gun" at bounding box center [883, 478] width 750 height 36
click at [455, 458] on input "SDR Plus Compule Gun" at bounding box center [449, 452] width 10 height 10
select select "10719006"
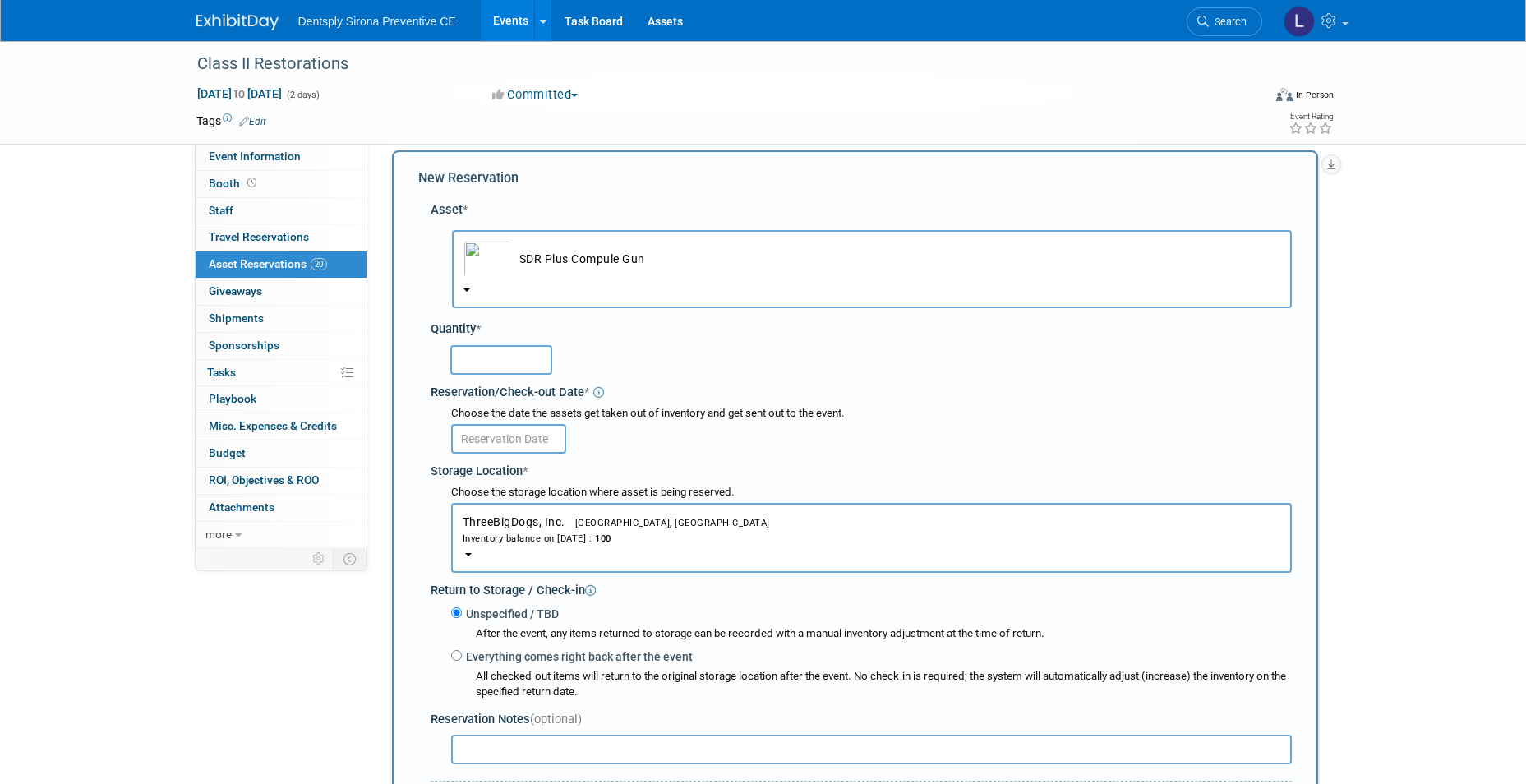
click at [530, 359] on input "text" at bounding box center [501, 360] width 102 height 29
type input "25"
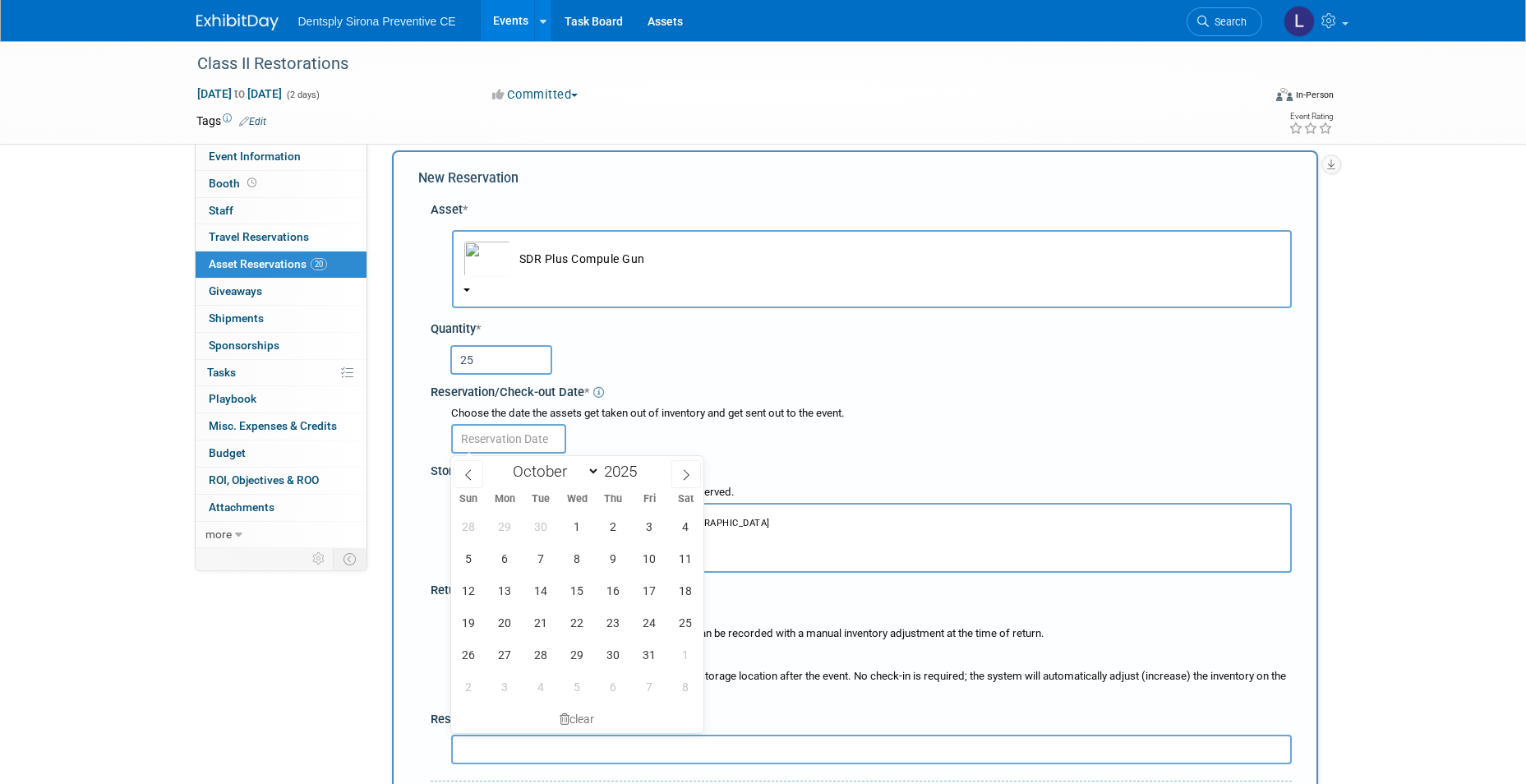
click at [512, 442] on input "text" at bounding box center [508, 439] width 115 height 29
click at [463, 469] on icon at bounding box center [468, 474] width 11 height 11
select select "8"
click at [502, 647] on span "29" at bounding box center [505, 654] width 32 height 32
type input "[DATE]"
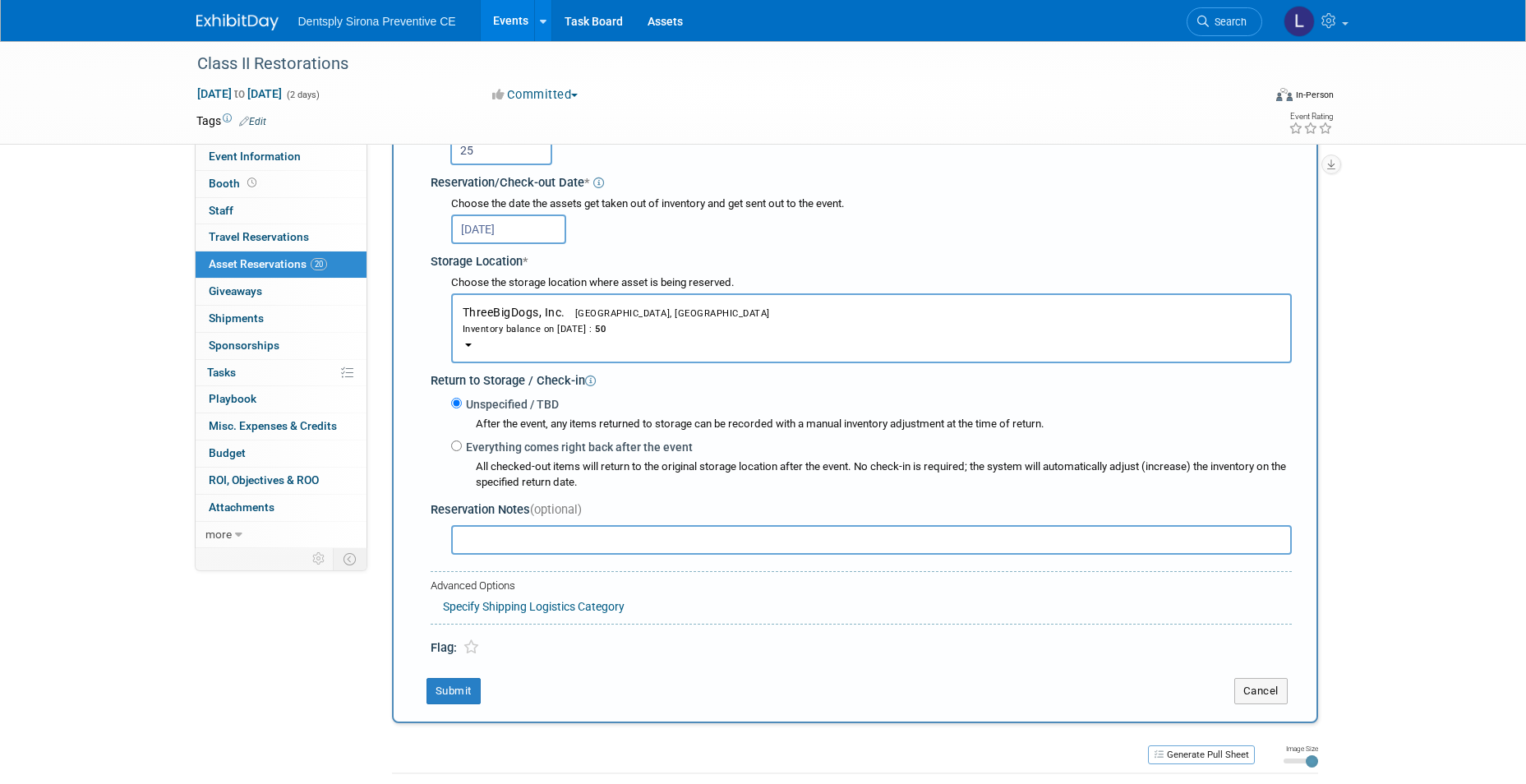
scroll to position [344, 0]
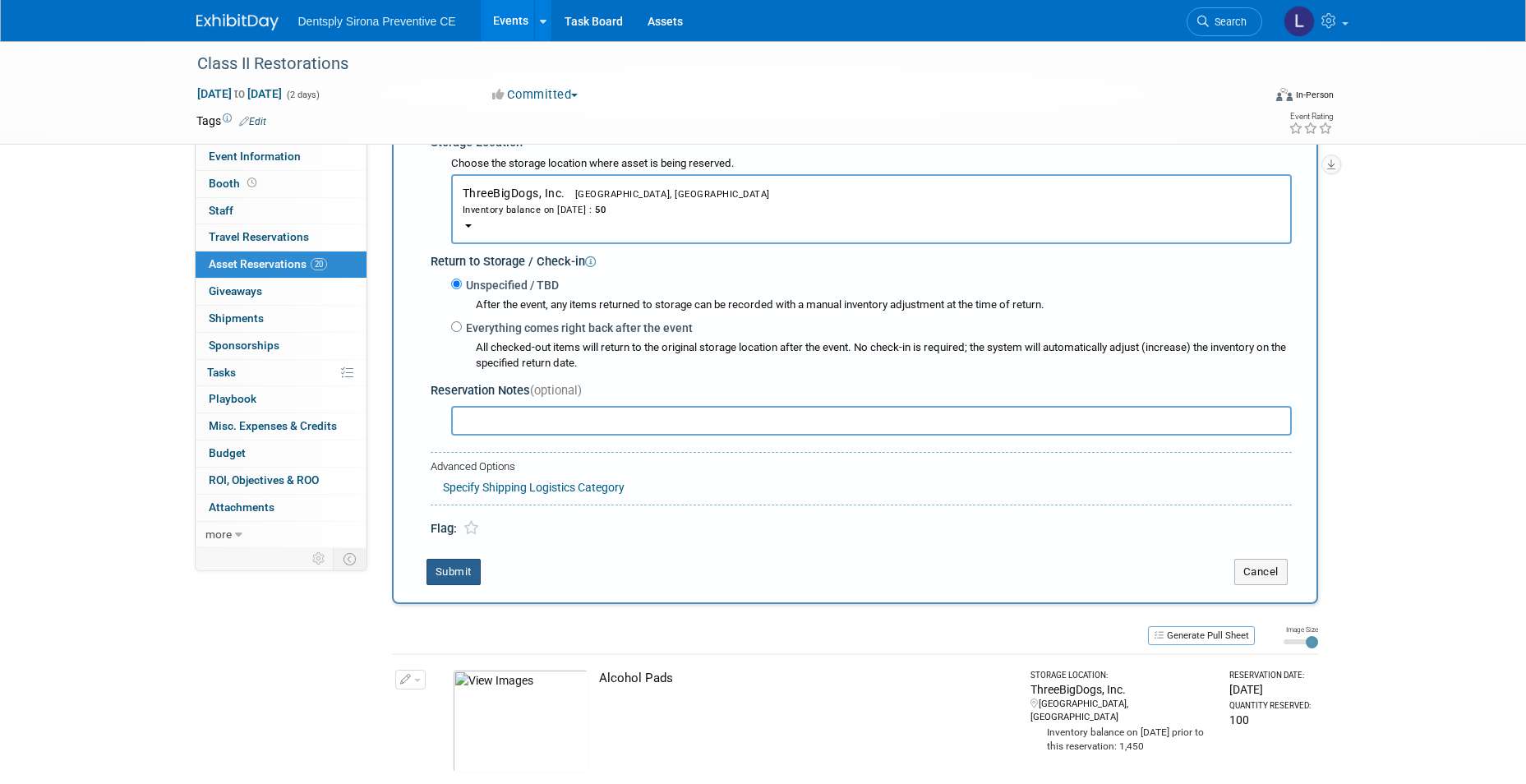
click at [466, 573] on button "Submit" at bounding box center [453, 572] width 54 height 26
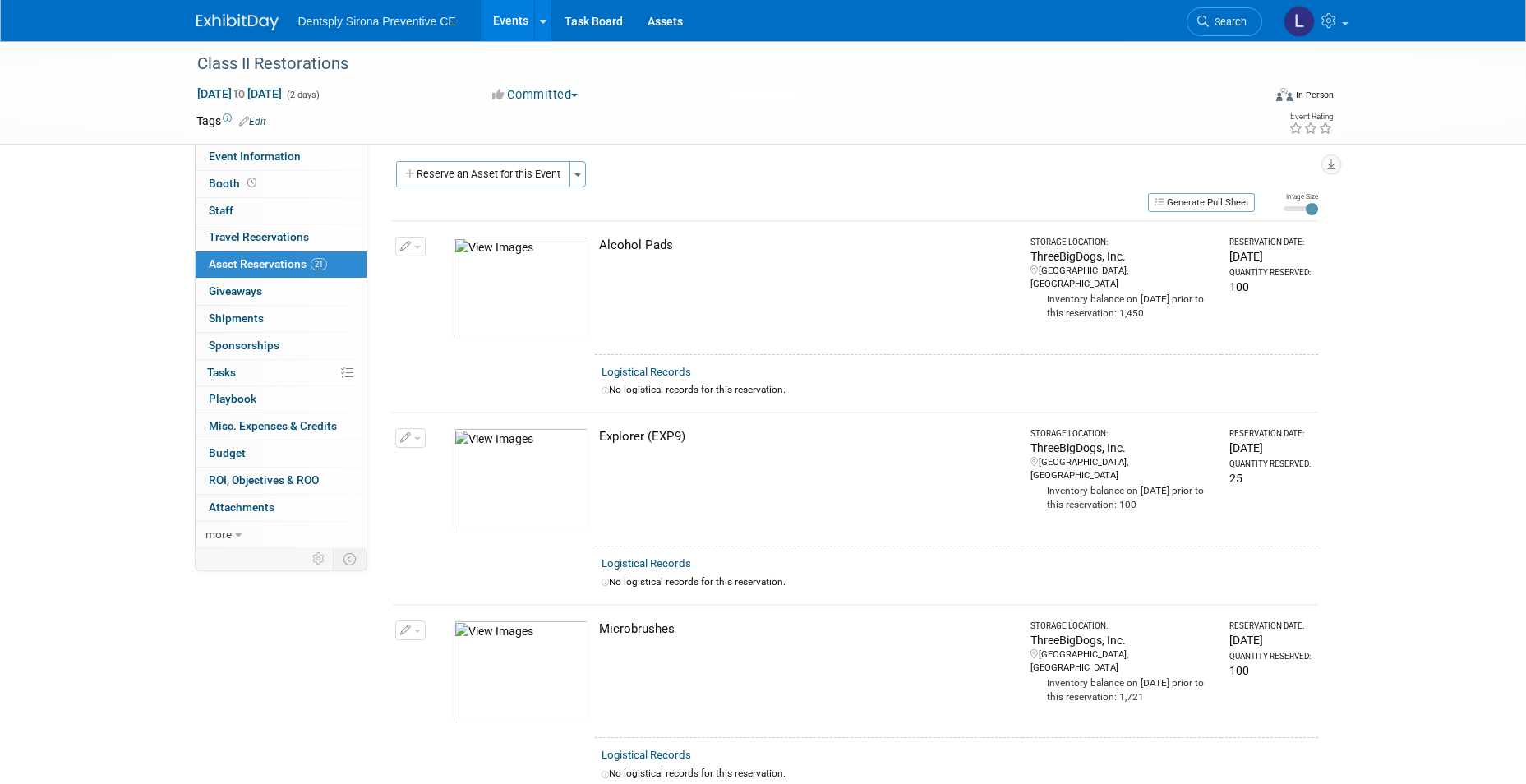
scroll to position [0, 0]
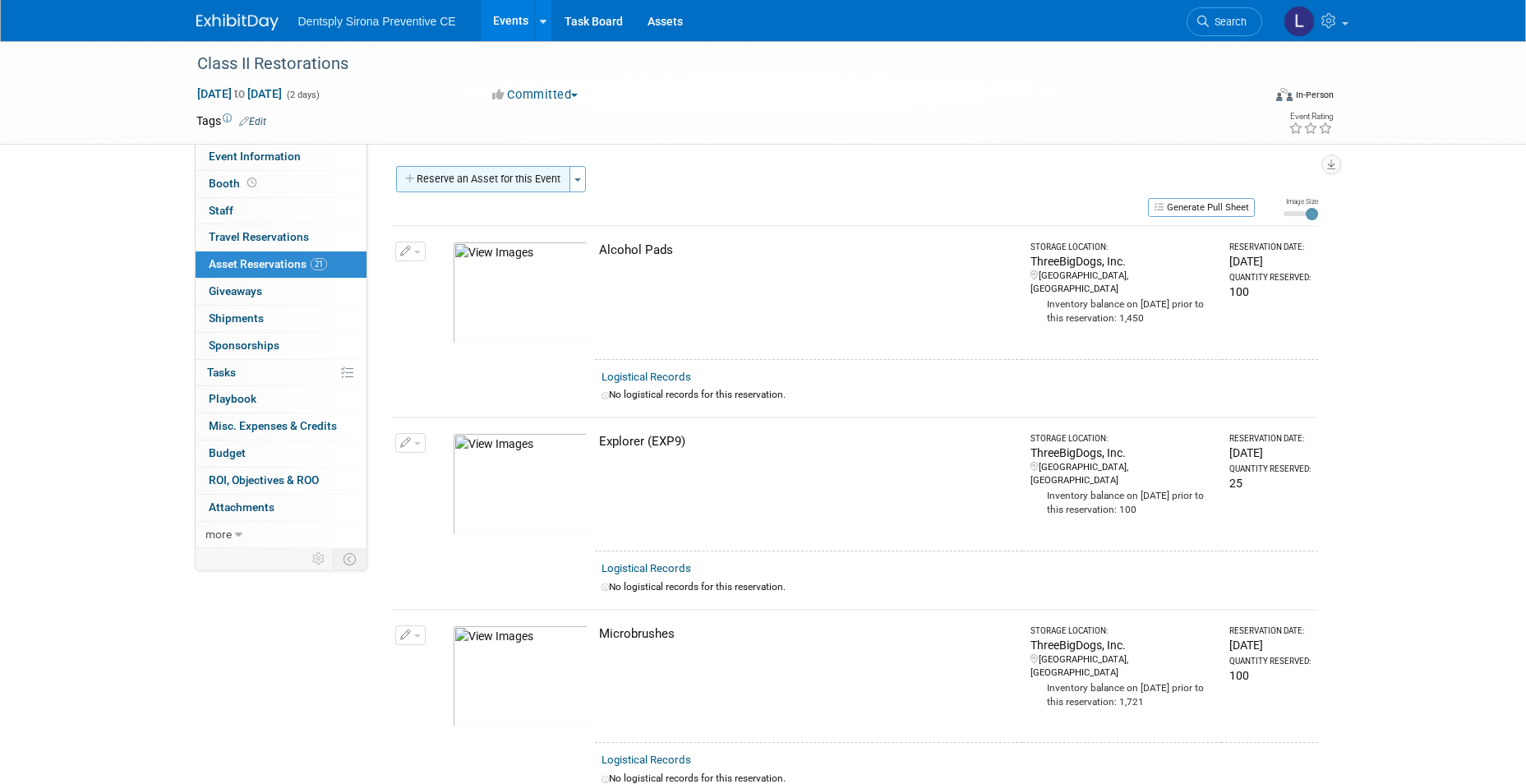
click at [430, 172] on button "Reserve an Asset for this Event" at bounding box center [483, 179] width 174 height 26
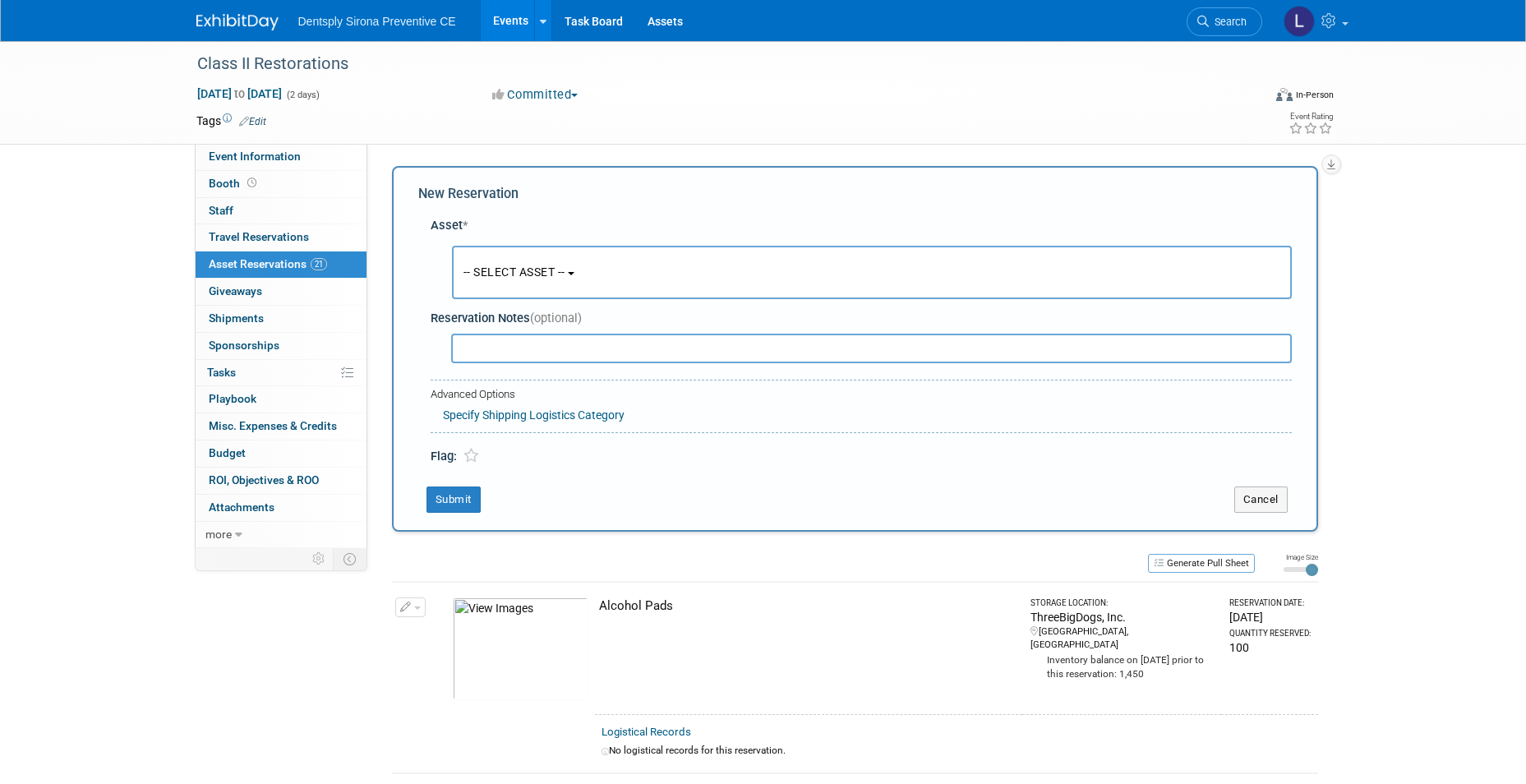
scroll to position [16, 0]
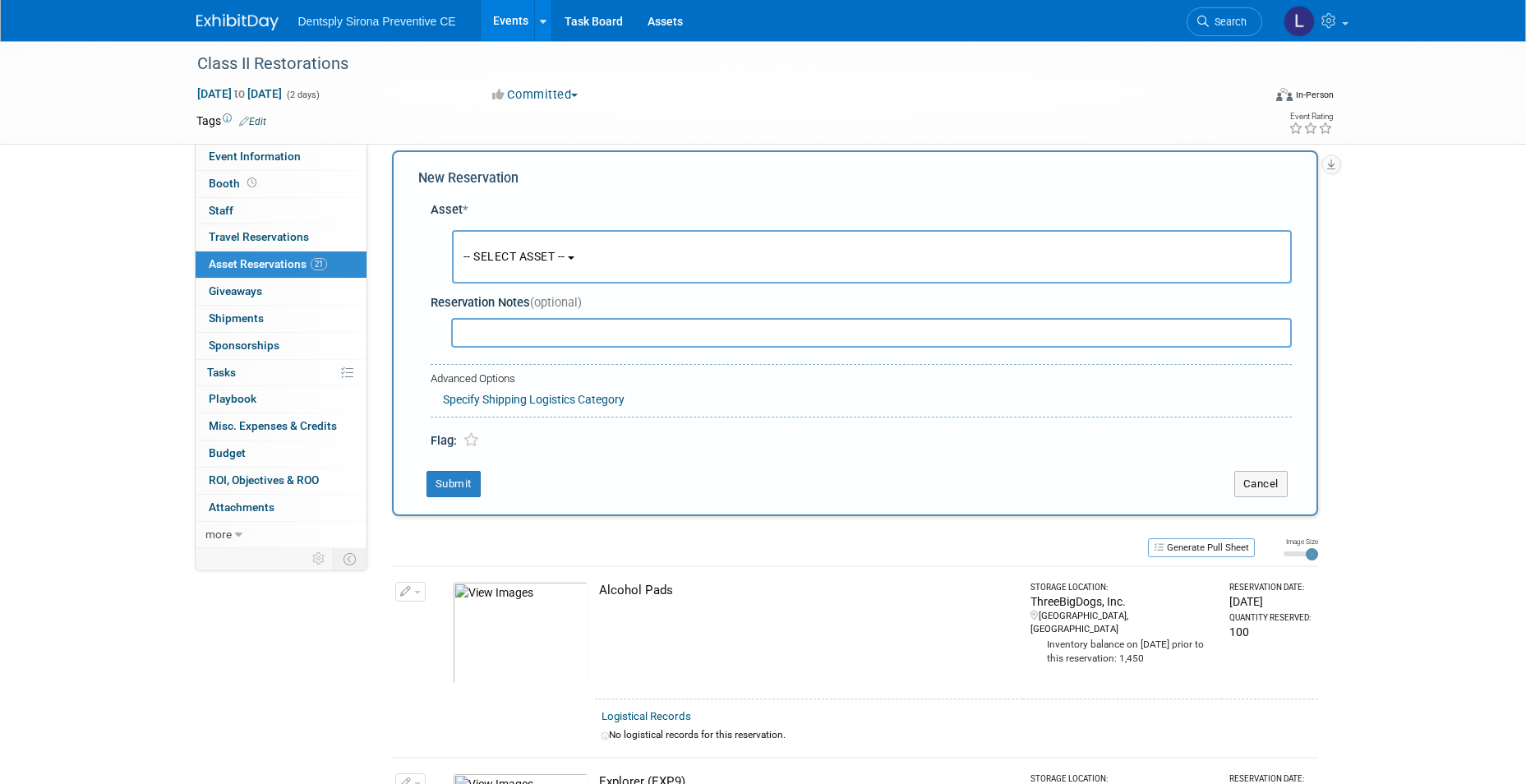
click at [495, 247] on button "-- SELECT ASSET --" at bounding box center [872, 257] width 840 height 53
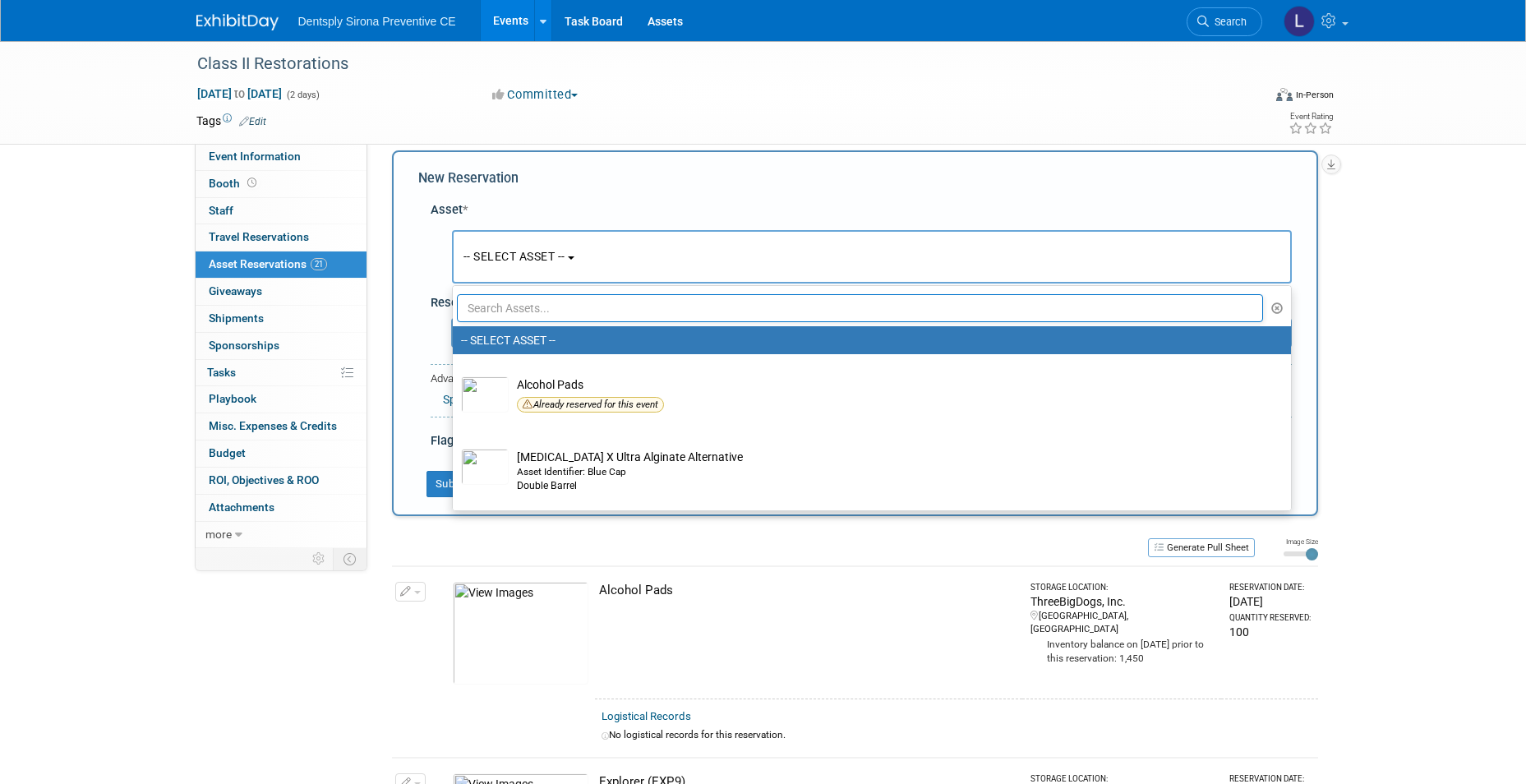
click at [504, 297] on input "text" at bounding box center [861, 308] width 807 height 28
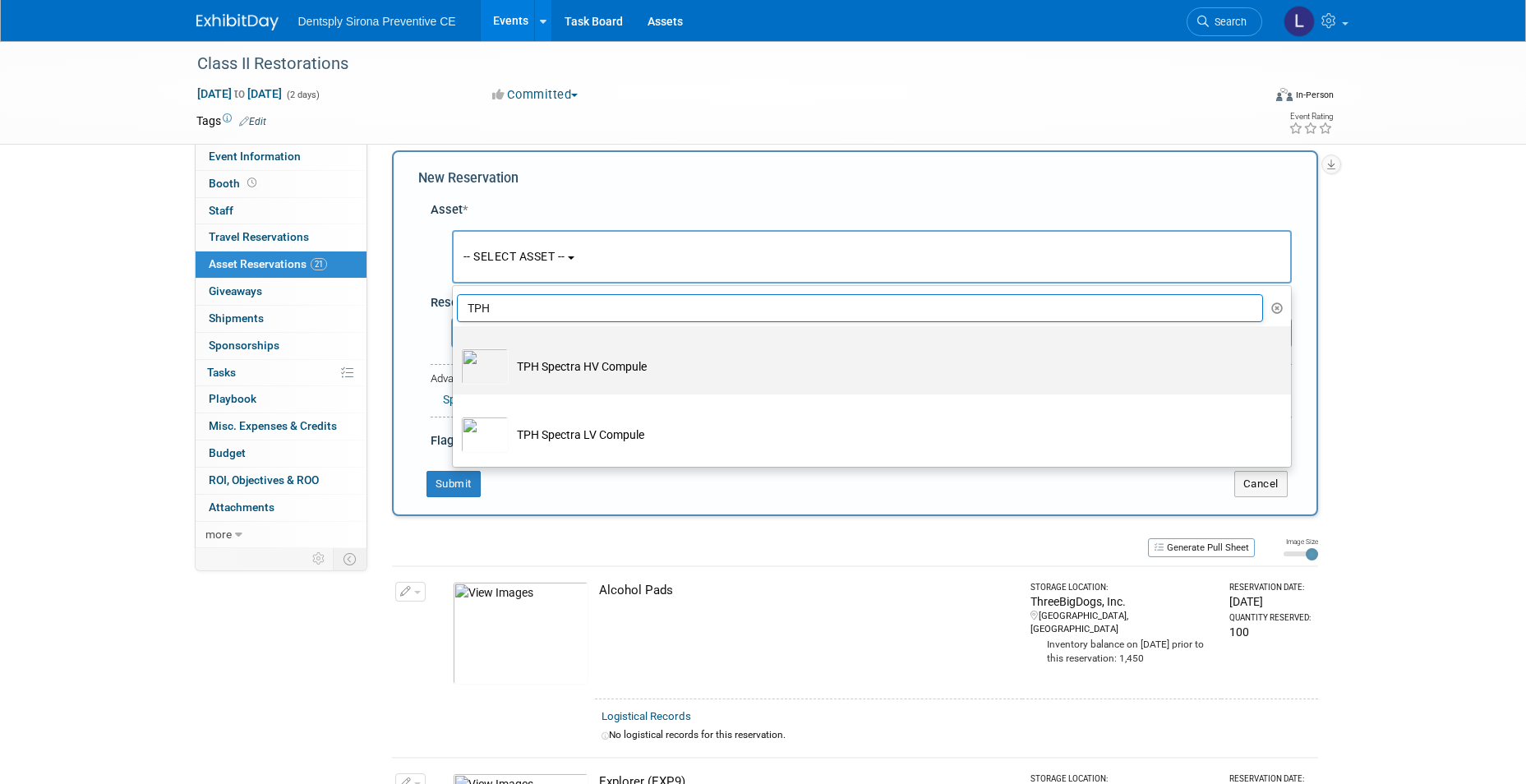
type input "TPH"
click at [511, 370] on td "TPH Spectra HV Compule" at bounding box center [883, 367] width 750 height 36
click at [455, 346] on input "TPH Spectra HV Compule" at bounding box center [449, 341] width 10 height 10
select select "10719017"
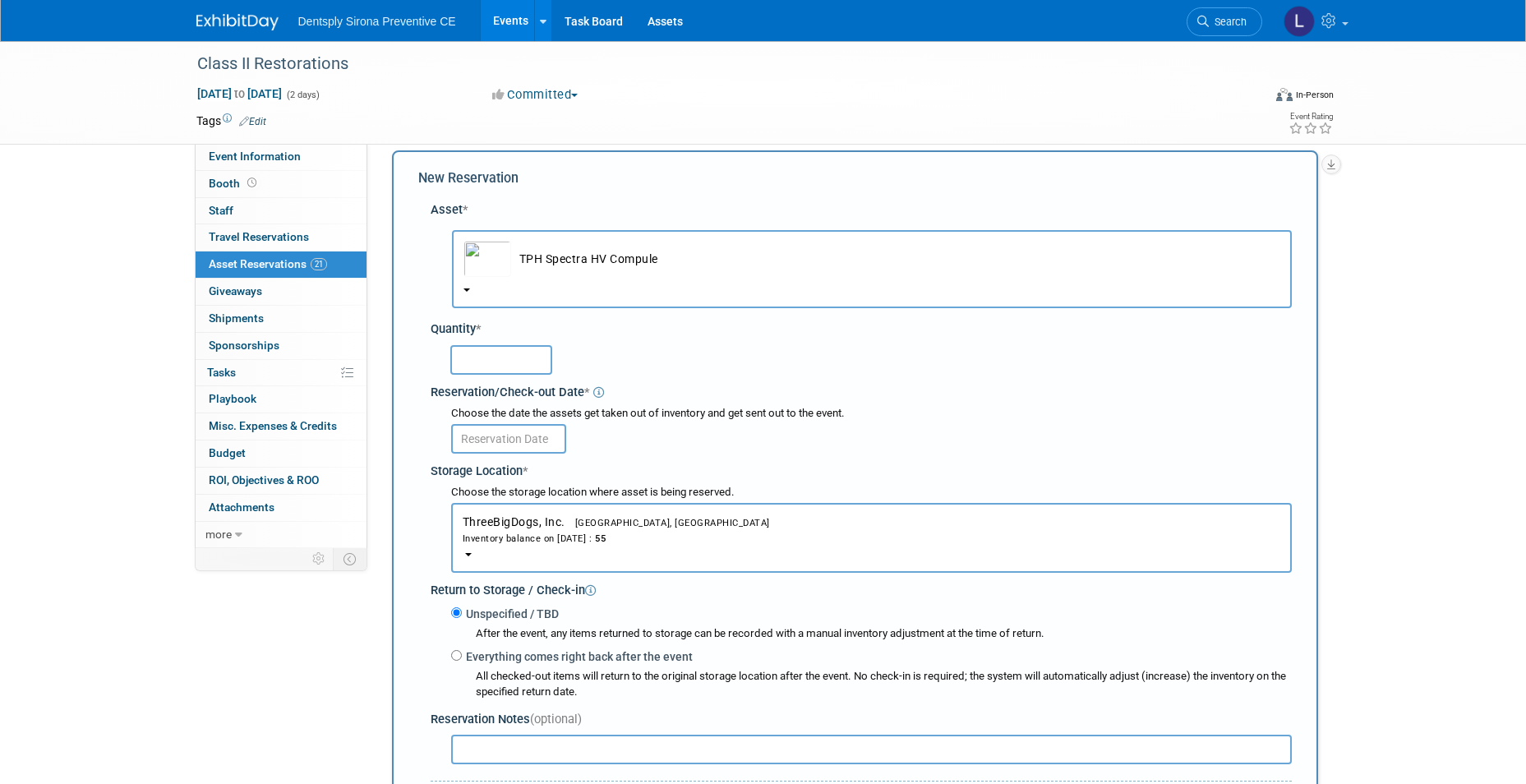
click at [471, 356] on input "text" at bounding box center [501, 360] width 102 height 29
type input "50"
click at [504, 427] on input "text" at bounding box center [508, 439] width 115 height 29
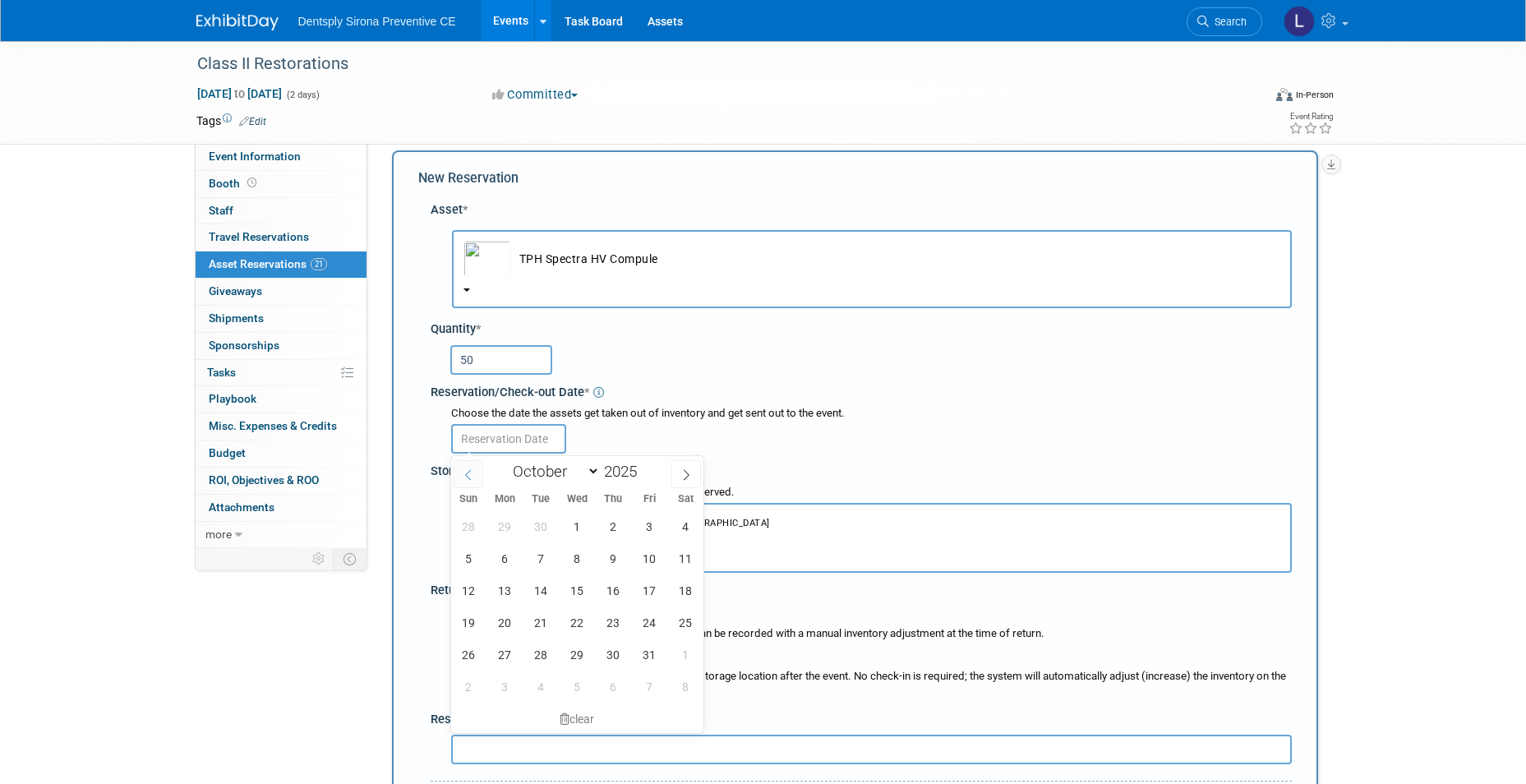
click at [466, 481] on span at bounding box center [468, 474] width 29 height 28
select select "8"
click at [504, 649] on span "29" at bounding box center [505, 654] width 32 height 32
type input "[DATE]"
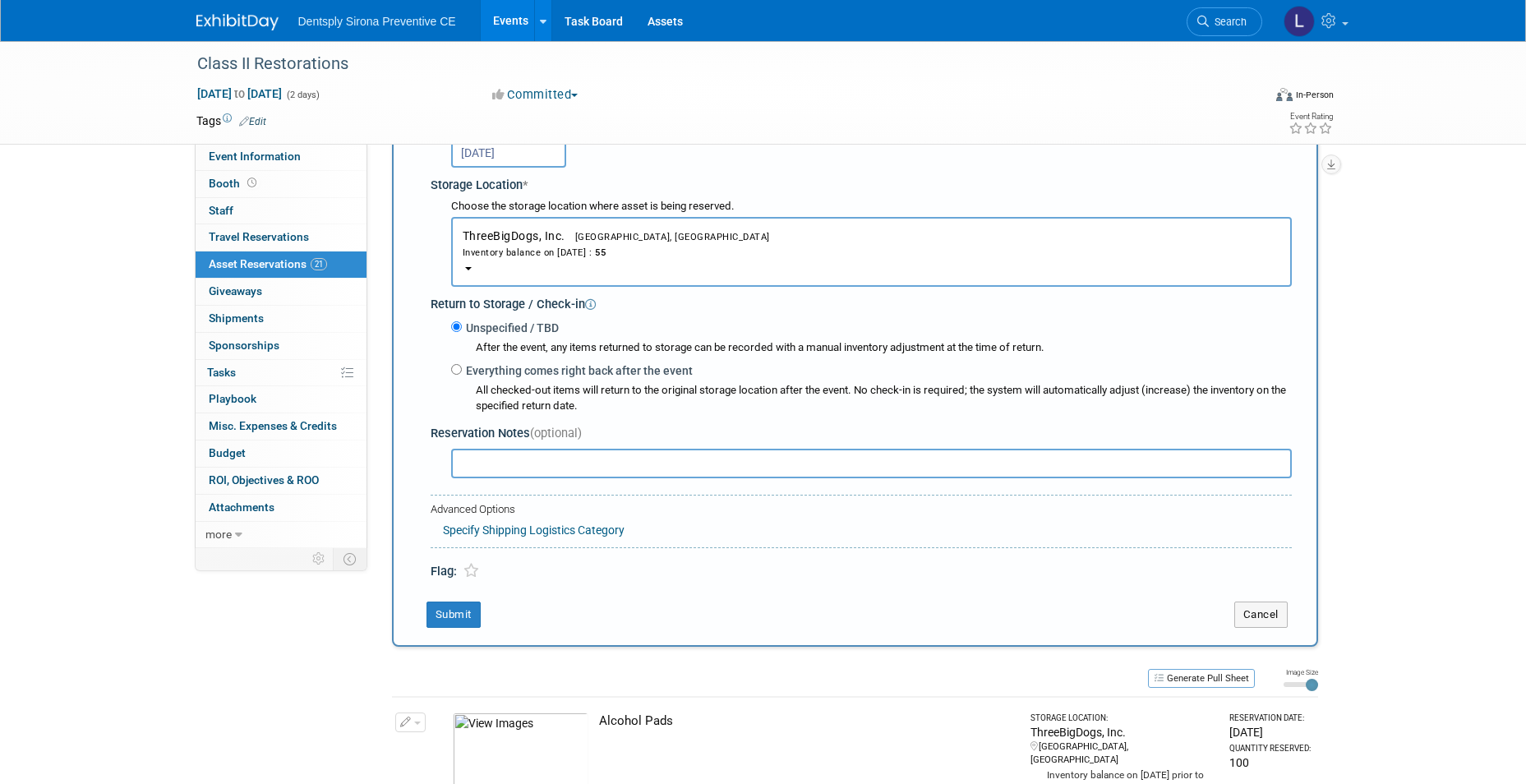
scroll to position [344, 0]
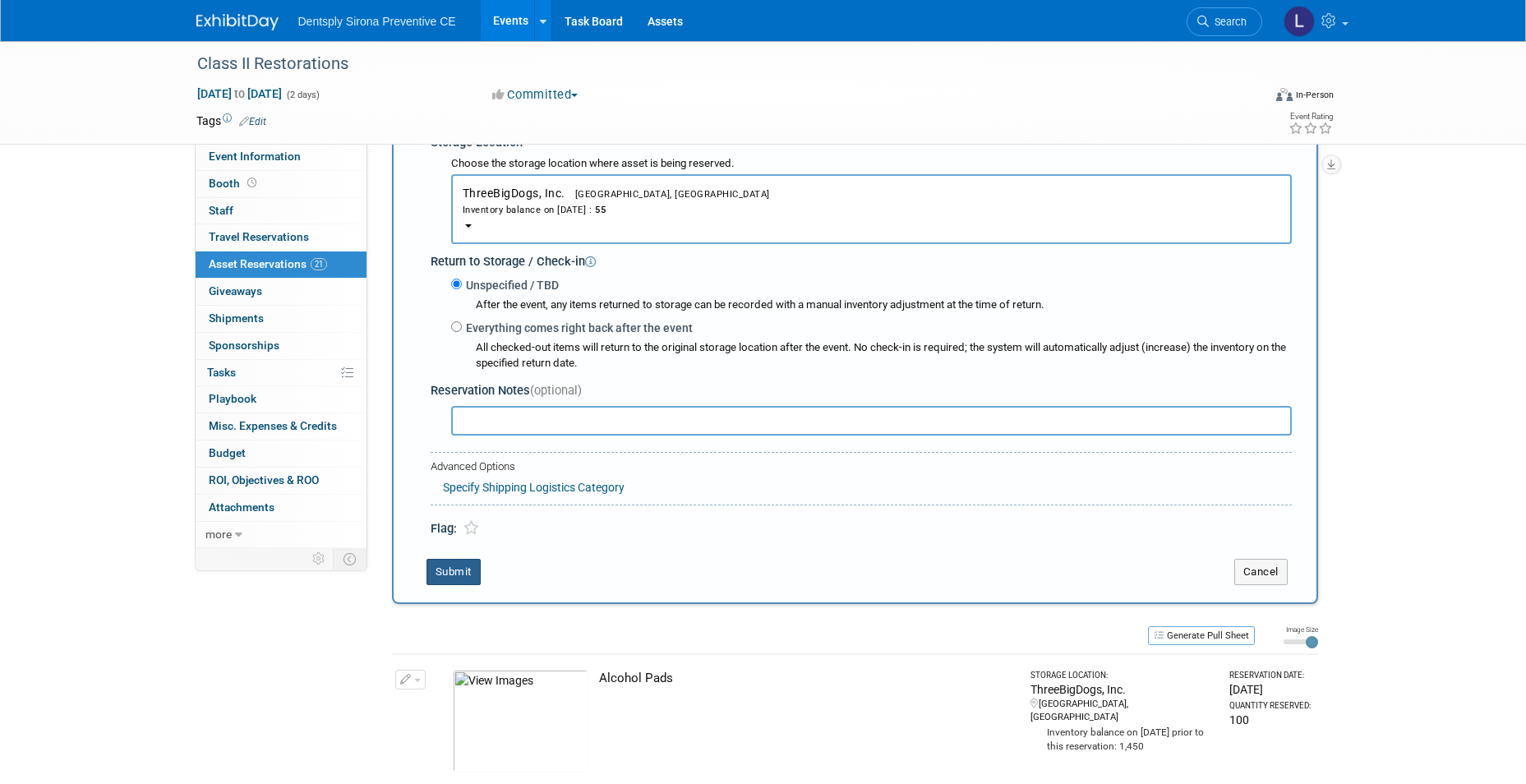
click at [458, 578] on button "Submit" at bounding box center [453, 572] width 54 height 26
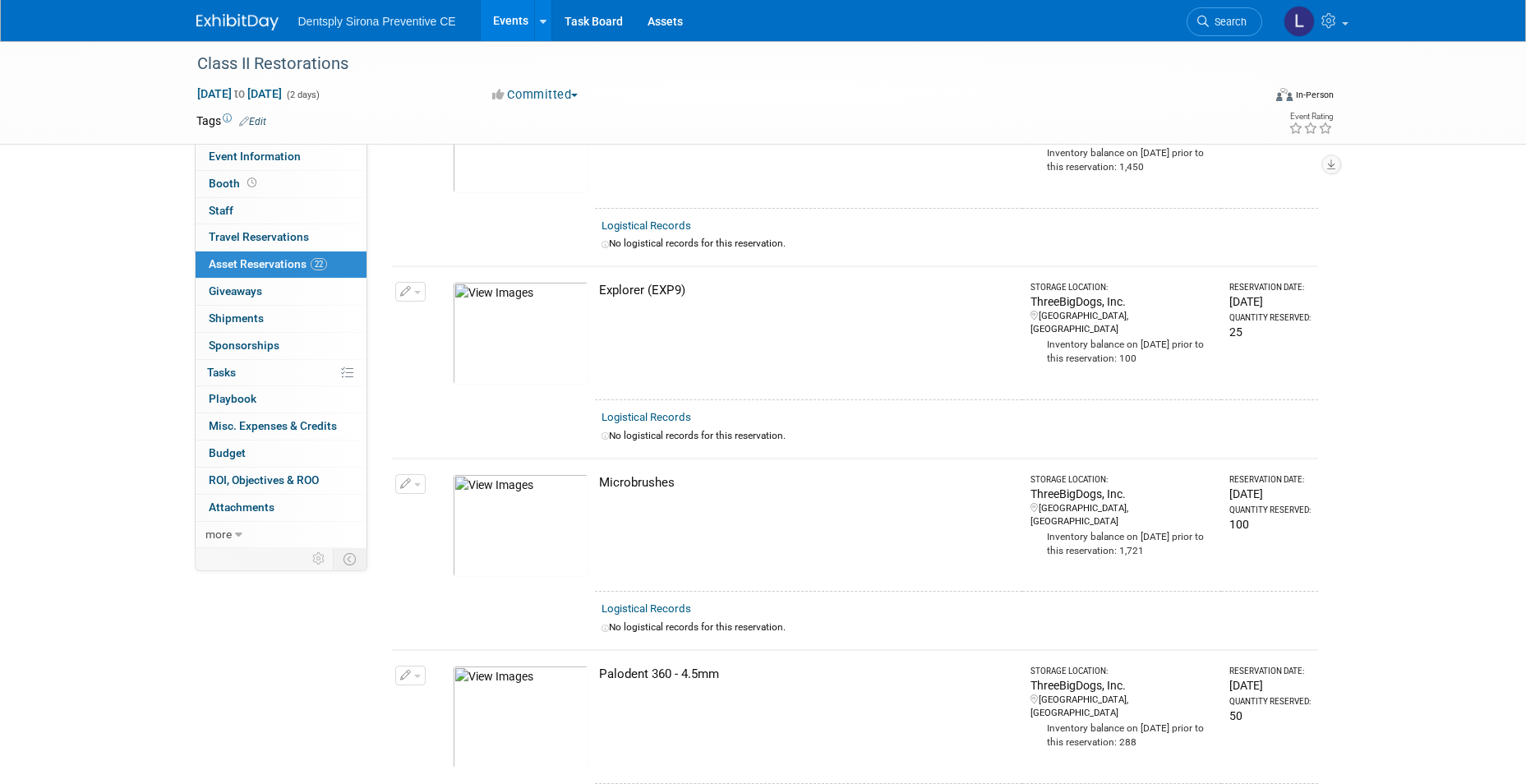
scroll to position [0, 0]
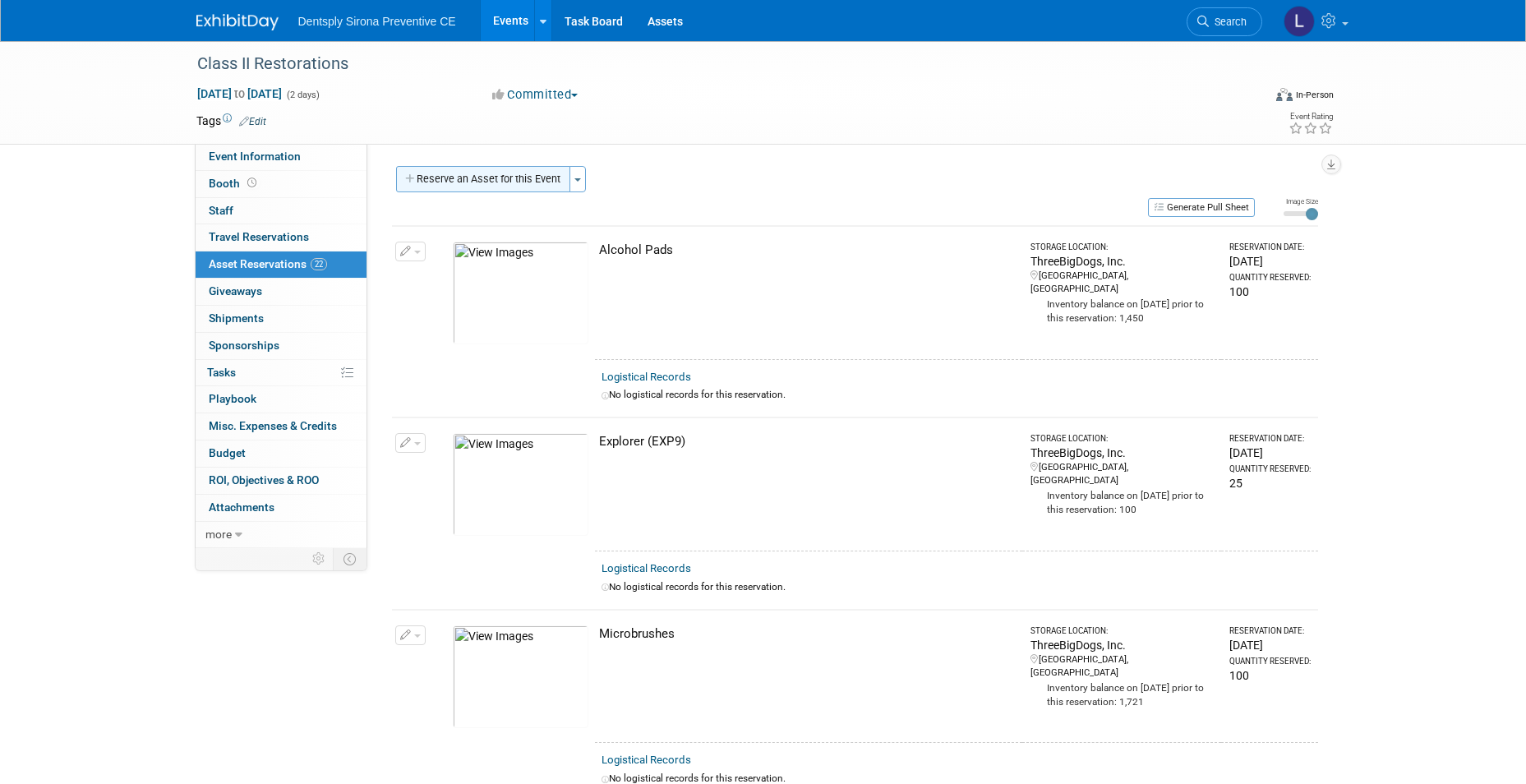
click at [446, 179] on button "Reserve an Asset for this Event" at bounding box center [483, 179] width 174 height 26
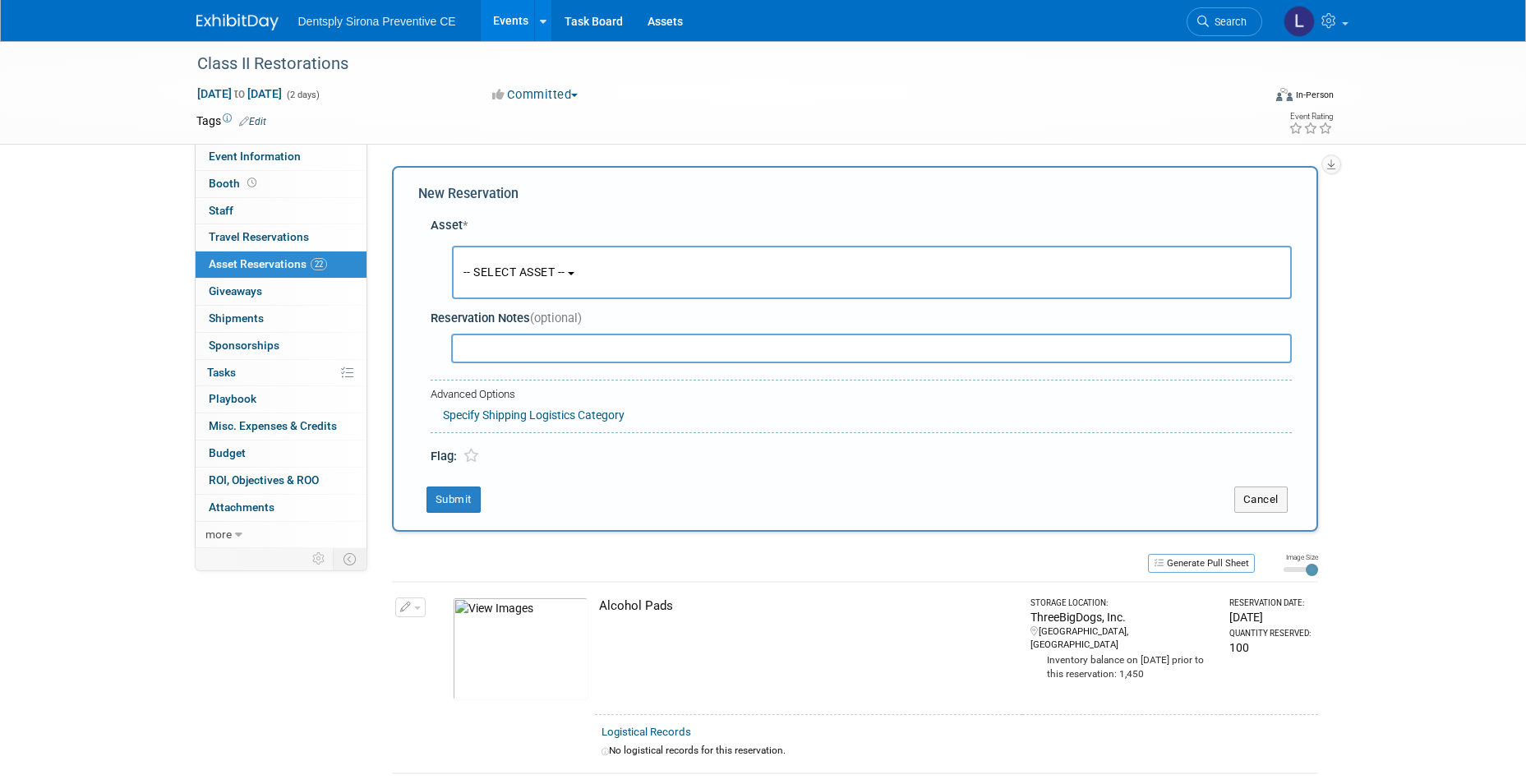
scroll to position [16, 0]
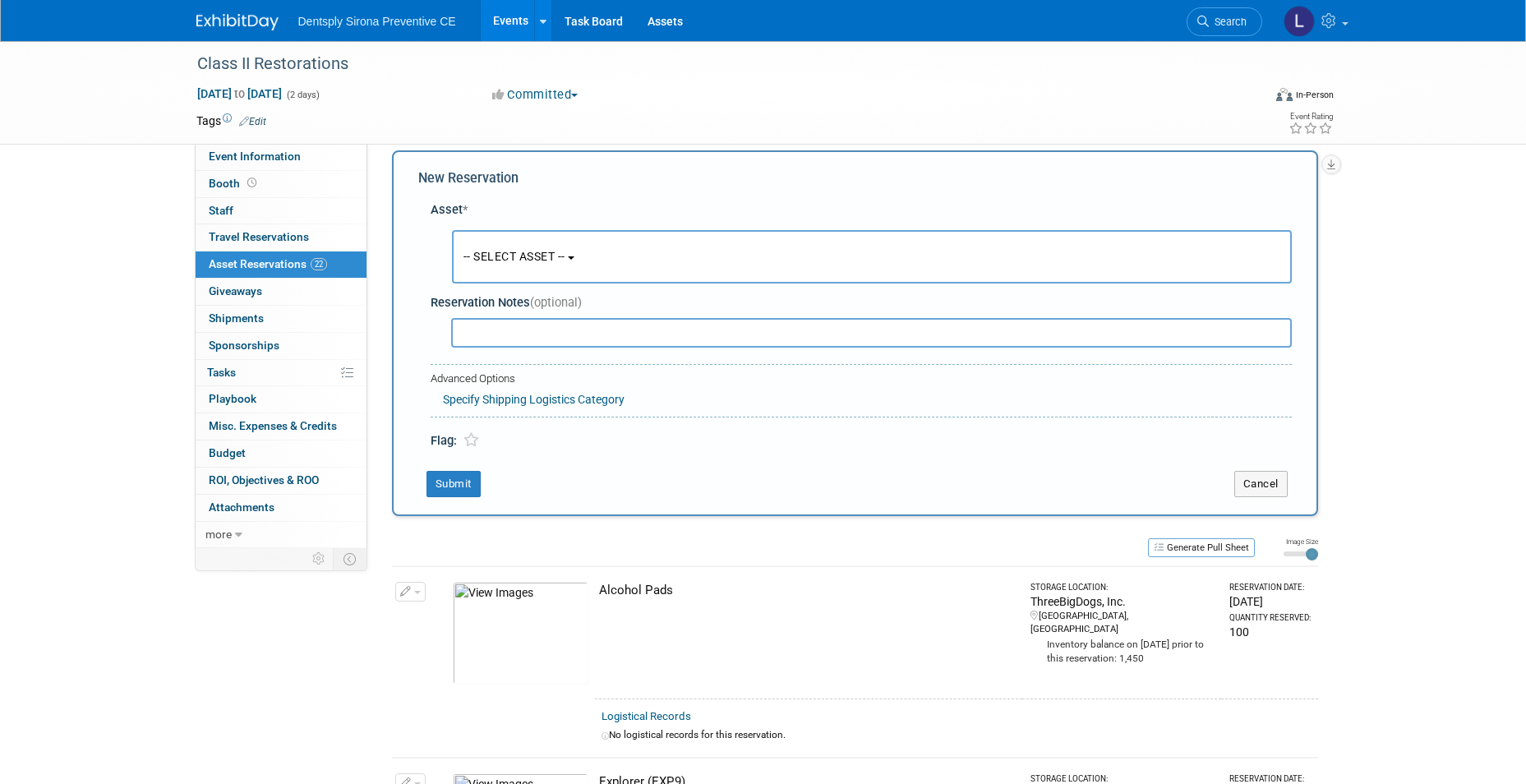
click at [495, 265] on button "-- SELECT ASSET --" at bounding box center [872, 257] width 840 height 53
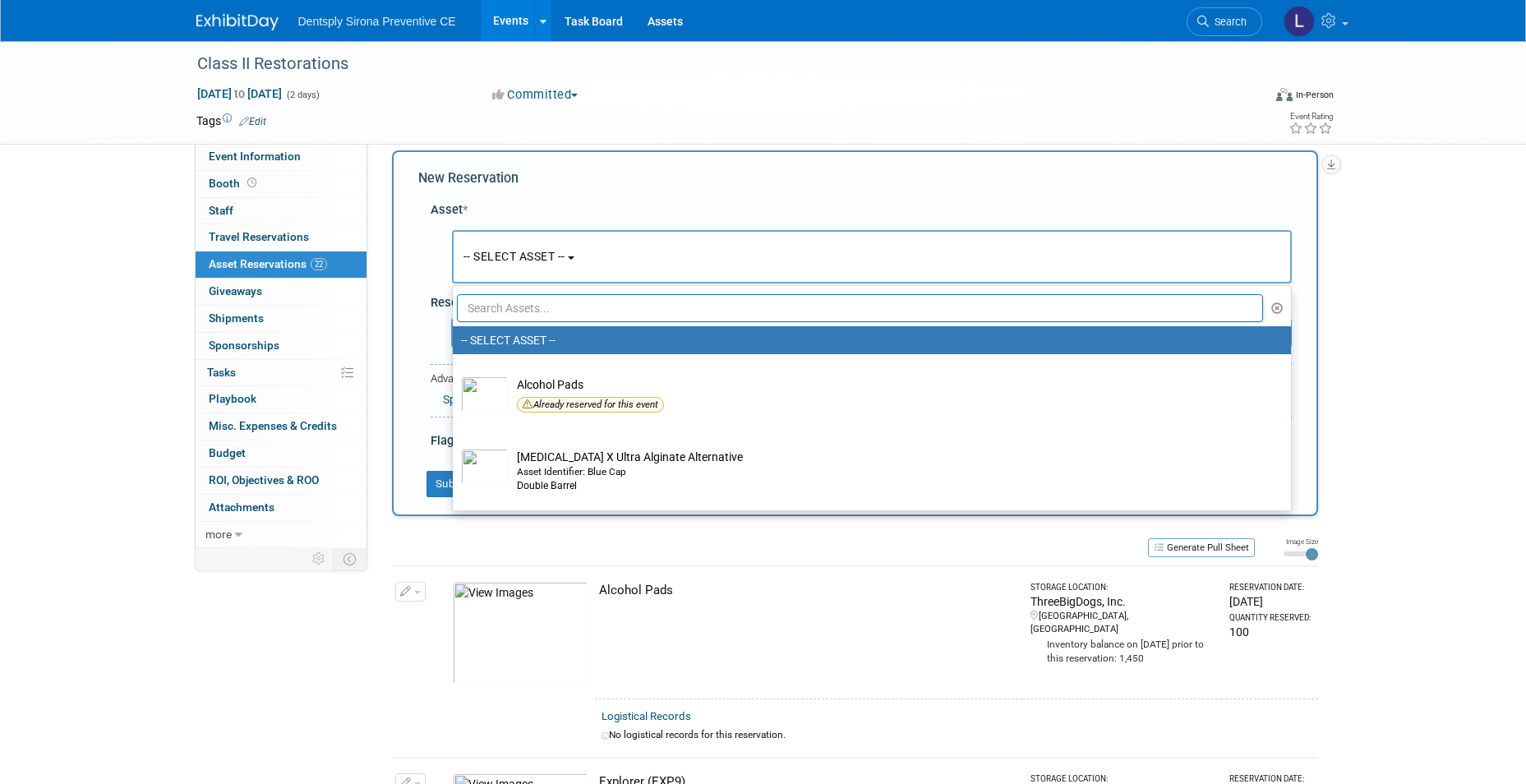
click at [506, 304] on input "text" at bounding box center [861, 308] width 807 height 28
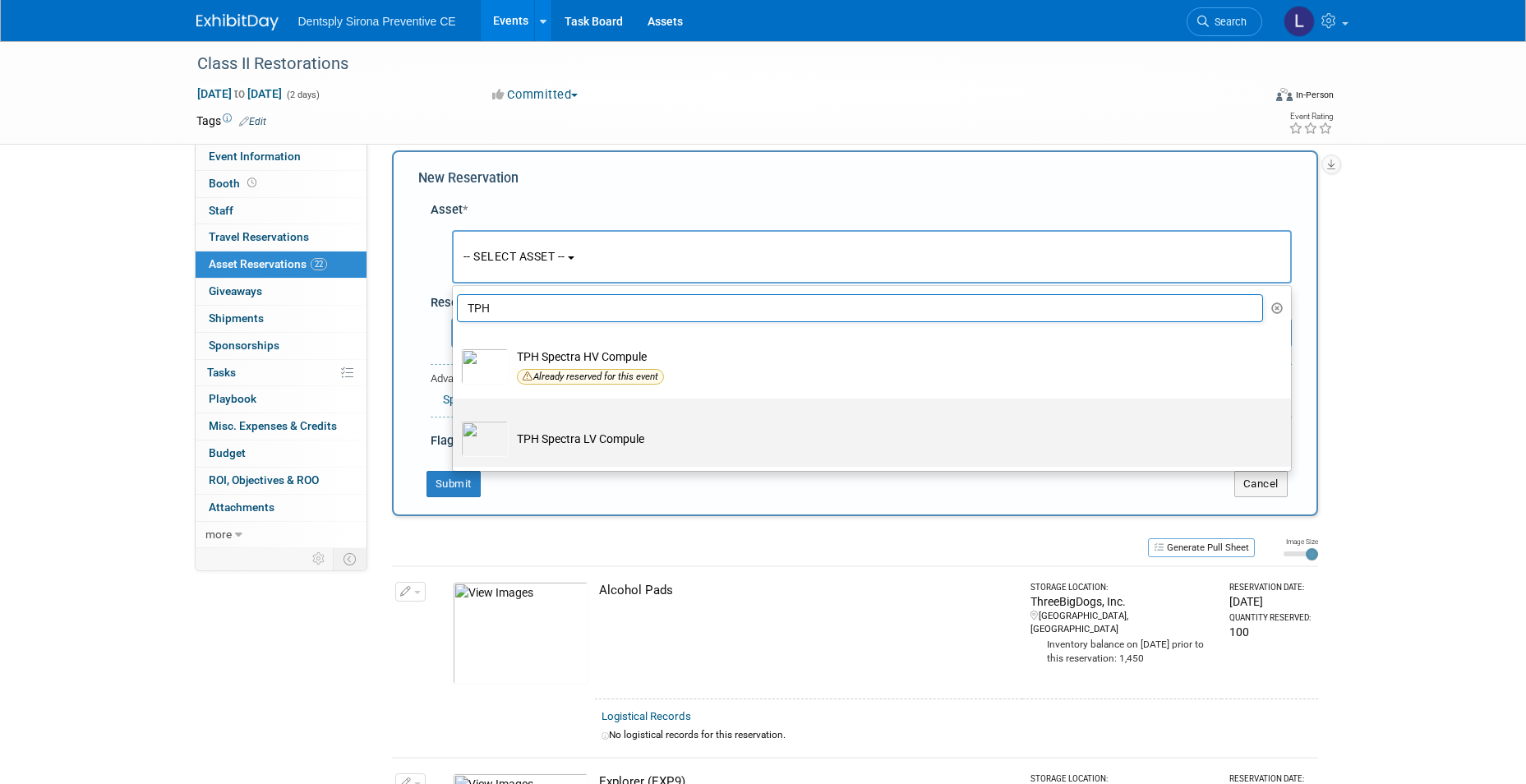
type input "TPH"
click at [581, 436] on td "TPH Spectra LV Compule" at bounding box center [883, 439] width 750 height 36
click at [455, 418] on input "TPH Spectra LV Compule" at bounding box center [449, 413] width 10 height 10
select select "10719022"
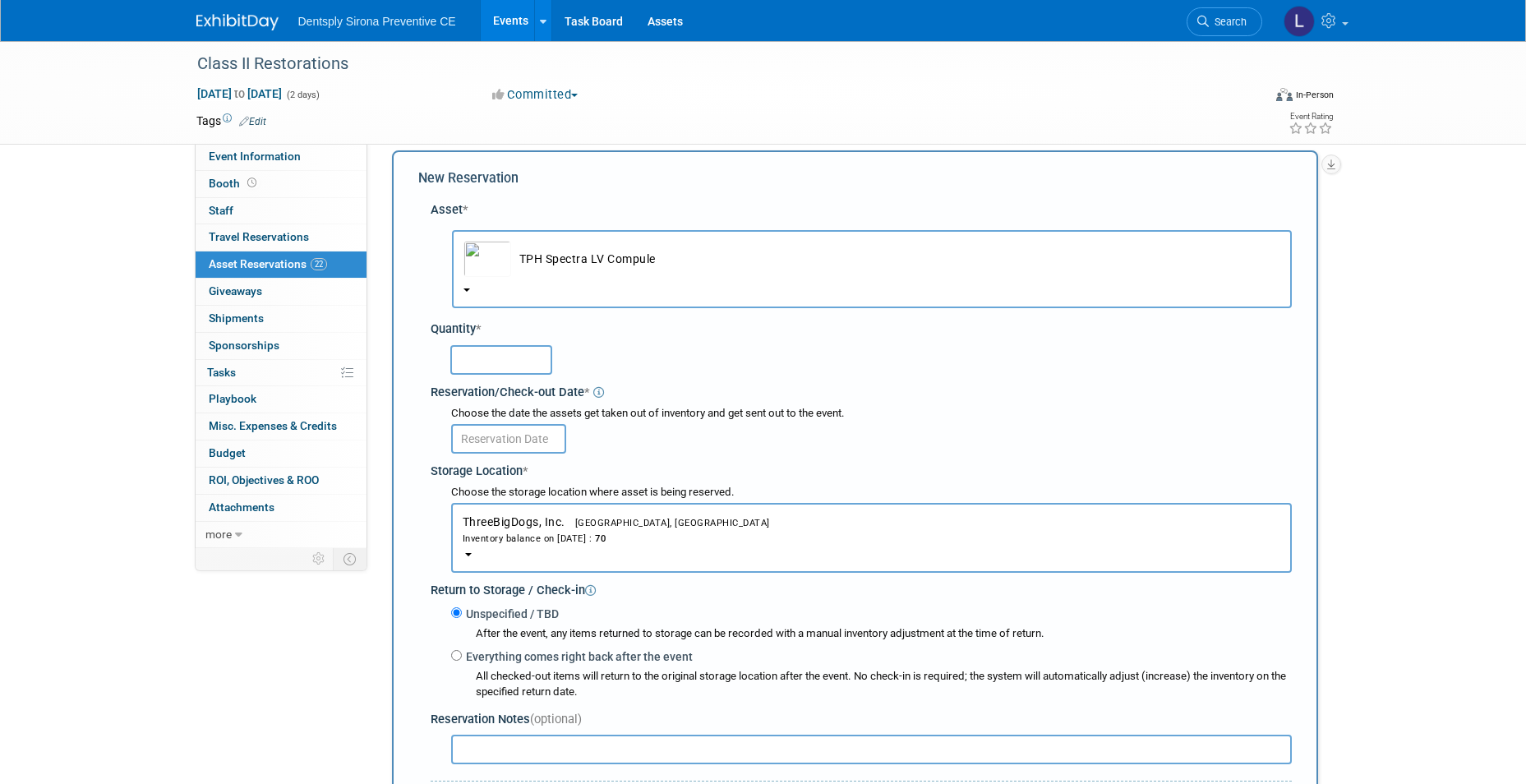
click at [489, 366] on input "text" at bounding box center [501, 360] width 102 height 29
type input "50"
click at [528, 434] on input "text" at bounding box center [508, 439] width 115 height 29
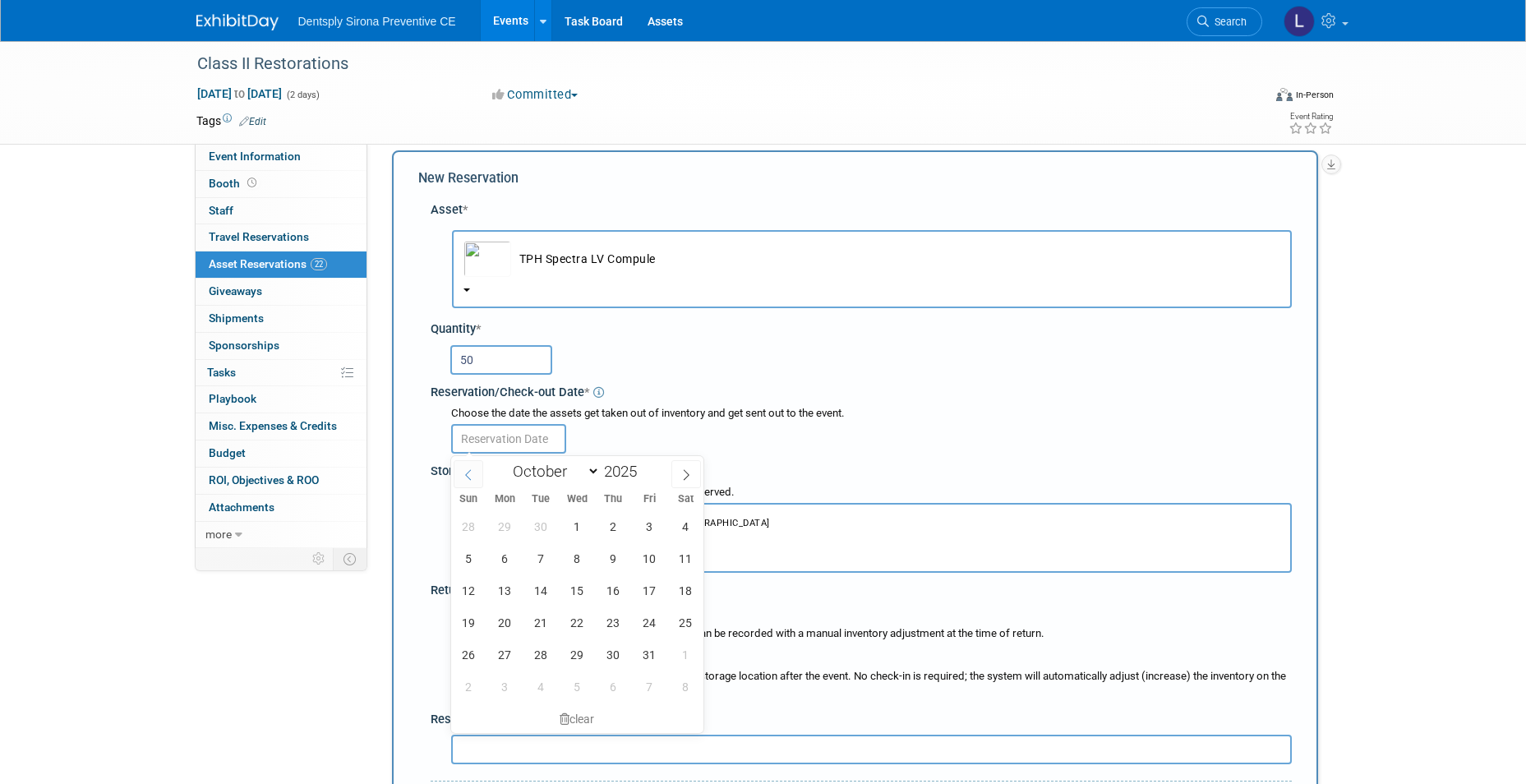
click at [482, 463] on span at bounding box center [468, 474] width 29 height 28
select select "8"
click at [511, 657] on span "29" at bounding box center [505, 654] width 32 height 32
type input "[DATE]"
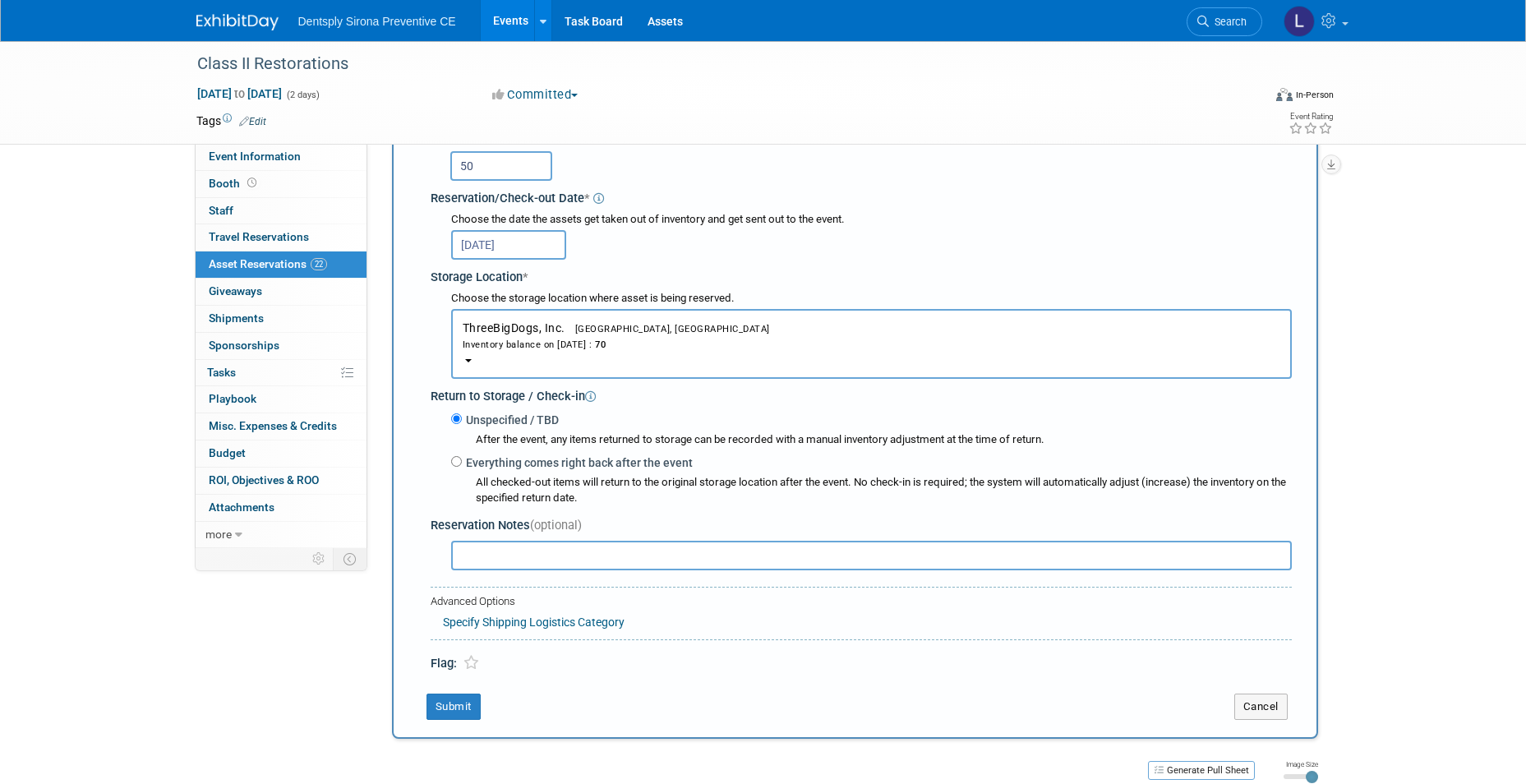
scroll to position [344, 0]
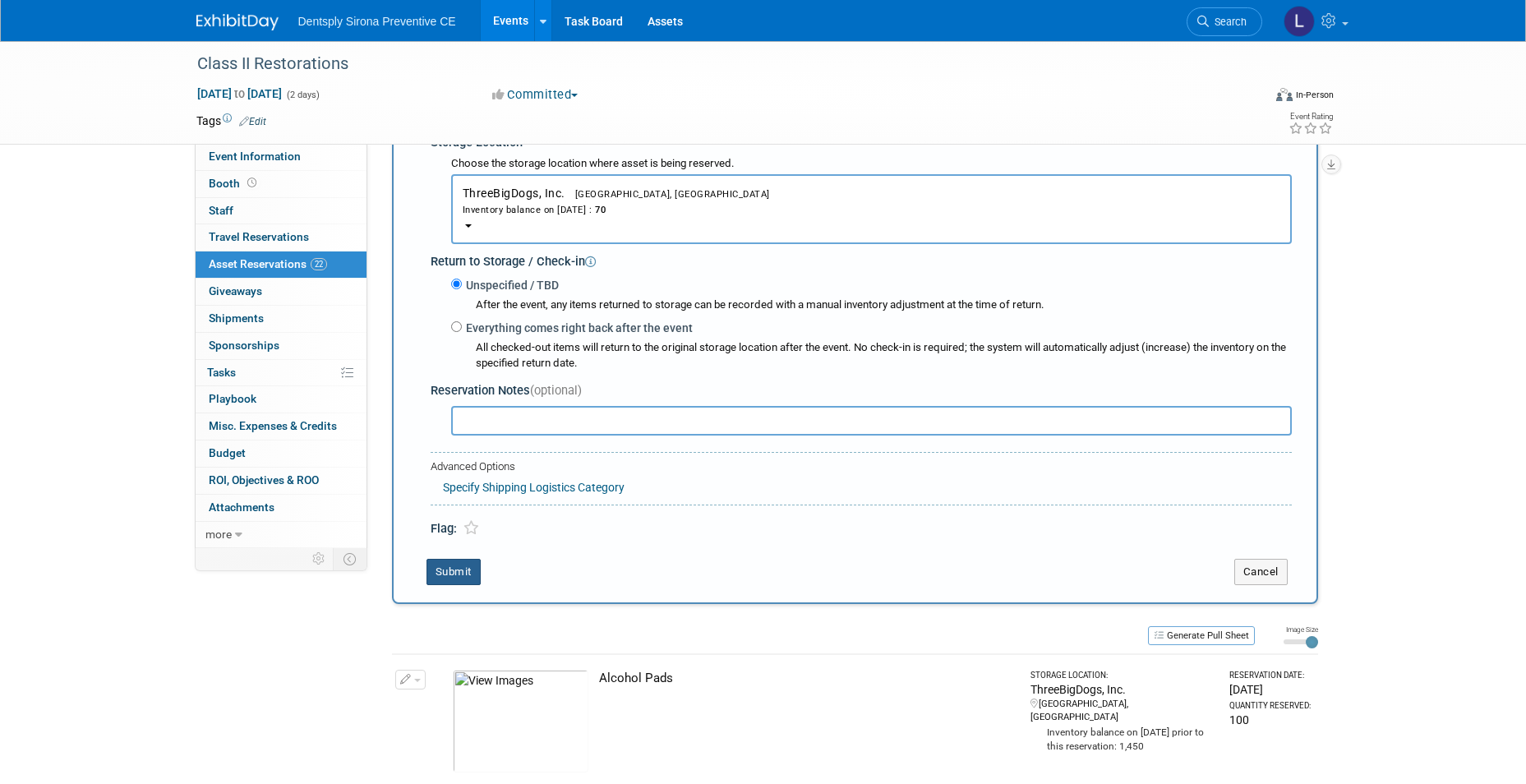
click at [469, 572] on button "Submit" at bounding box center [453, 572] width 54 height 26
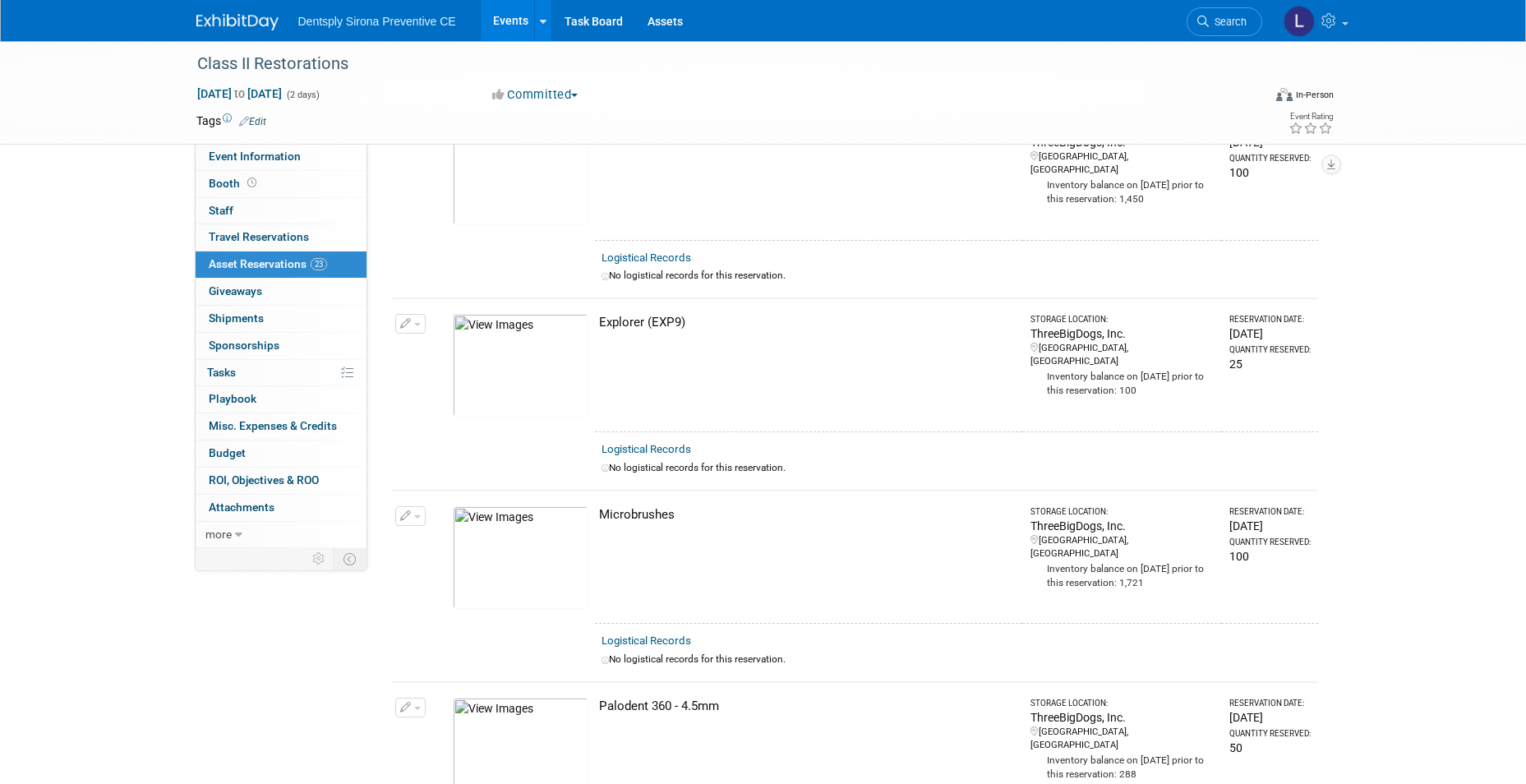
scroll to position [0, 0]
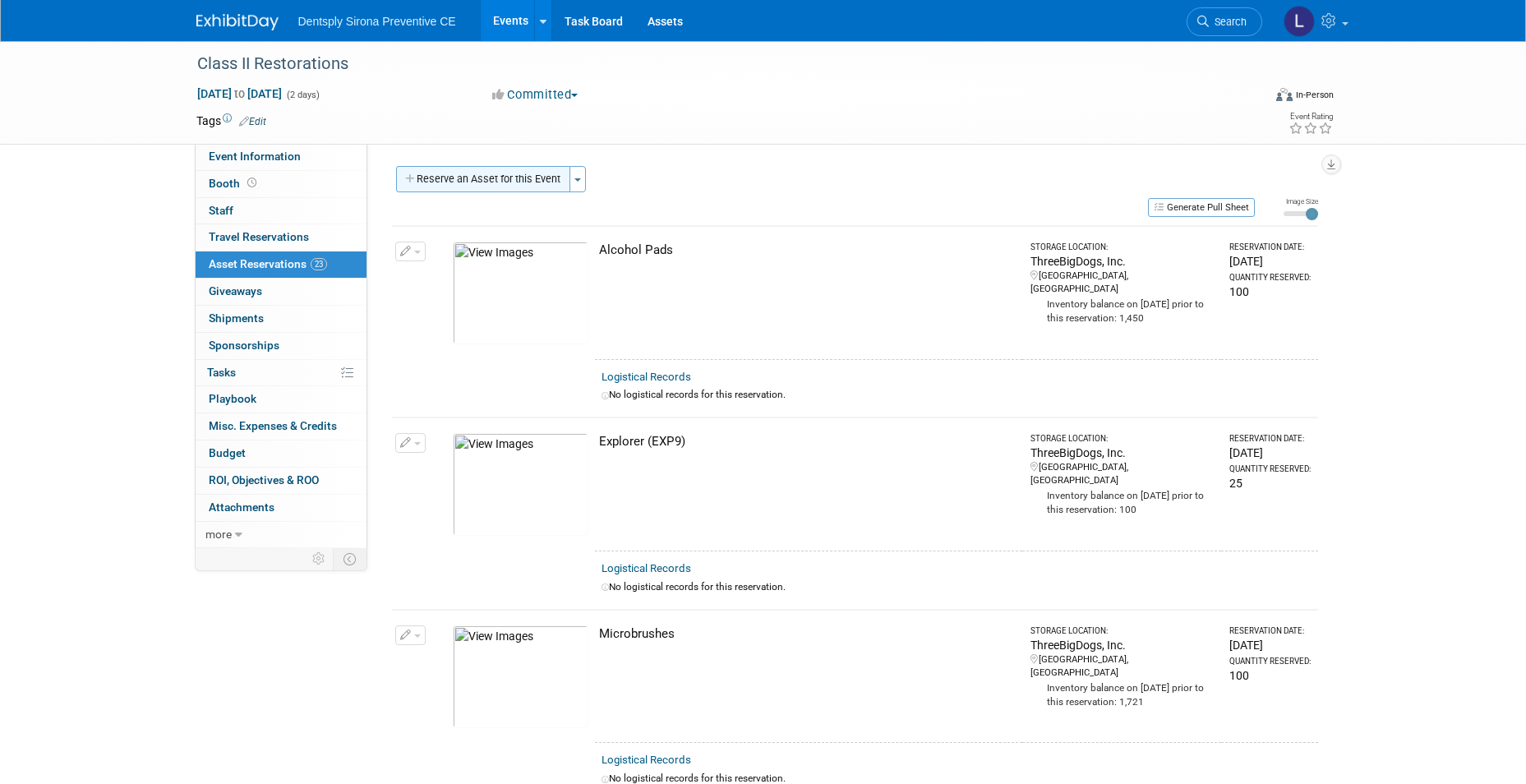
click at [440, 179] on button "Reserve an Asset for this Event" at bounding box center [483, 179] width 174 height 26
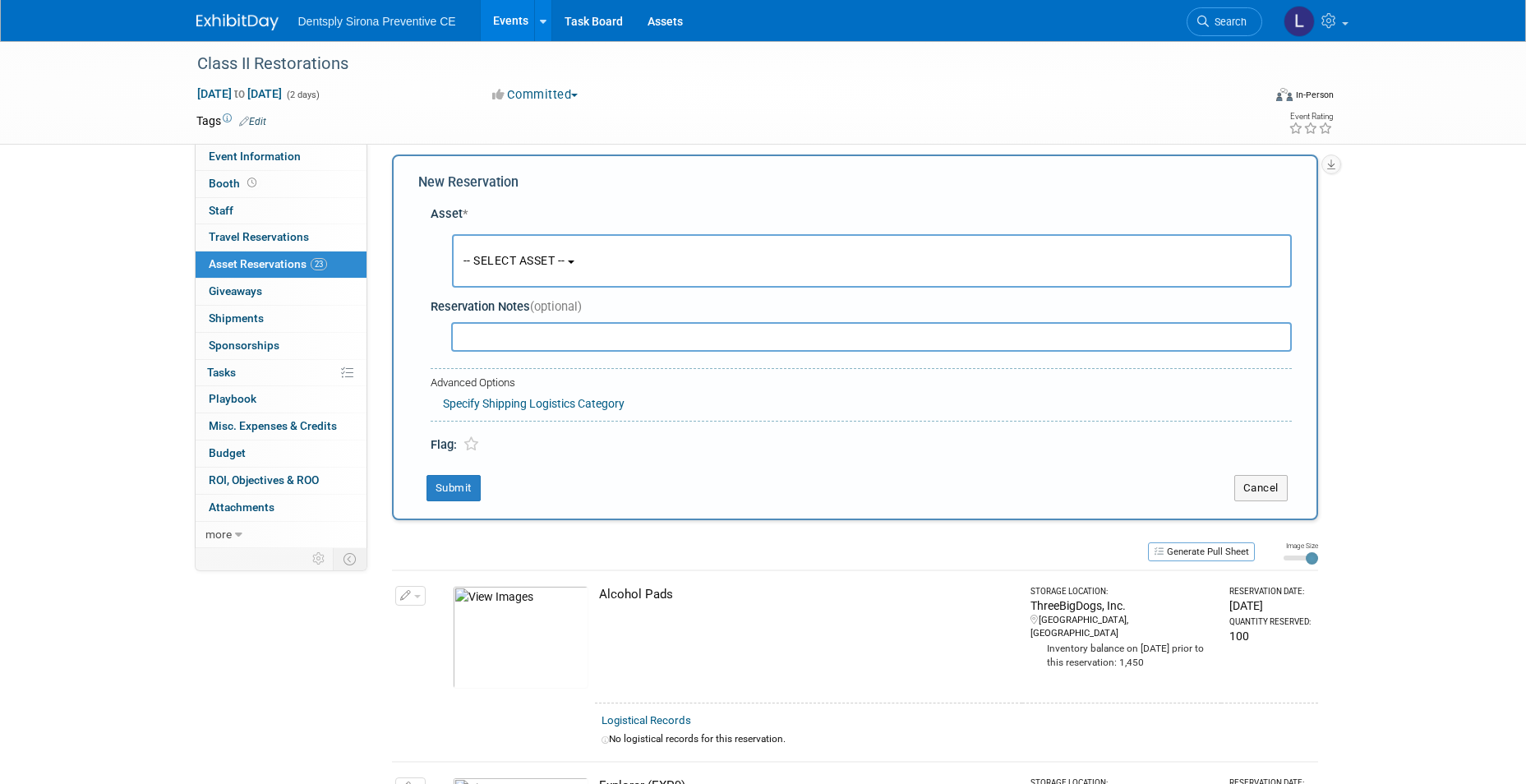
scroll to position [16, 0]
click at [493, 248] on button "-- SELECT ASSET --" at bounding box center [872, 257] width 840 height 53
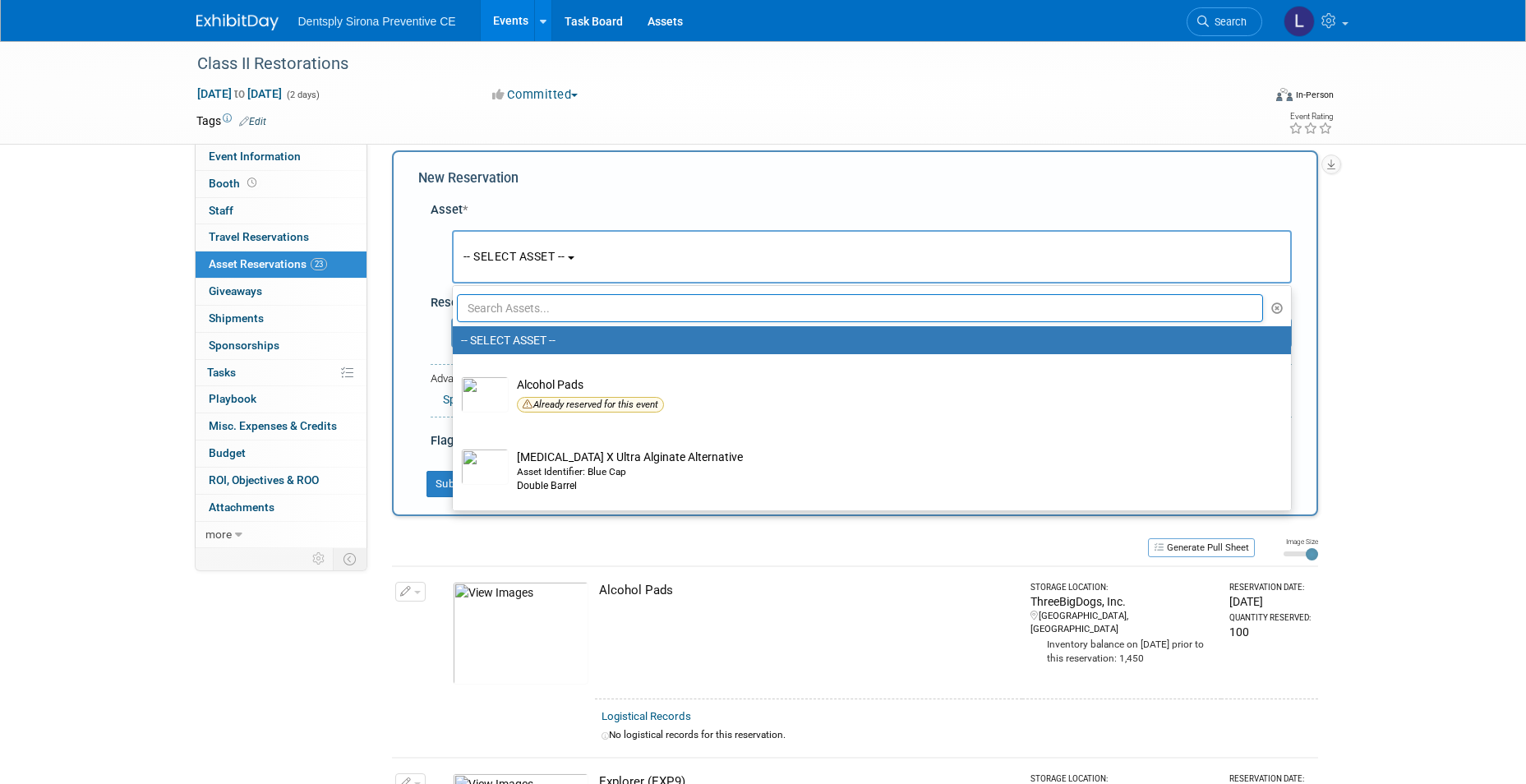
click at [510, 297] on input "text" at bounding box center [861, 308] width 807 height 28
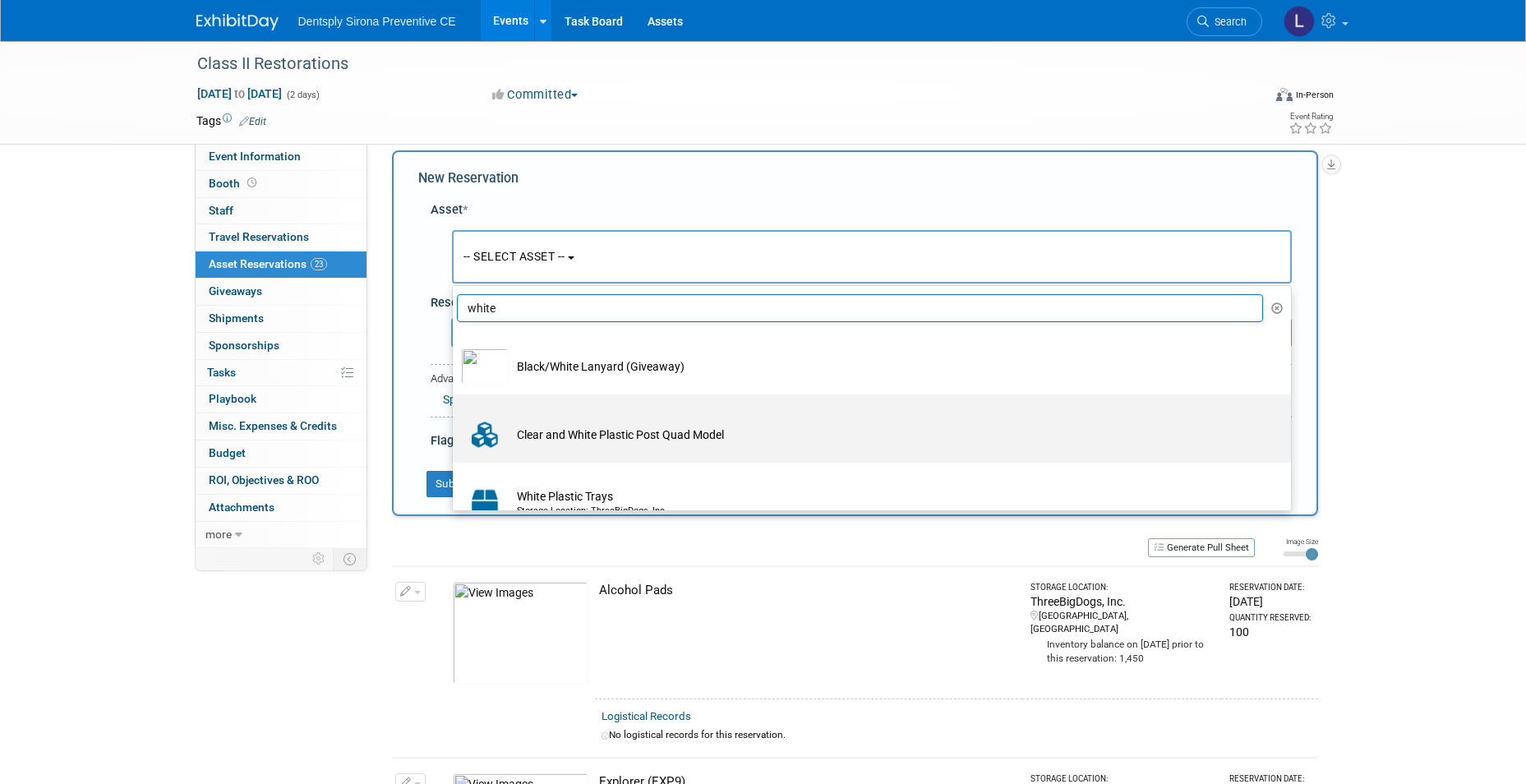
type input "white"
click at [544, 433] on td "Clear and White Plastic Post Quad Model" at bounding box center [883, 435] width 750 height 36
click at [455, 414] on input "Clear and White Plastic Post Quad Model" at bounding box center [449, 409] width 10 height 10
select select "10721103"
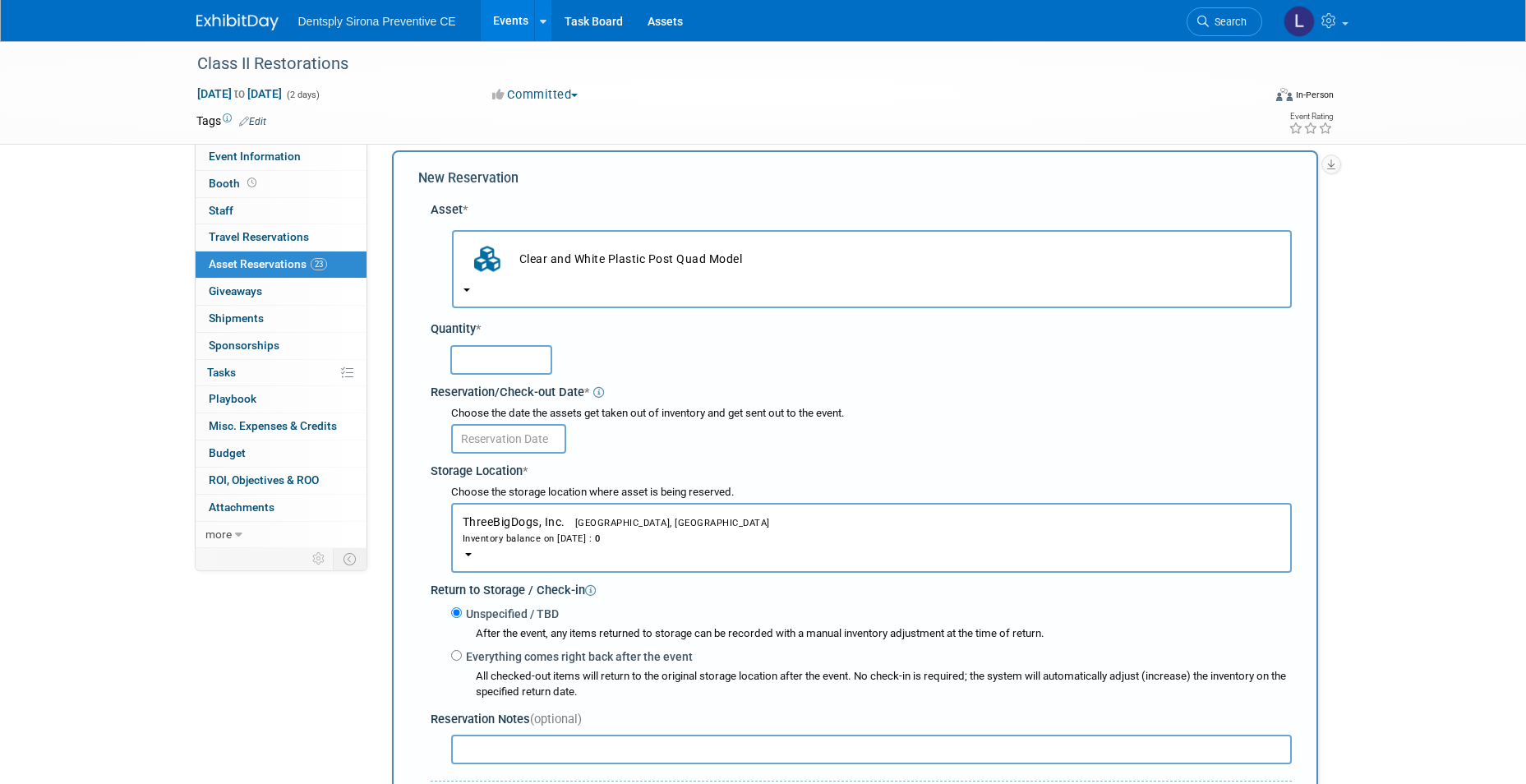
click at [493, 354] on input "text" at bounding box center [501, 360] width 102 height 29
type input "50"
click at [487, 442] on input "text" at bounding box center [508, 439] width 115 height 29
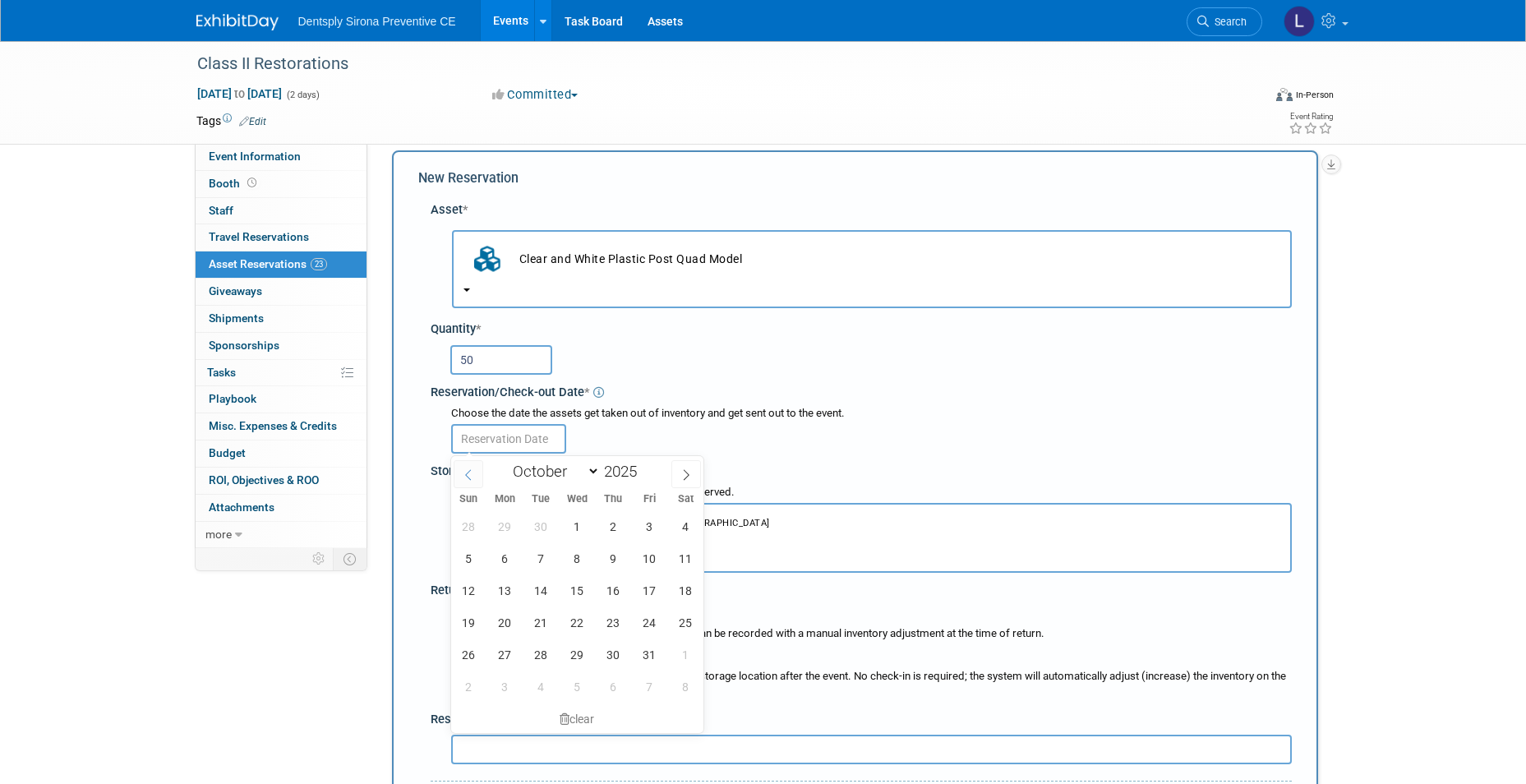
click at [470, 475] on icon at bounding box center [468, 474] width 11 height 11
select select "8"
click at [505, 649] on span "29" at bounding box center [505, 654] width 32 height 32
type input "[DATE]"
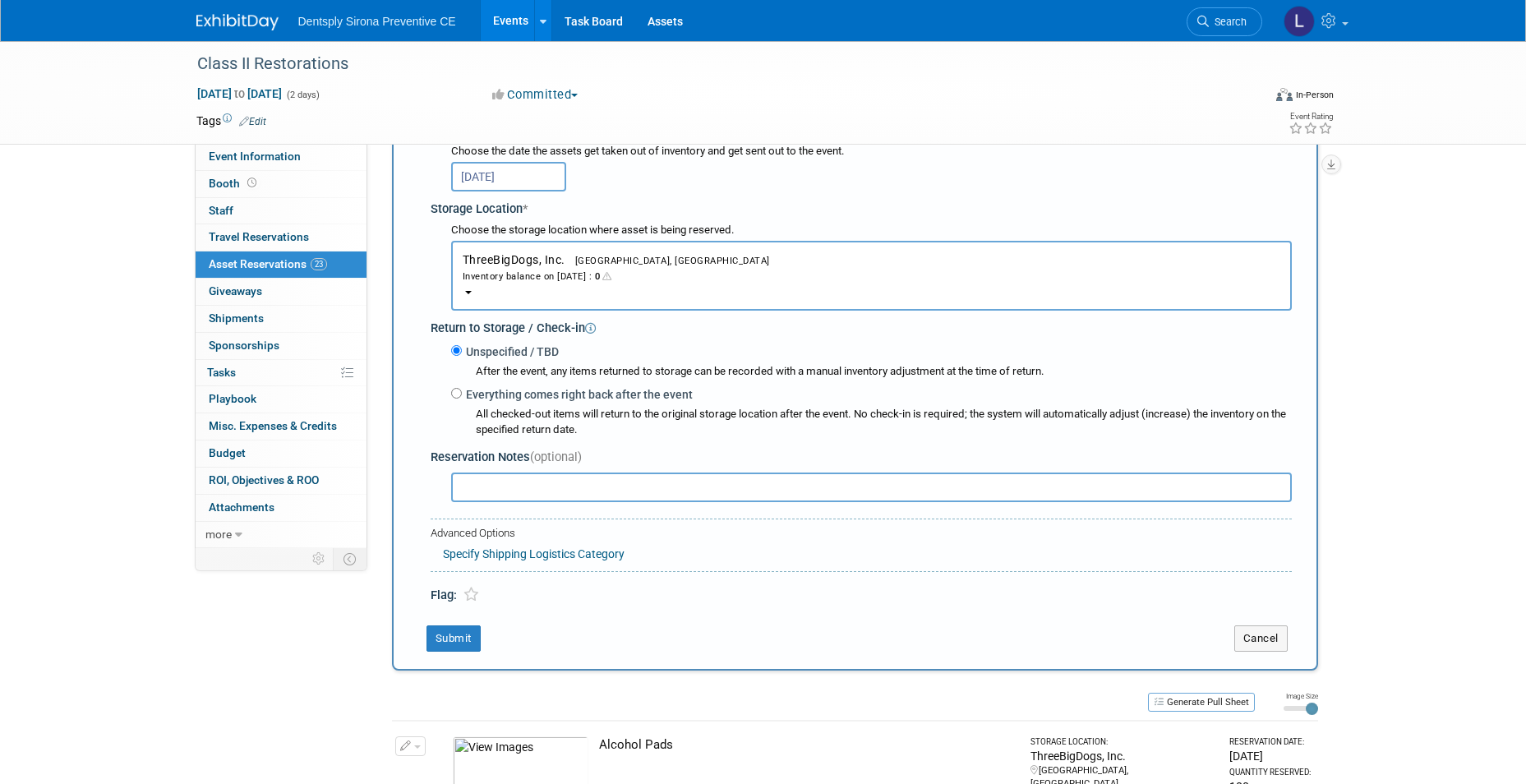
scroll to position [426, 0]
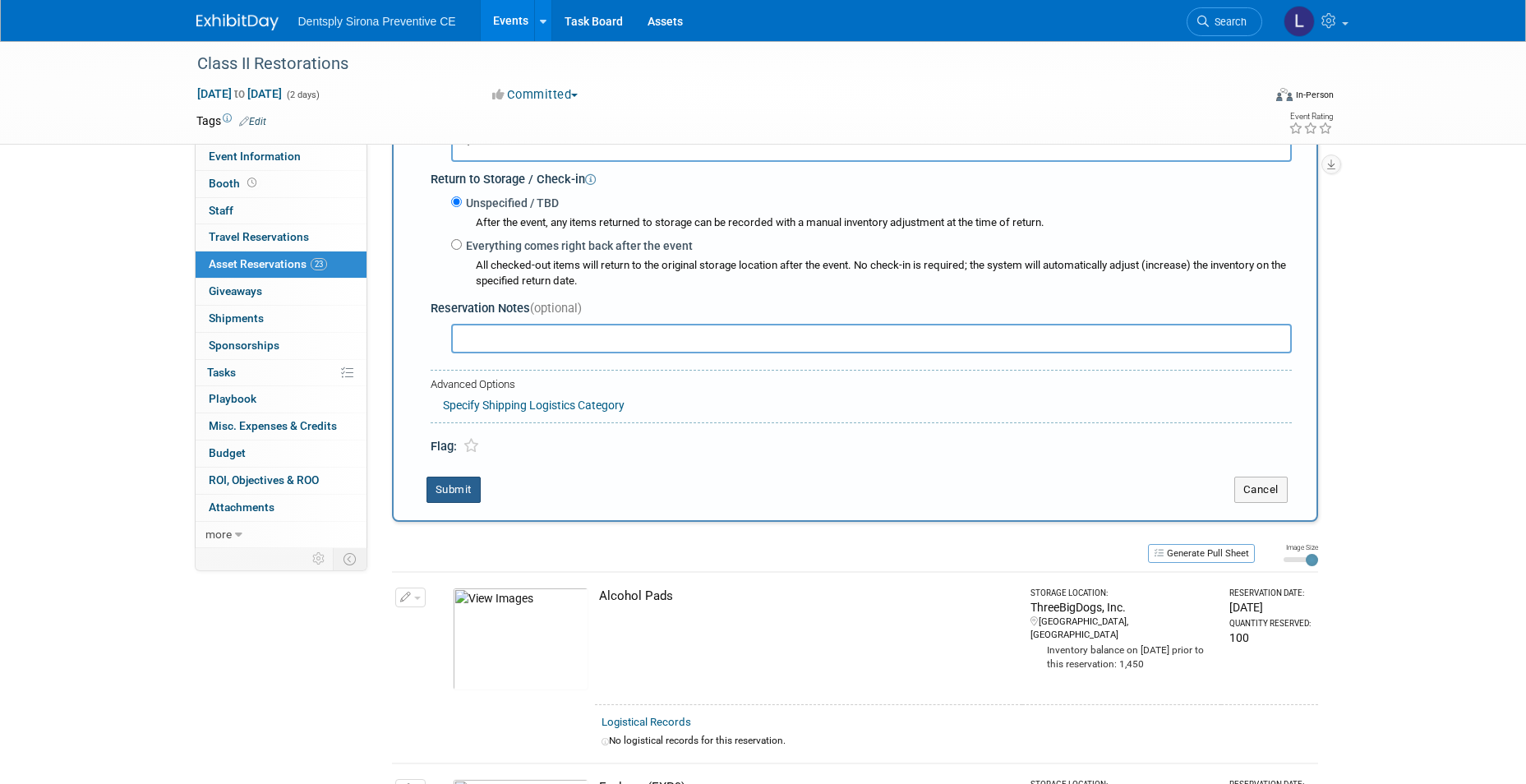
click at [439, 496] on button "Submit" at bounding box center [453, 490] width 54 height 26
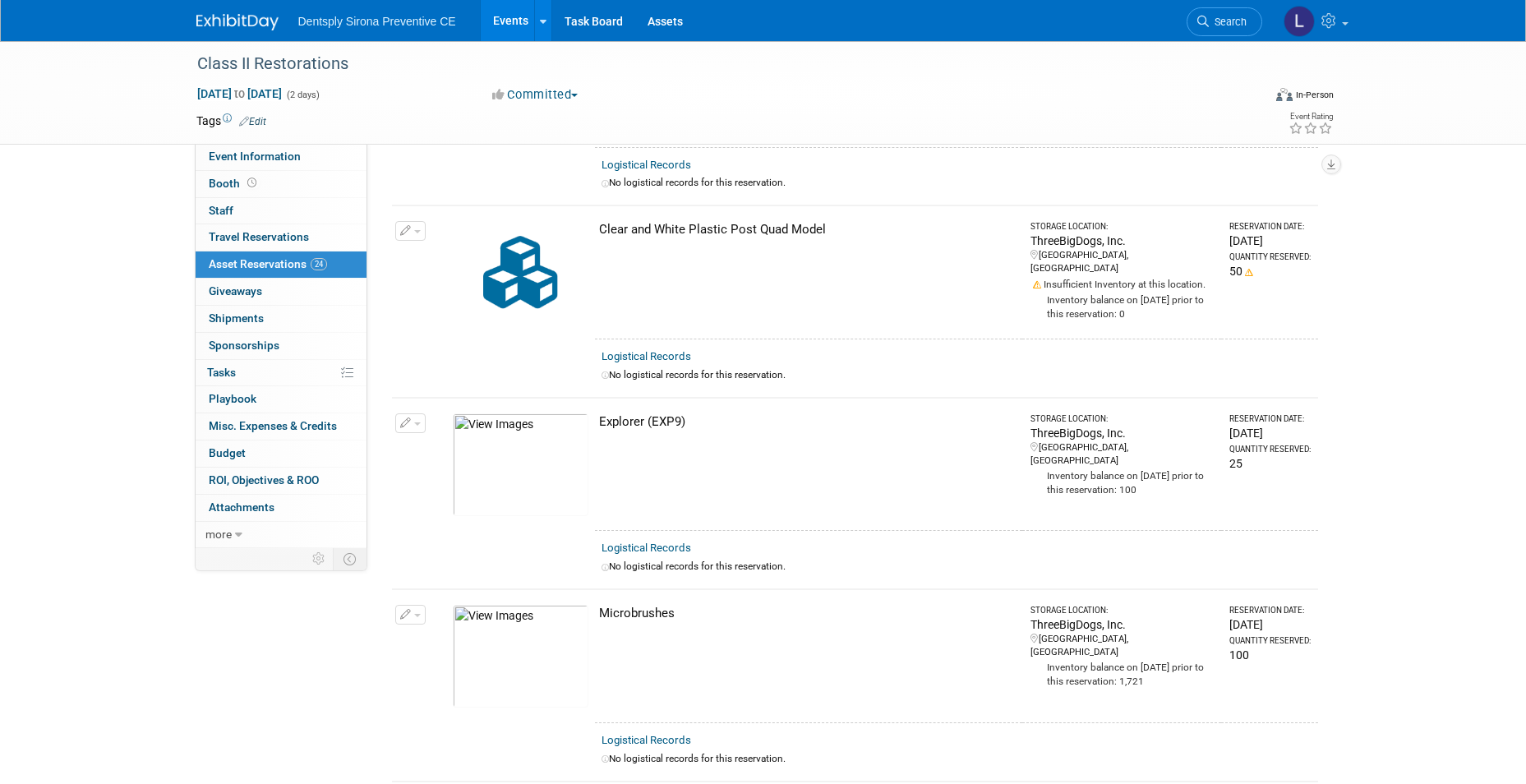
scroll to position [0, 0]
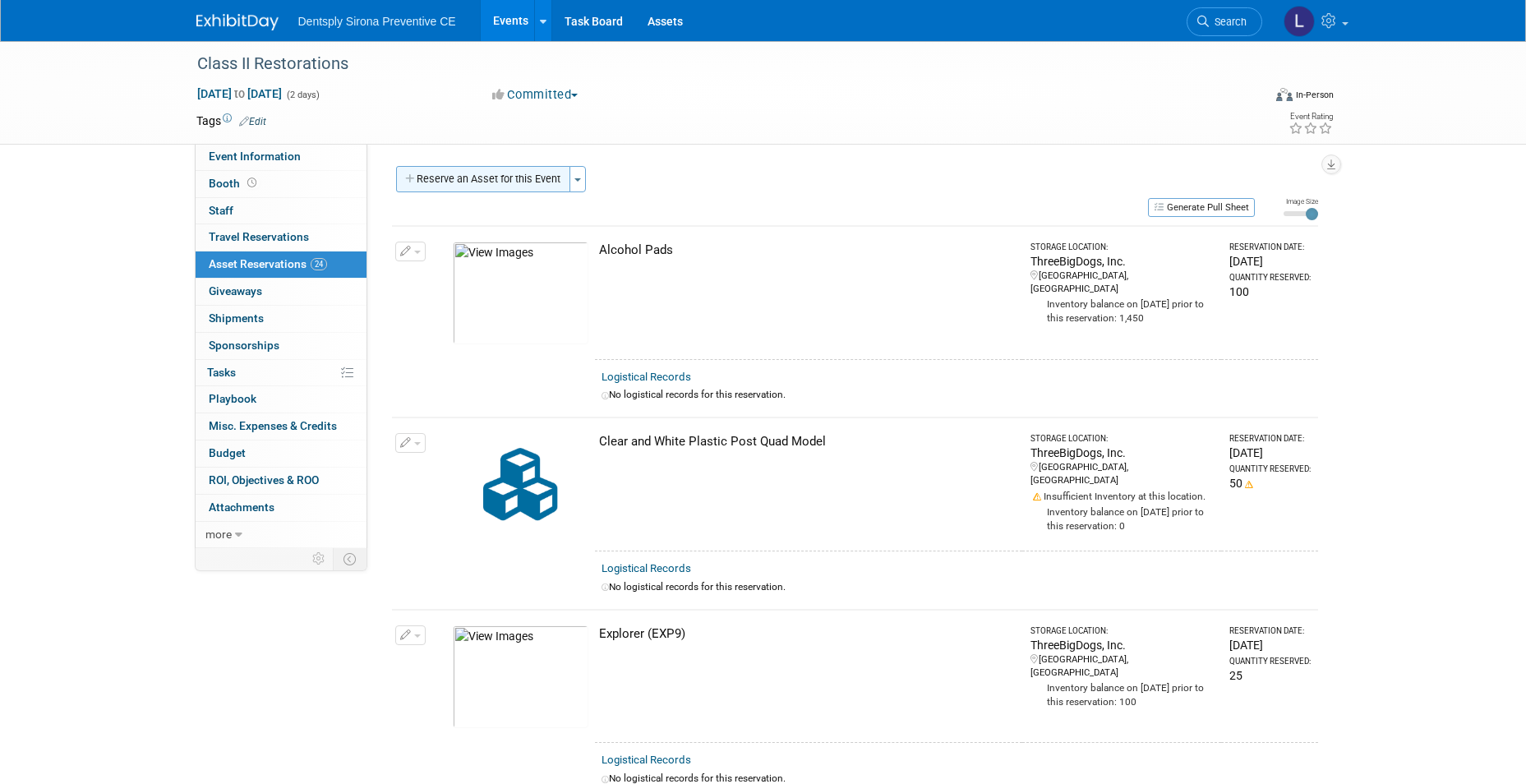
click at [456, 179] on button "Reserve an Asset for this Event" at bounding box center [483, 179] width 174 height 26
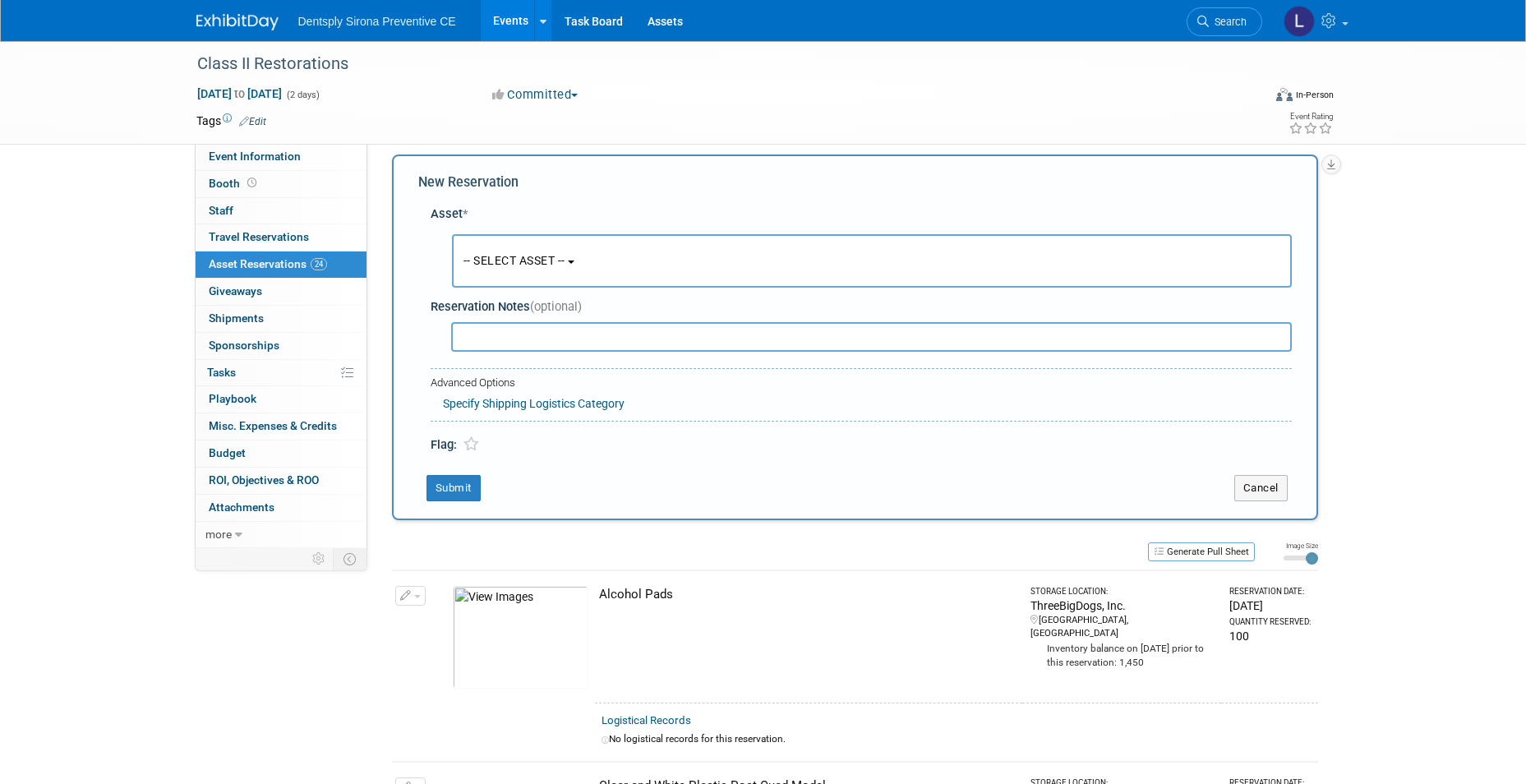
scroll to position [16, 0]
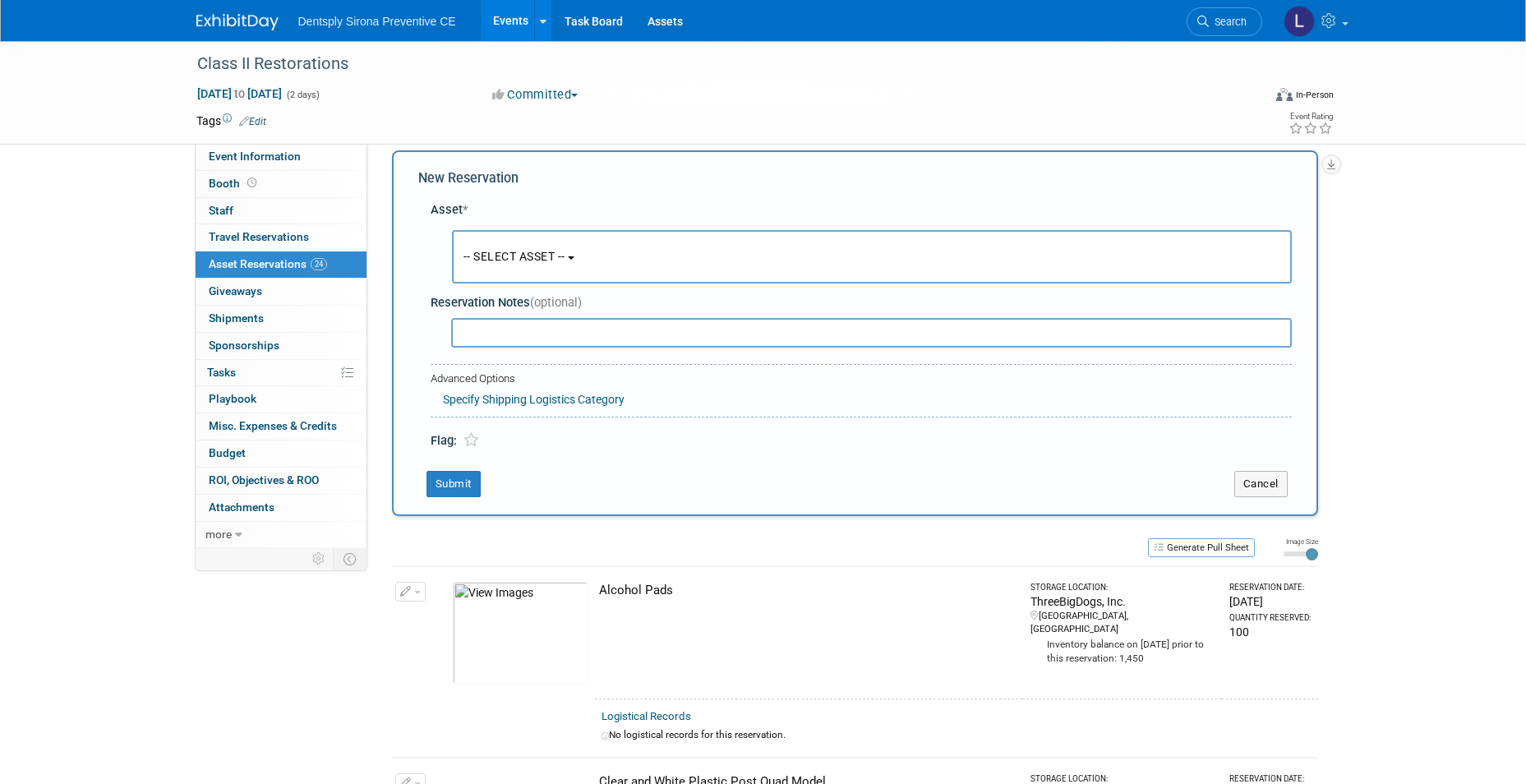
drag, startPoint x: 477, startPoint y: 260, endPoint x: 484, endPoint y: 277, distance: 18.4
click at [477, 262] on span "-- SELECT ASSET --" at bounding box center [514, 256] width 102 height 13
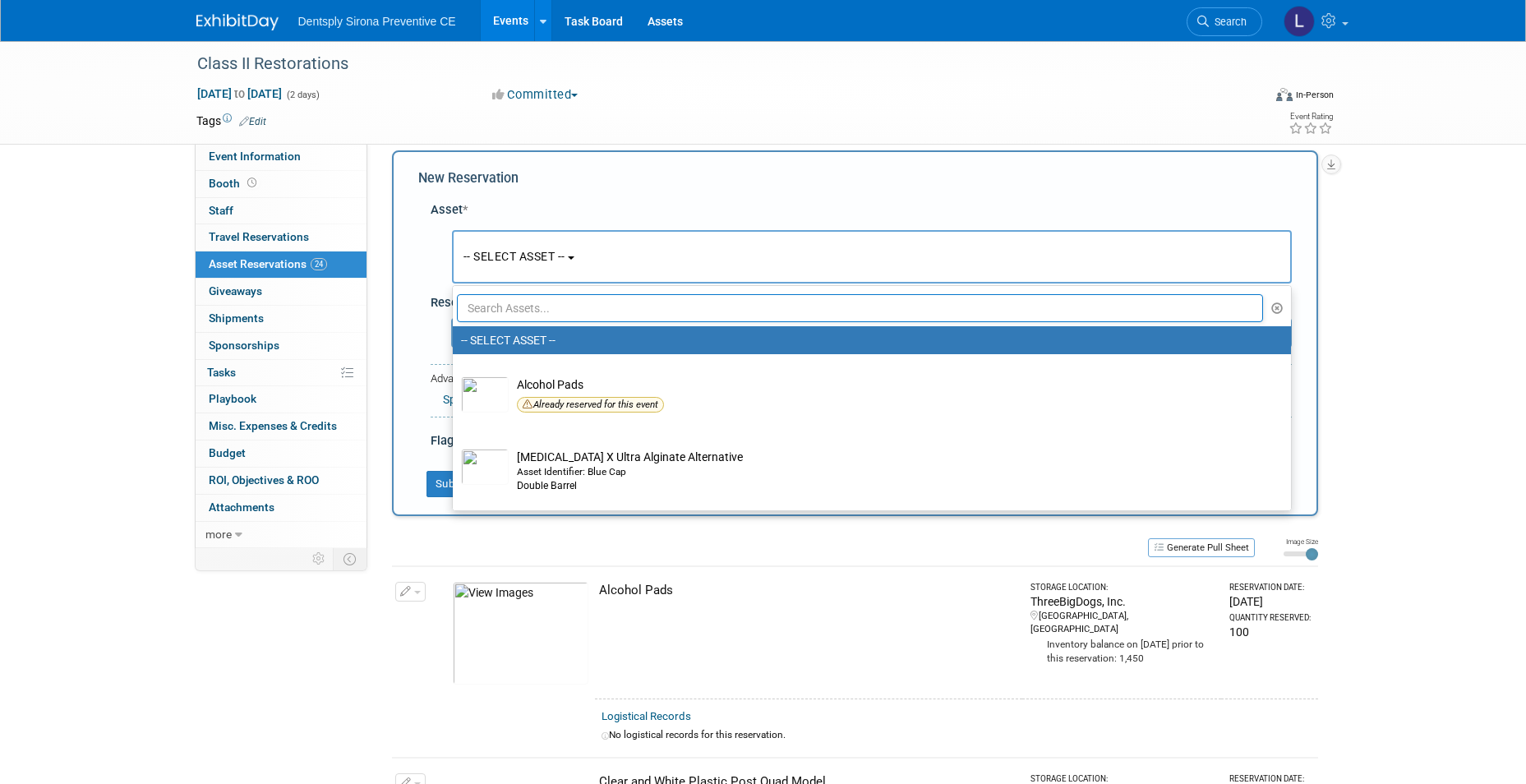
click at [486, 297] on input "text" at bounding box center [861, 308] width 807 height 28
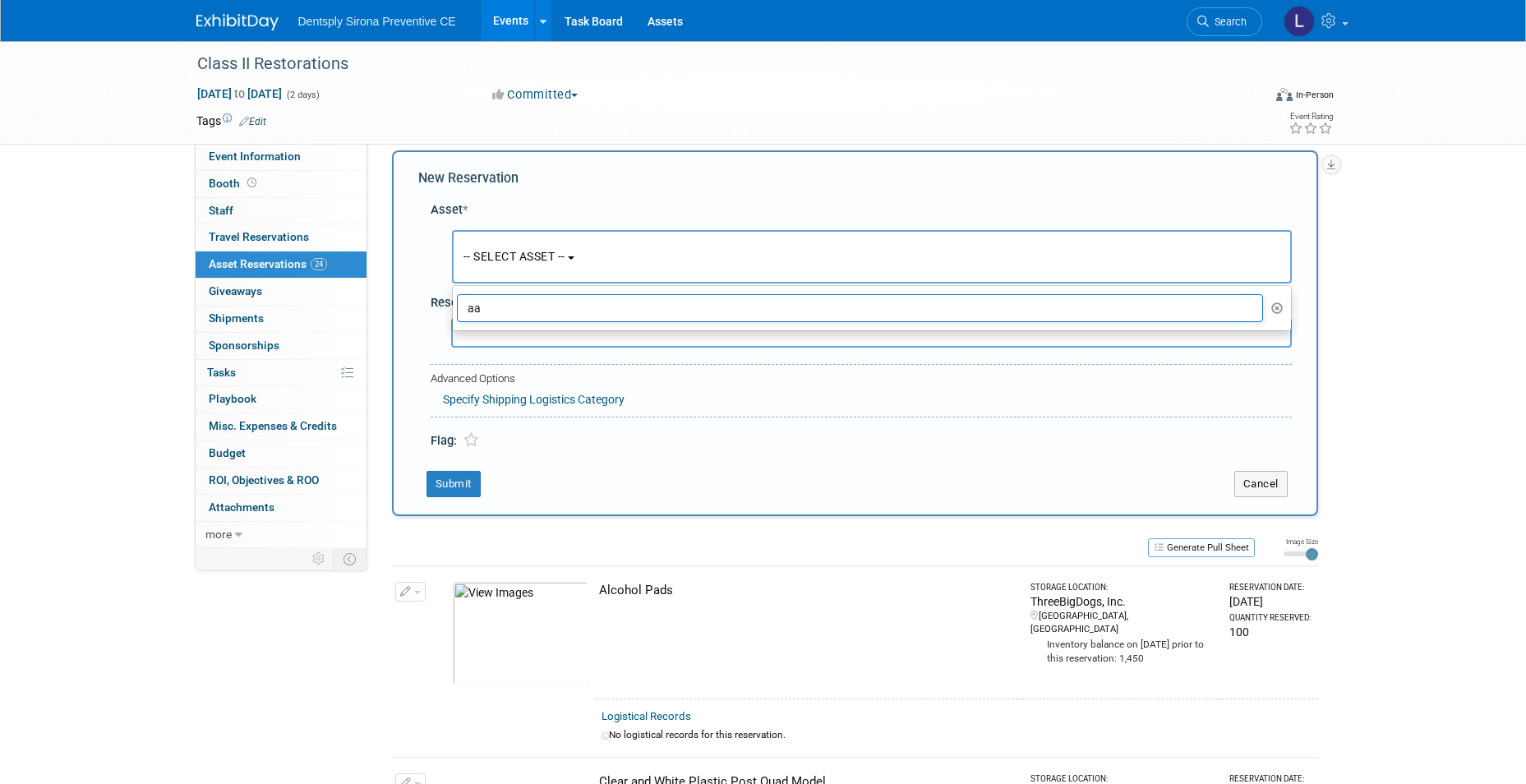
type input "a"
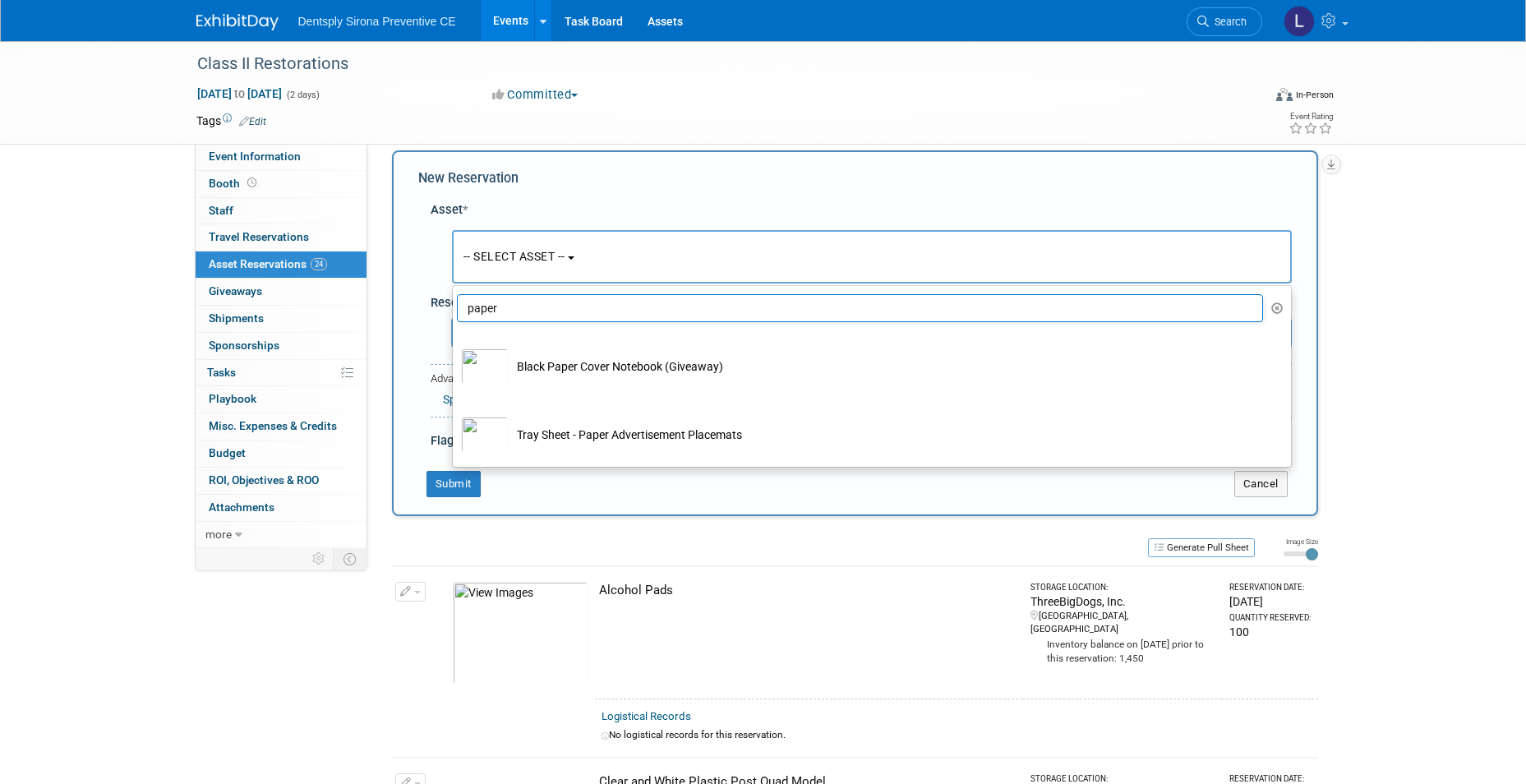
click at [552, 261] on span "-- SELECT ASSET --" at bounding box center [514, 256] width 102 height 13
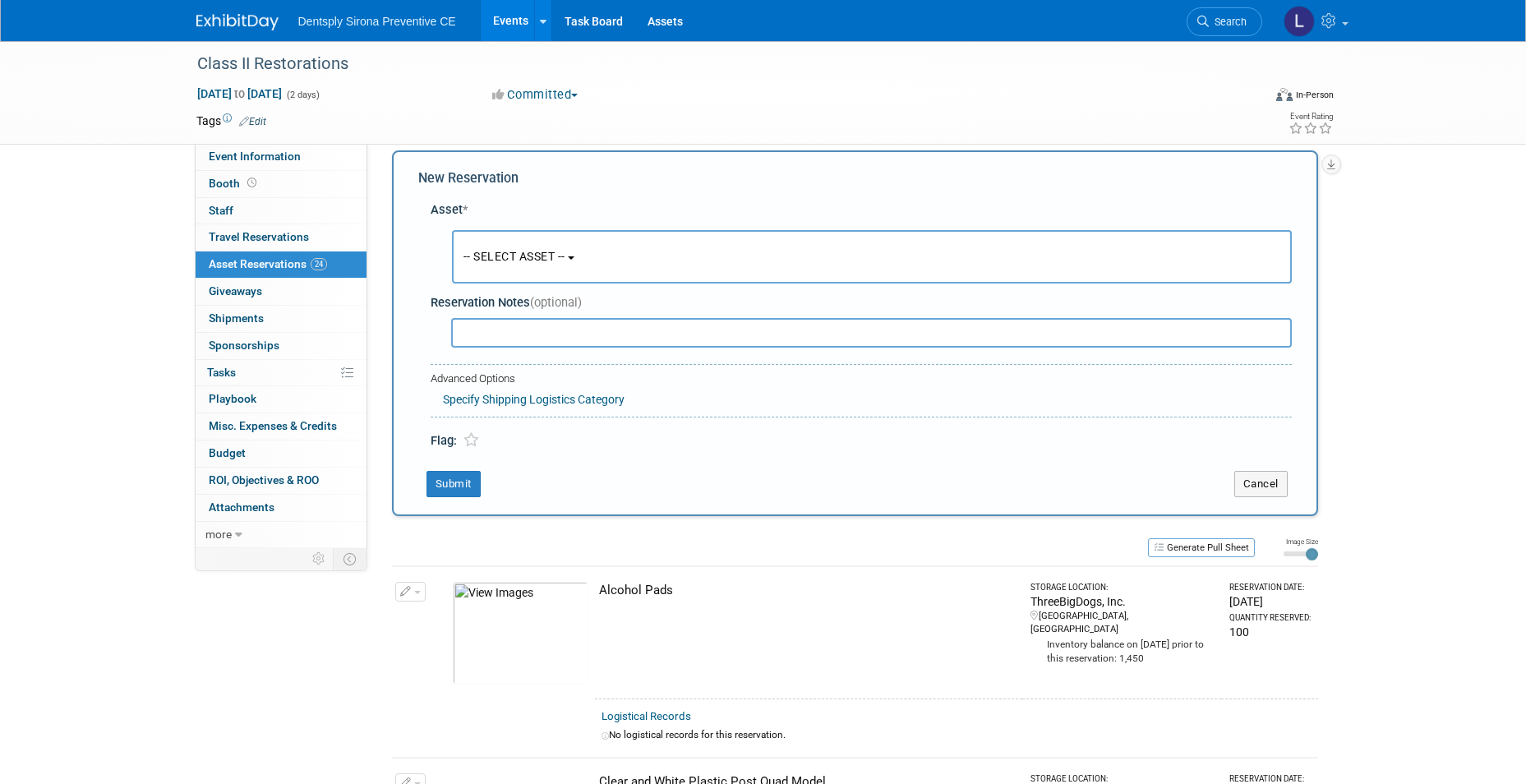
click at [526, 271] on button "-- SELECT ASSET --" at bounding box center [872, 257] width 840 height 53
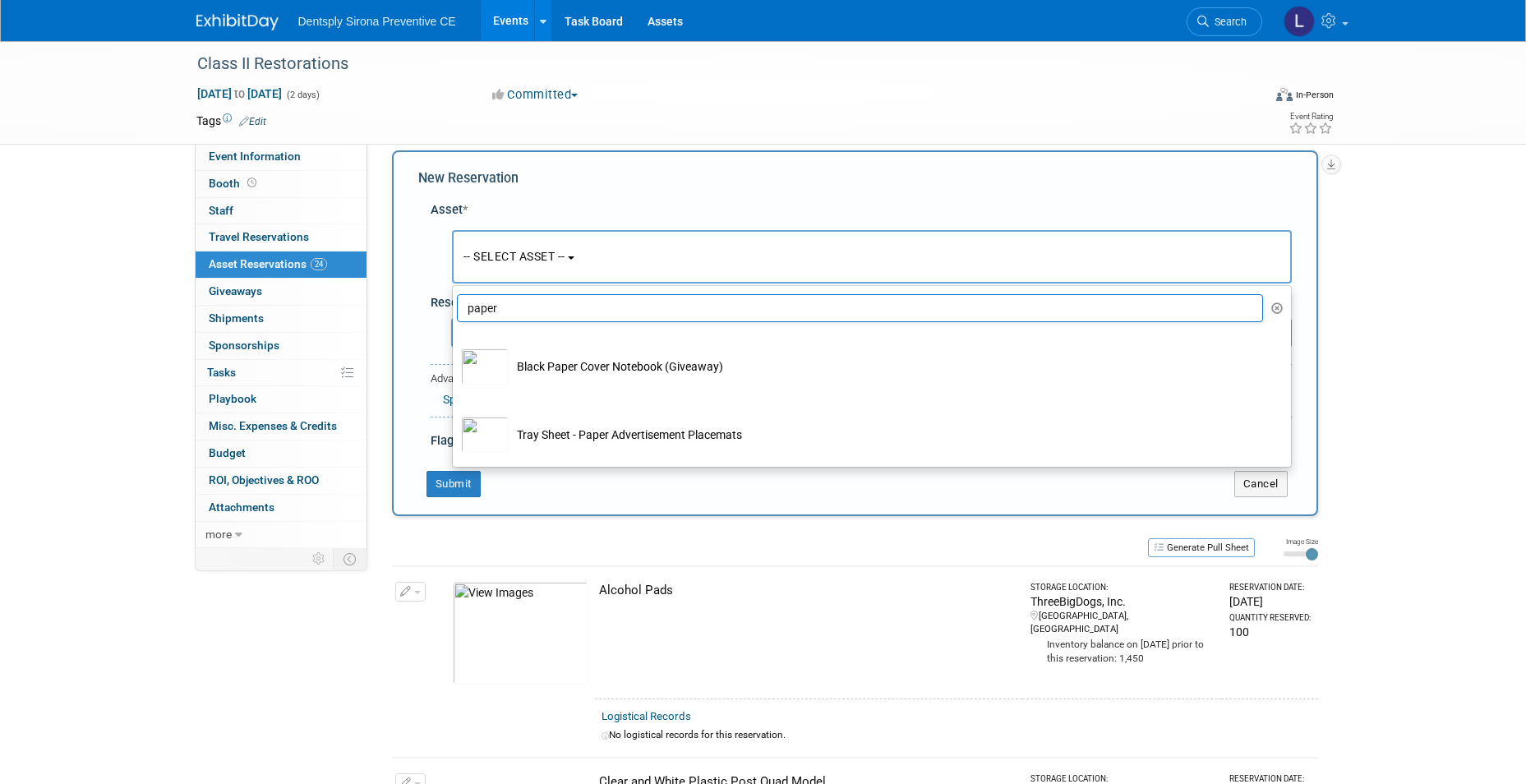
drag, startPoint x: 523, startPoint y: 311, endPoint x: 435, endPoint y: 297, distance: 89.1
click at [435, 297] on div "Asset * -- SELECT ASSET -- <table style='display: inline-block; border-style:no…" at bounding box center [855, 322] width 874 height 257
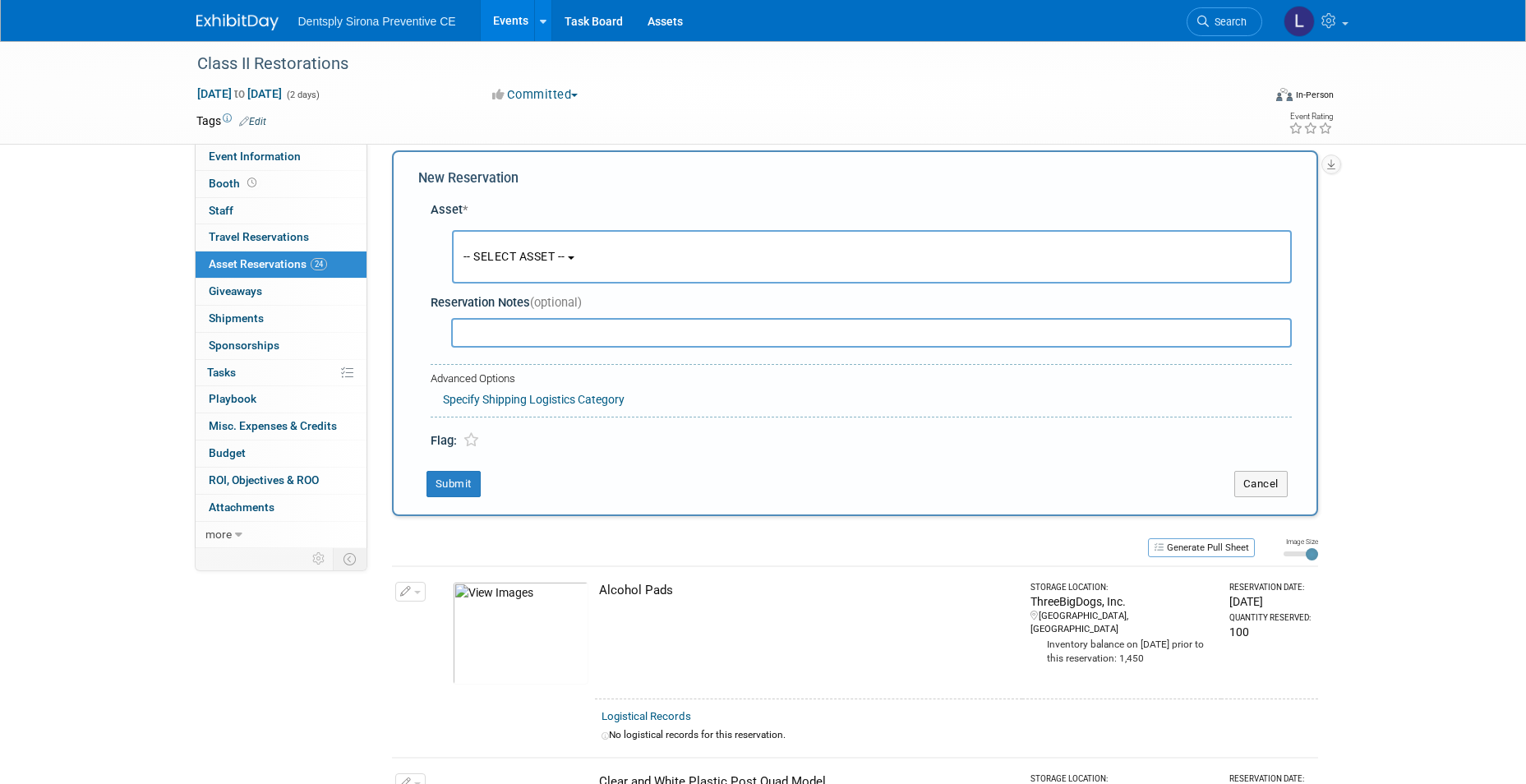
drag, startPoint x: 581, startPoint y: 265, endPoint x: 567, endPoint y: 269, distance: 14.6
click at [581, 265] on button "-- SELECT ASSET --" at bounding box center [872, 257] width 840 height 53
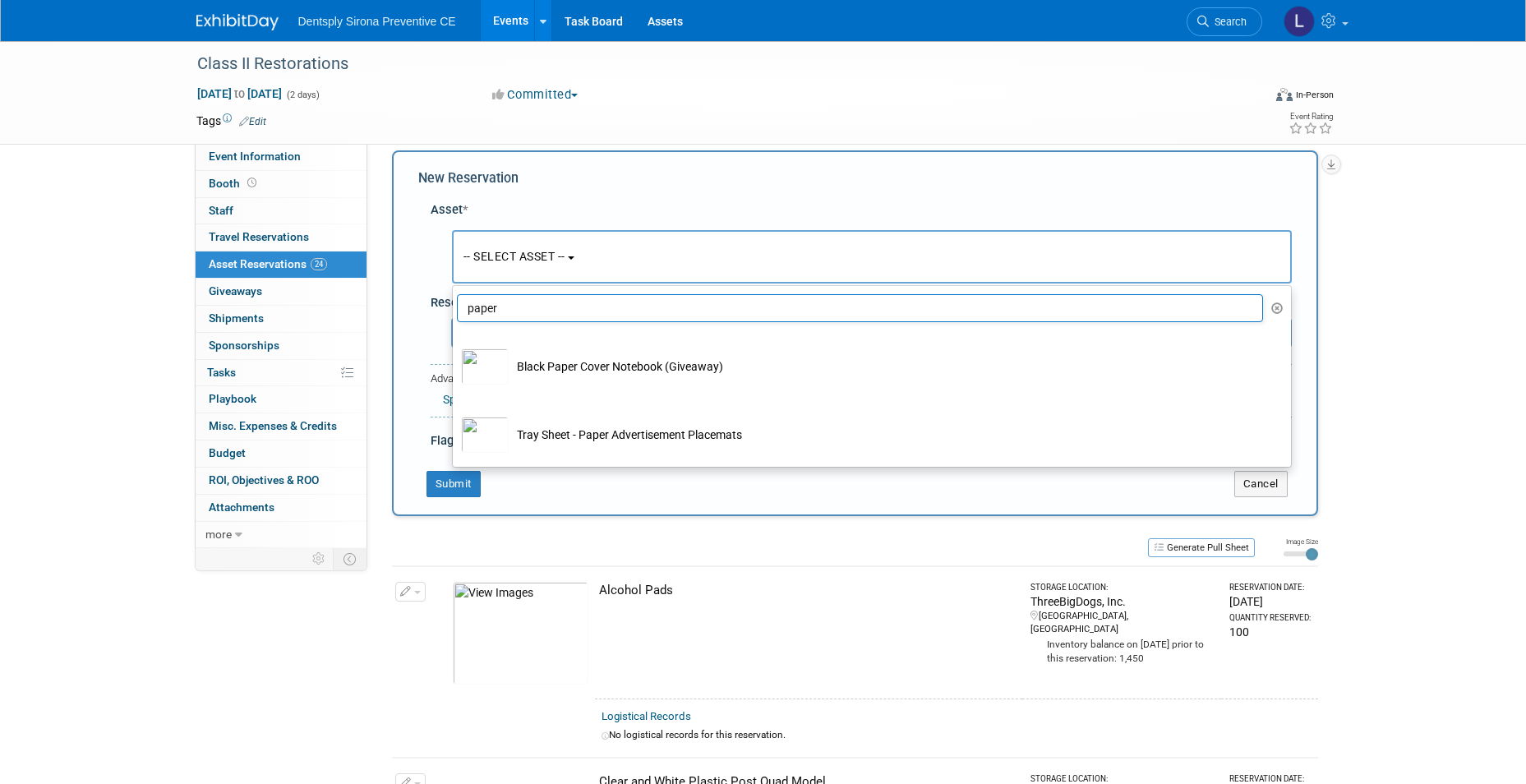
click at [509, 310] on input "paper" at bounding box center [861, 308] width 807 height 28
type input "p"
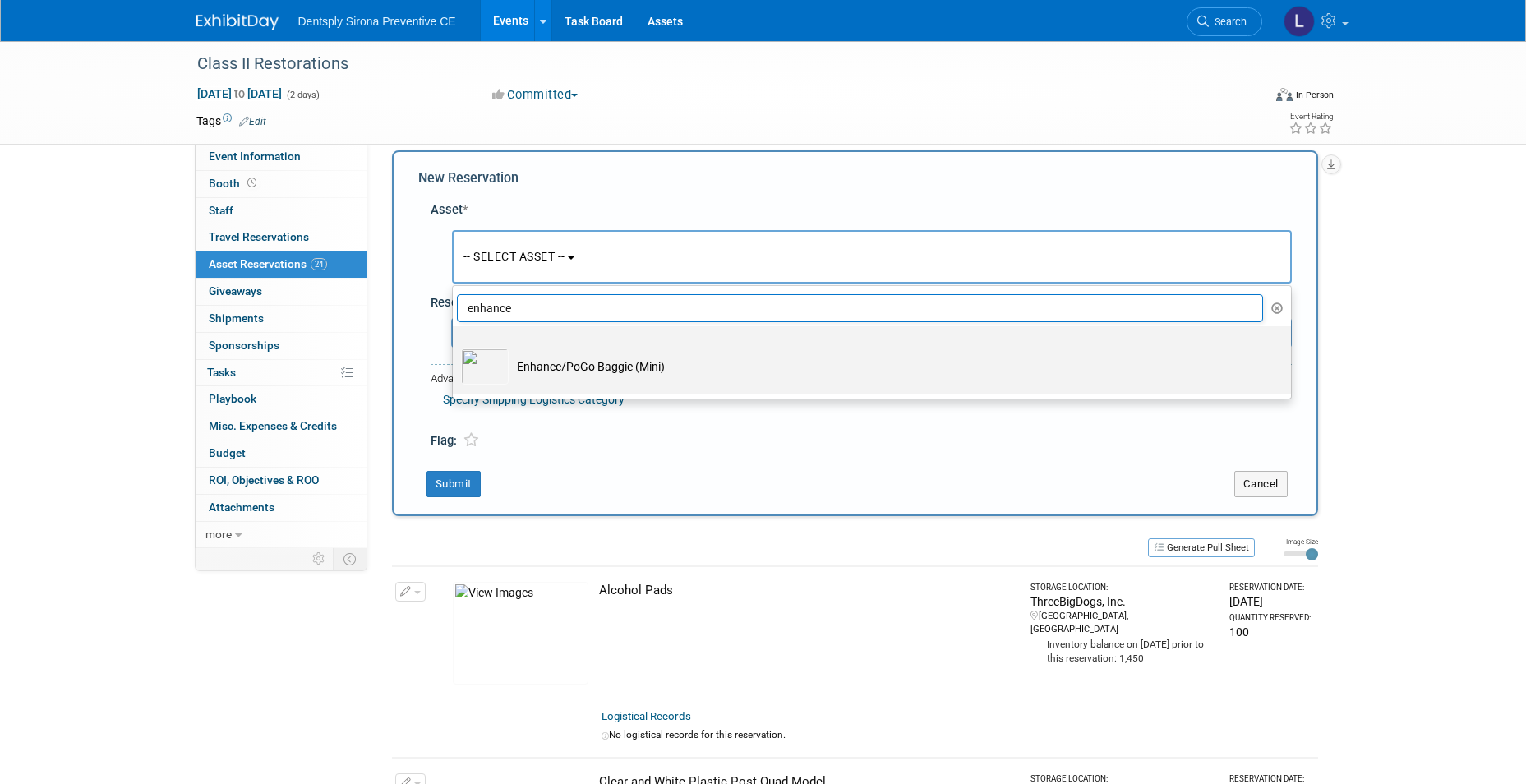
type input "enhance"
click at [521, 372] on td "Enhance/PoGo Baggie (Mini)" at bounding box center [883, 367] width 750 height 36
click at [455, 346] on input "Enhance/PoGo Baggie (Mini)" at bounding box center [449, 341] width 10 height 10
select select "10718966"
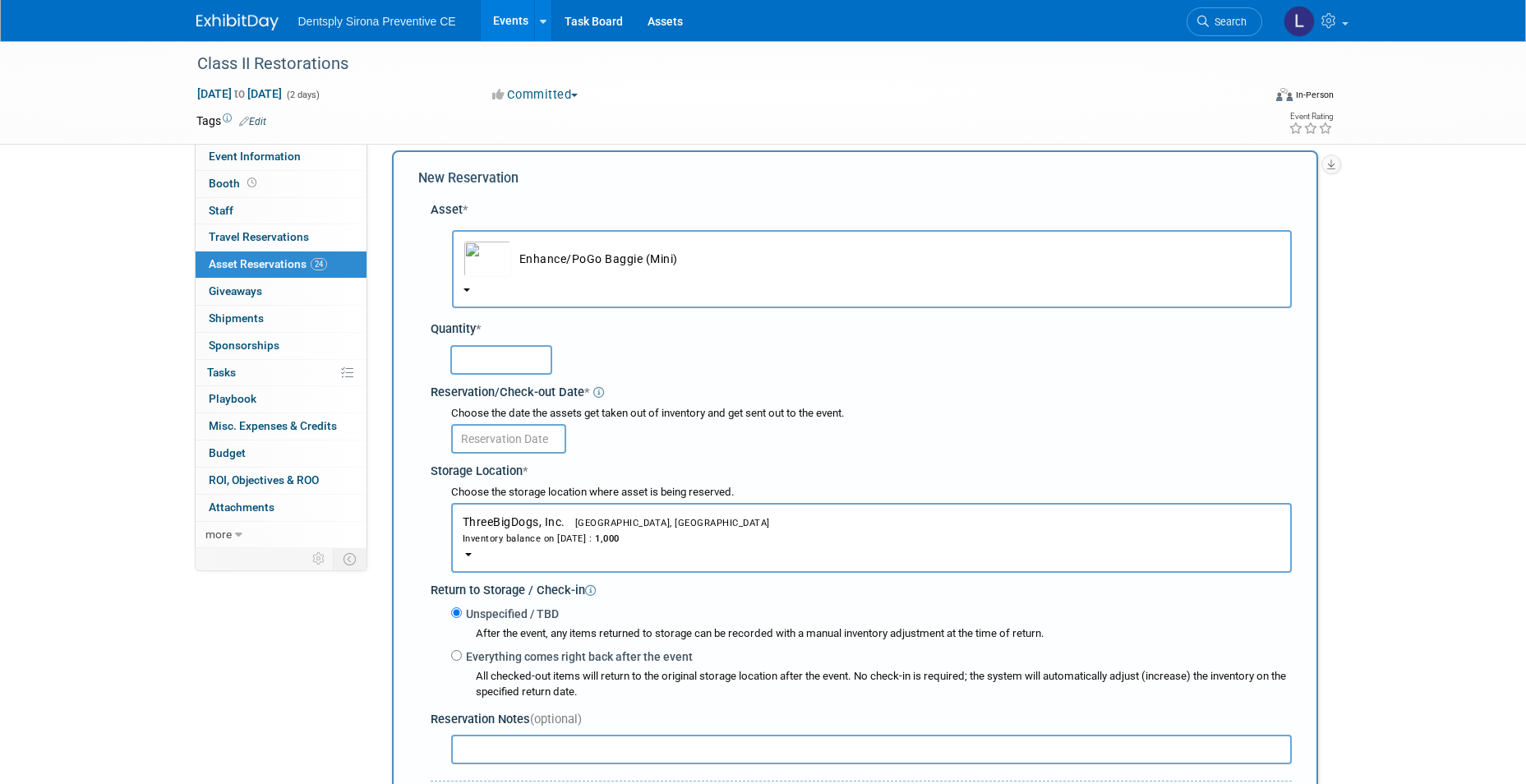
click at [523, 367] on input "text" at bounding box center [501, 360] width 102 height 29
type input "50"
click at [517, 441] on input "text" at bounding box center [508, 439] width 115 height 29
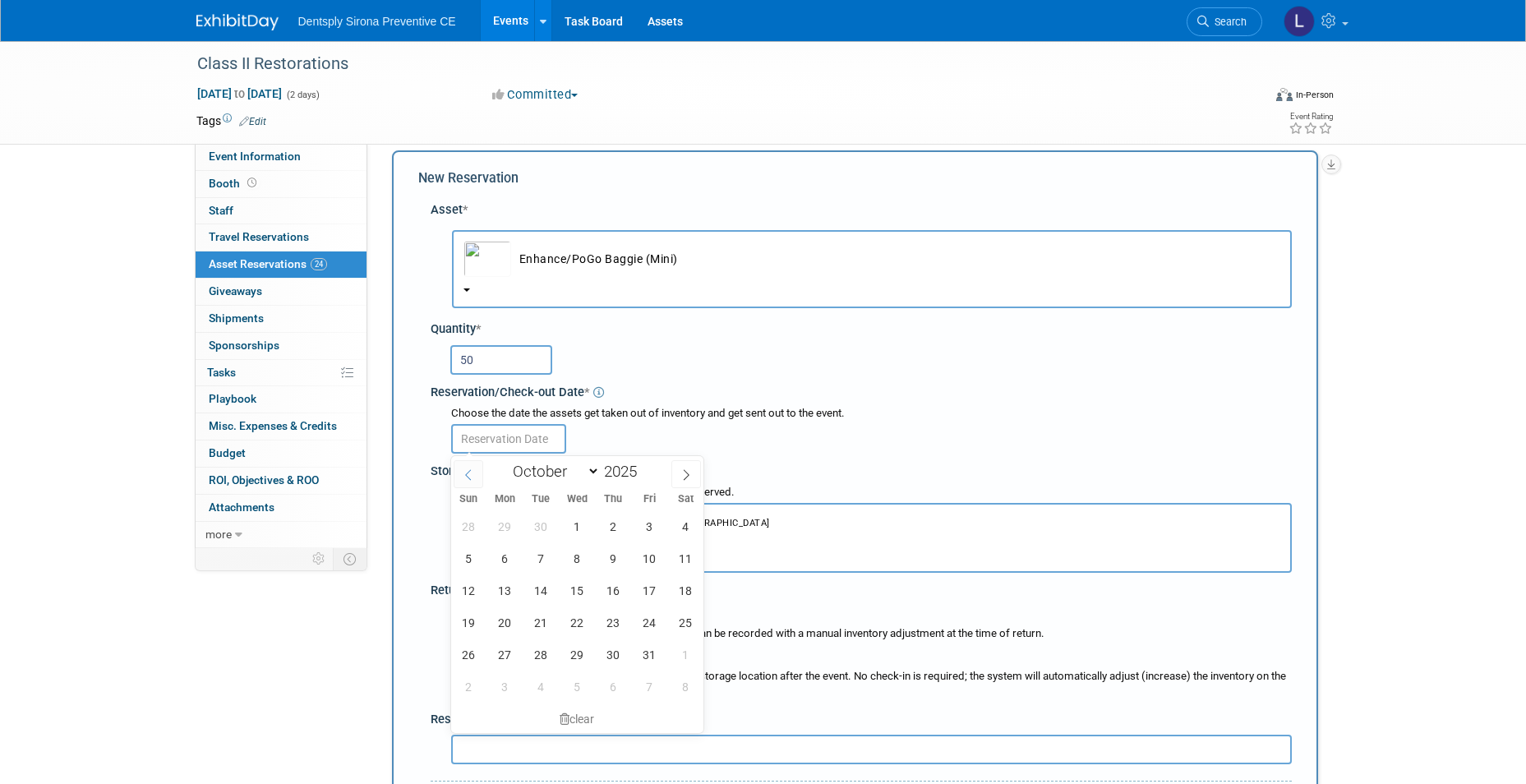
click at [467, 464] on span at bounding box center [468, 474] width 29 height 28
select select "8"
click at [499, 639] on span "29" at bounding box center [505, 654] width 32 height 32
type input "[DATE]"
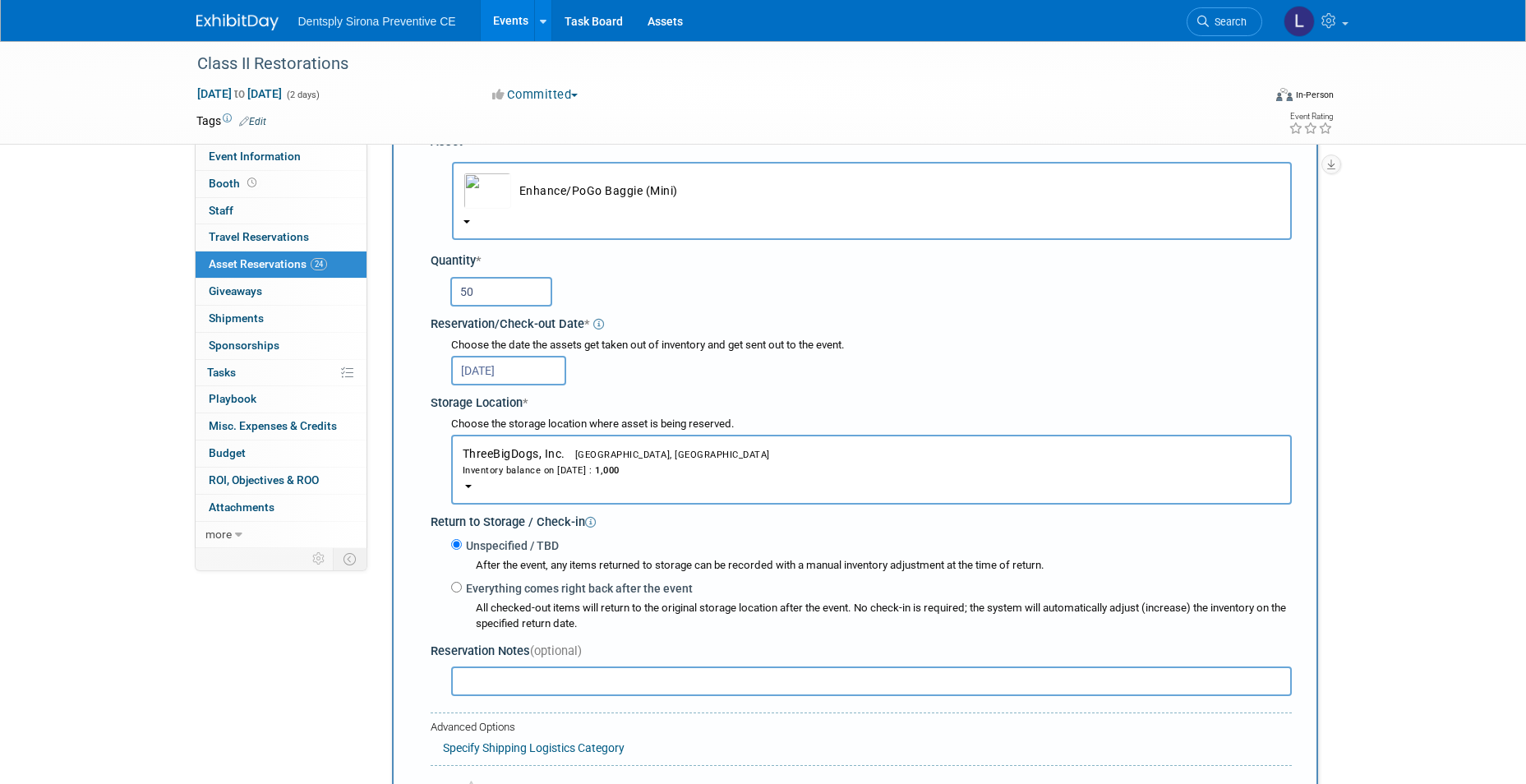
scroll to position [344, 0]
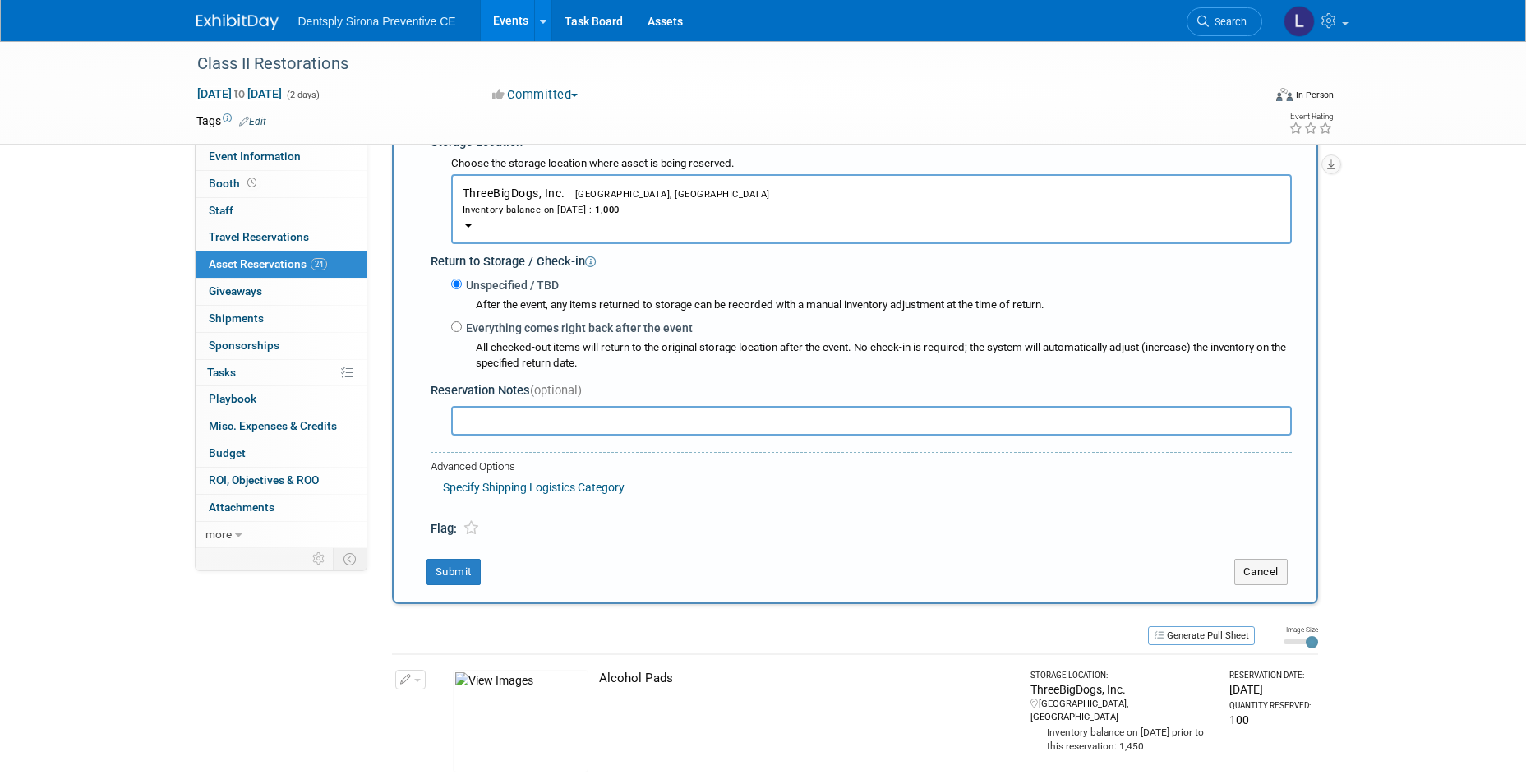
click at [465, 558] on div "New Reservation Asset * -- SELECT ASSET --" at bounding box center [855, 212] width 926 height 782
click at [465, 572] on button "Submit" at bounding box center [453, 572] width 54 height 26
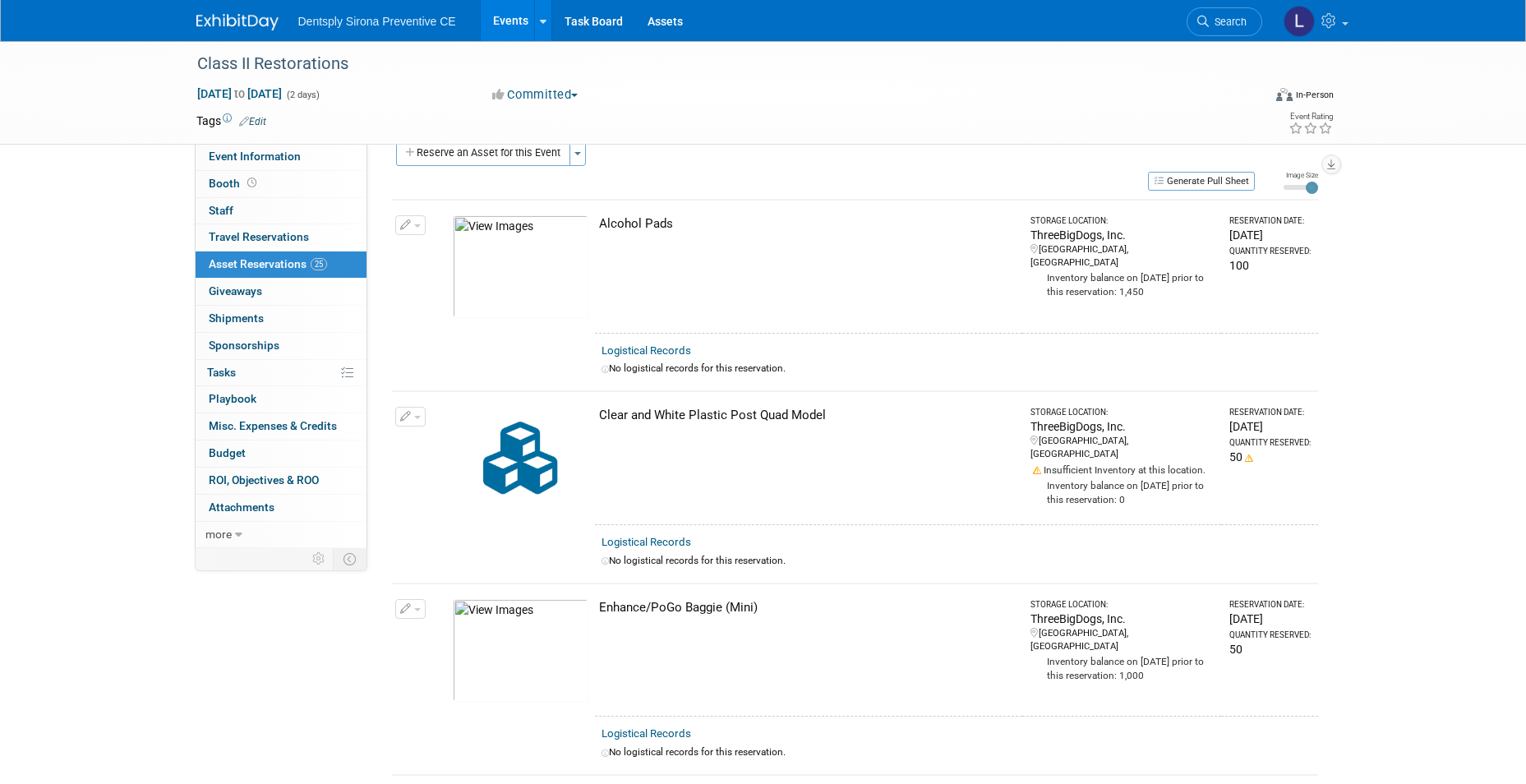
scroll to position [0, 0]
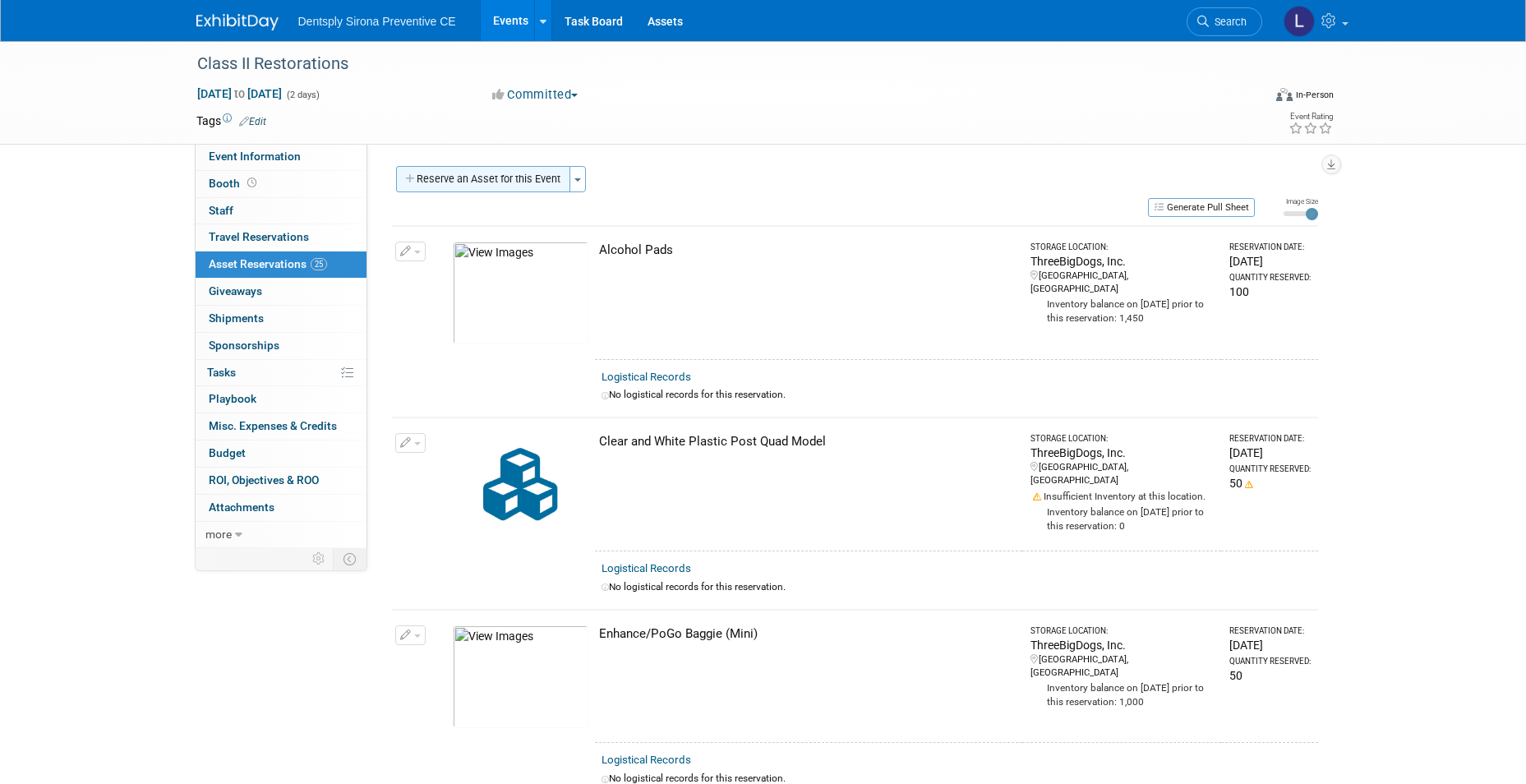
click at [520, 172] on button "Reserve an Asset for this Event" at bounding box center [483, 179] width 174 height 26
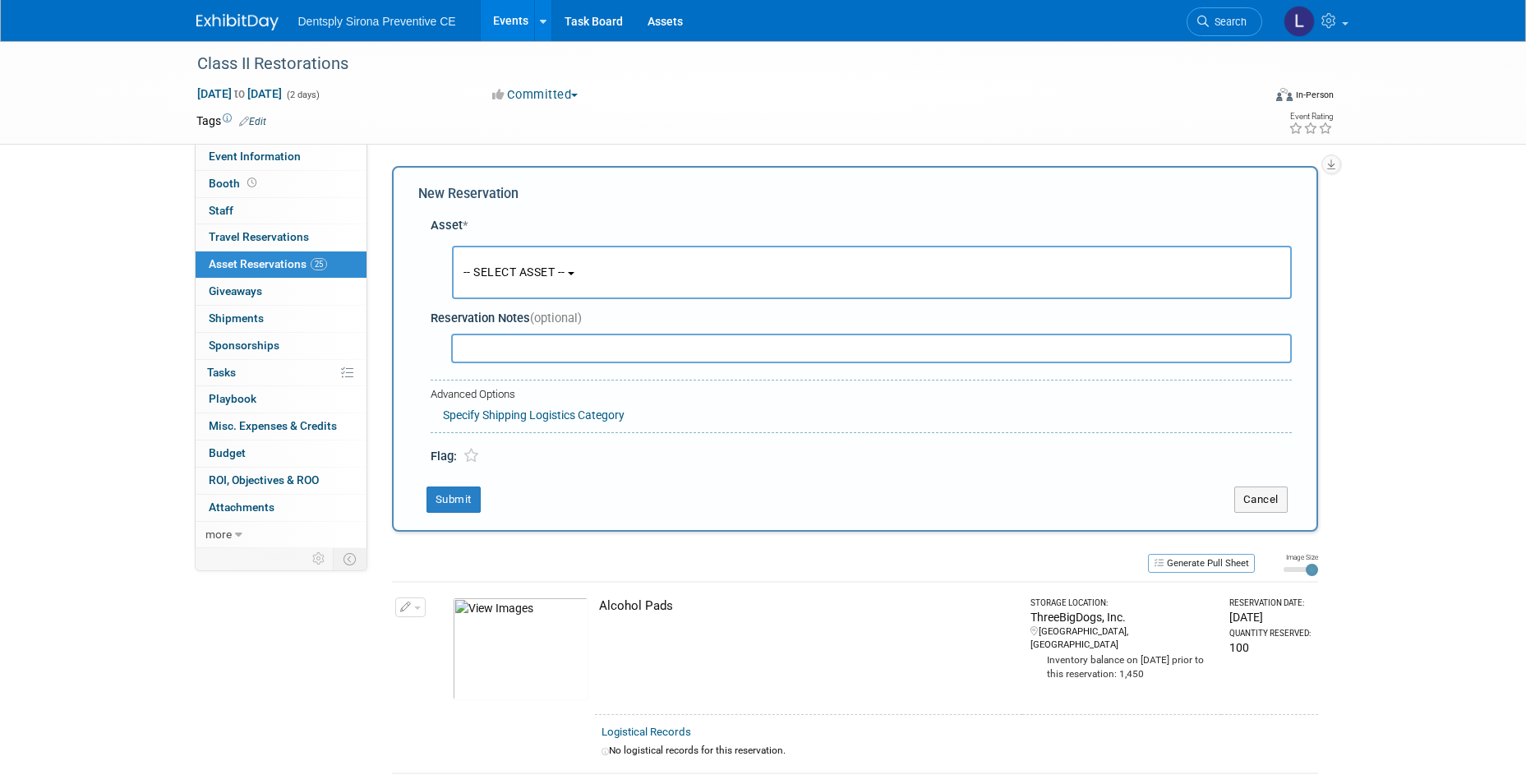
scroll to position [16, 0]
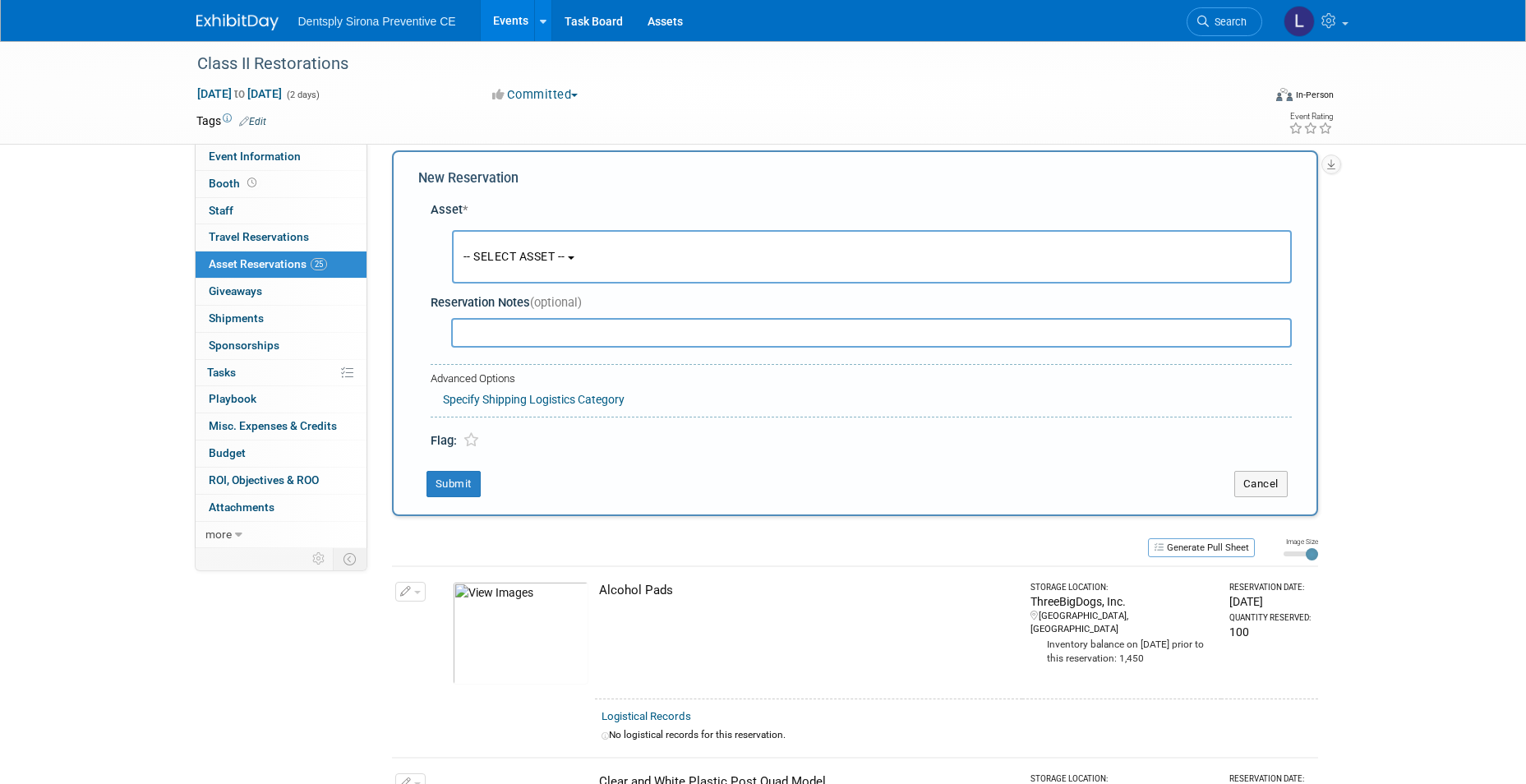
click at [478, 247] on button "-- SELECT ASSET --" at bounding box center [872, 257] width 840 height 53
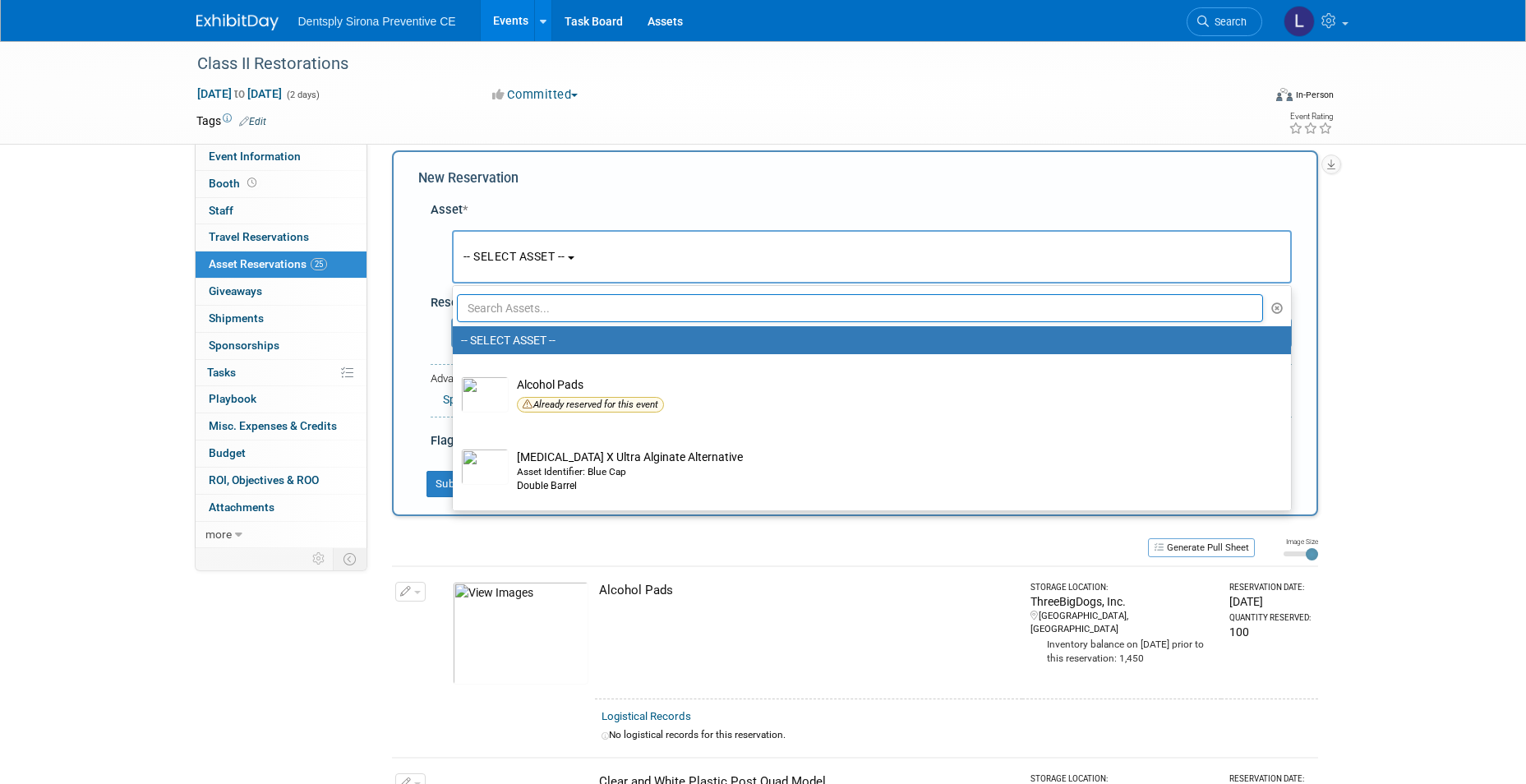
click at [496, 300] on input "text" at bounding box center [861, 308] width 807 height 28
type input "compule"
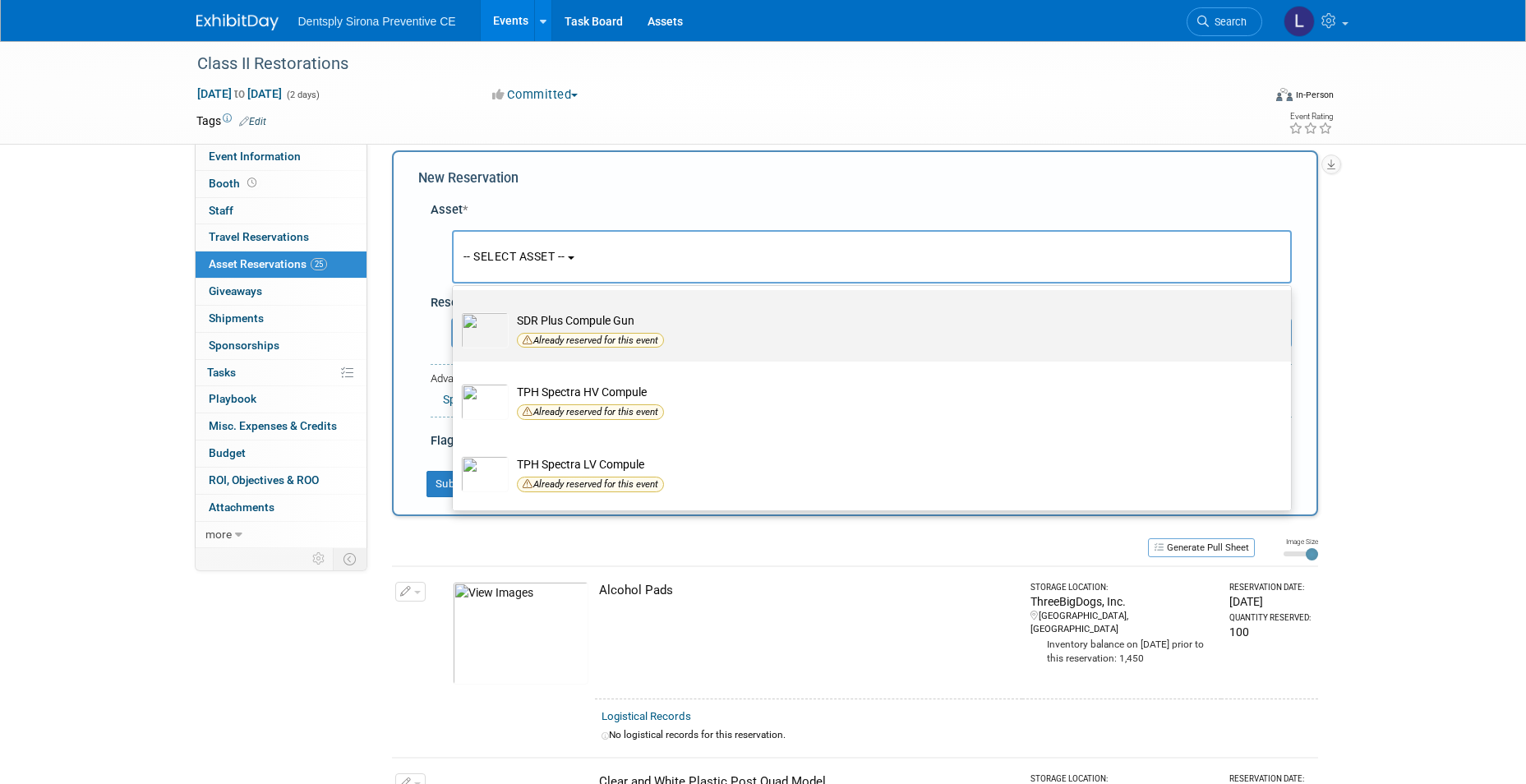
scroll to position [0, 0]
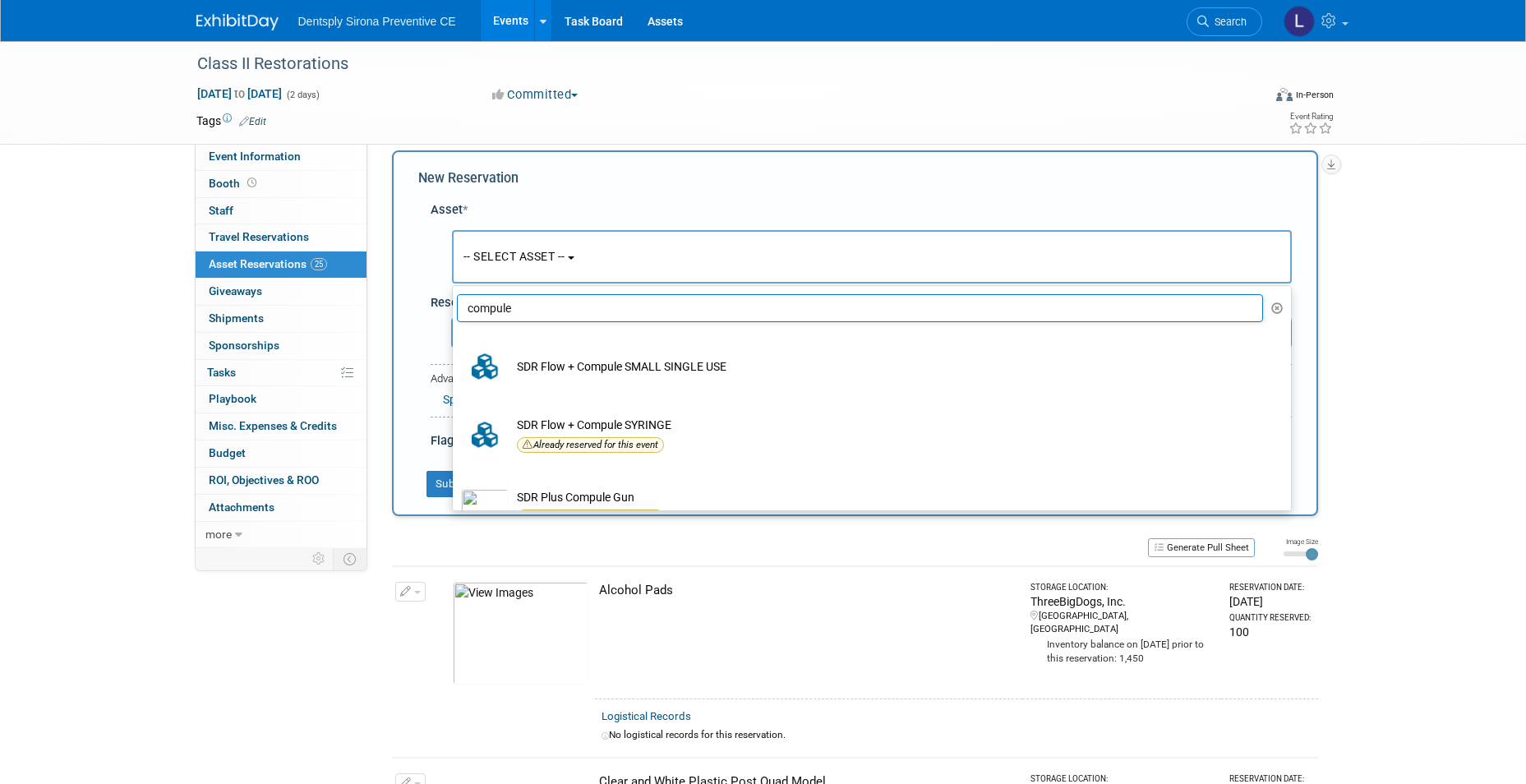
drag, startPoint x: 524, startPoint y: 304, endPoint x: 433, endPoint y: 305, distance: 91.0
click at [433, 305] on div "Asset * -- SELECT ASSET -- <table style='display: inline-block; border-style:no…" at bounding box center [855, 322] width 874 height 257
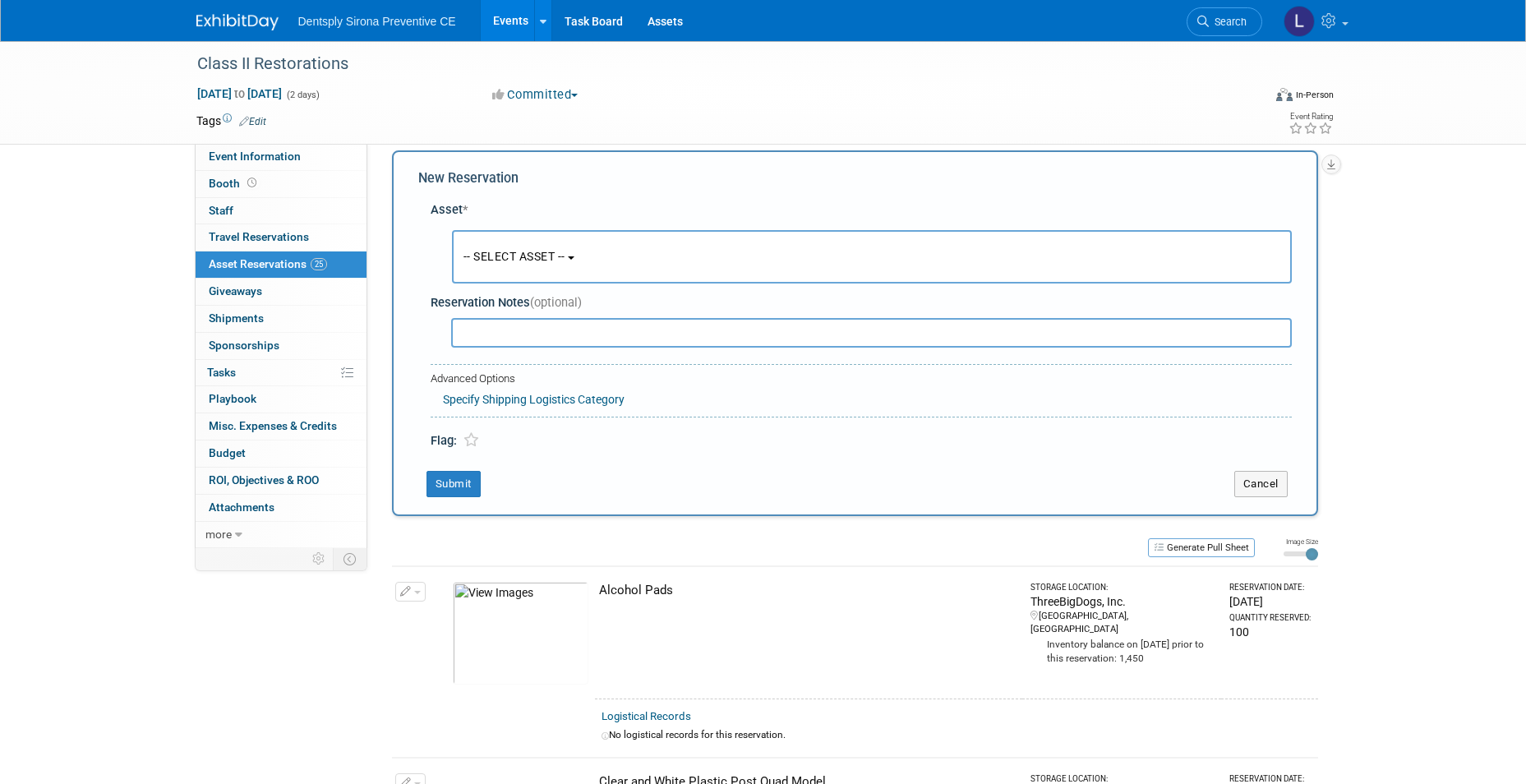
click at [482, 272] on button "-- SELECT ASSET --" at bounding box center [872, 257] width 840 height 53
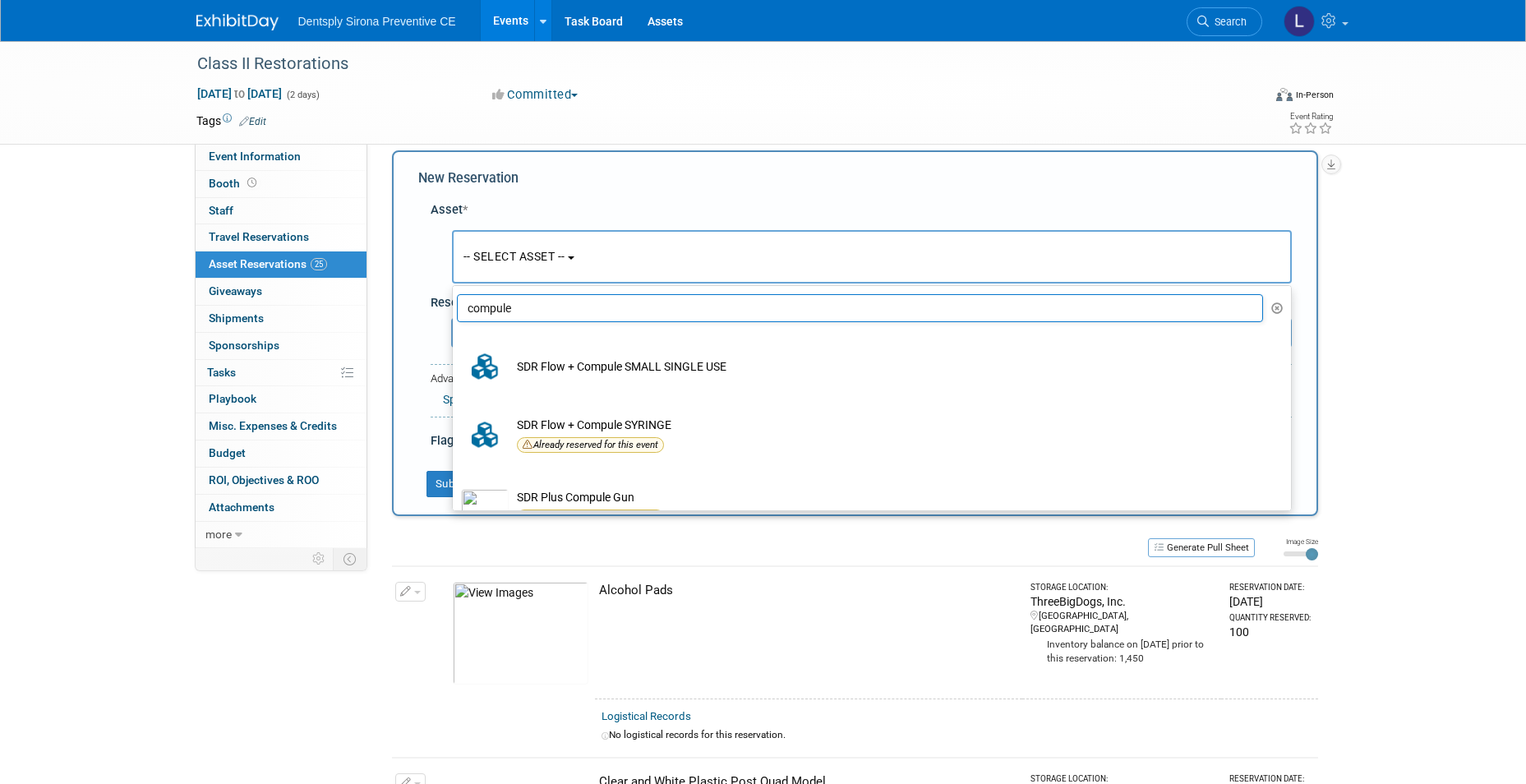
drag, startPoint x: 470, startPoint y: 311, endPoint x: 418, endPoint y: 322, distance: 53.2
click at [420, 322] on div "Asset * -- SELECT ASSET -- <table style='display: inline-block; border-style:no…" at bounding box center [855, 322] width 874 height 257
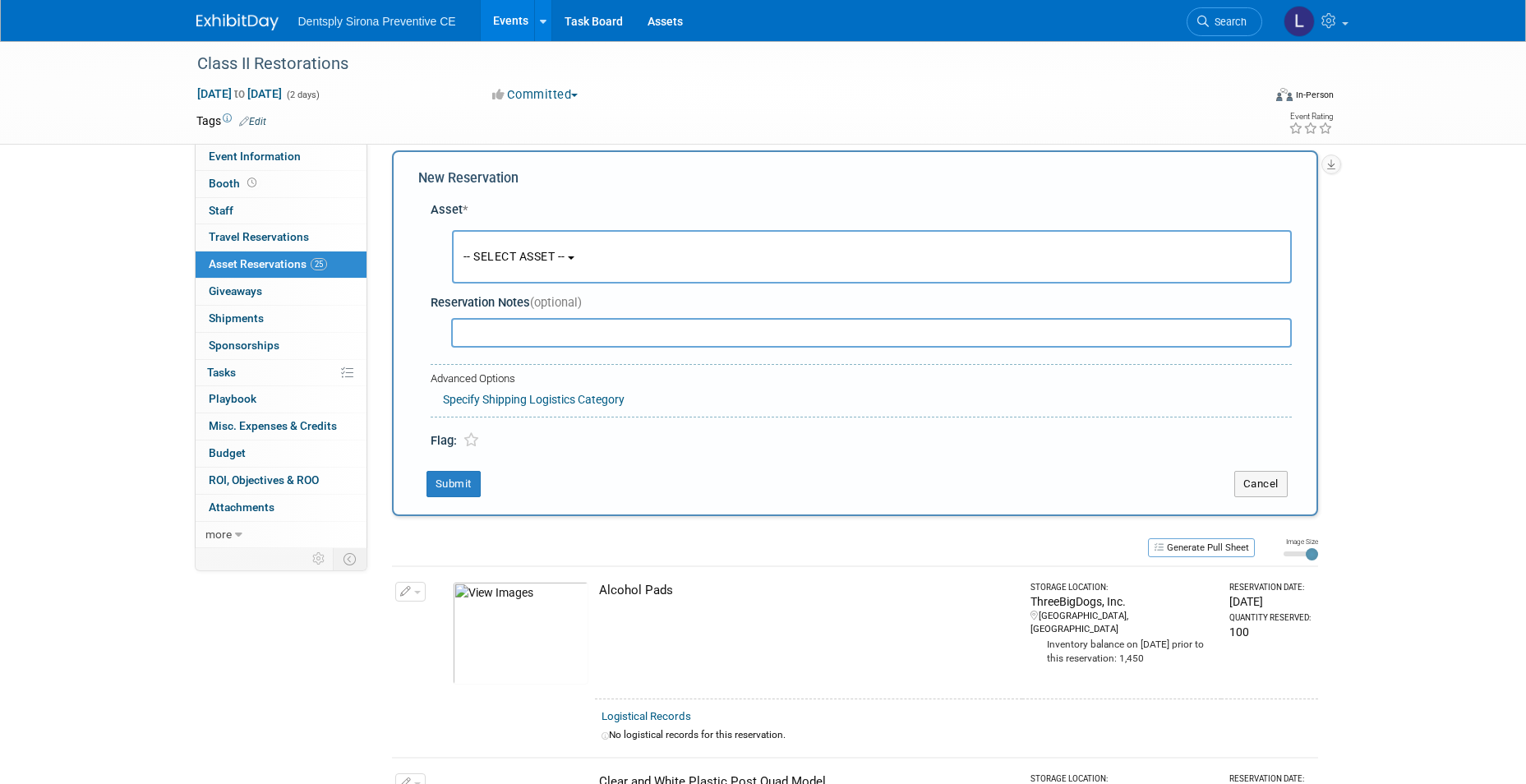
click at [543, 272] on button "-- SELECT ASSET --" at bounding box center [872, 257] width 840 height 53
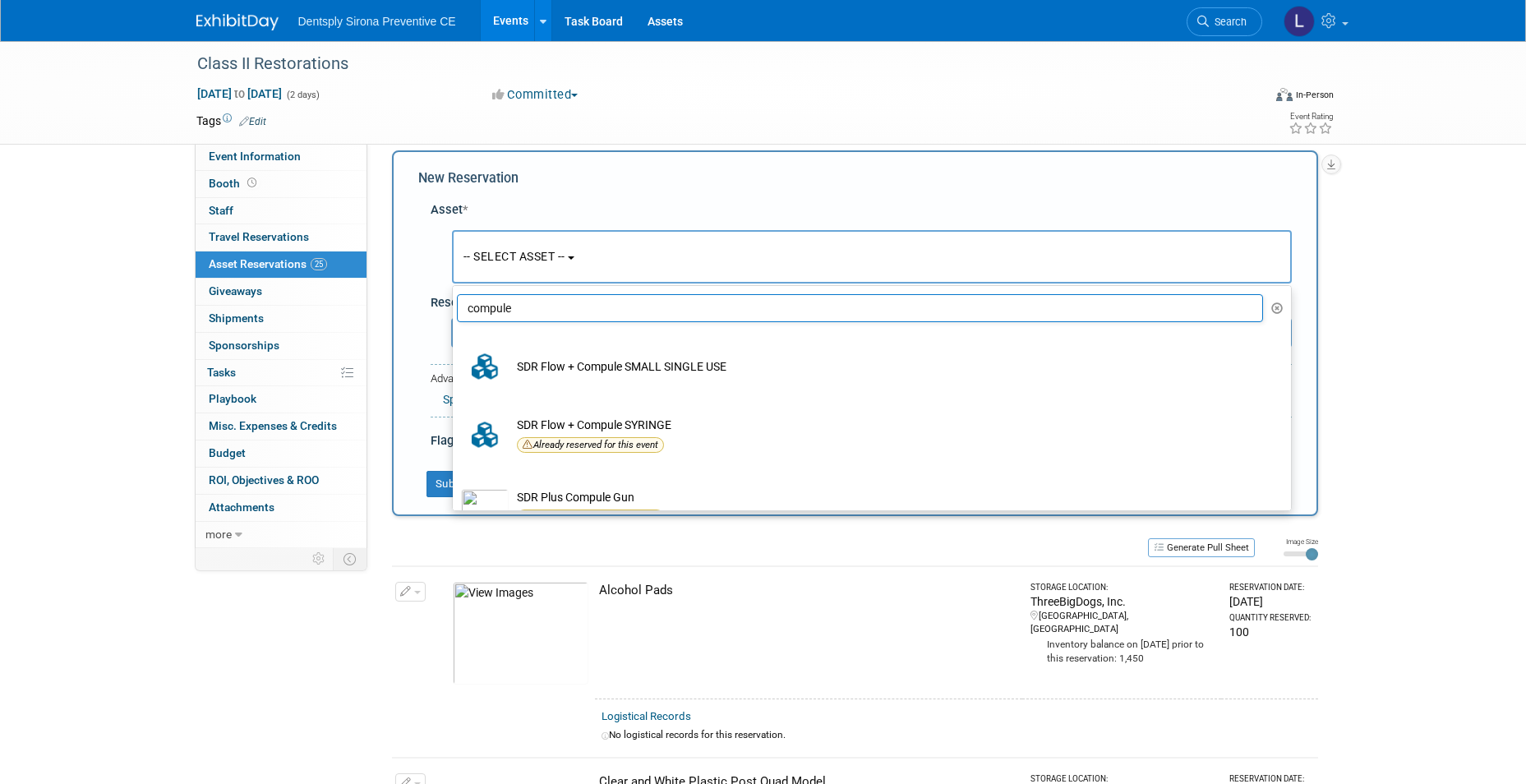
click at [453, 307] on li "compule" at bounding box center [872, 308] width 838 height 28
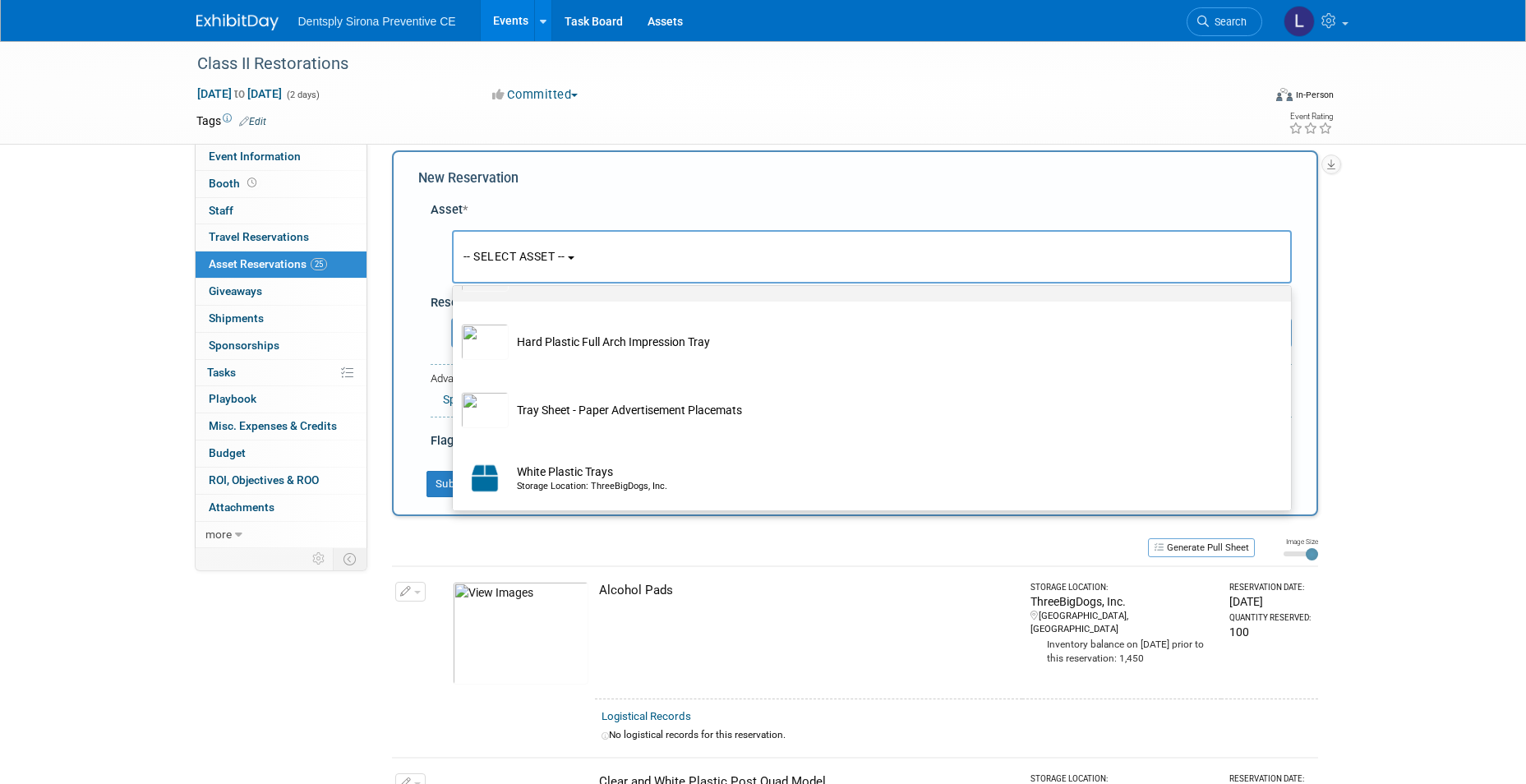
scroll to position [165, 0]
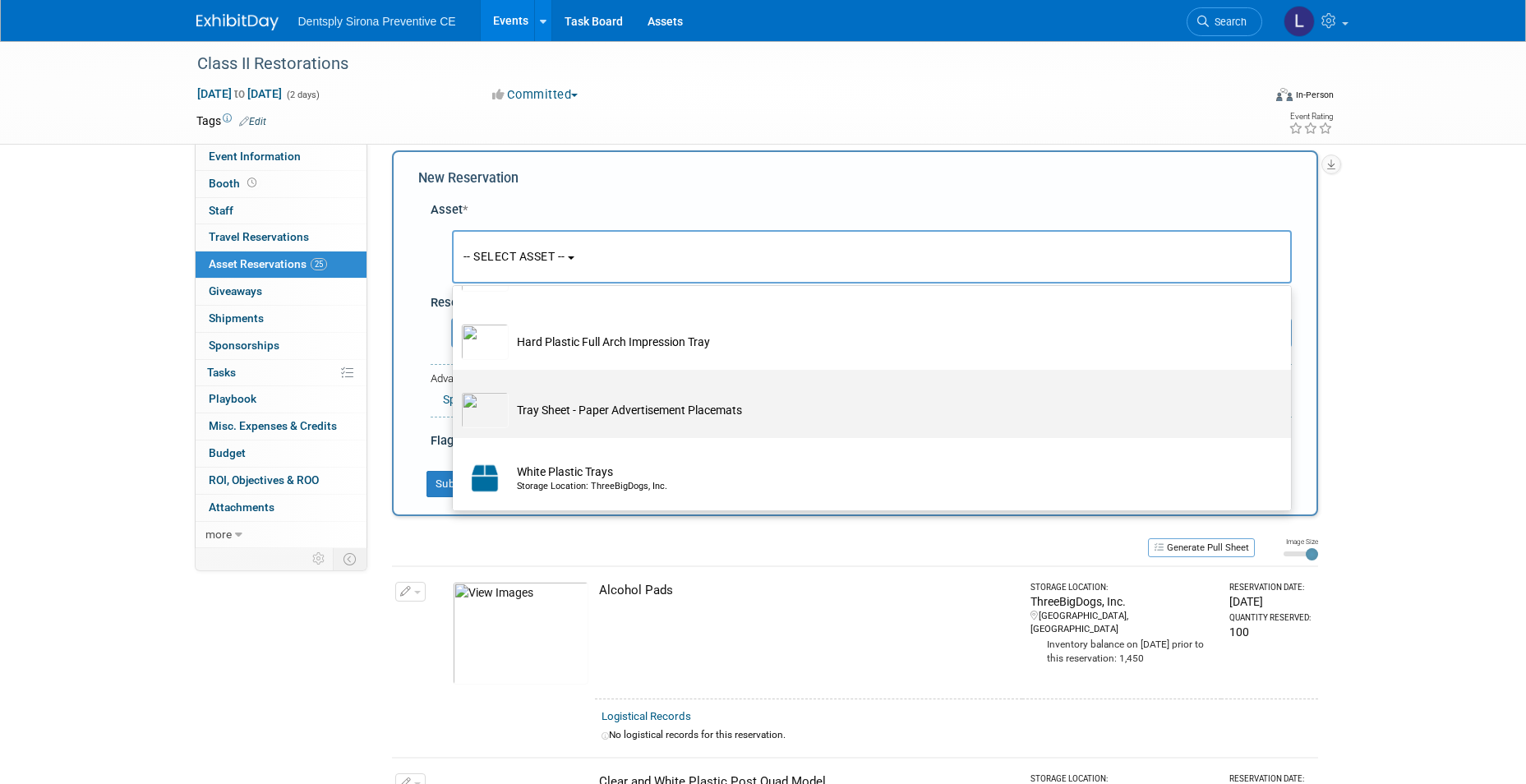
type input "tray"
click at [549, 407] on td "Tray Sheet - Paper Advertisement Placemats" at bounding box center [883, 410] width 750 height 36
click at [455, 390] on input "Tray Sheet - Paper Advertisement Placemats" at bounding box center [449, 384] width 10 height 10
select select "10719023"
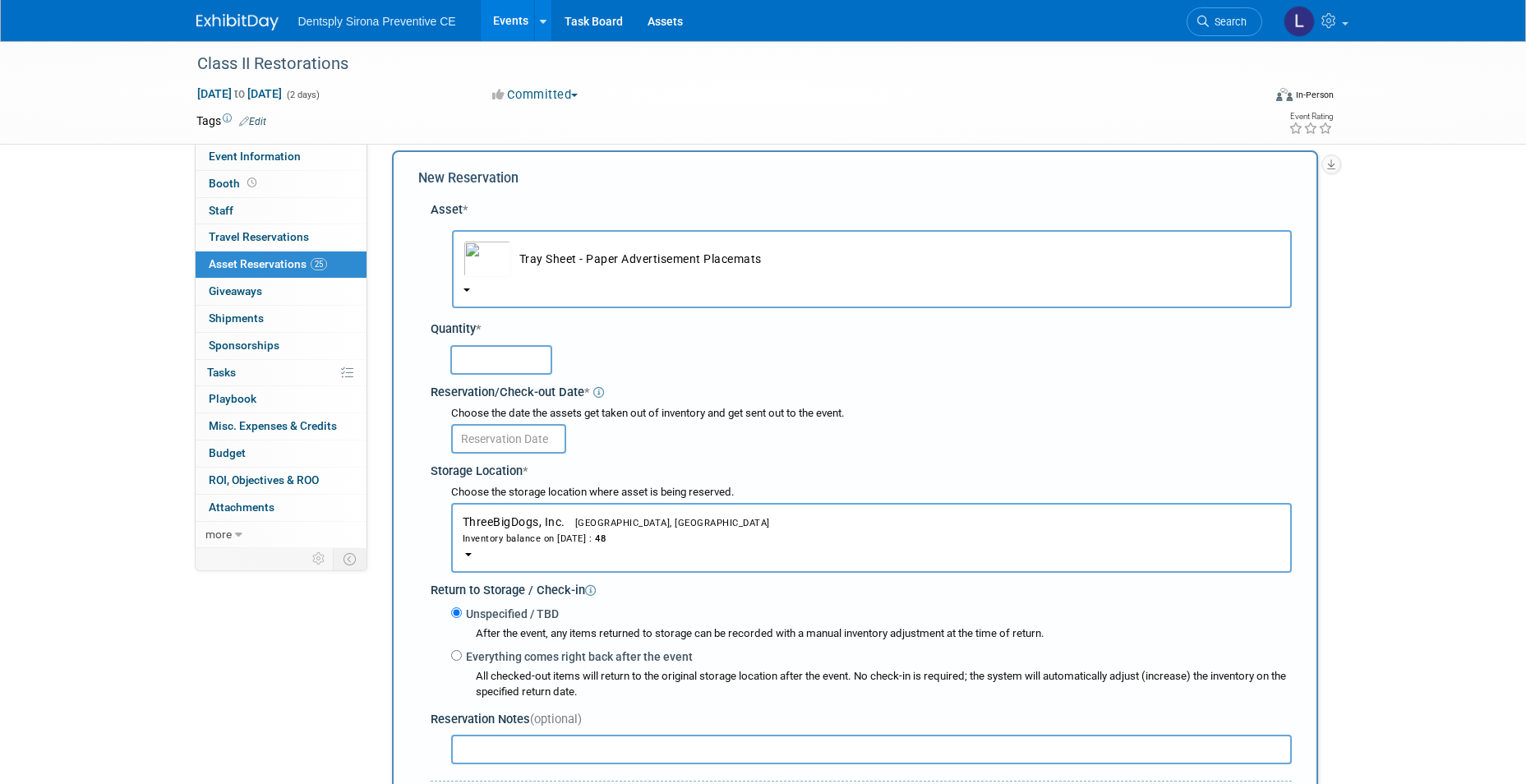
click at [512, 366] on input "text" at bounding box center [501, 360] width 102 height 29
type input "50"
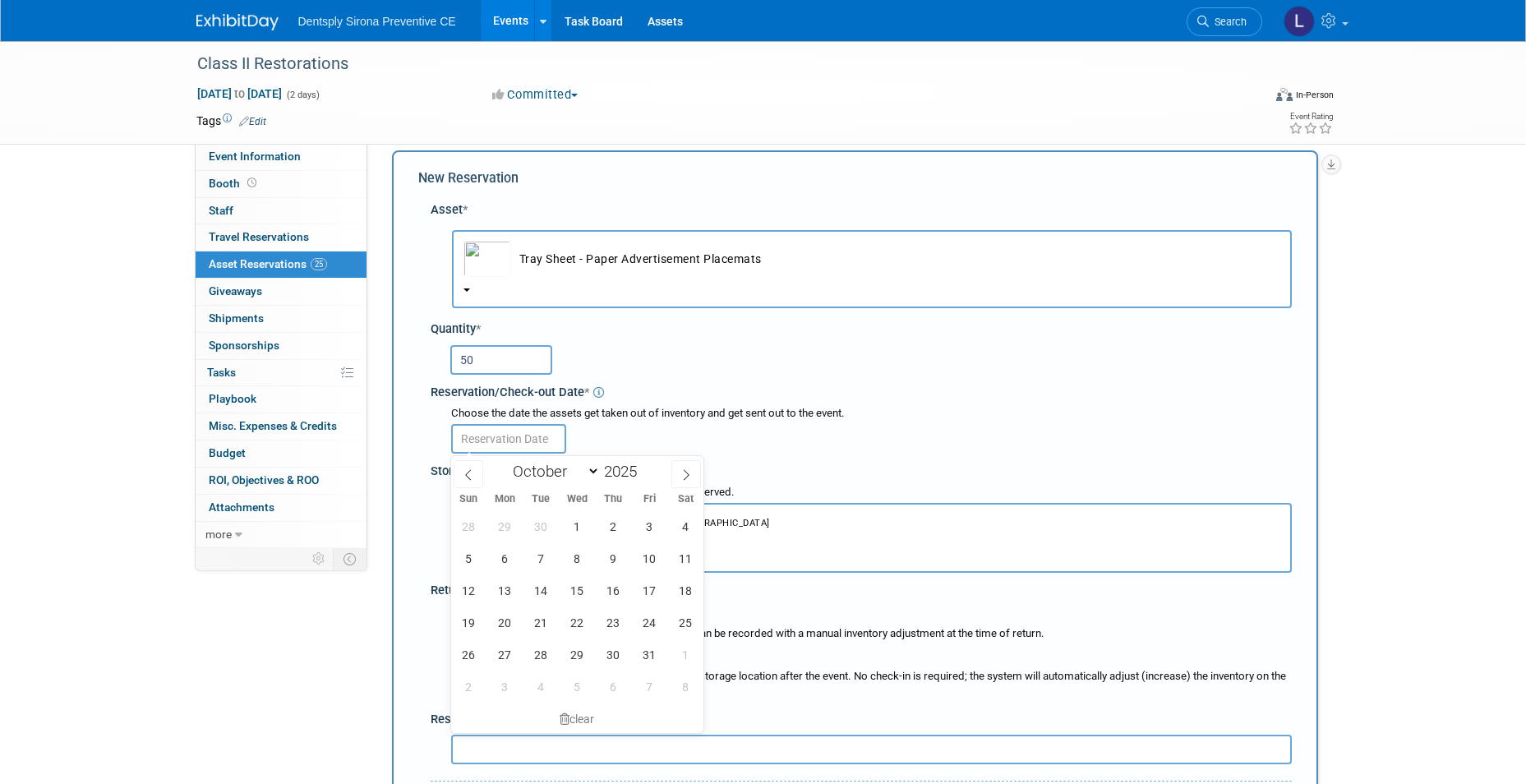
click at [517, 440] on input "text" at bounding box center [508, 439] width 115 height 29
click at [467, 486] on span at bounding box center [468, 474] width 29 height 28
select select "8"
click at [515, 667] on span "29" at bounding box center [505, 654] width 32 height 32
type input "[DATE]"
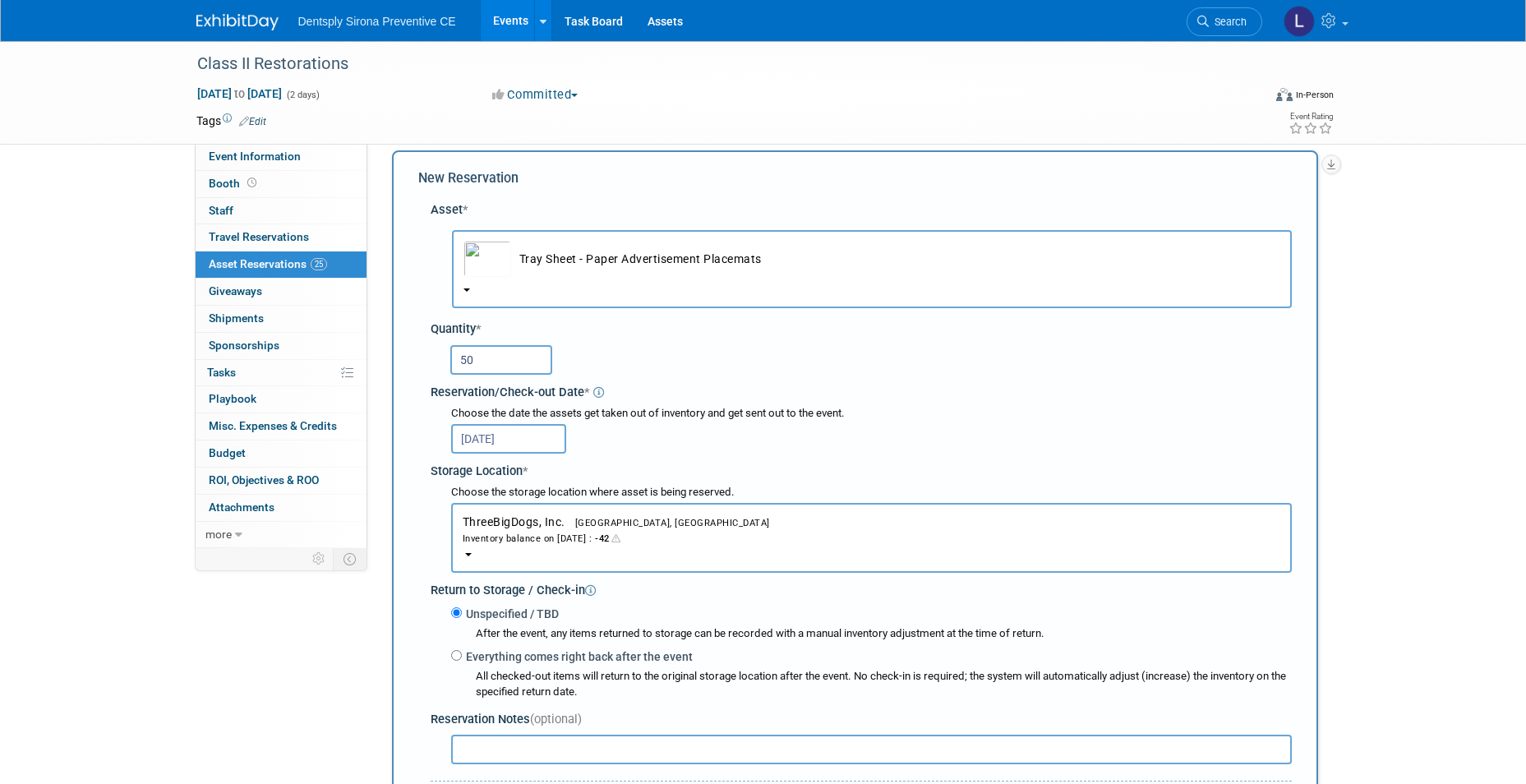
scroll to position [262, 0]
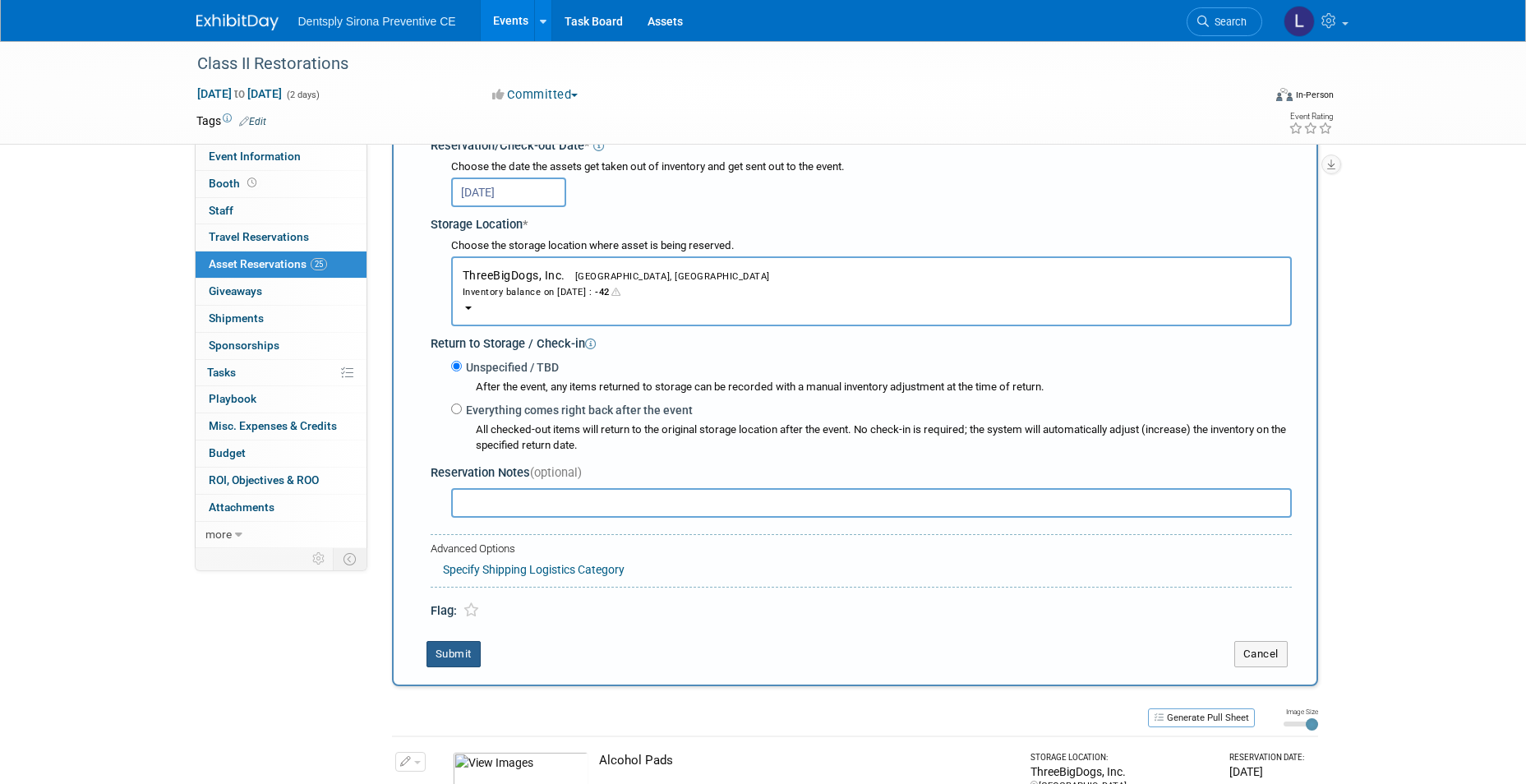
click at [473, 658] on button "Submit" at bounding box center [453, 654] width 54 height 26
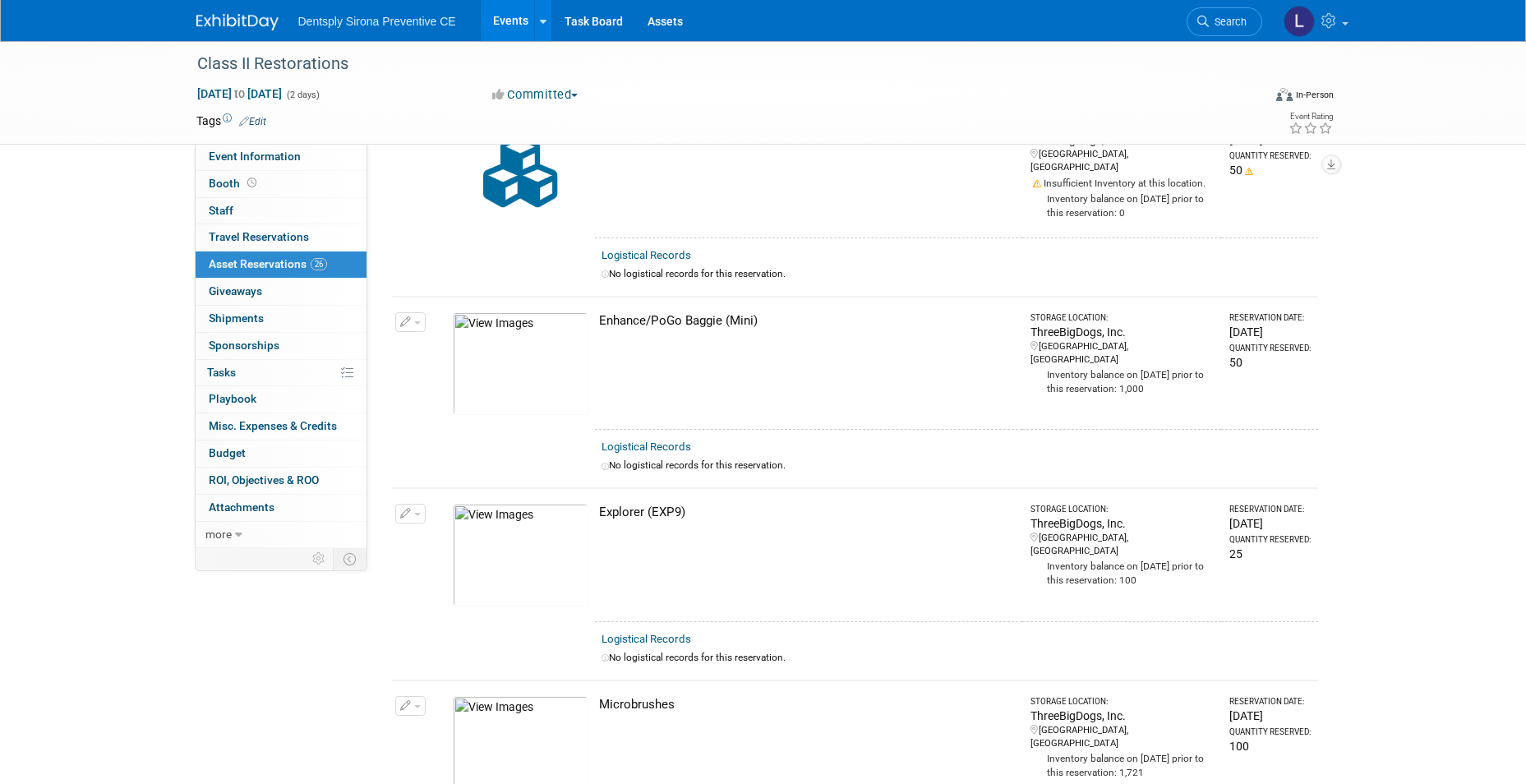
scroll to position [0, 0]
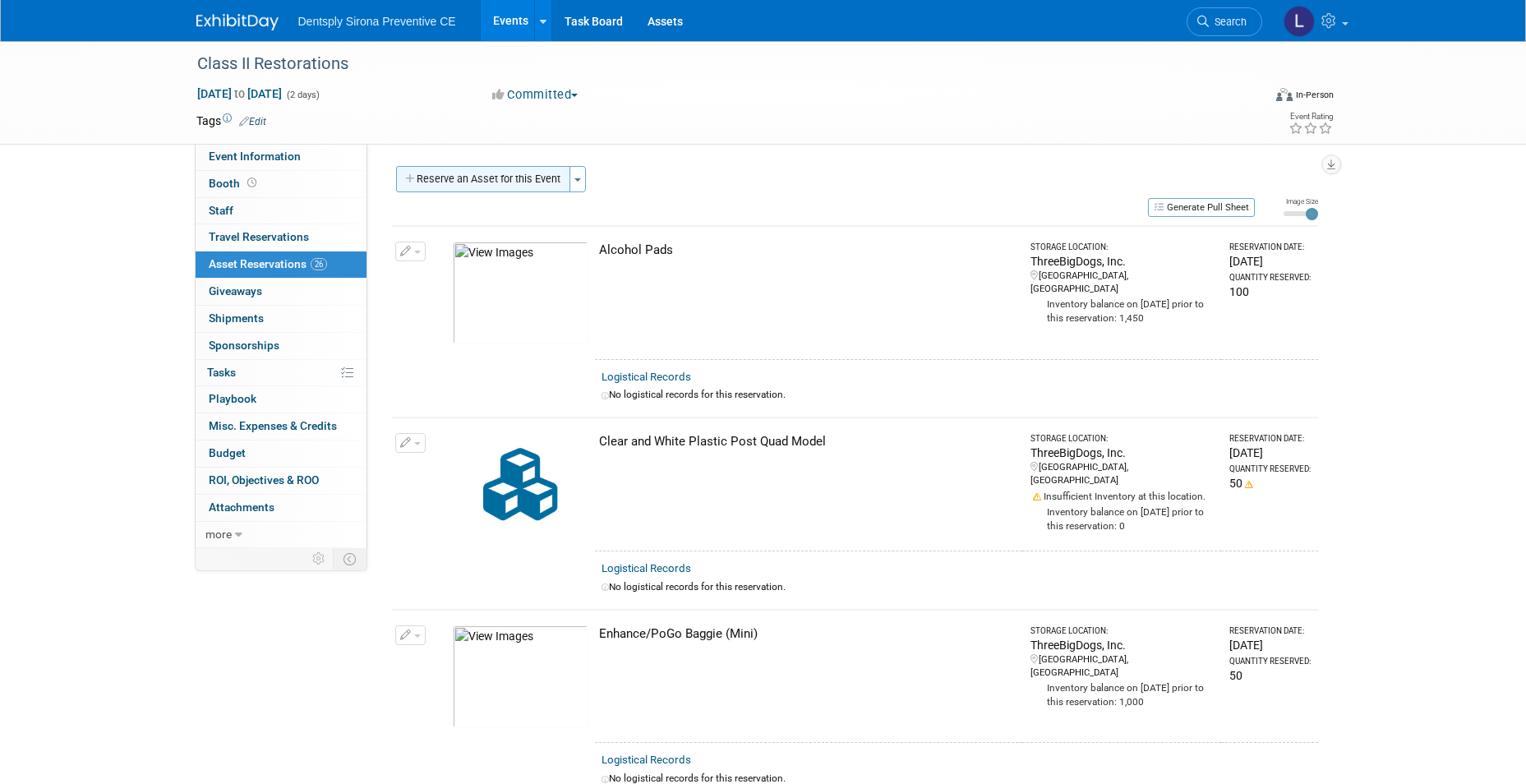
click at [490, 173] on button "Reserve an Asset for this Event" at bounding box center [483, 179] width 174 height 26
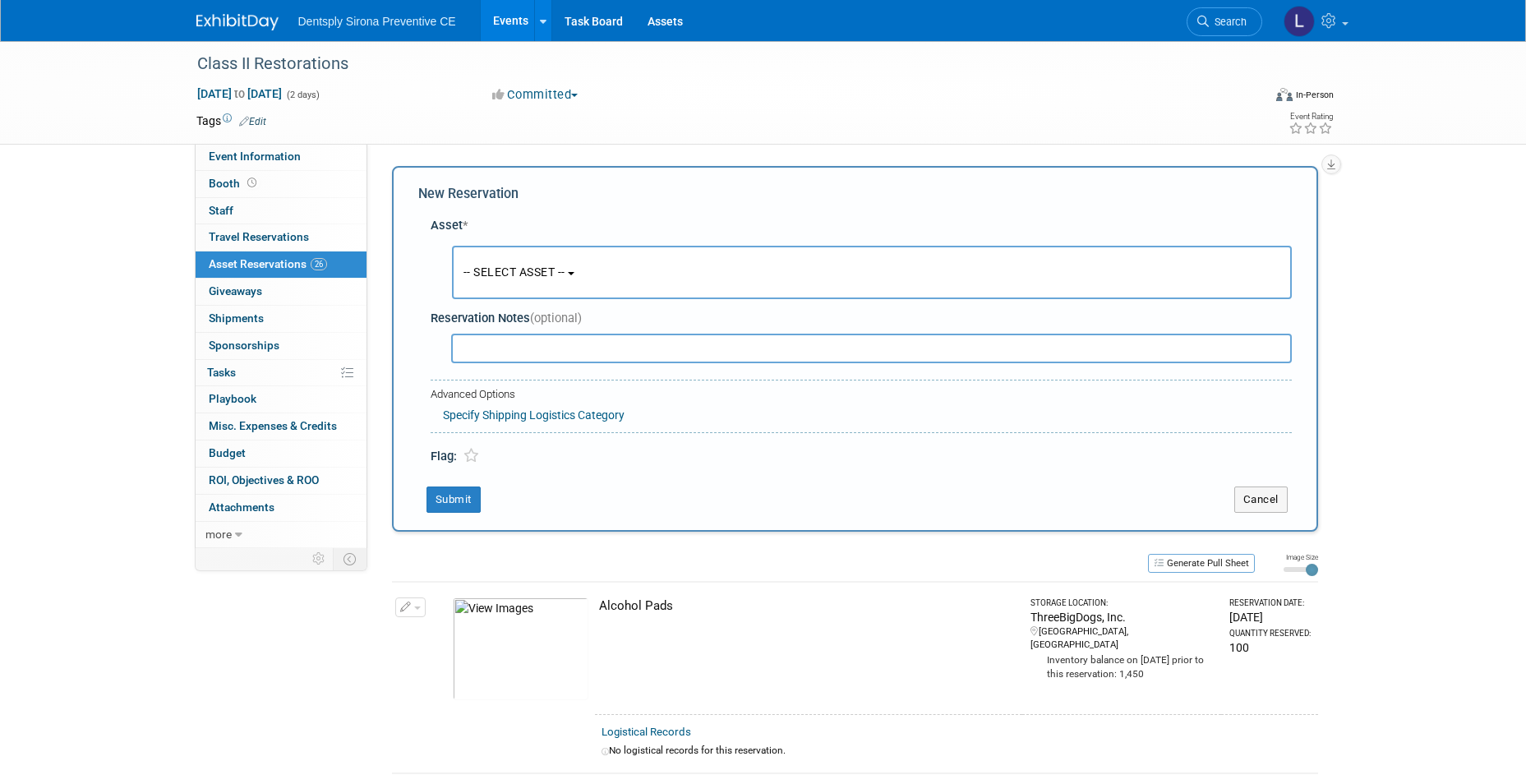
scroll to position [16, 0]
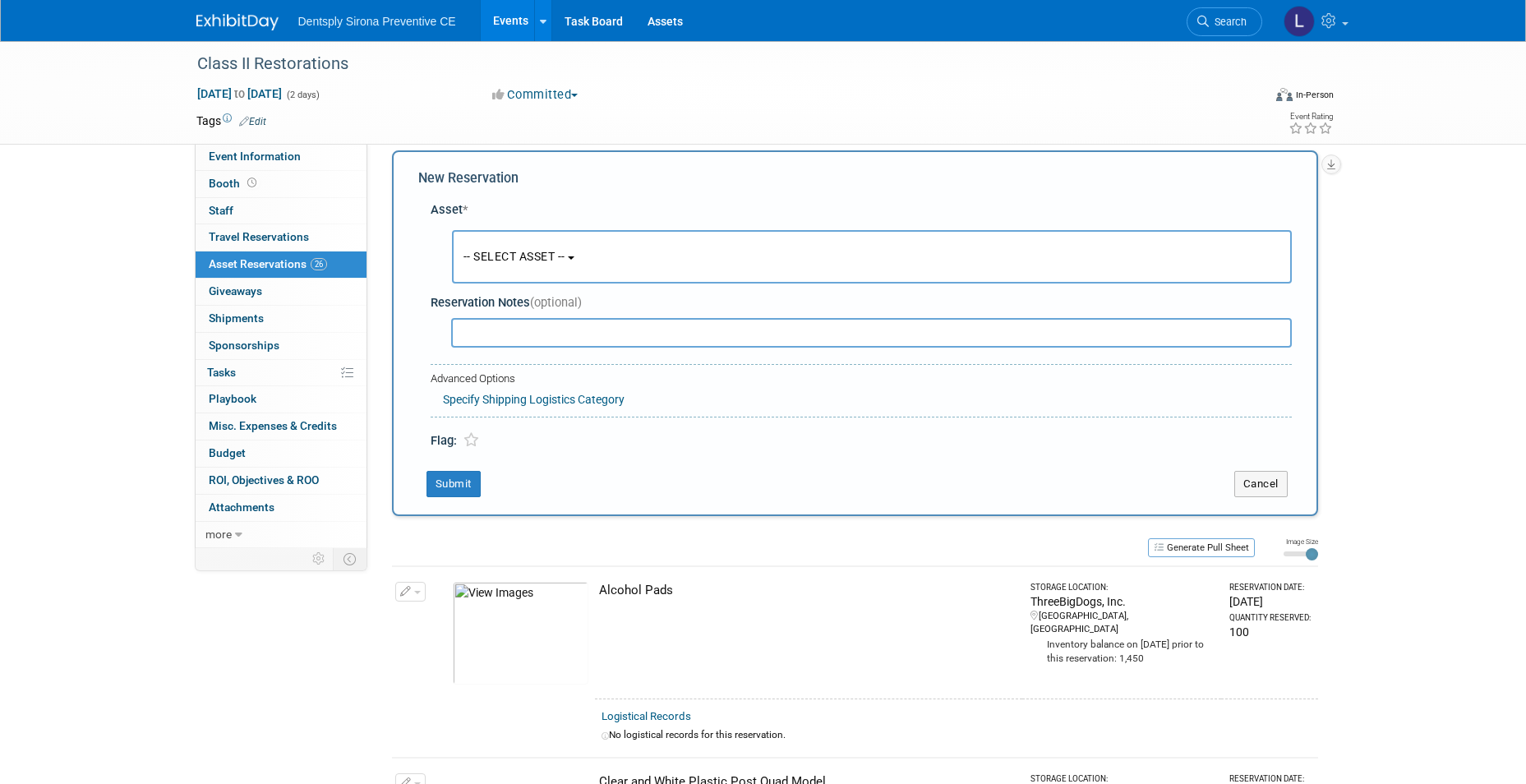
click at [489, 255] on span "-- SELECT ASSET --" at bounding box center [514, 256] width 102 height 13
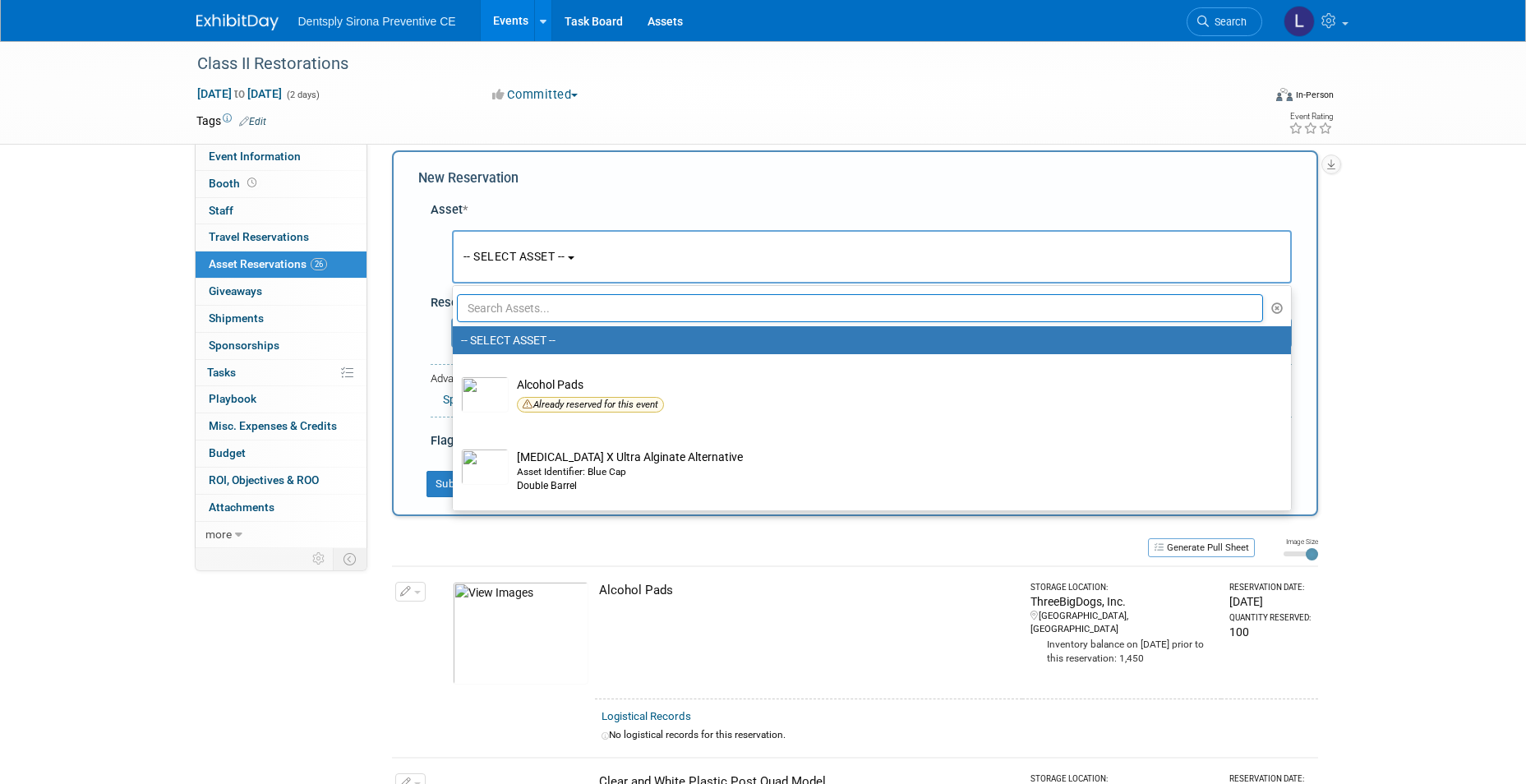
click at [503, 310] on input "text" at bounding box center [861, 308] width 807 height 28
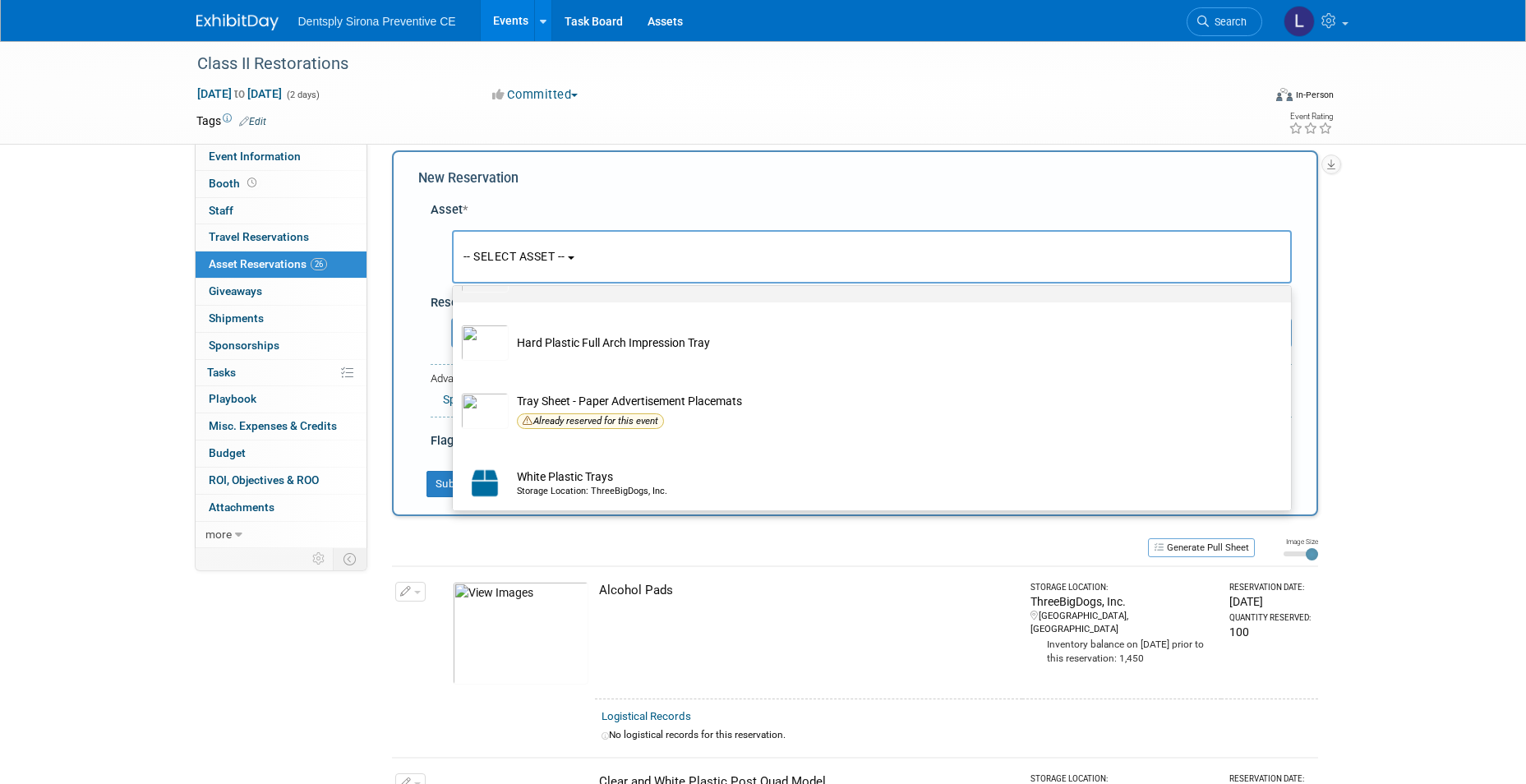
scroll to position [169, 0]
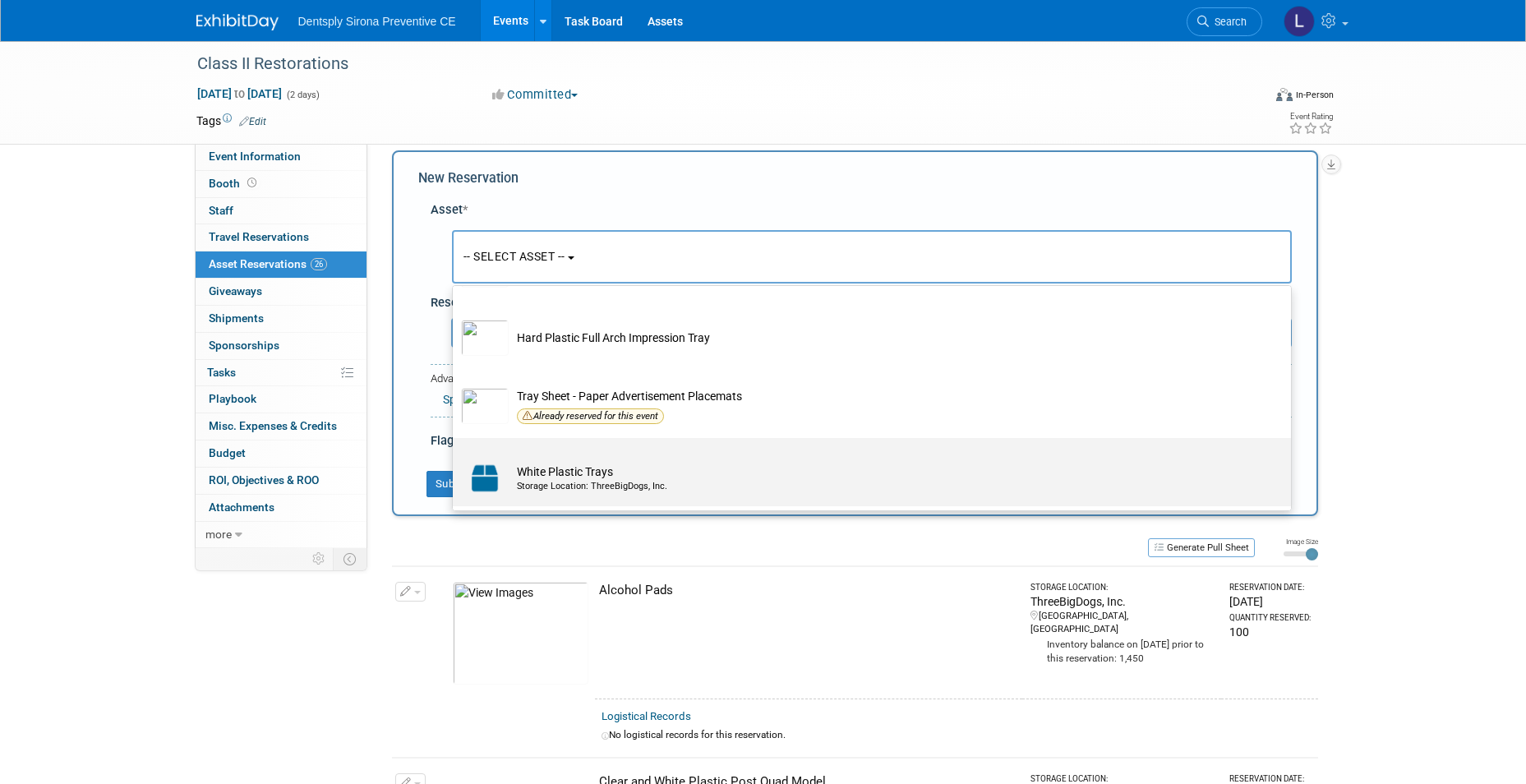
type input "tray"
click at [586, 466] on td "White Plastic Trays Storage Location: ThreeBigDogs, Inc." at bounding box center [883, 478] width 750 height 36
click at [455, 458] on input "White Plastic Trays Storage Location: ThreeBigDogs, Inc." at bounding box center [449, 452] width 10 height 10
select select "10726959"
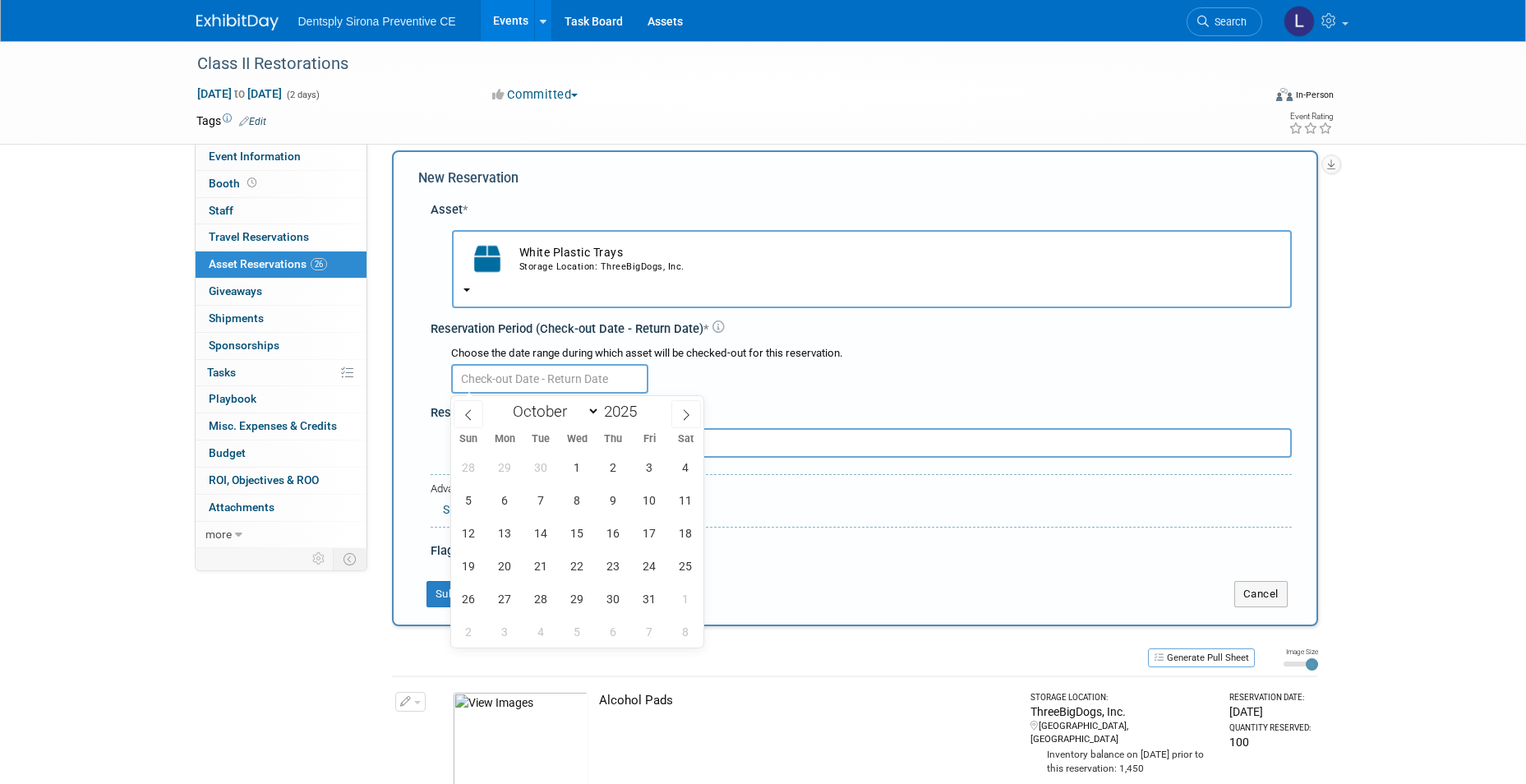
click at [539, 390] on input "text" at bounding box center [549, 379] width 198 height 29
click at [486, 373] on input "text" at bounding box center [549, 379] width 198 height 29
click at [473, 407] on span at bounding box center [468, 414] width 29 height 28
select select "8"
click at [502, 596] on span "29" at bounding box center [505, 598] width 32 height 32
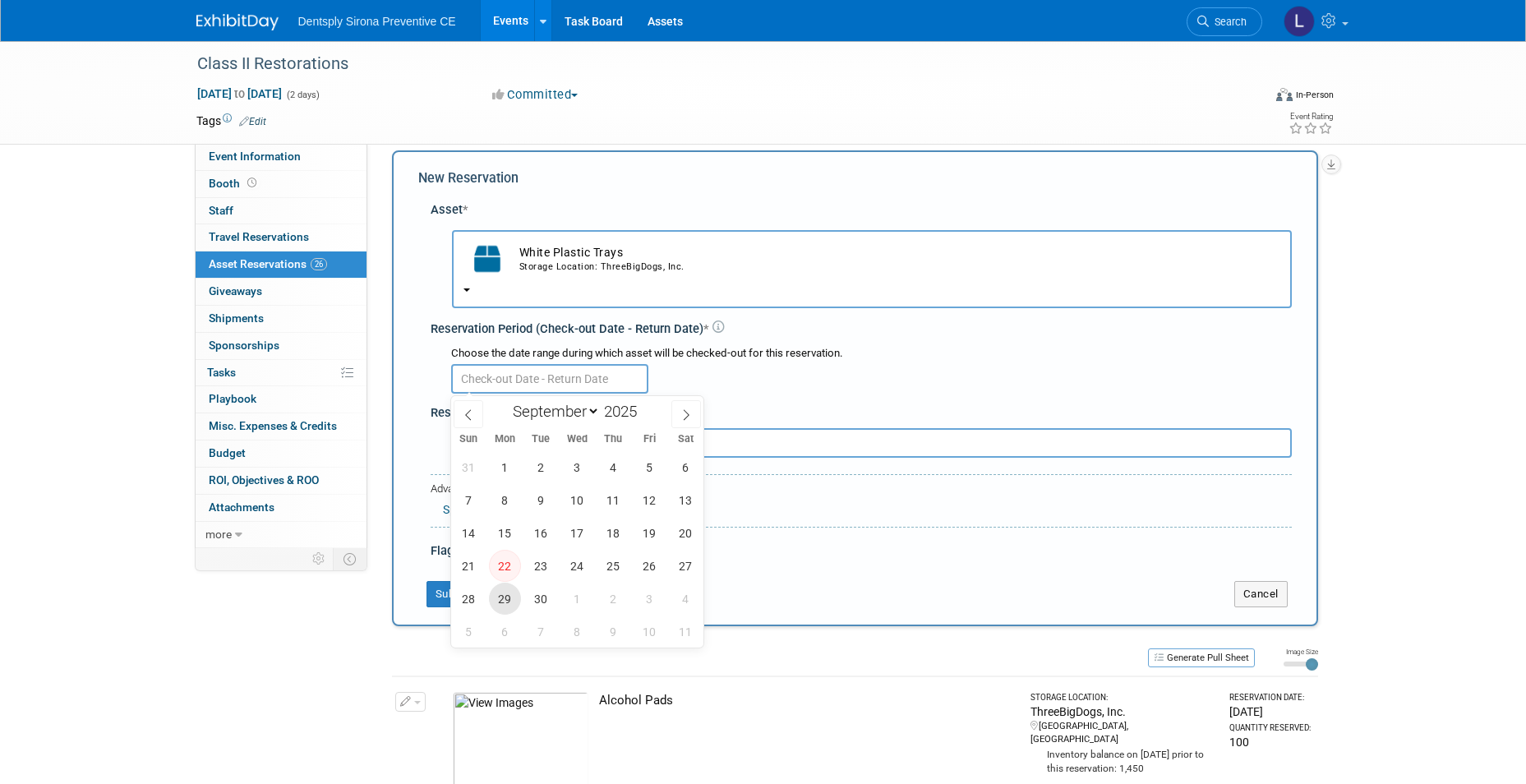
type input "[DATE]"
select select "7"
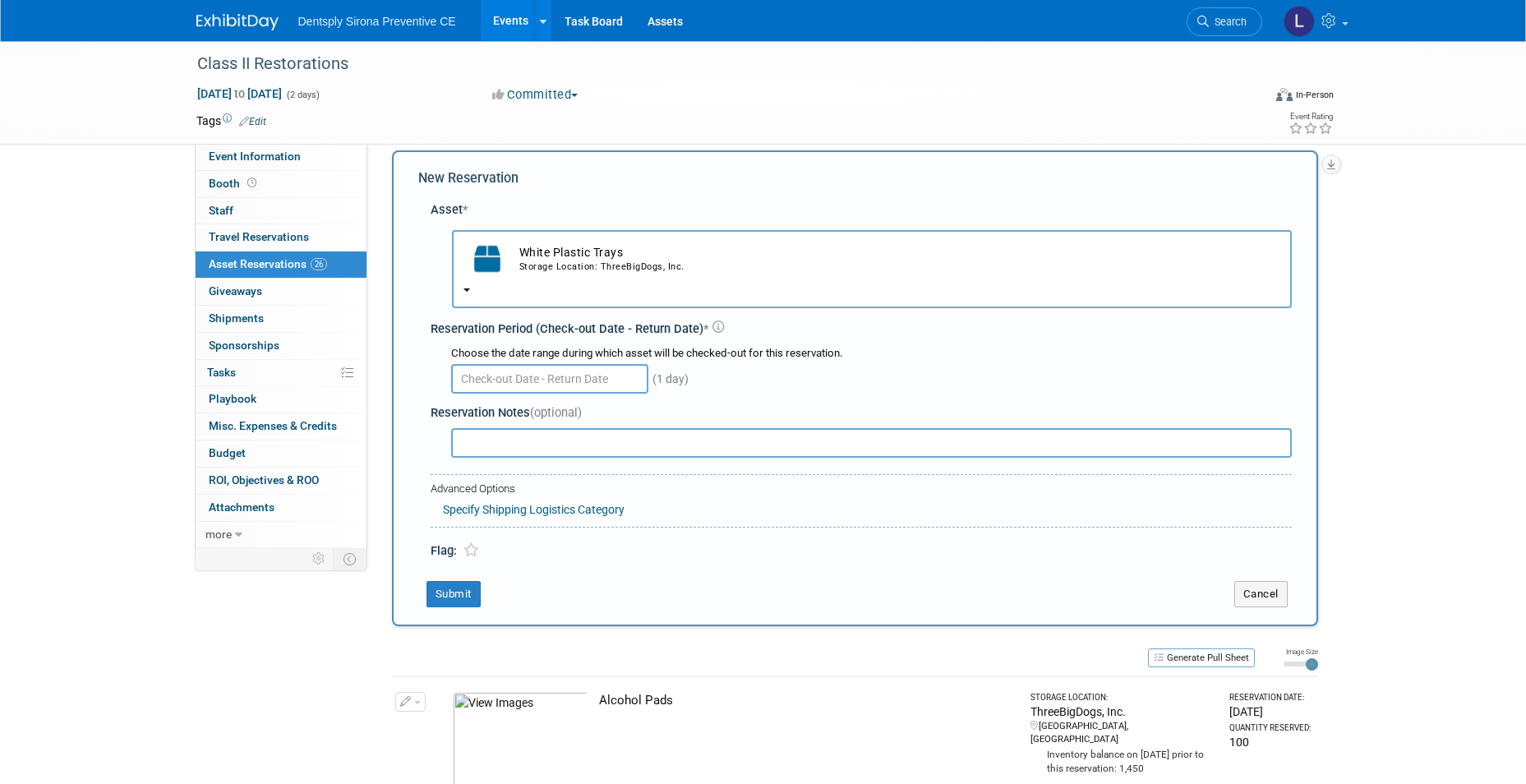
click at [820, 573] on div "New Reservation Asset * -- SELECT ASSET --" at bounding box center [855, 388] width 926 height 476
click at [496, 382] on input "text" at bounding box center [549, 379] width 198 height 29
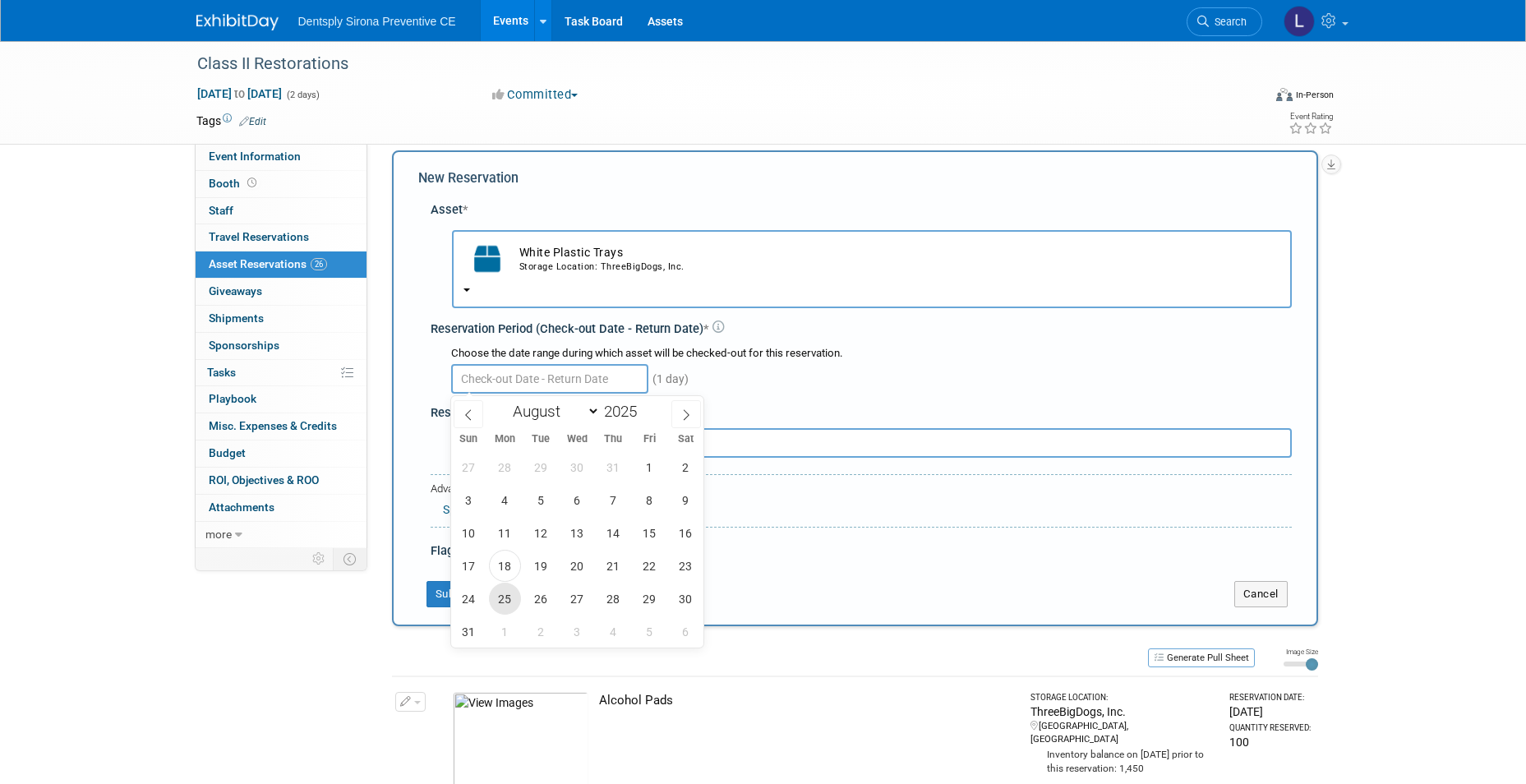
click at [505, 599] on span "25" at bounding box center [505, 598] width 32 height 32
type input "[DATE]"
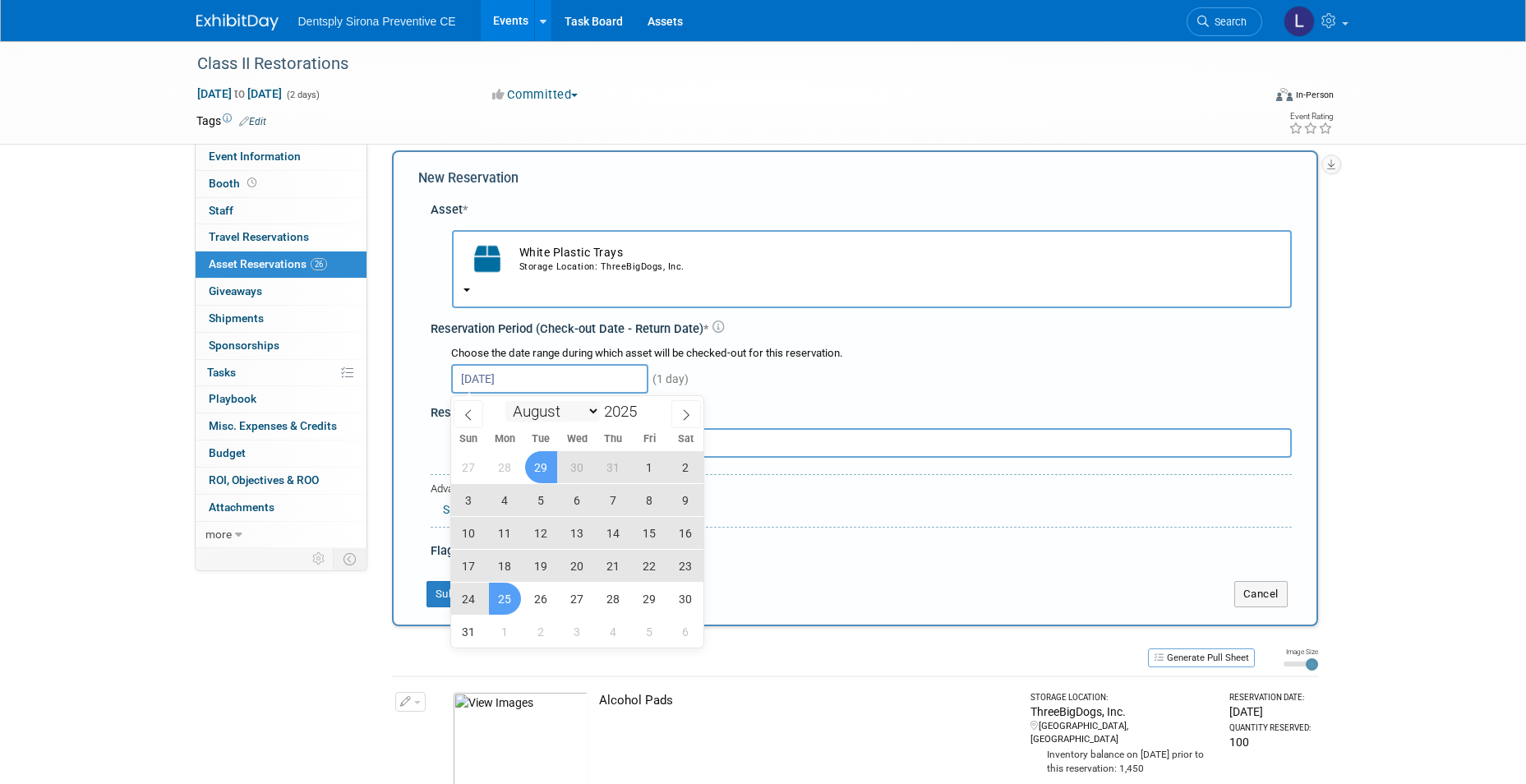
click at [591, 411] on select "January February March April May June July August September October November De…" at bounding box center [553, 411] width 95 height 21
select select "8"
click at [506, 401] on select "January February March April May June July August September October November De…" at bounding box center [553, 411] width 95 height 21
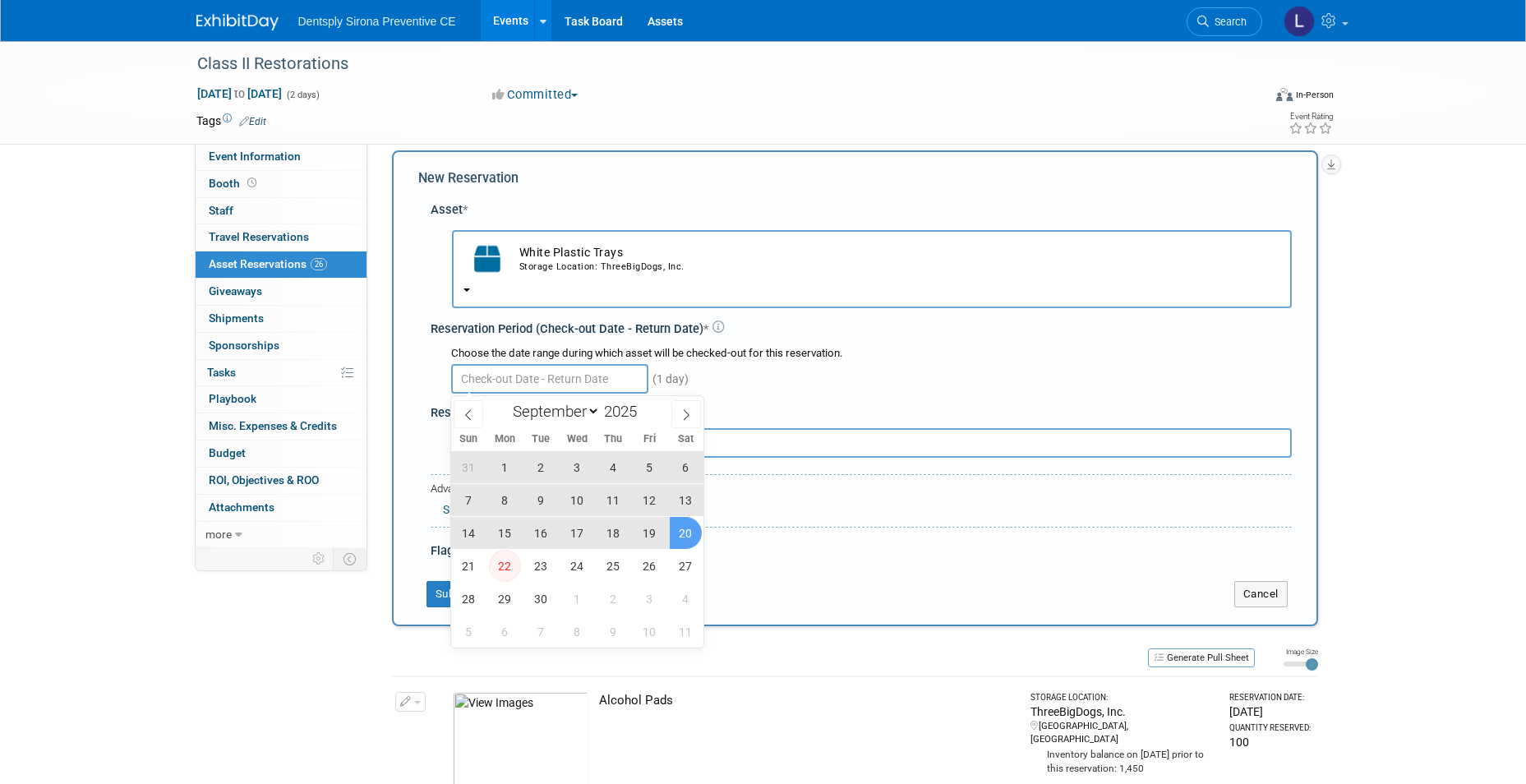
click at [815, 536] on div "Flag:" at bounding box center [861, 544] width 861 height 33
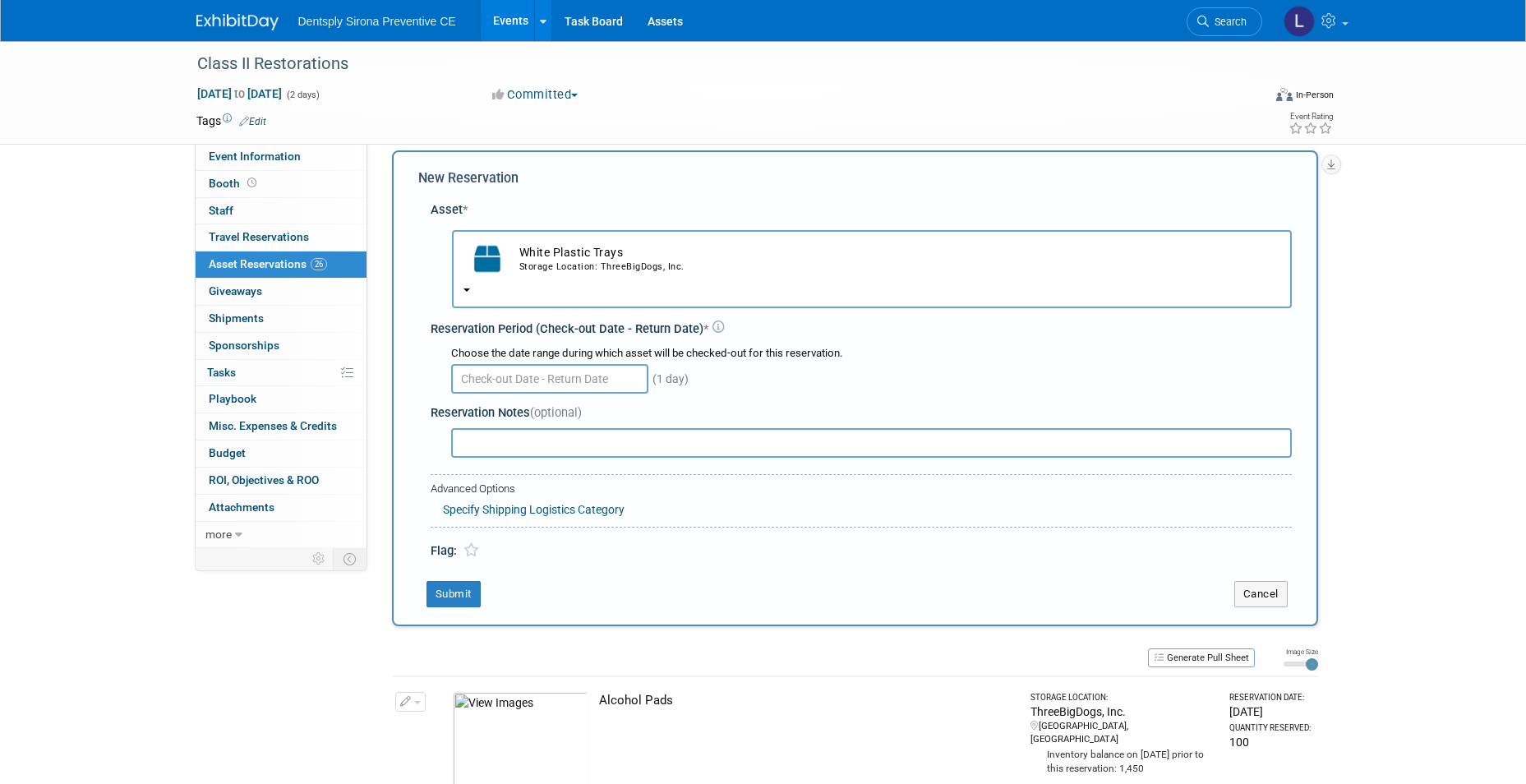
click at [516, 258] on td "White Plastic Trays Storage Location: ThreeBigDogs, Inc." at bounding box center [896, 259] width 769 height 36
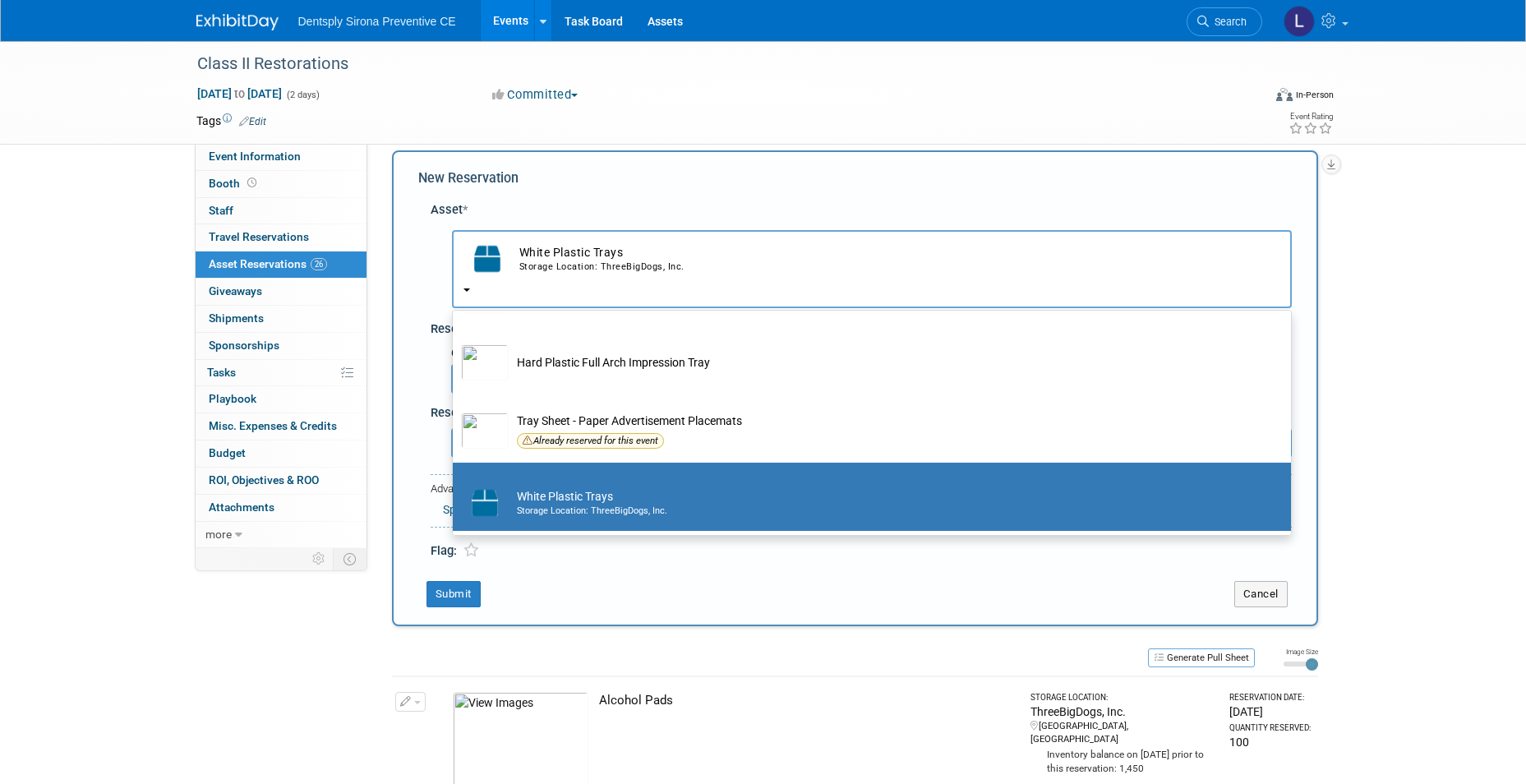
click at [474, 291] on button "White Plastic Trays Storage Location: ThreeBigDogs, Inc." at bounding box center [872, 269] width 840 height 78
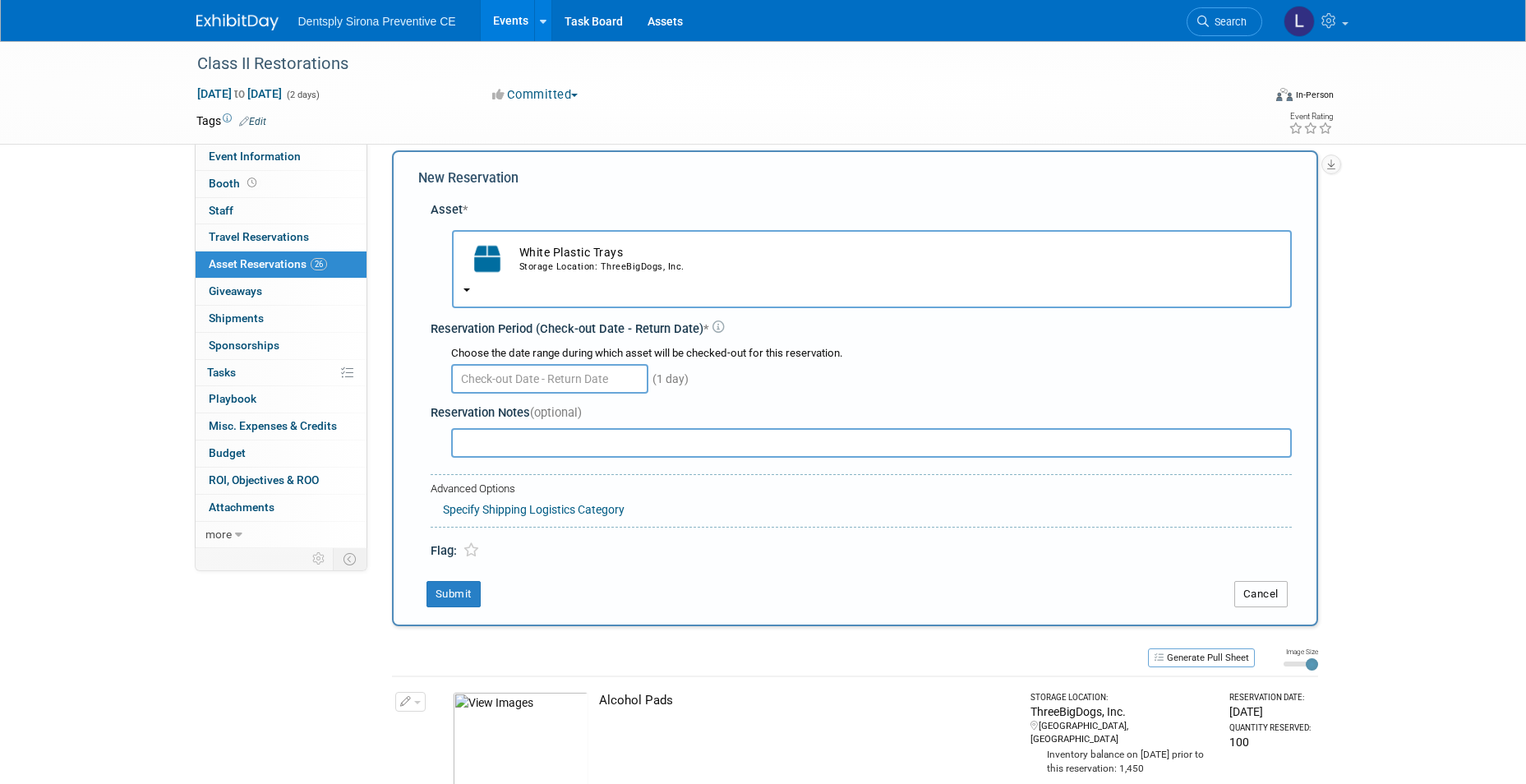
click at [1256, 599] on button "Cancel" at bounding box center [1261, 594] width 53 height 26
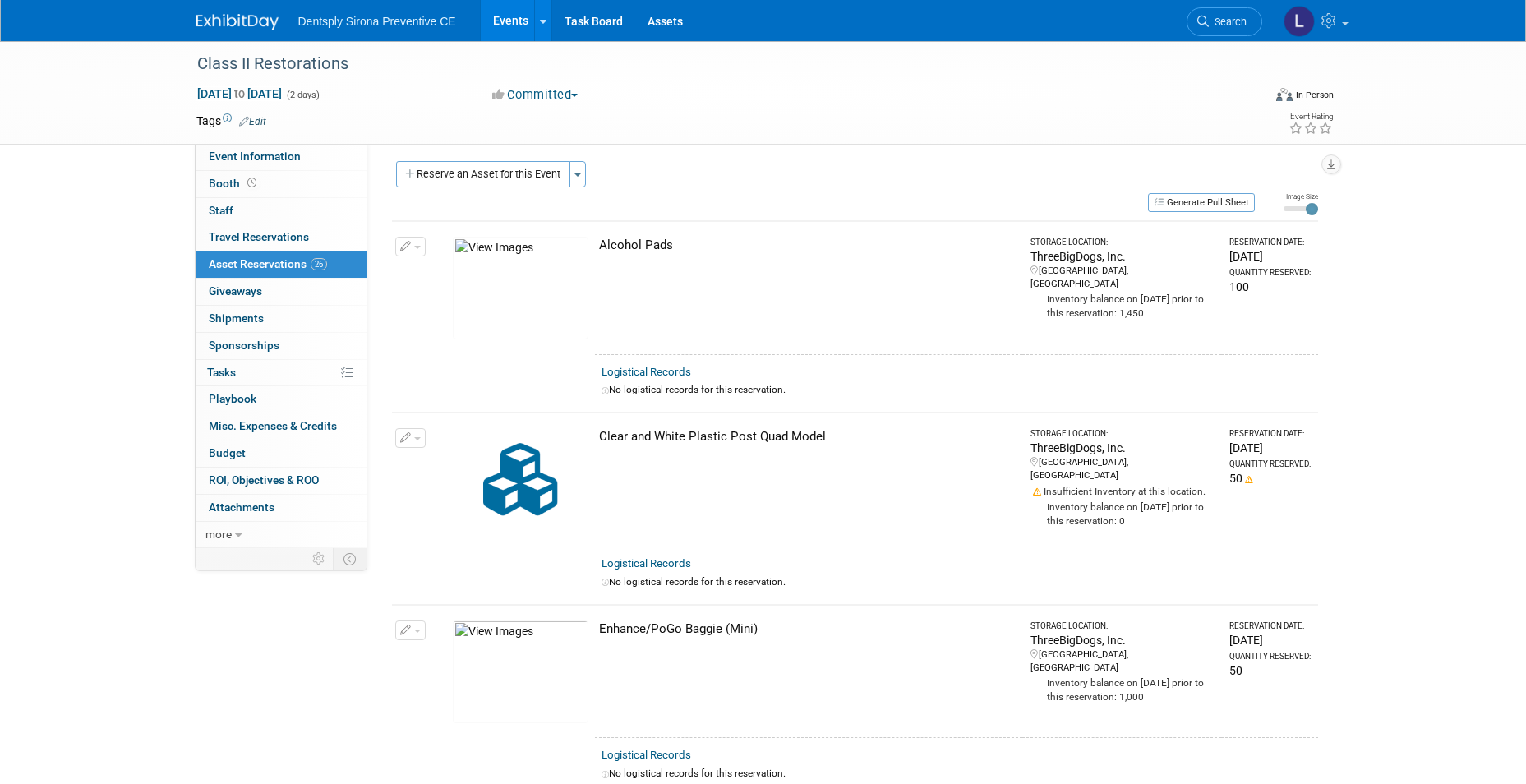
scroll to position [0, 0]
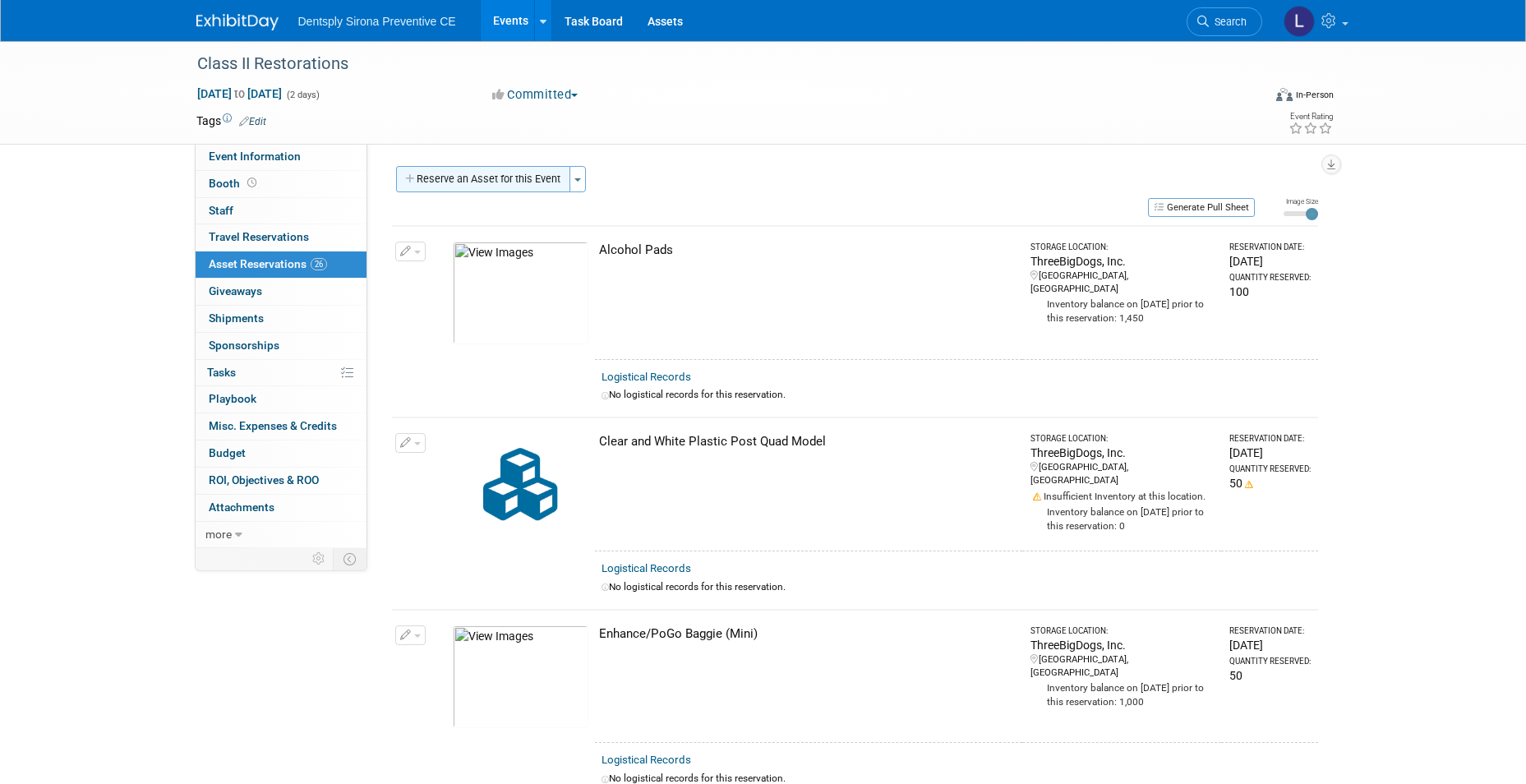
click at [486, 191] on button "Reserve an Asset for this Event" at bounding box center [483, 179] width 174 height 26
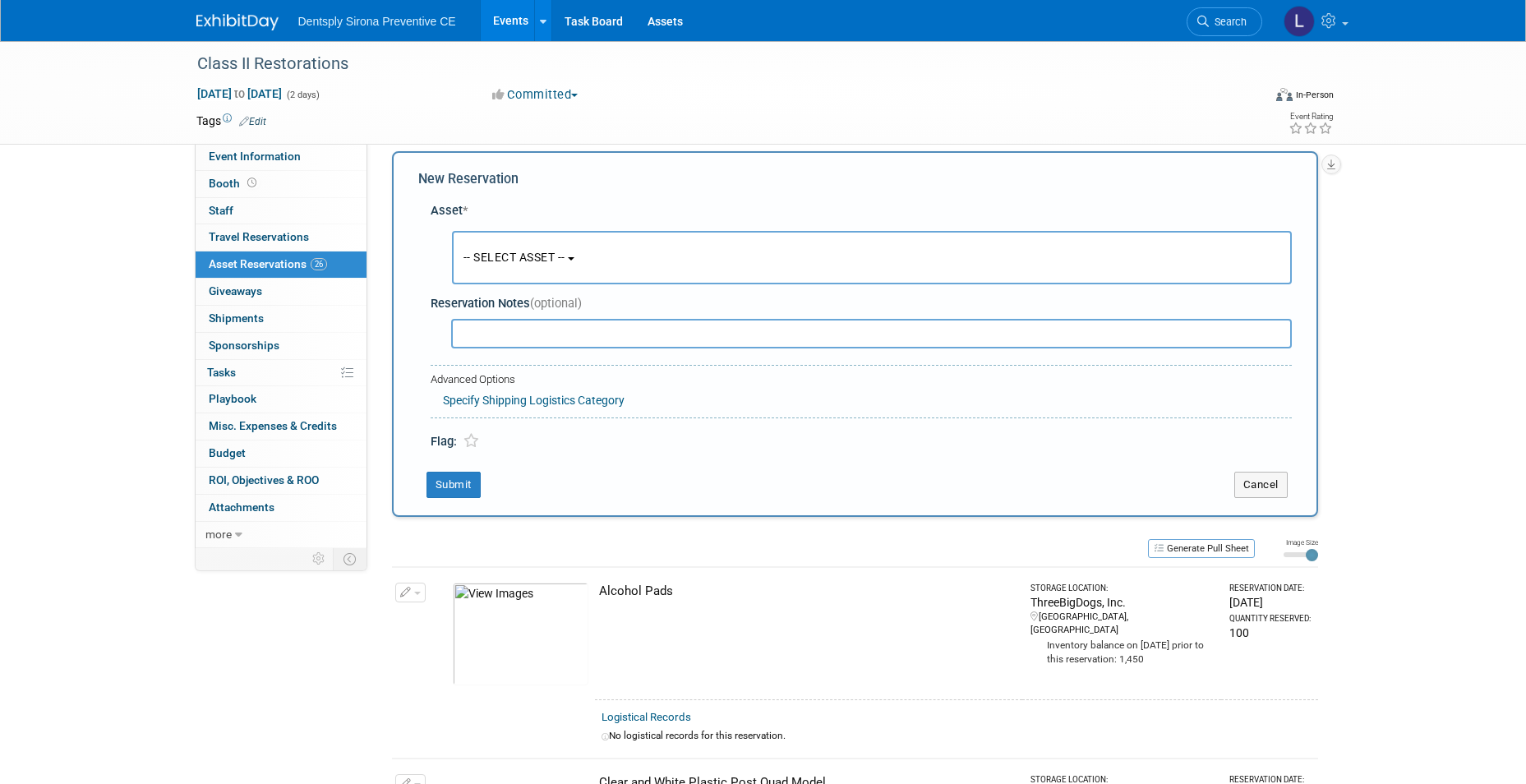
scroll to position [16, 0]
click at [477, 254] on span "-- SELECT ASSET --" at bounding box center [514, 256] width 102 height 13
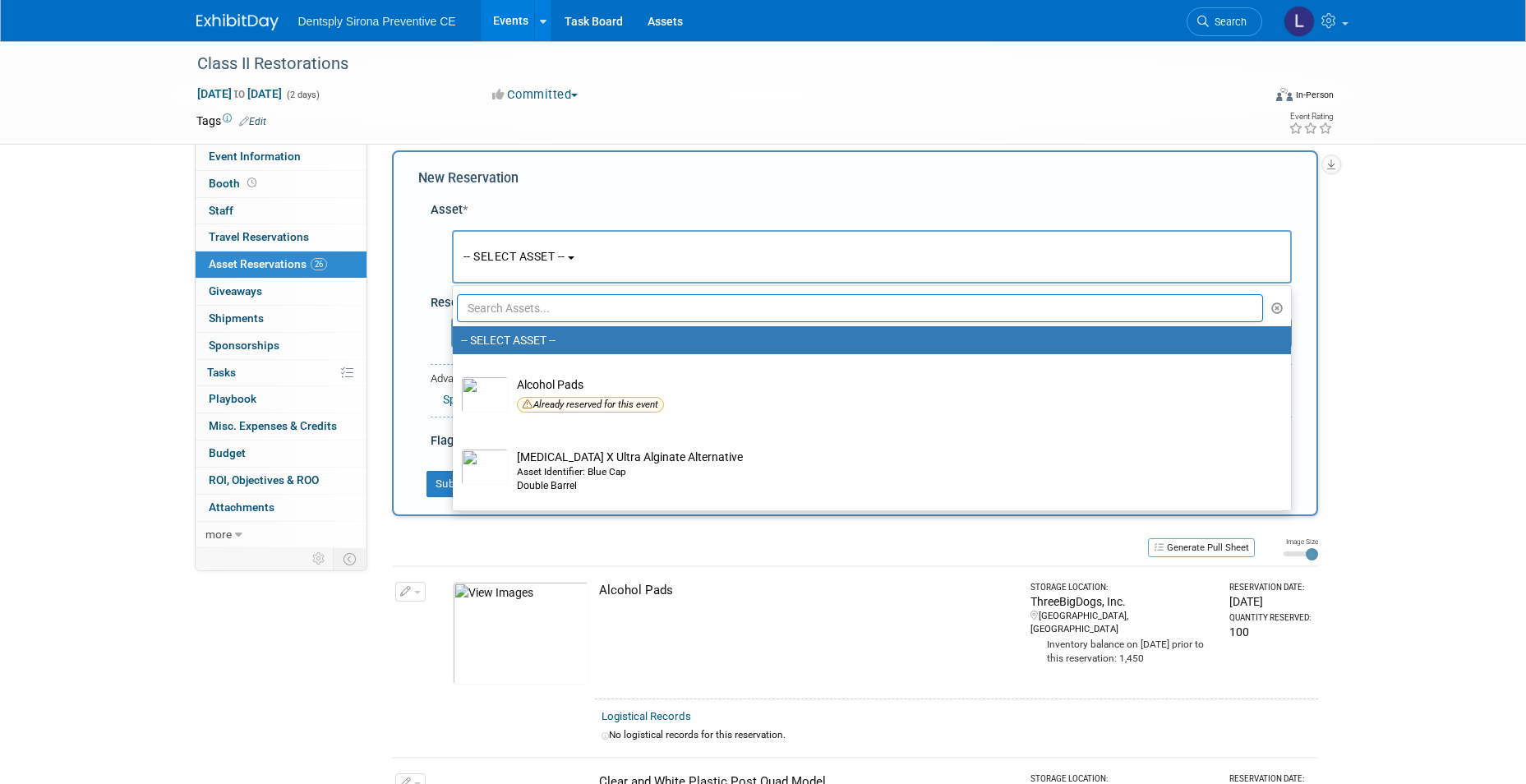
click at [487, 308] on input "text" at bounding box center [861, 308] width 807 height 28
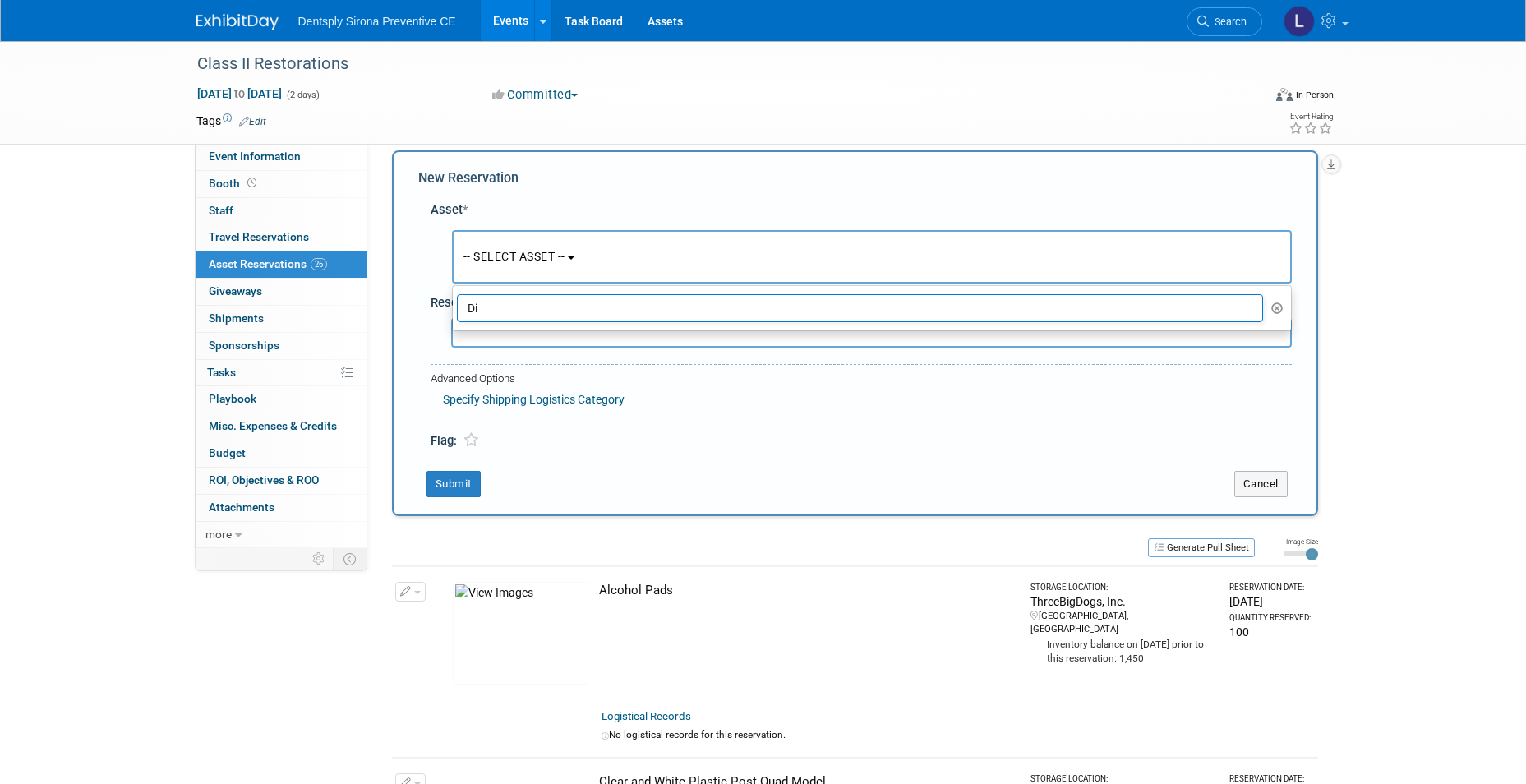
type input "D"
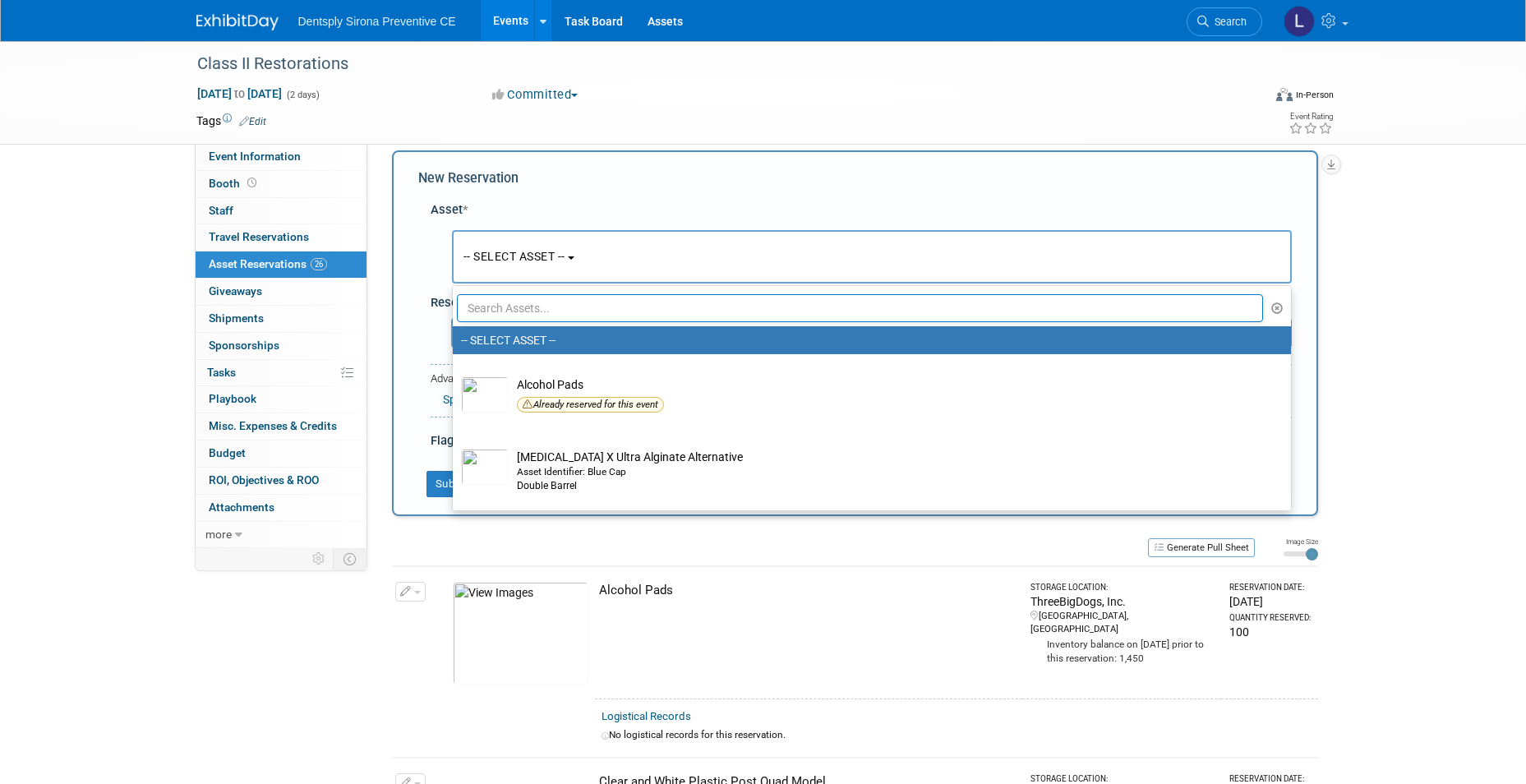
drag, startPoint x: 1437, startPoint y: 297, endPoint x: 1391, endPoint y: 345, distance: 66.5
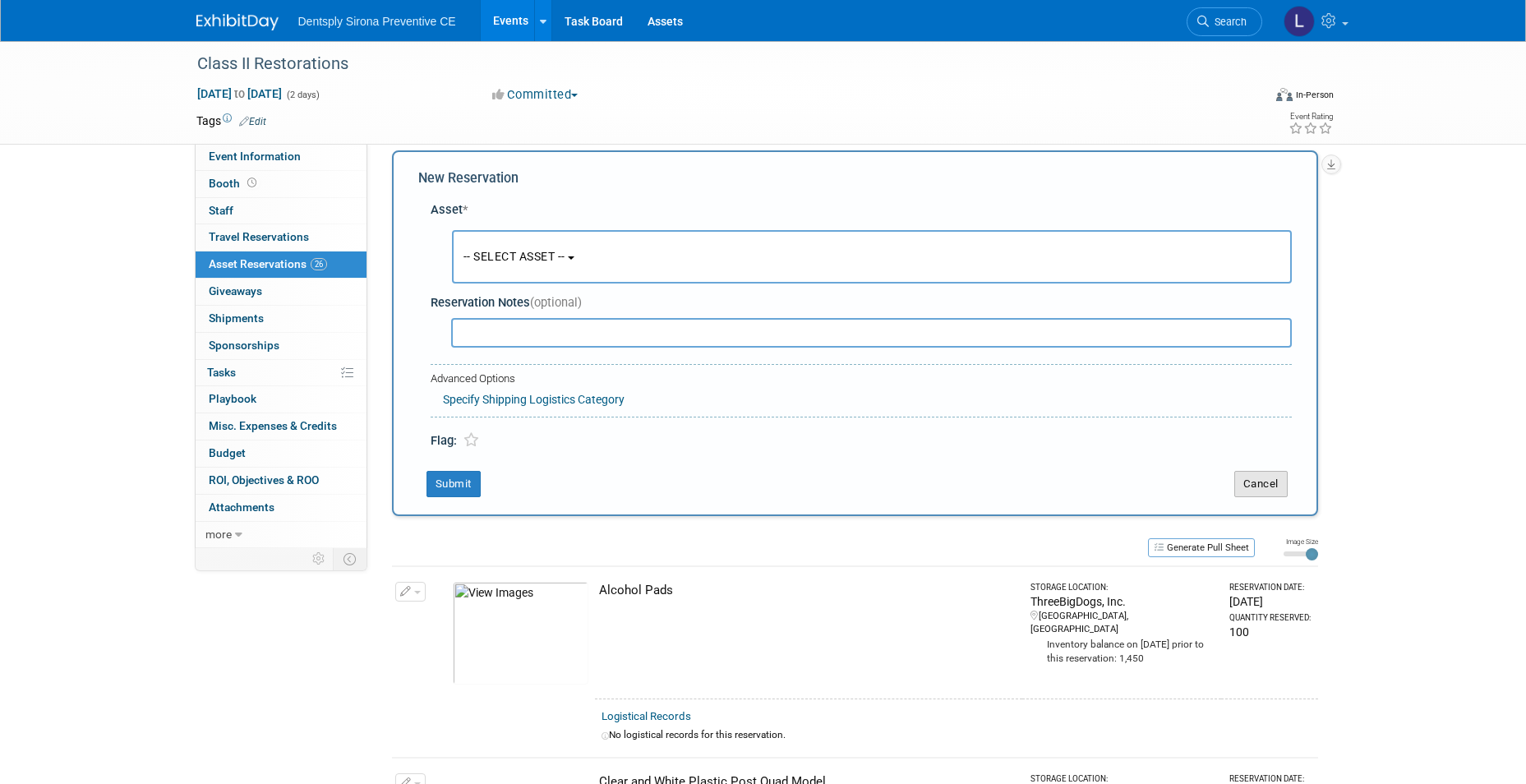
click at [1281, 482] on button "Cancel" at bounding box center [1261, 484] width 53 height 26
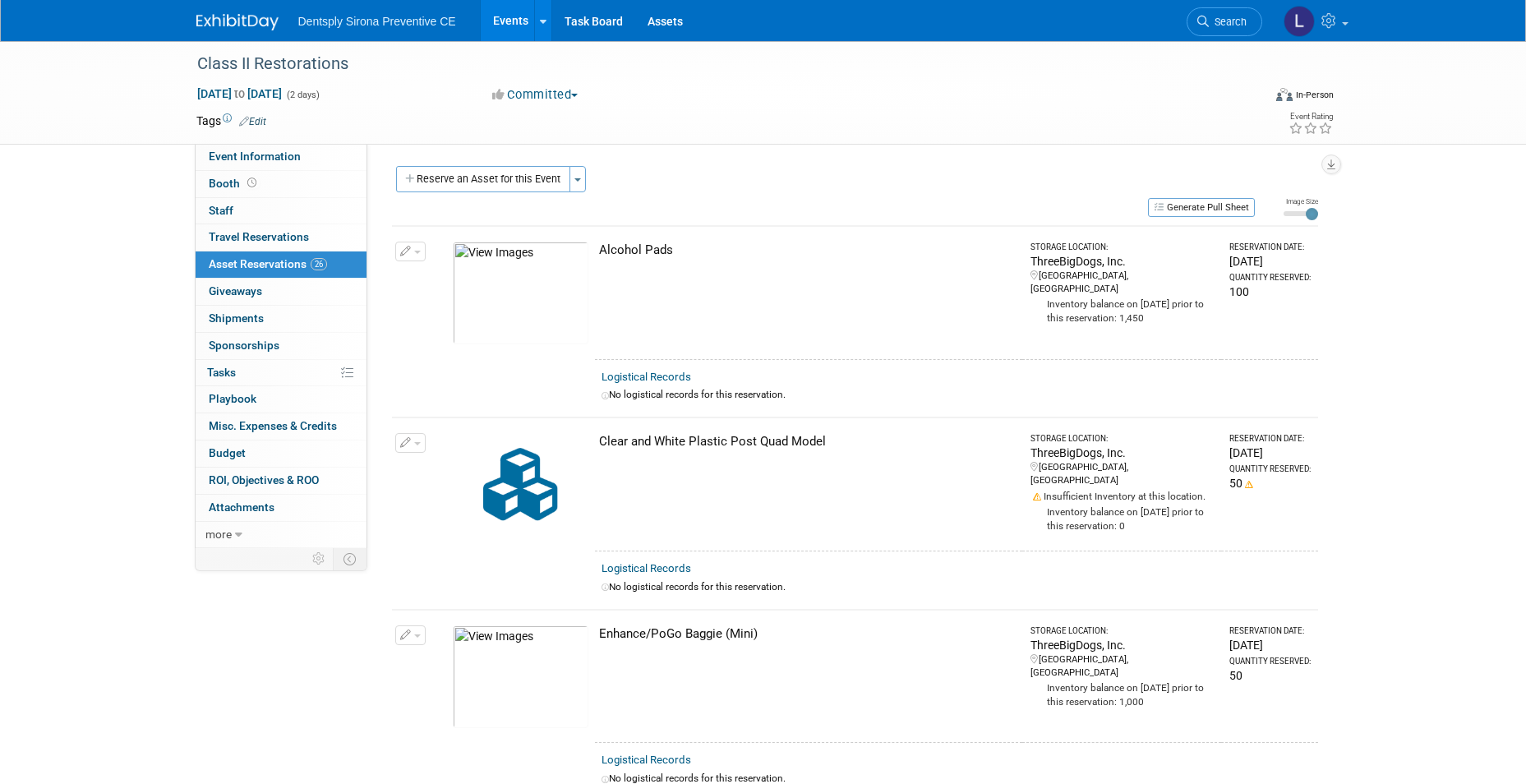
click at [520, 17] on link "Events" at bounding box center [511, 21] width 60 height 41
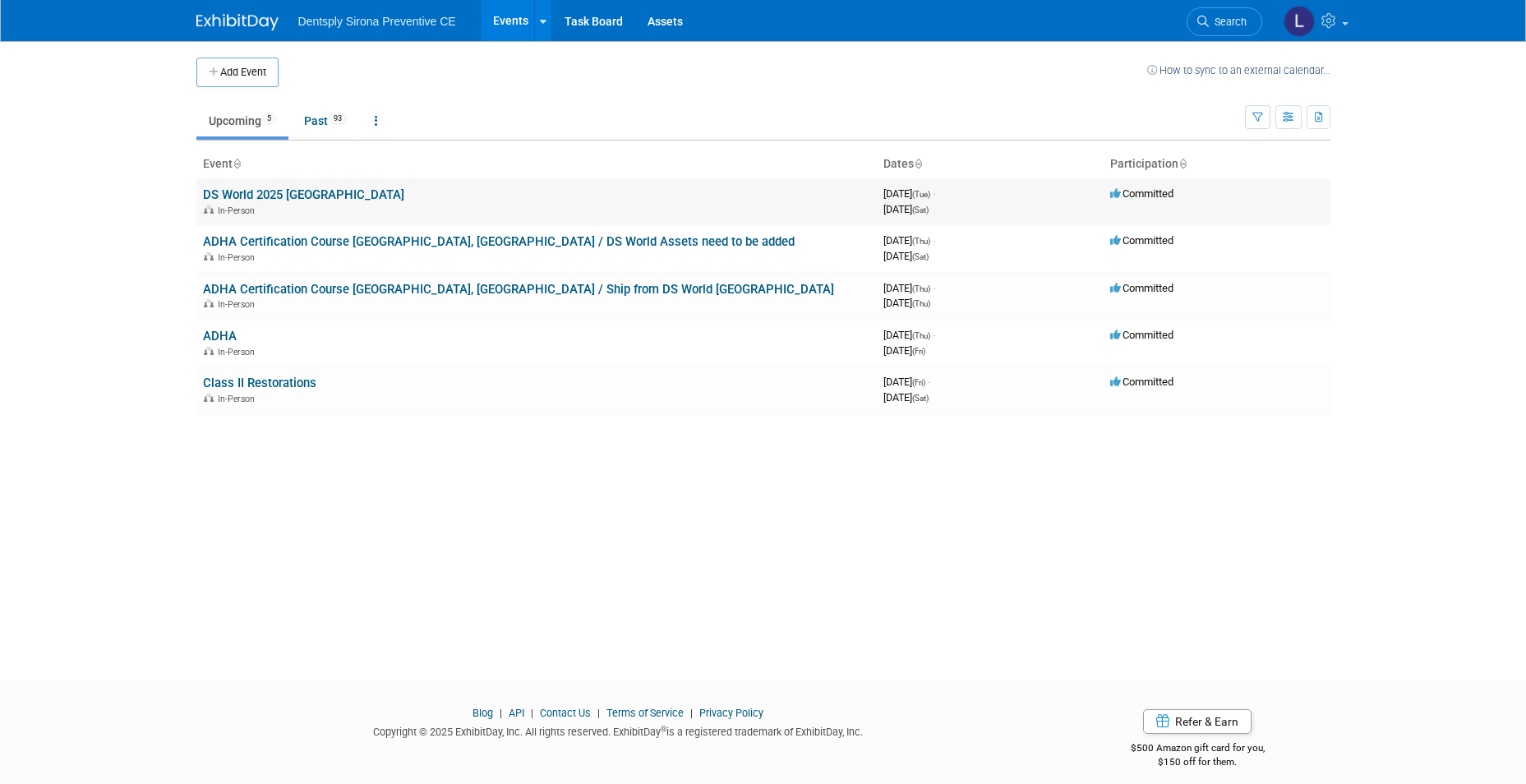
click at [261, 193] on link "DS World 2025 [GEOGRAPHIC_DATA]" at bounding box center [303, 194] width 201 height 15
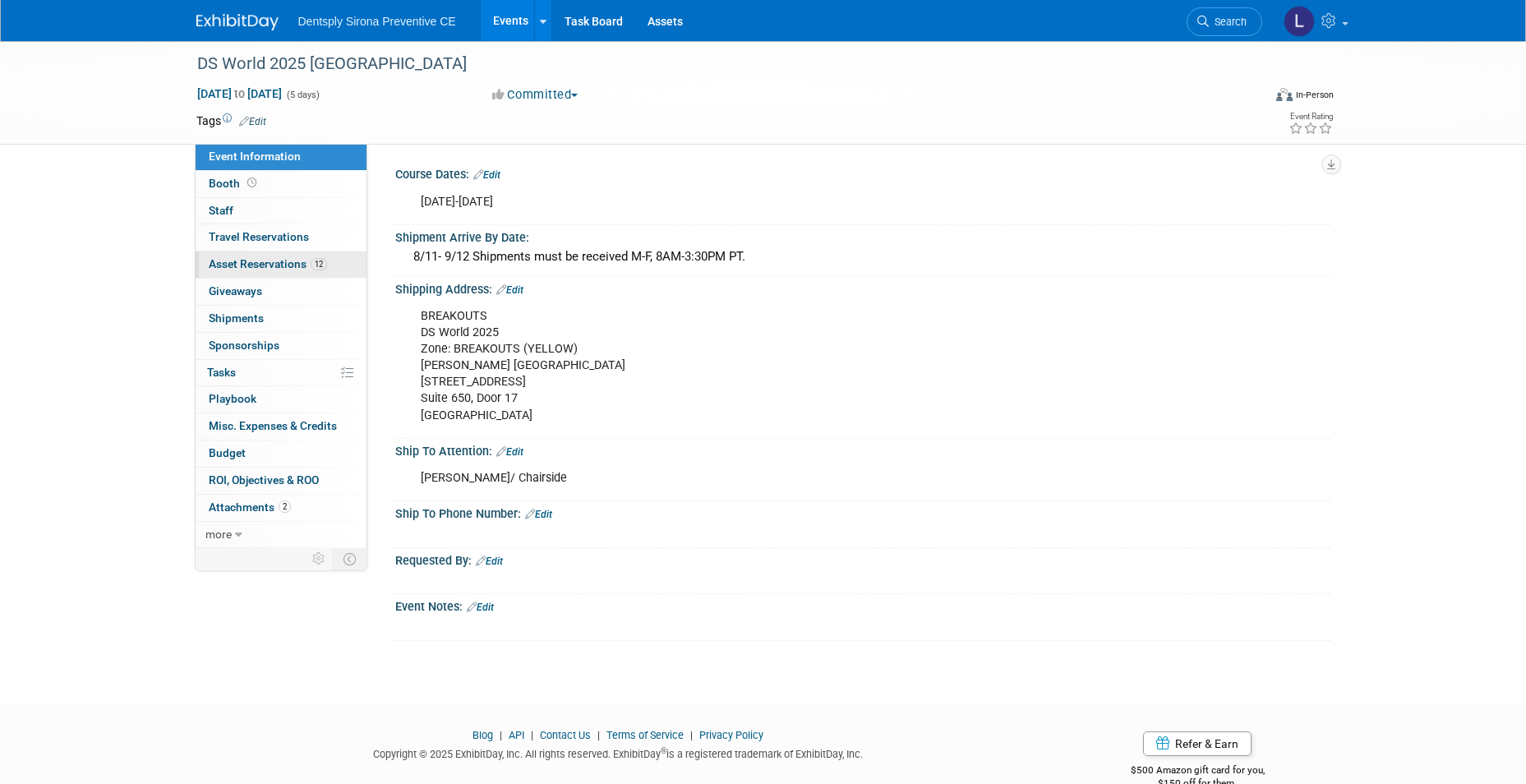
click at [269, 260] on span "Asset Reservations 12" at bounding box center [267, 263] width 118 height 13
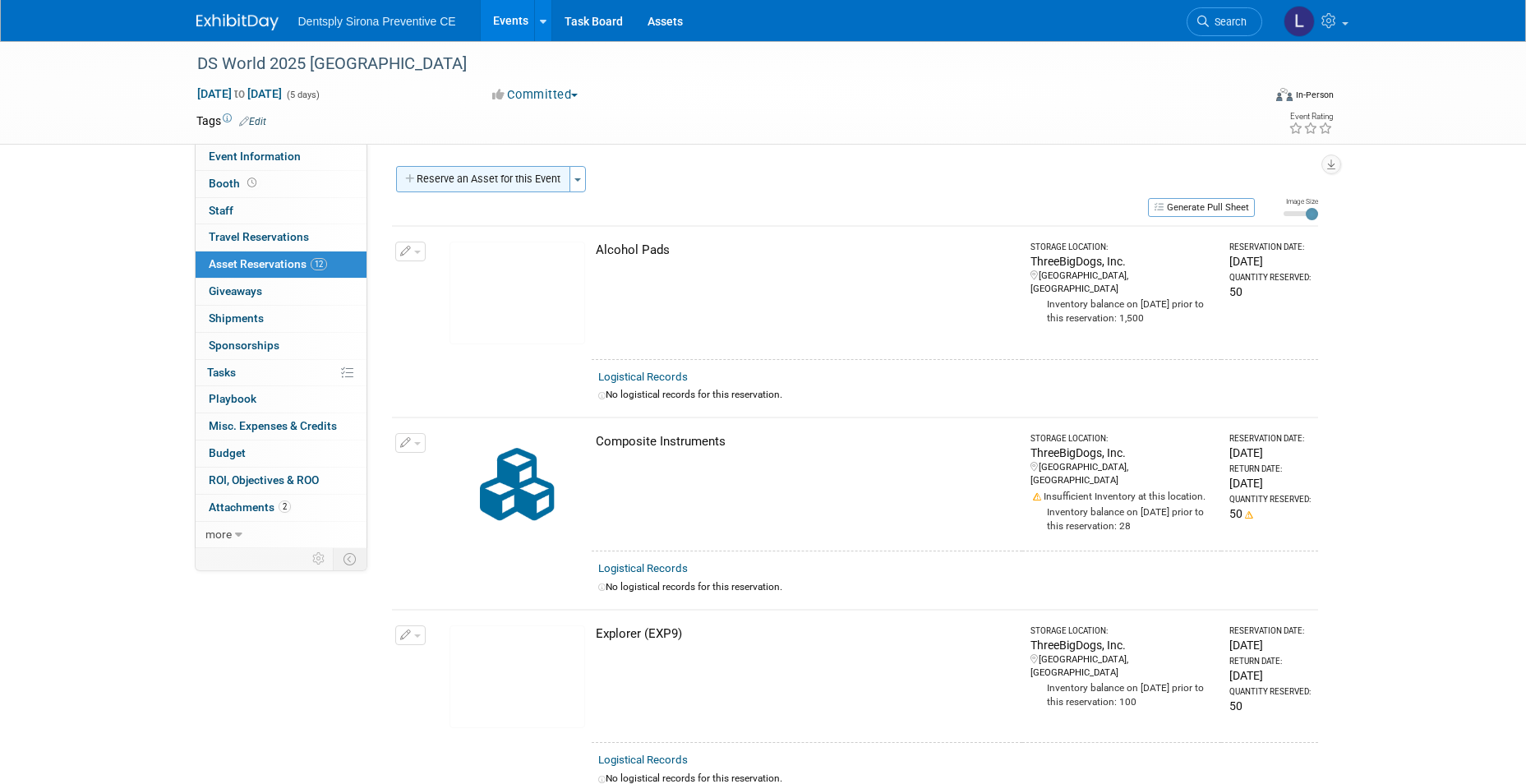
click at [502, 173] on button "Reserve an Asset for this Event" at bounding box center [483, 179] width 174 height 26
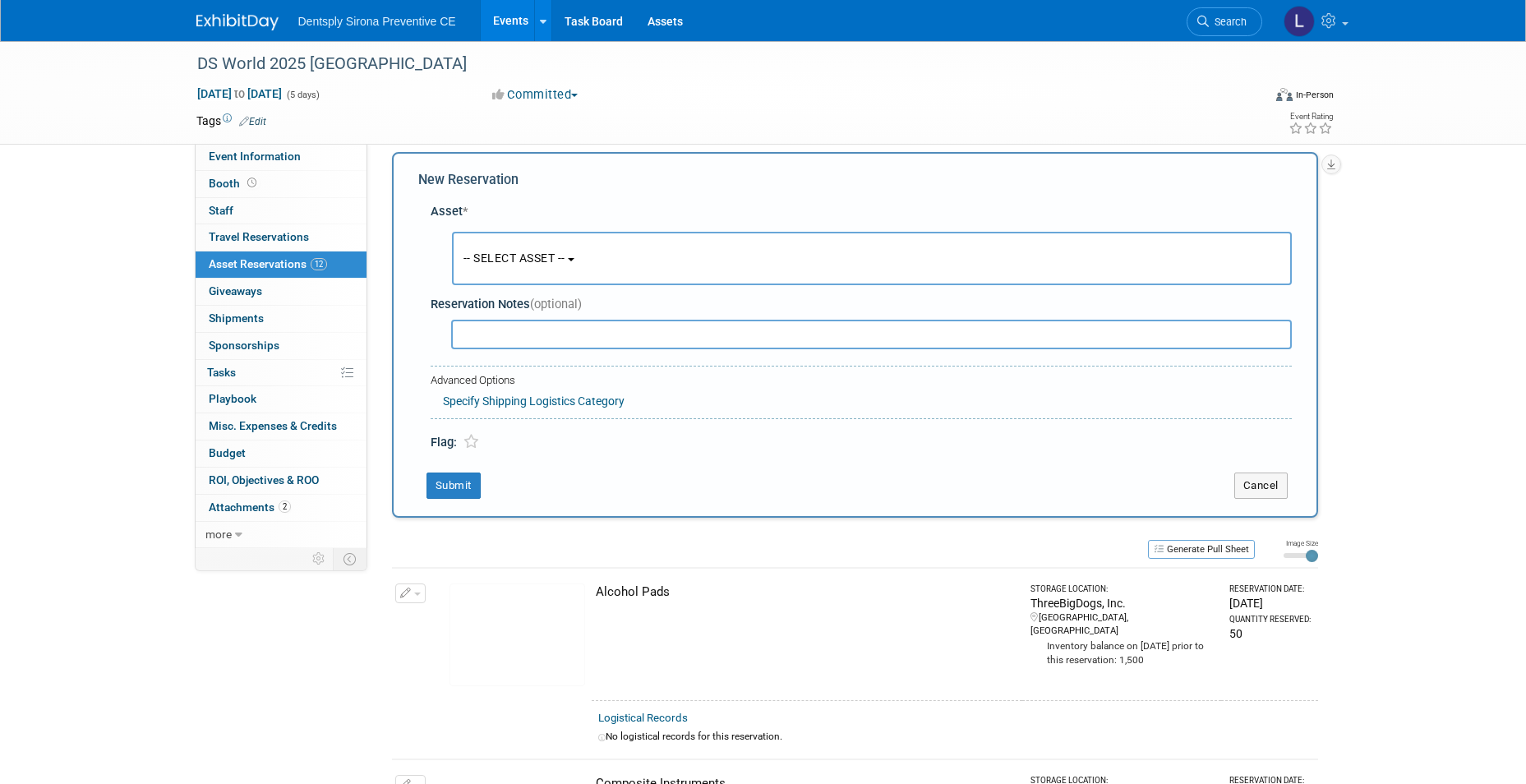
scroll to position [16, 0]
click at [542, 239] on button "-- SELECT ASSET --" at bounding box center [872, 257] width 840 height 53
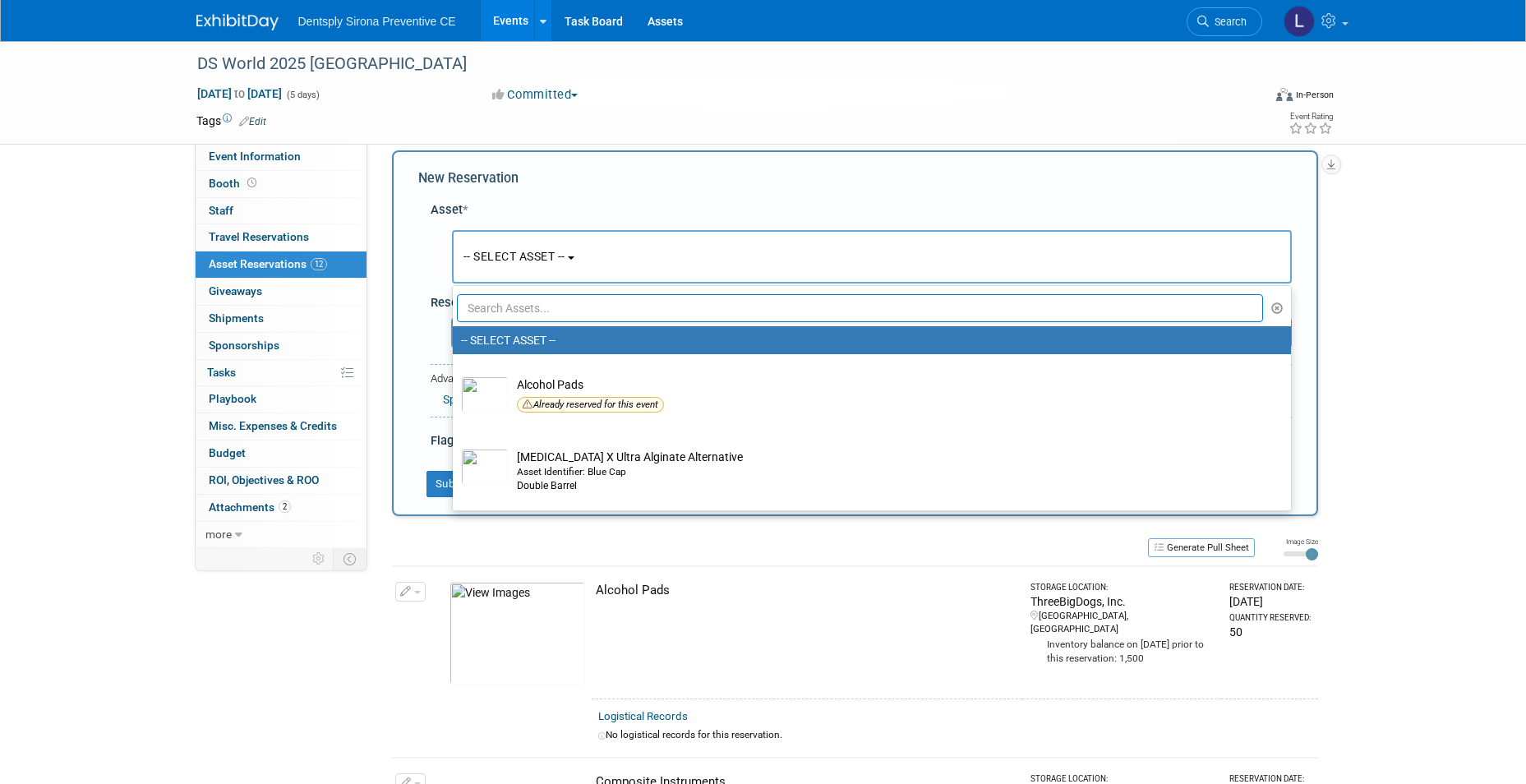
click at [540, 297] on input "text" at bounding box center [861, 308] width 807 height 28
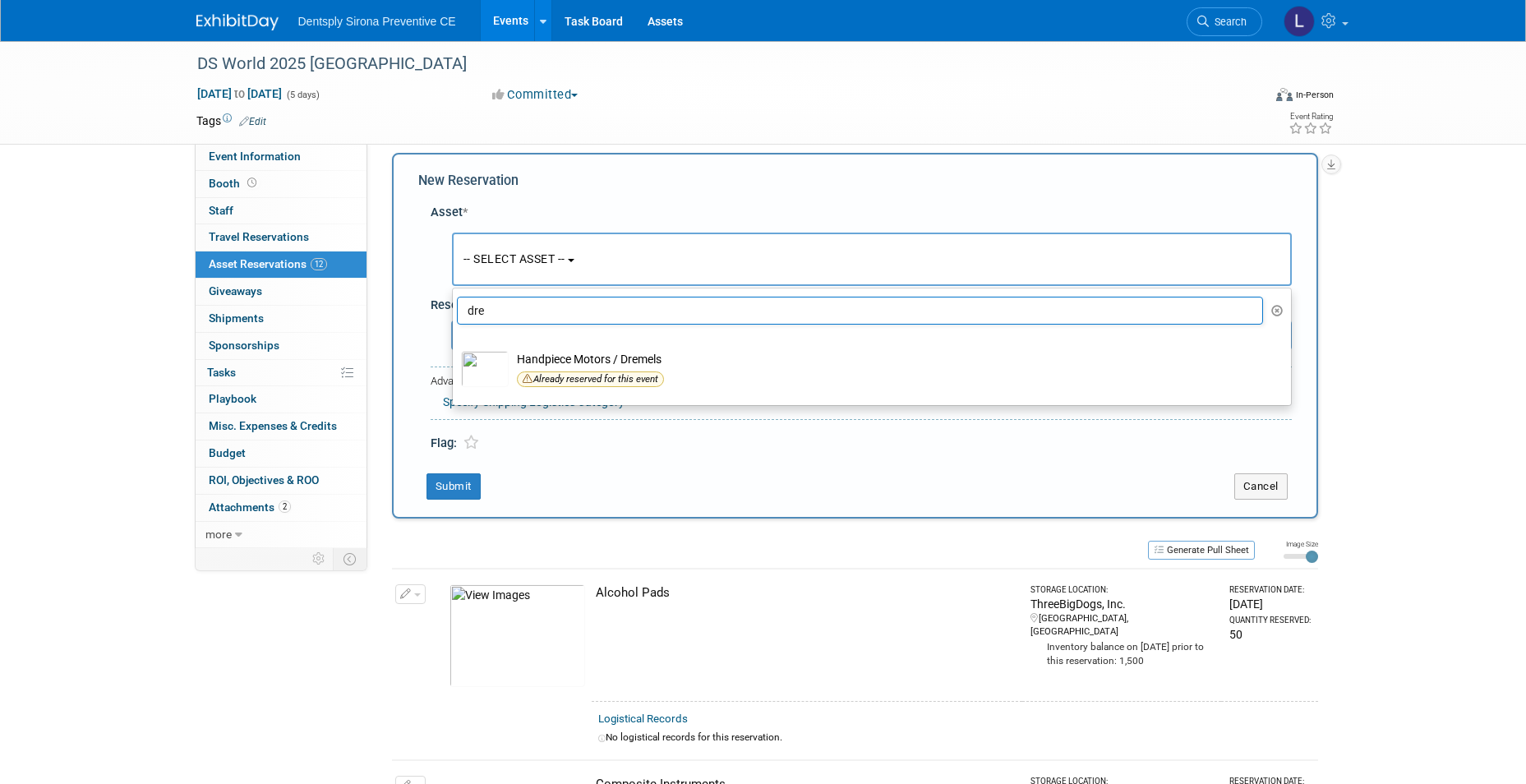
scroll to position [0, 0]
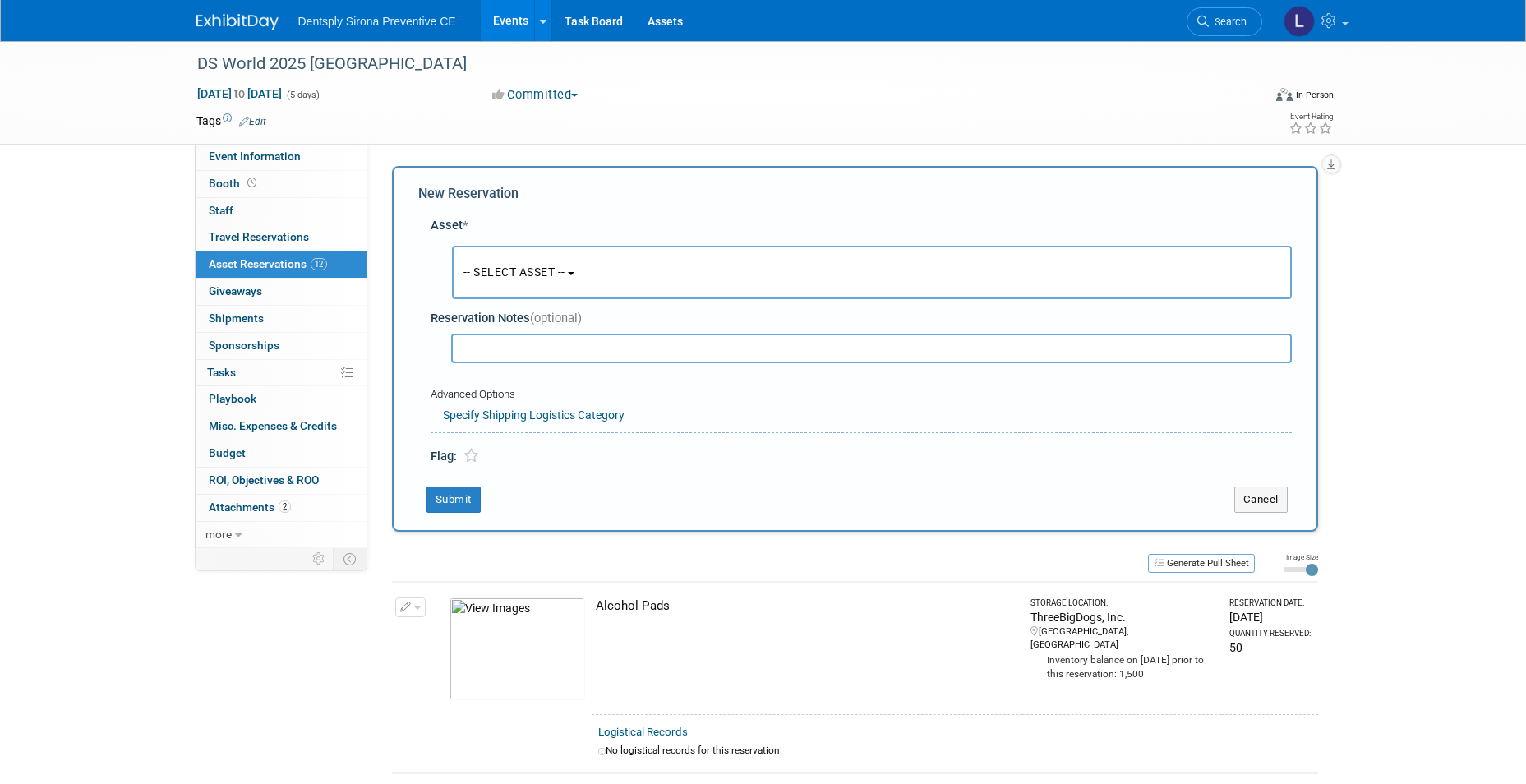
click at [543, 272] on span "-- SELECT ASSET --" at bounding box center [514, 272] width 102 height 13
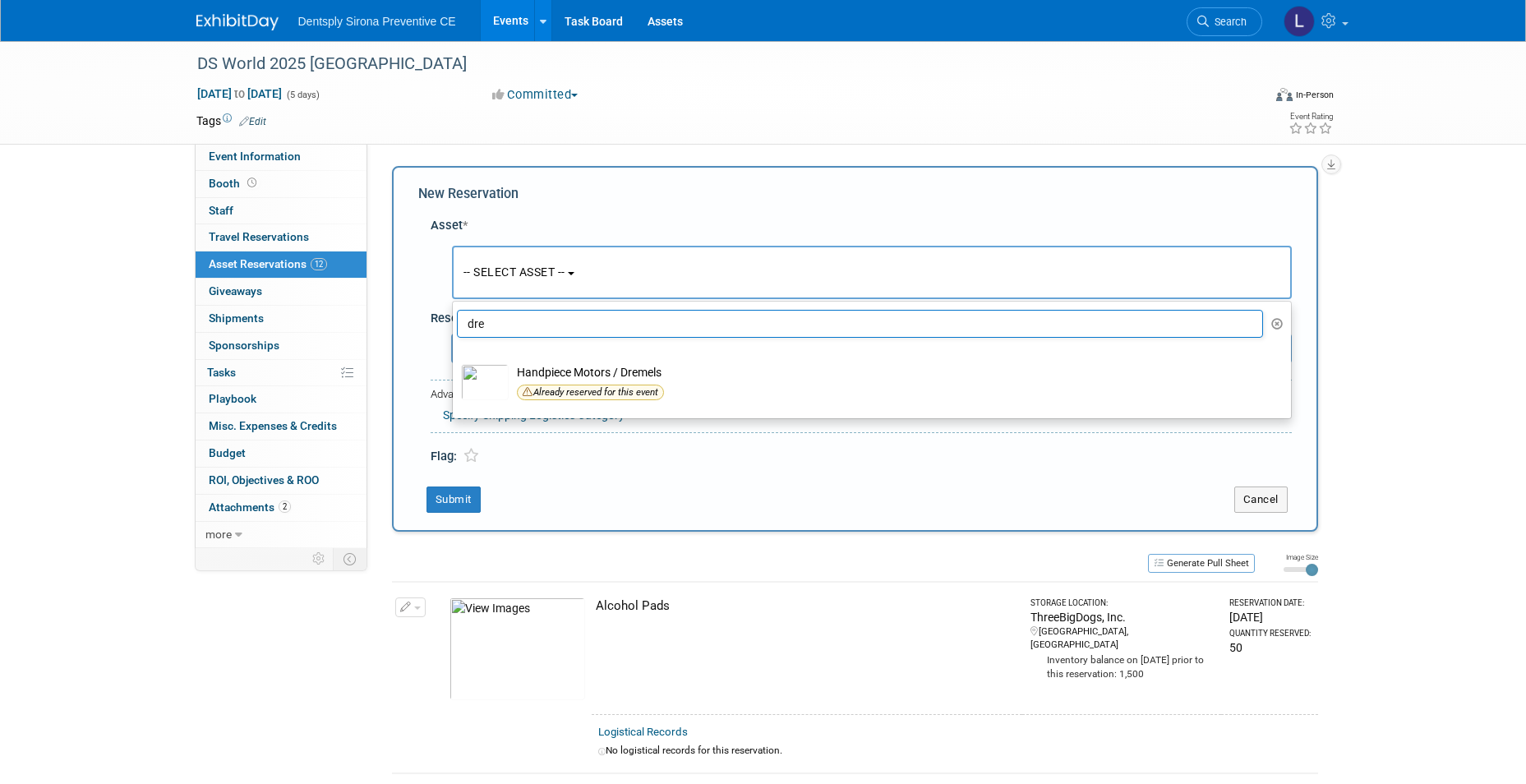
click at [512, 320] on input "dre" at bounding box center [861, 323] width 807 height 28
type input "d"
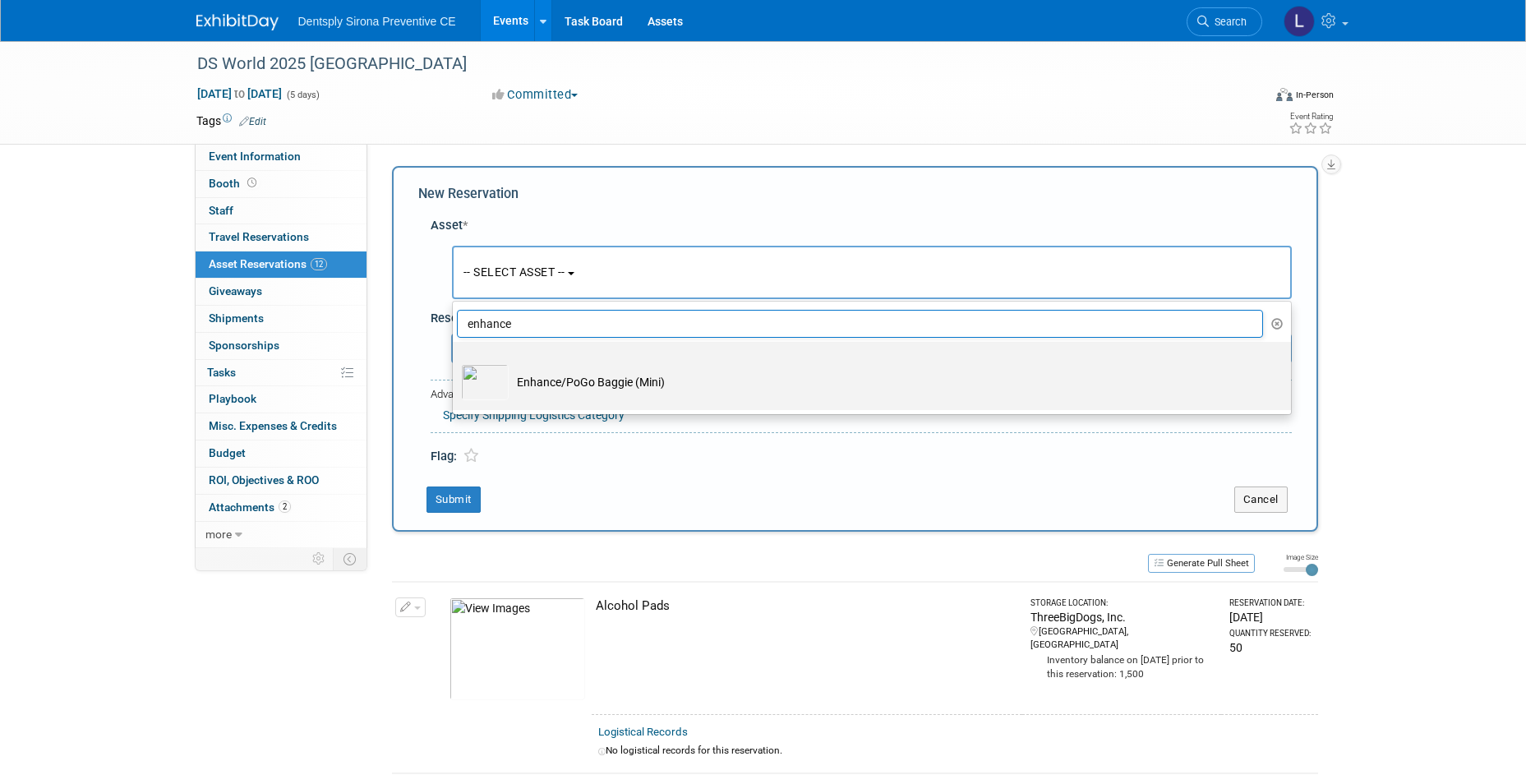
type input "enhance"
click at [524, 376] on td "Enhance/PoGo Baggie (Mini)" at bounding box center [883, 382] width 750 height 36
click at [455, 361] on input "Enhance/PoGo Baggie (Mini)" at bounding box center [449, 356] width 10 height 10
select select "10718966"
select select "8"
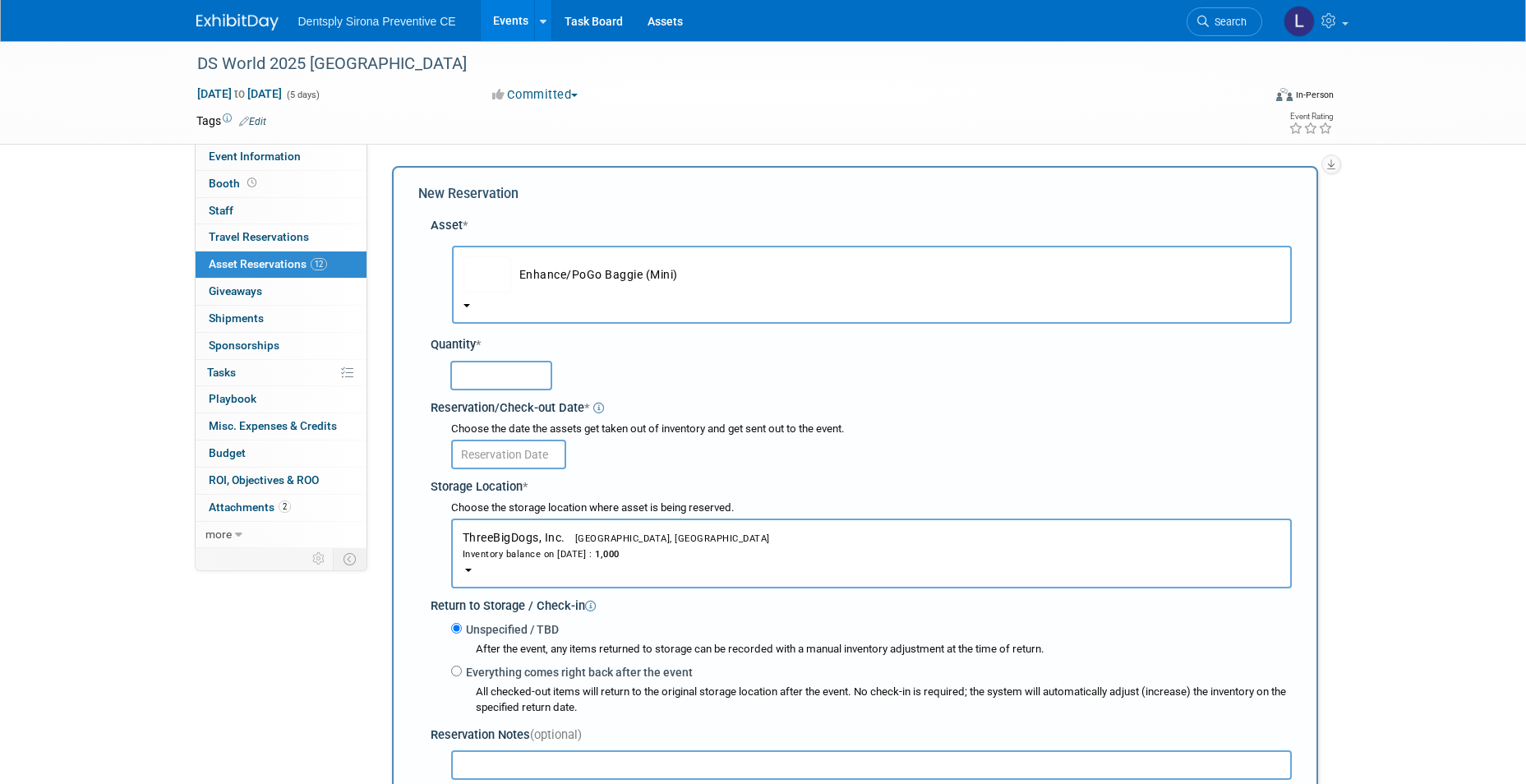
click at [519, 379] on input "text" at bounding box center [501, 375] width 102 height 29
type input "50"
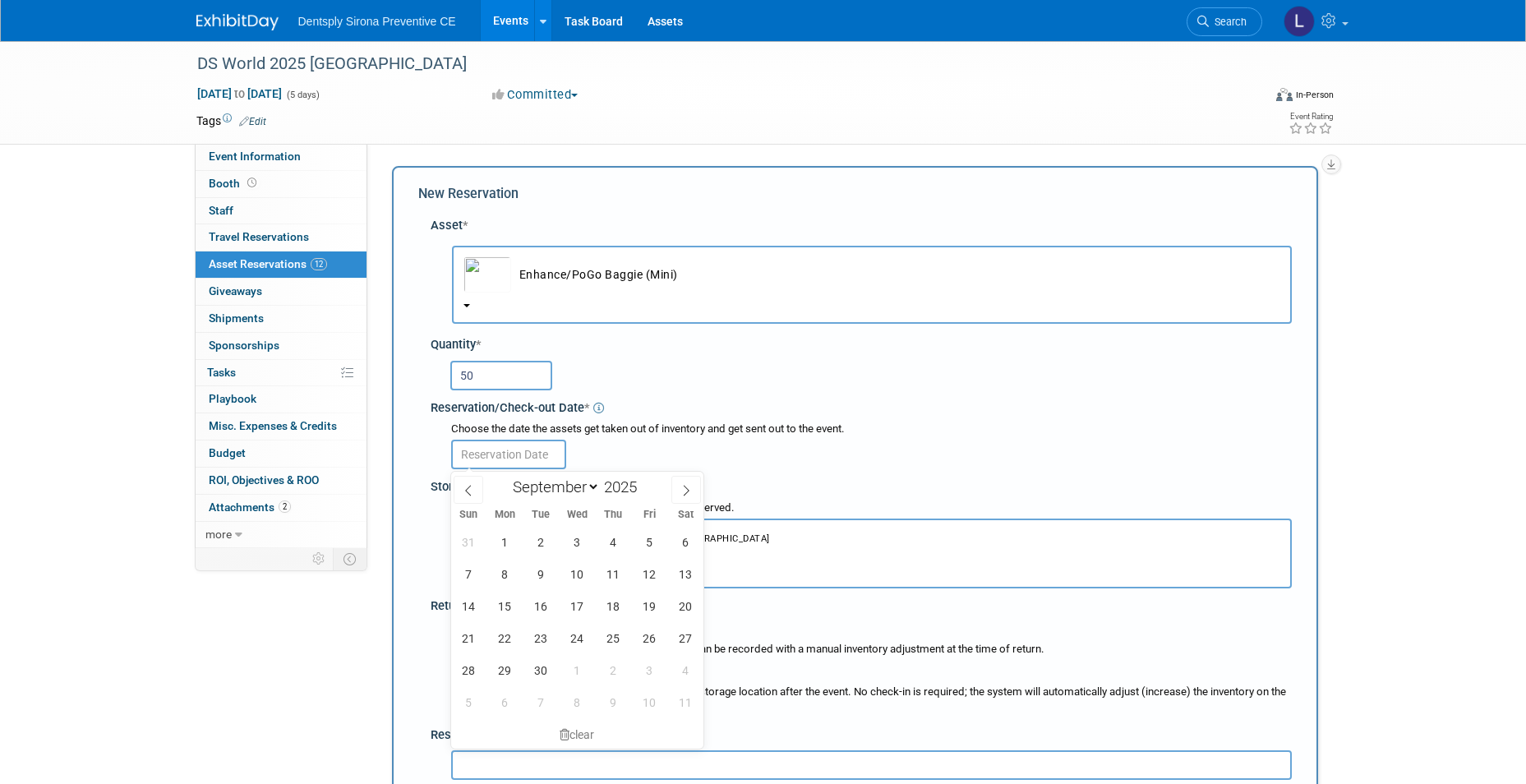
click at [507, 460] on input "text" at bounding box center [508, 455] width 115 height 29
click at [502, 606] on span "15" at bounding box center [505, 605] width 32 height 32
type input "Sep 15, 2025"
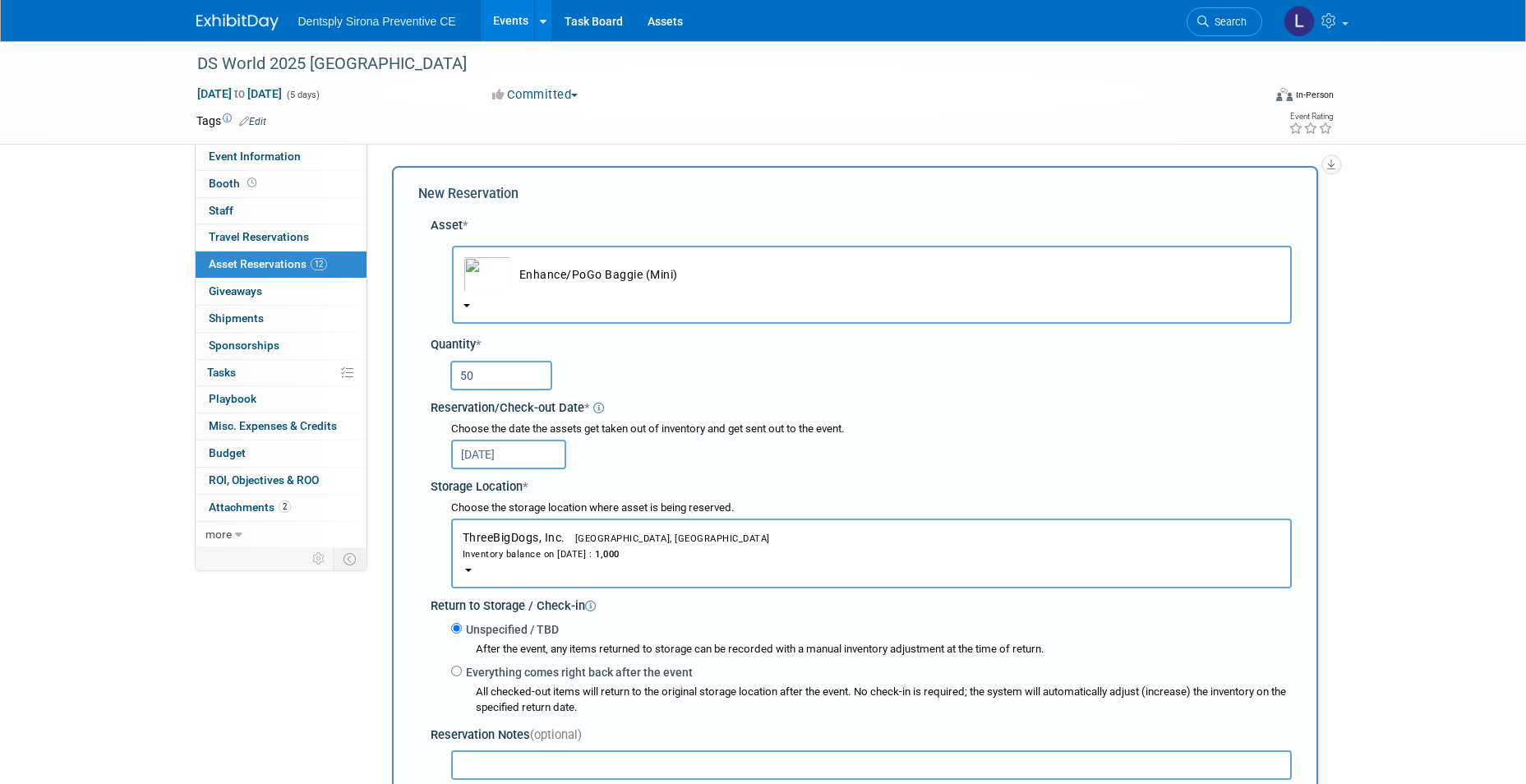
click at [499, 443] on input "Sep 15, 2025" at bounding box center [508, 455] width 115 height 29
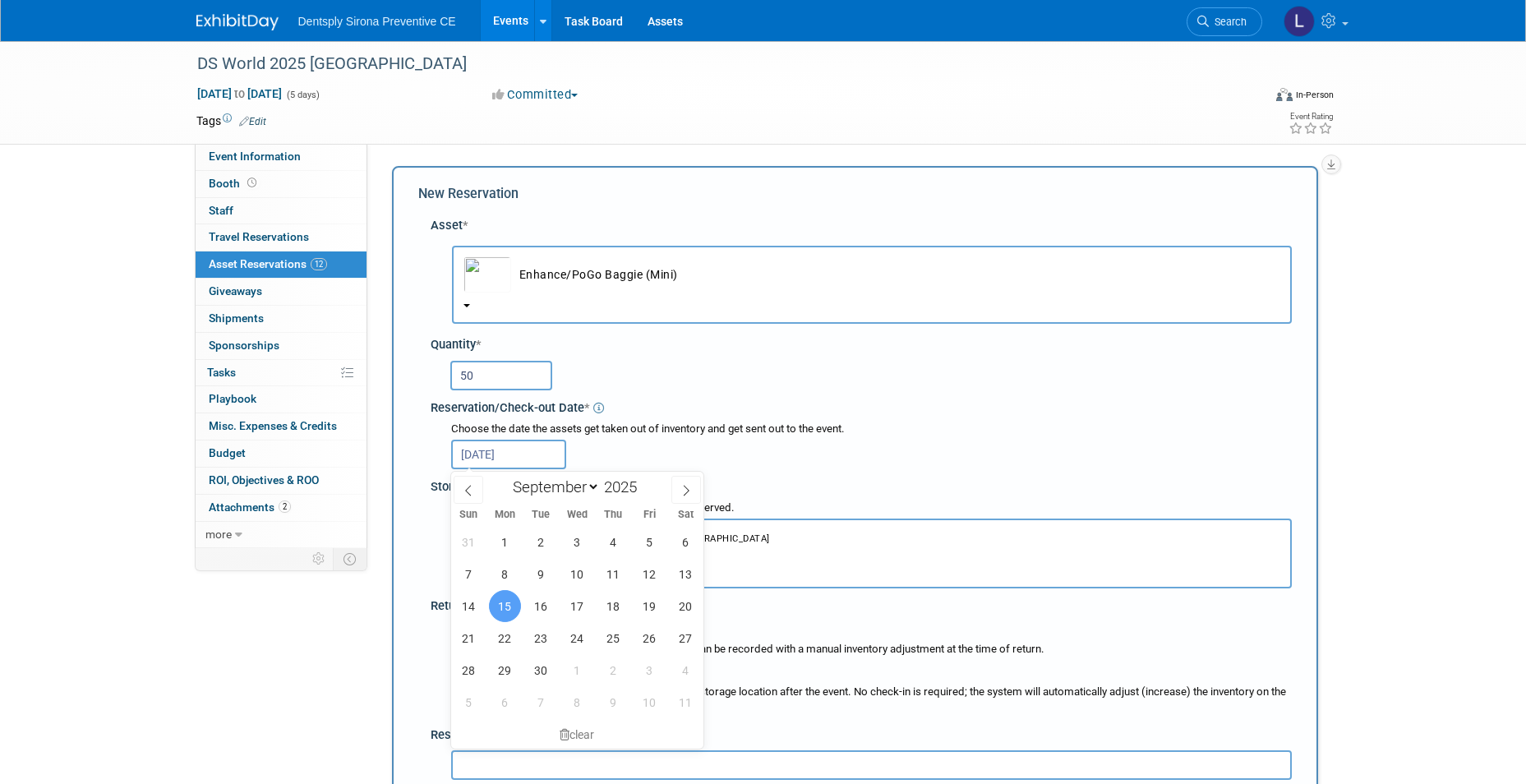
click at [712, 461] on div "Sep 15, 2025" at bounding box center [871, 453] width 841 height 32
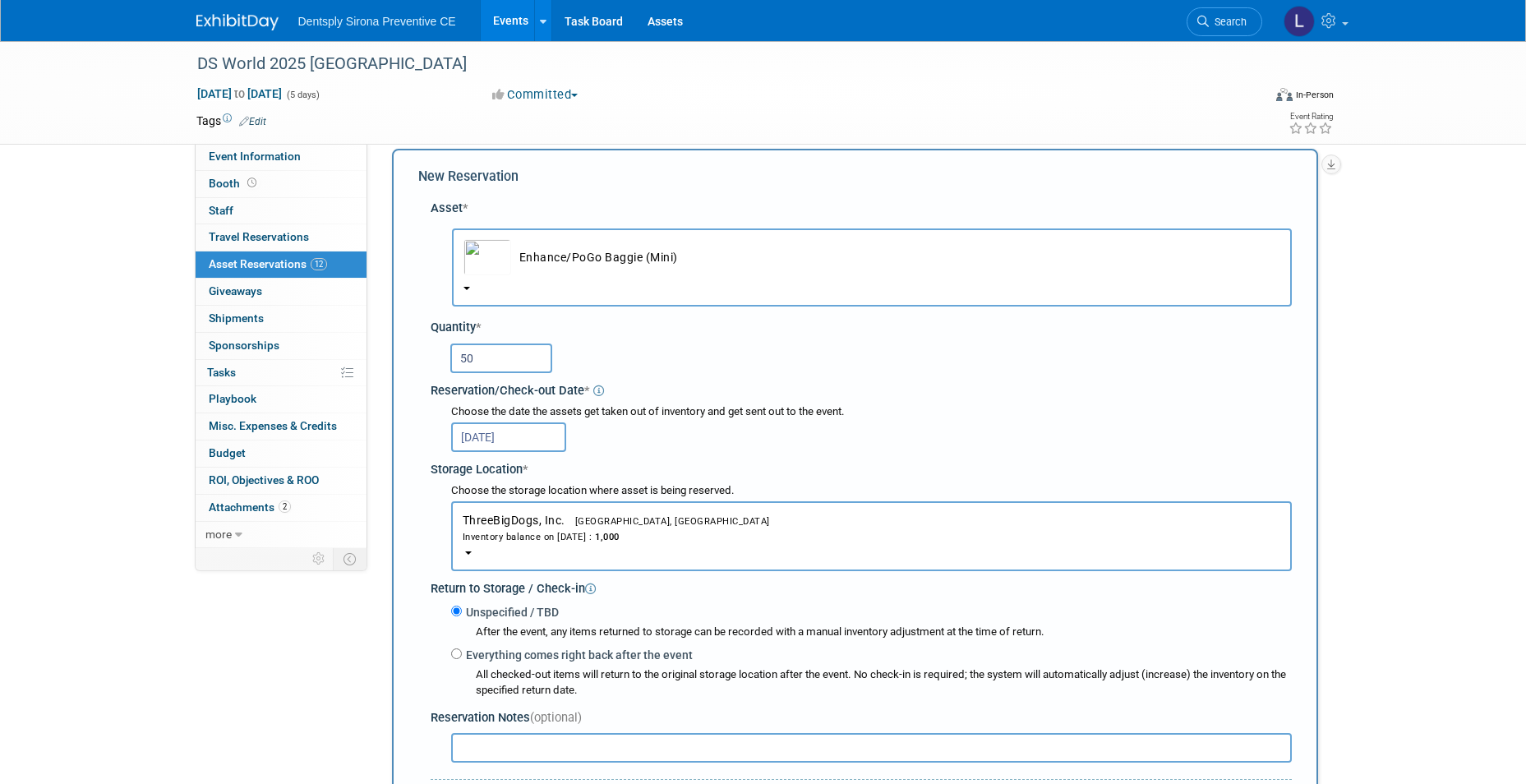
scroll to position [247, 0]
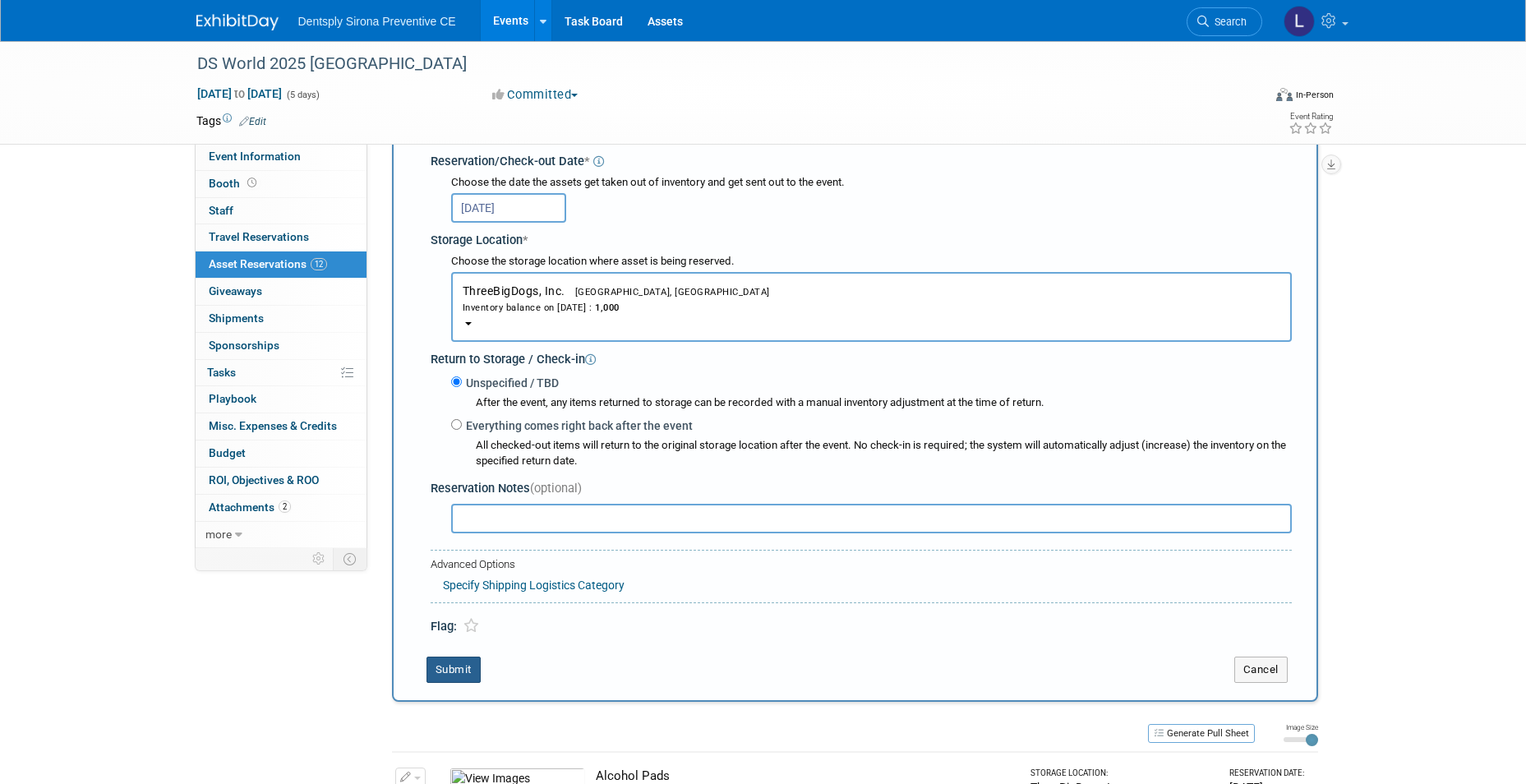
click at [463, 662] on button "Submit" at bounding box center [453, 669] width 54 height 26
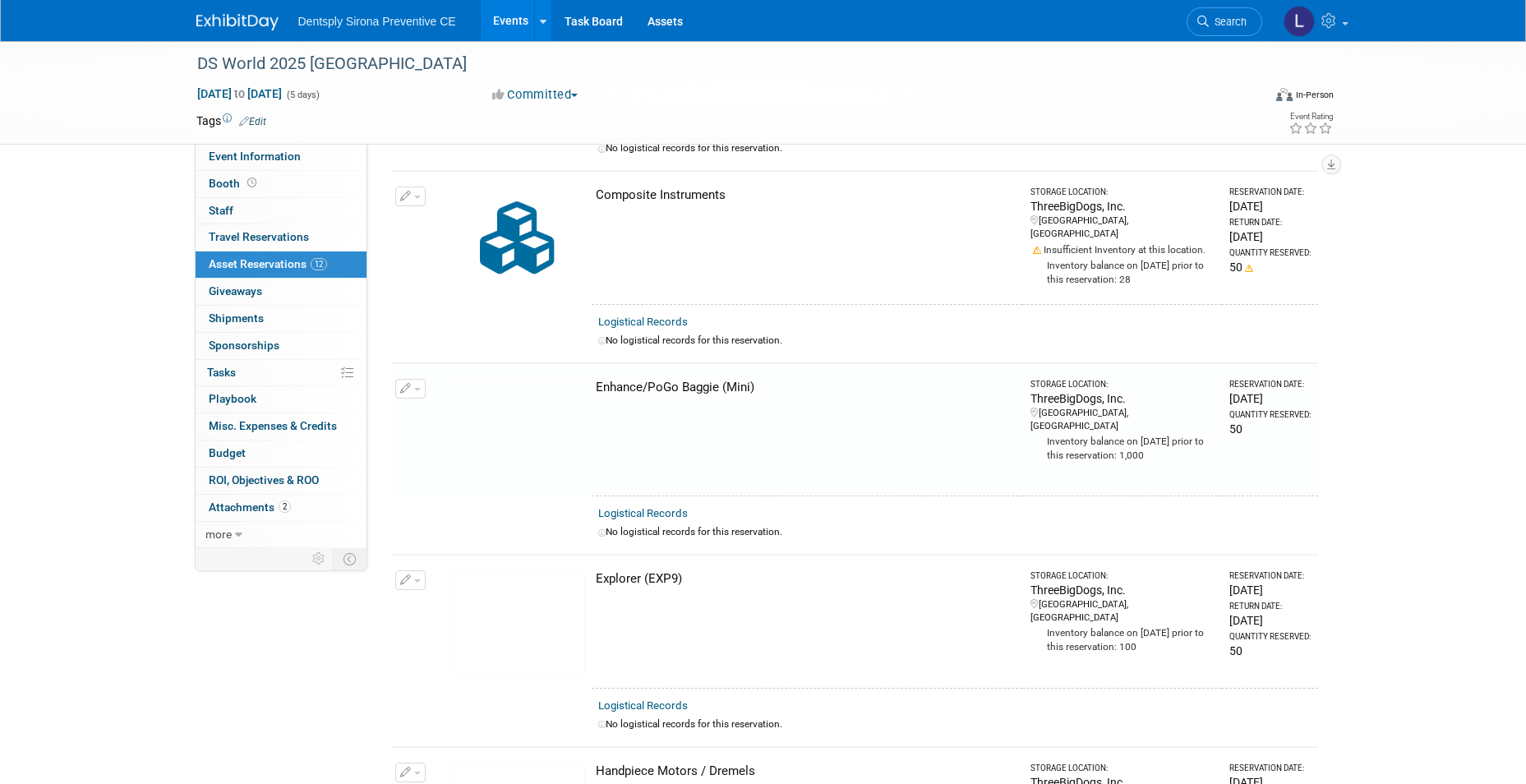
scroll to position [403, 0]
